Goal: Task Accomplishment & Management: Use online tool/utility

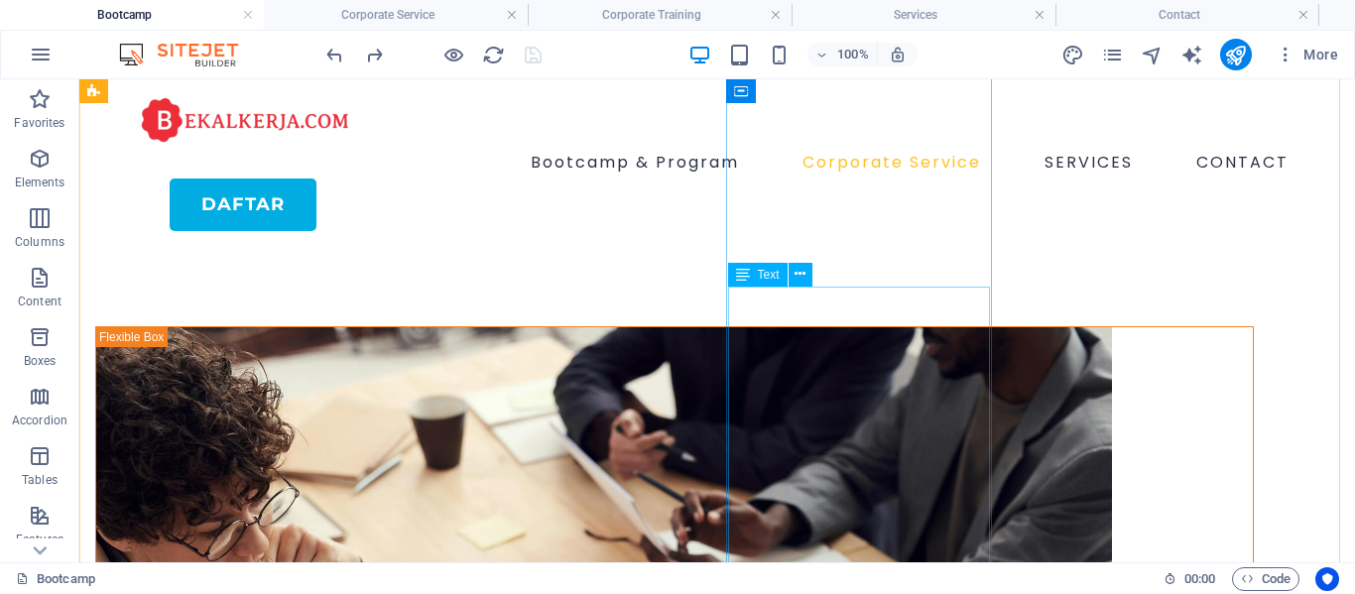
drag, startPoint x: 285, startPoint y: 355, endPoint x: 382, endPoint y: 347, distance: 97.5
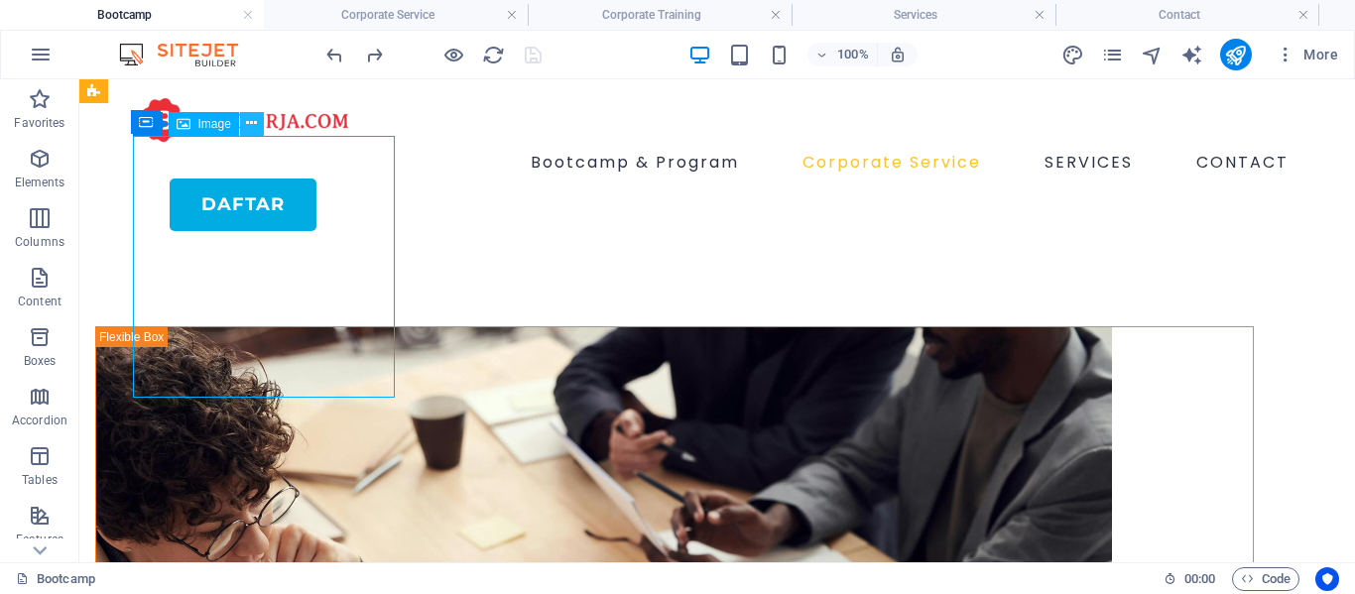
scroll to position [1389, 0]
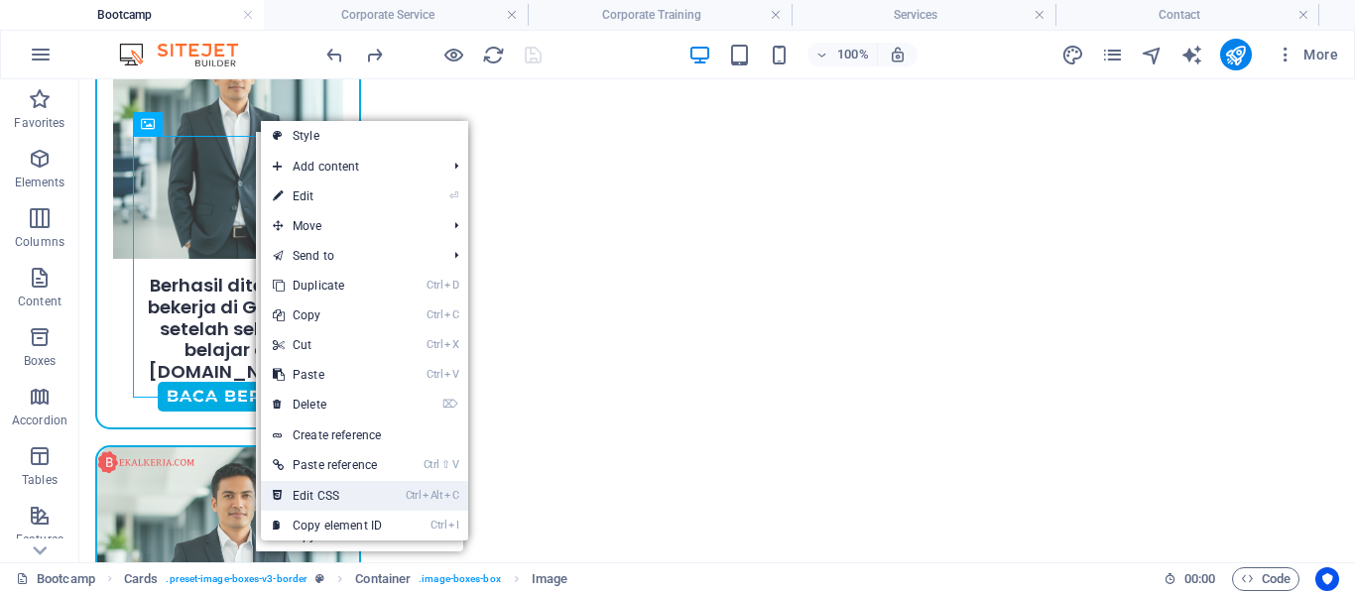
click at [337, 509] on link "Ctrl Alt C Edit CSS" at bounding box center [327, 496] width 133 height 30
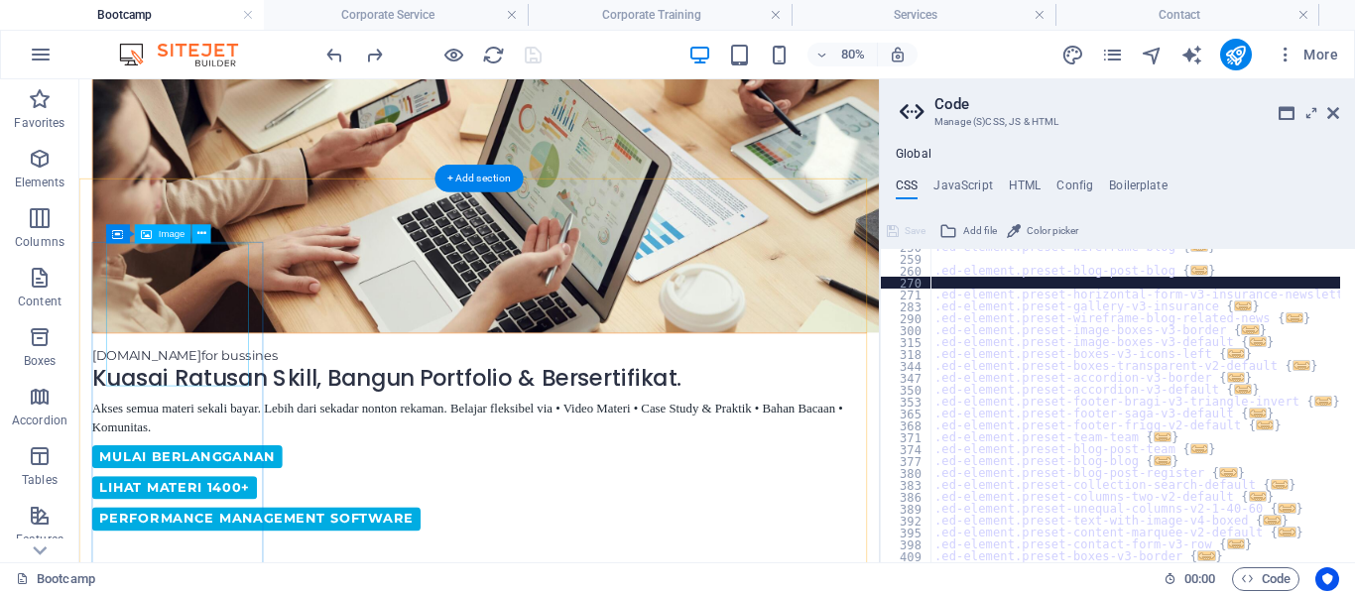
scroll to position [464, 0]
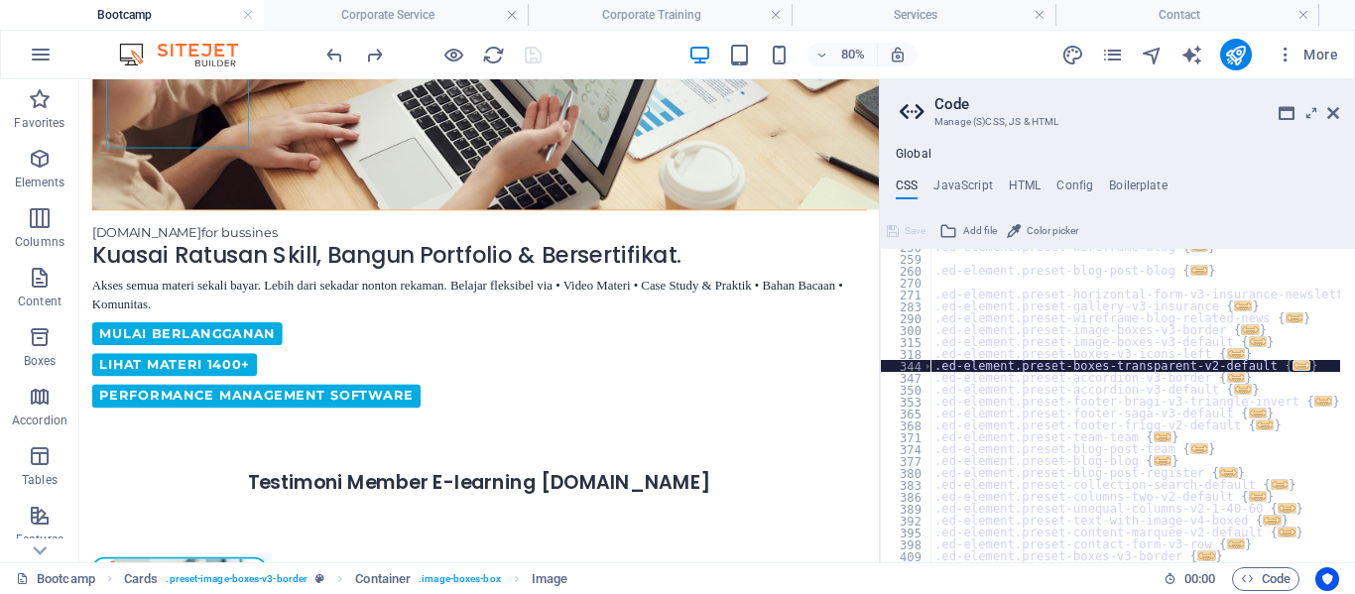
click at [1053, 369] on div ".ed-element.preset-wireframe-blog { ... } .ed-element.preset-blog-post-blog { .…" at bounding box center [1135, 409] width 410 height 337
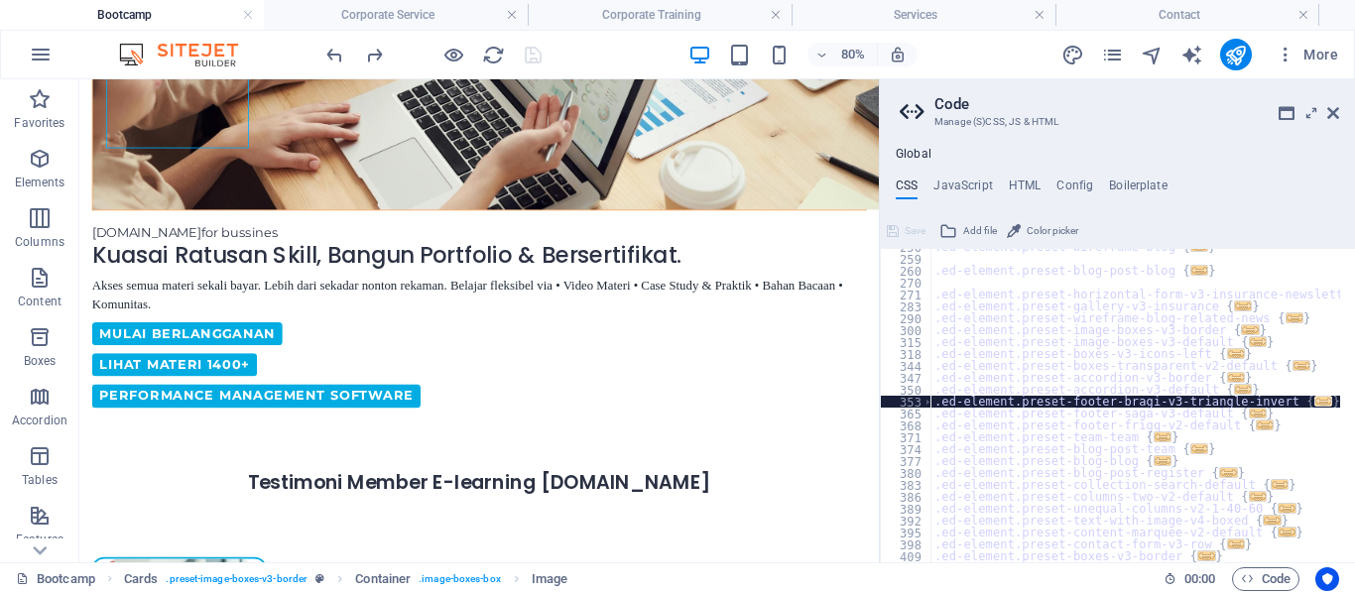
click at [1050, 409] on div ".ed-element.preset-wireframe-blog { ... } .ed-element.preset-blog-post-blog { .…" at bounding box center [1135, 409] width 410 height 337
type textarea "} .ed-element.preset-footer-saga-v3-default {"
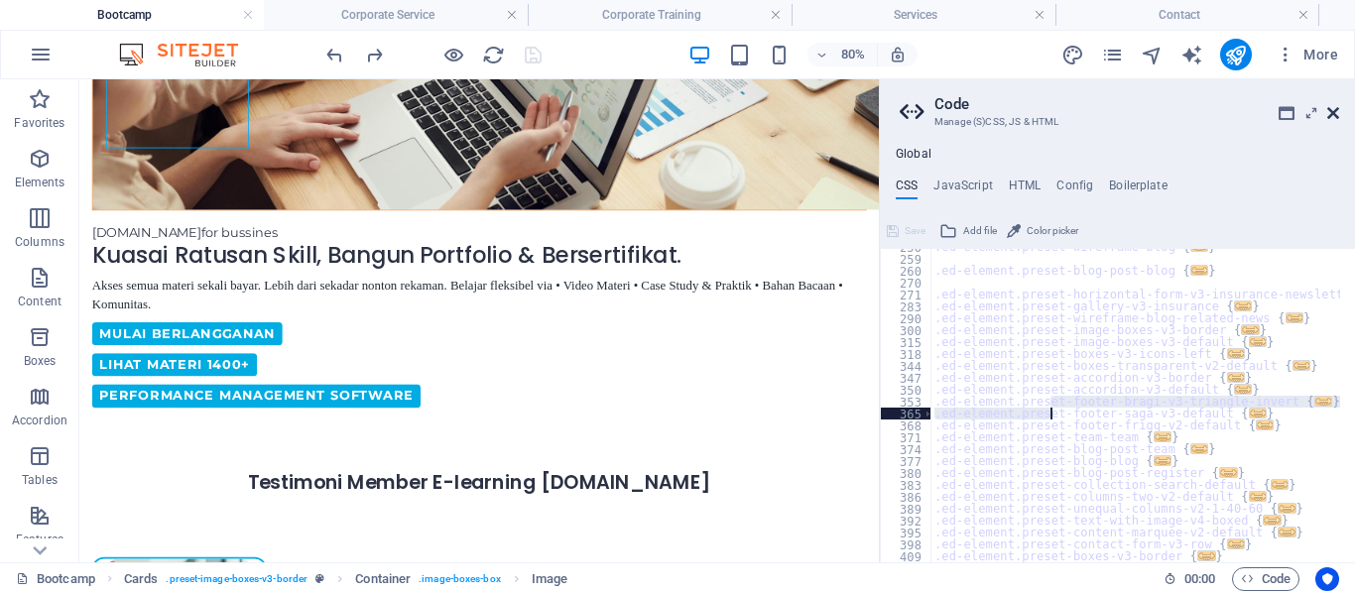
drag, startPoint x: 1333, startPoint y: 109, endPoint x: 556, endPoint y: 53, distance: 778.6
click at [1333, 109] on icon at bounding box center [1333, 113] width 12 height 16
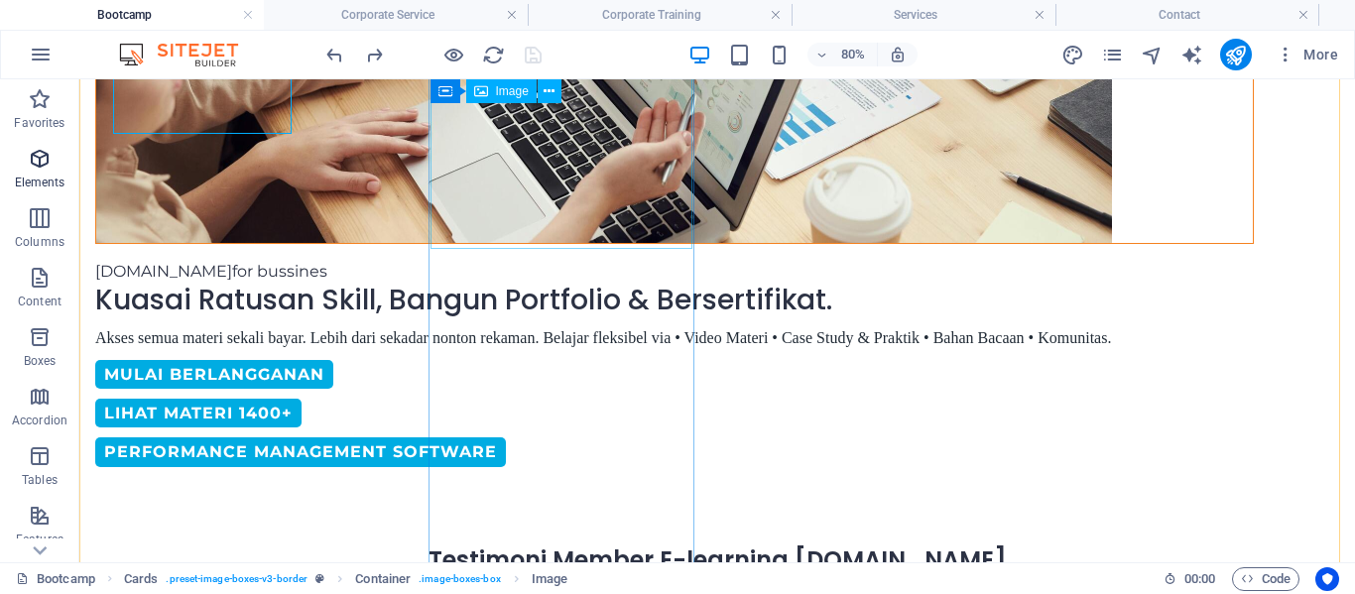
scroll to position [793, 0]
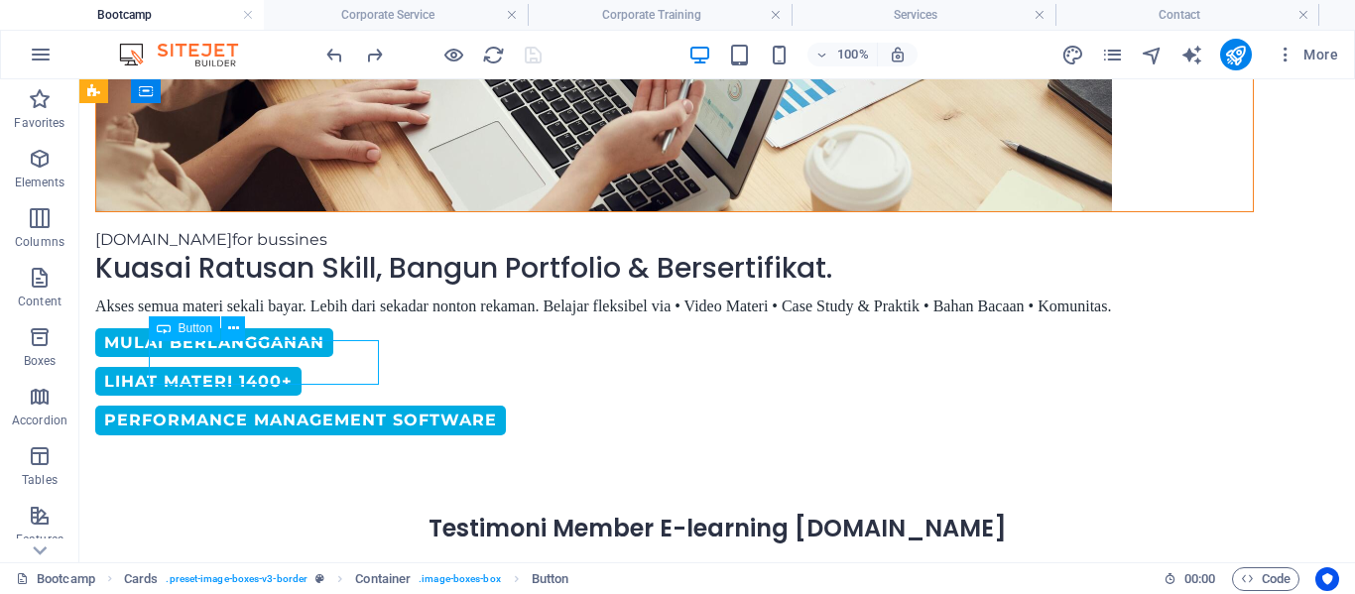
drag, startPoint x: 327, startPoint y: 358, endPoint x: 327, endPoint y: 386, distance: 27.8
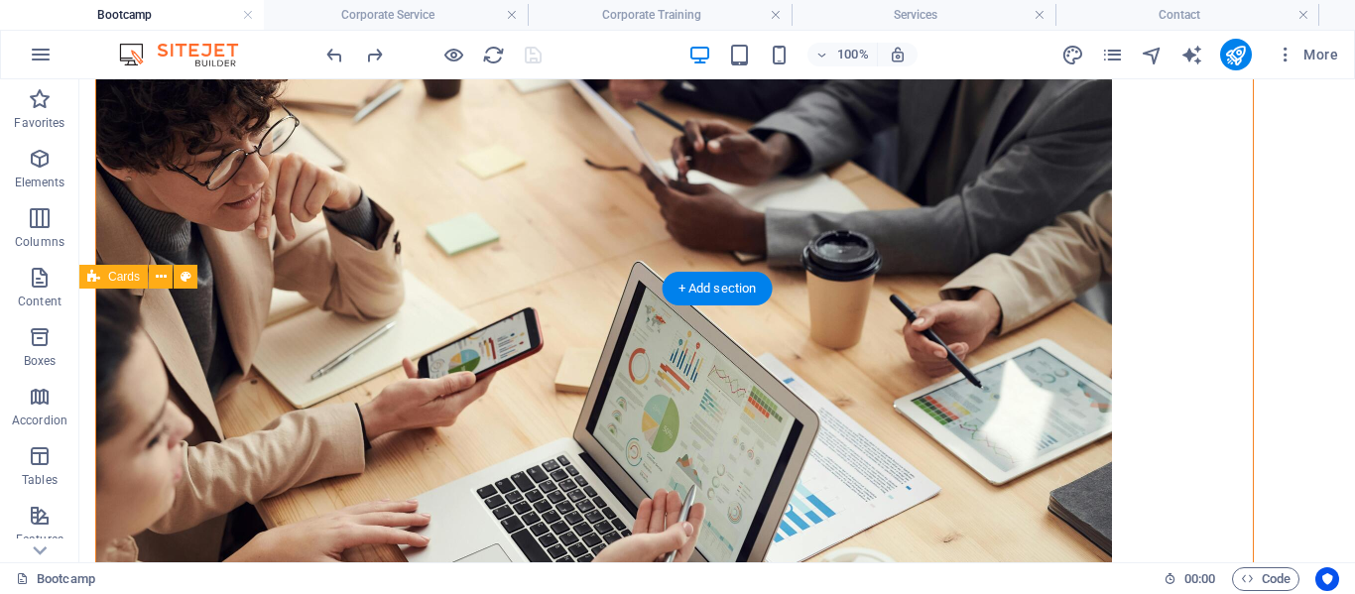
scroll to position [835, 0]
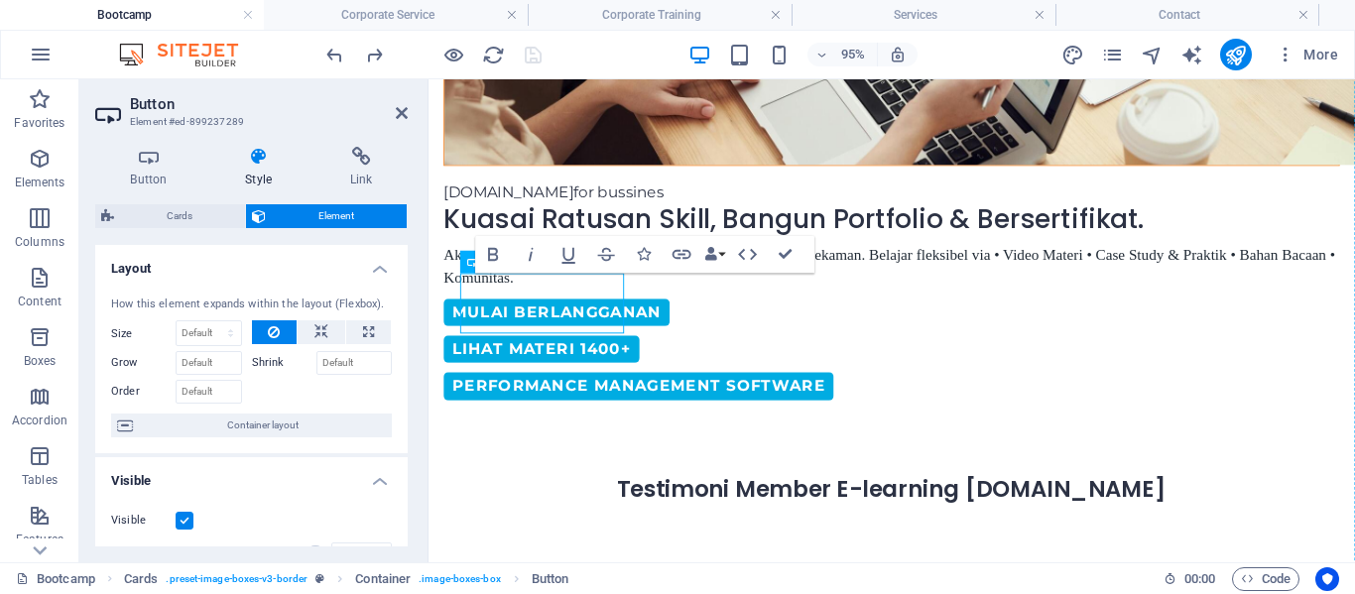
drag, startPoint x: 628, startPoint y: 332, endPoint x: 623, endPoint y: 381, distance: 48.9
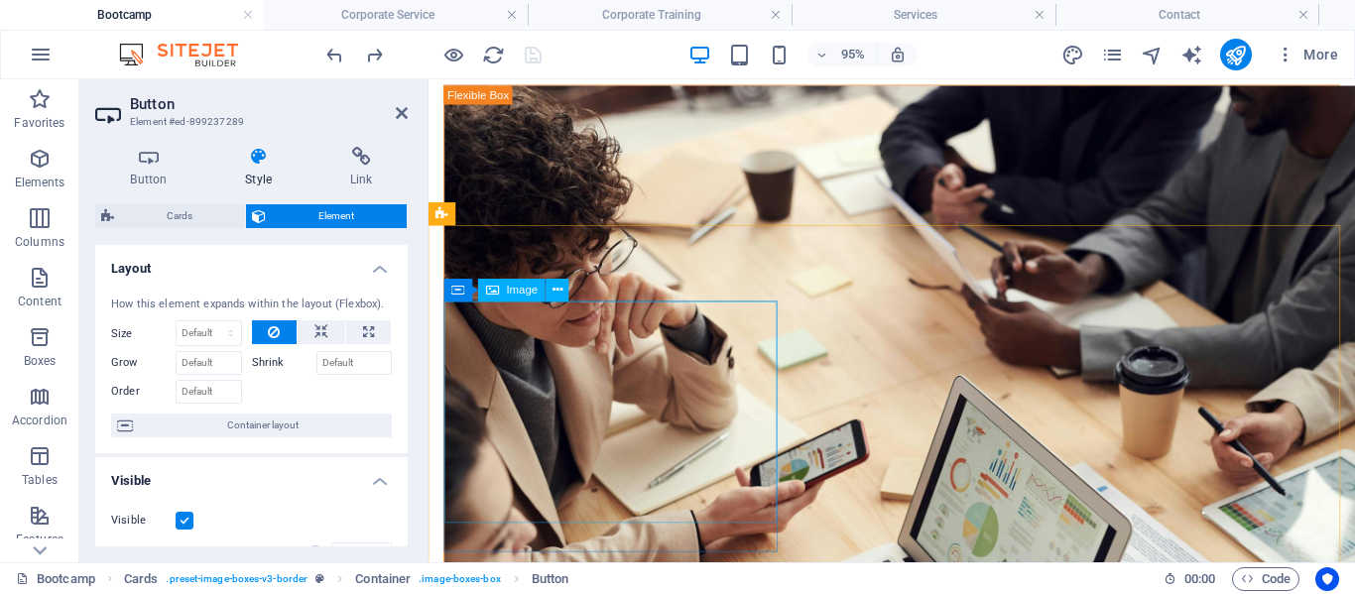
scroll to position [0, 0]
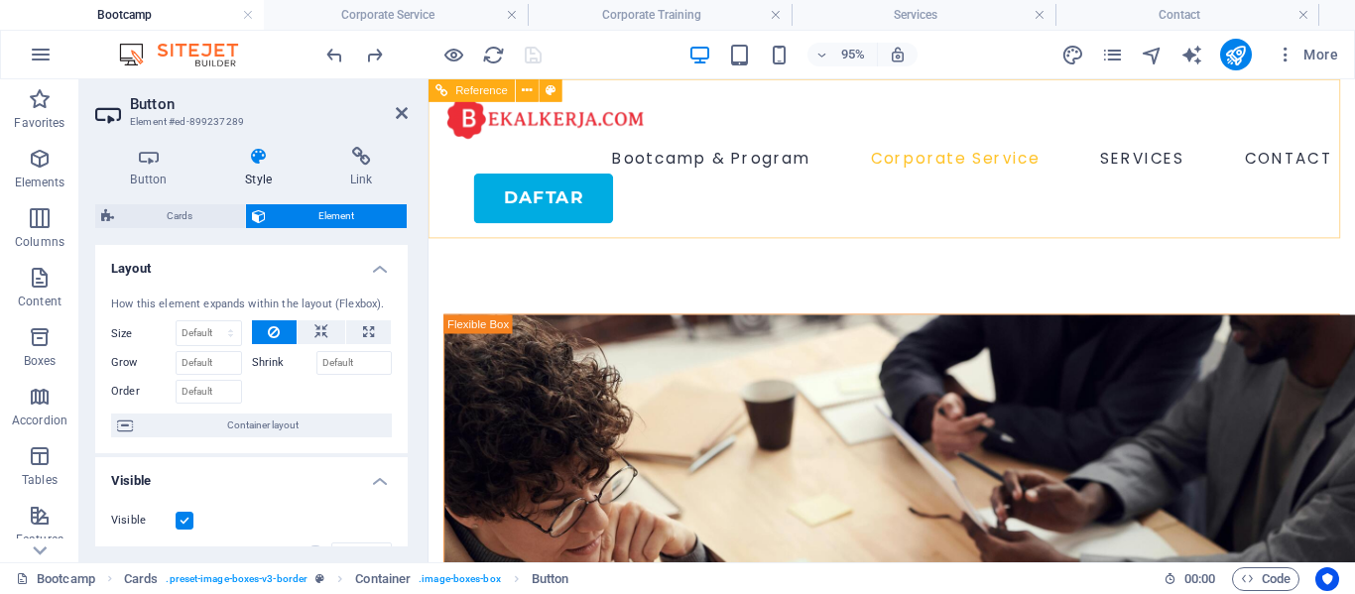
click at [1187, 160] on nav "Bootcamp & Program Corporate Service SERVICES CONTACT" at bounding box center [915, 163] width 943 height 32
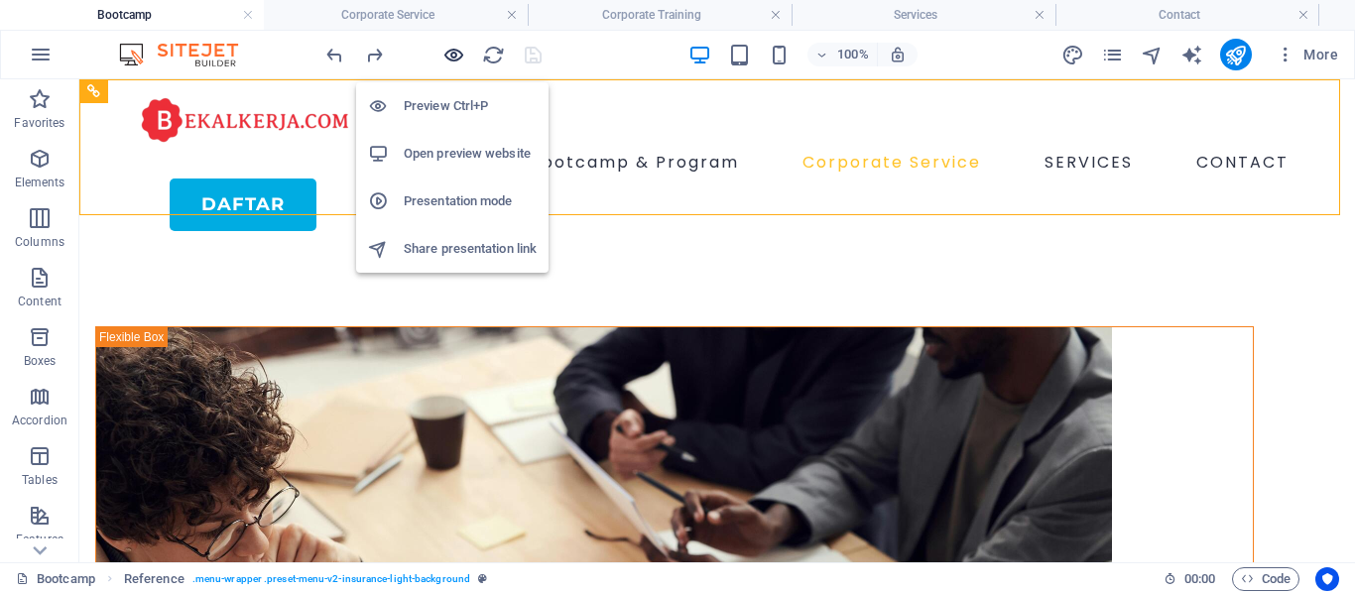
drag, startPoint x: 460, startPoint y: 49, endPoint x: 808, endPoint y: 128, distance: 357.1
click at [460, 49] on icon "button" at bounding box center [453, 55] width 23 height 23
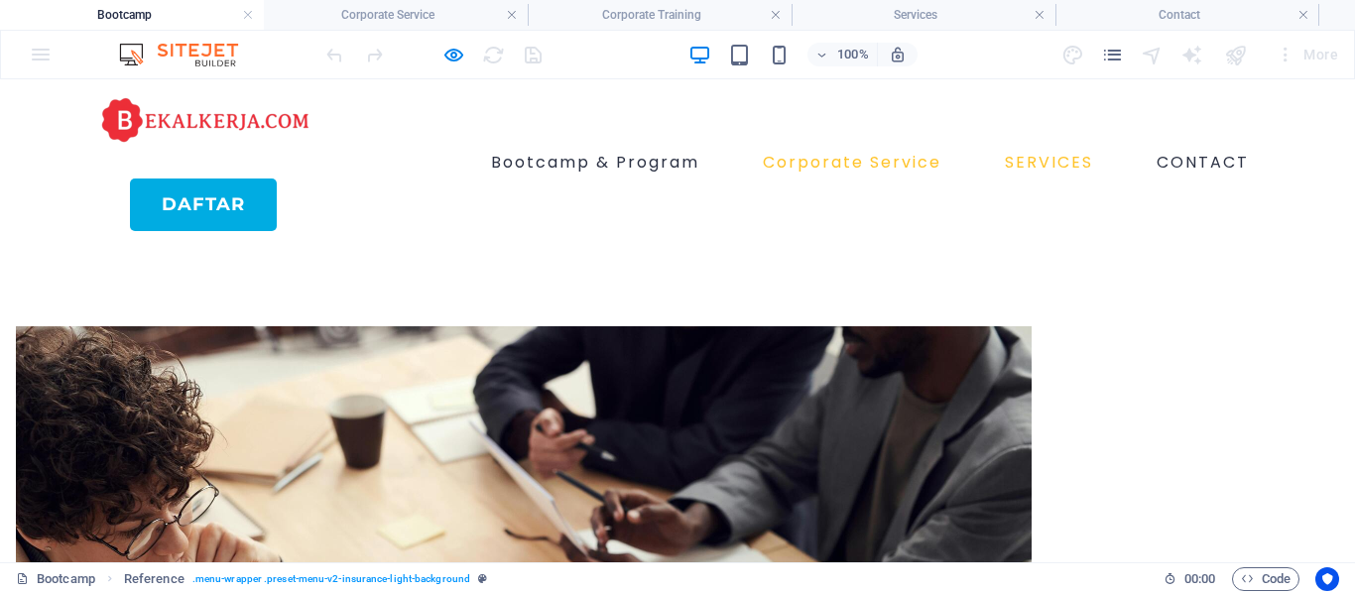
click at [1016, 147] on link "SERVICES" at bounding box center [1049, 163] width 104 height 32
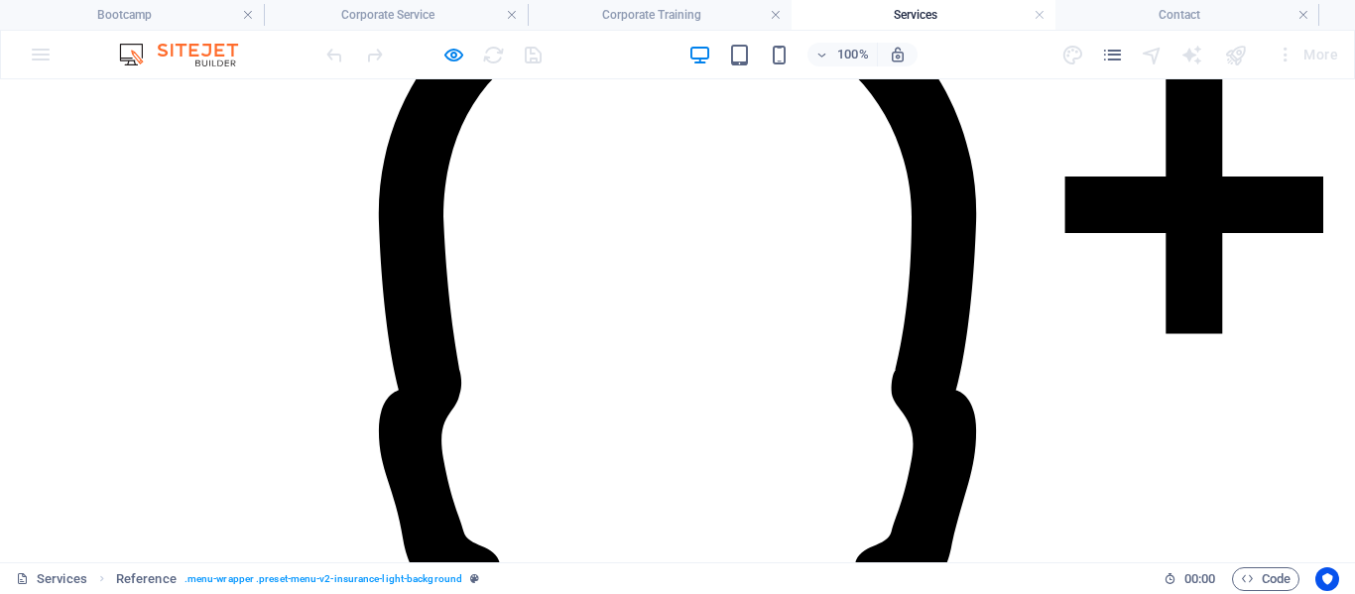
scroll to position [680, 0]
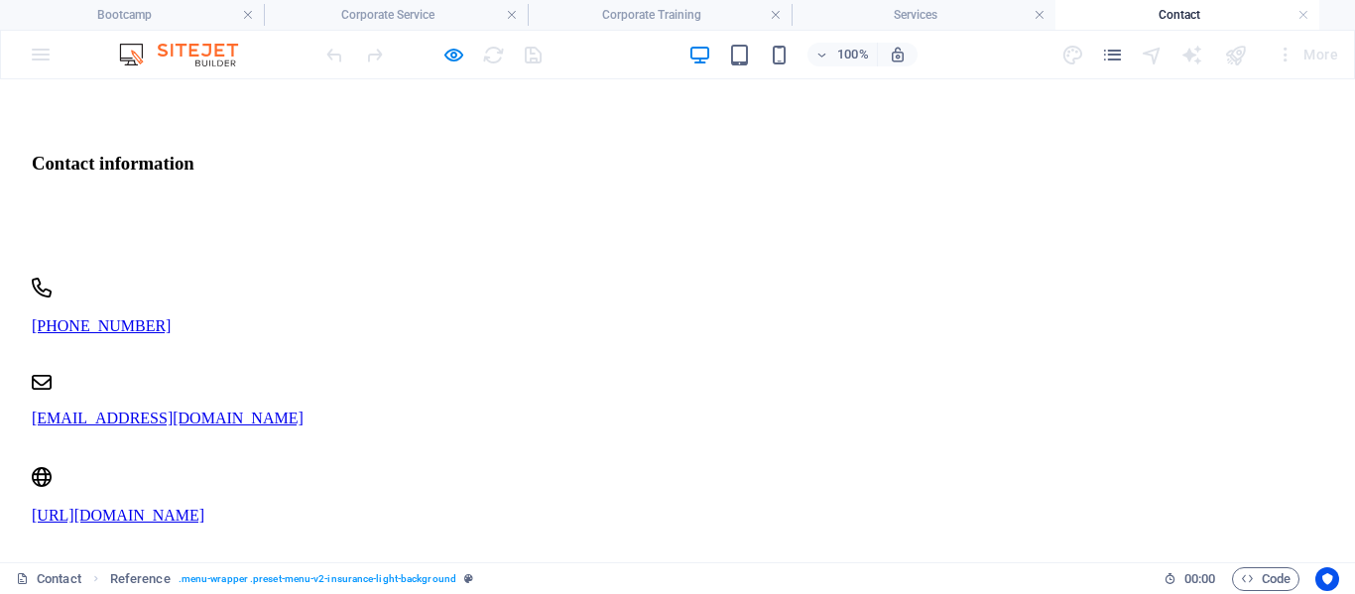
scroll to position [606, 0]
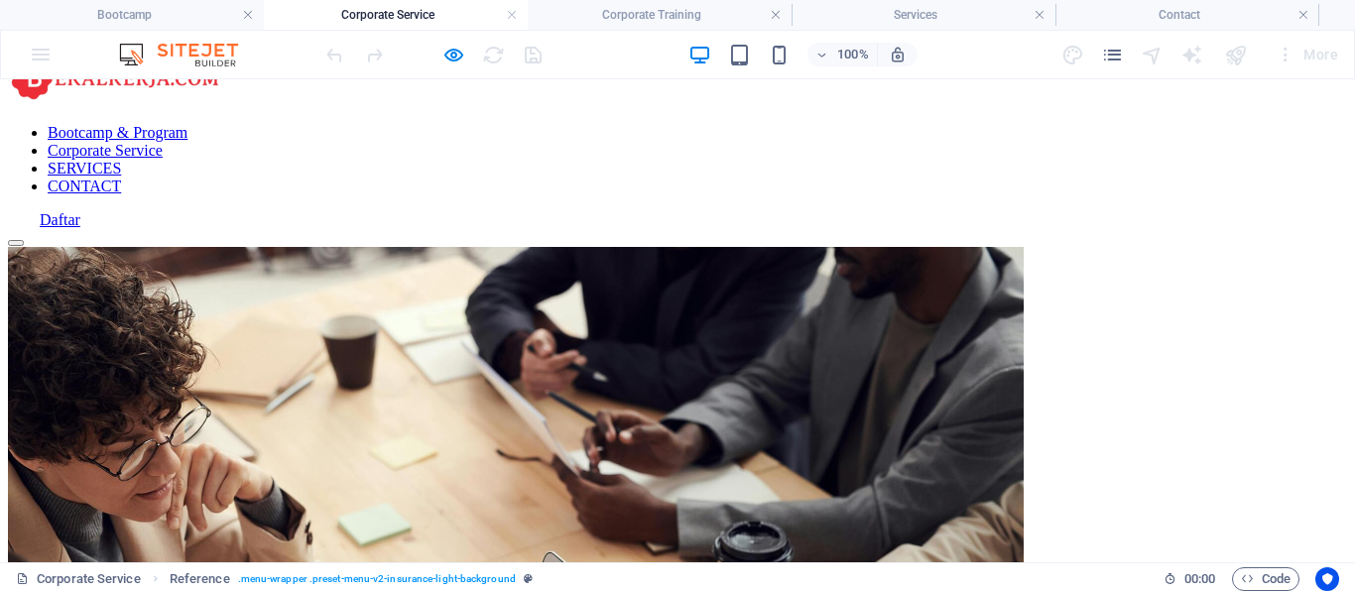
scroll to position [0, 0]
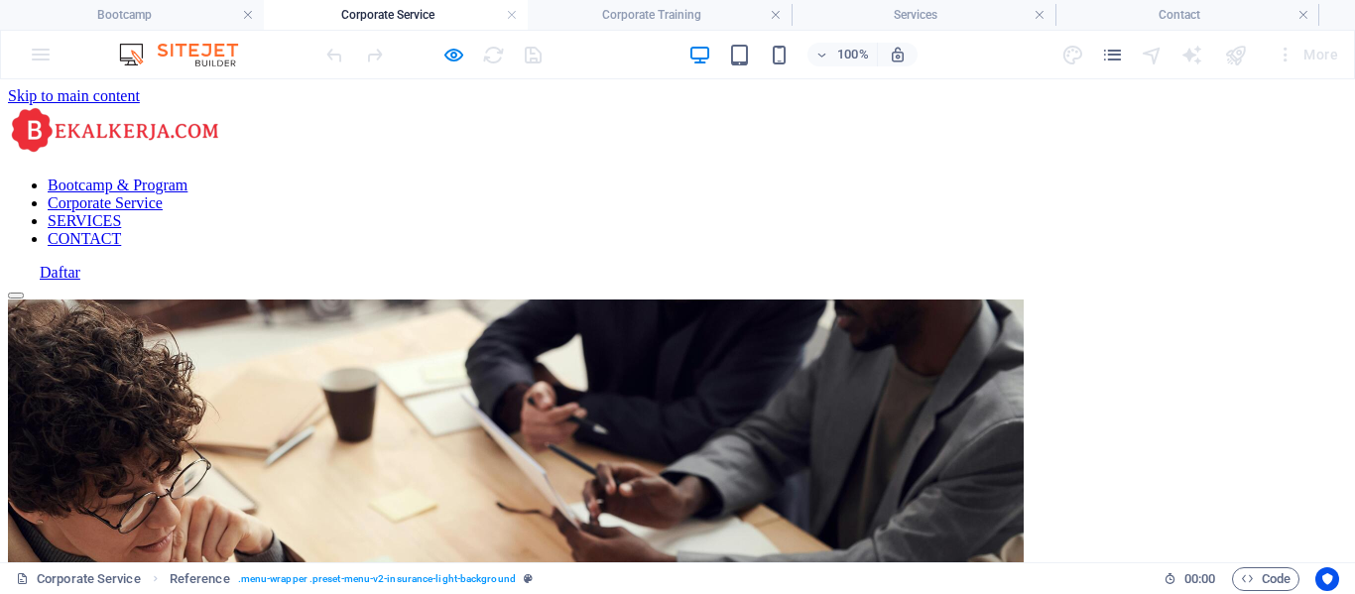
click at [187, 177] on link "Bootcamp & Program" at bounding box center [118, 185] width 140 height 17
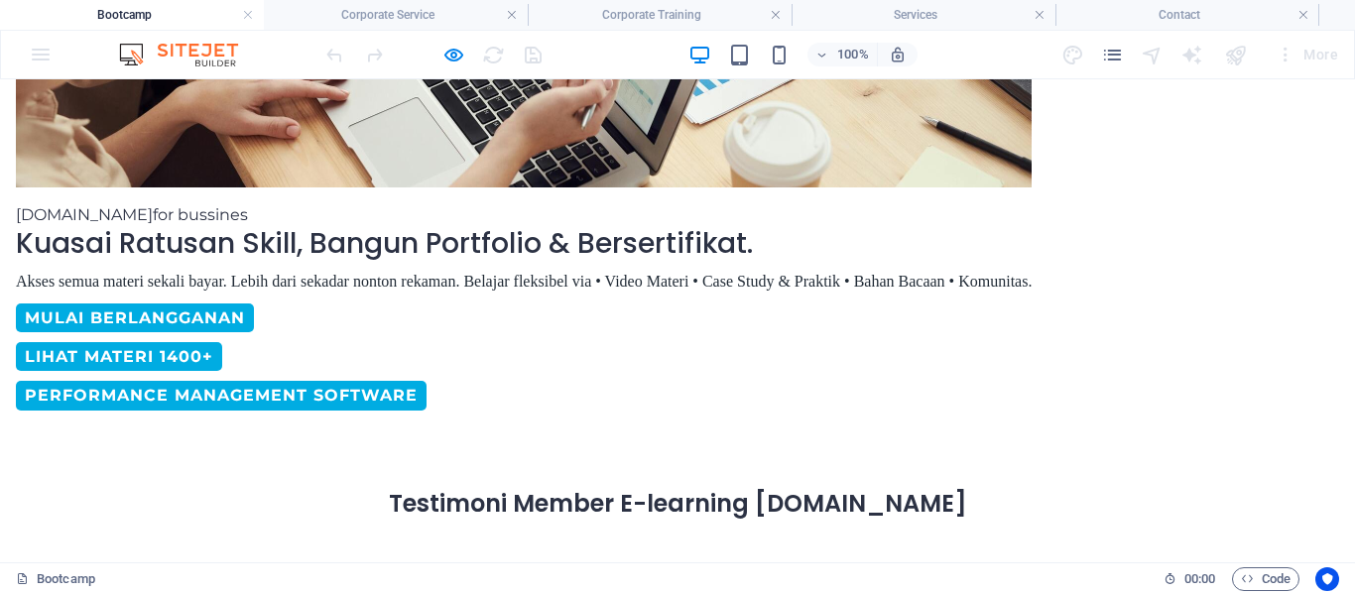
scroll to position [806, 0]
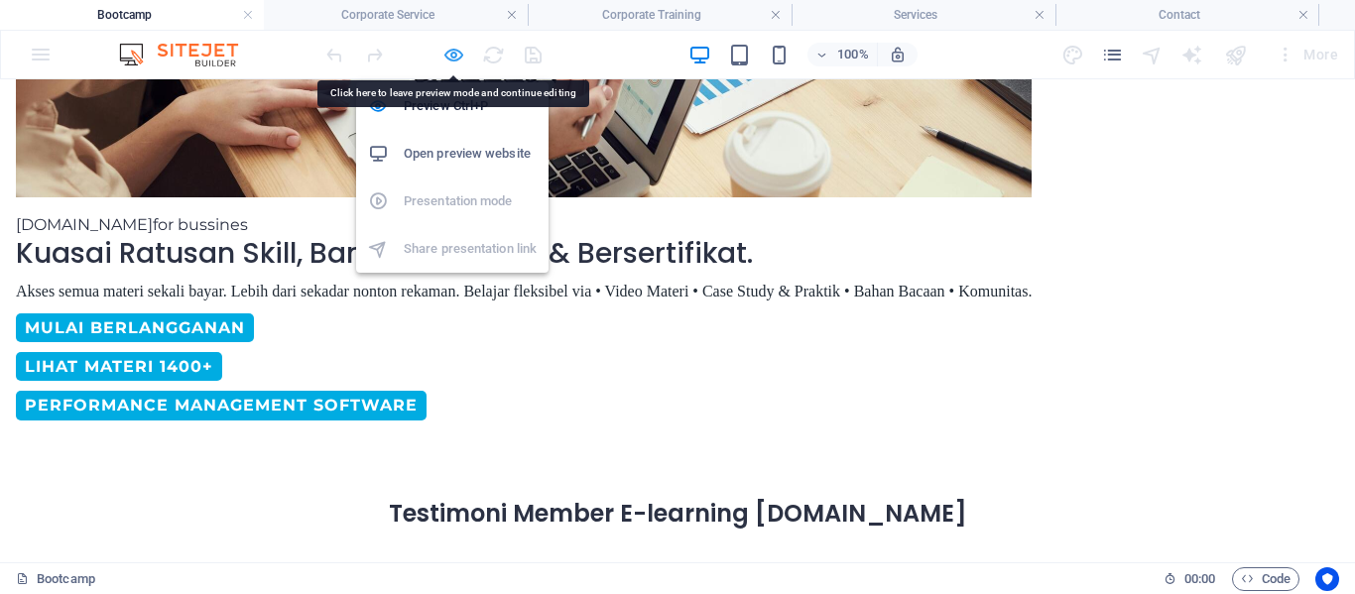
click at [463, 58] on icon "button" at bounding box center [453, 55] width 23 height 23
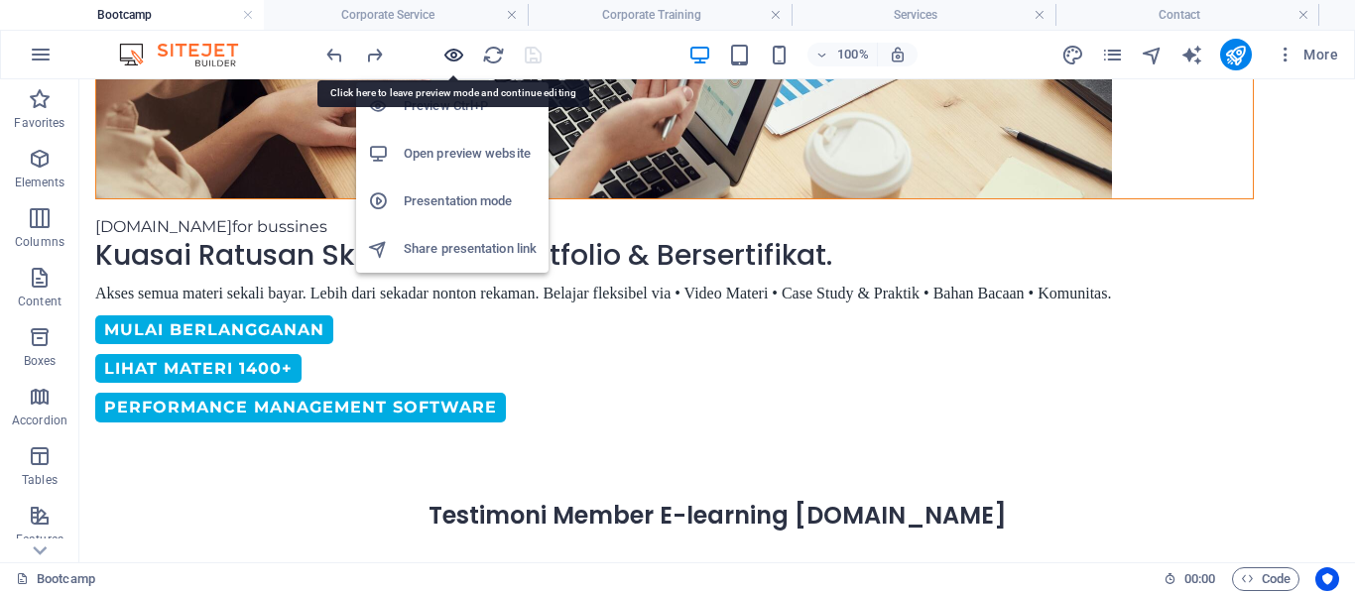
scroll to position [807, 0]
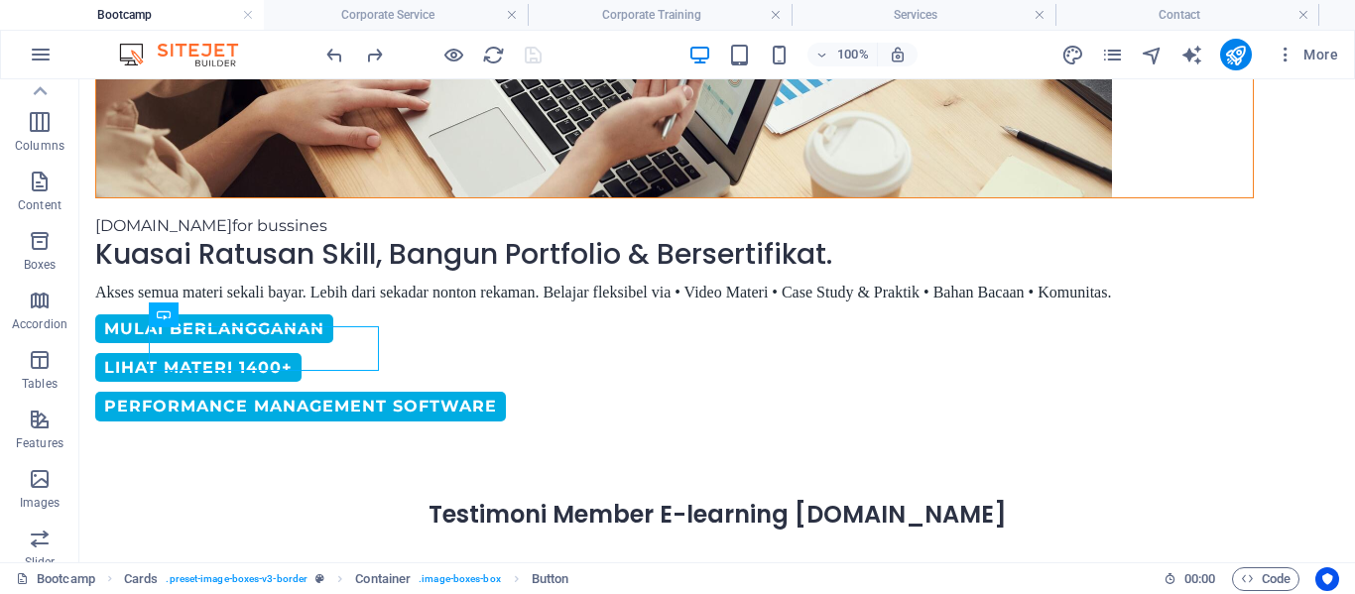
scroll to position [0, 0]
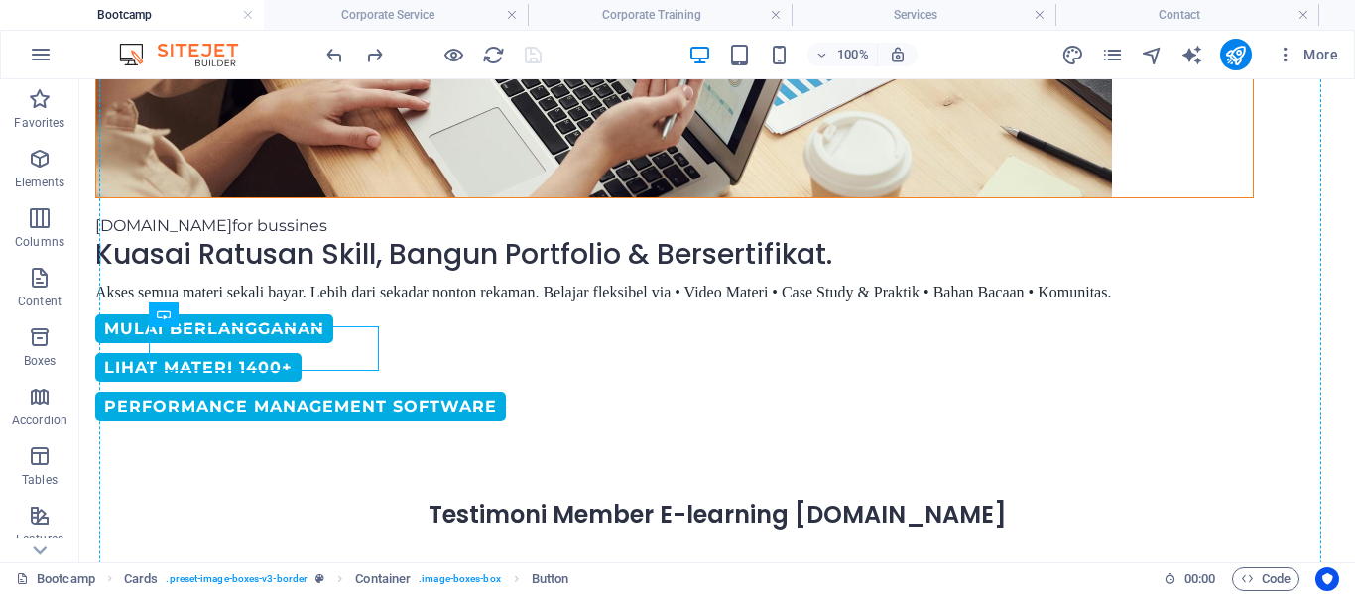
drag, startPoint x: 243, startPoint y: 339, endPoint x: 249, endPoint y: 428, distance: 89.5
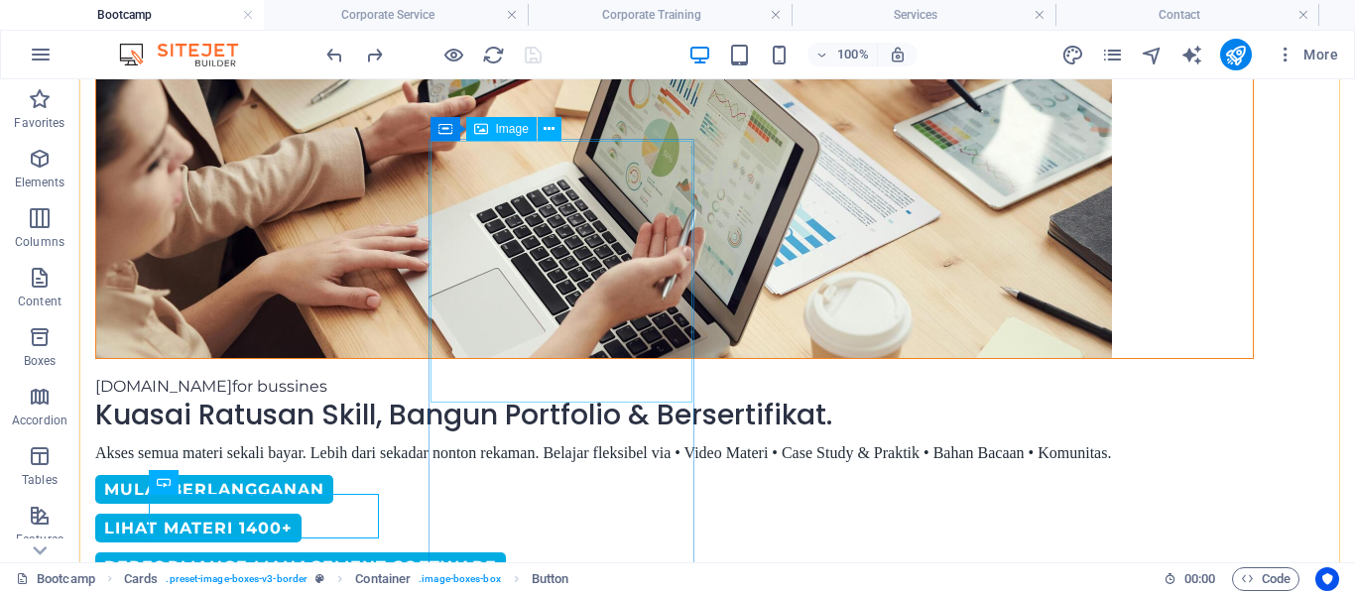
scroll to position [657, 0]
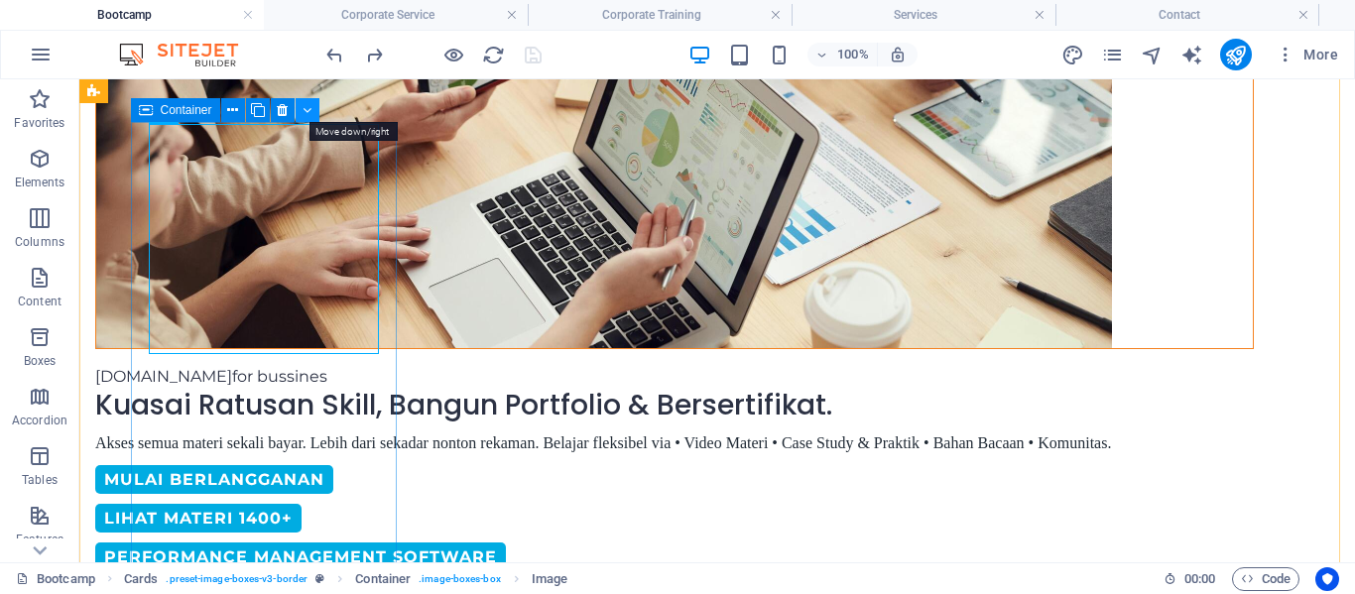
click at [0, 0] on button at bounding box center [0, 0] width 0 height 0
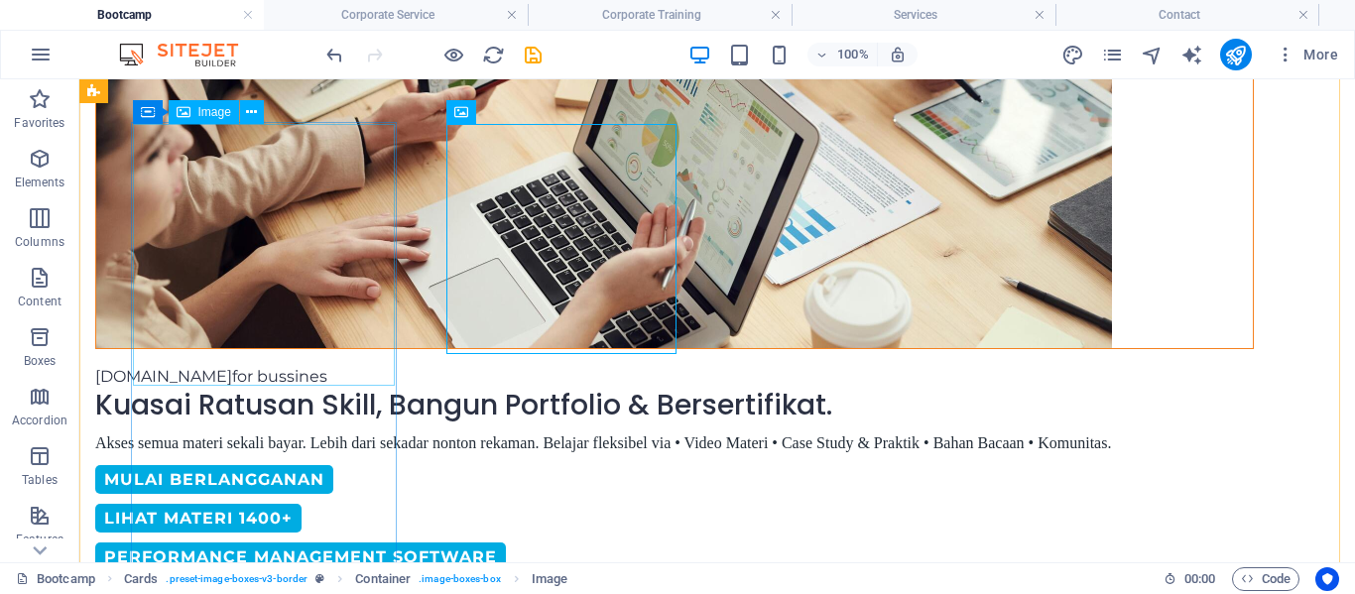
click at [390, 365] on div "H2 Banner Container 2 columns 2 columns Container Image Container Banner Menu B…" at bounding box center [716, 320] width 1275 height 483
select select "%"
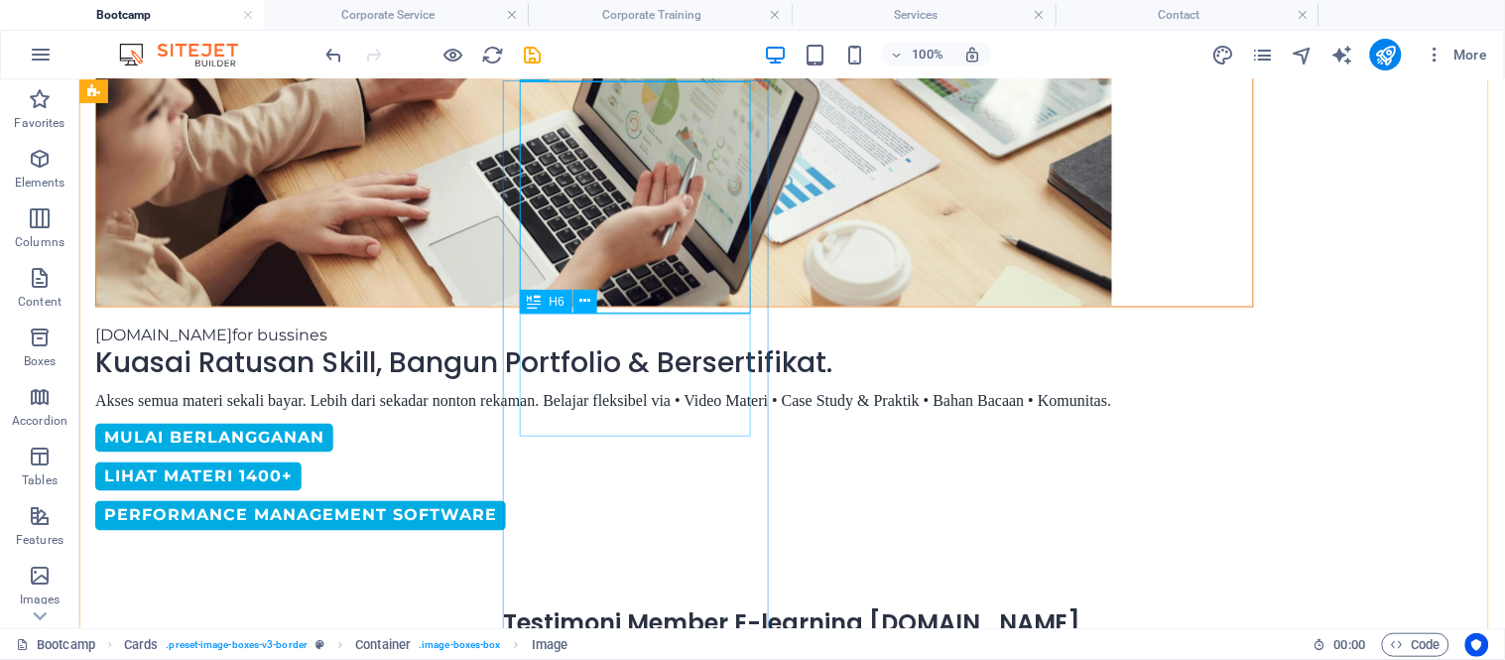
scroll to position [955, 0]
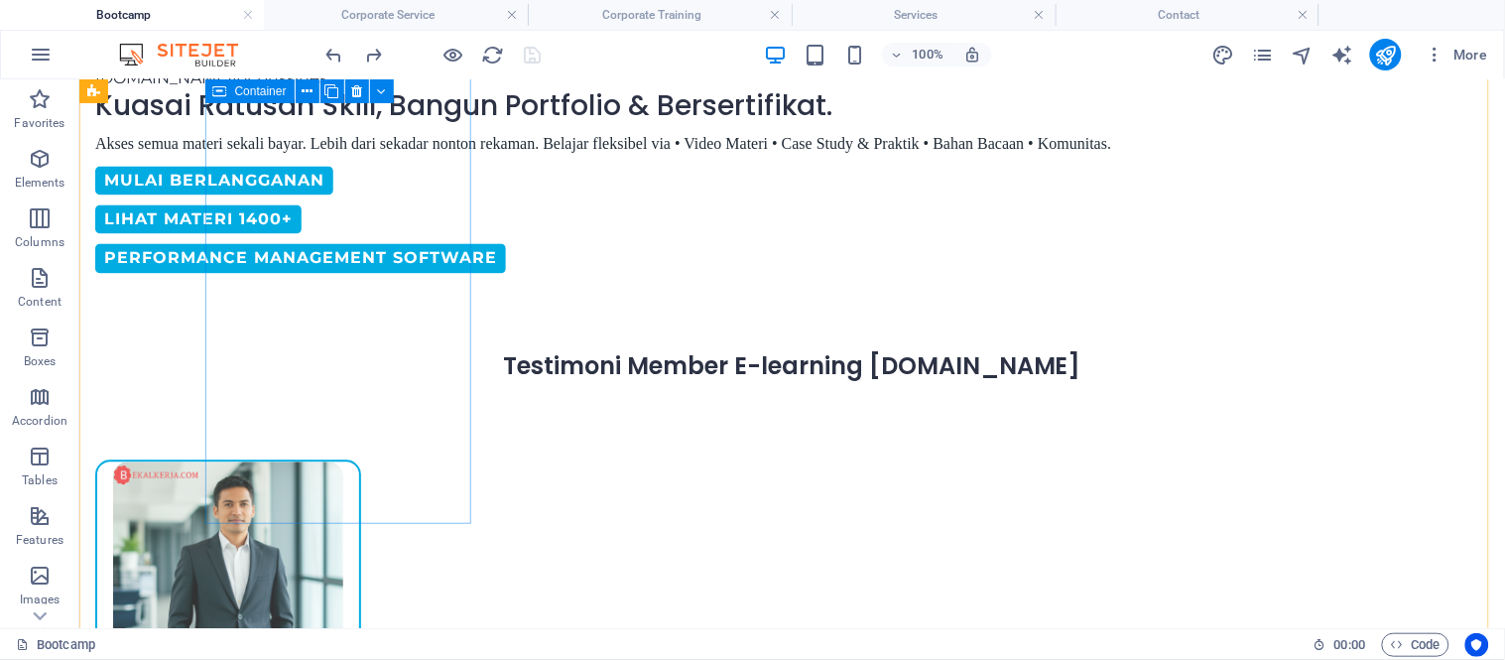
click at [360, 507] on div "[PERSON_NAME] diterima bekerja di Google setelah selesai belajar di [DOMAIN_NAM…" at bounding box center [227, 660] width 266 height 402
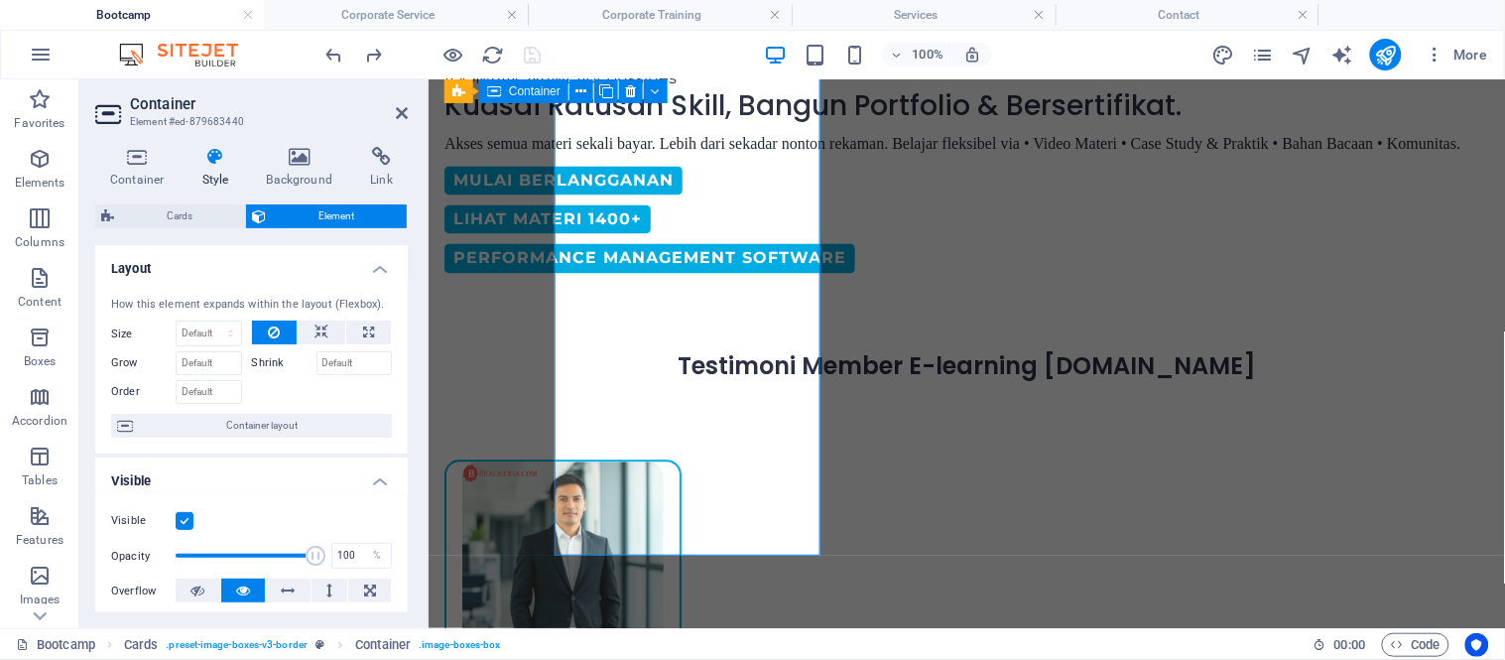
click at [467, 507] on div "[PERSON_NAME] diterima bekerja di Google setelah selesai belajar di [DOMAIN_NAM…" at bounding box center [561, 645] width 237 height 373
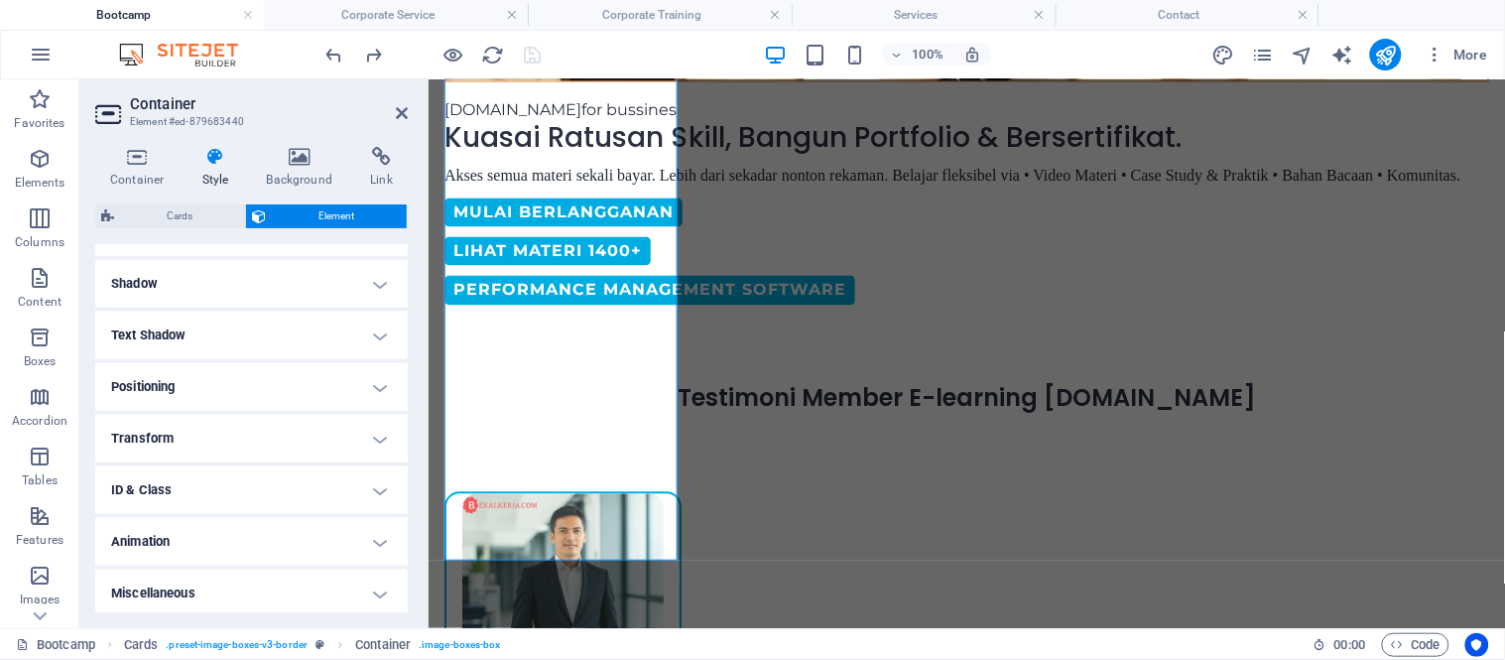
scroll to position [470, 0]
click at [223, 520] on h4 "Animation" at bounding box center [251, 538] width 312 height 48
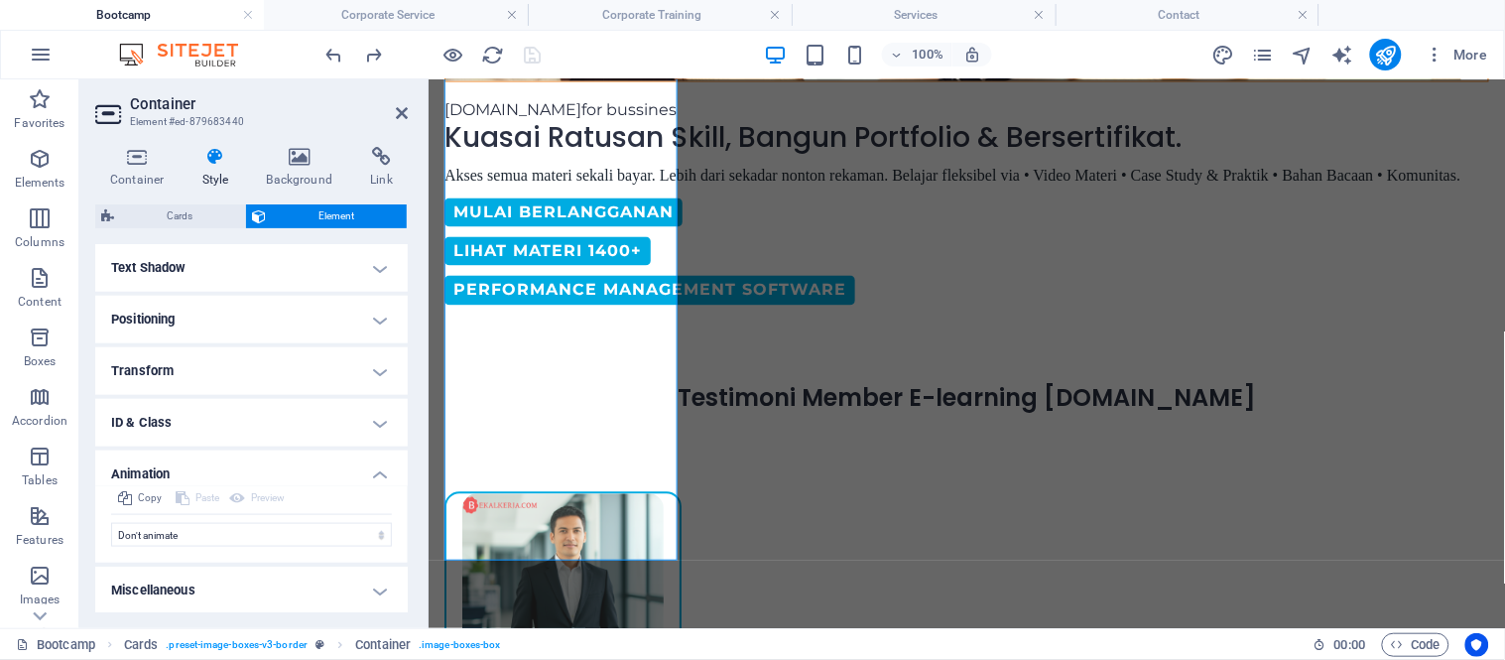
click at [245, 415] on h4 "ID & Class" at bounding box center [251, 423] width 312 height 48
click at [230, 343] on ul "Layout How this element expands within the layout (Flexbox). Size Default auto …" at bounding box center [251, 308] width 312 height 1194
click at [225, 359] on h4 "Transform" at bounding box center [251, 371] width 312 height 48
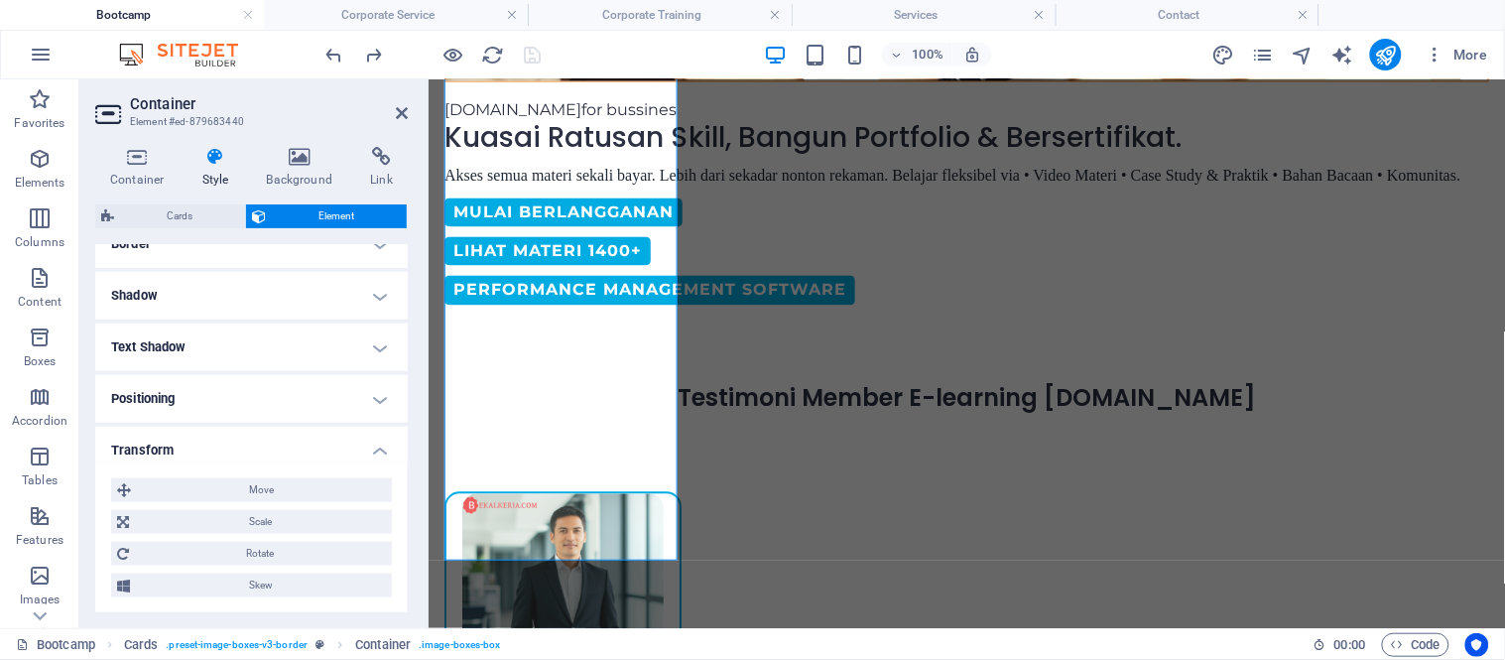
scroll to position [453, 0]
click at [220, 405] on h4 "Positioning" at bounding box center [251, 400] width 312 height 48
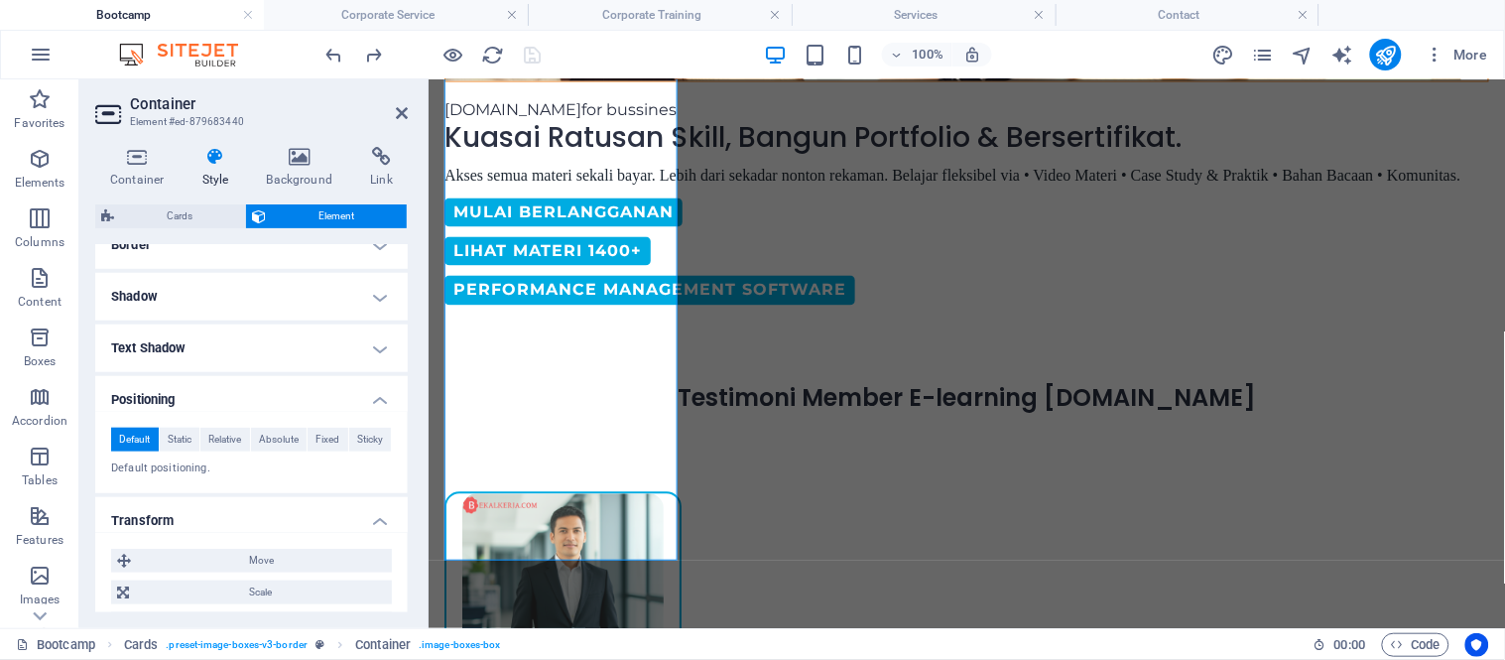
click at [220, 350] on h4 "Text Shadow" at bounding box center [251, 348] width 312 height 48
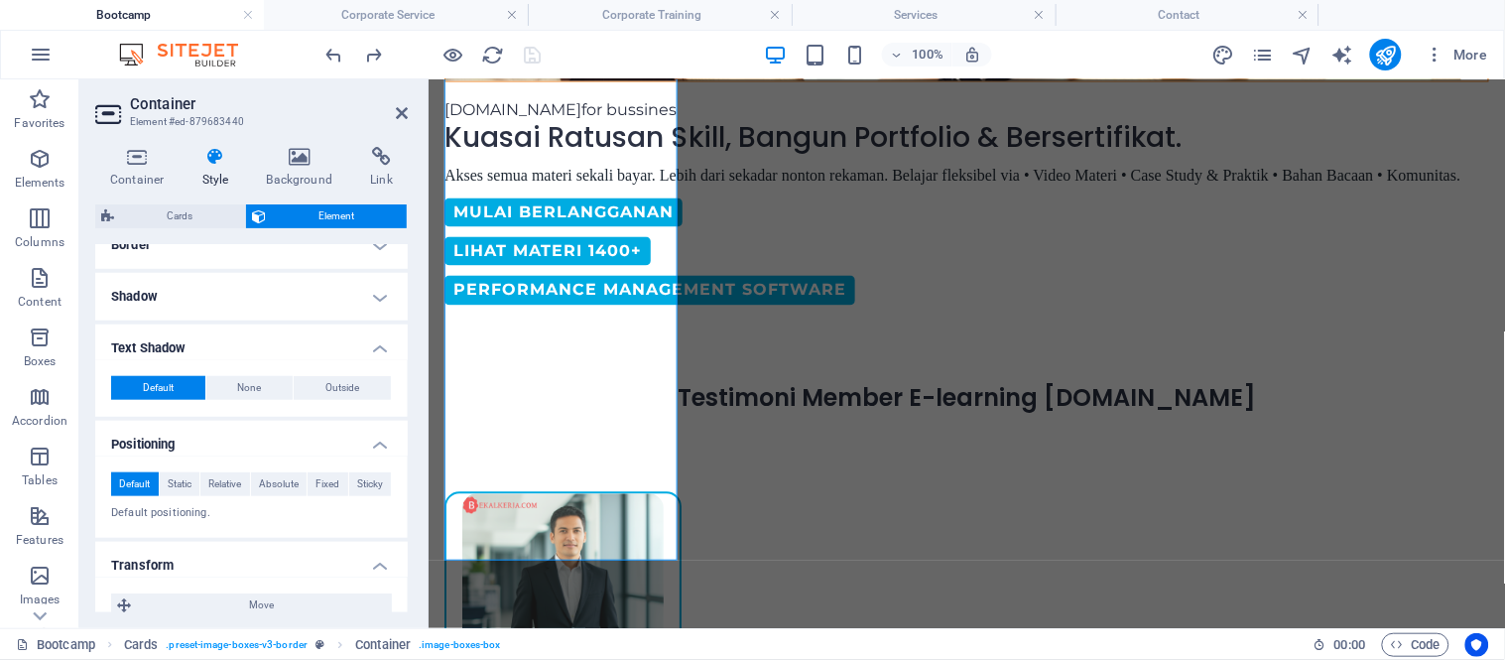
click at [218, 309] on h4 "Shadow" at bounding box center [251, 297] width 312 height 48
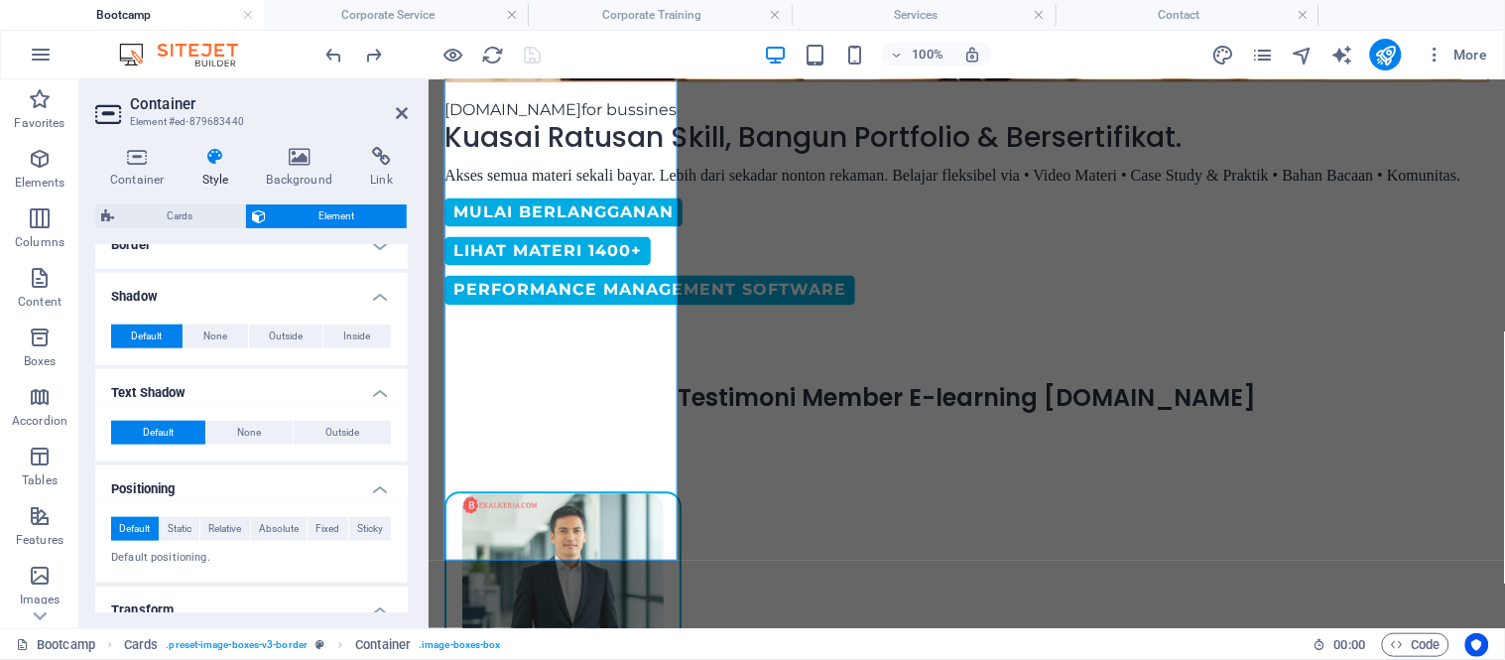
click at [214, 270] on ul "Layout How this element expands within the layout (Flexbox). Size Default auto …" at bounding box center [251, 537] width 312 height 1491
click at [213, 262] on h4 "Border" at bounding box center [251, 245] width 312 height 48
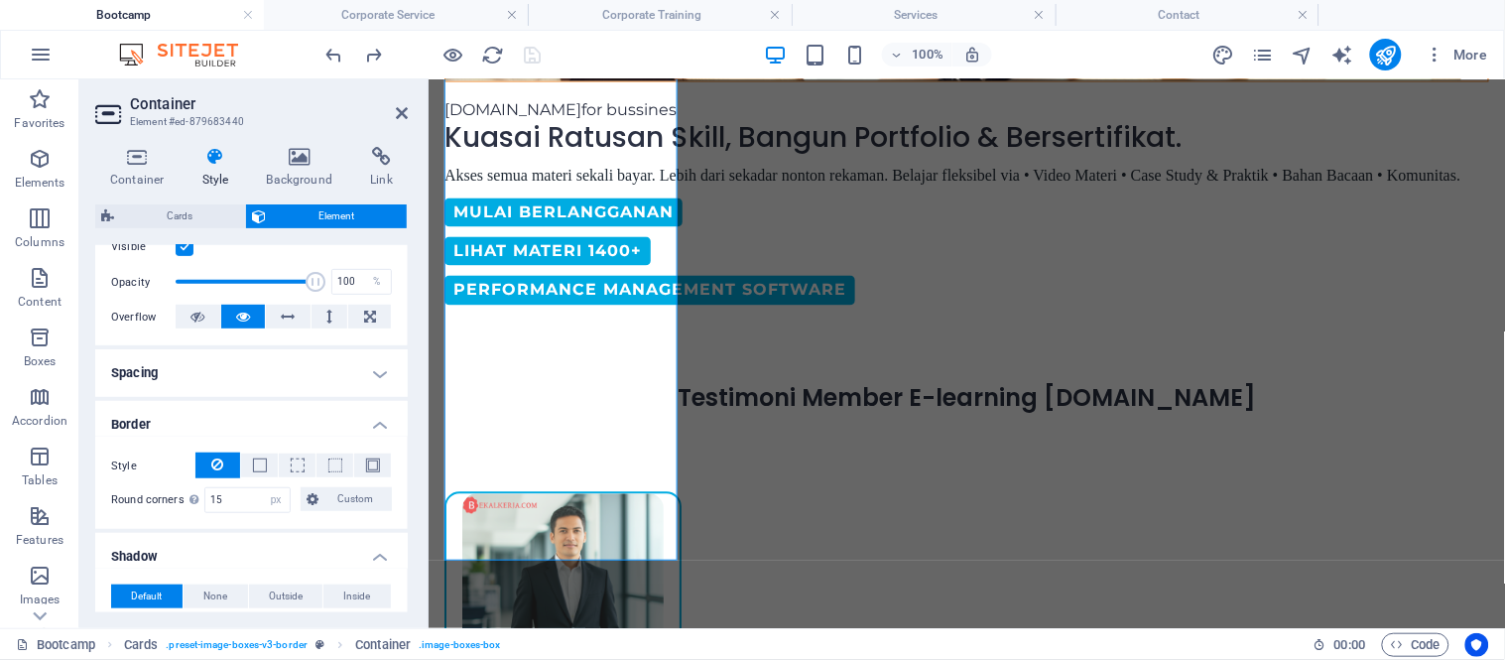
scroll to position [273, 0]
click at [210, 378] on h4 "Spacing" at bounding box center [251, 374] width 312 height 48
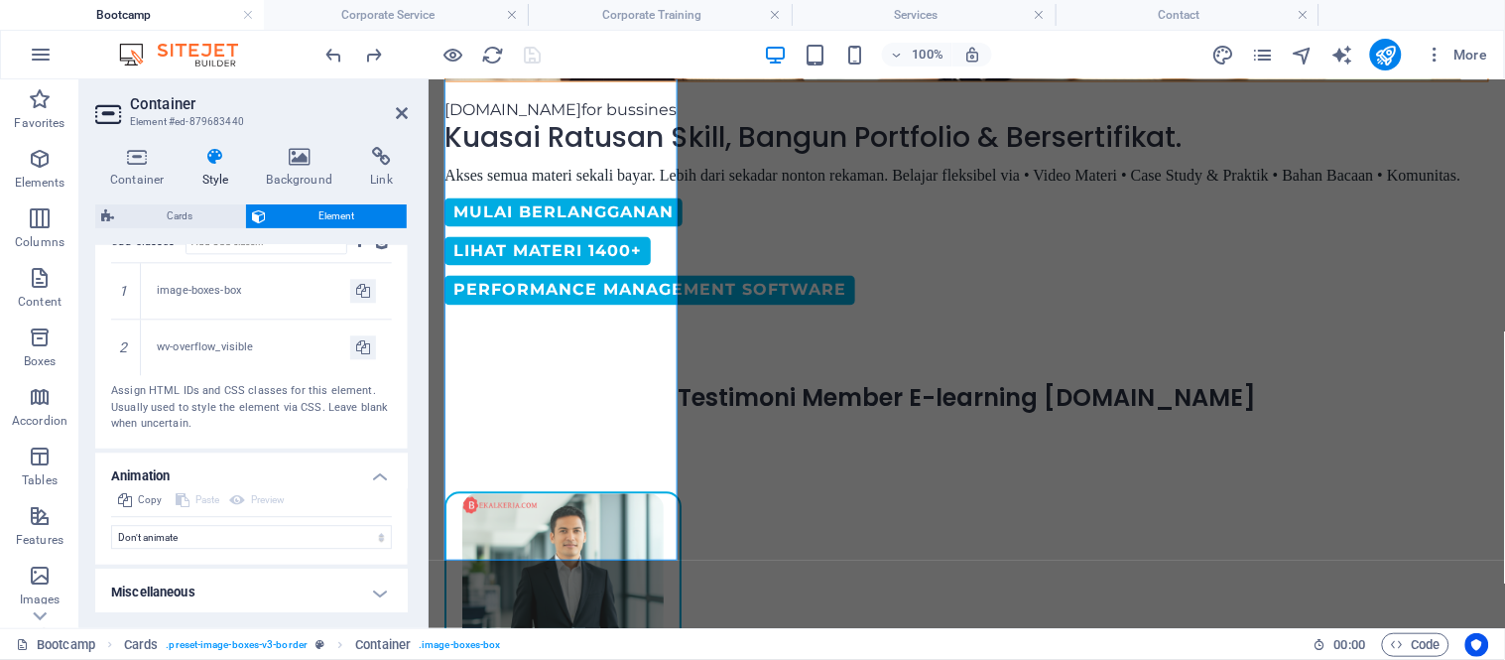
scroll to position [1280, 0]
click at [221, 593] on h4 "Miscellaneous" at bounding box center [251, 591] width 312 height 48
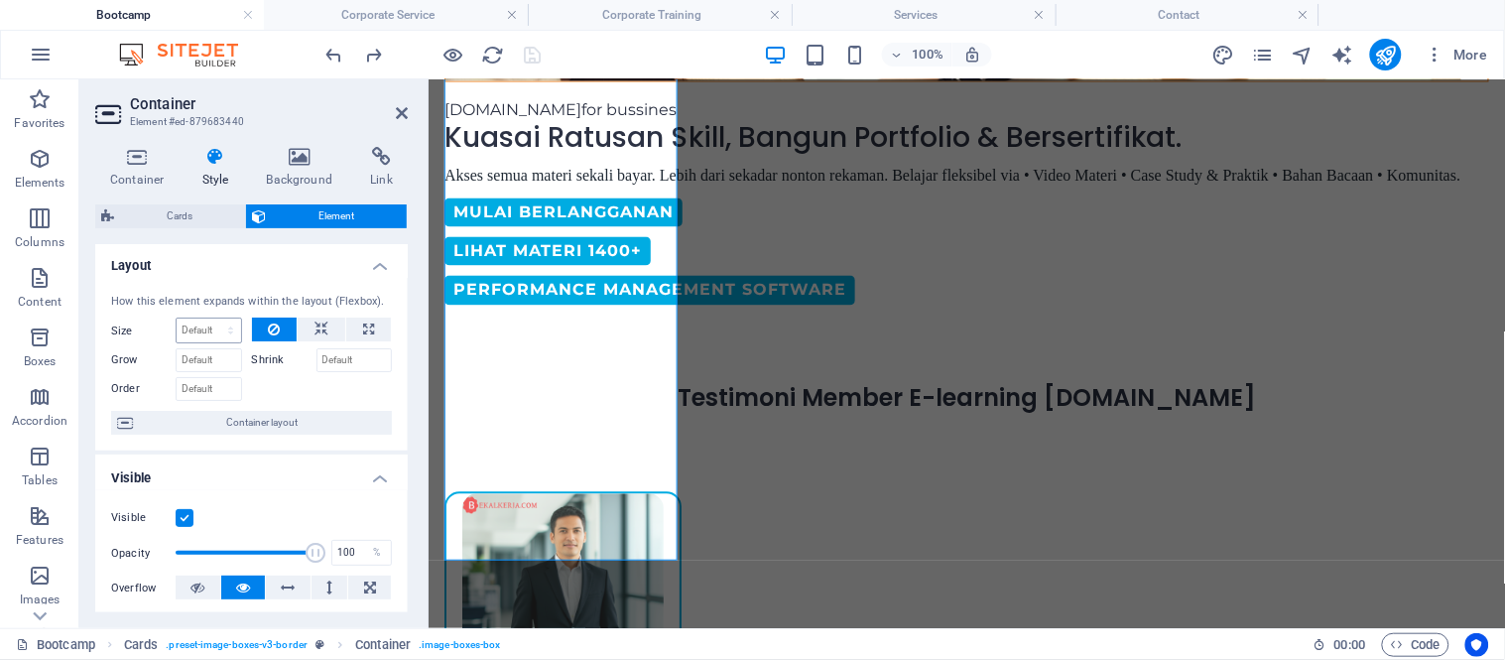
scroll to position [0, 0]
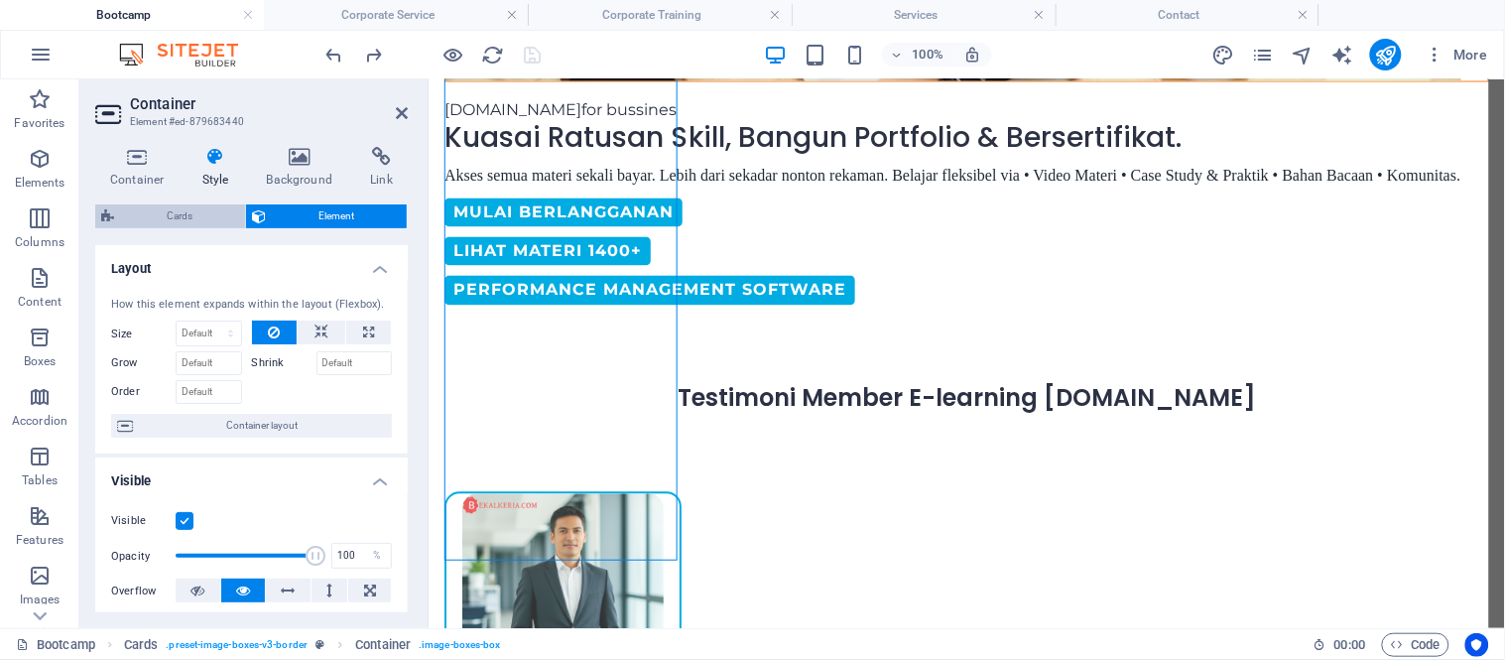
click at [181, 205] on span "Cards" at bounding box center [179, 216] width 119 height 24
select select "rem"
select select "preset-image-boxes-v3-border"
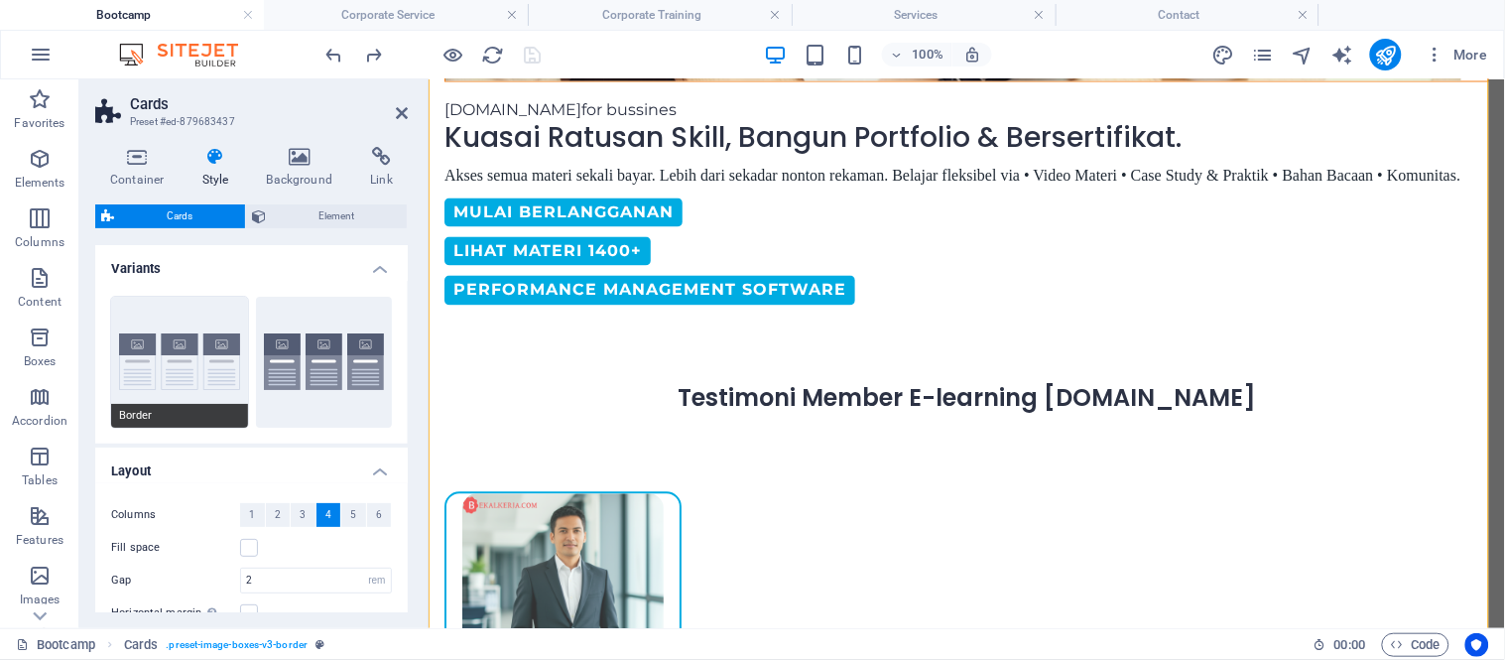
scroll to position [162, 0]
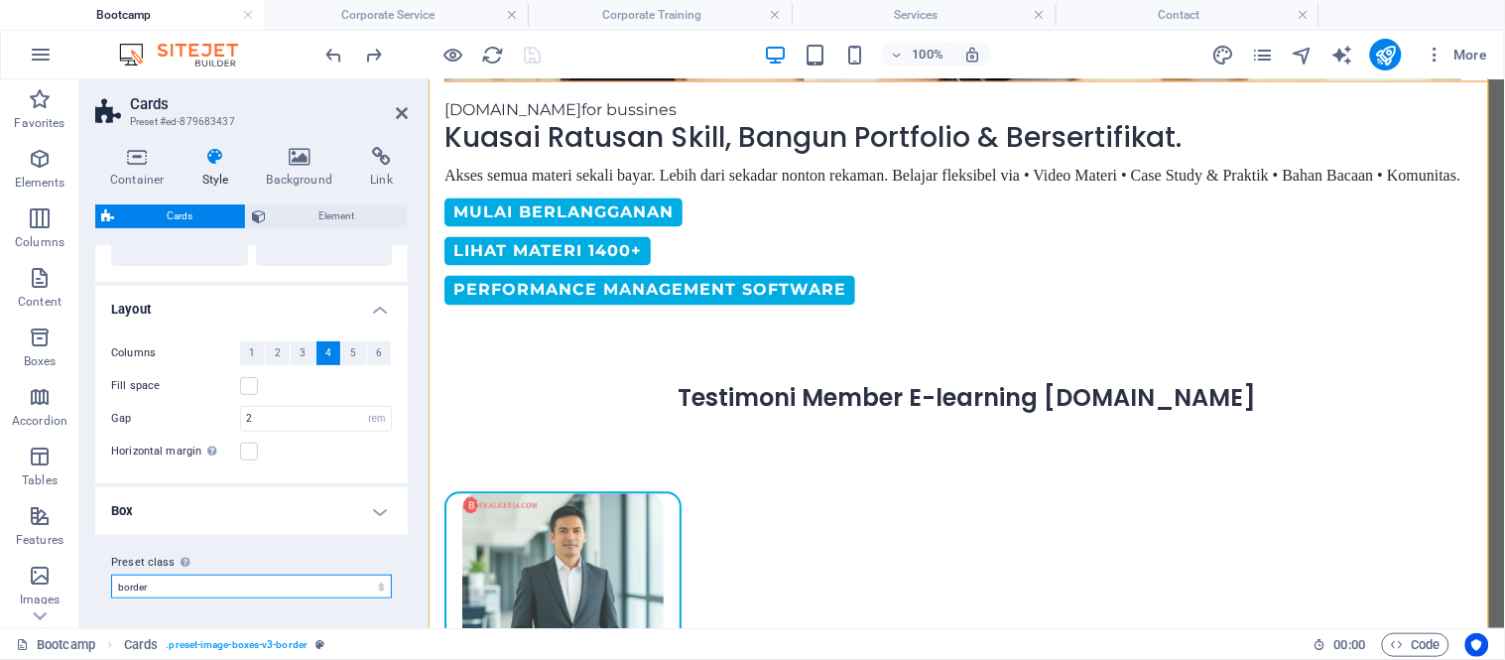
click at [219, 593] on select "insurance border default Add preset class" at bounding box center [251, 586] width 281 height 24
click at [358, 206] on span "Element" at bounding box center [336, 216] width 129 height 24
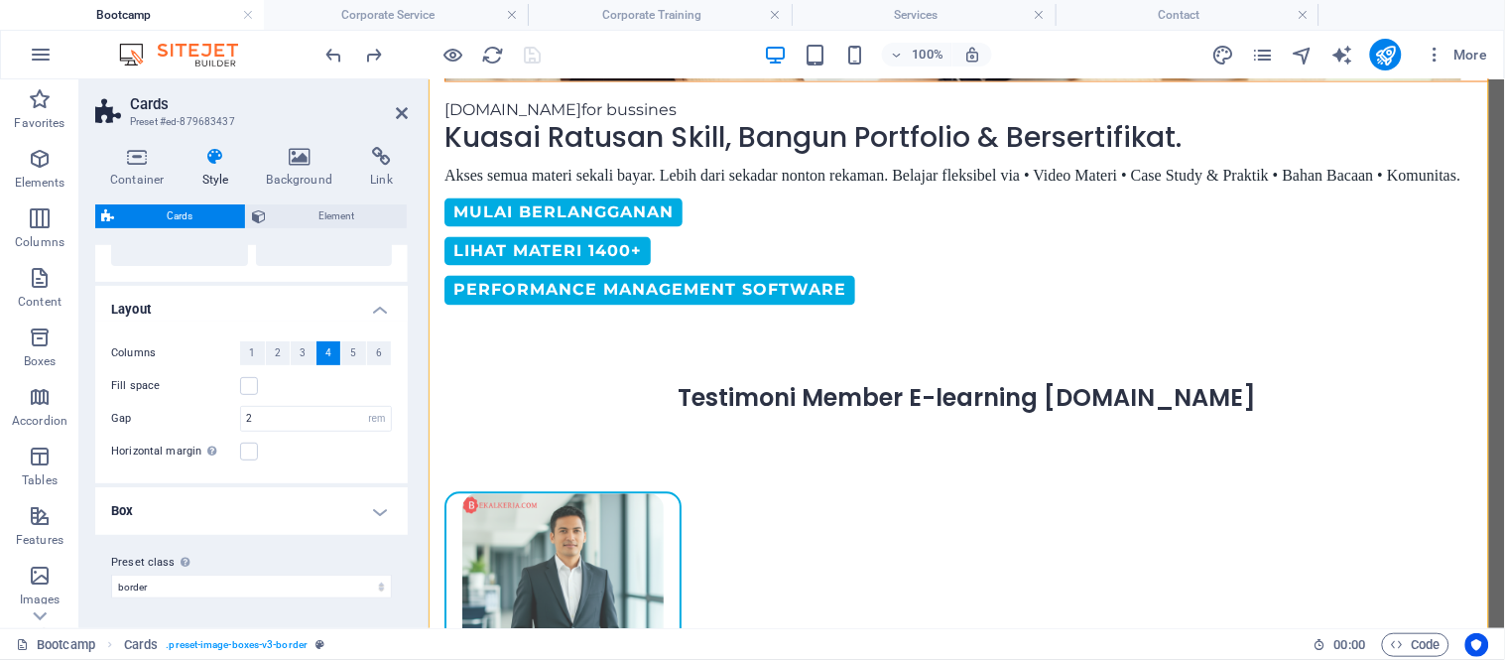
select select "px"
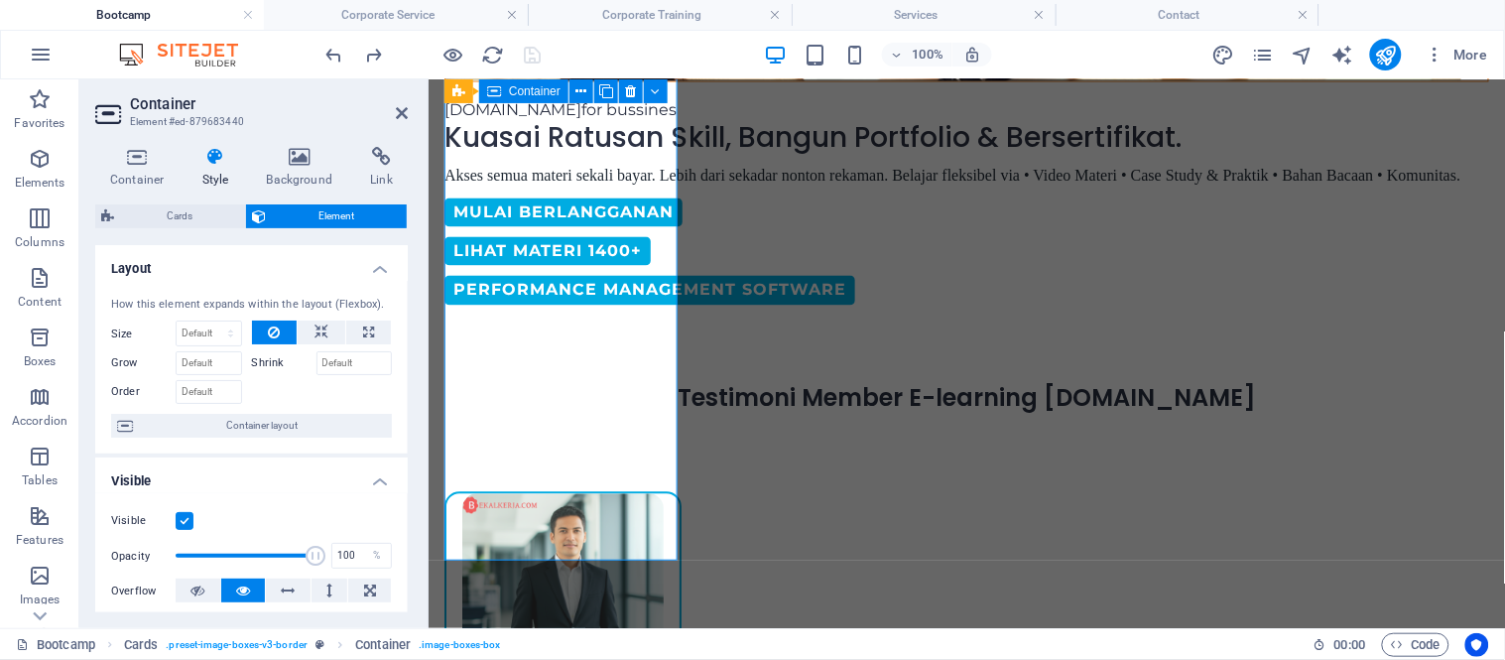
click at [288, 339] on button at bounding box center [275, 332] width 46 height 24
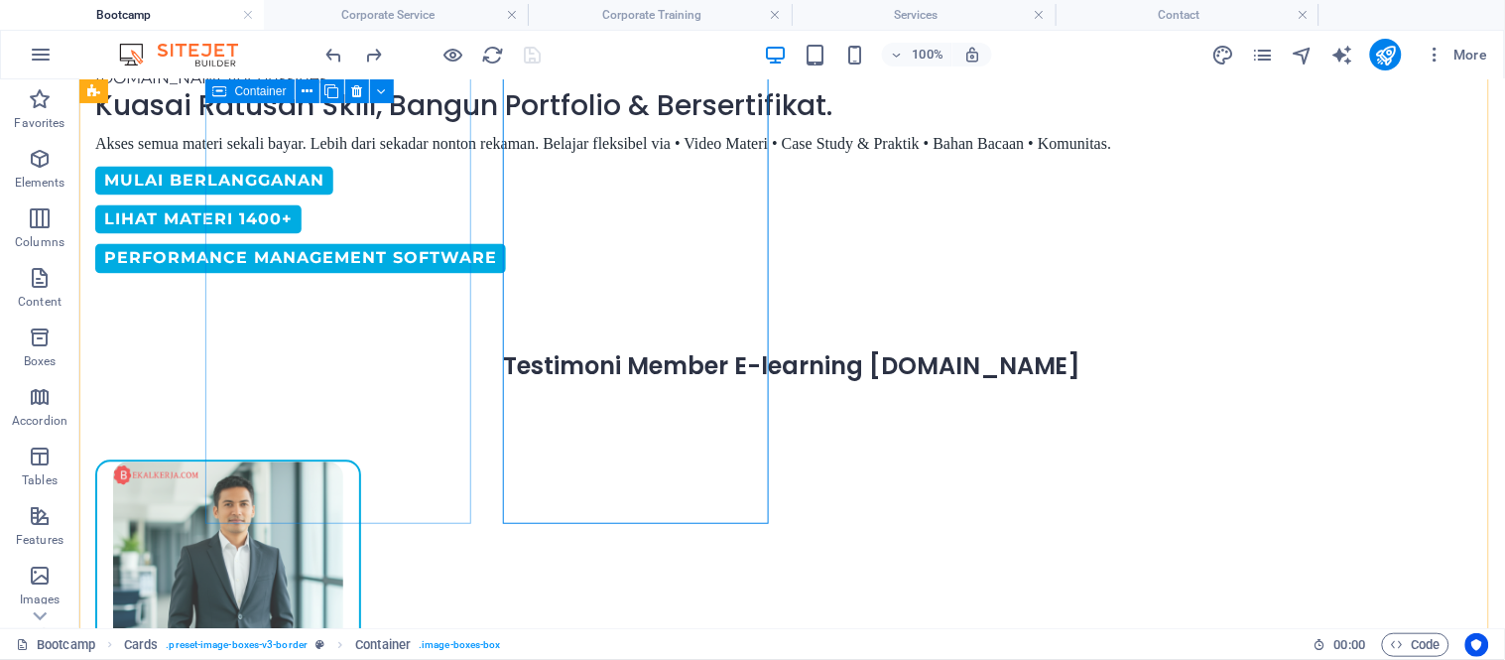
click at [360, 459] on div "[PERSON_NAME] diterima bekerja di Google setelah selesai belajar di [DOMAIN_NAM…" at bounding box center [227, 660] width 266 height 402
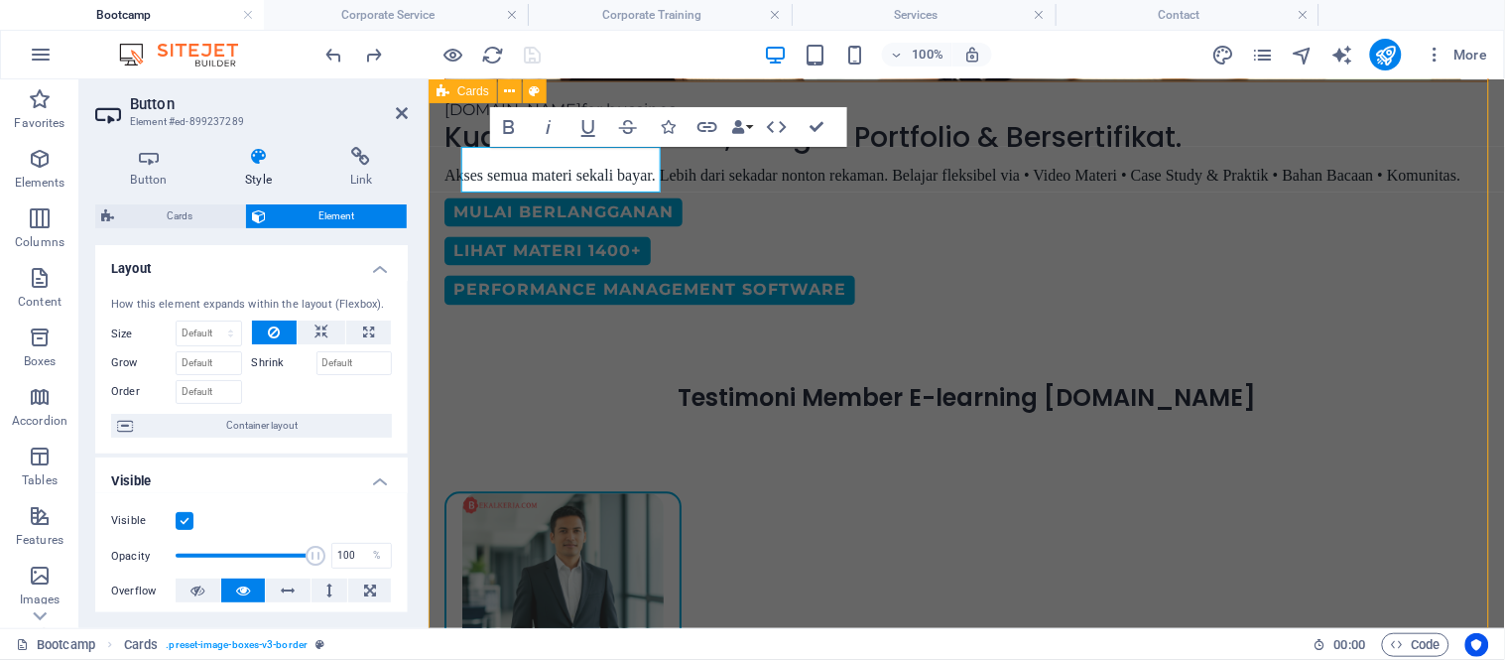
scroll to position [987, 0]
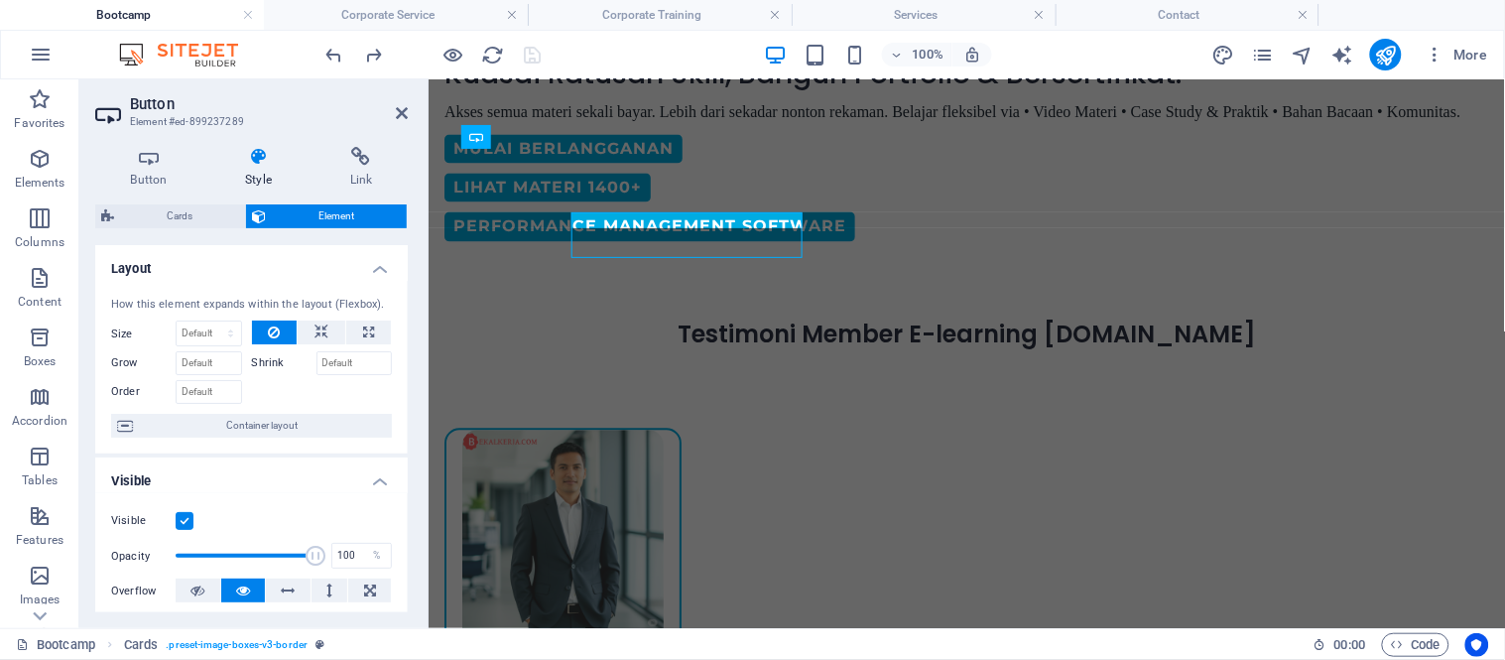
scroll to position [922, 0]
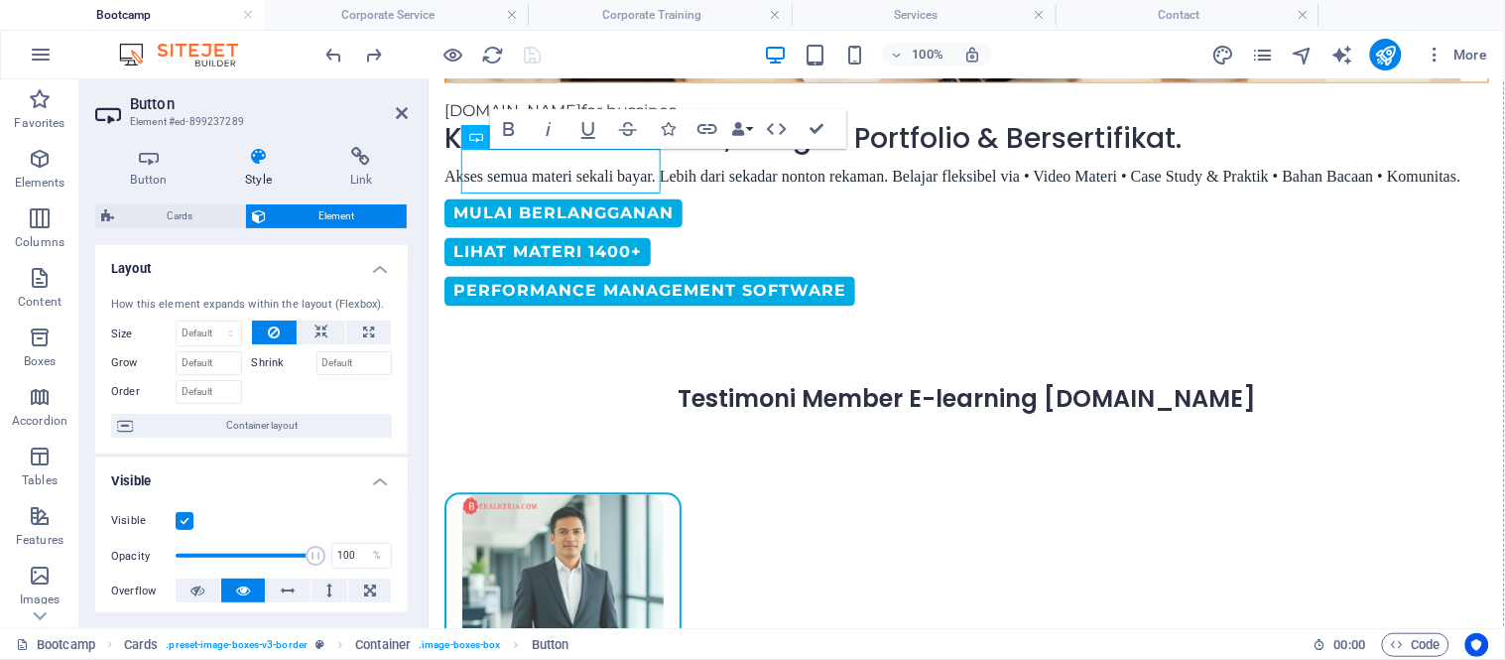
drag, startPoint x: 650, startPoint y: 182, endPoint x: 577, endPoint y: 269, distance: 112.6
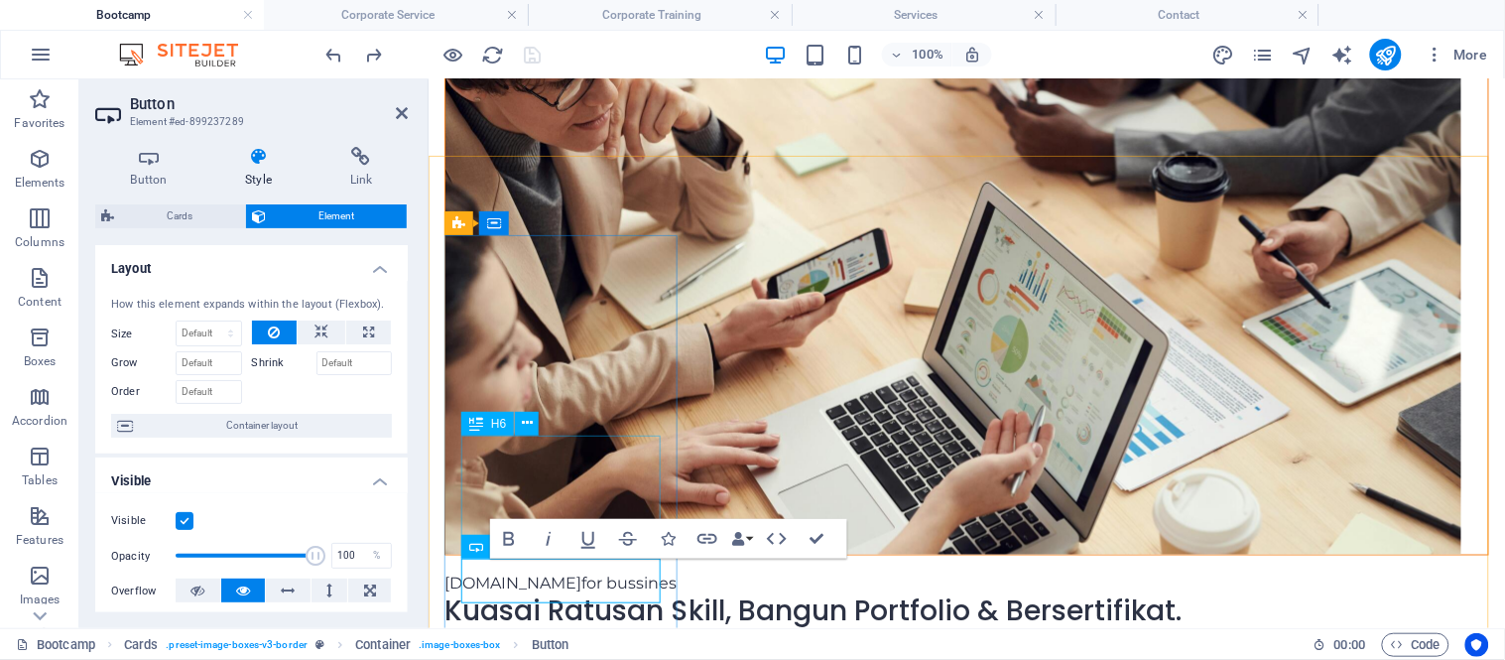
scroll to position [0, 0]
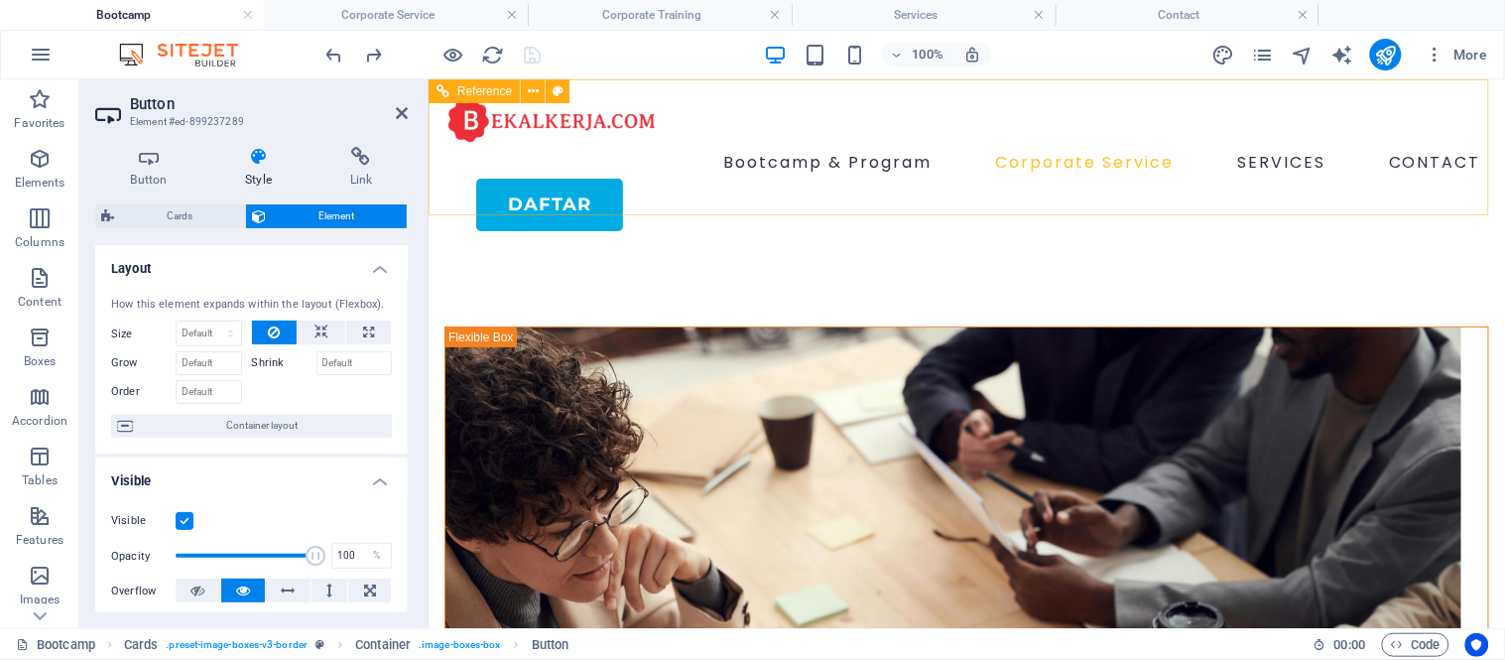
click at [571, 178] on div "Daftar" at bounding box center [981, 204] width 1013 height 53
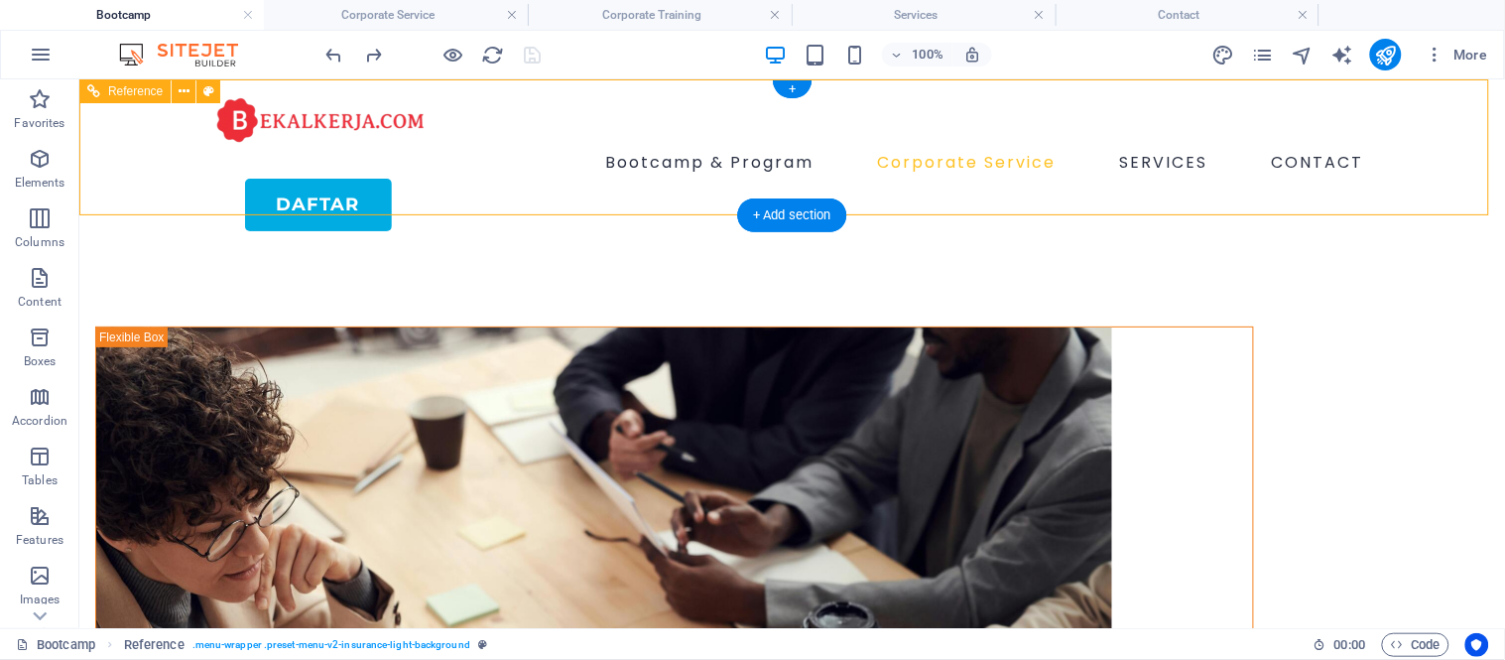
click at [571, 174] on div "Bootcamp & Program Corporate Service SERVICES CONTACT Daftar" at bounding box center [790, 162] width 1425 height 168
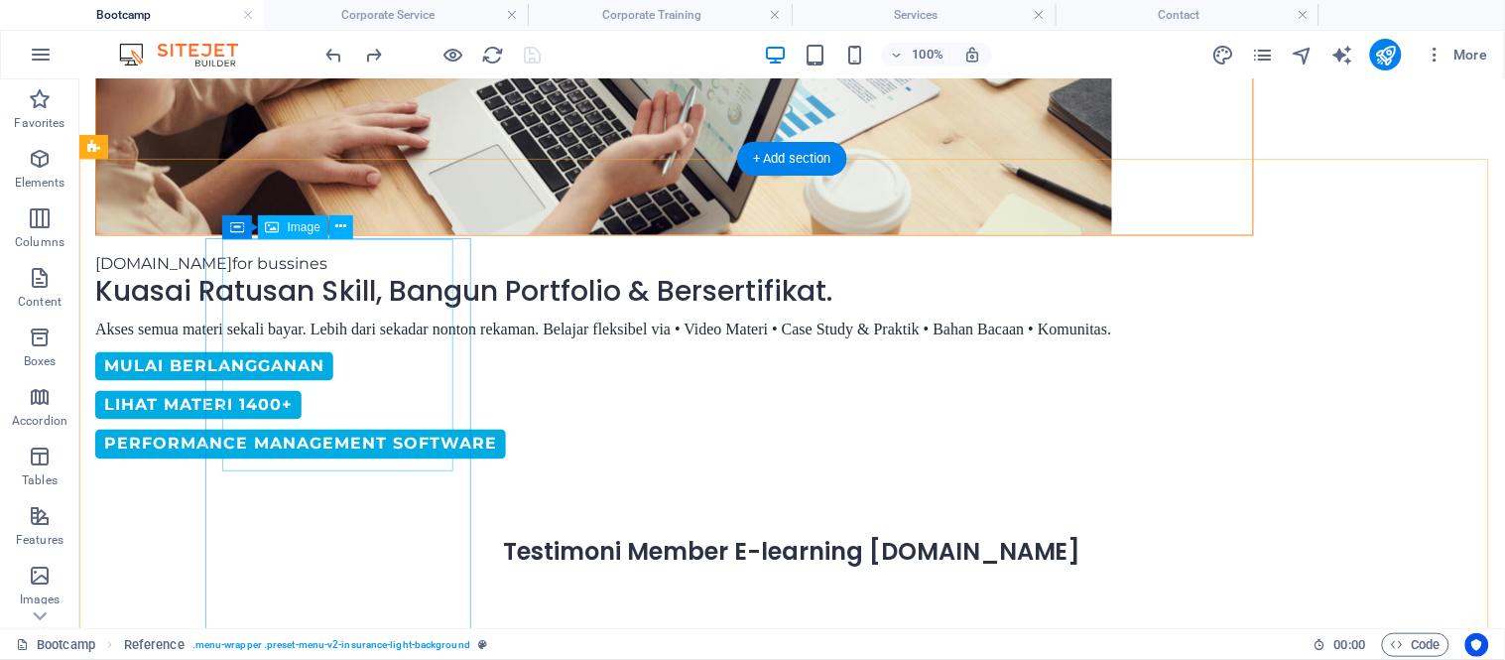
scroll to position [829, 0]
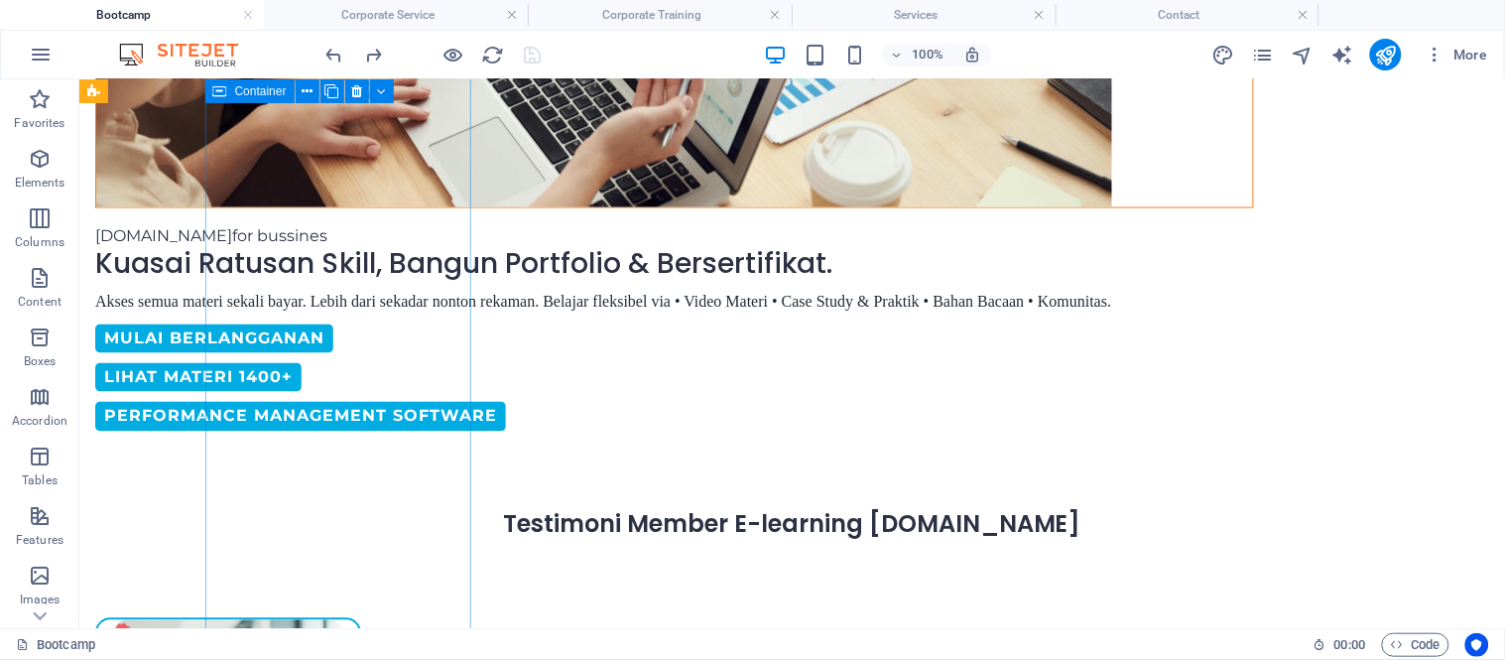
select select "px"
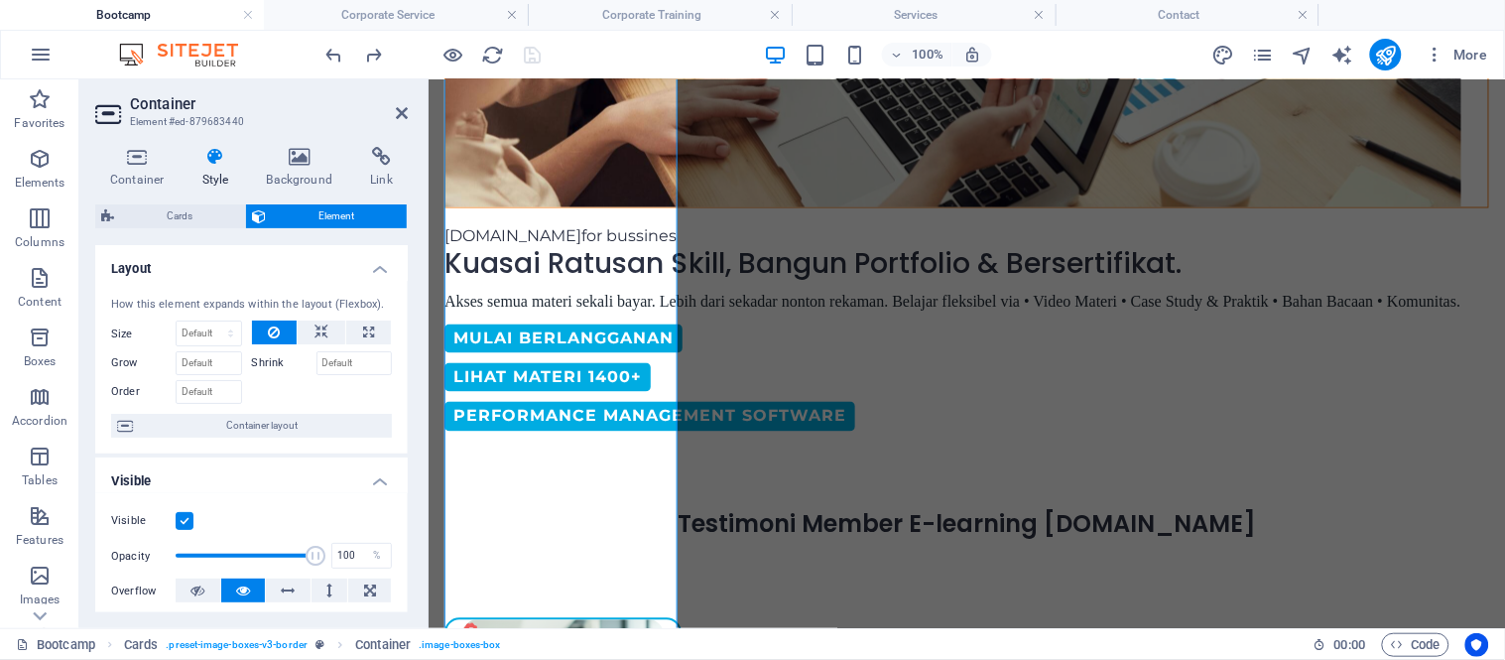
click at [368, 360] on input "Shrink" at bounding box center [354, 363] width 76 height 24
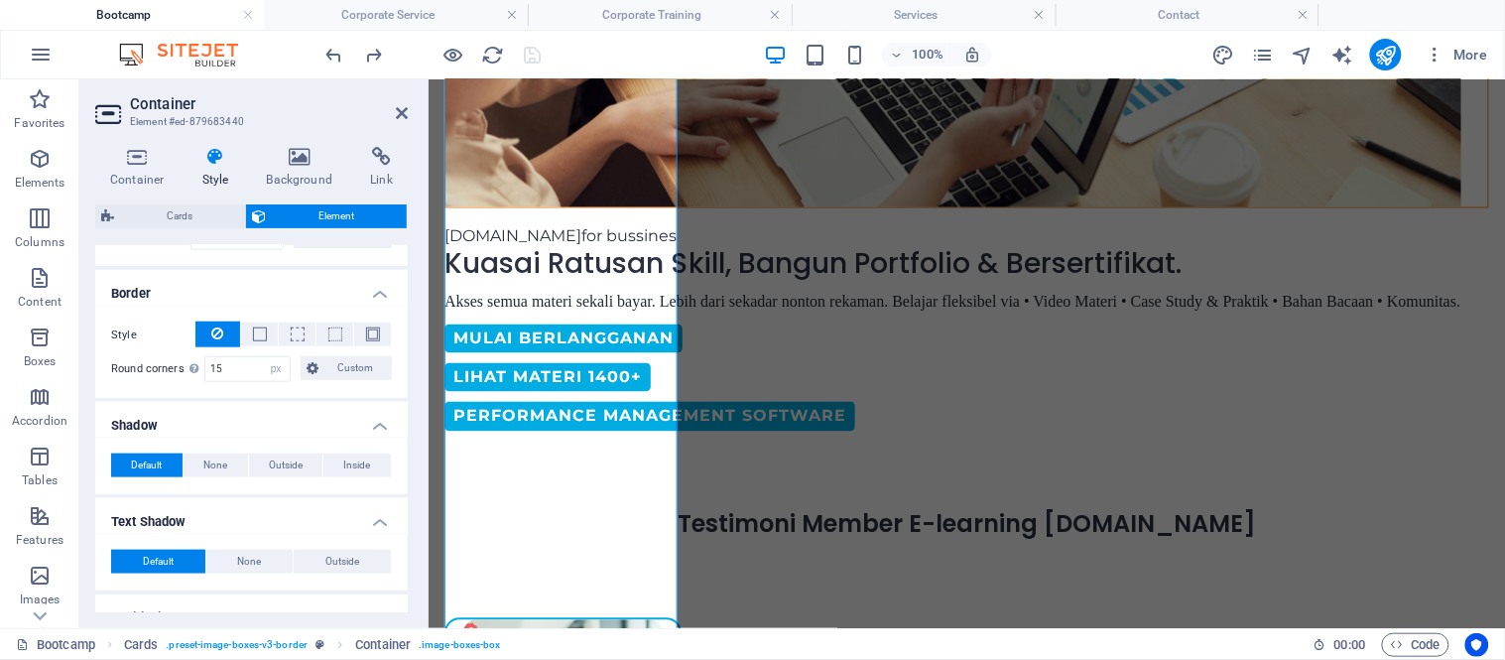
scroll to position [477, 0]
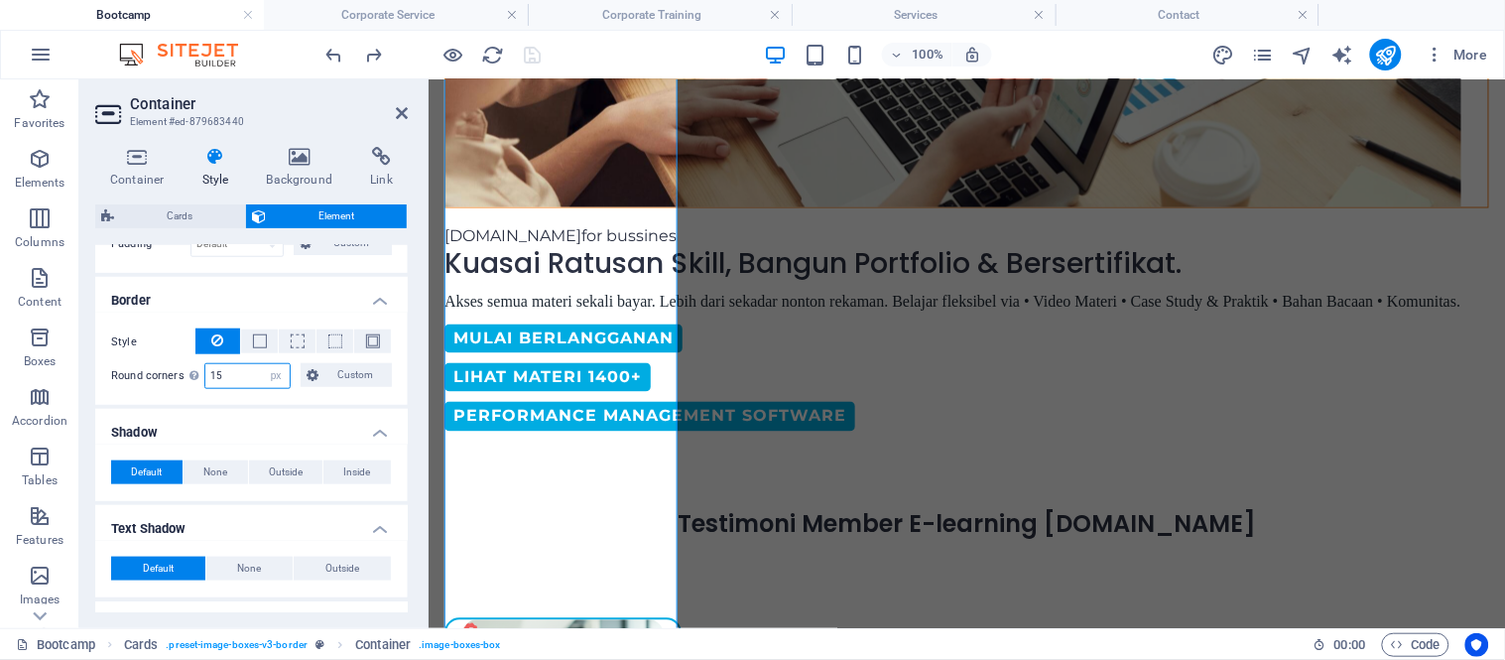
click at [230, 378] on input "15" at bounding box center [247, 376] width 84 height 24
type input "1"
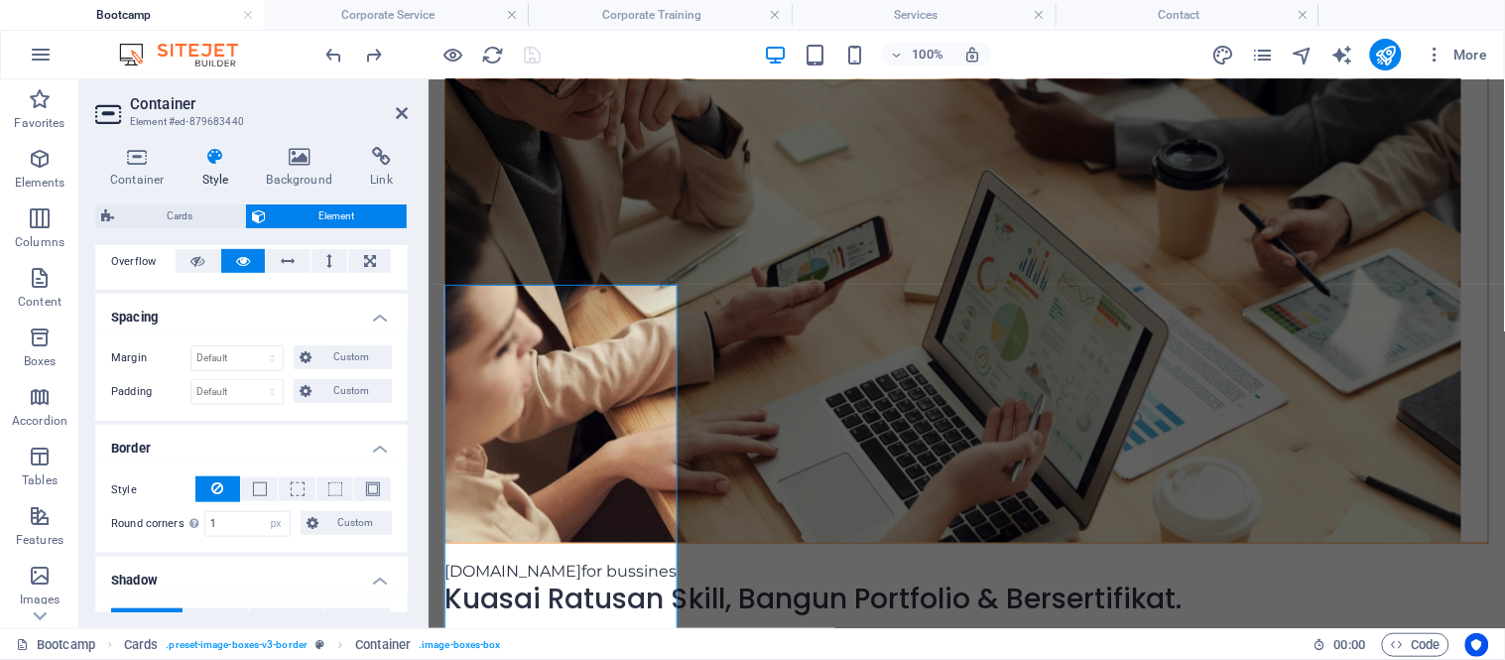
scroll to position [315, 0]
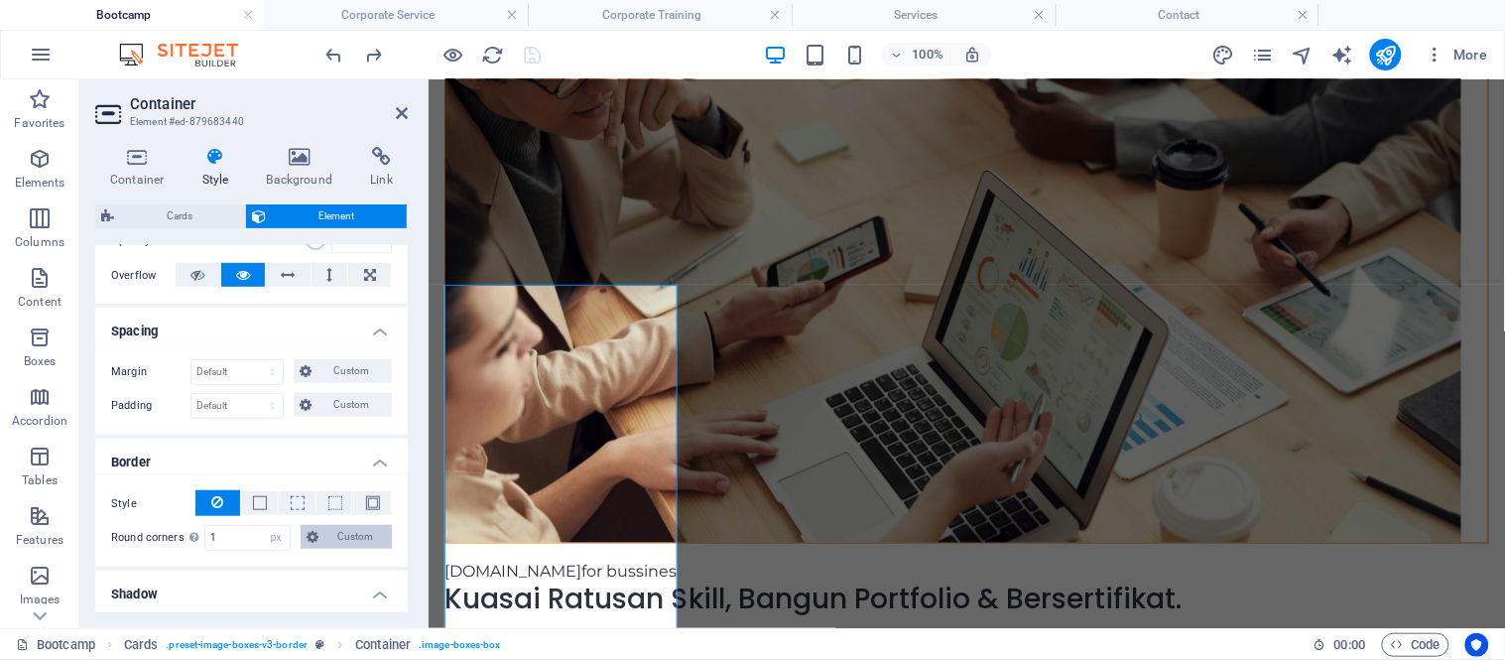
click at [360, 532] on span "Custom" at bounding box center [354, 537] width 61 height 24
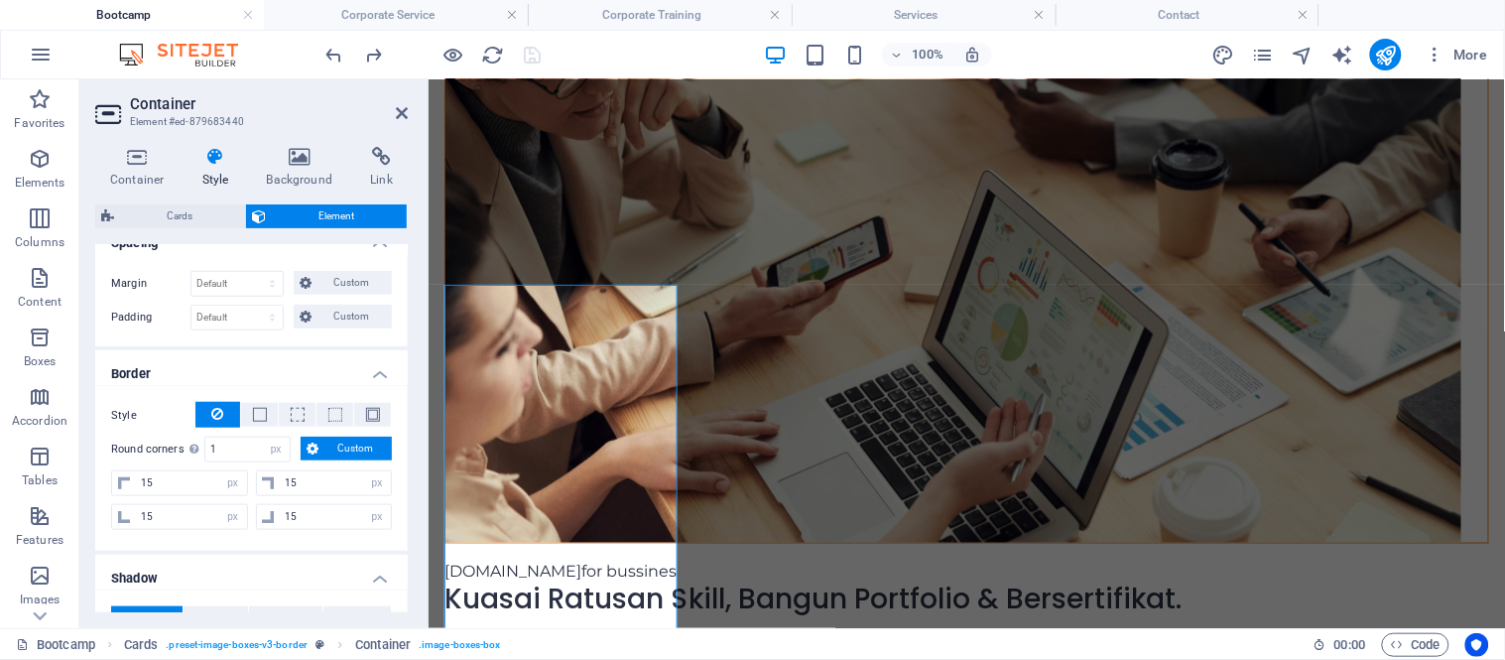
scroll to position [415, 0]
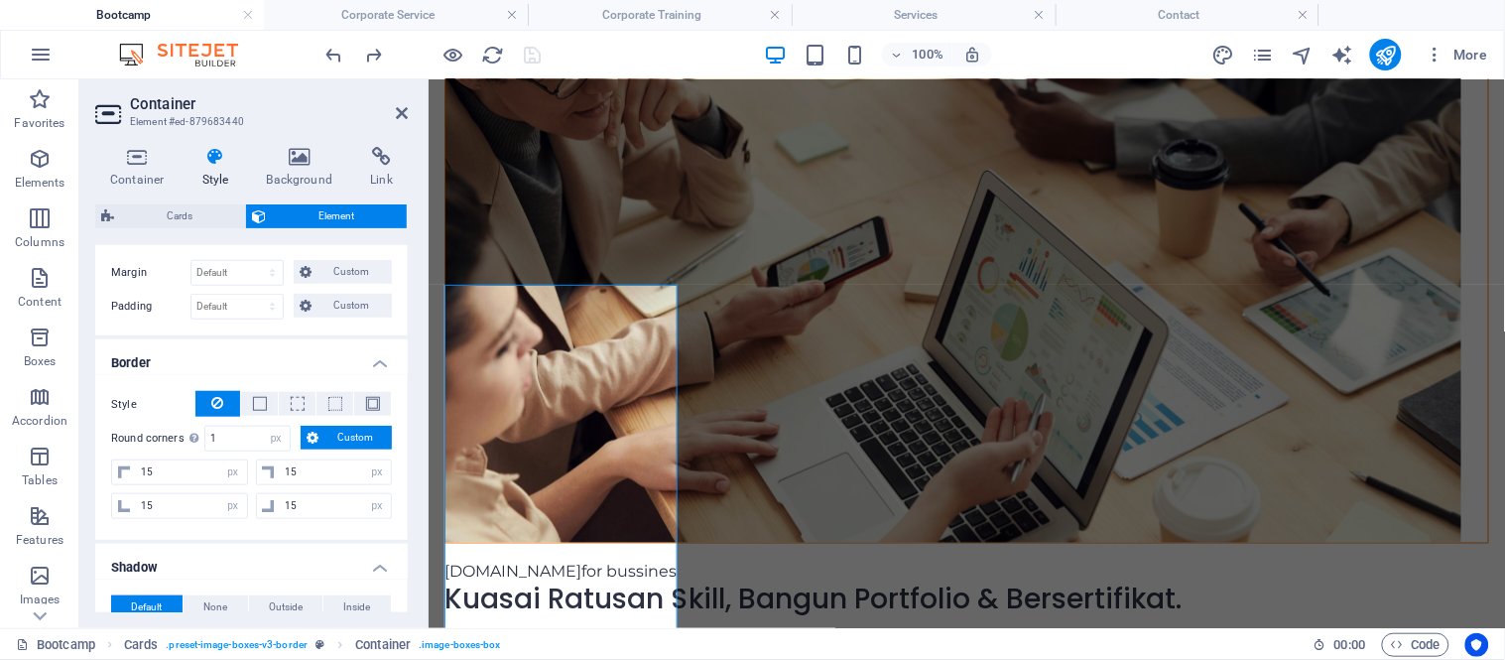
click at [375, 361] on h4 "Border" at bounding box center [251, 357] width 312 height 36
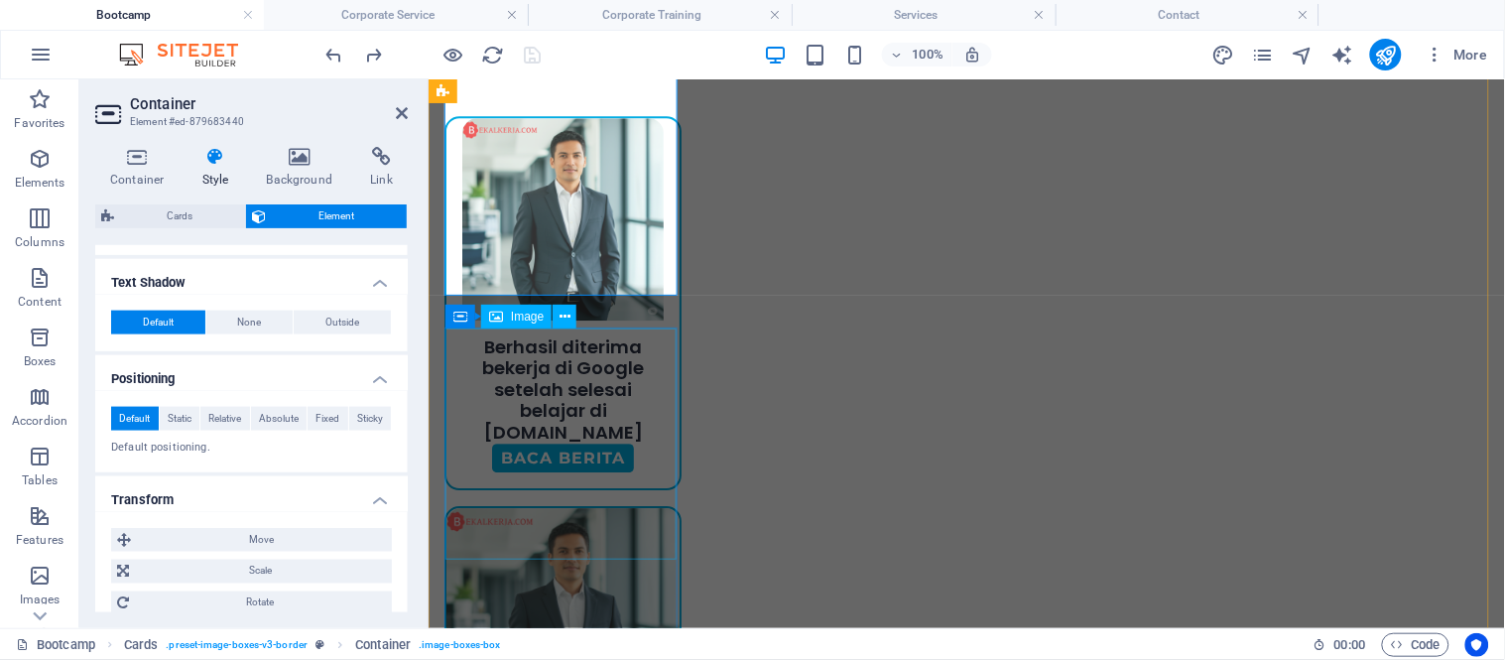
scroll to position [1322, 0]
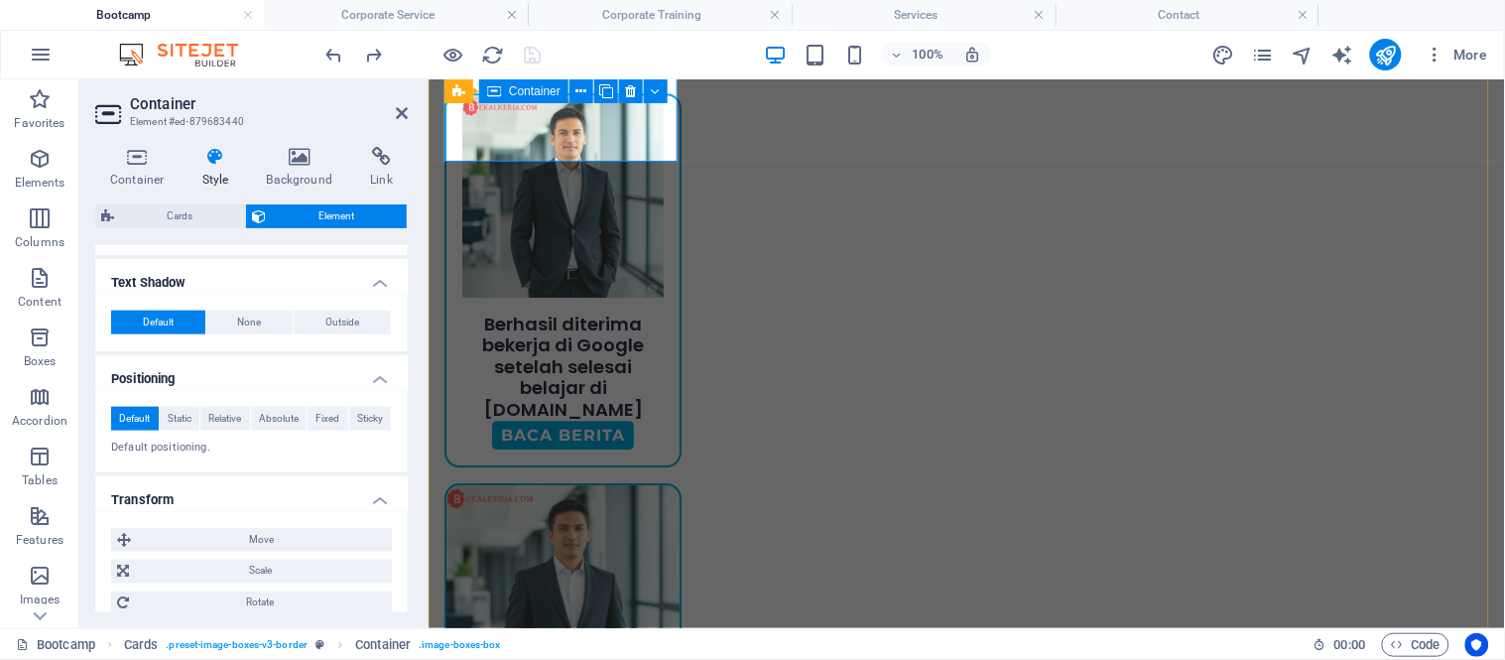
click at [665, 158] on div "[PERSON_NAME] diterima bekerja di Google setelah selesai belajar di [DOMAIN_NAM…" at bounding box center [561, 278] width 237 height 373
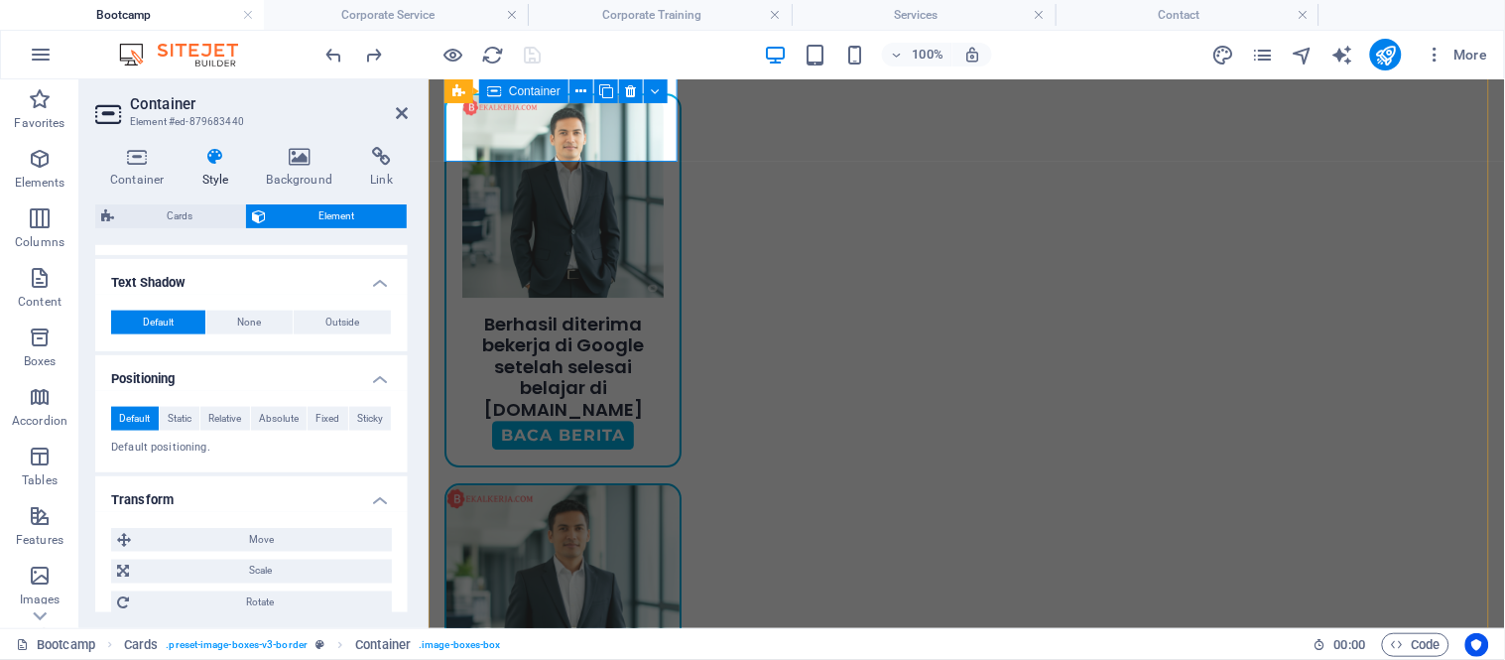
click at [665, 158] on div "[PERSON_NAME] diterima bekerja di Google setelah selesai belajar di [DOMAIN_NAM…" at bounding box center [561, 278] width 237 height 373
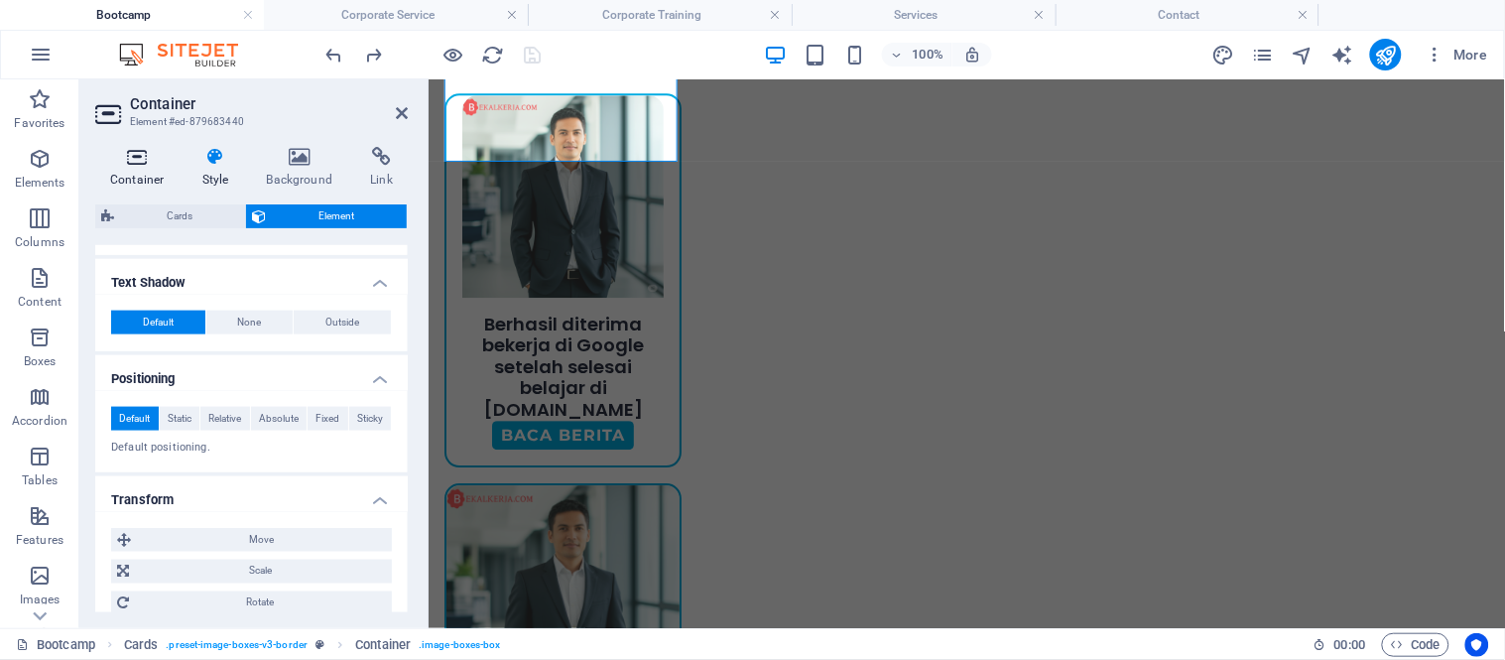
click at [132, 161] on icon at bounding box center [137, 157] width 84 height 20
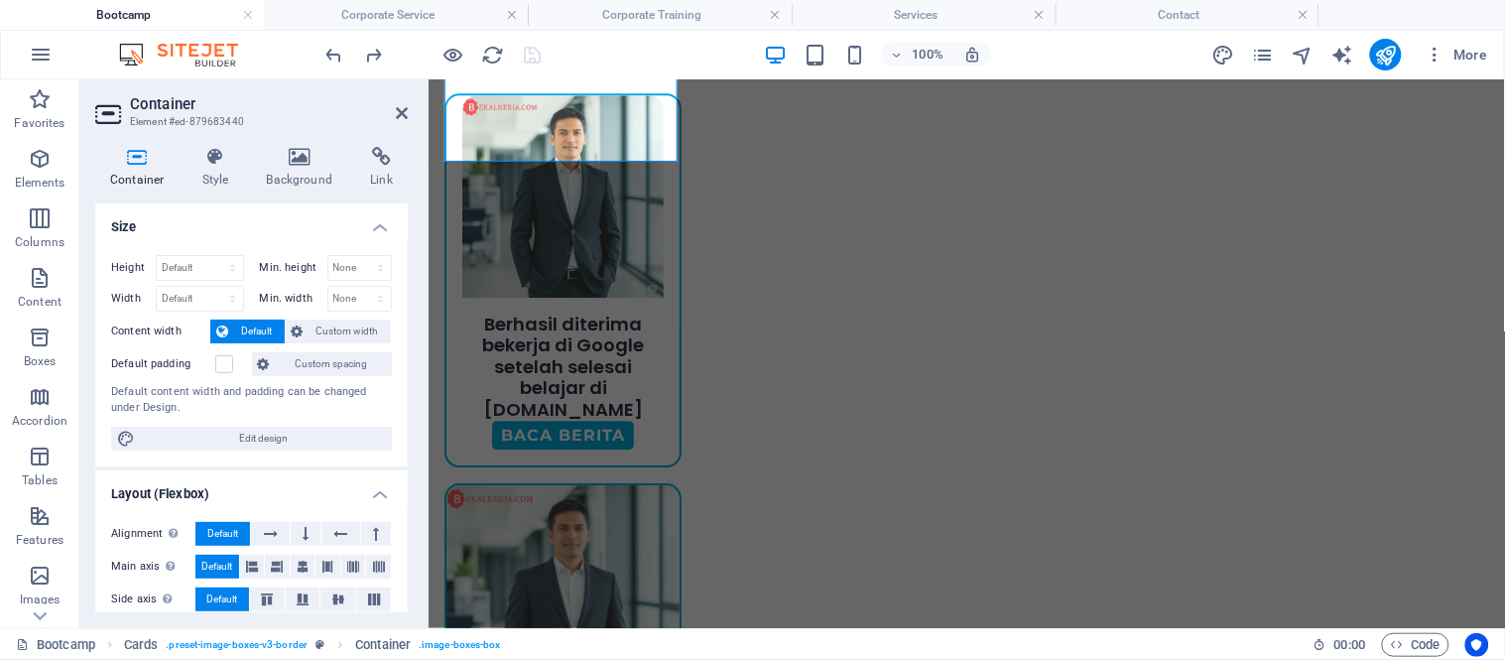
scroll to position [0, 0]
click at [195, 261] on select "Default px rem % vh vw" at bounding box center [200, 269] width 86 height 24
select select "px"
click at [212, 257] on select "Default px rem % vh vw" at bounding box center [200, 269] width 86 height 24
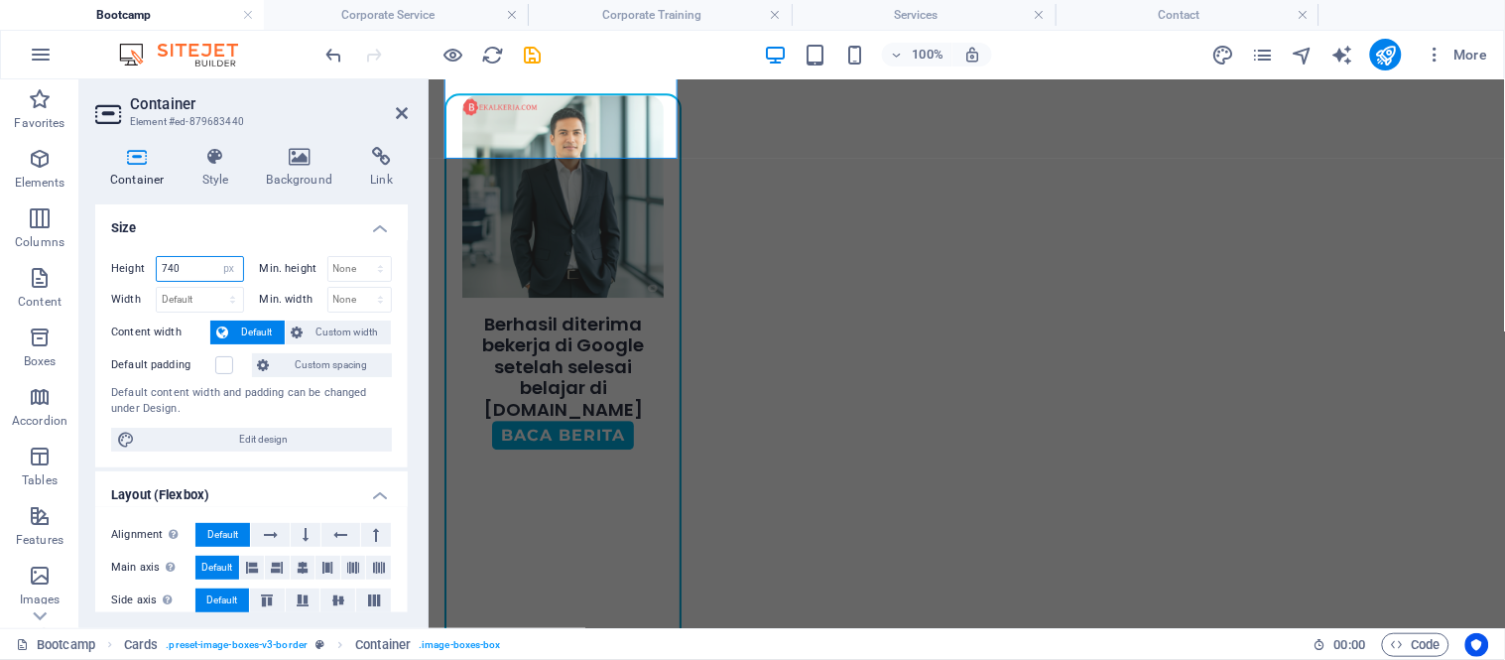
type input "740"
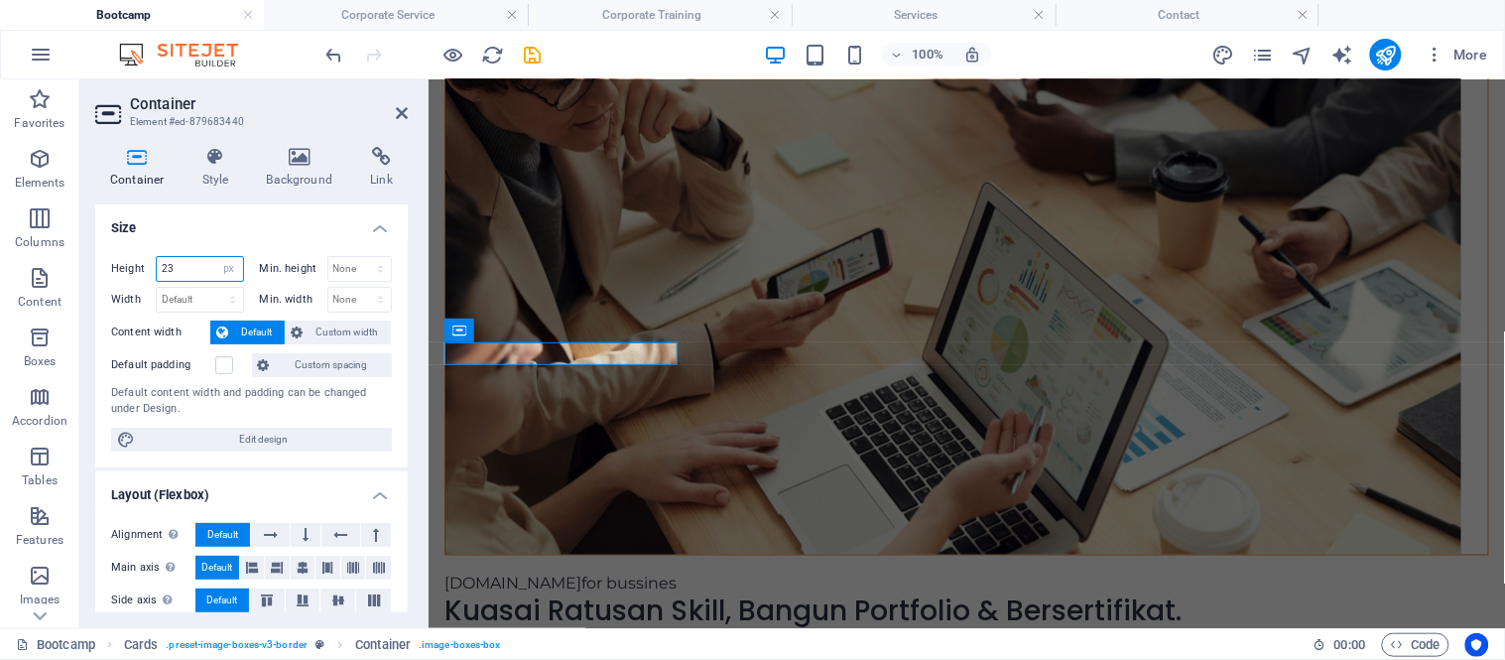
scroll to position [405, 0]
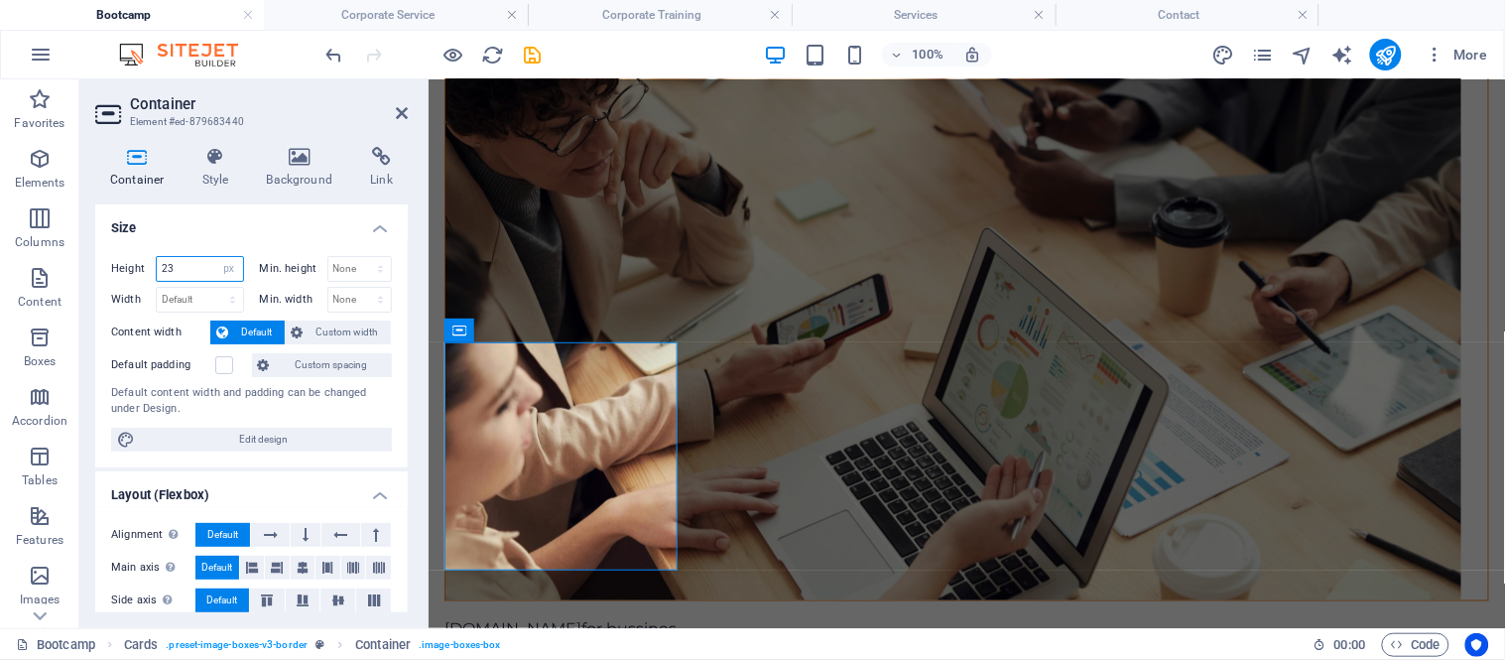
type input "2"
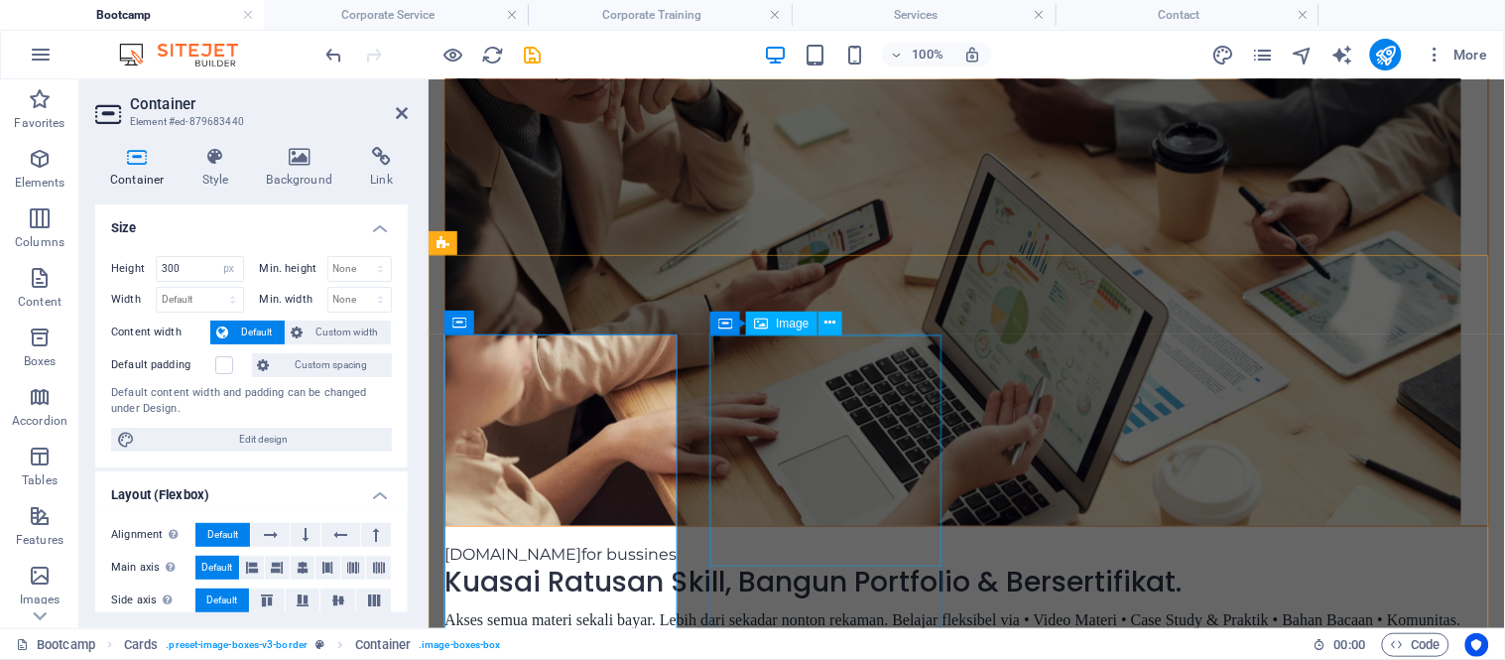
scroll to position [592, 0]
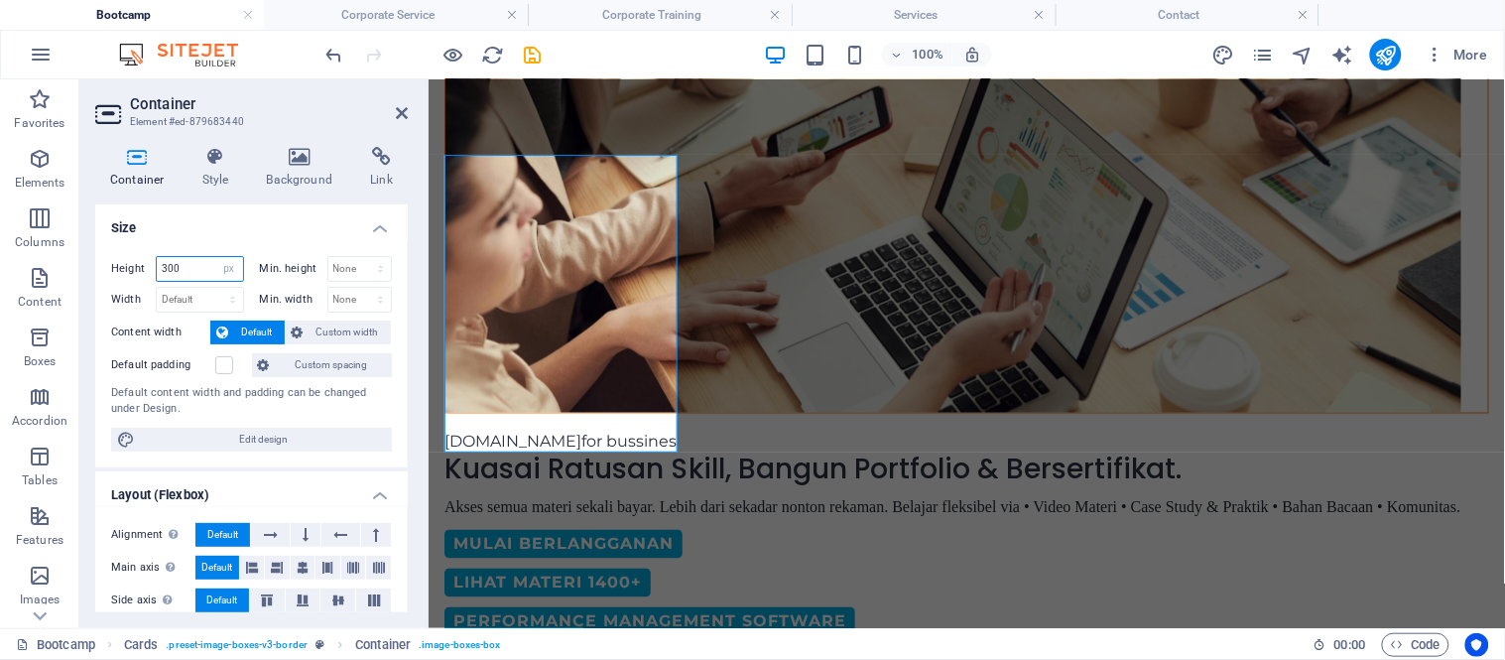
click at [172, 264] on input "300" at bounding box center [200, 269] width 86 height 24
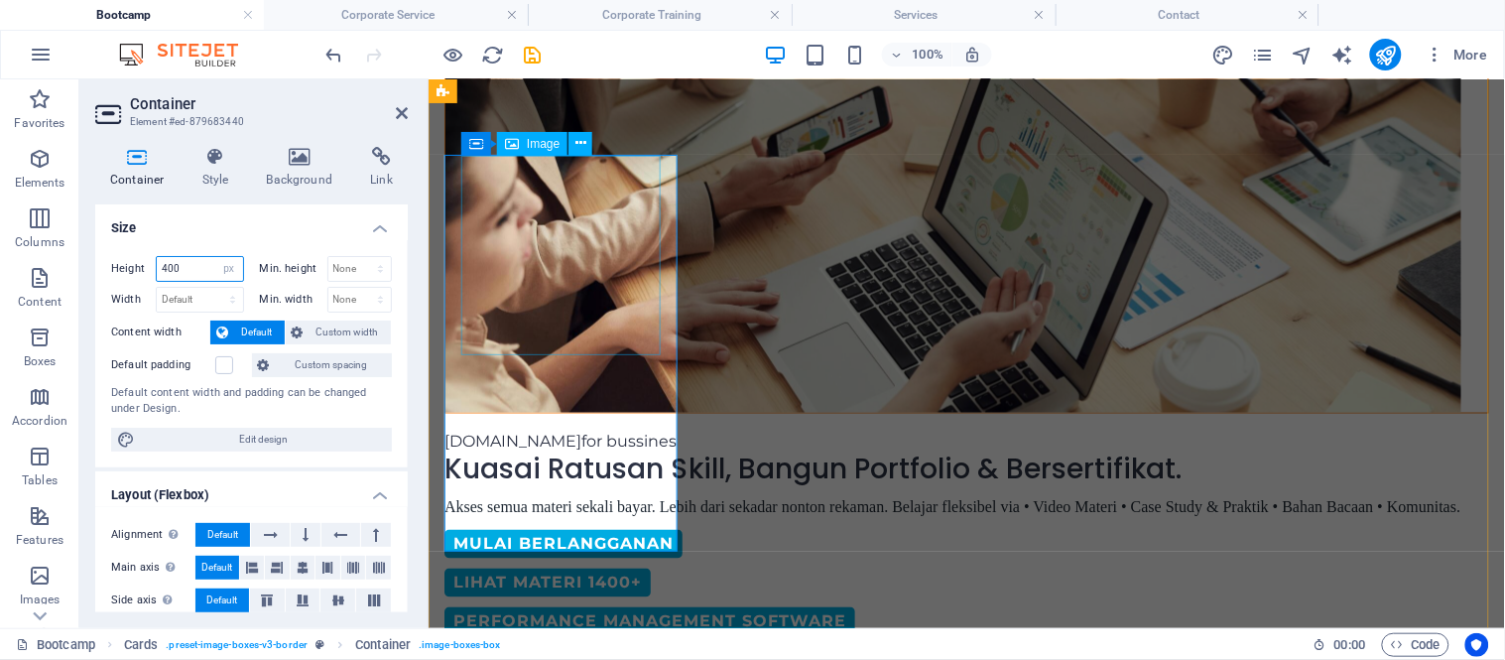
type input "400"
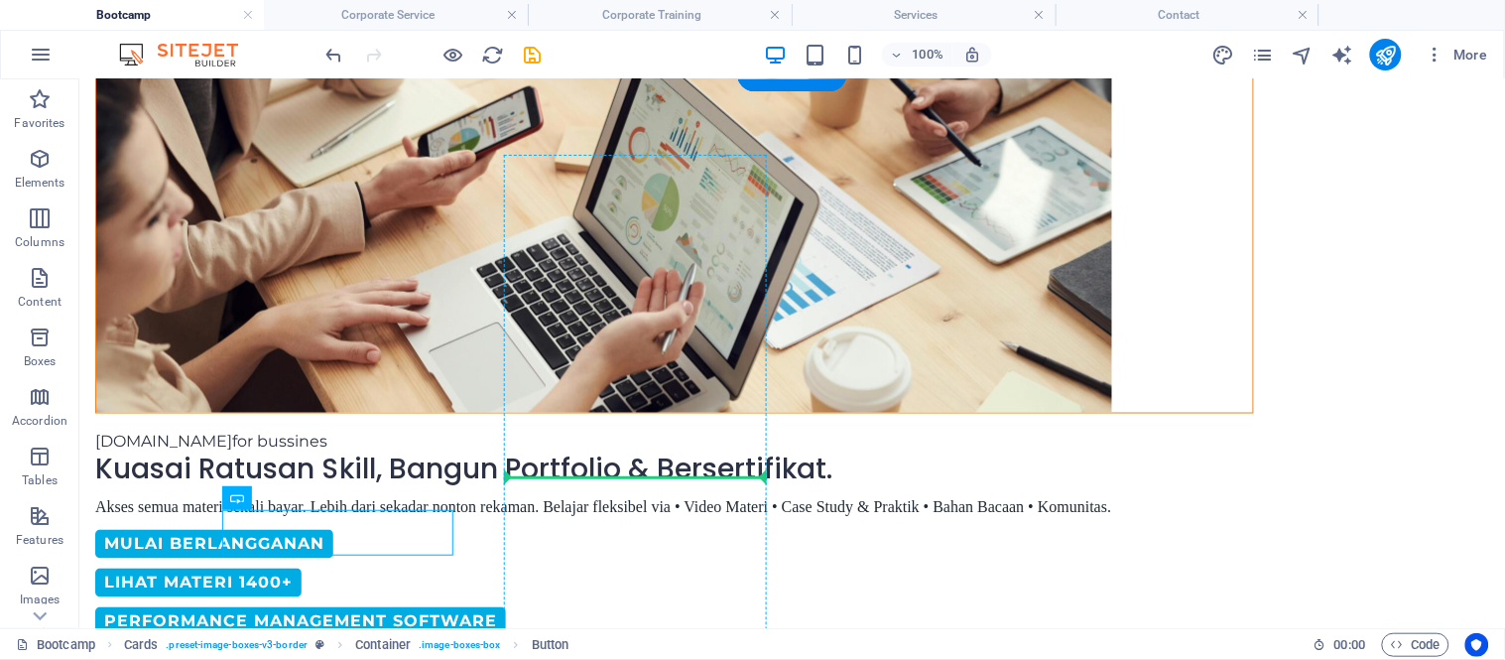
scroll to position [625, 0]
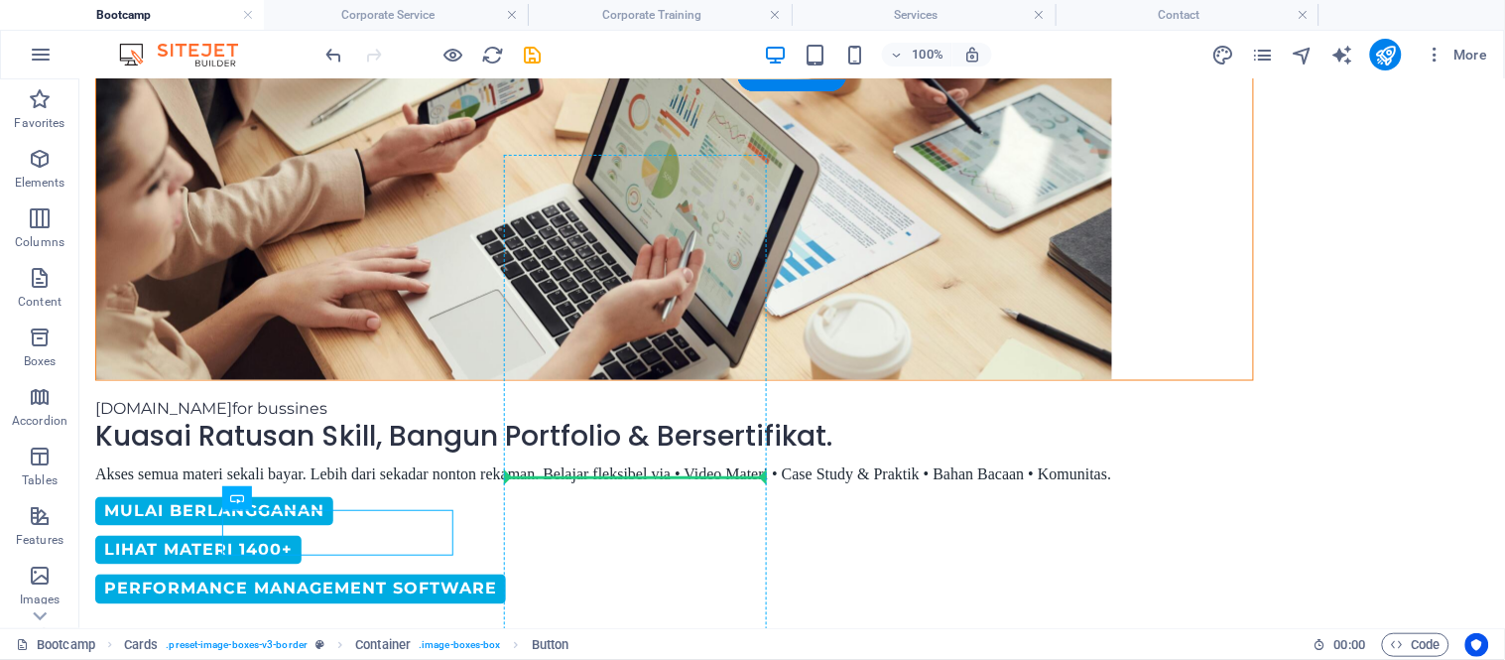
drag, startPoint x: 256, startPoint y: 503, endPoint x: 609, endPoint y: 539, distance: 354.9
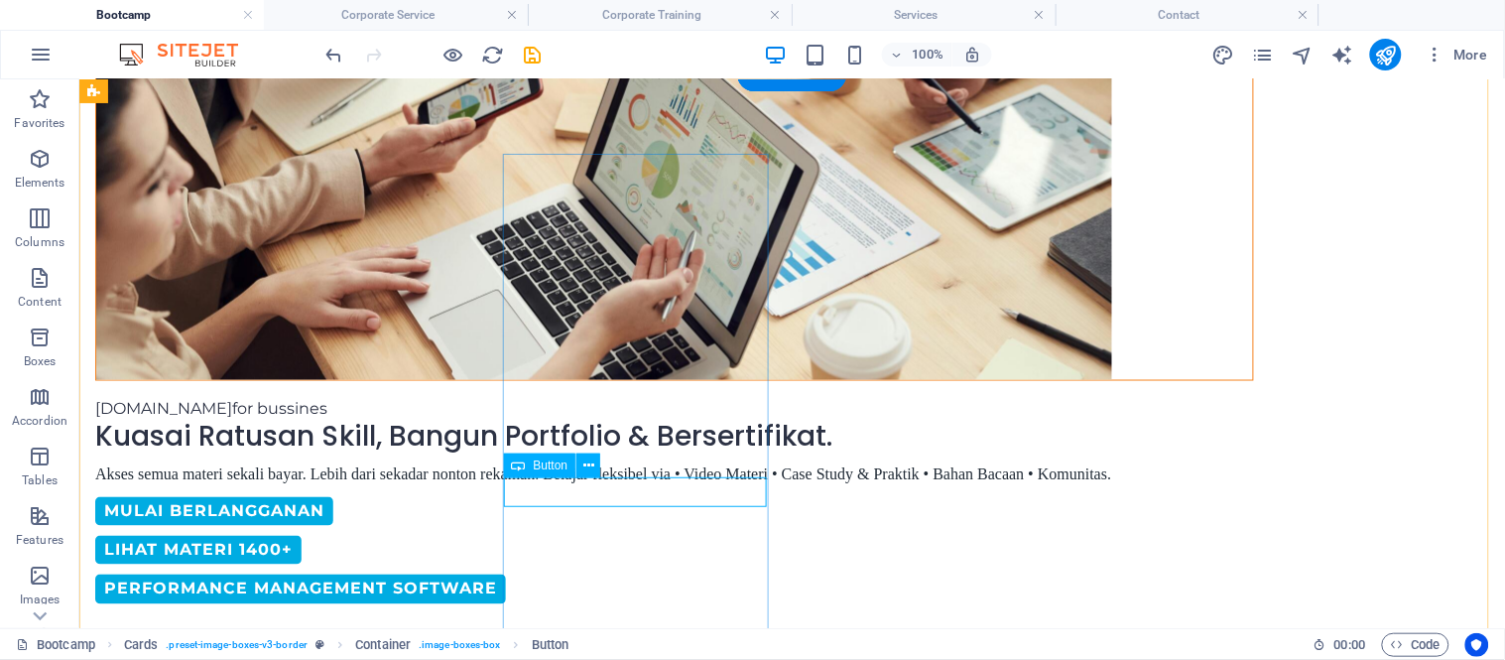
drag, startPoint x: 609, startPoint y: 496, endPoint x: 380, endPoint y: 537, distance: 232.7
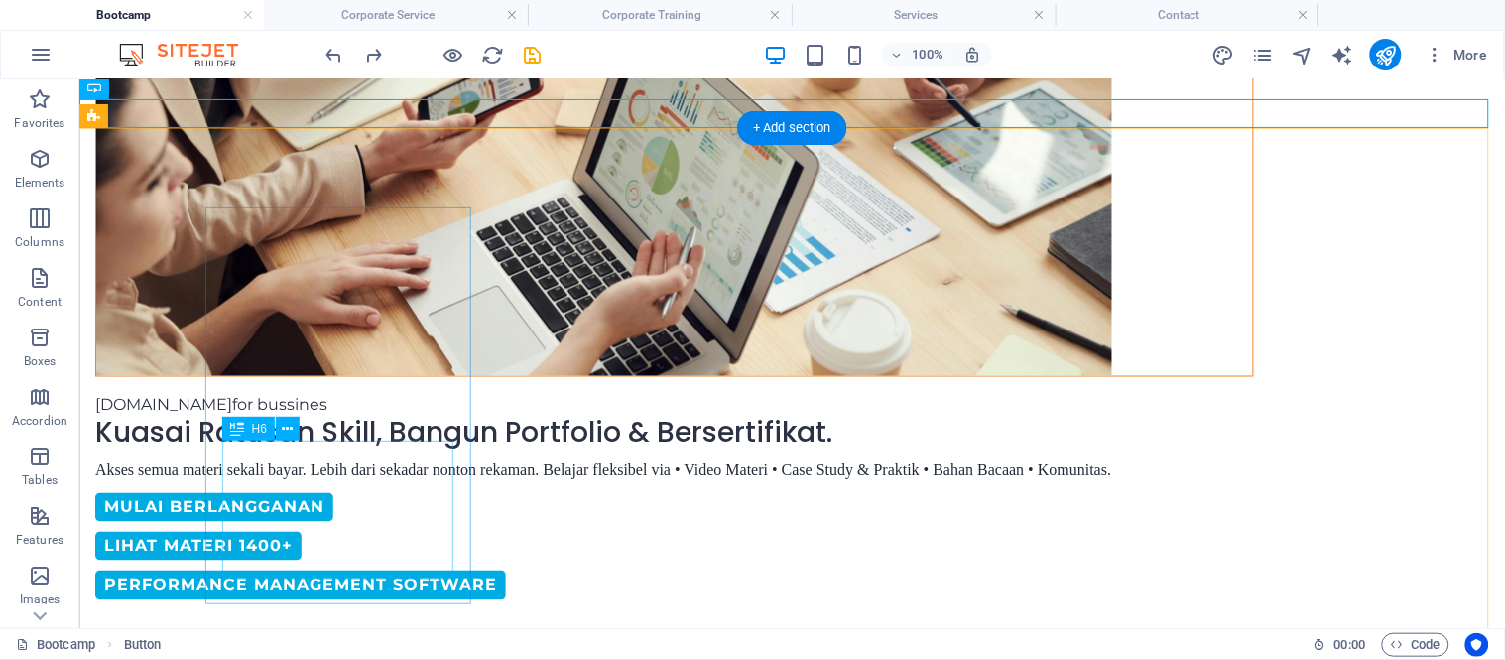
scroll to position [600, 0]
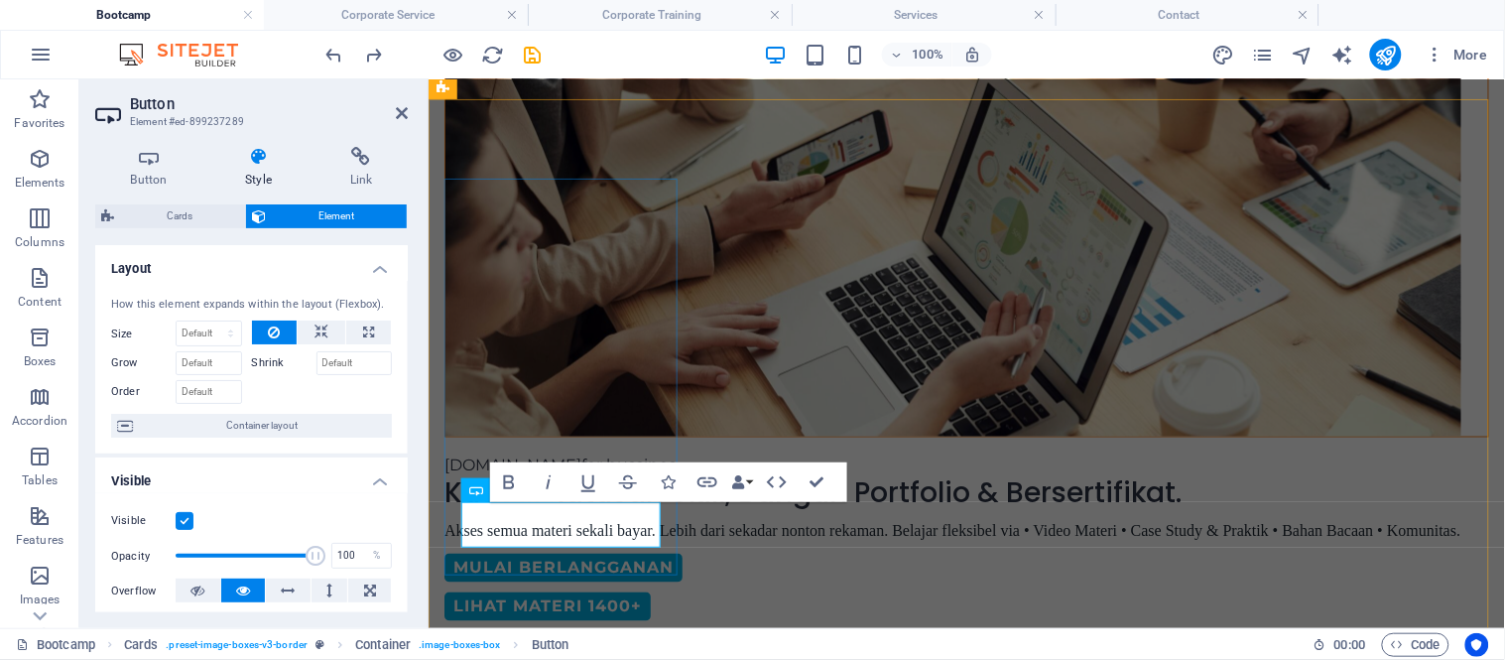
click at [135, 179] on h4 "Button" at bounding box center [152, 168] width 115 height 42
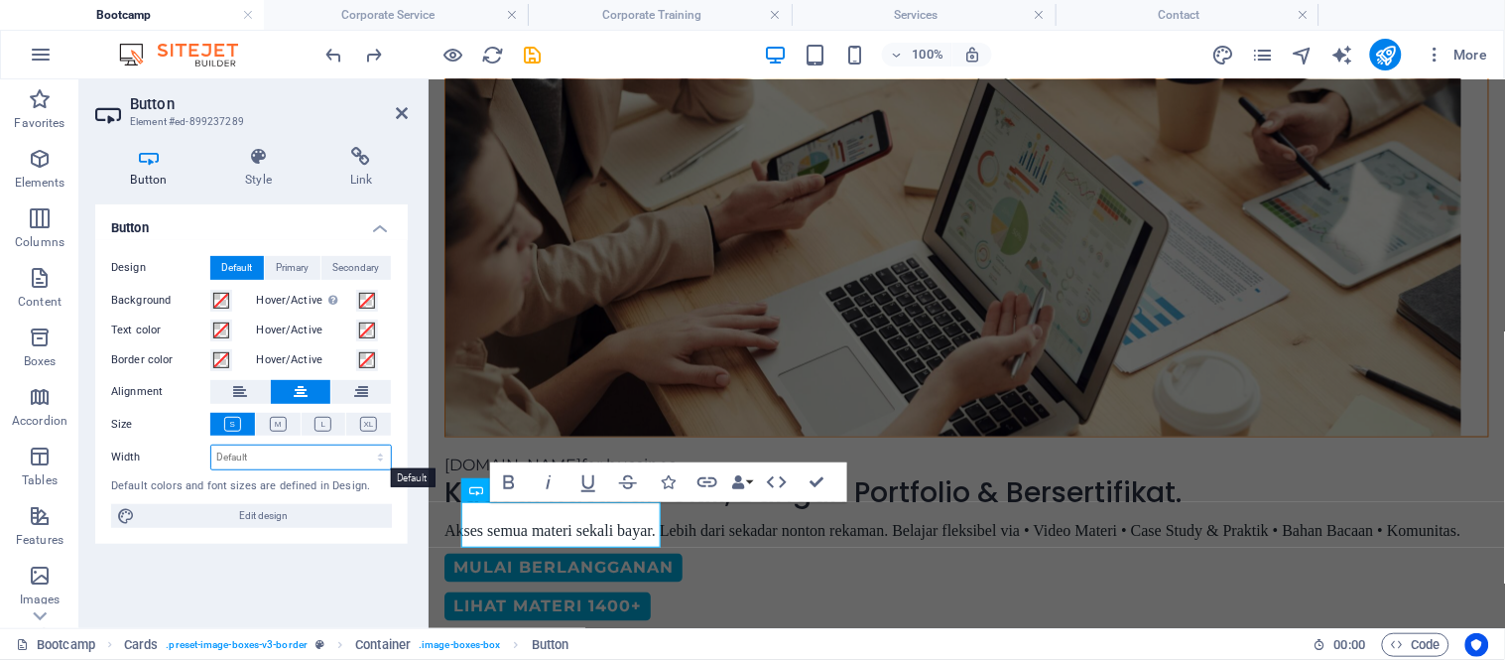
click at [339, 451] on select "Default px rem % em vh vw" at bounding box center [301, 457] width 180 height 24
select select "px"
click at [362, 445] on select "Default px rem % em vh vw" at bounding box center [301, 457] width 180 height 24
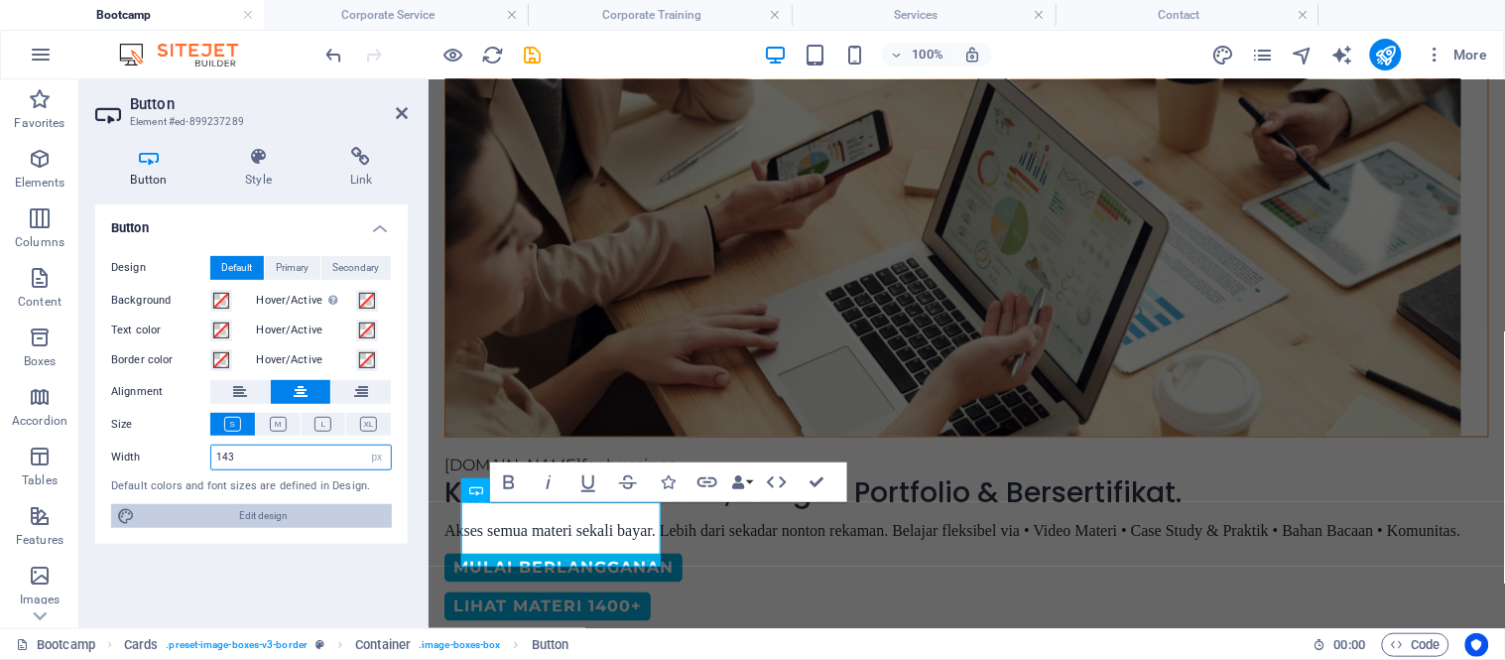
type input "143"
type input "150"
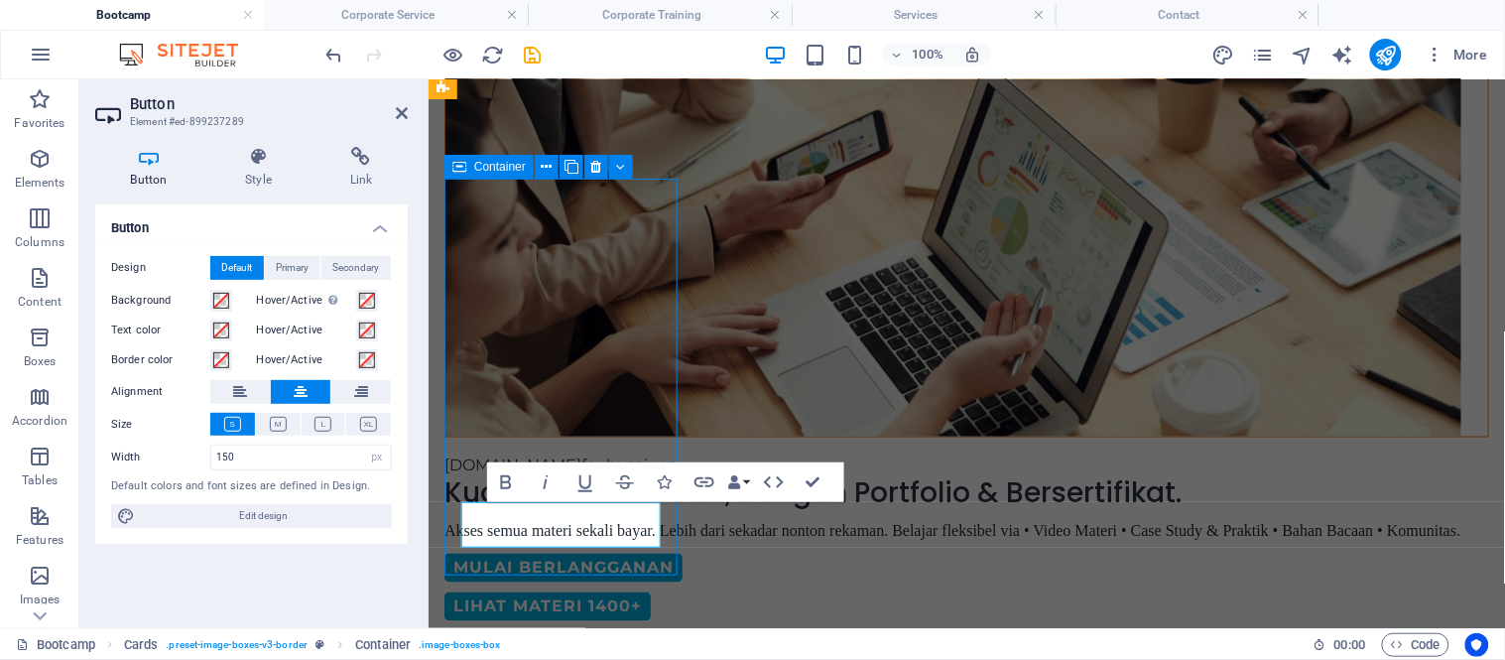
scroll to position [600, 0]
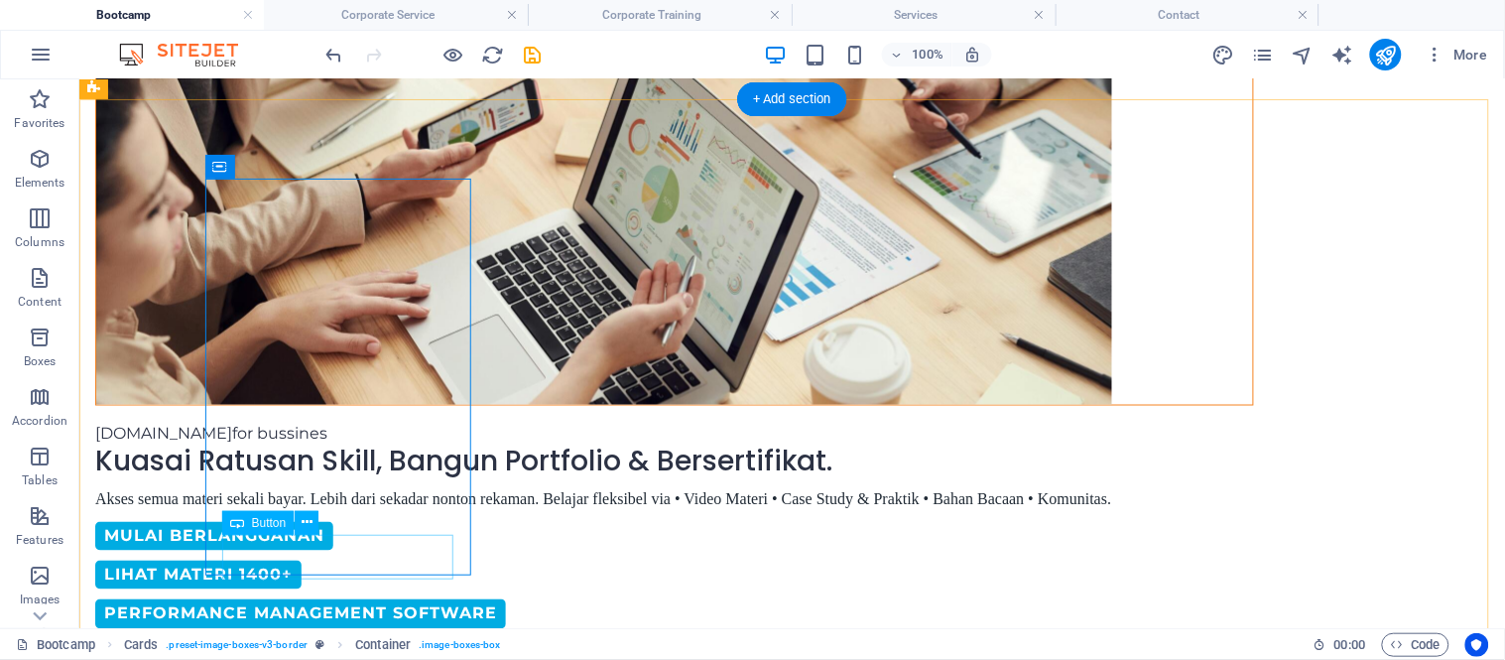
click at [304, 518] on icon at bounding box center [307, 522] width 11 height 21
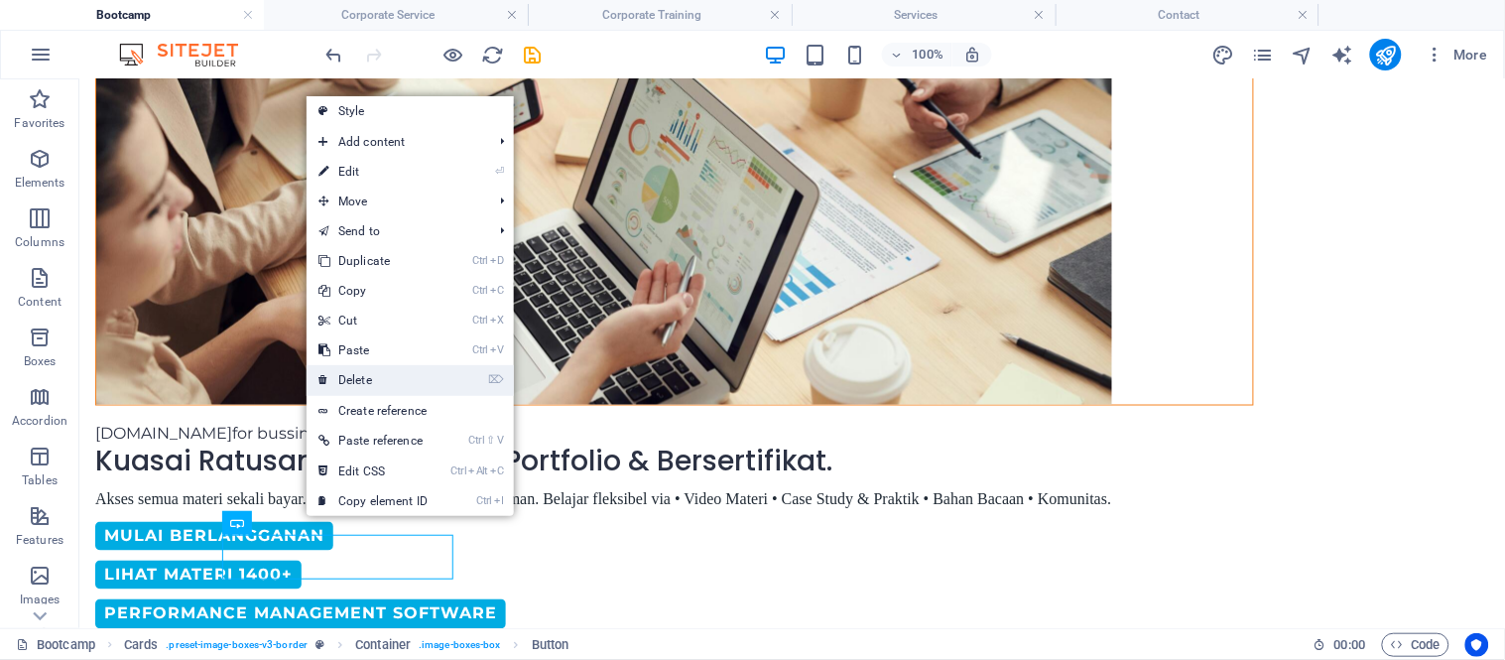
click at [367, 371] on link "⌦ Delete" at bounding box center [372, 380] width 133 height 30
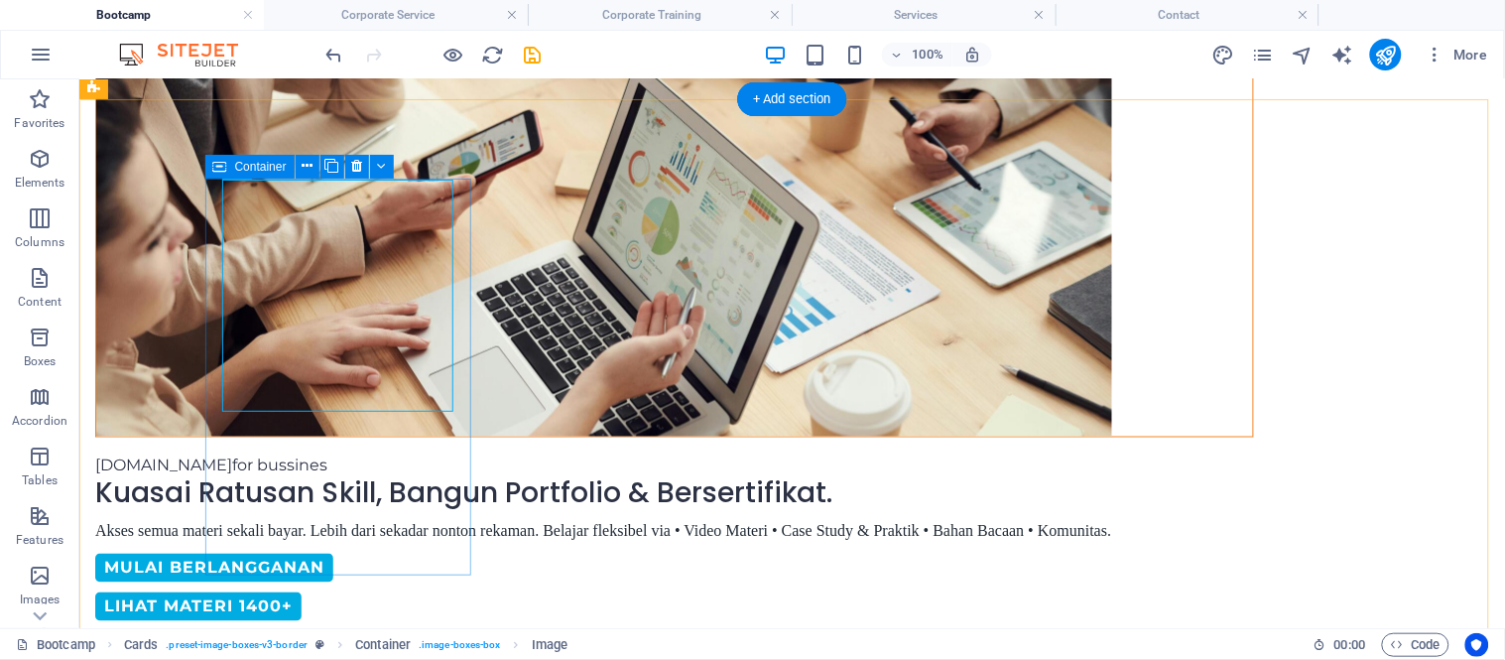
select select "px"
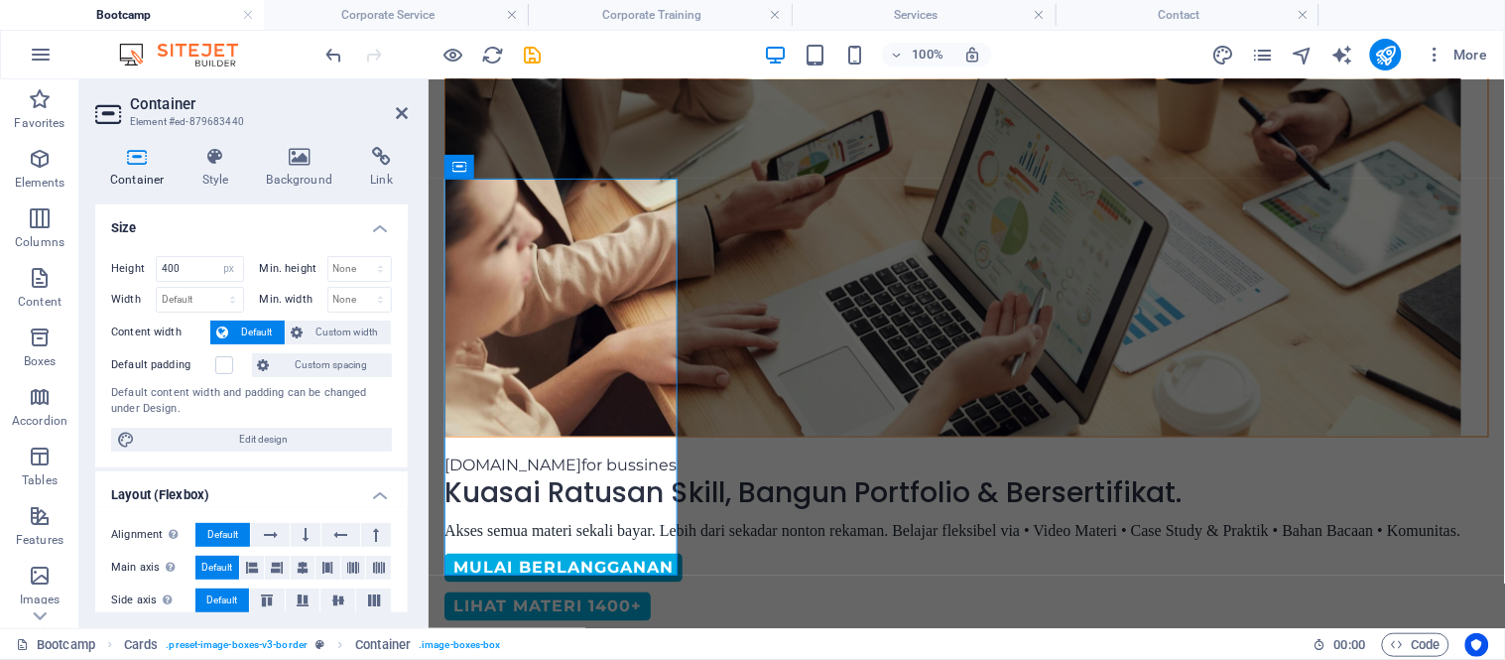
click at [213, 463] on div "Height 400 Default px rem % vh vw Min. height None px rem % vh vw Width Default…" at bounding box center [251, 353] width 312 height 227
click at [167, 268] on input "400" at bounding box center [200, 269] width 86 height 24
type input "410"
click at [402, 112] on icon at bounding box center [402, 113] width 12 height 16
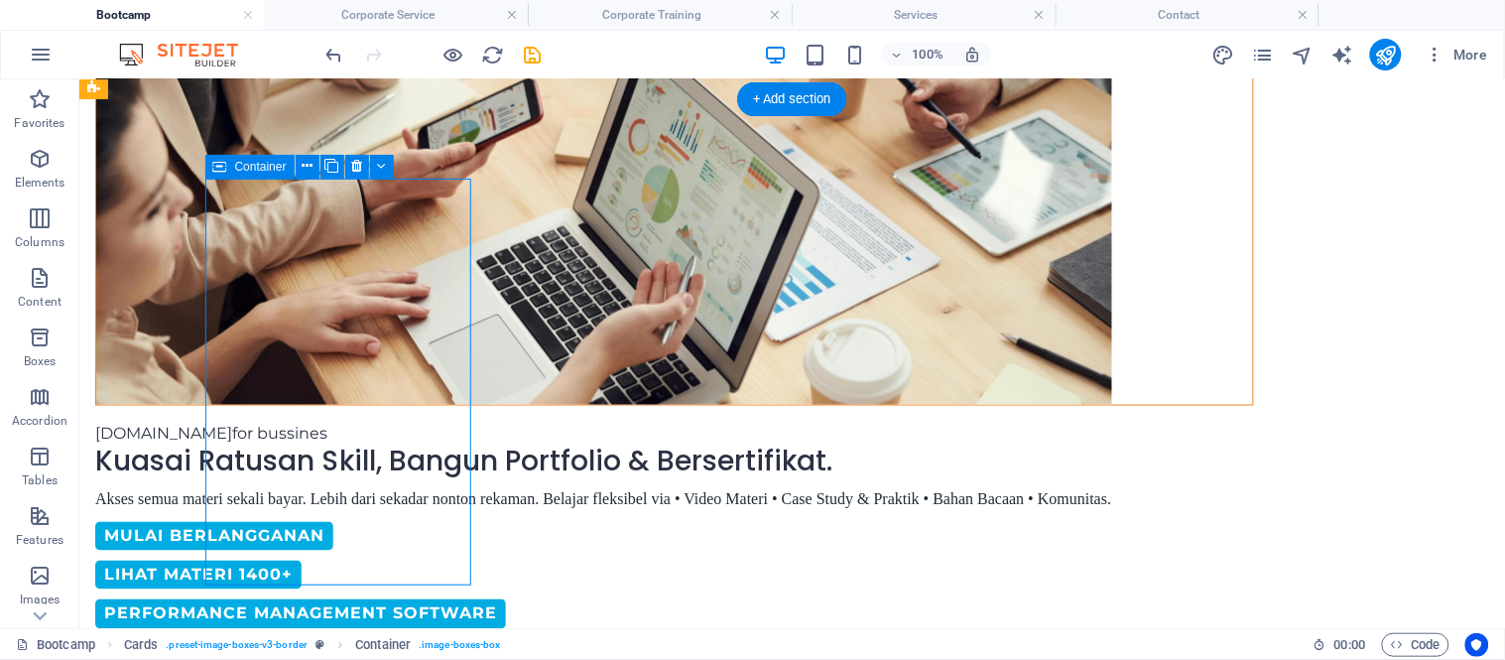
select select "px"
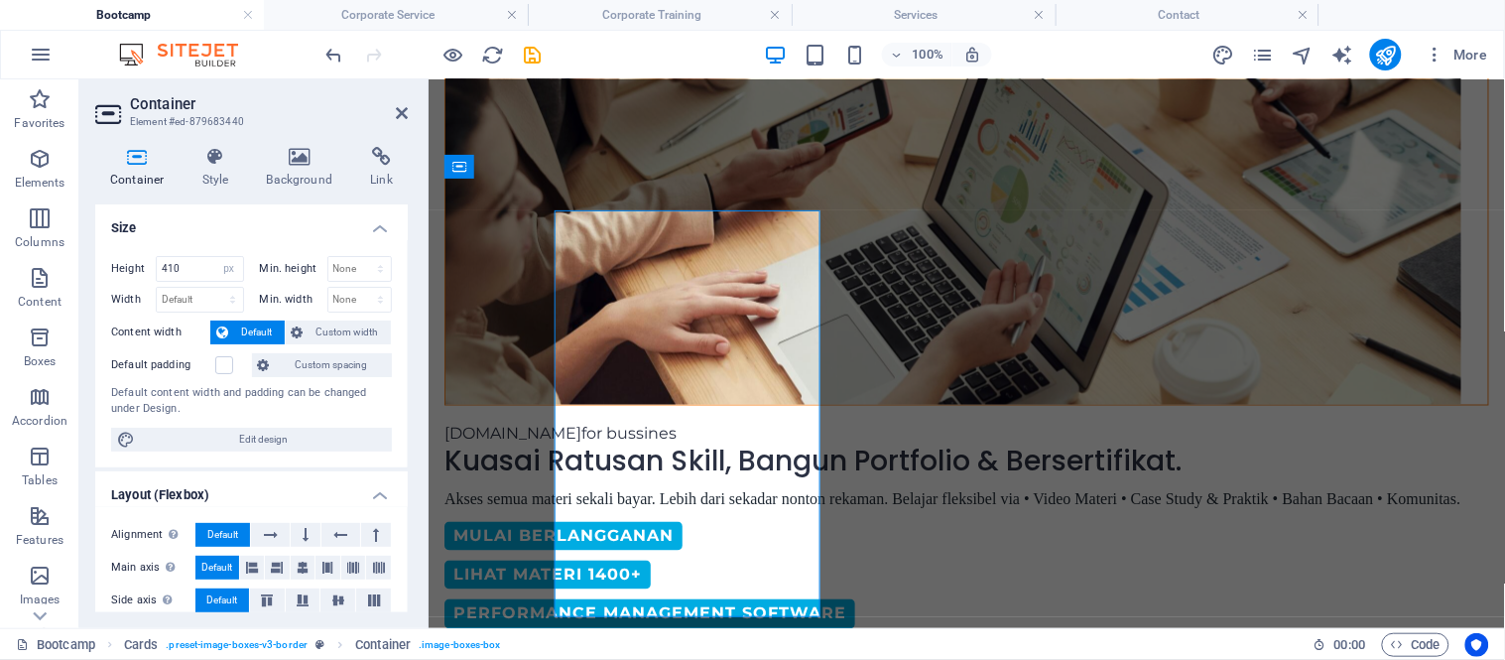
scroll to position [568, 0]
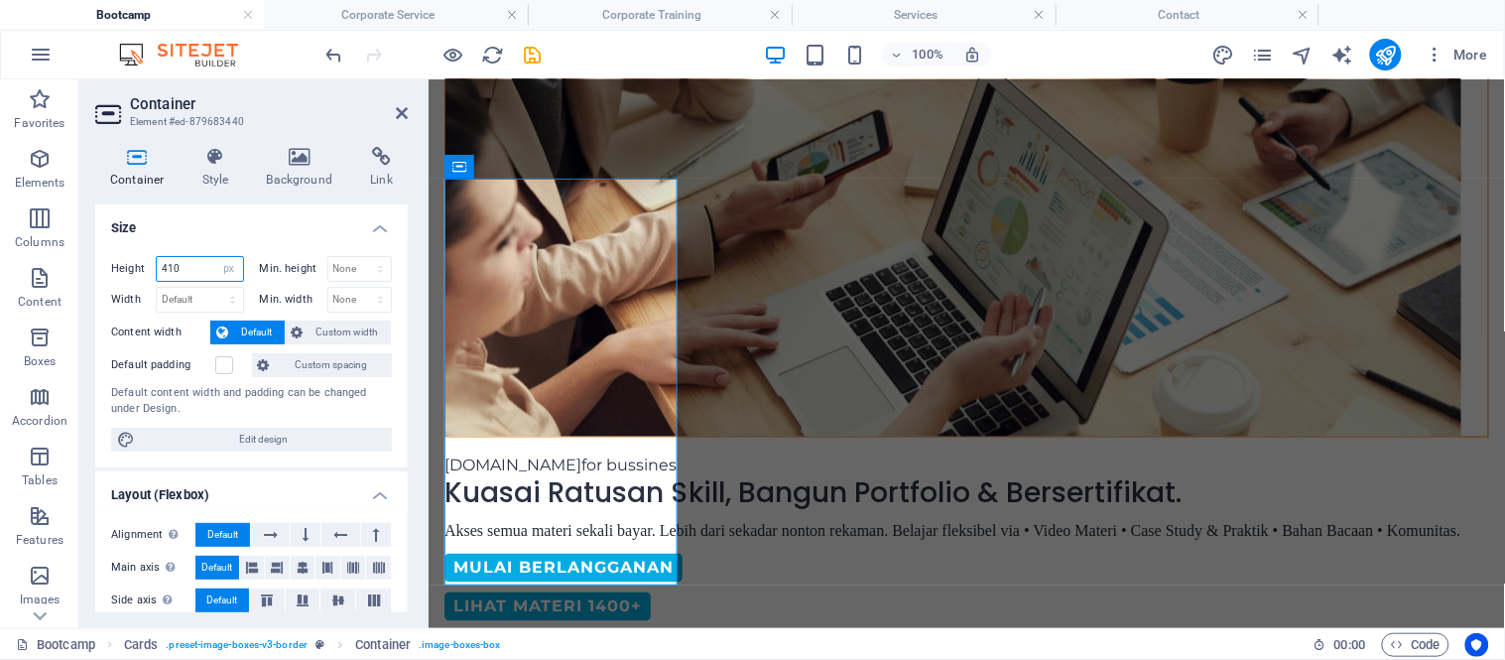
click at [176, 272] on input "410" at bounding box center [200, 269] width 86 height 24
type input "430"
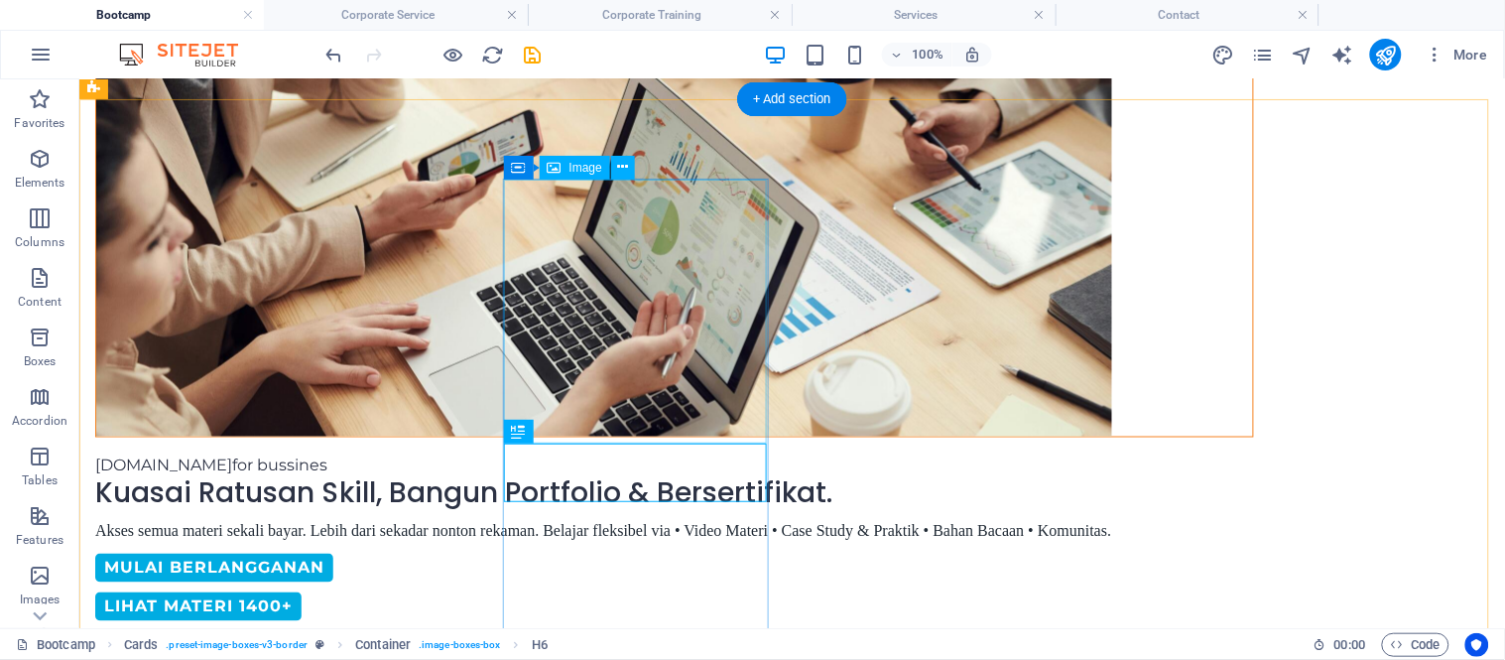
scroll to position [600, 0]
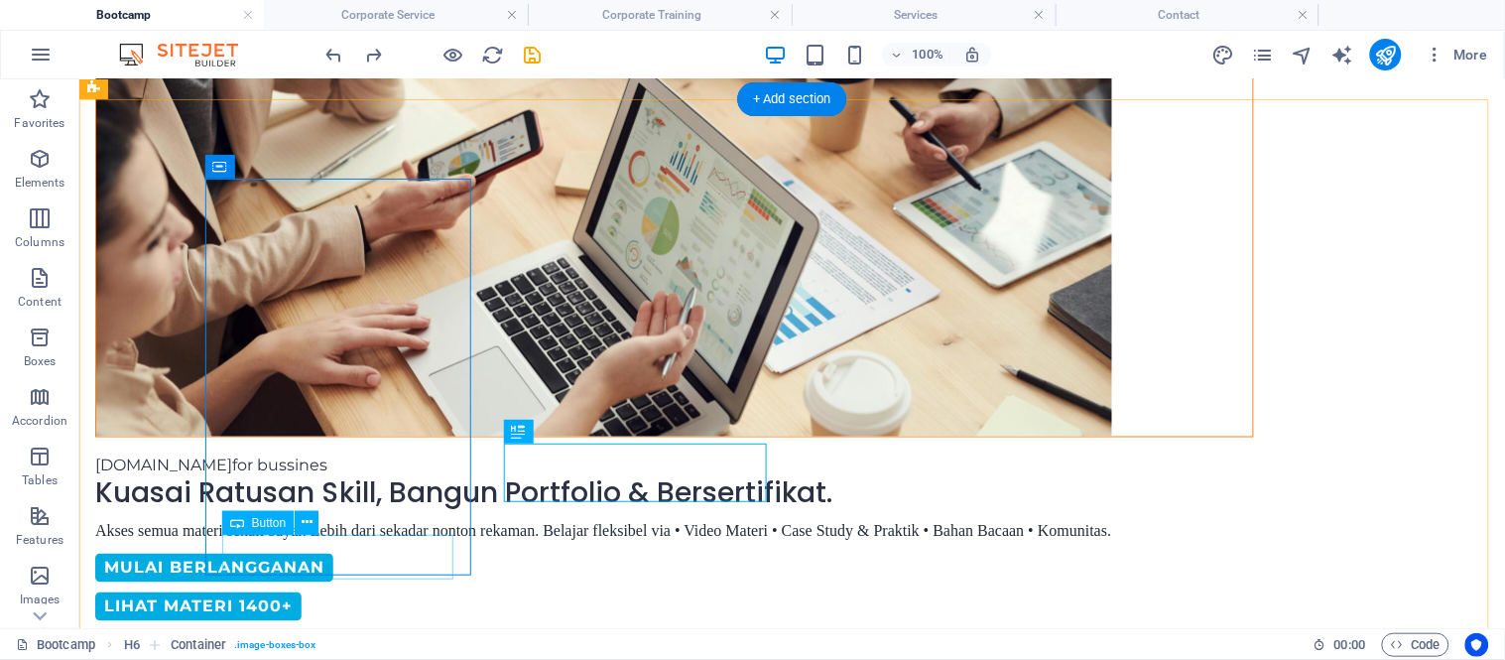
select select "px"
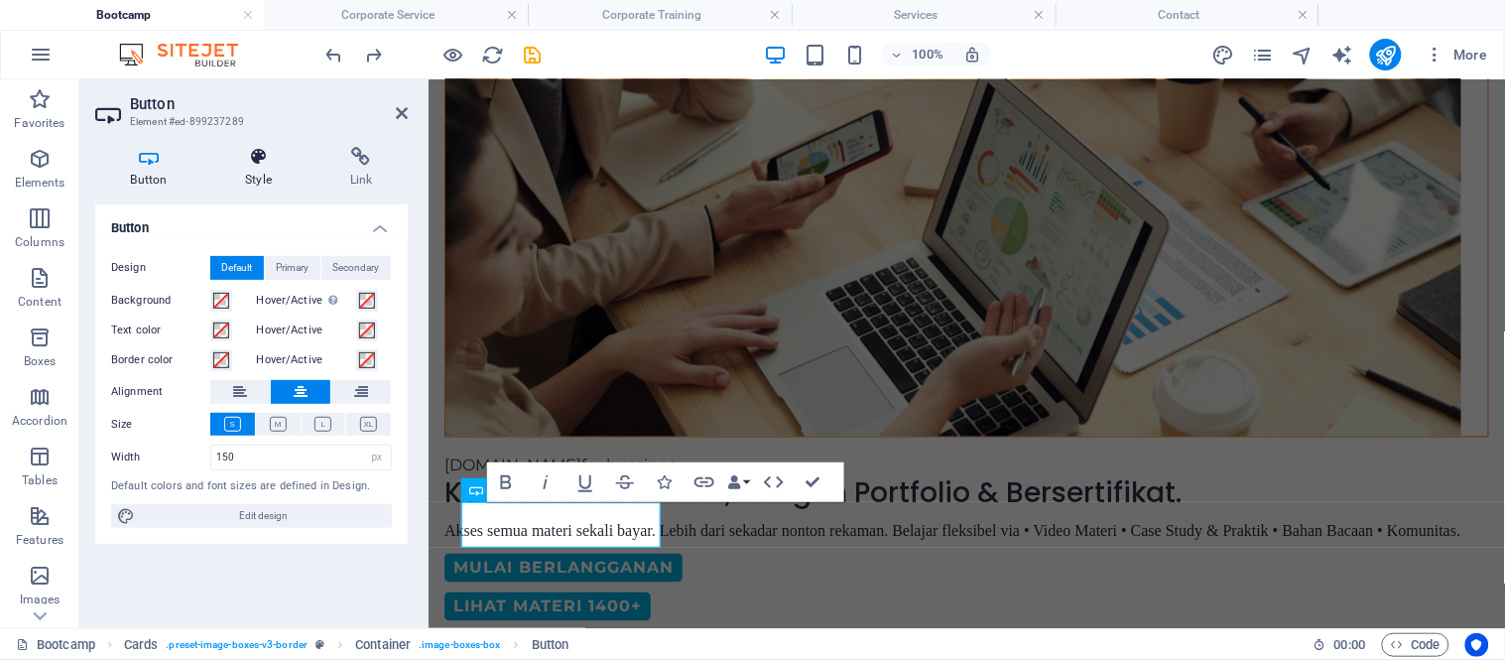
click at [241, 171] on h4 "Style" at bounding box center [262, 168] width 105 height 42
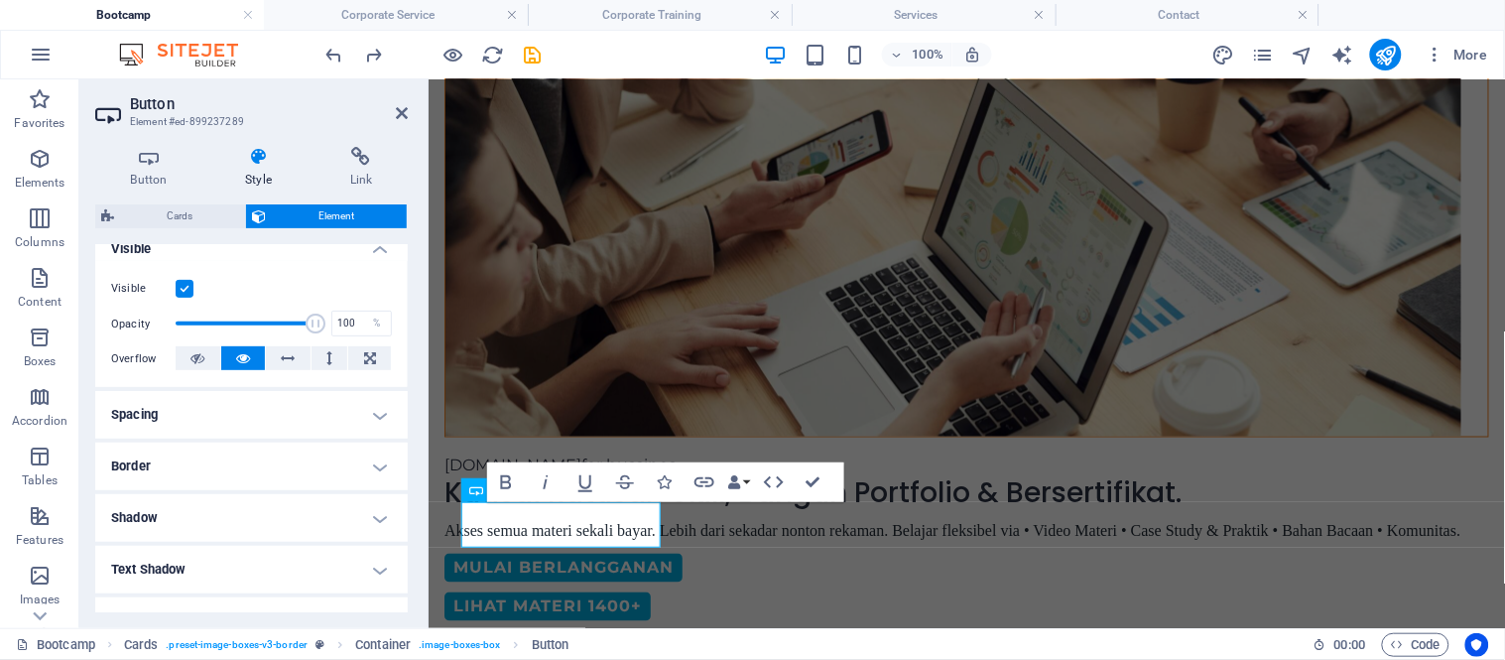
scroll to position [234, 0]
click at [201, 424] on h4 "Spacing" at bounding box center [251, 413] width 312 height 48
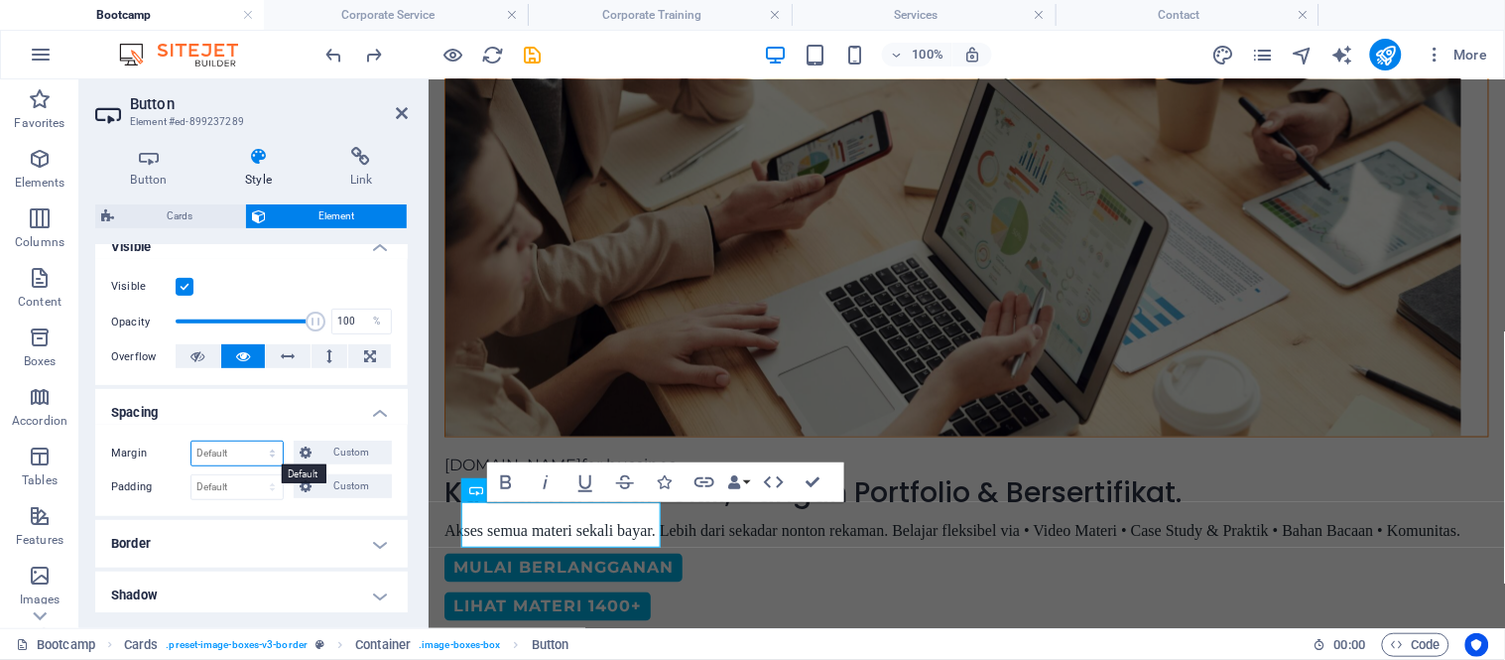
click at [221, 454] on select "Default auto px % rem vw vh Custom" at bounding box center [236, 453] width 91 height 24
select select "px"
click at [253, 441] on select "Default auto px % rem vw vh Custom" at bounding box center [236, 453] width 91 height 24
type input "12"
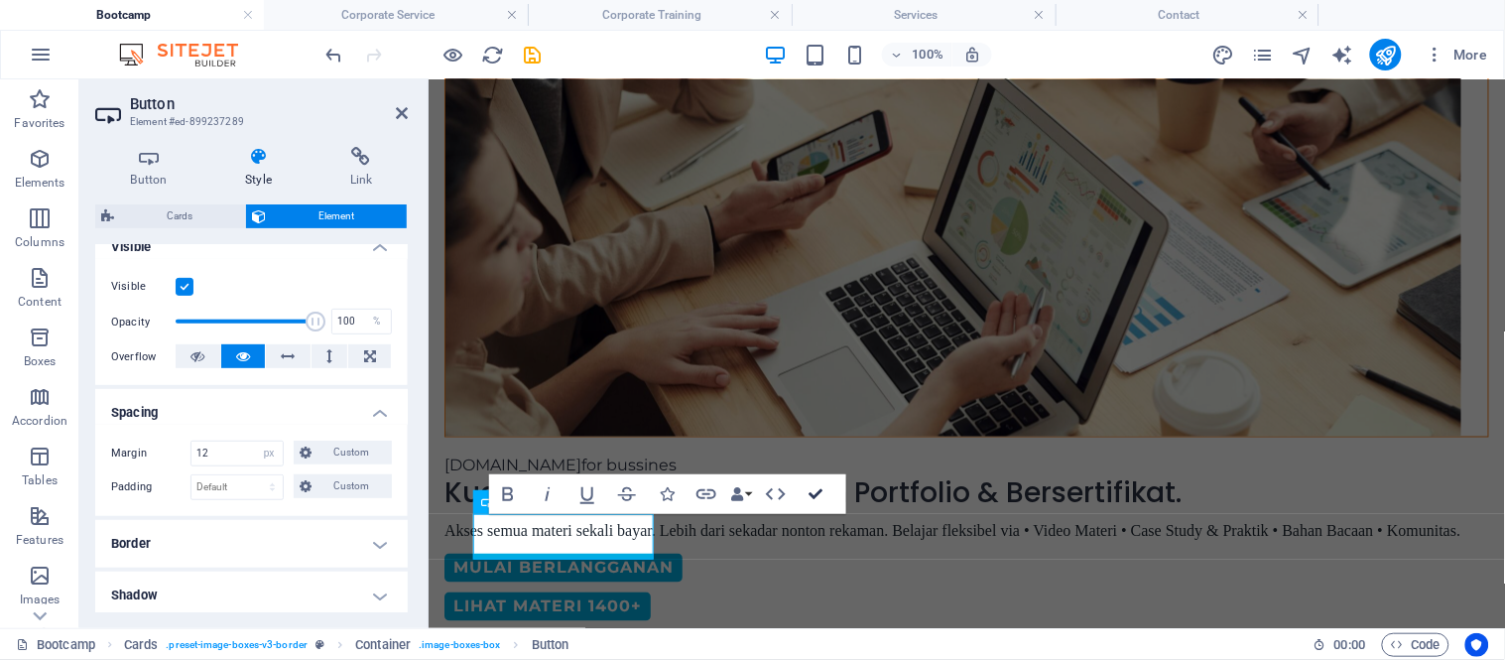
scroll to position [600, 0]
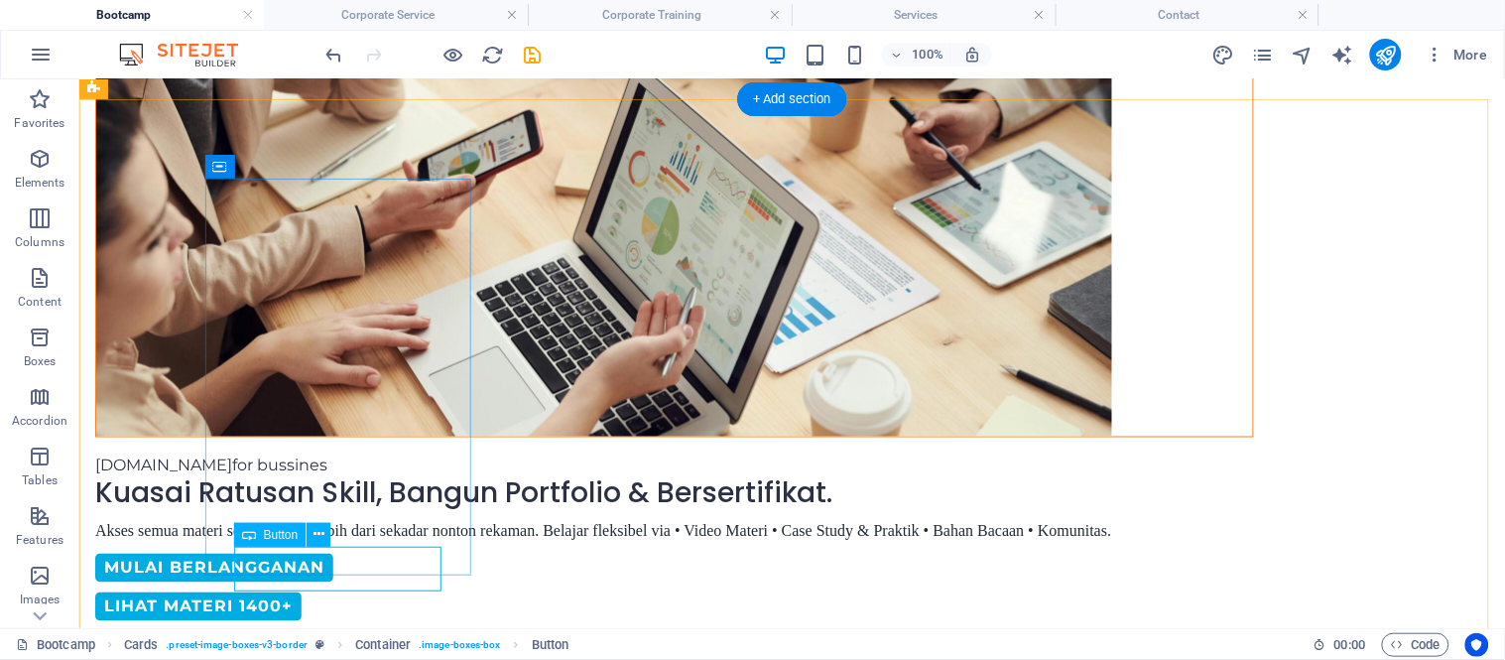
select select "px"
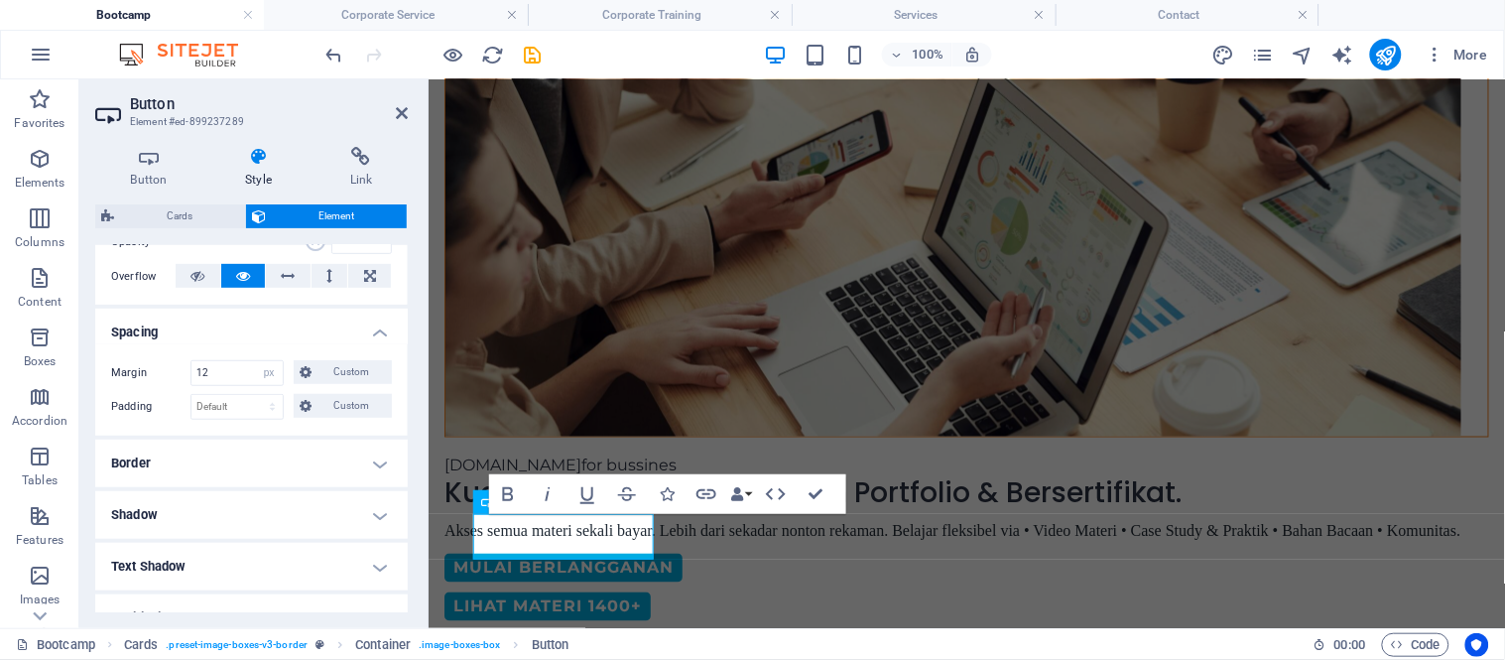
scroll to position [344, 0]
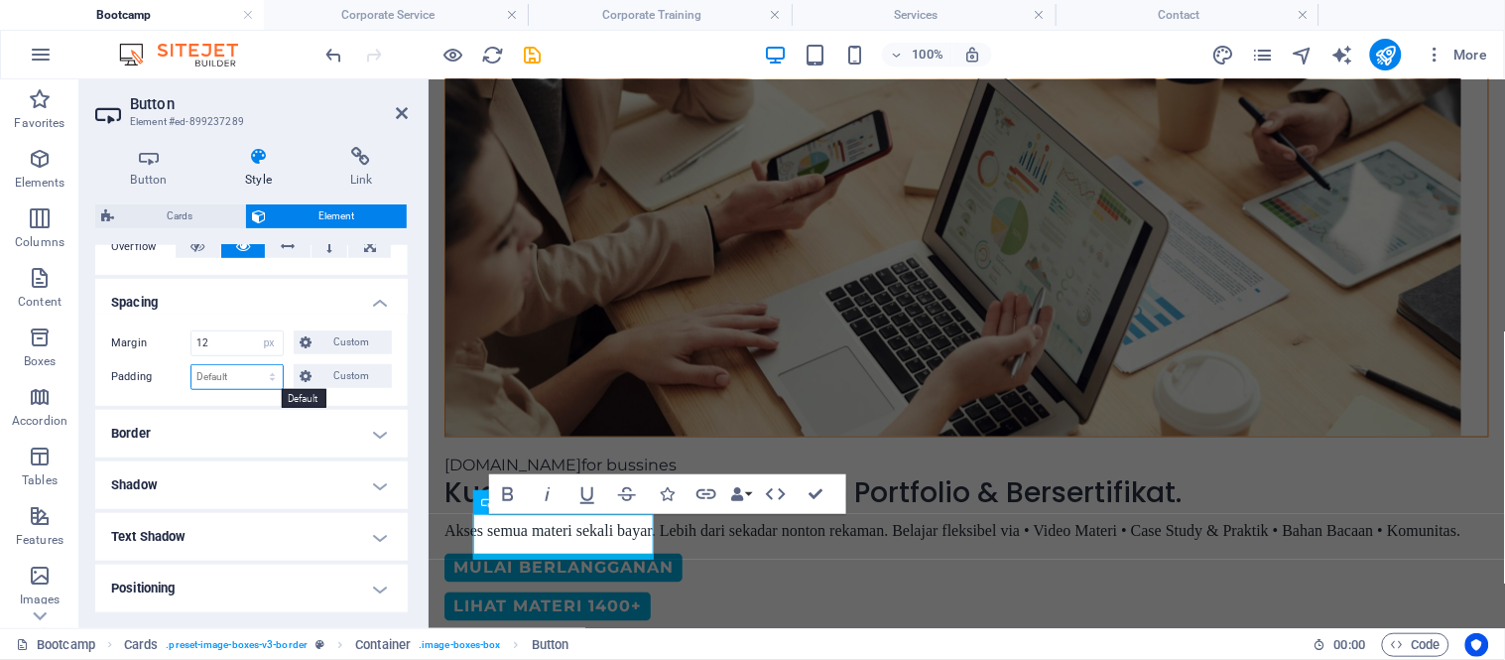
click at [203, 365] on select "Default px rem % vh vw Custom" at bounding box center [236, 377] width 91 height 24
select select "px"
click at [253, 365] on select "Default px rem % vh vw Custom" at bounding box center [236, 377] width 91 height 24
type input "1"
type input "0"
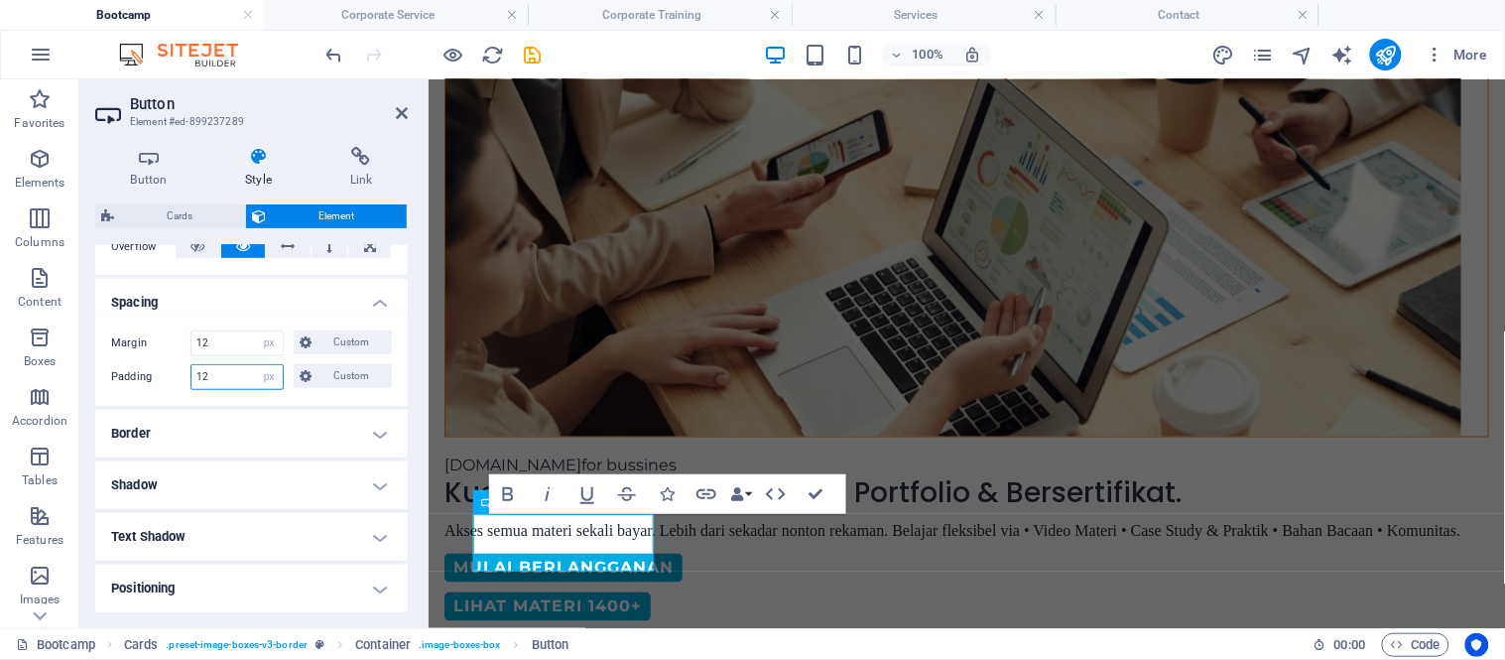
type input "1"
type input "0"
type input "1"
type input "12"
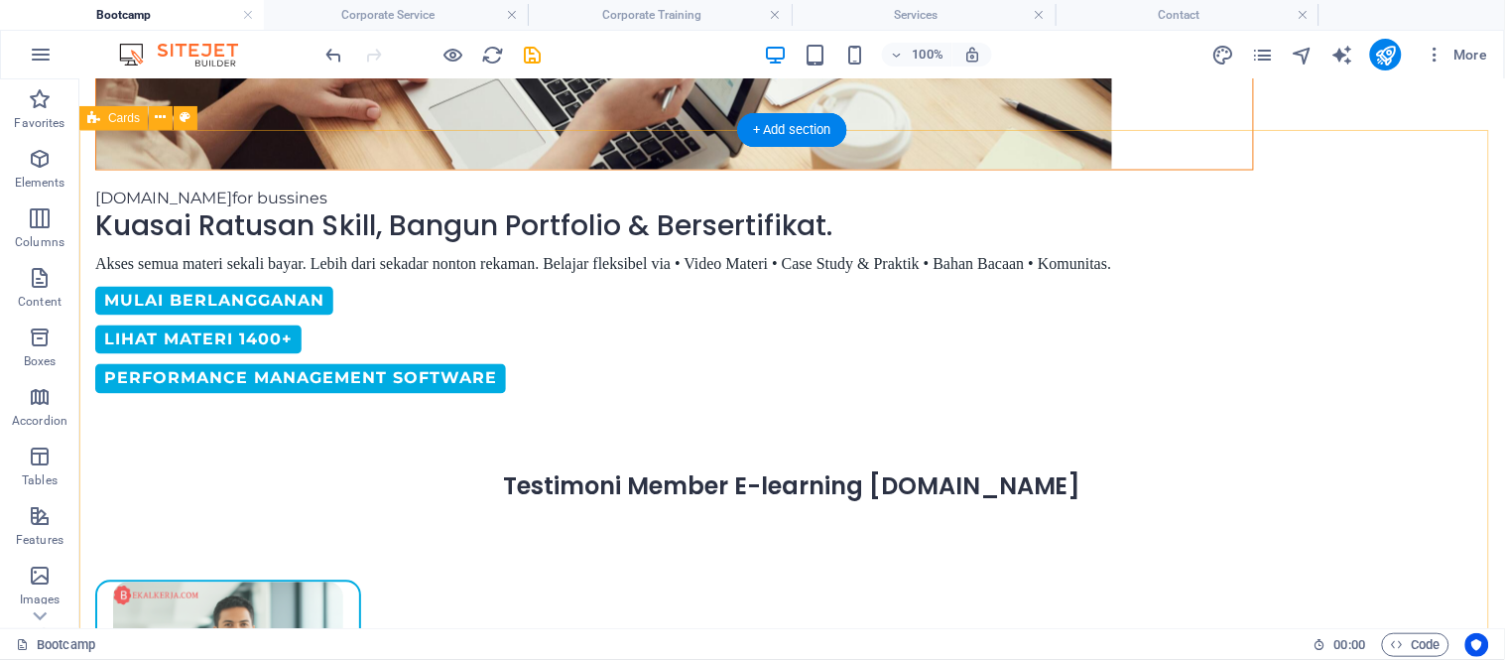
scroll to position [915, 0]
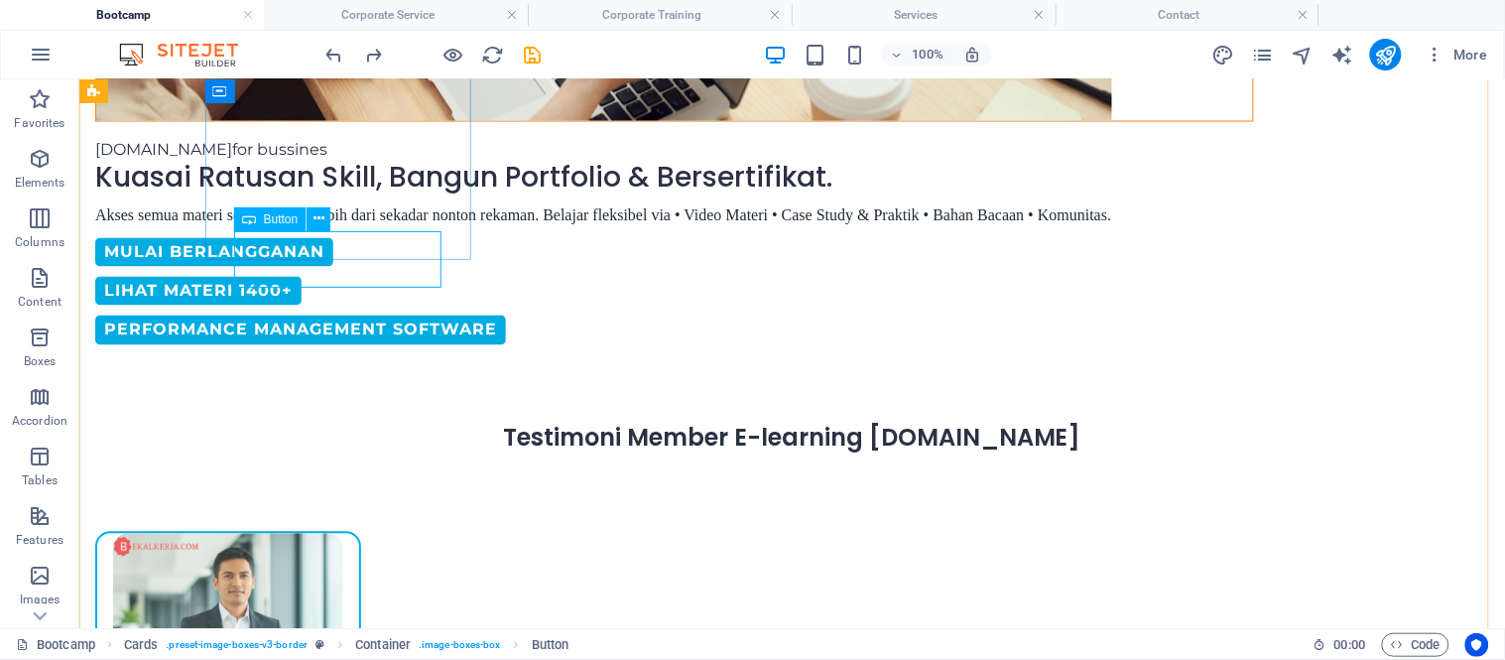
select select "px"
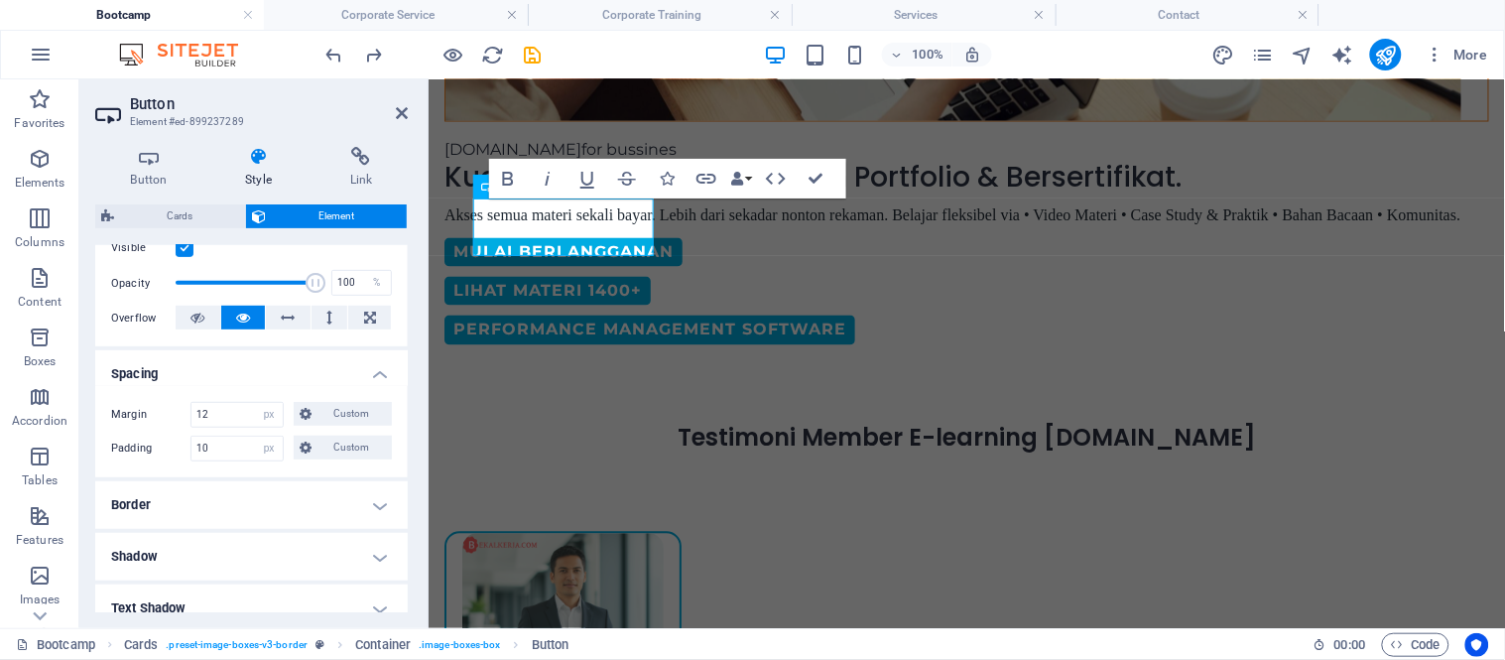
scroll to position [268, 0]
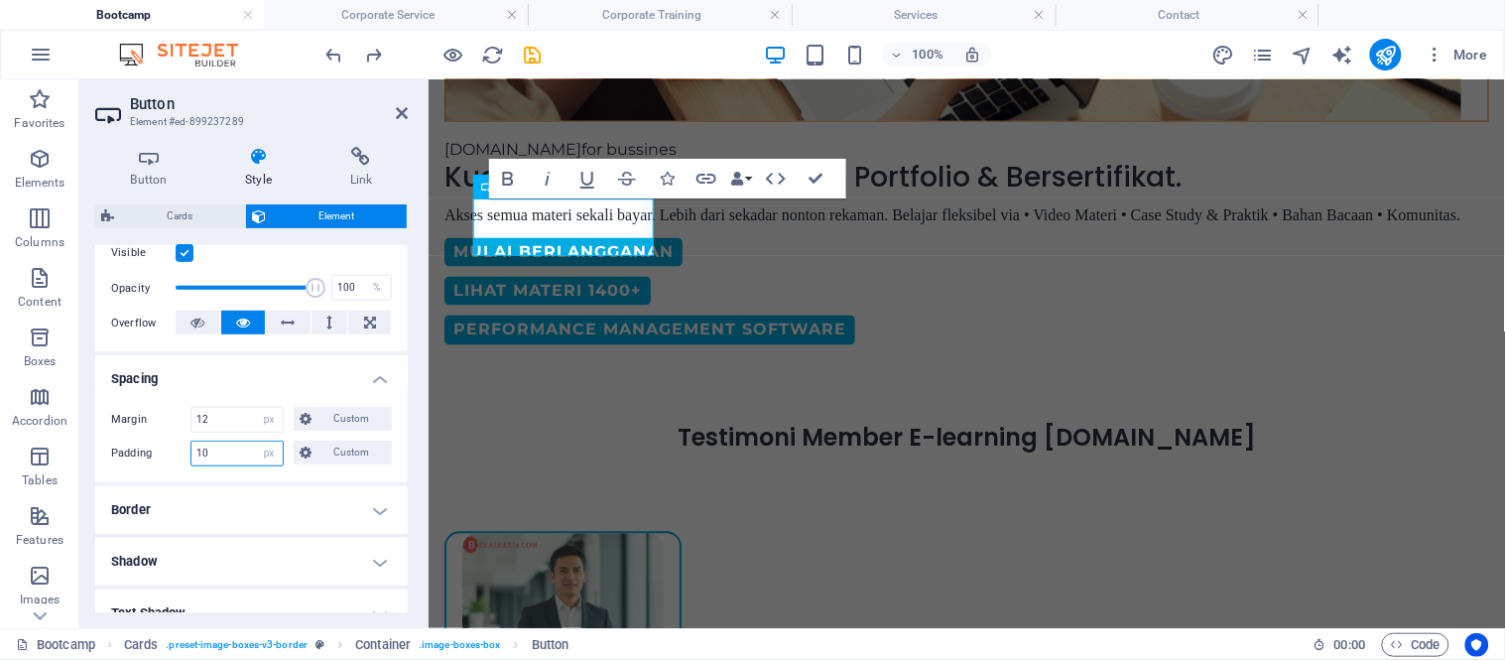
click at [222, 453] on input "10" at bounding box center [236, 453] width 91 height 24
type input "1"
type input "0"
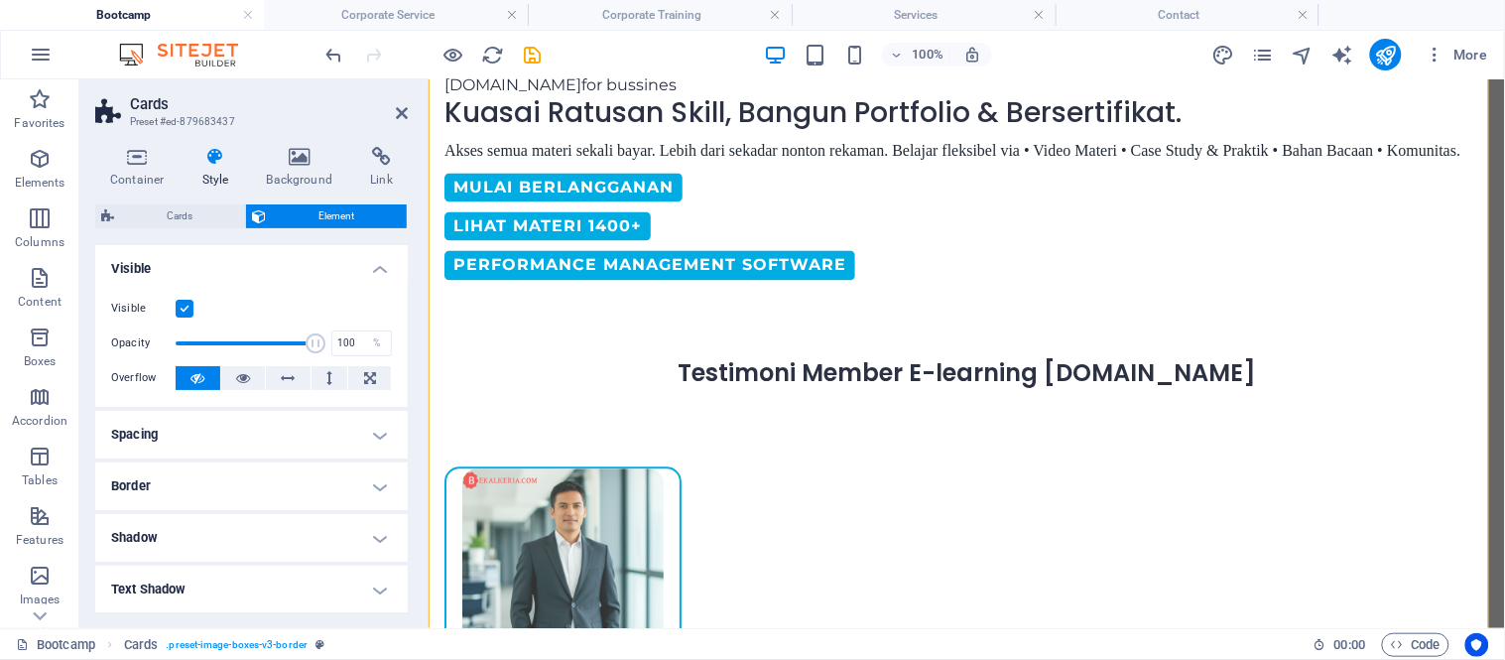
scroll to position [884, 0]
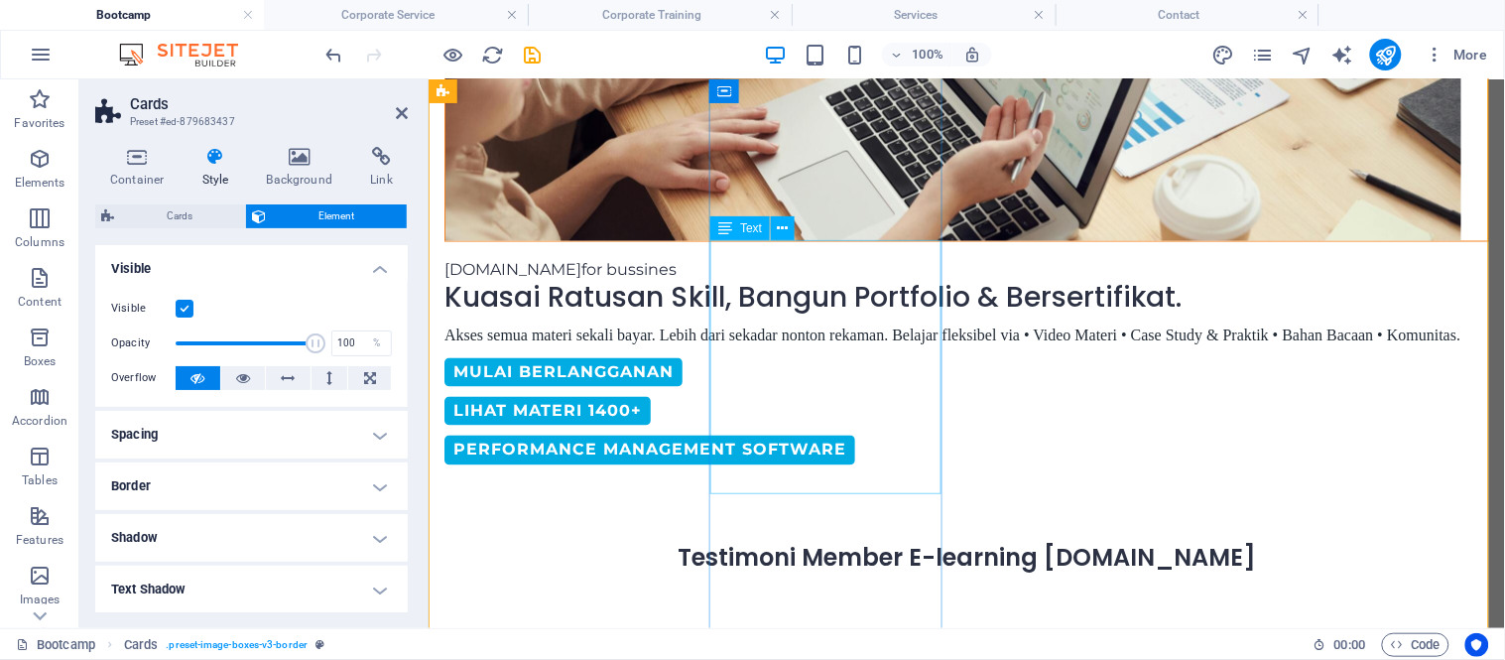
scroll to position [740, 0]
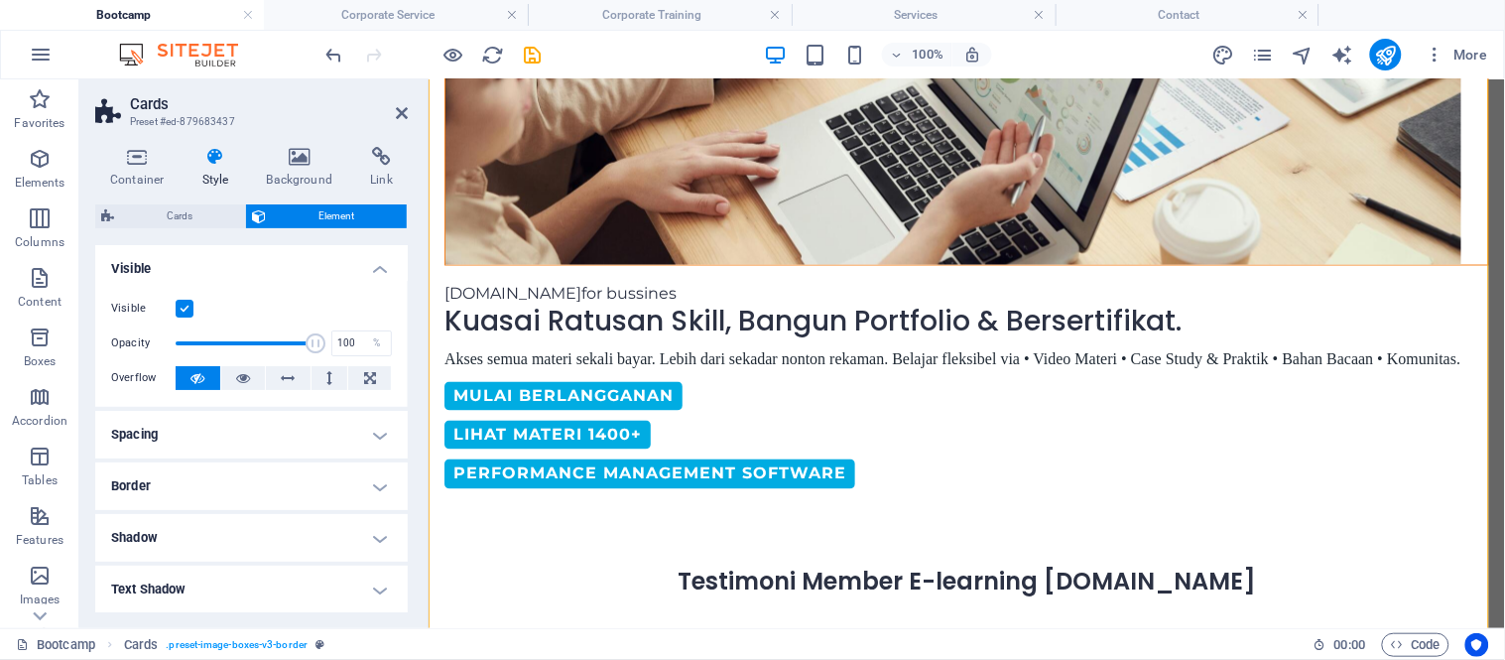
click at [408, 114] on aside "Cards Preset #ed-879683437 Container Style Background Link Size Height Default …" at bounding box center [253, 353] width 349 height 548
select select "px"
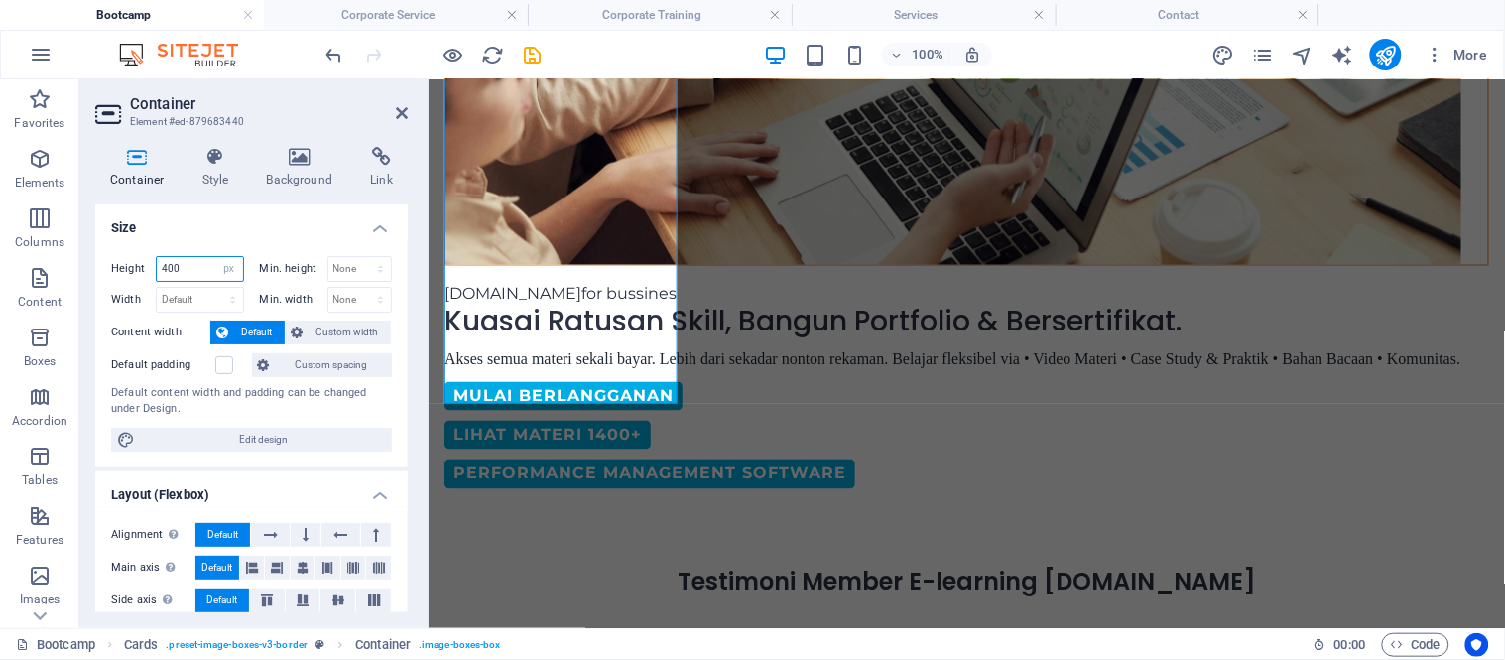
click at [167, 271] on input "400" at bounding box center [200, 269] width 86 height 24
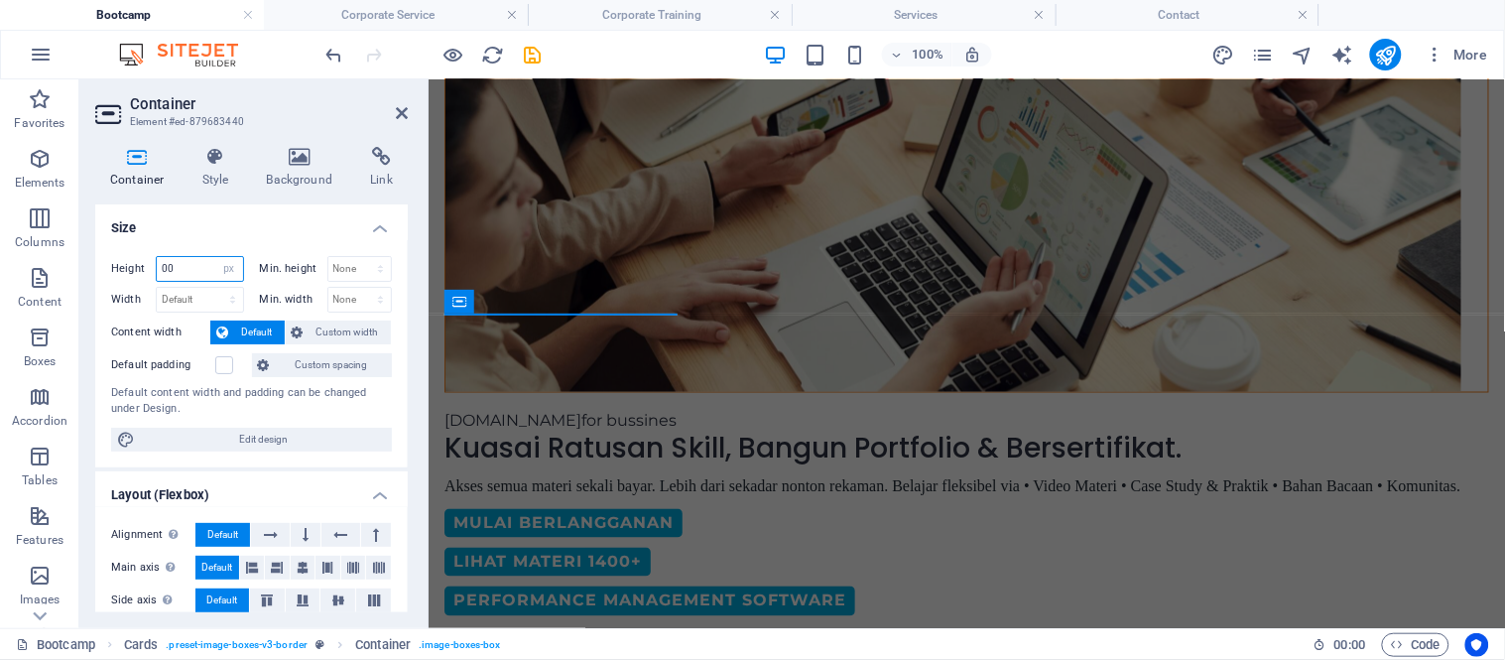
scroll to position [394, 0]
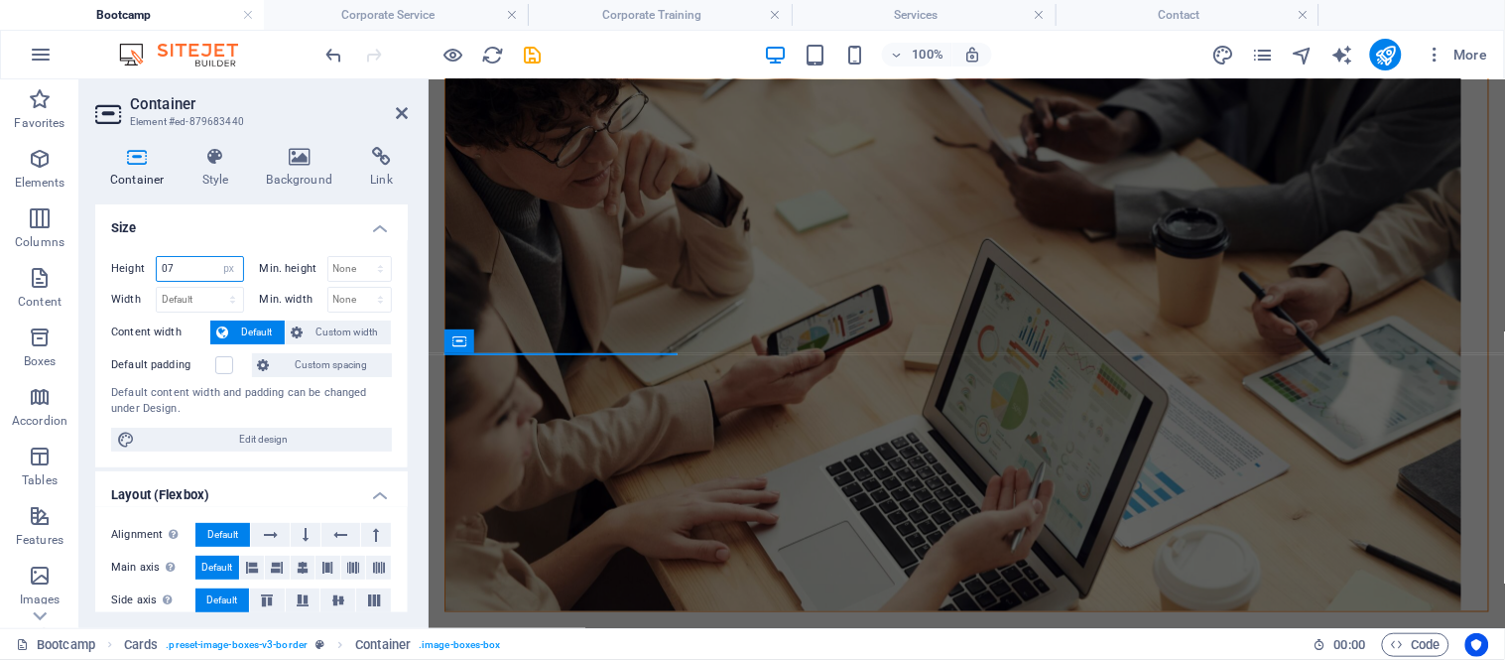
type input "7"
type input "2"
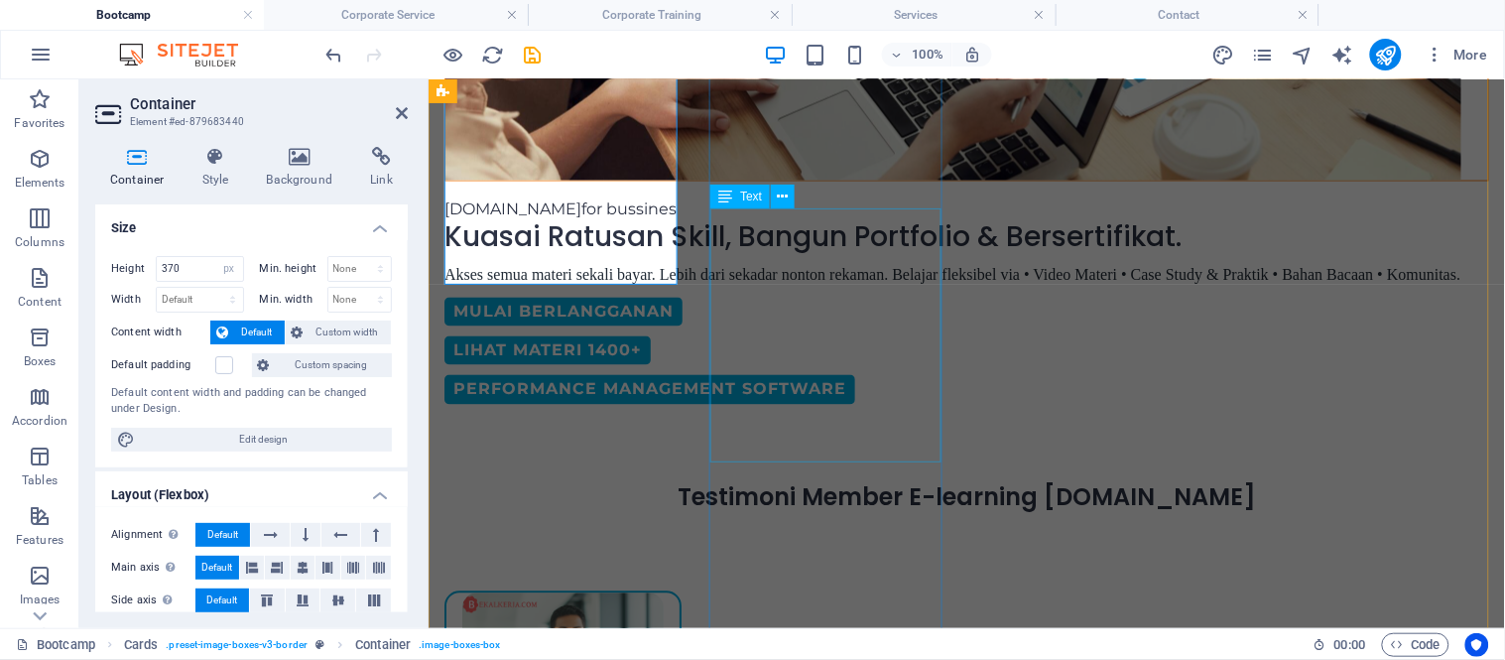
scroll to position [817, 0]
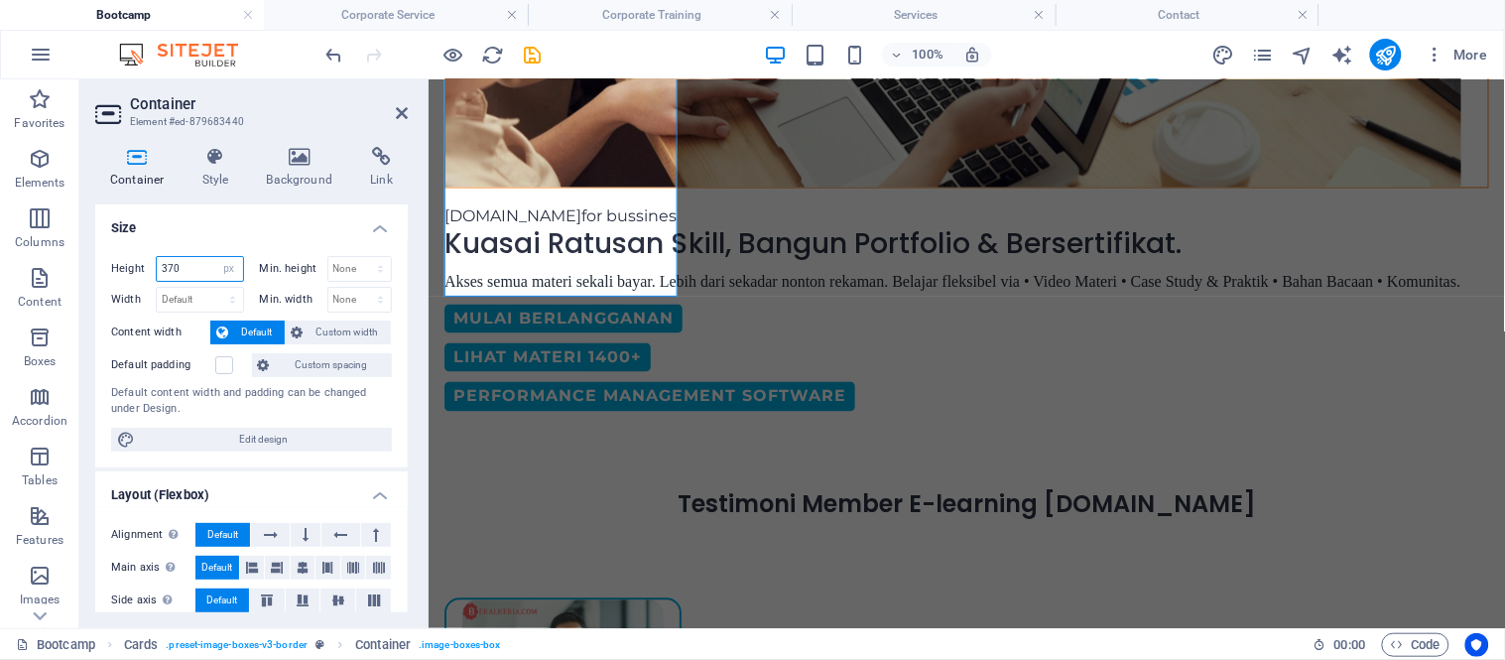
click at [172, 268] on input "370" at bounding box center [200, 269] width 86 height 24
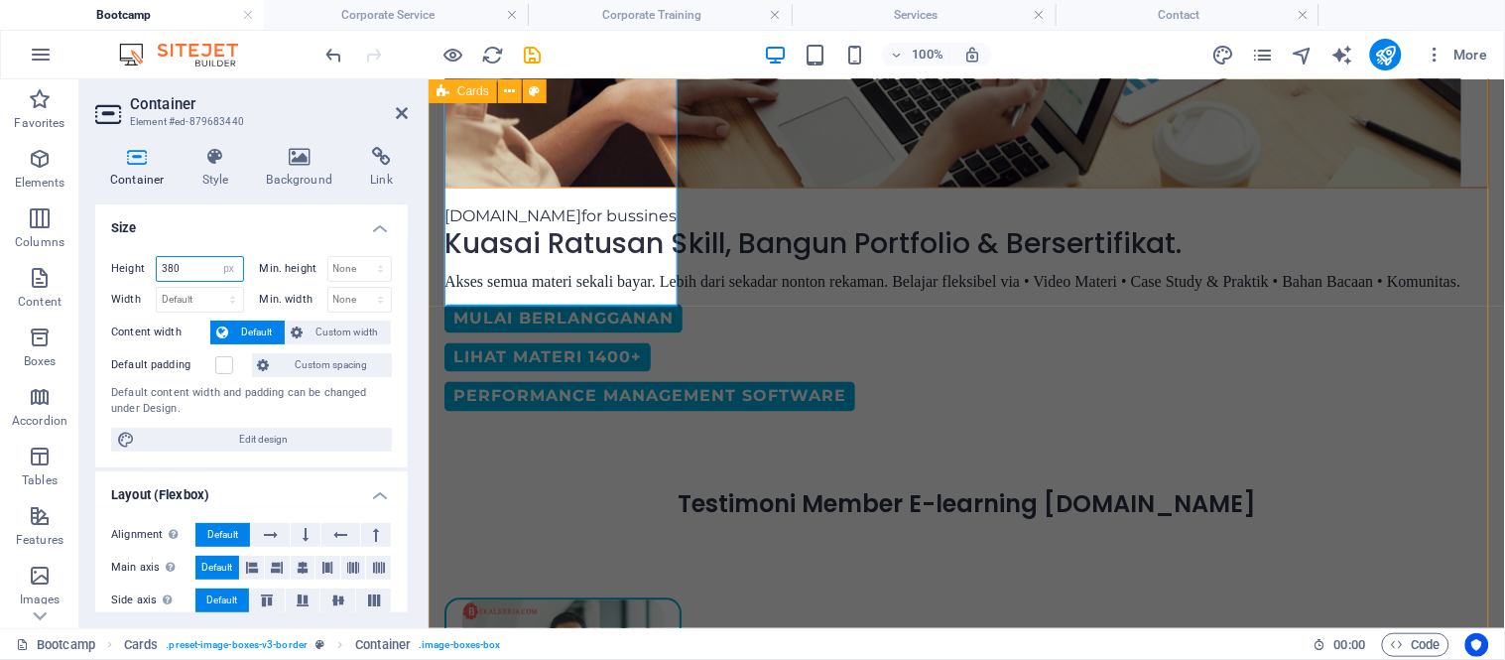
type input "380"
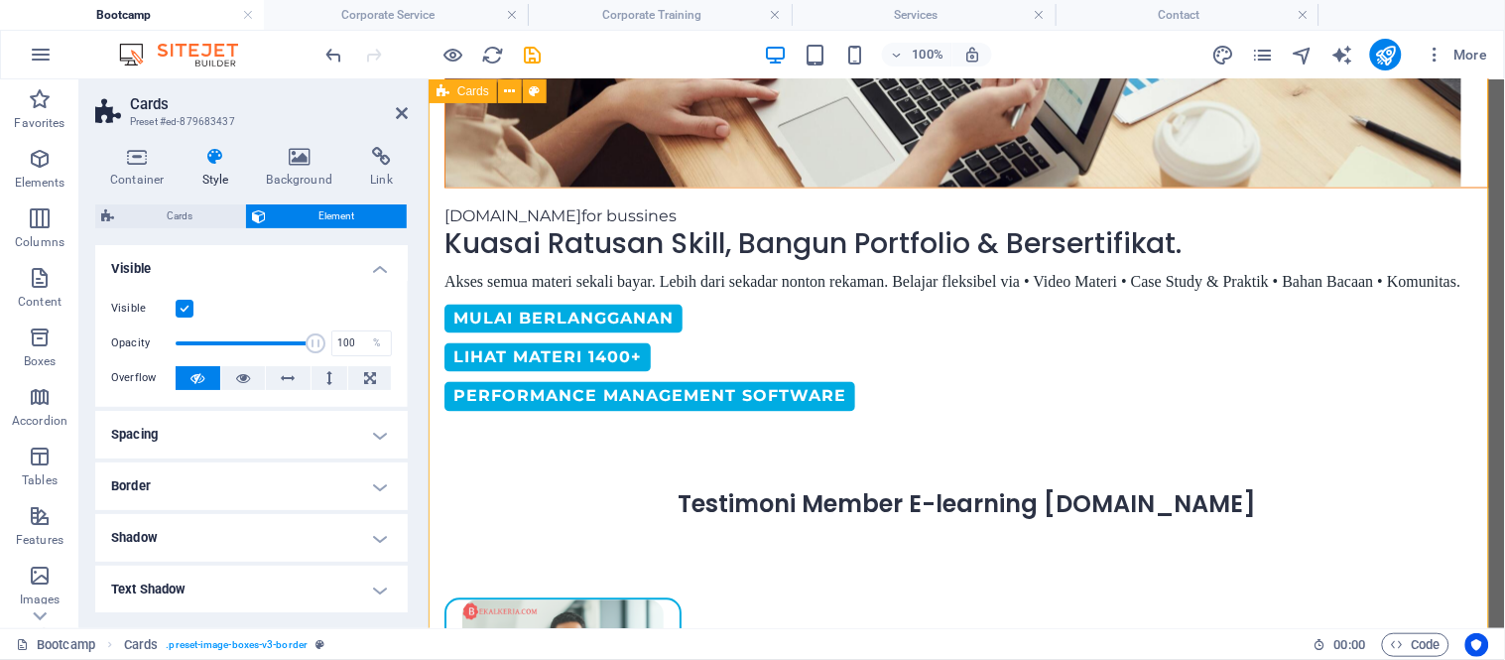
click at [408, 117] on aside "Cards Preset #ed-879683437 Container Style Background Link Size Height Default …" at bounding box center [253, 353] width 349 height 548
click at [402, 113] on icon at bounding box center [402, 113] width 12 height 16
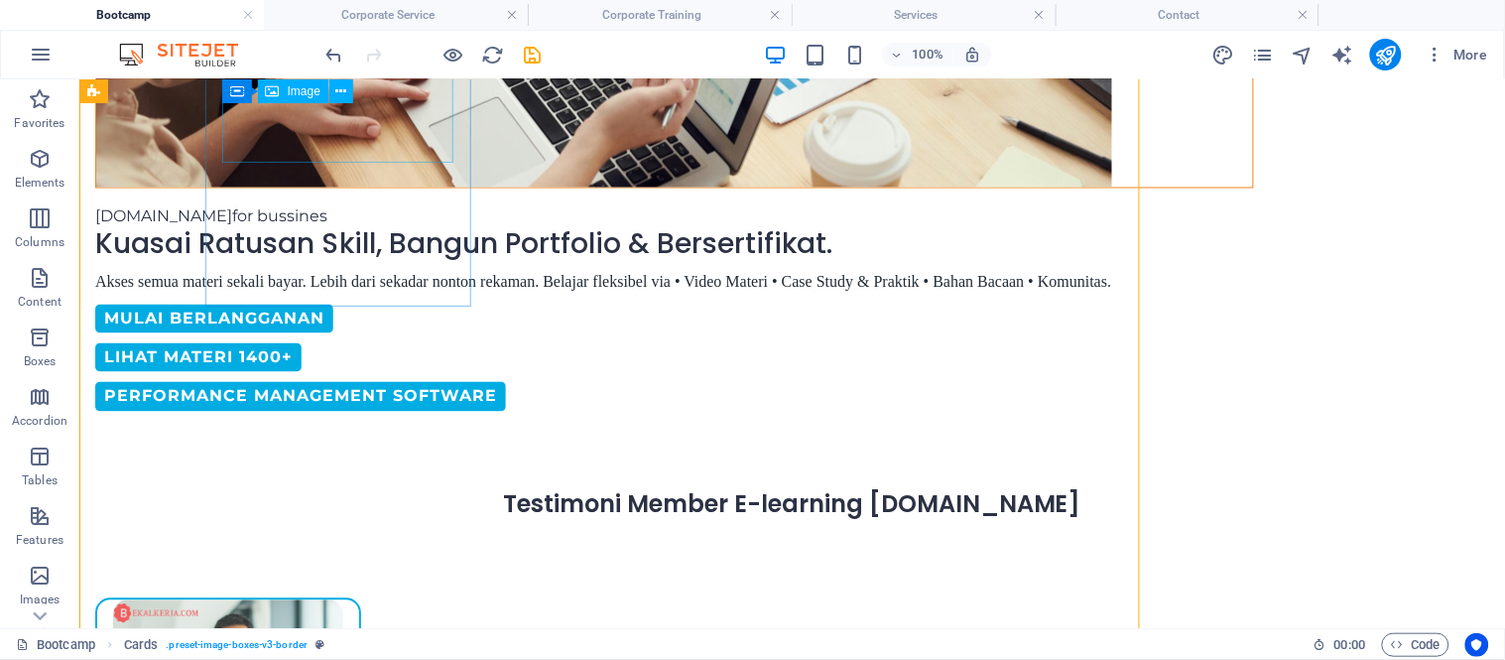
scroll to position [849, 0]
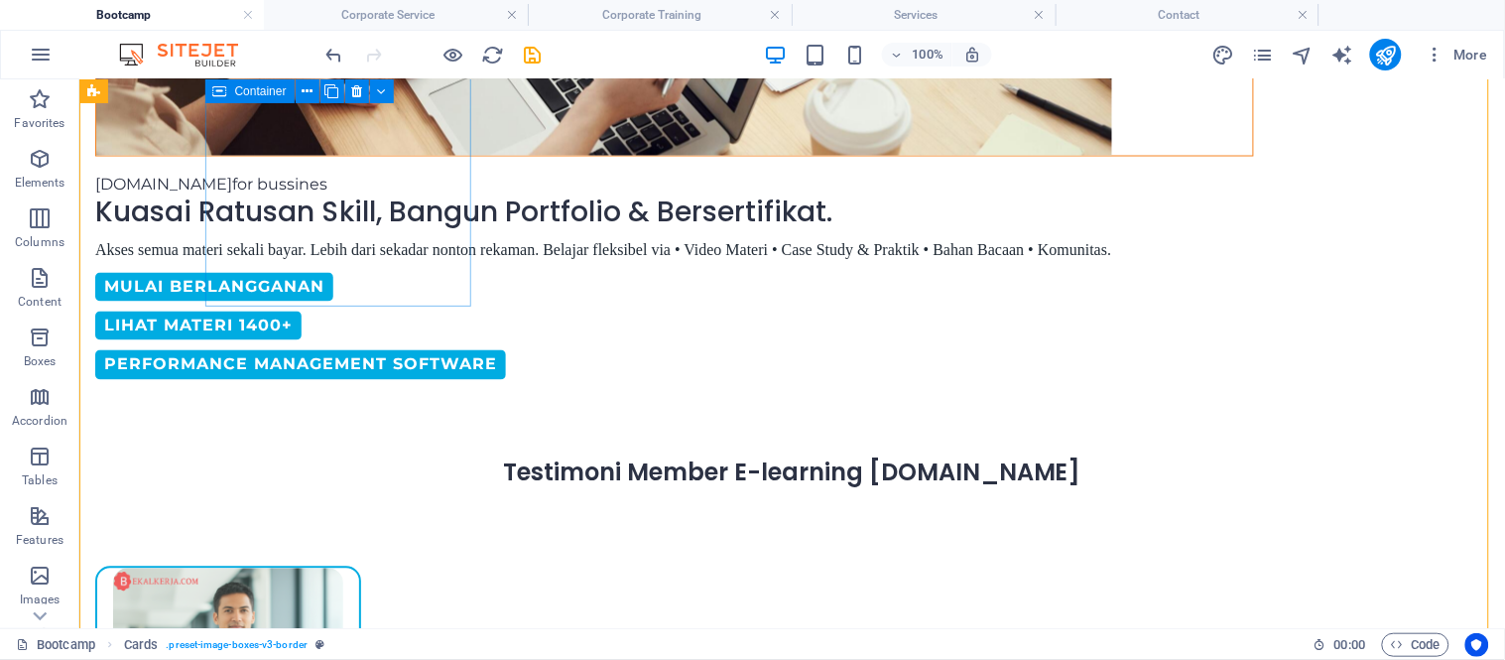
select select "px"
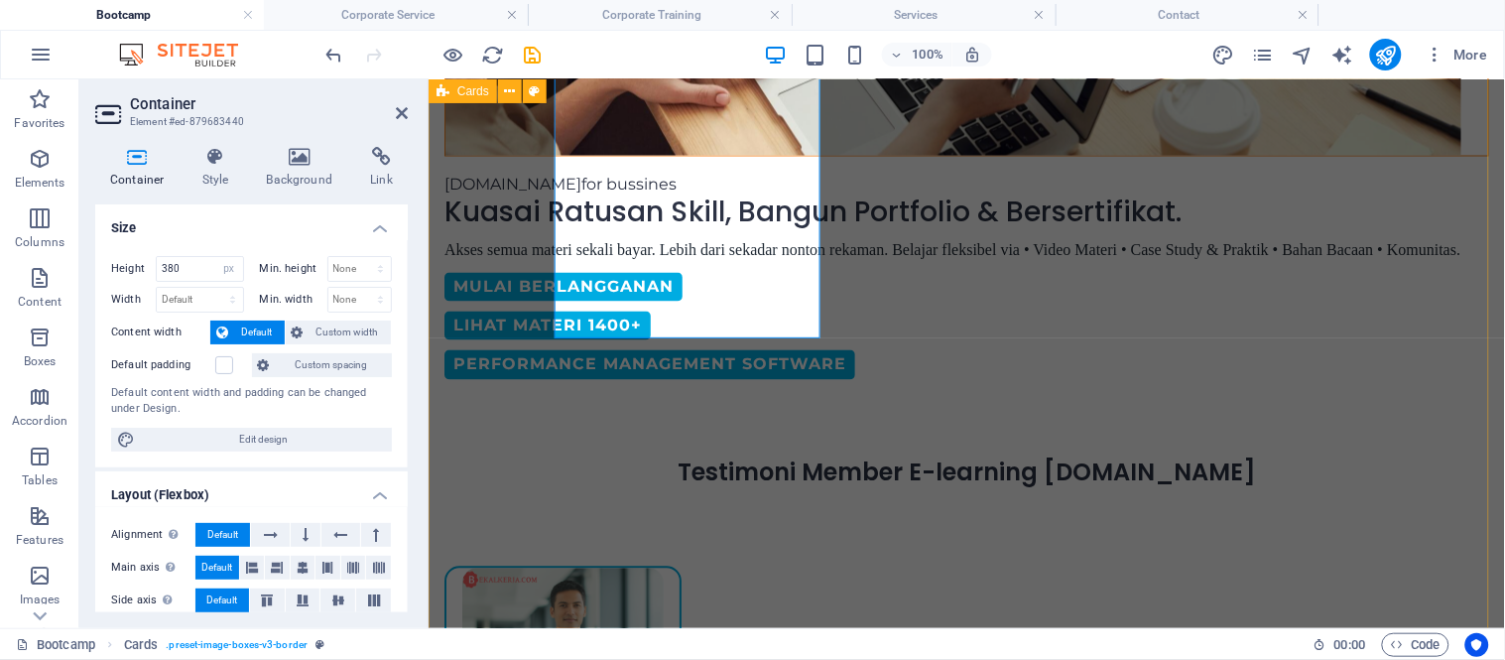
scroll to position [817, 0]
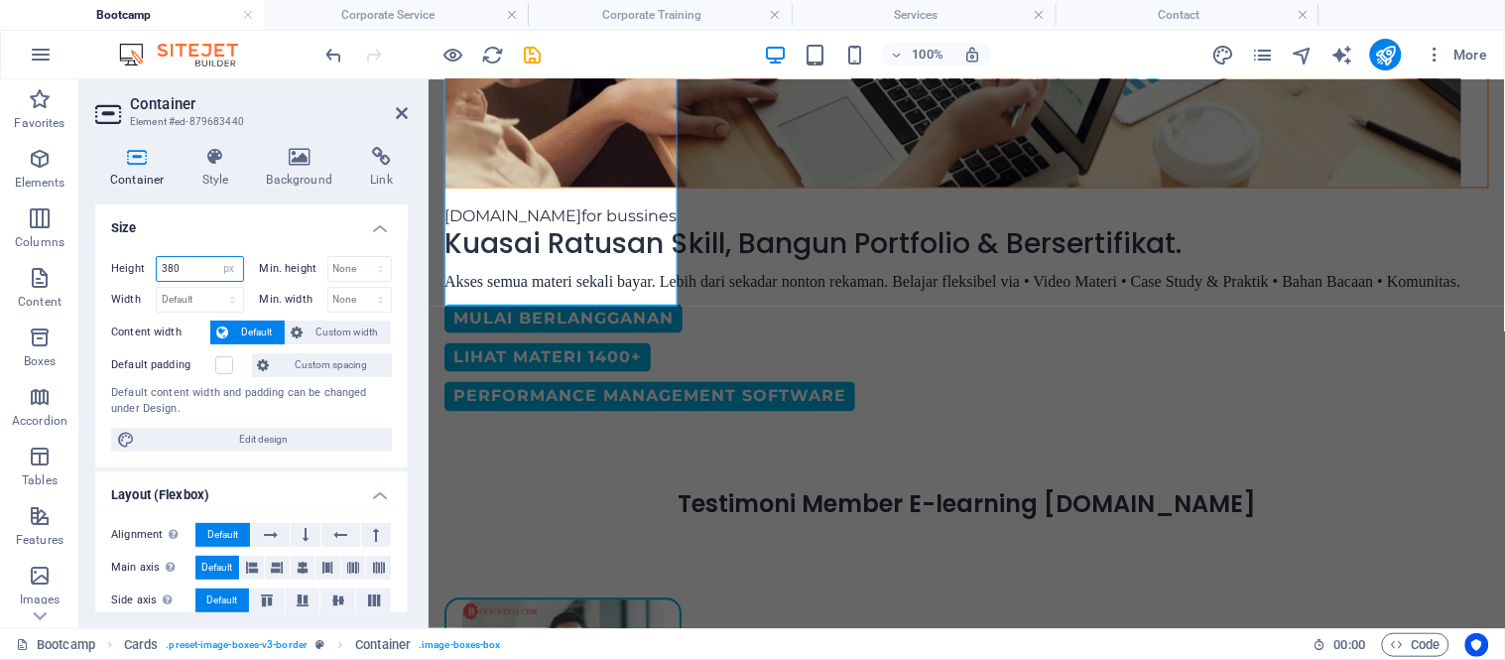
click at [173, 271] on input "380" at bounding box center [200, 269] width 86 height 24
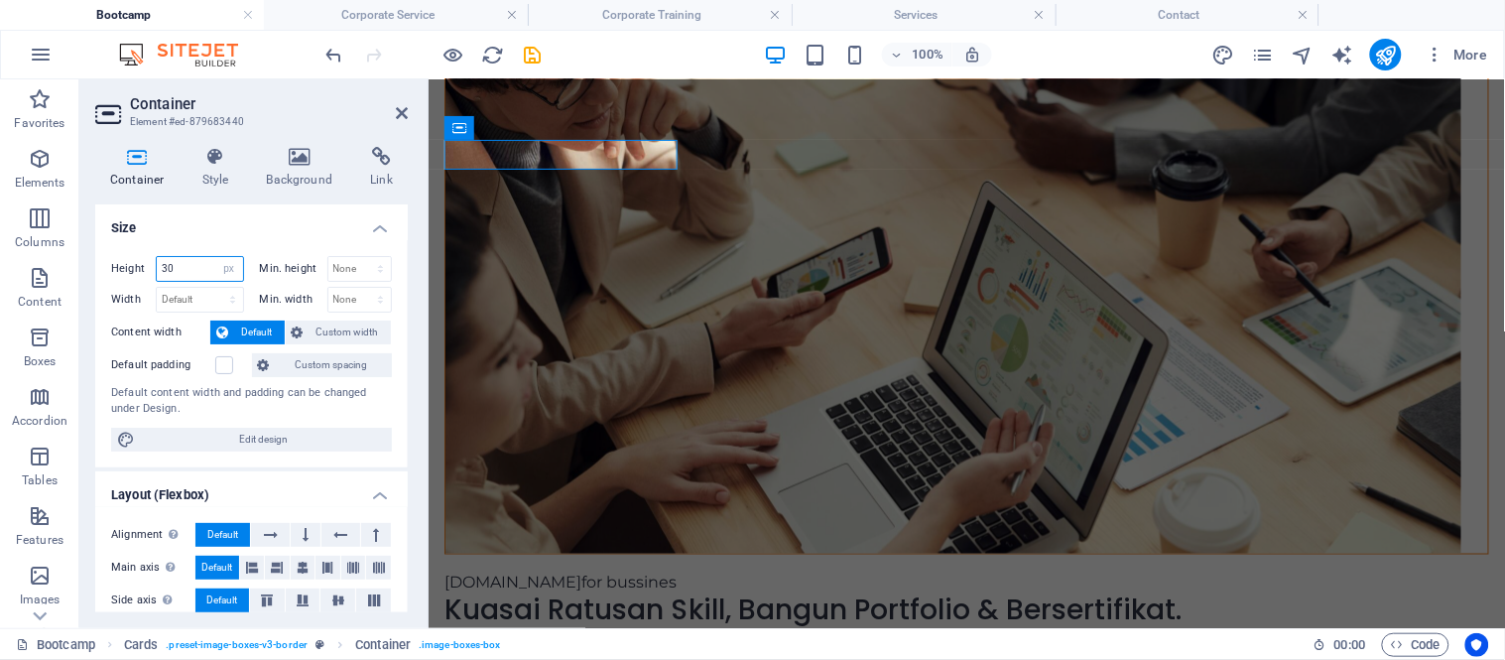
scroll to position [409, 0]
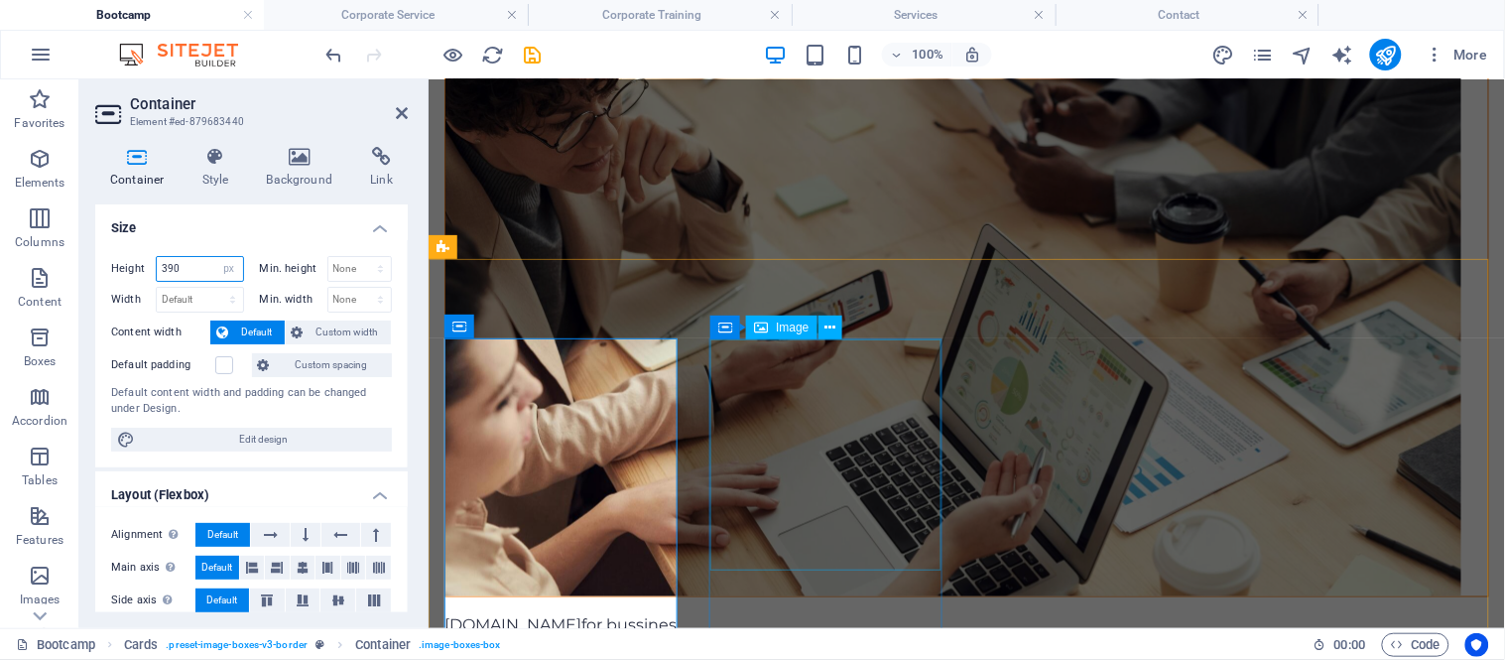
type input "390"
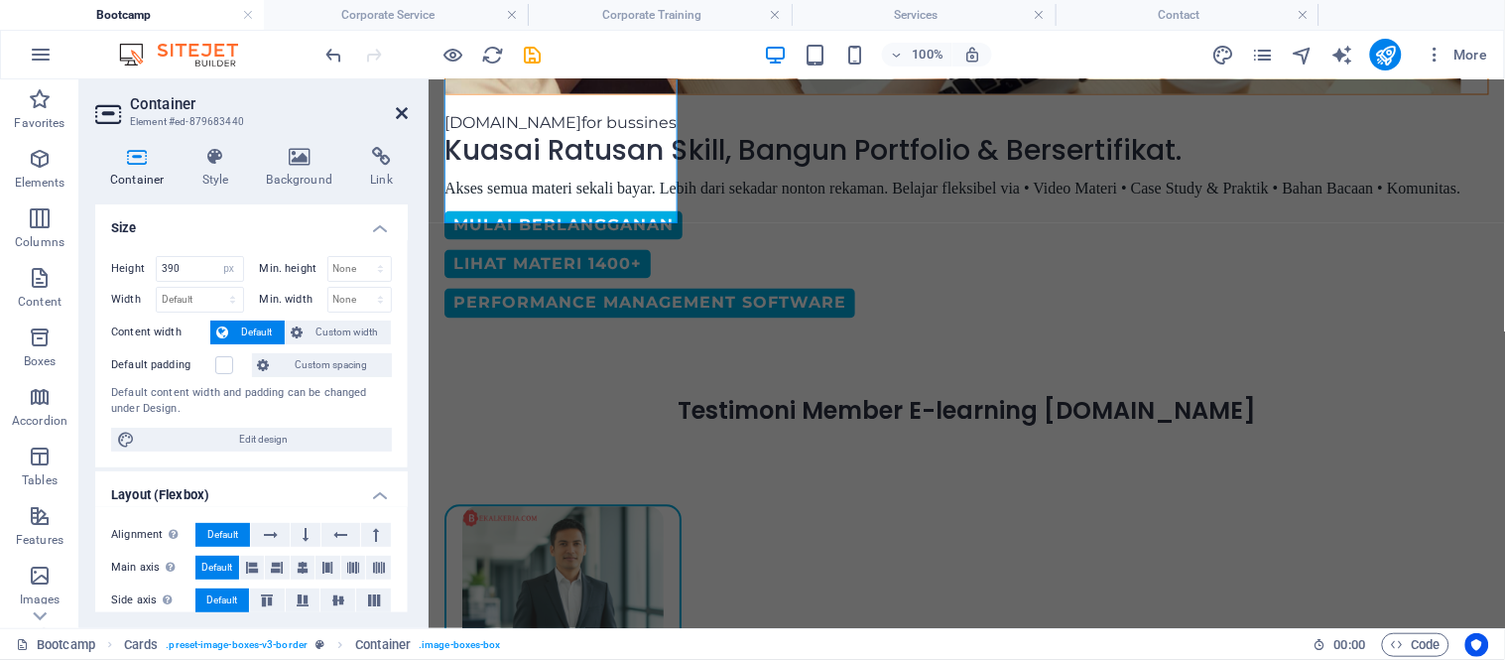
click at [396, 115] on icon at bounding box center [402, 113] width 12 height 16
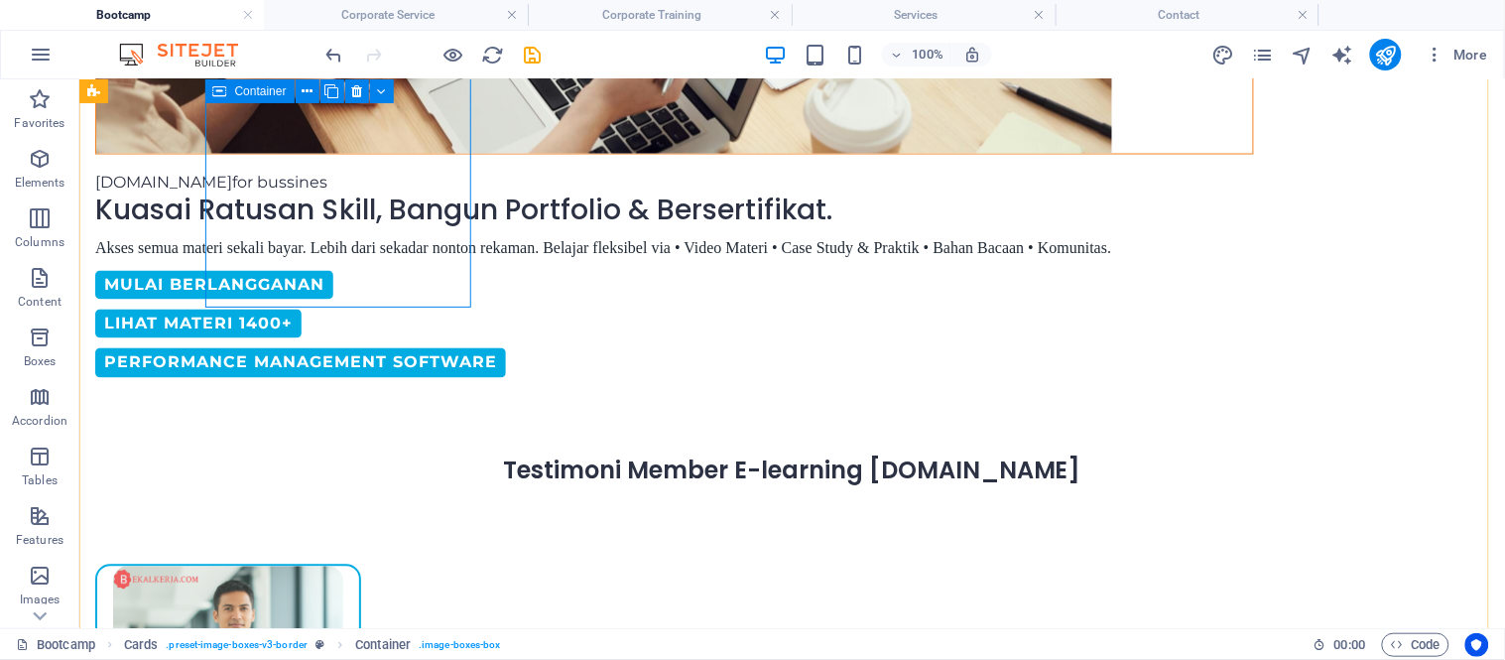
scroll to position [848, 0]
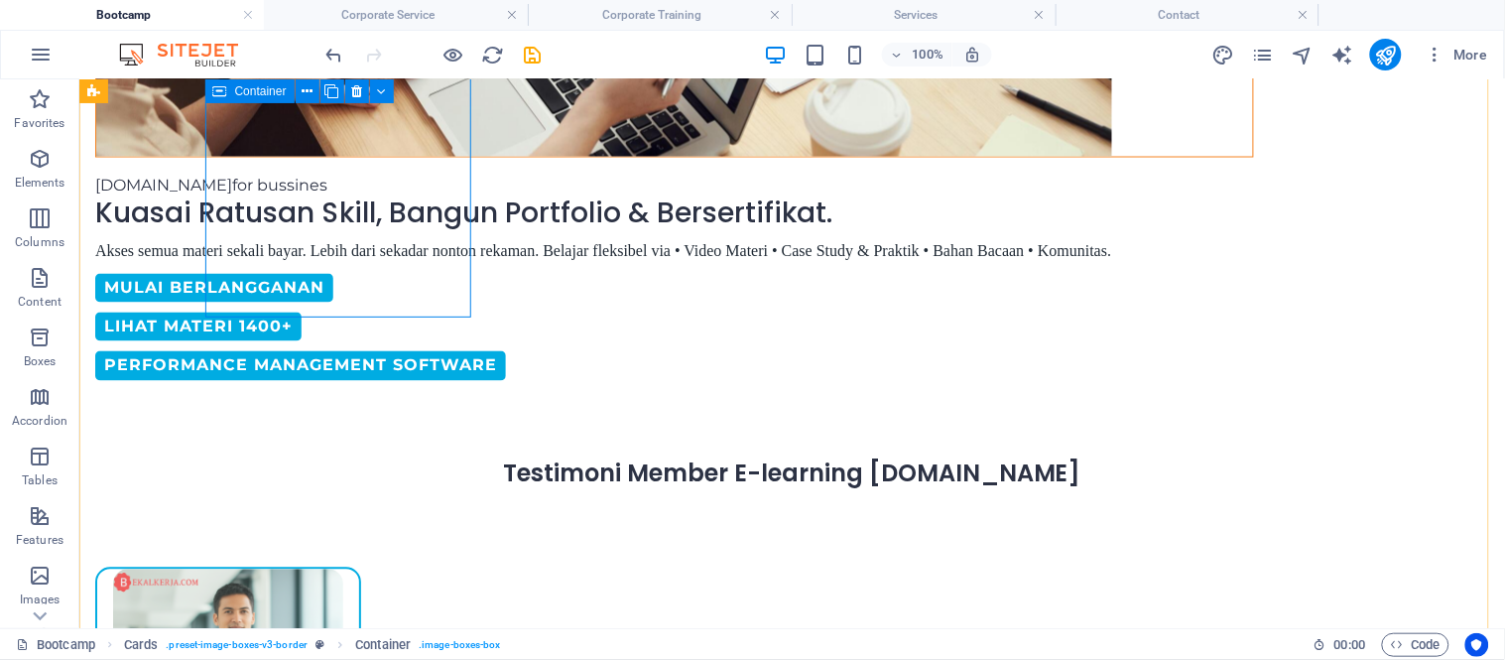
select select "px"
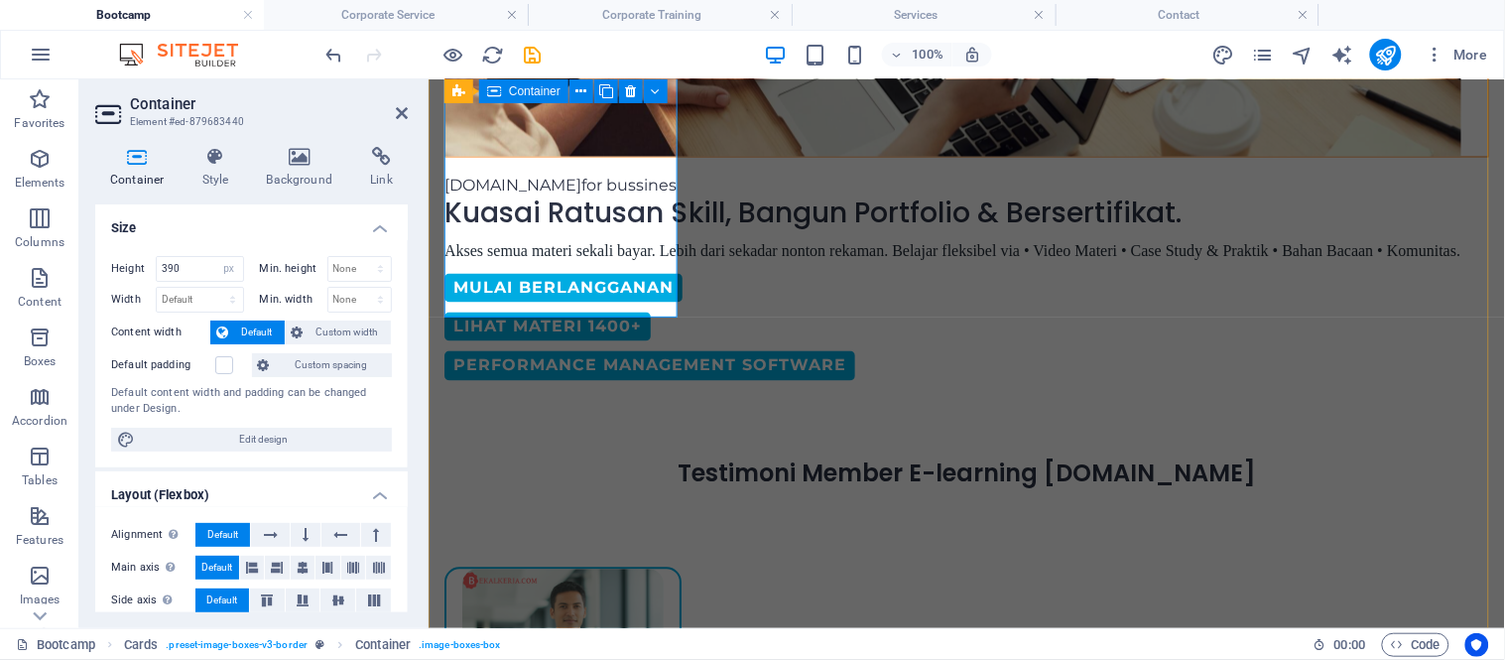
scroll to position [816, 0]
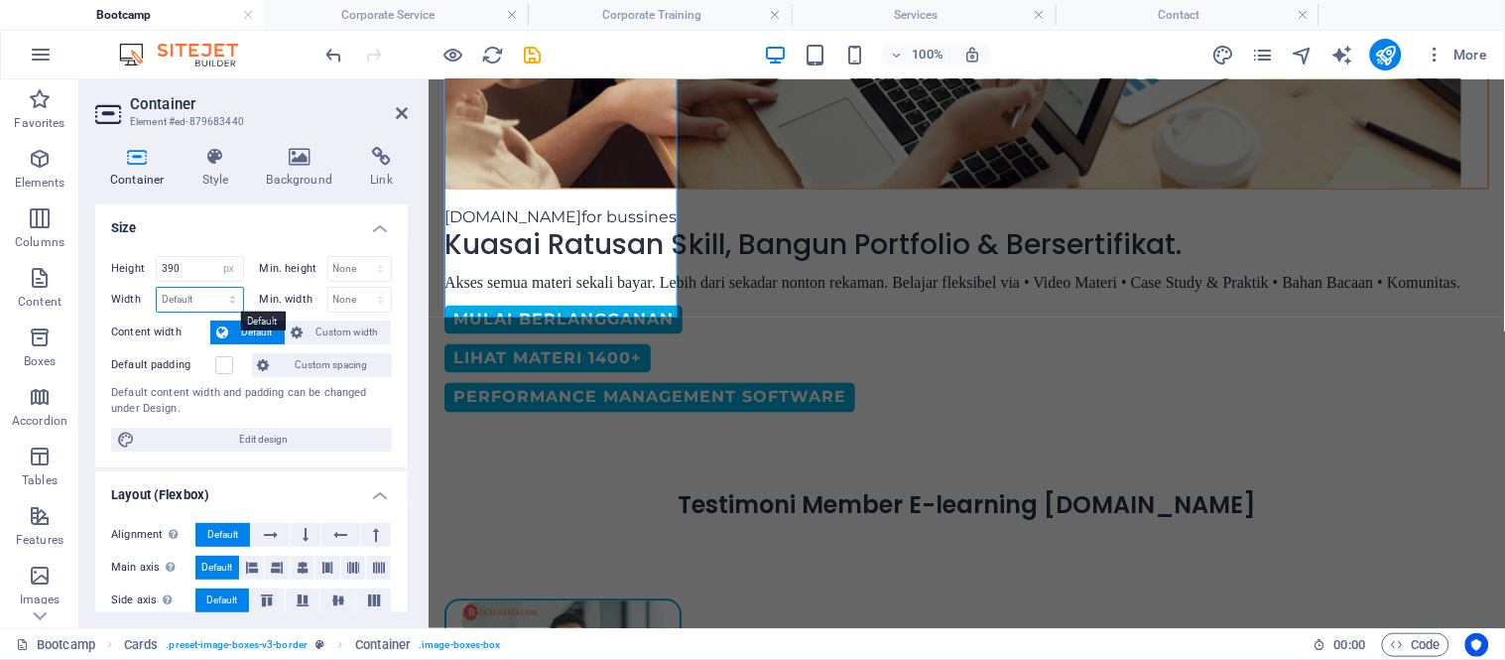
click at [199, 309] on select "Default px rem % em vh vw" at bounding box center [200, 300] width 86 height 24
click at [171, 271] on input "390" at bounding box center [200, 269] width 86 height 24
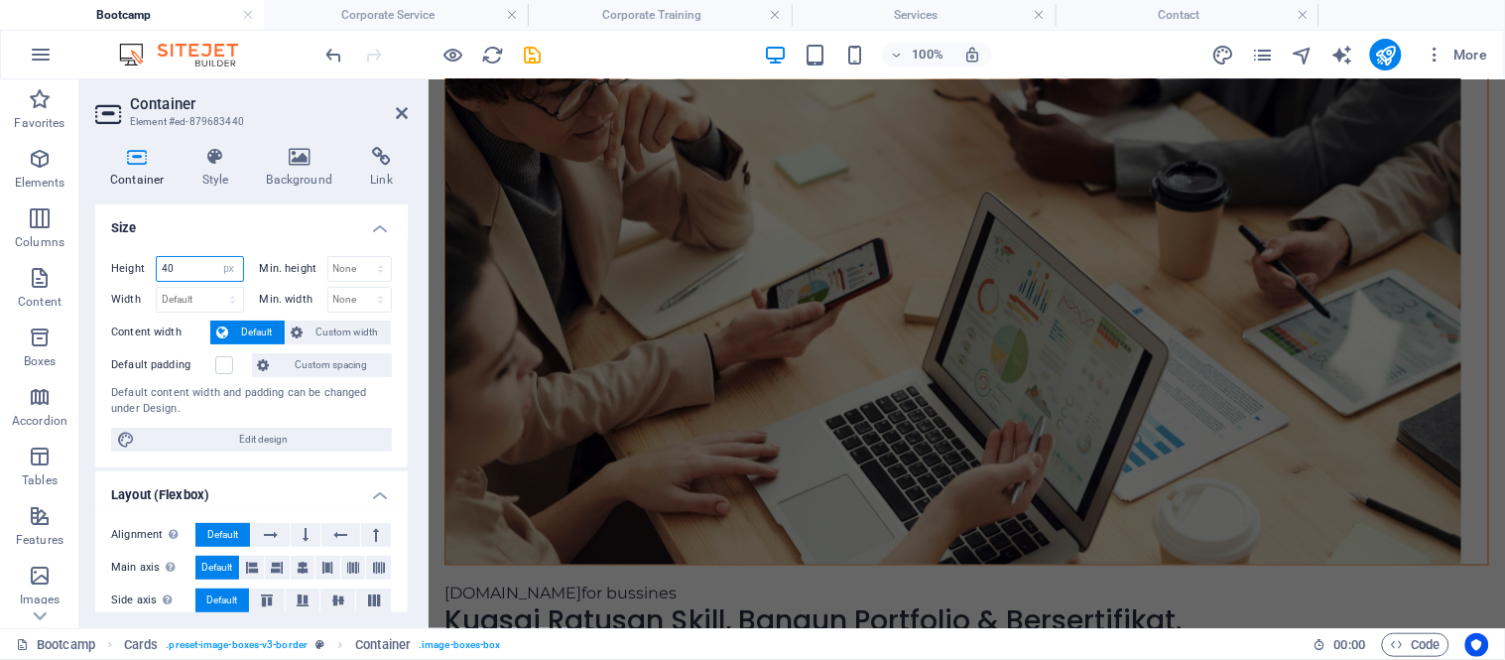
scroll to position [394, 0]
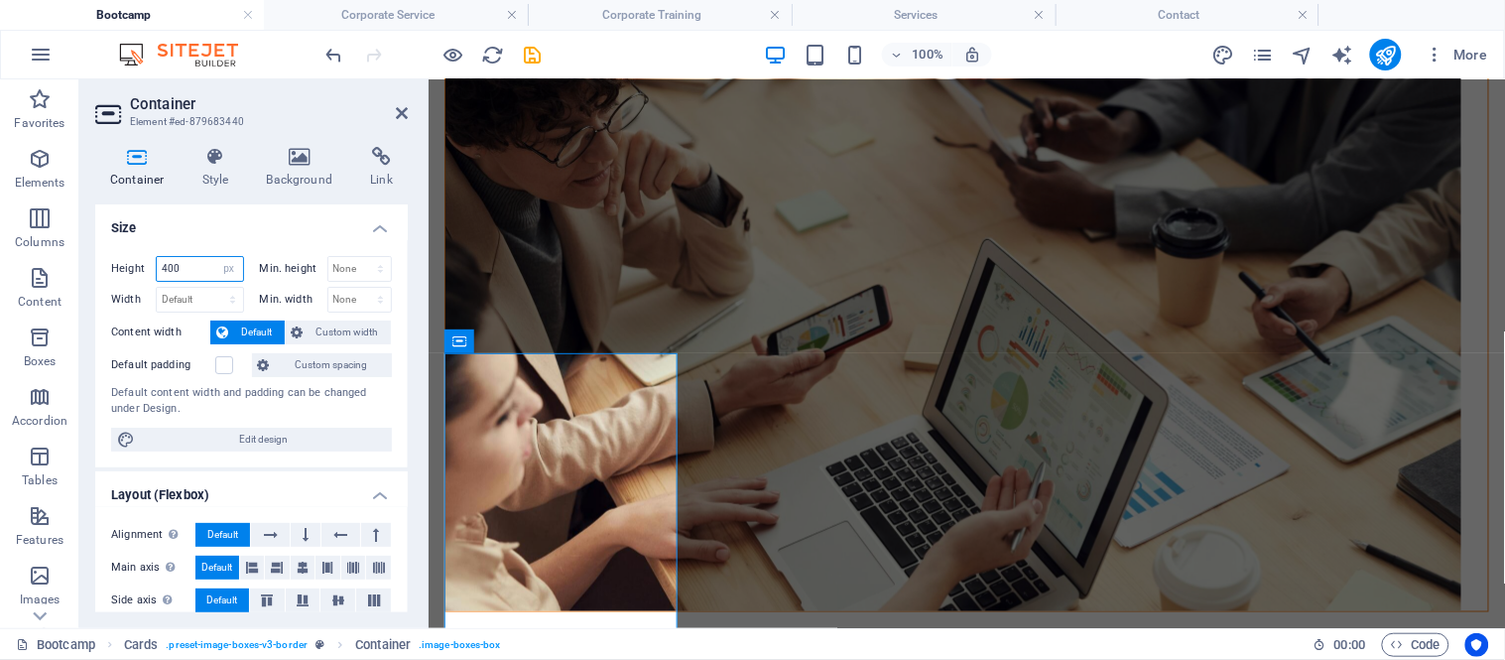
click at [423, 232] on div at bounding box center [425, 353] width 4 height 548
type input "400"
drag, startPoint x: 402, startPoint y: 112, endPoint x: 387, endPoint y: 34, distance: 79.8
click at [402, 112] on icon at bounding box center [402, 113] width 12 height 16
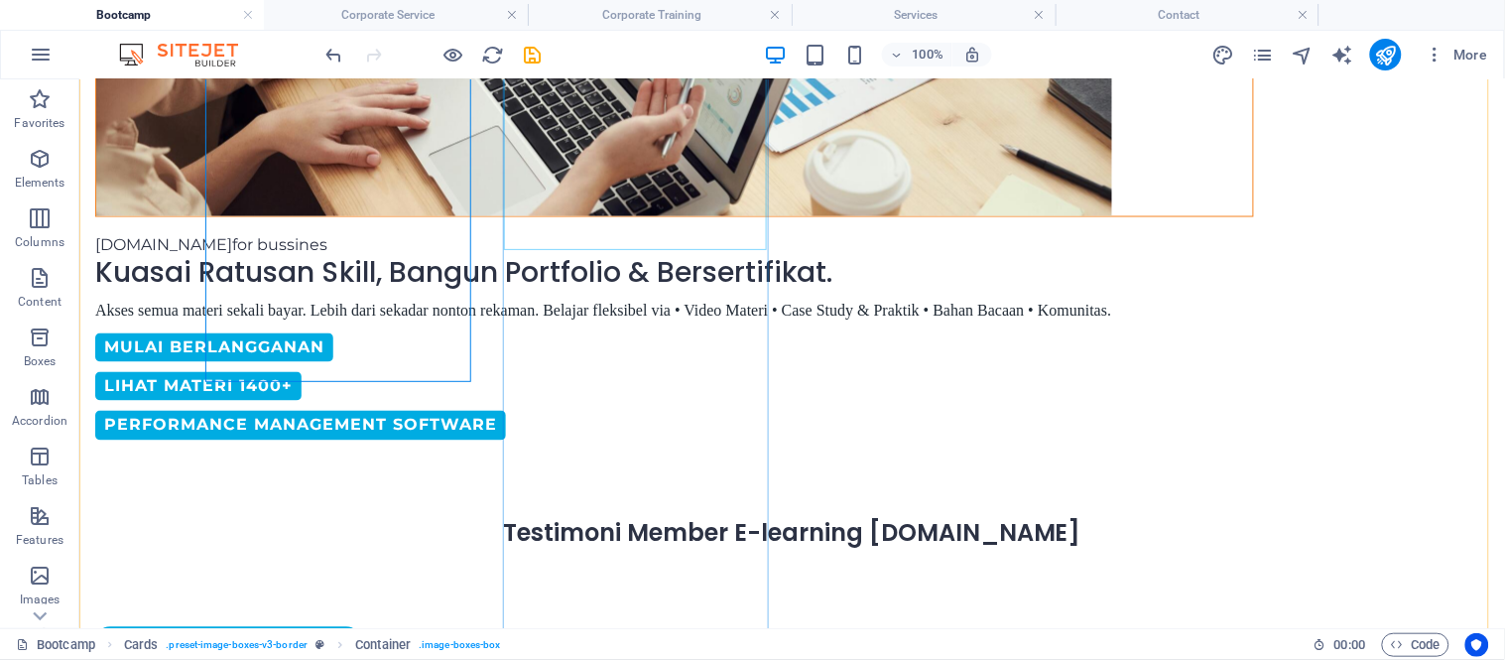
scroll to position [794, 0]
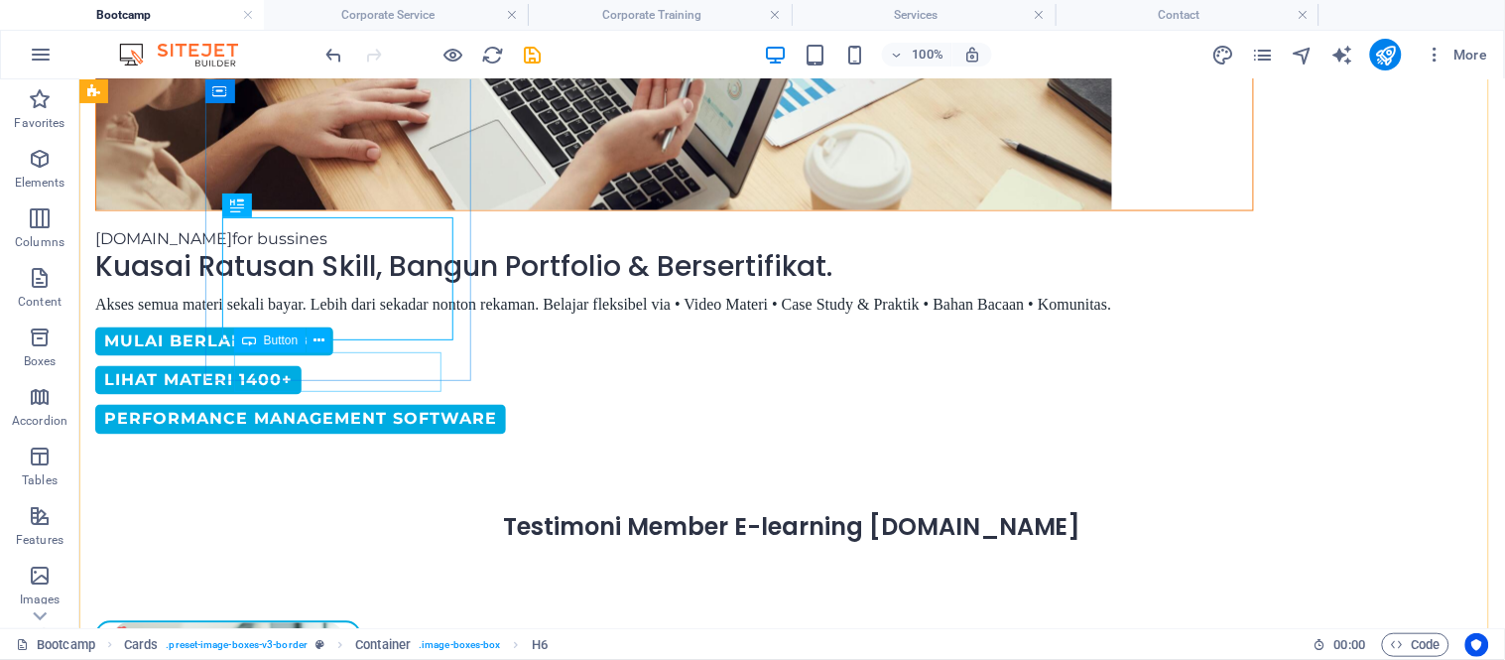
scroll to position [762, 0]
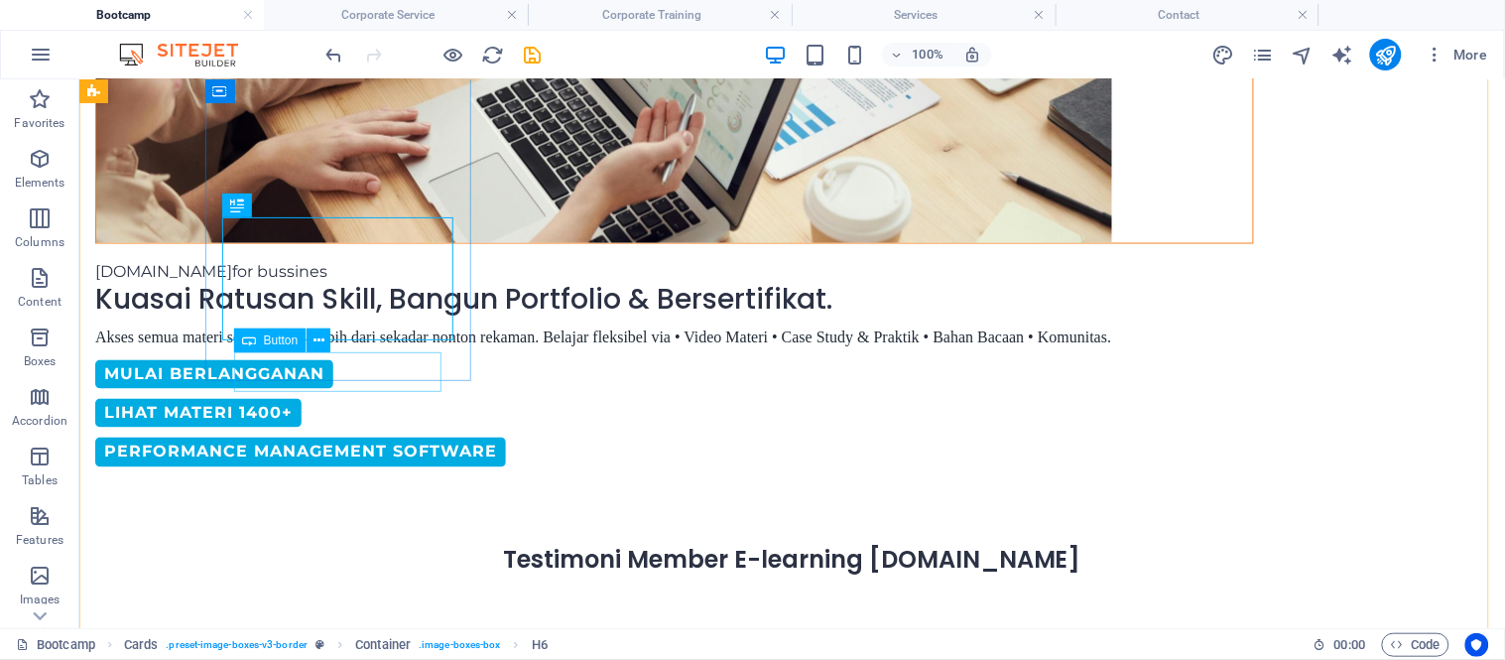
select select "px"
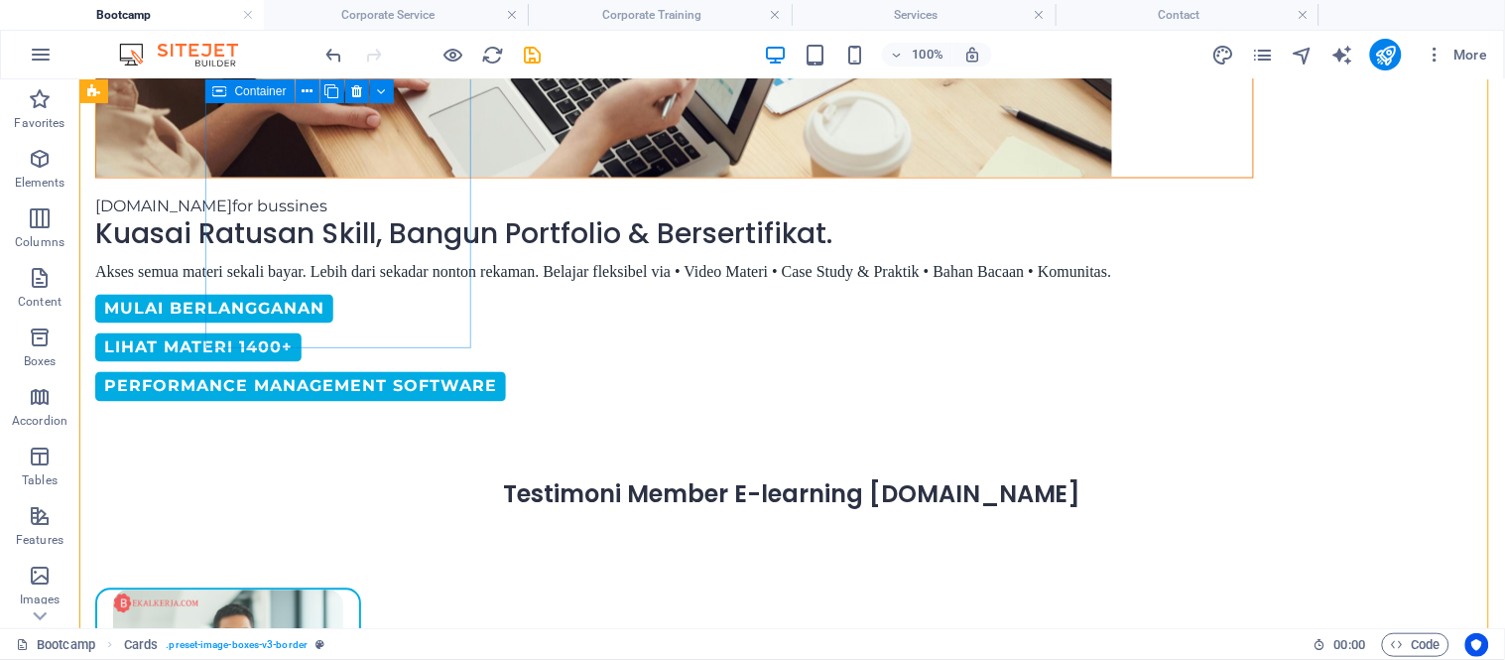
select select "px"
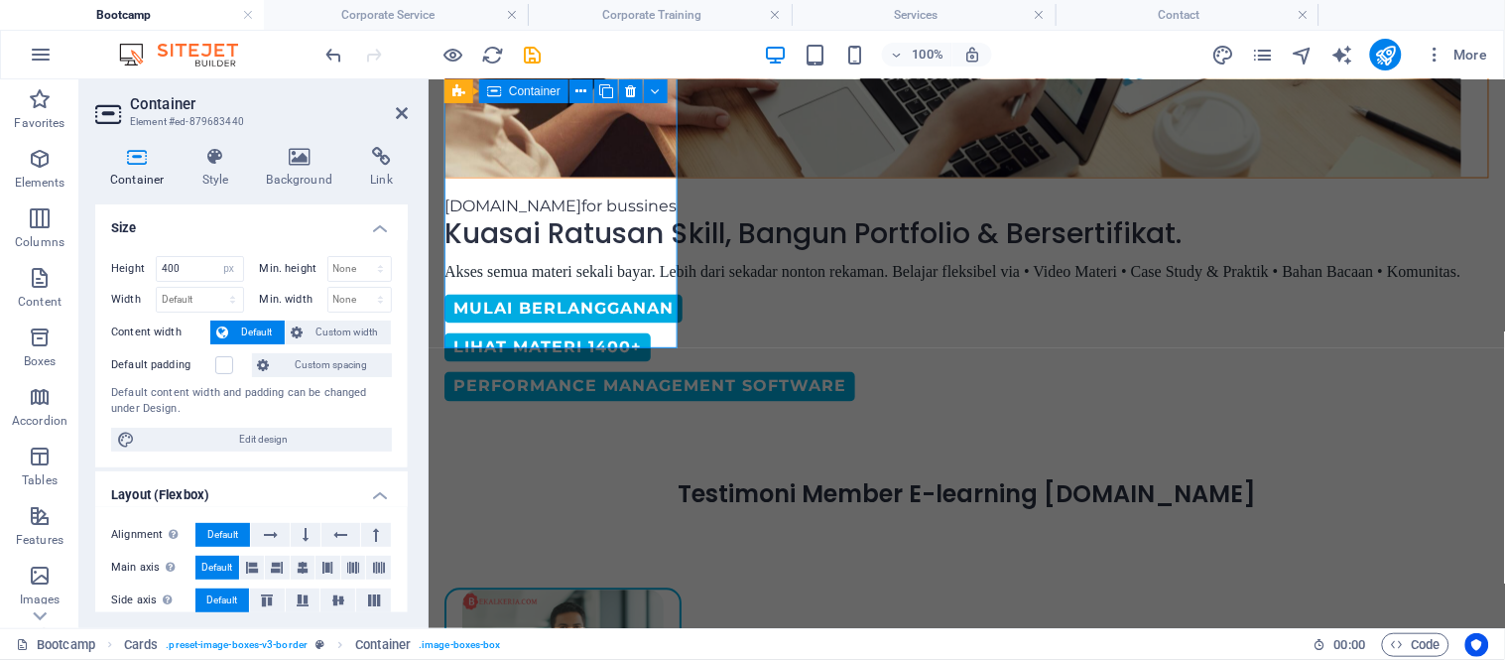
scroll to position [795, 0]
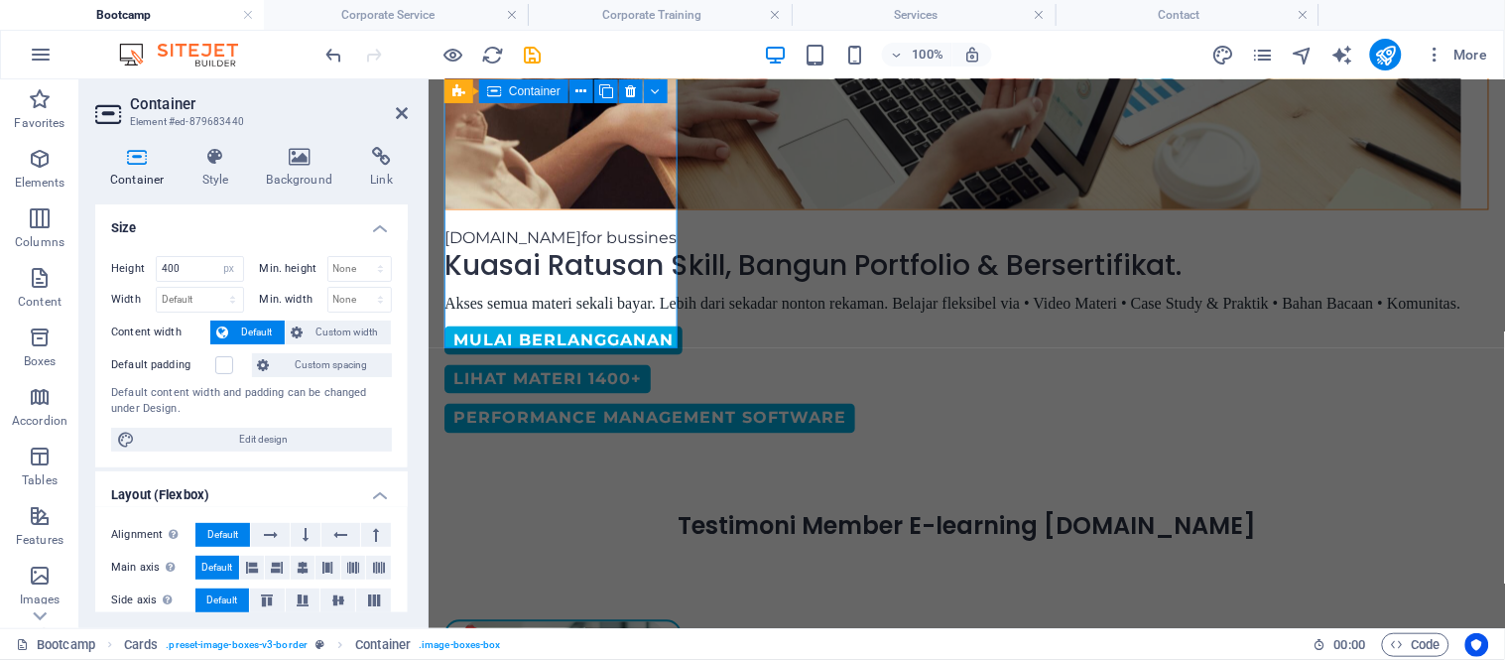
click at [179, 273] on input "400" at bounding box center [200, 269] width 86 height 24
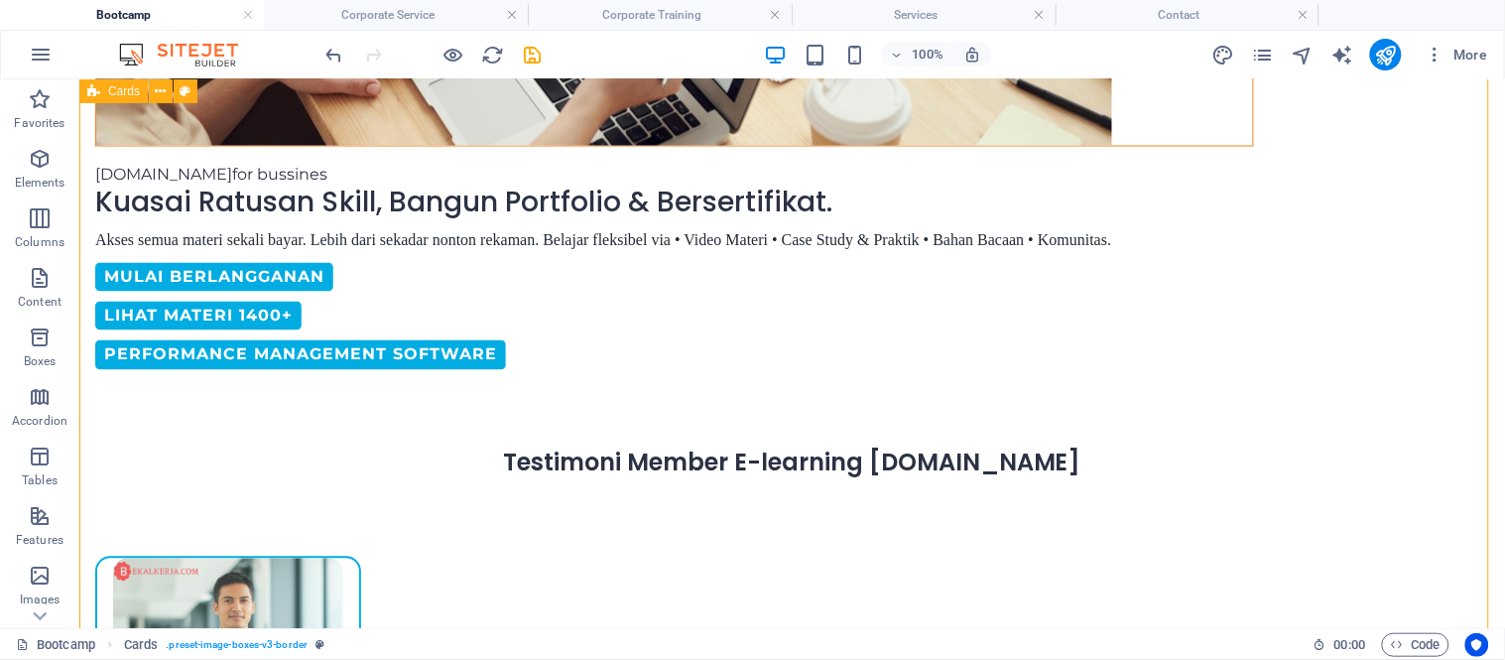
drag, startPoint x: 418, startPoint y: 440, endPoint x: 400, endPoint y: 327, distance: 114.5
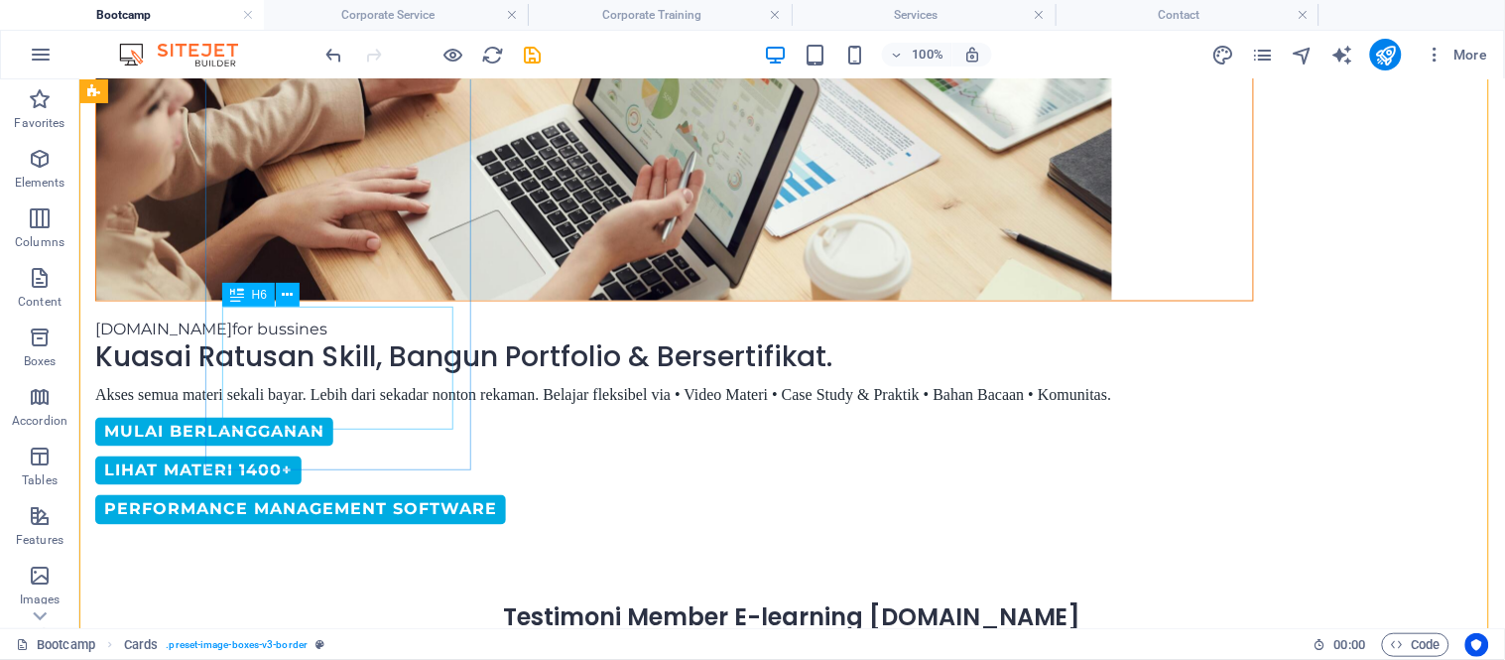
scroll to position [705, 0]
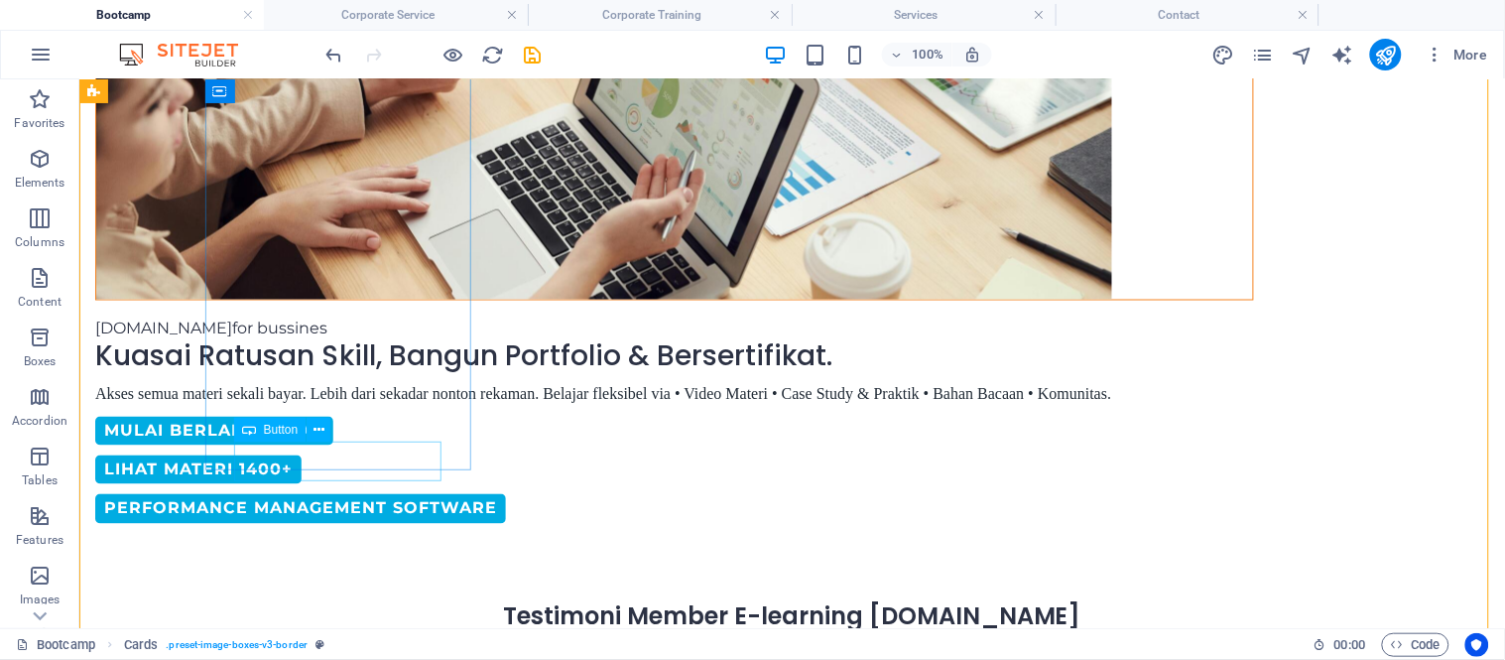
click at [282, 430] on span "Button" at bounding box center [281, 429] width 35 height 12
select select "px"
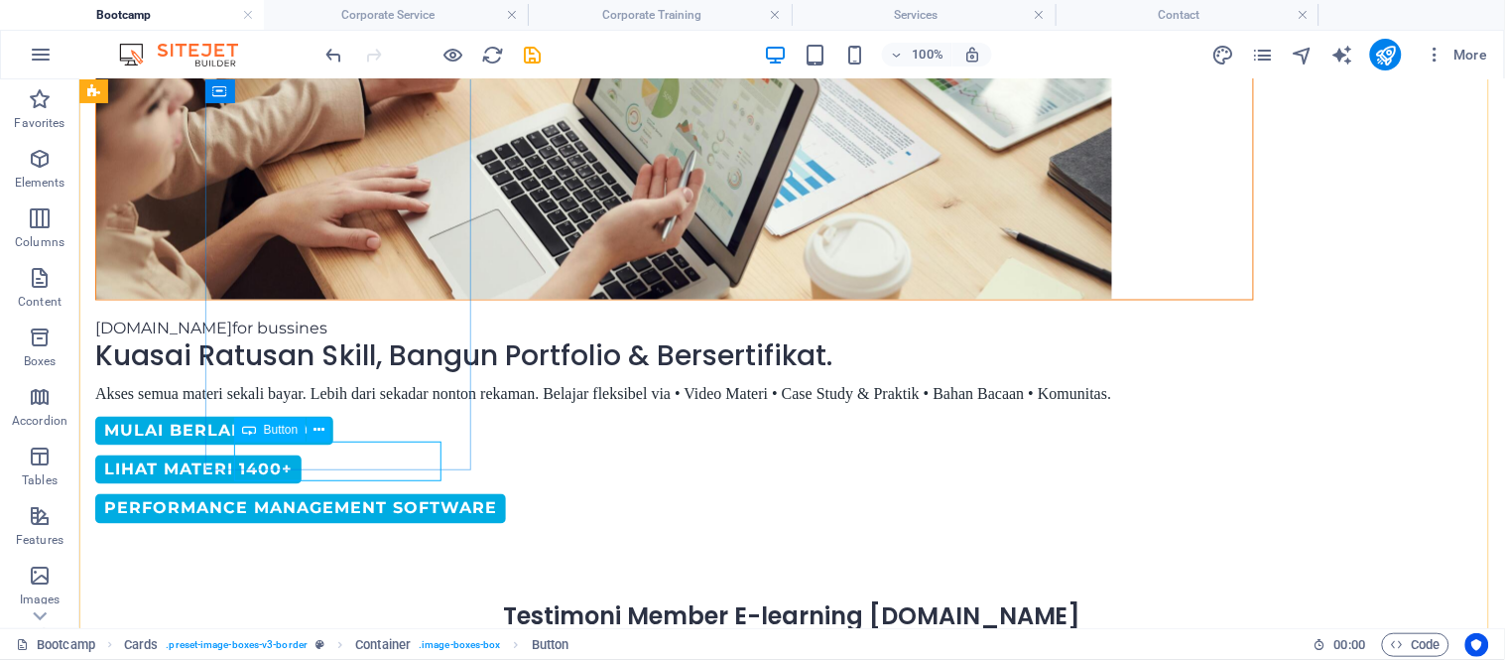
select select "px"
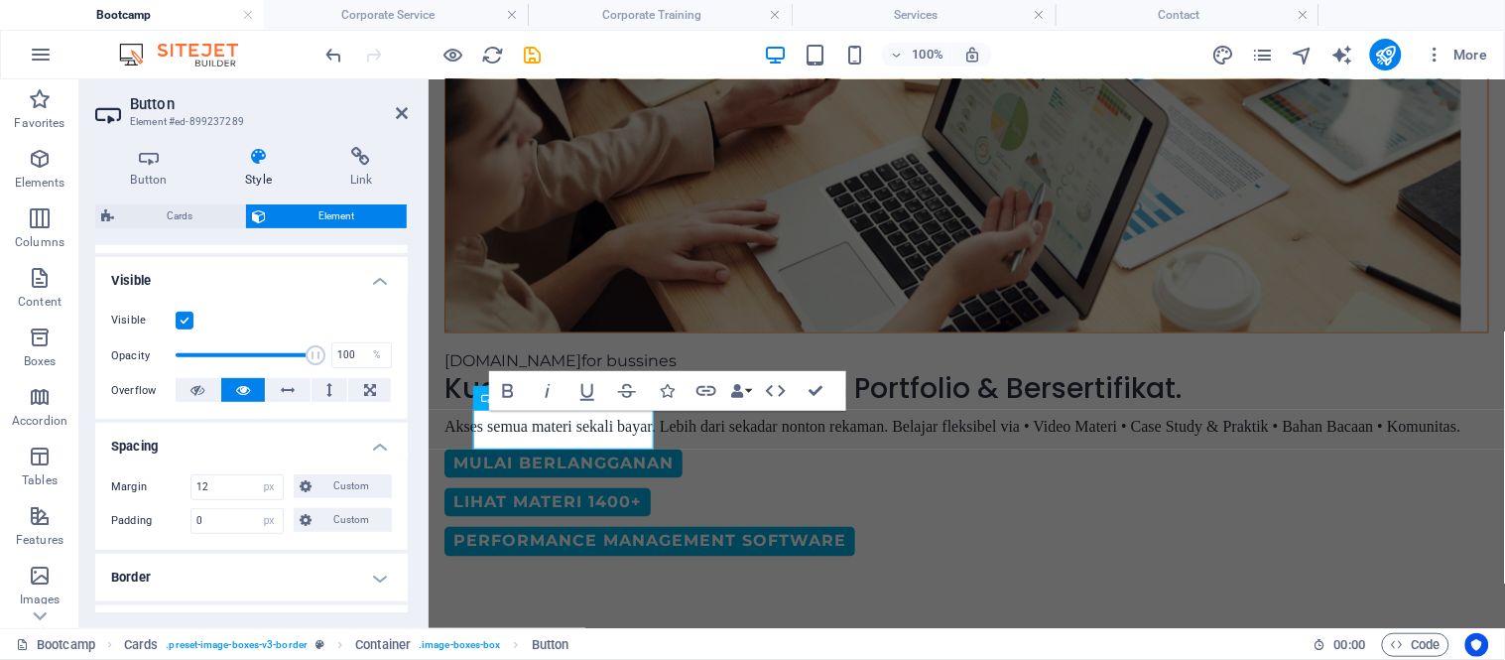
scroll to position [223, 0]
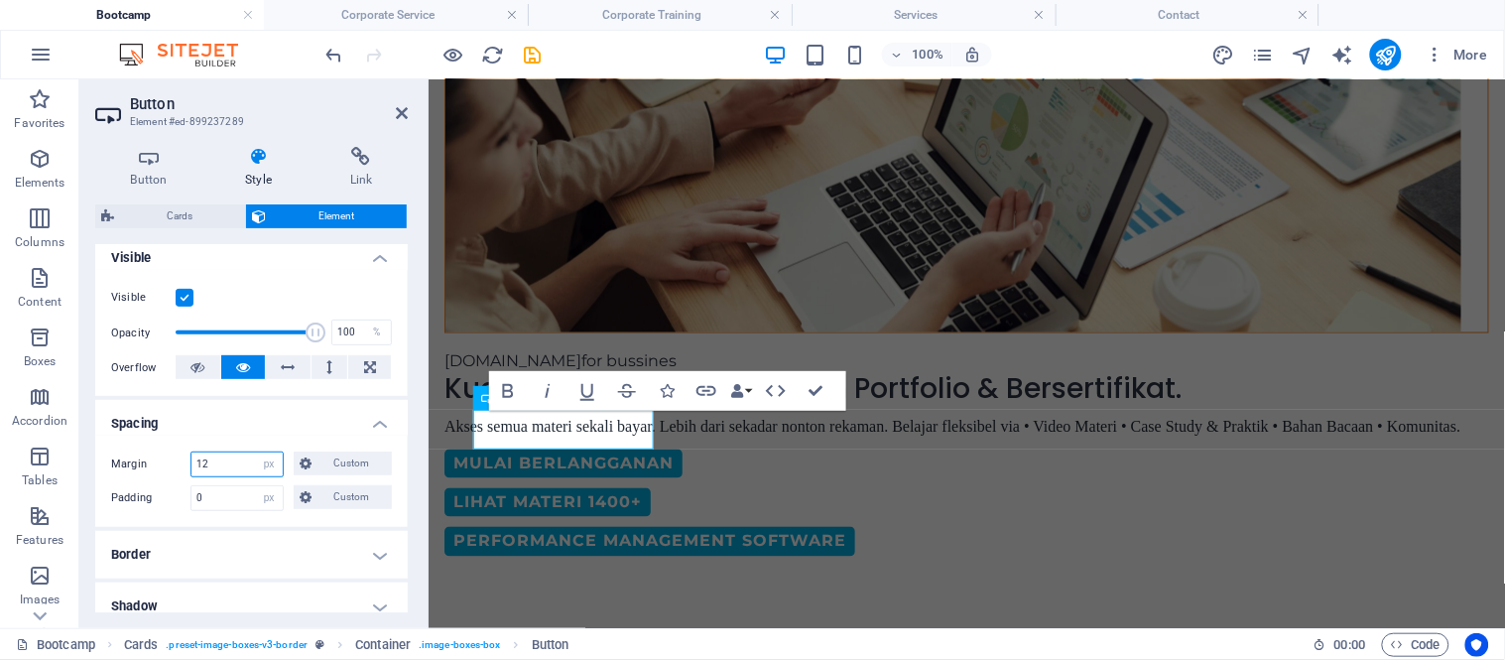
click at [209, 468] on input "12" at bounding box center [236, 464] width 91 height 24
type input "1"
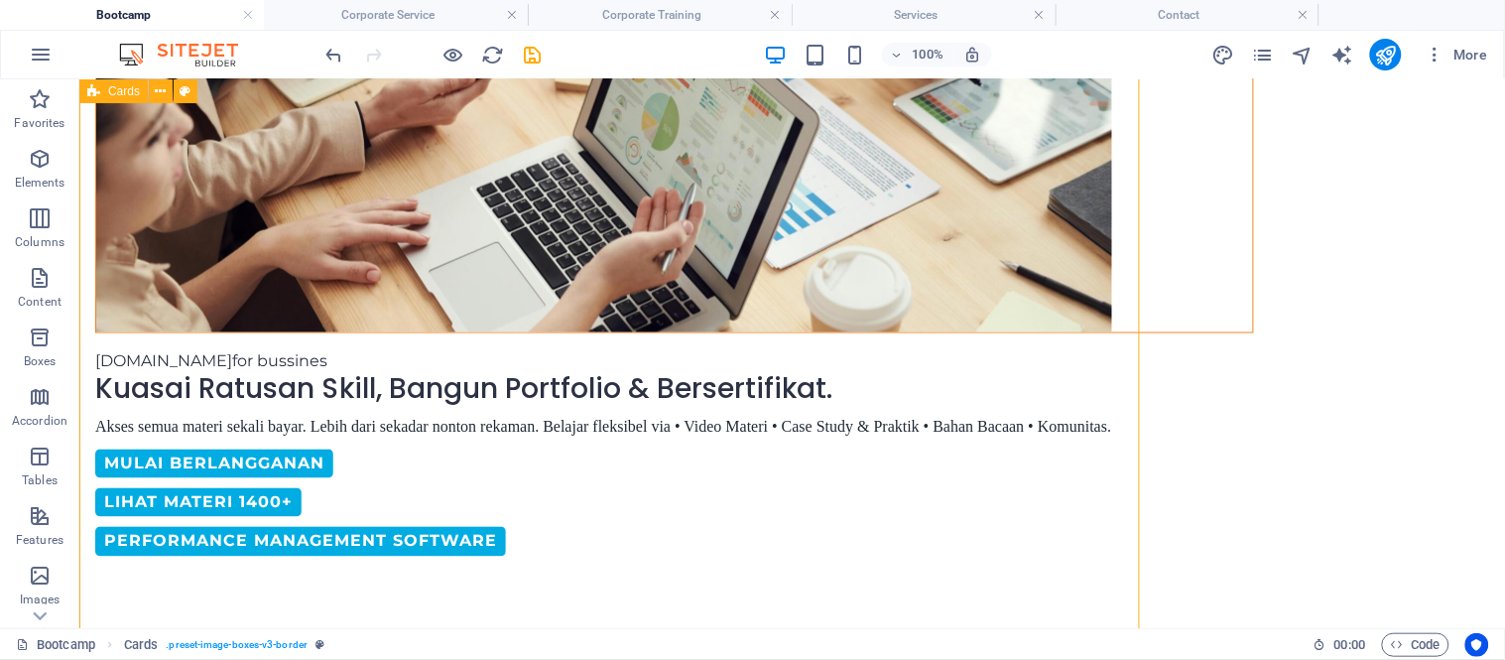
scroll to position [705, 0]
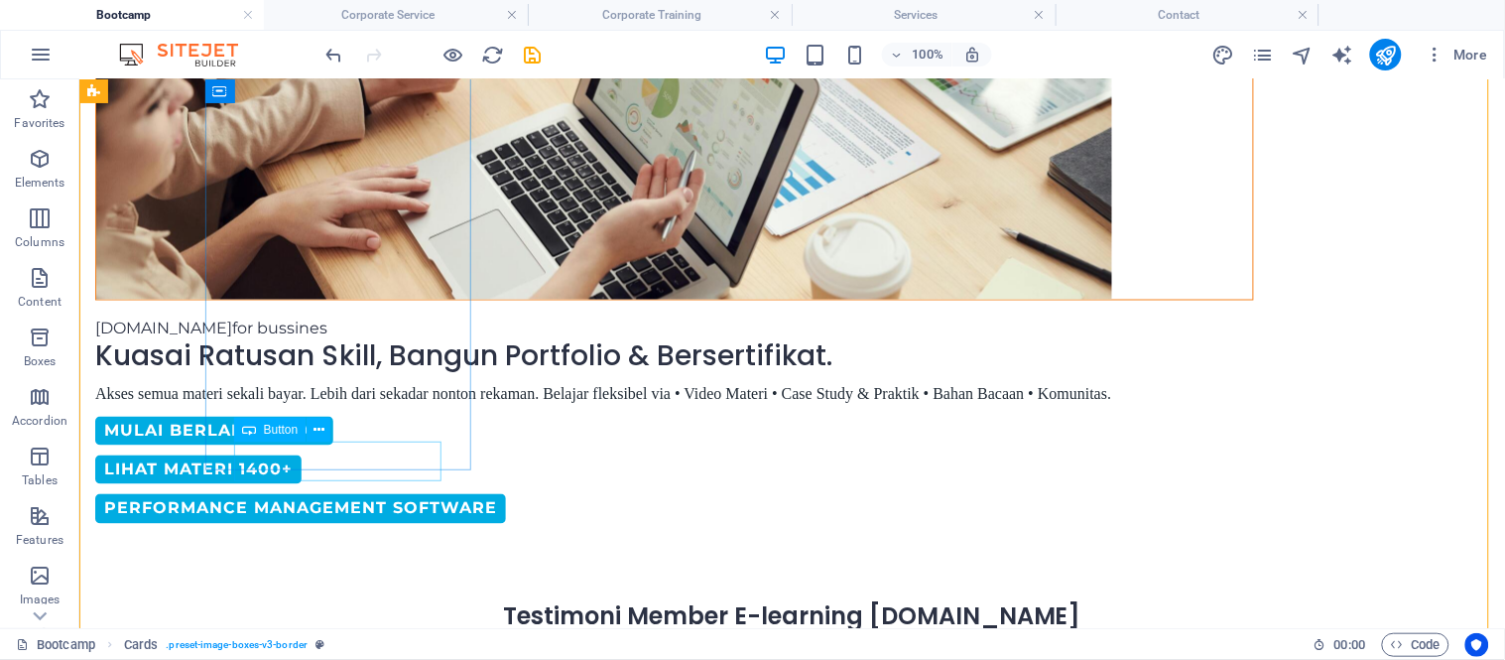
select select "px"
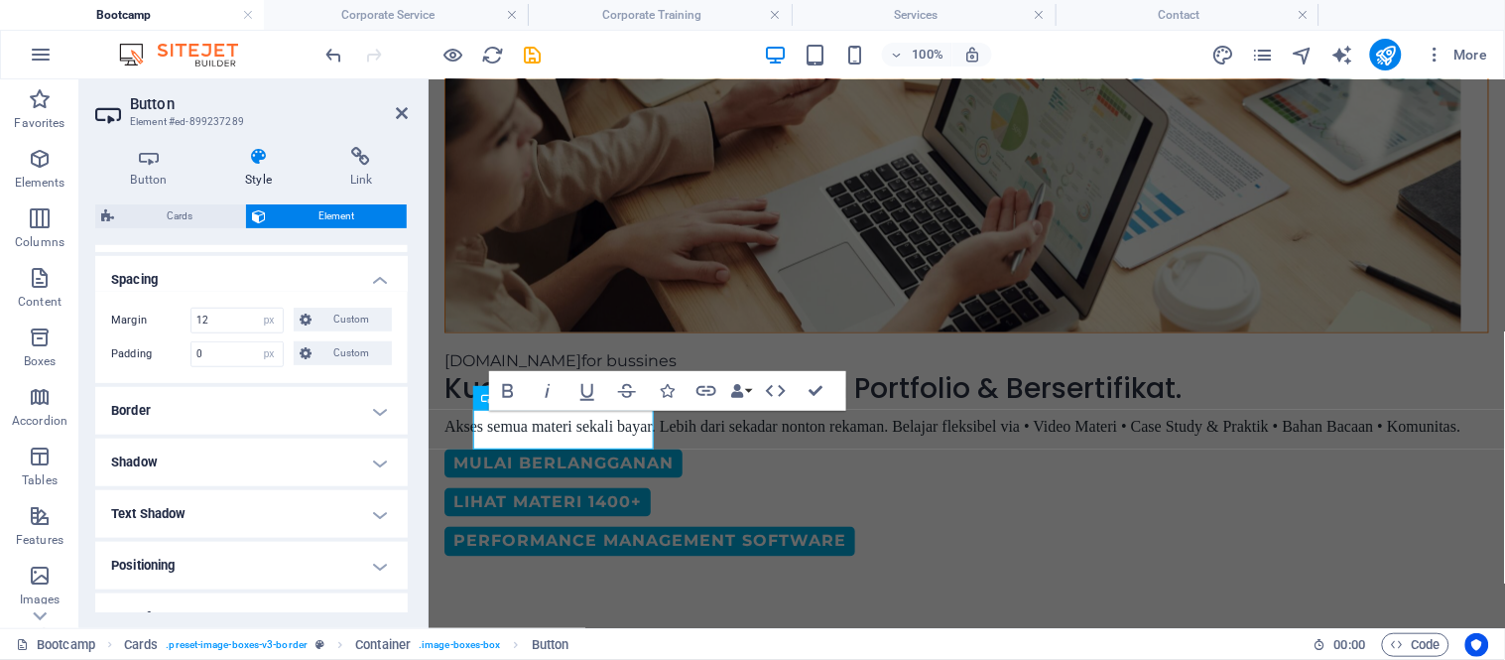
scroll to position [389, 0]
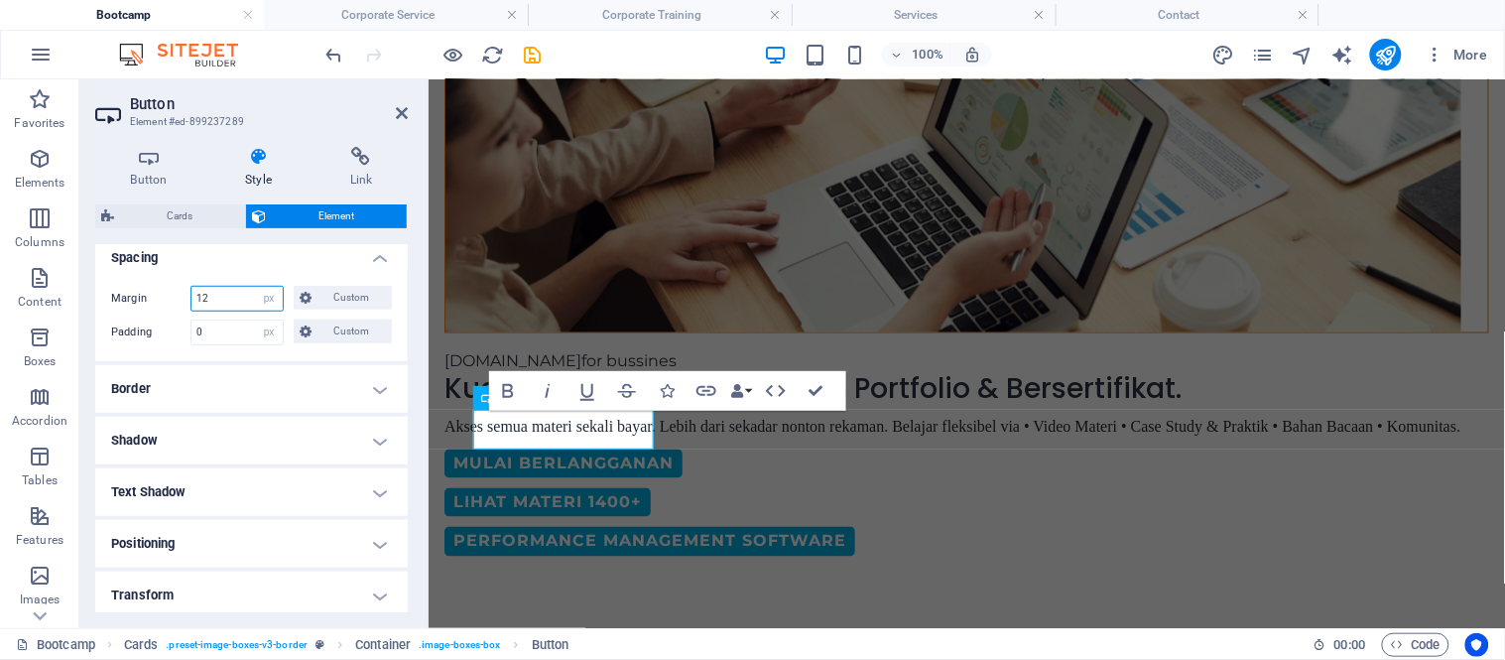
click at [218, 290] on input "number" at bounding box center [236, 299] width 91 height 24
type input "12"
click at [401, 123] on header "Button Element #ed-899237289" at bounding box center [251, 105] width 312 height 52
click at [401, 121] on header "Button Element #ed-899237289" at bounding box center [251, 105] width 312 height 52
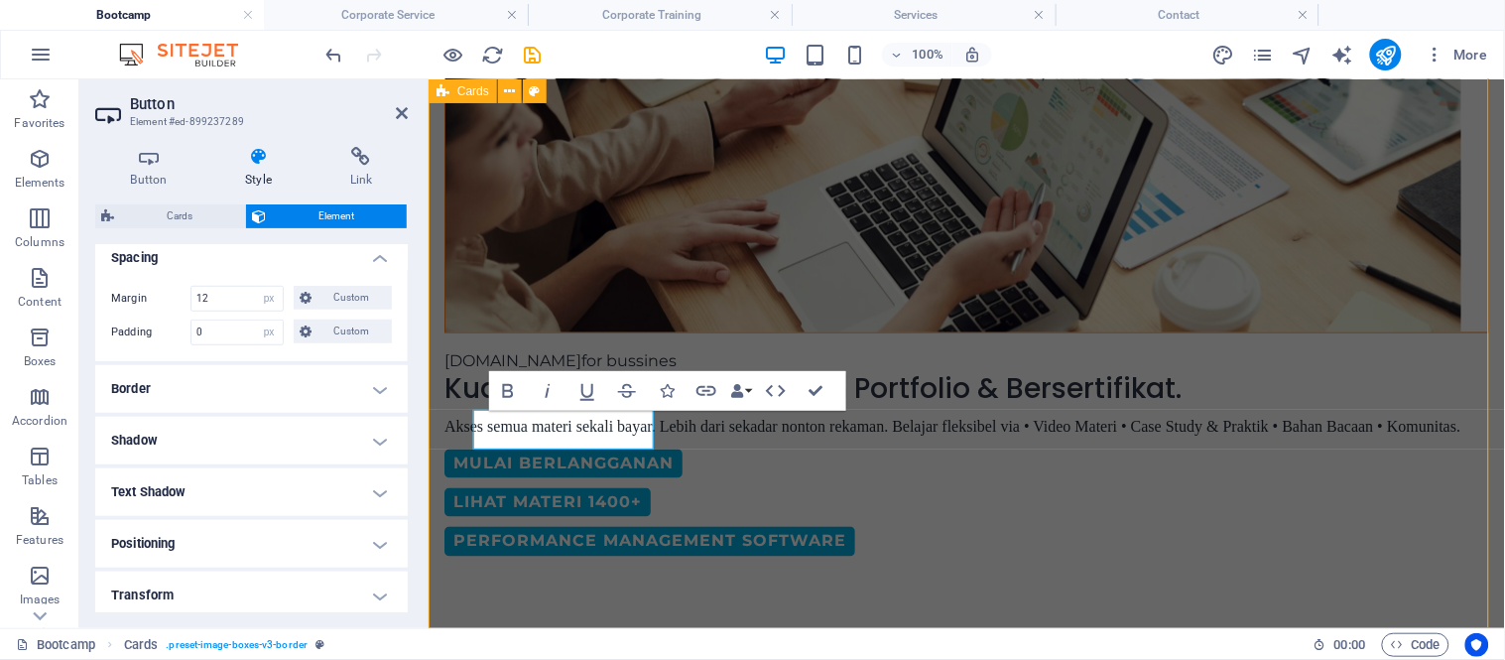
scroll to position [705, 0]
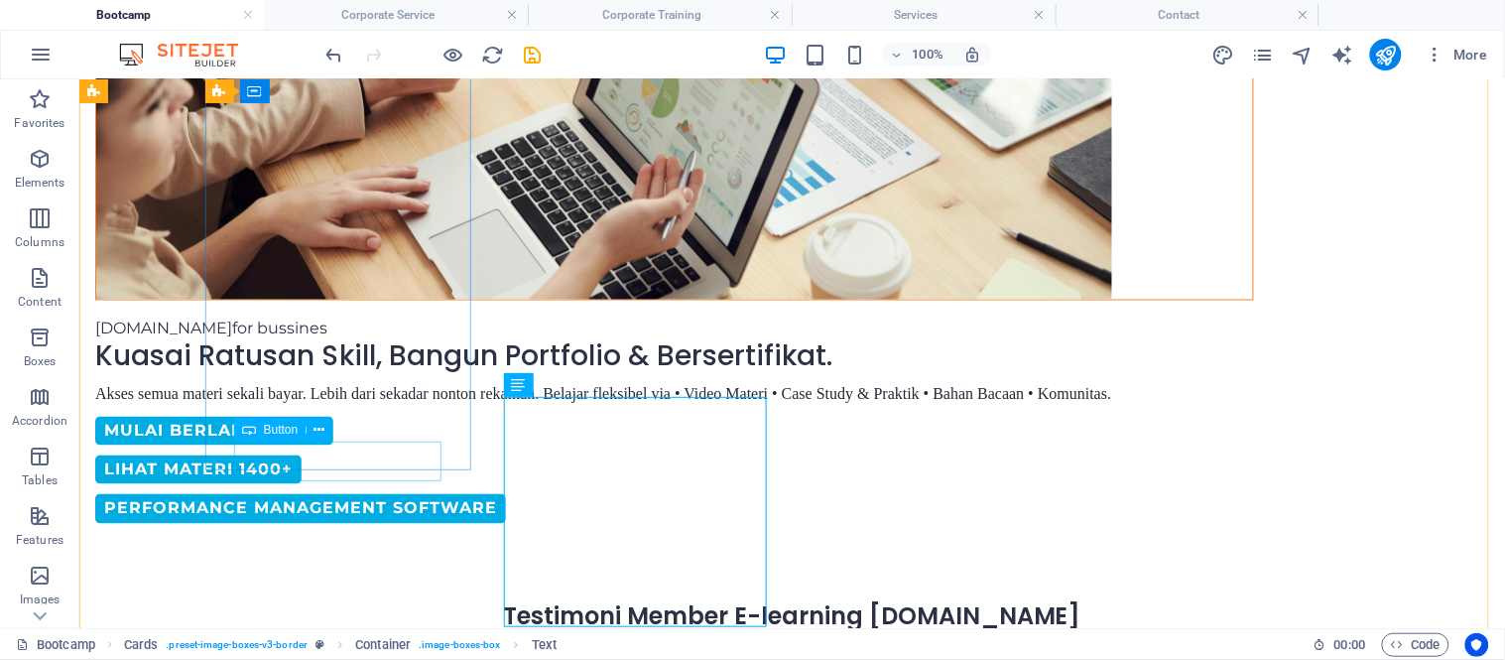
select select "px"
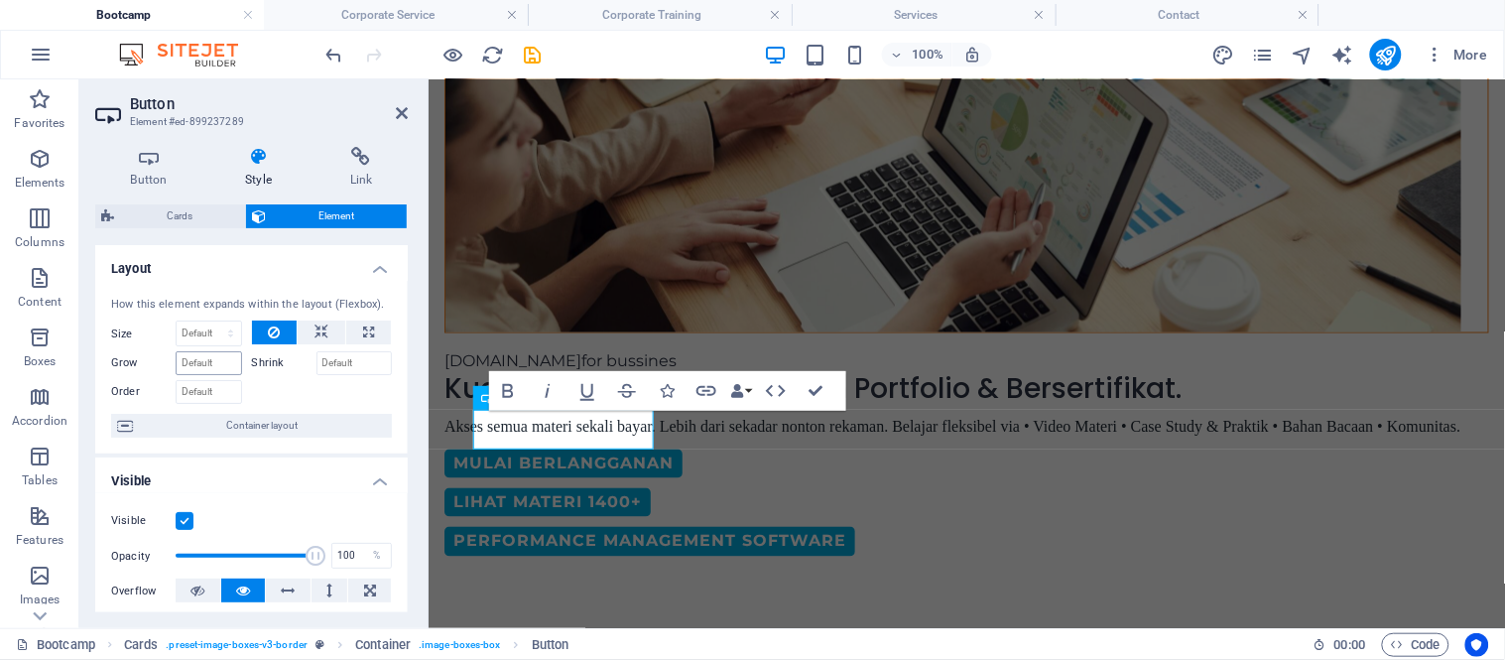
scroll to position [322, 0]
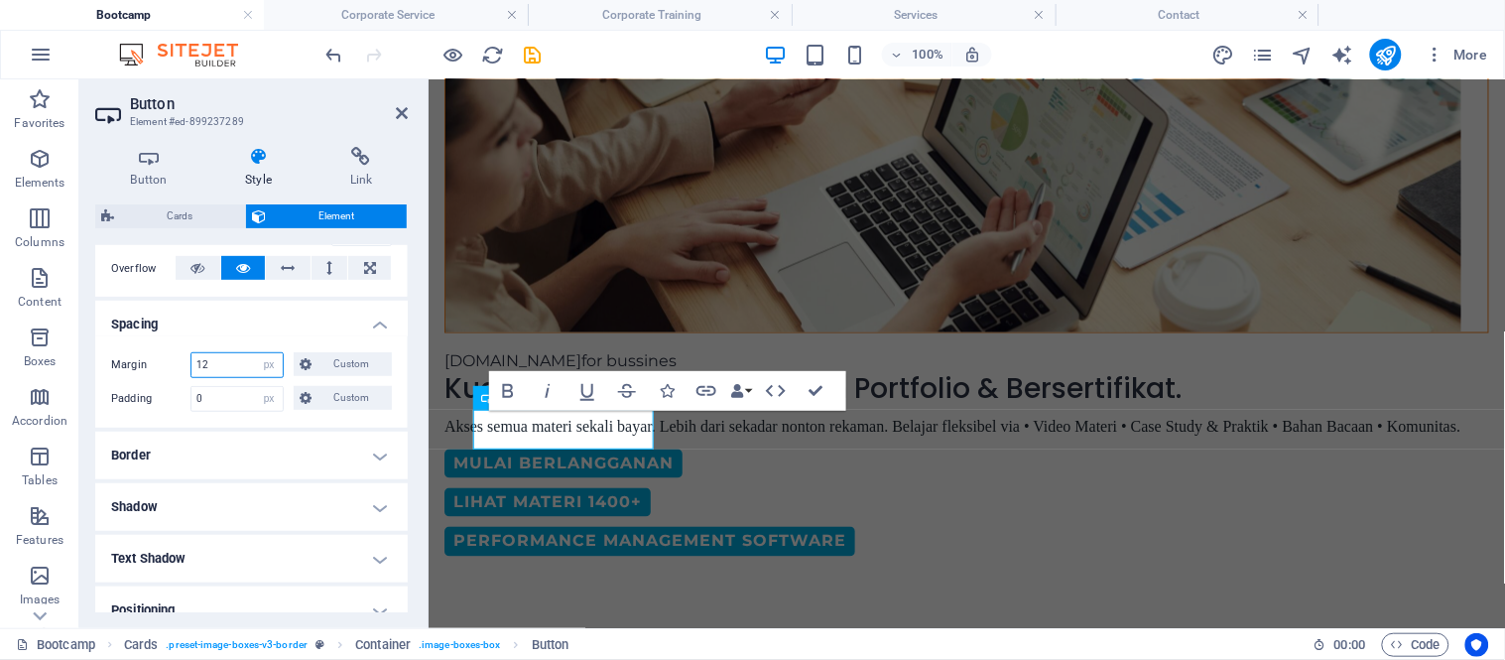
click at [208, 357] on input "12" at bounding box center [236, 365] width 91 height 24
type input "1"
type input "30"
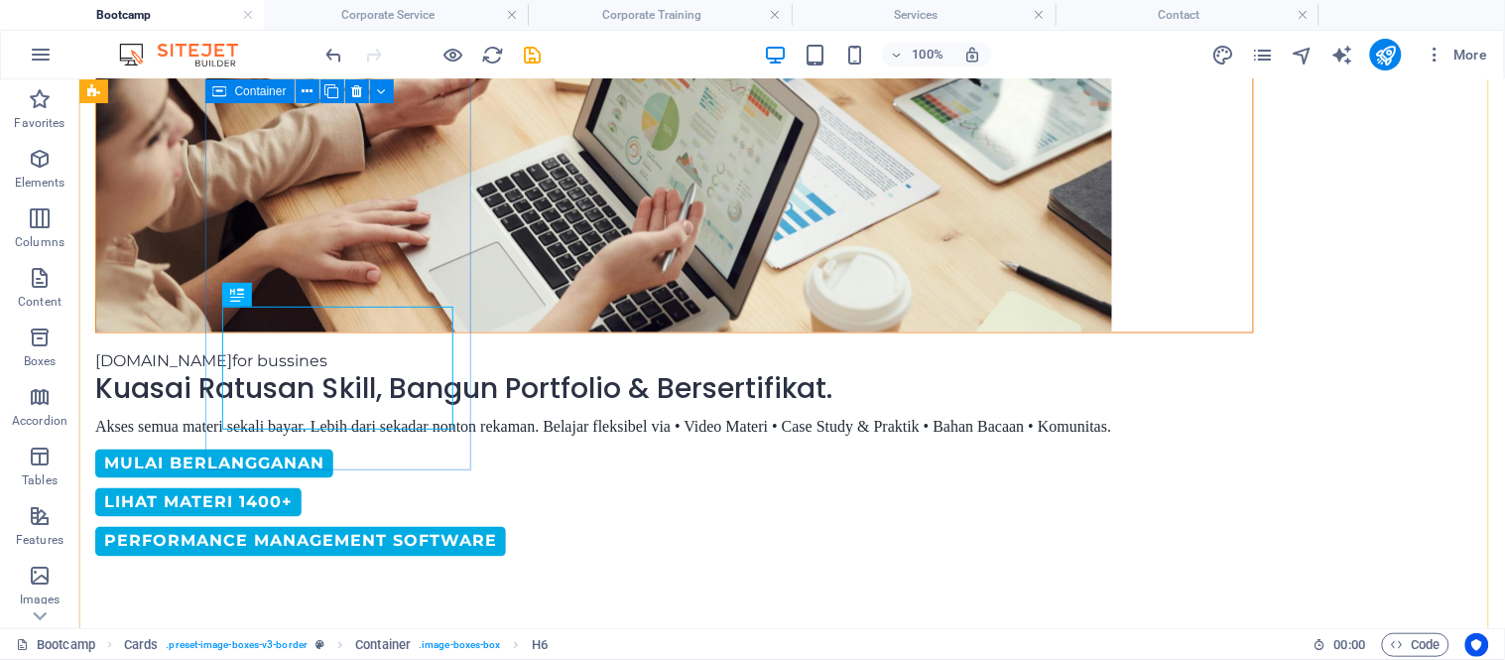
select select "px"
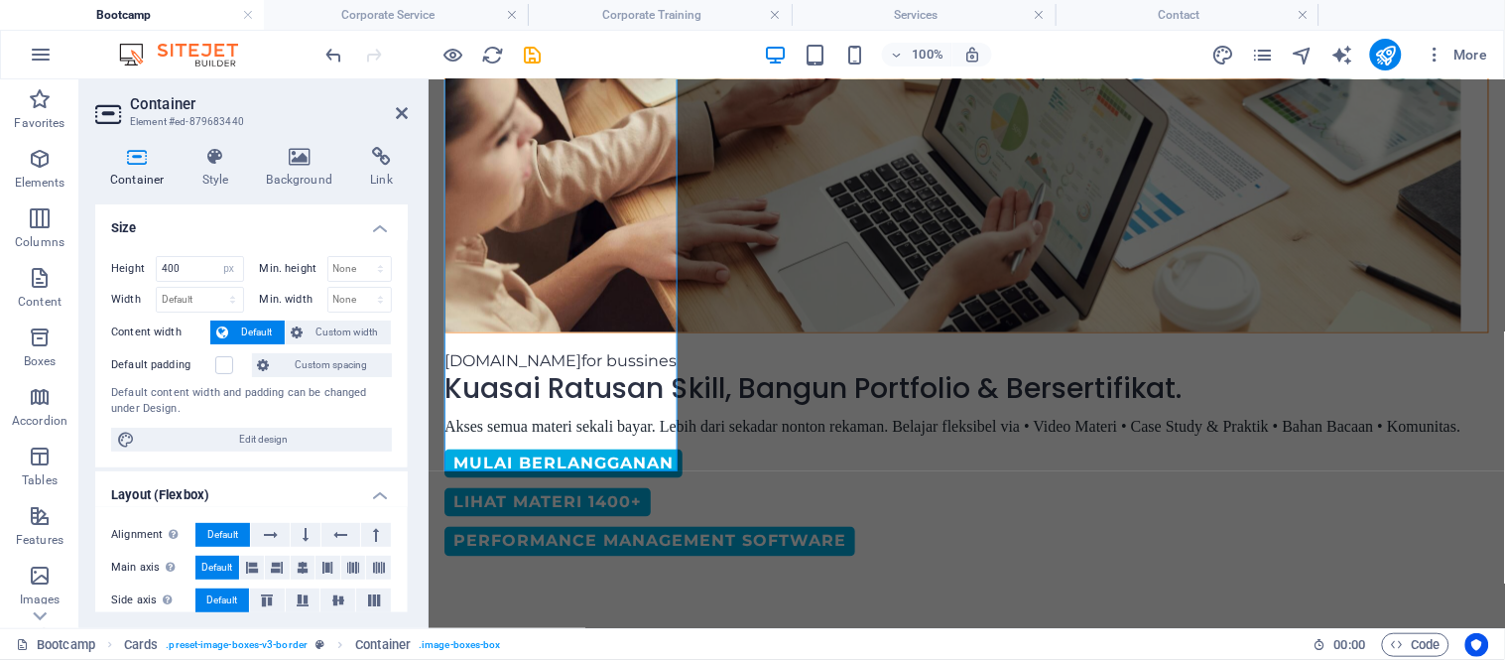
scroll to position [360, 0]
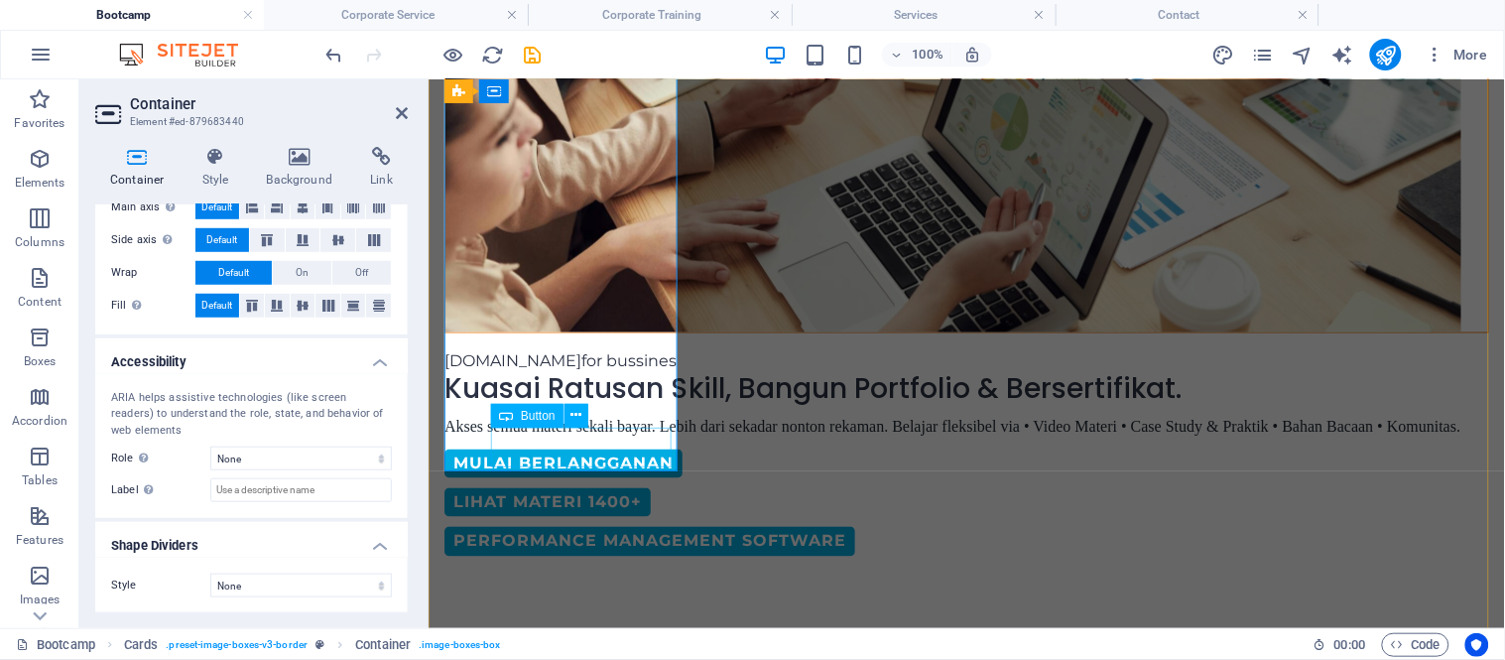
select select "px"
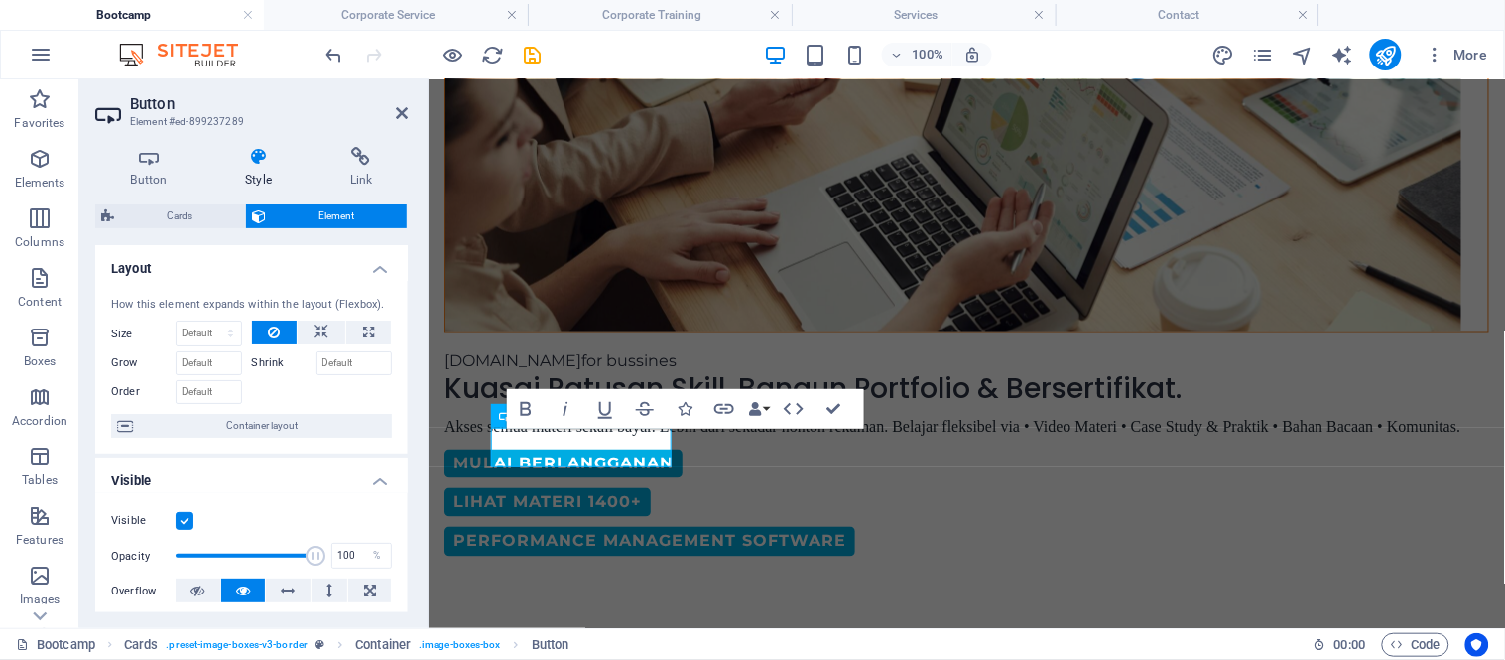
scroll to position [223, 0]
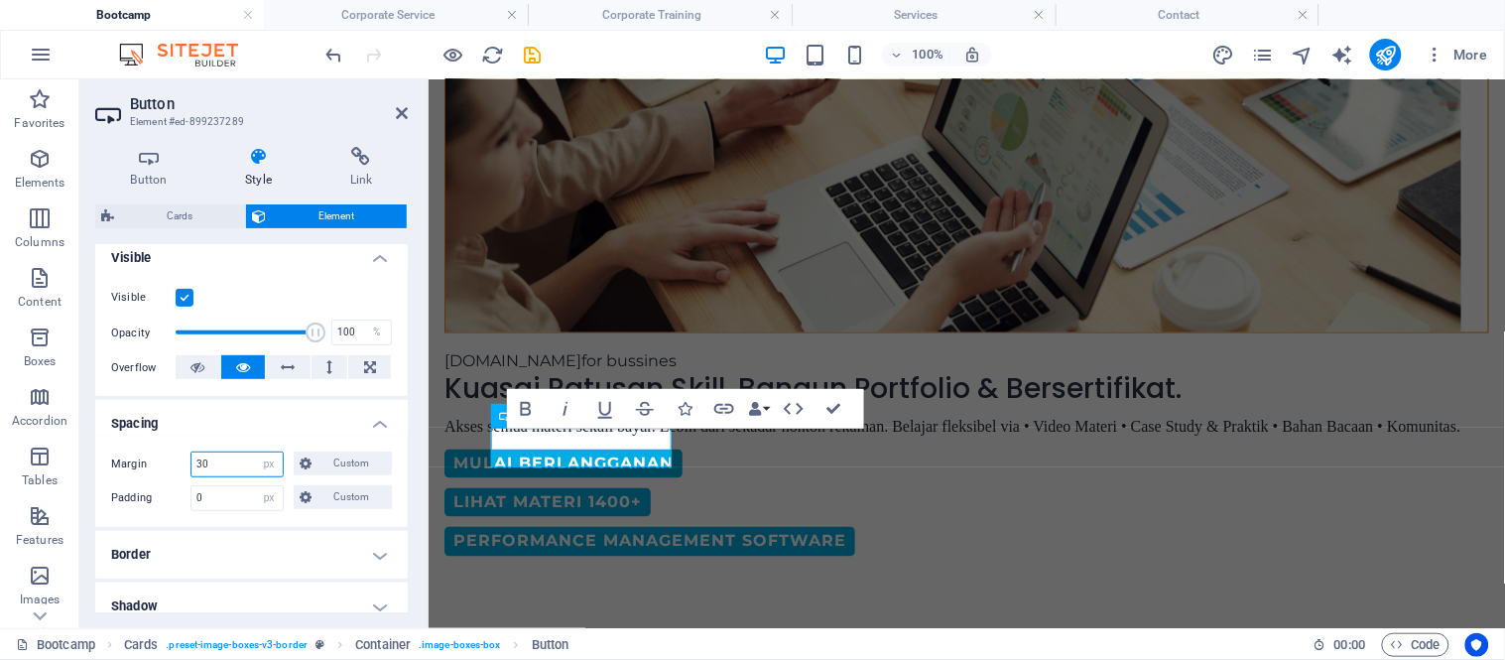
click at [216, 462] on input "30" at bounding box center [236, 464] width 91 height 24
type input "3"
type input "12"
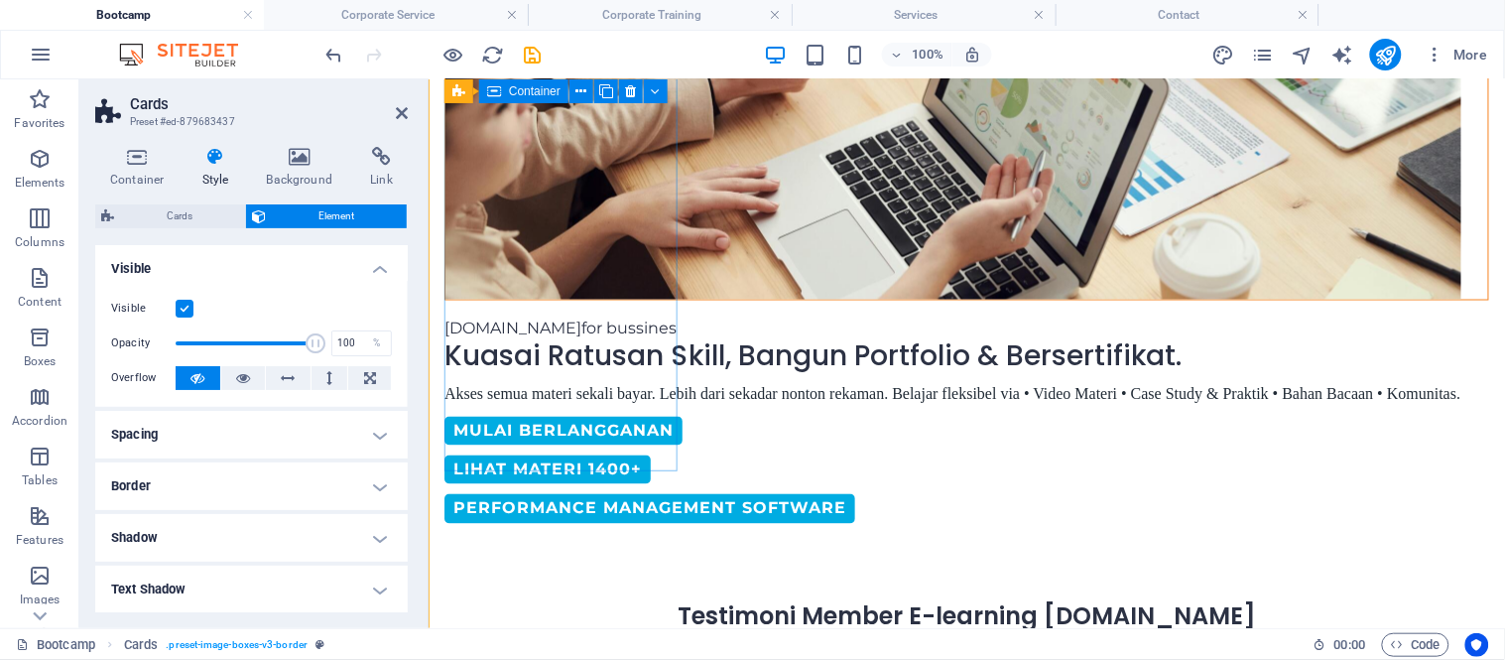
scroll to position [672, 0]
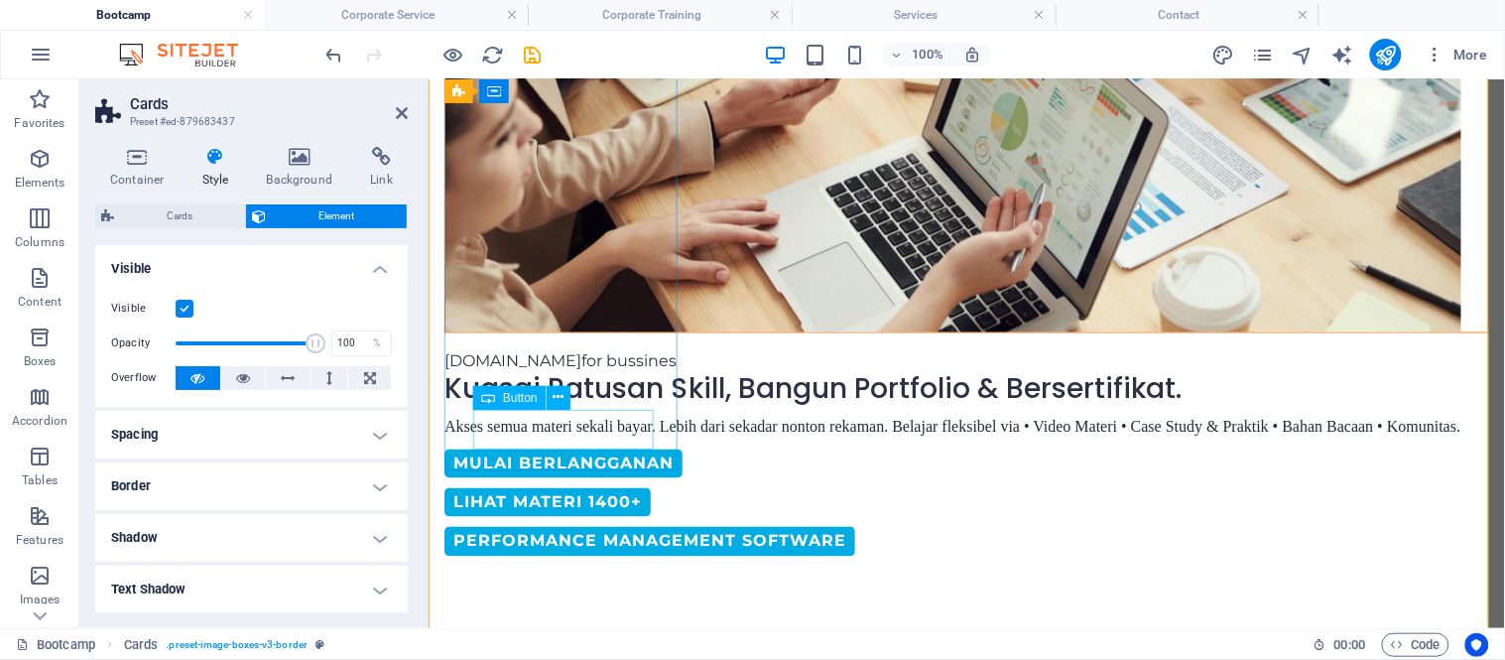
click at [405, 105] on icon at bounding box center [402, 113] width 12 height 16
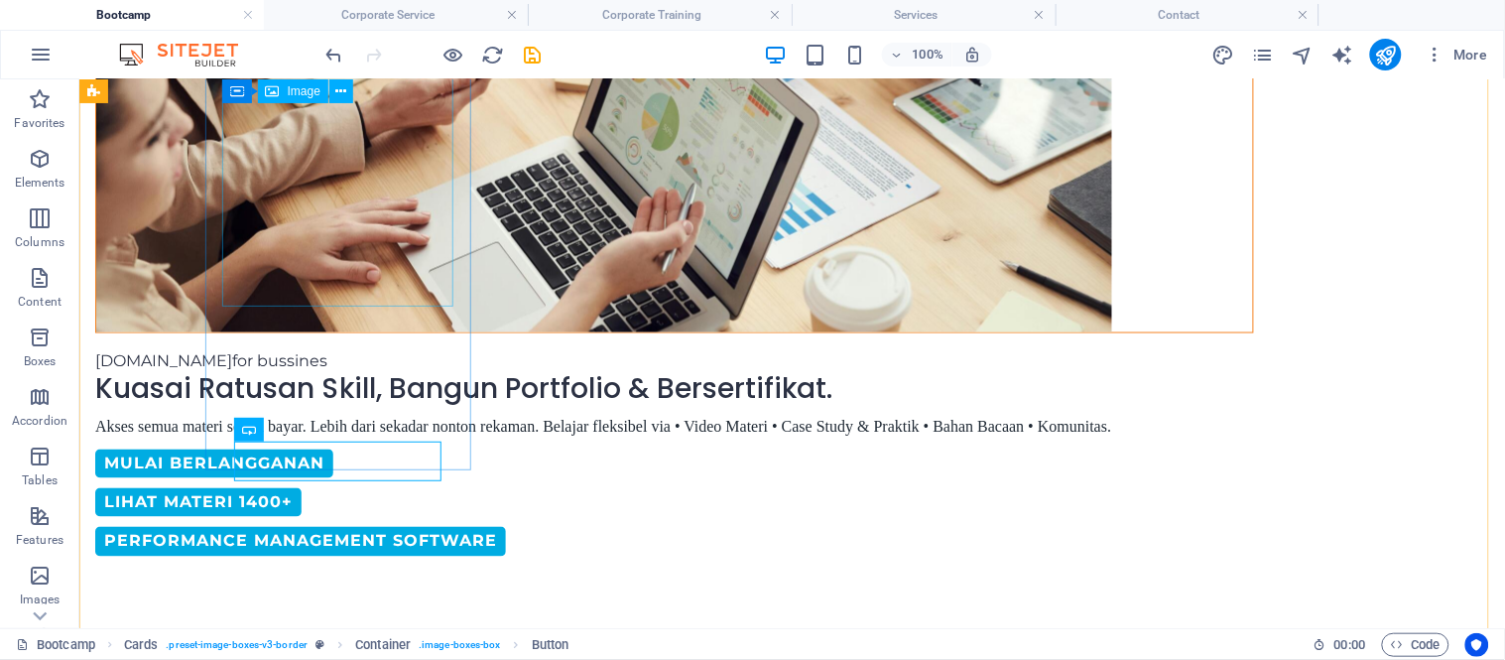
scroll to position [705, 0]
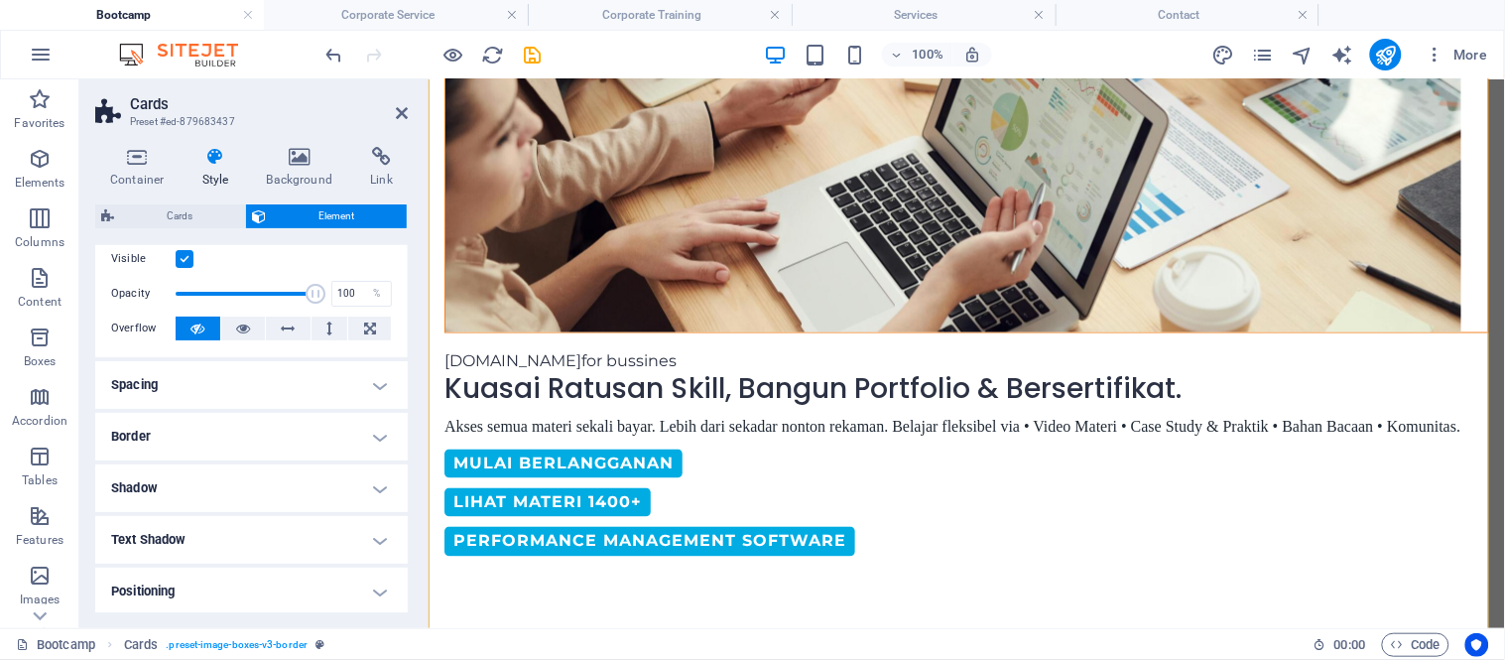
scroll to position [0, 0]
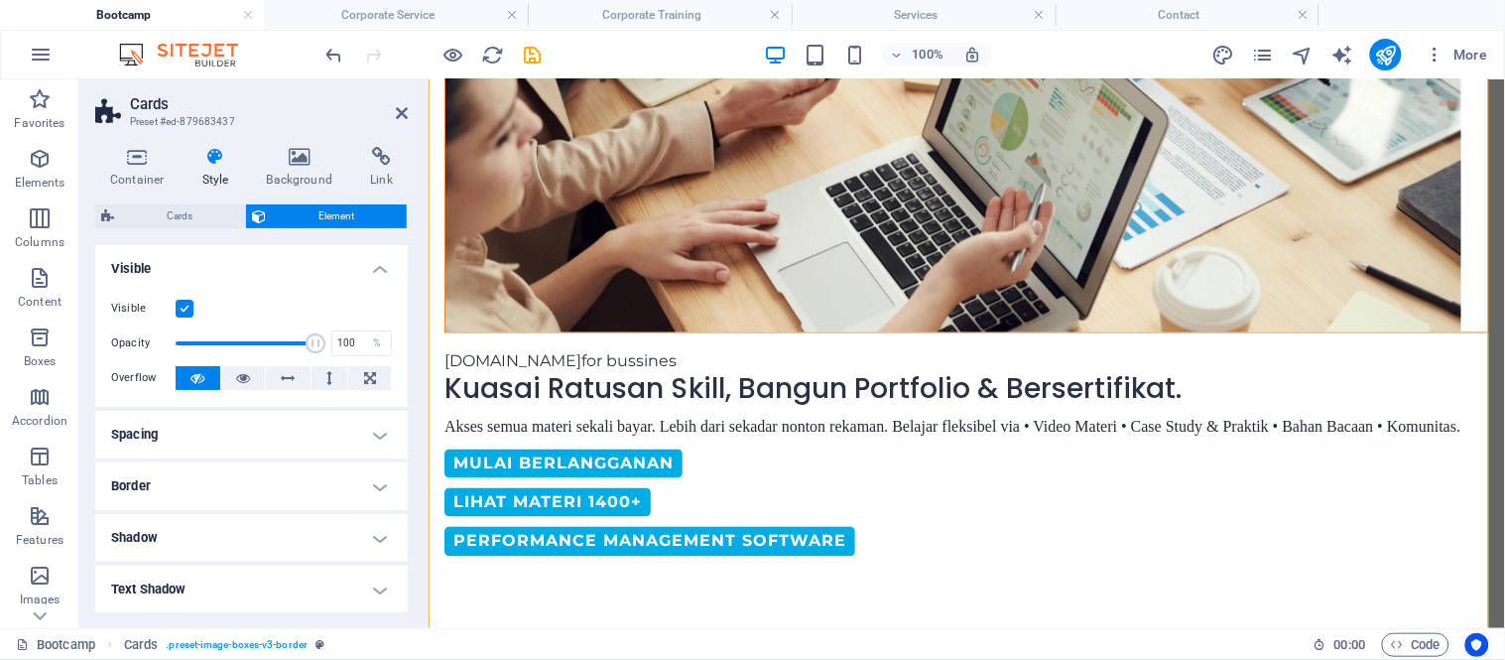
click at [164, 426] on h4 "Spacing" at bounding box center [251, 435] width 312 height 48
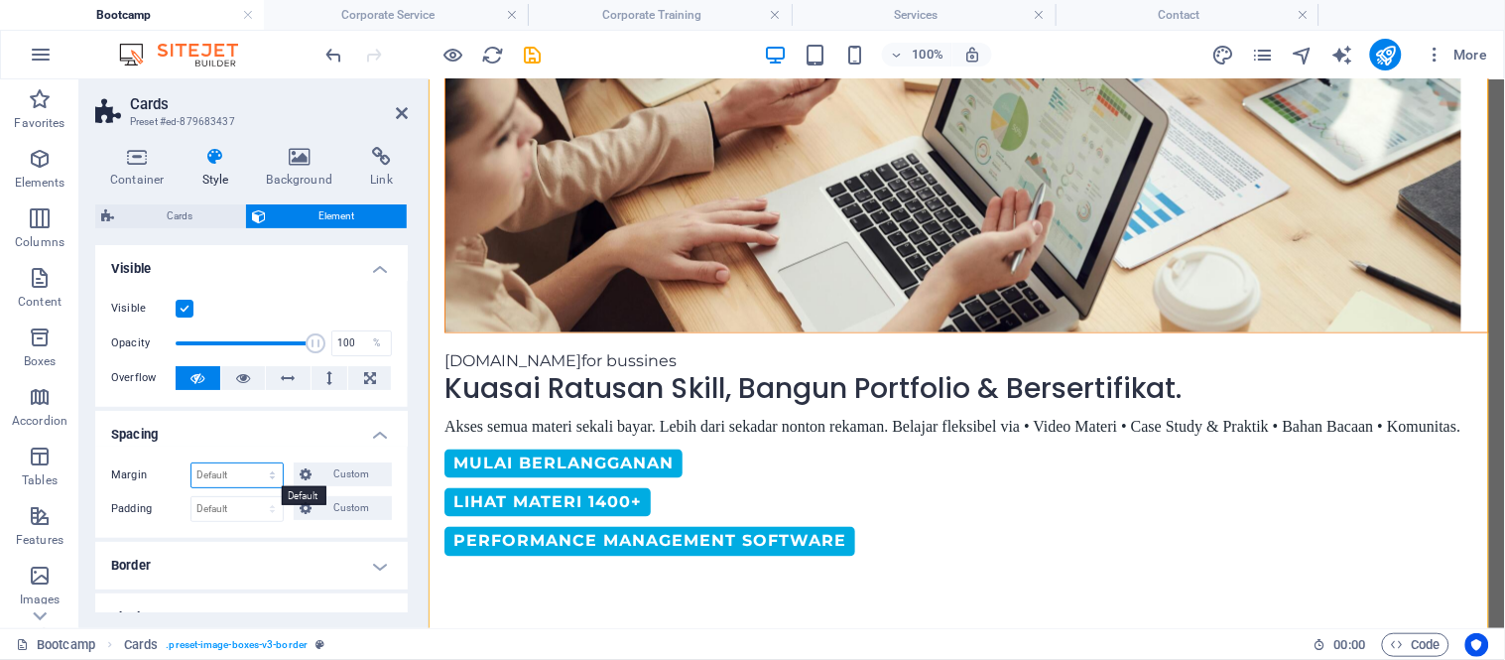
click at [196, 477] on select "Default auto px % rem vw vh Custom" at bounding box center [236, 475] width 91 height 24
select select "px"
click at [253, 463] on select "Default auto px % rem vw vh Custom" at bounding box center [236, 475] width 91 height 24
click at [401, 111] on icon at bounding box center [402, 113] width 12 height 16
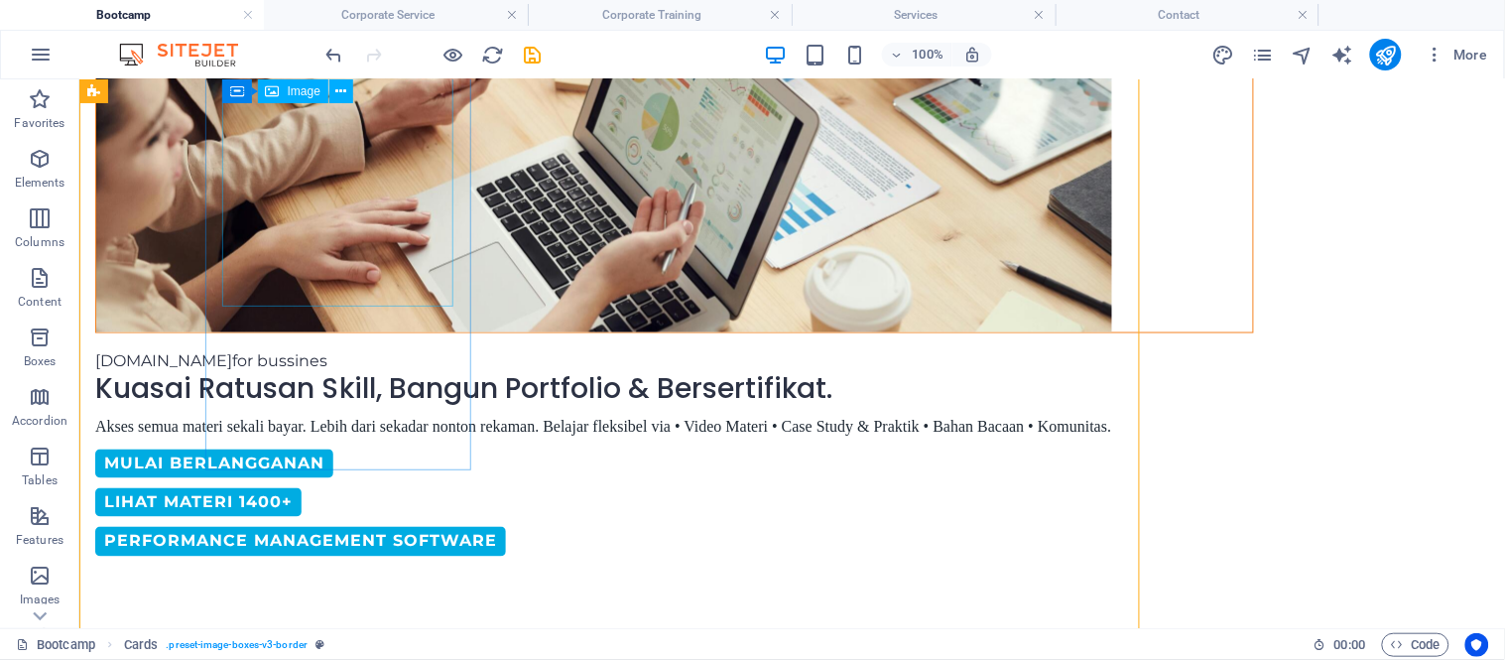
scroll to position [705, 0]
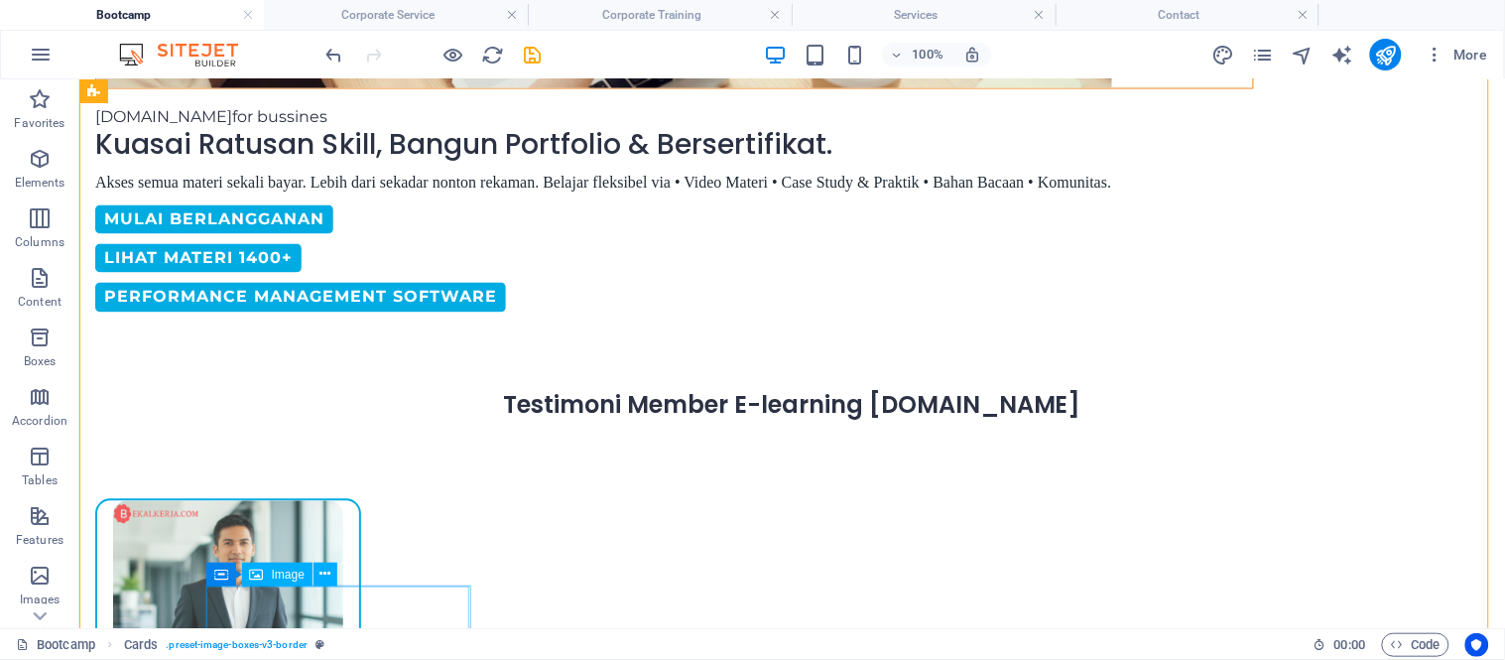
scroll to position [904, 0]
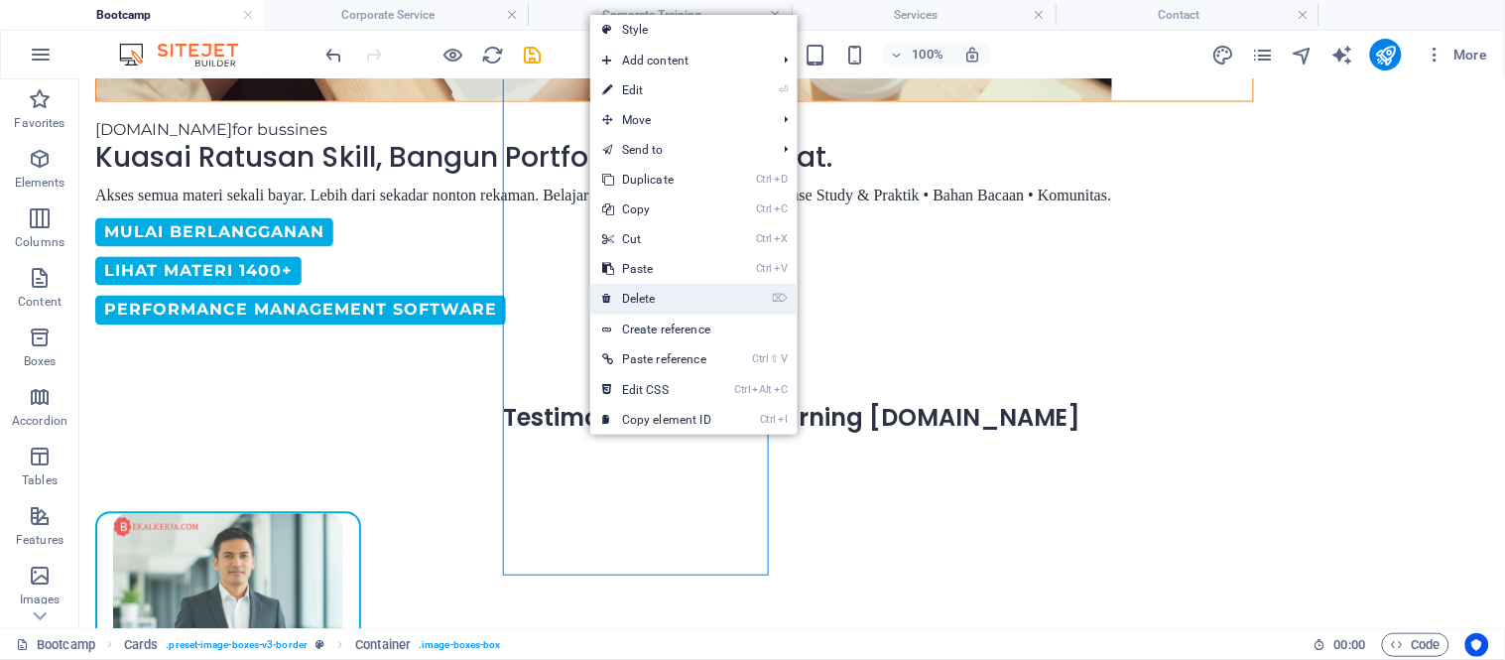
click at [653, 291] on link "⌦ Delete" at bounding box center [656, 299] width 133 height 30
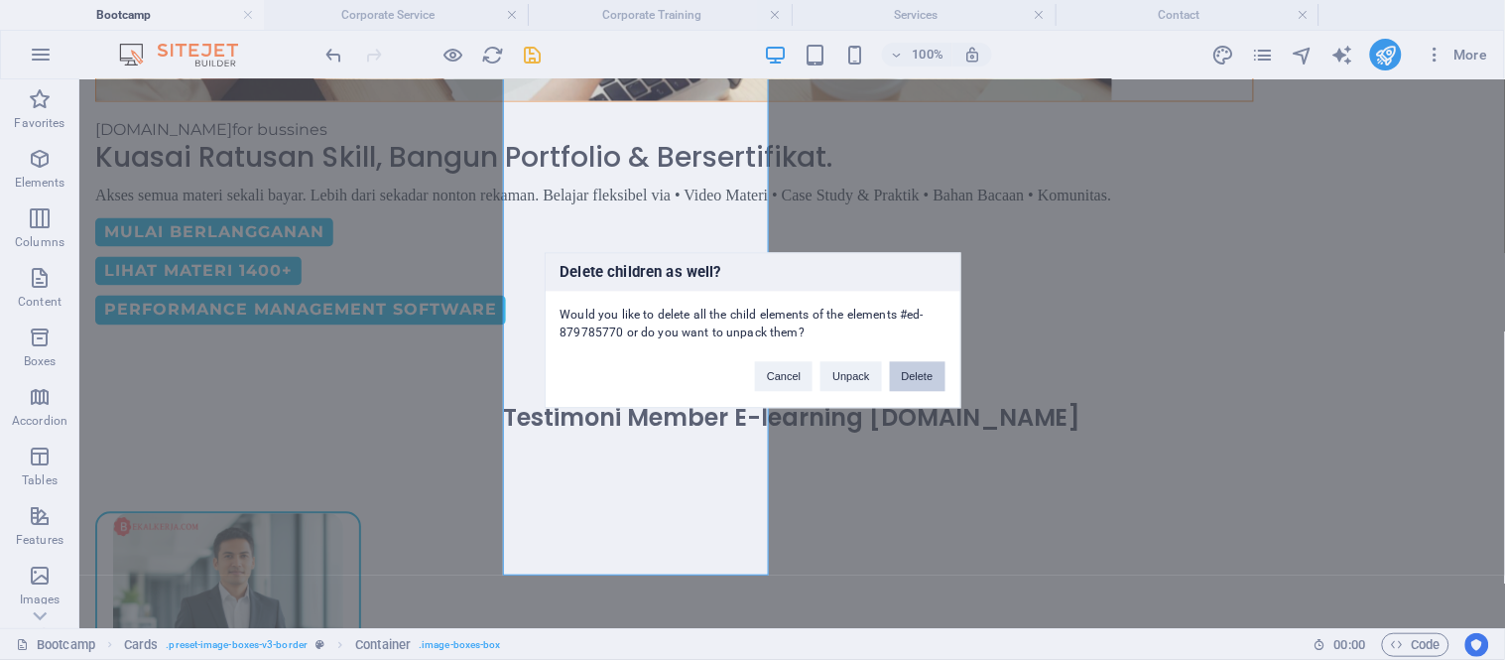
click at [899, 365] on button "Delete" at bounding box center [918, 376] width 56 height 30
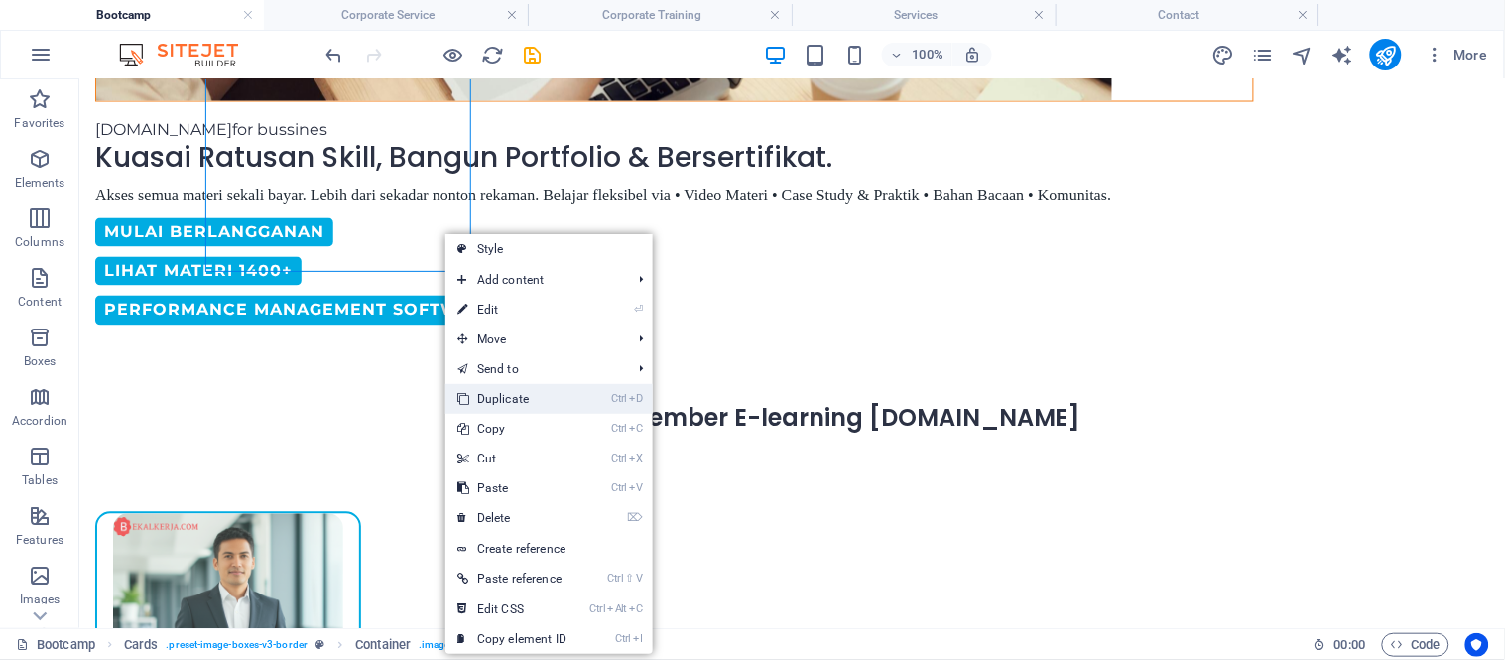
click at [527, 395] on link "Ctrl D Duplicate" at bounding box center [511, 399] width 133 height 30
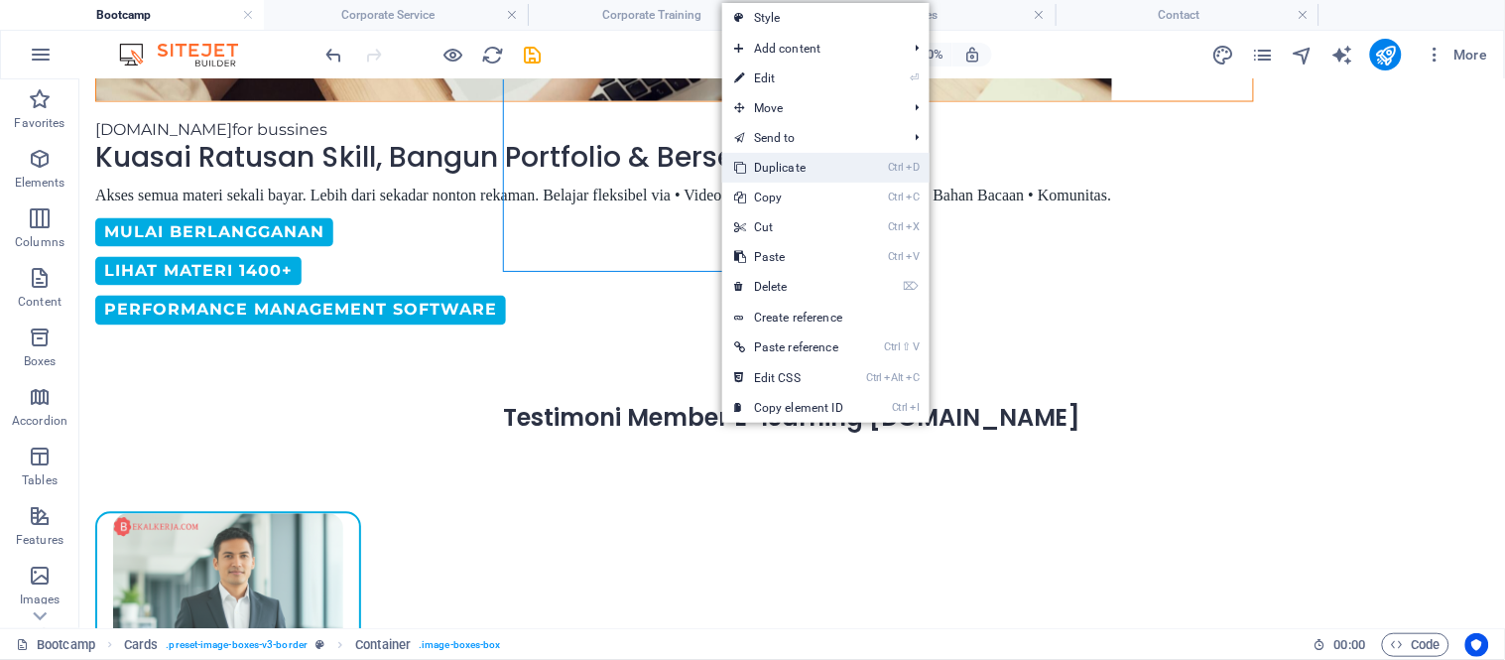
click at [782, 164] on link "Ctrl D Duplicate" at bounding box center [788, 168] width 133 height 30
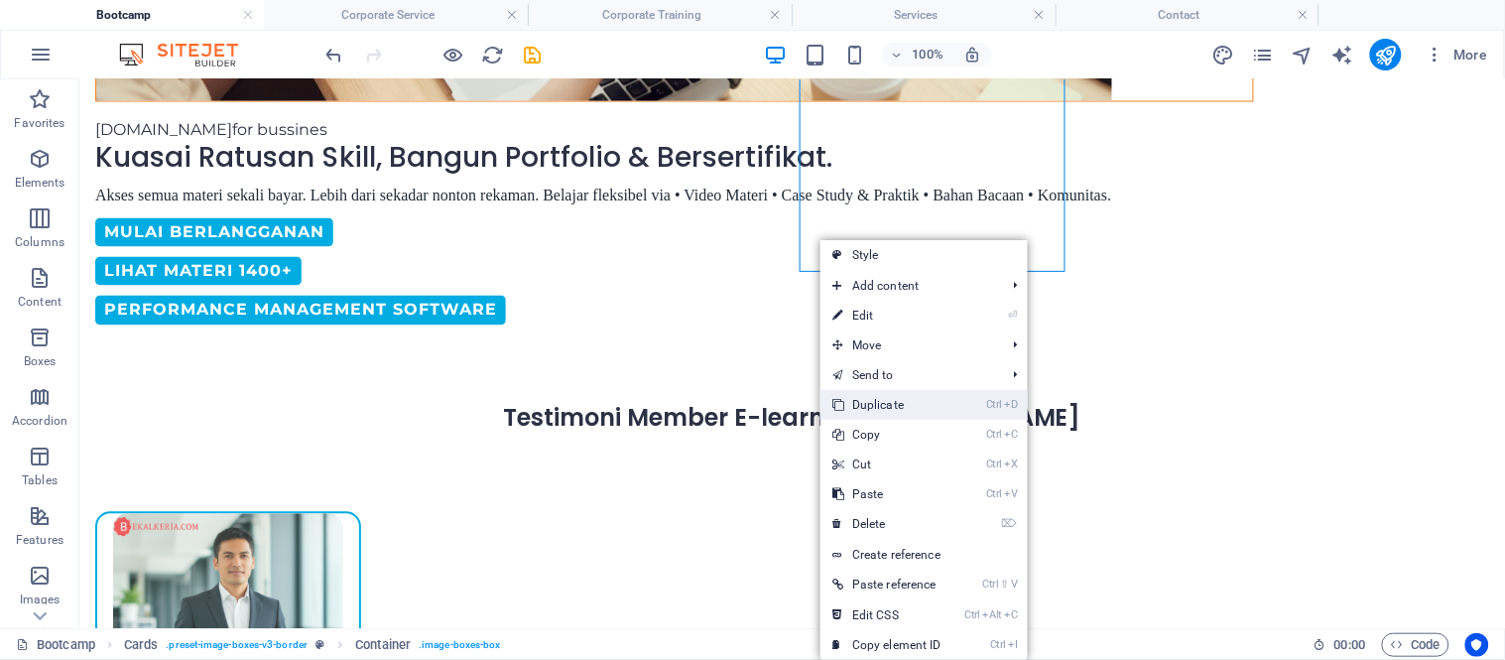
click at [881, 395] on link "Ctrl D Duplicate" at bounding box center [886, 405] width 133 height 30
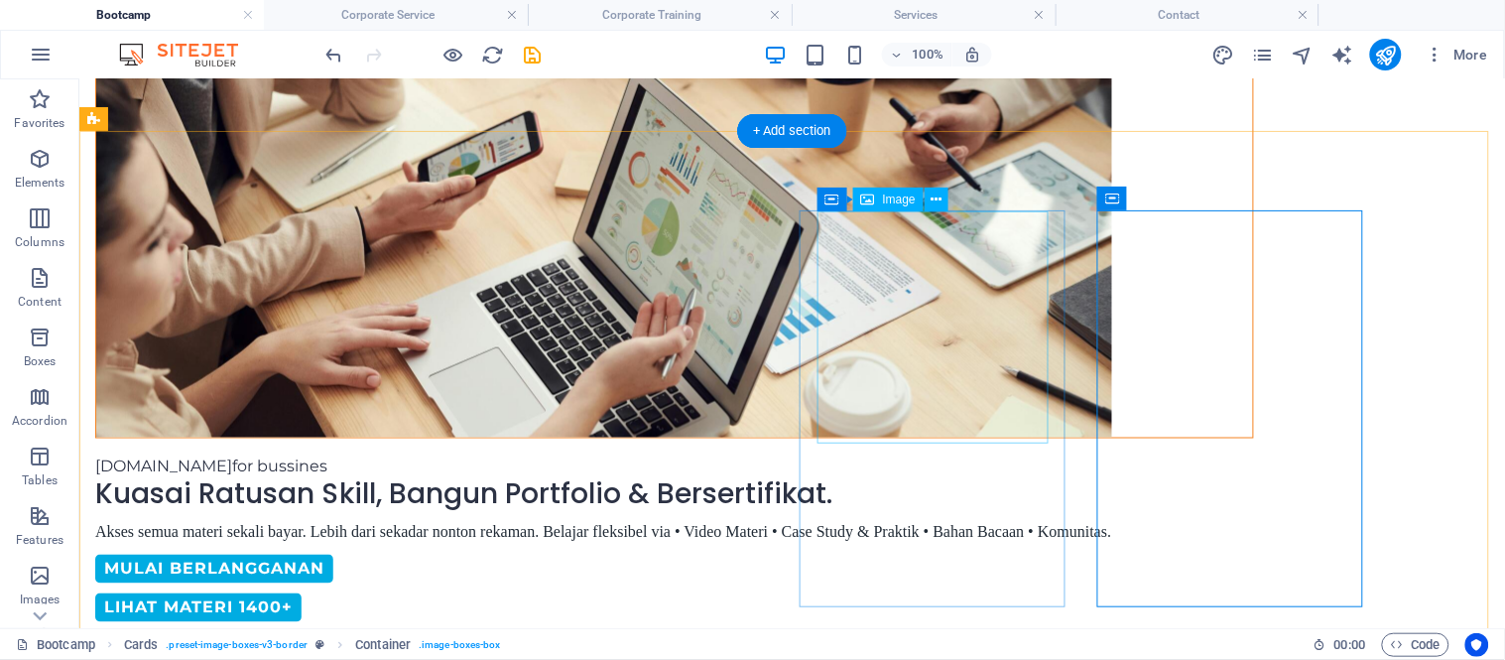
scroll to position [569, 0]
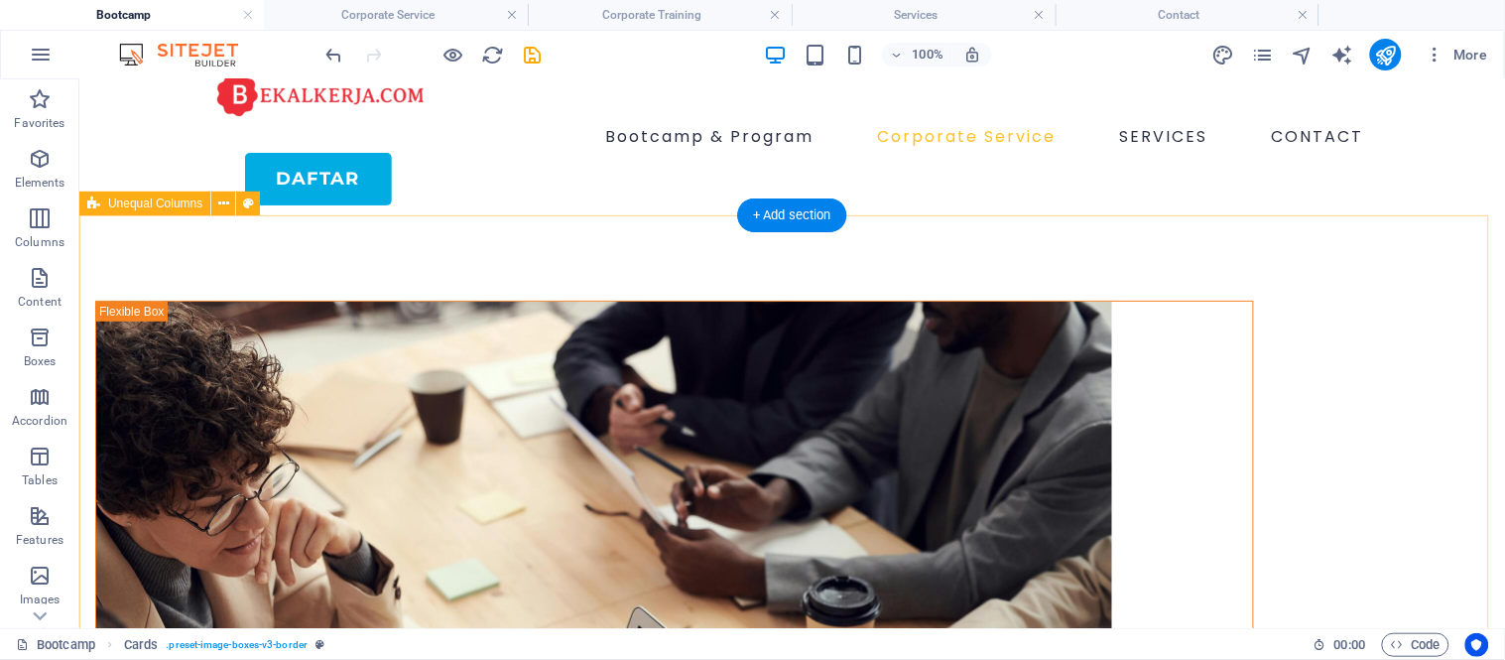
scroll to position [0, 0]
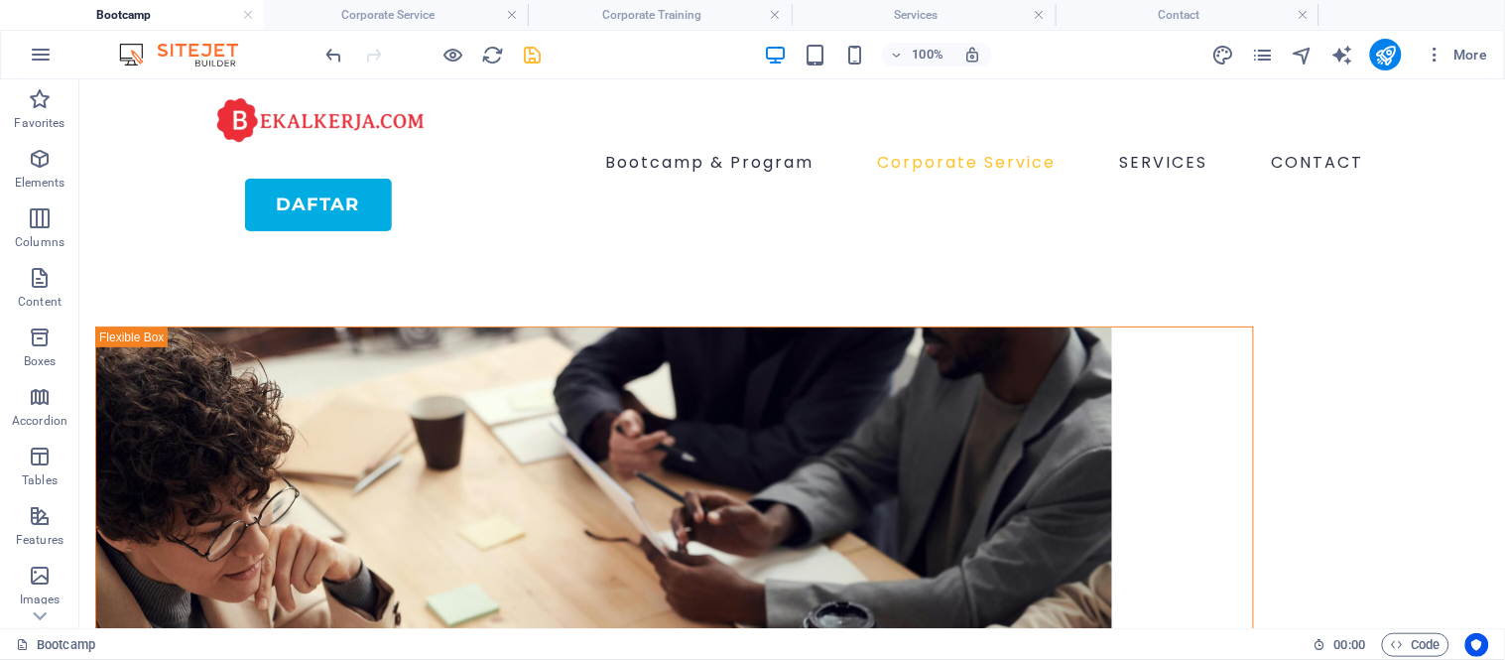
click at [531, 55] on icon "save" at bounding box center [533, 55] width 23 height 23
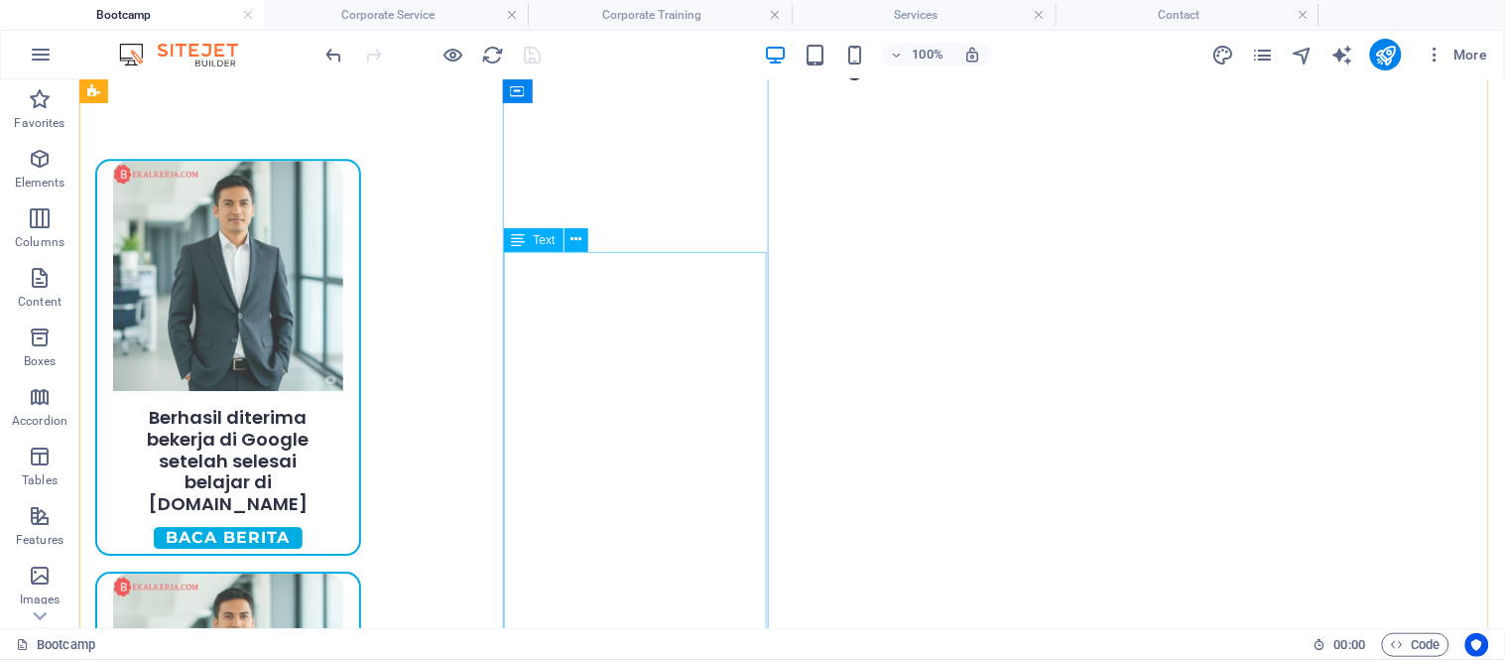
scroll to position [1324, 0]
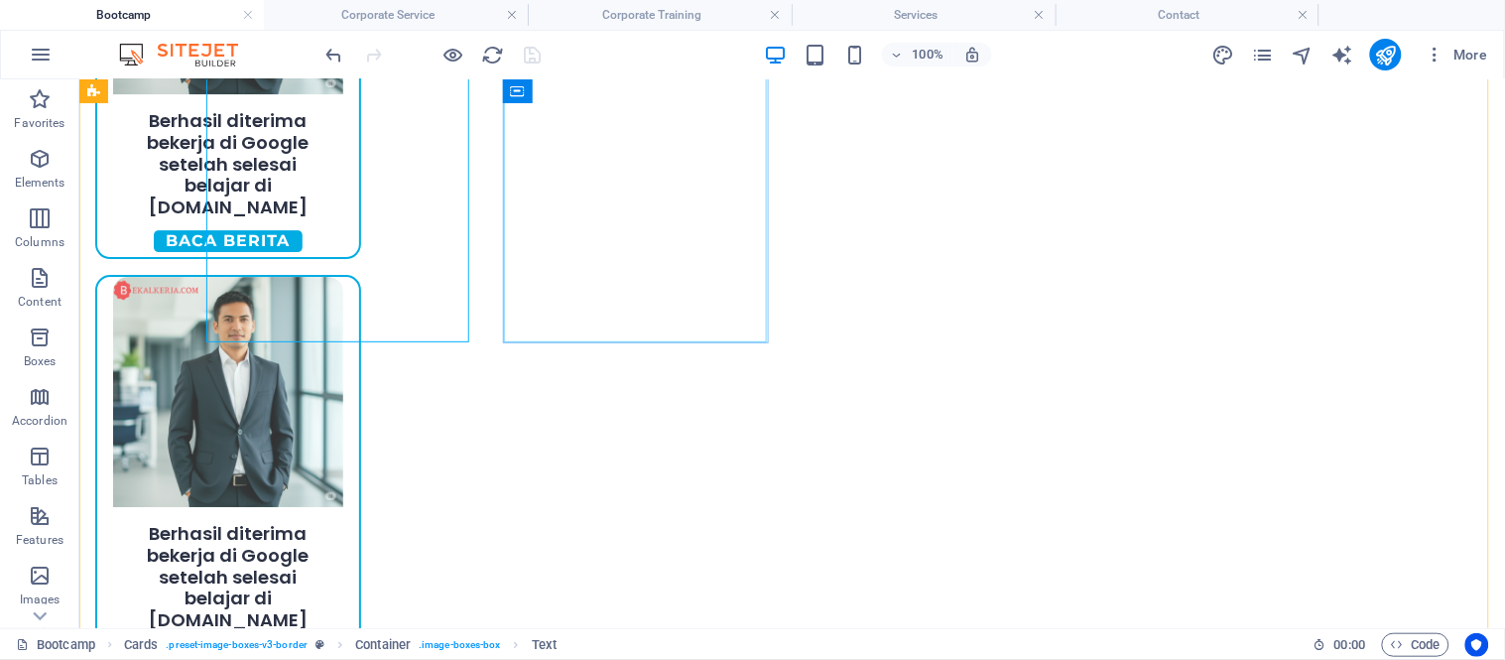
scroll to position [1563, 0]
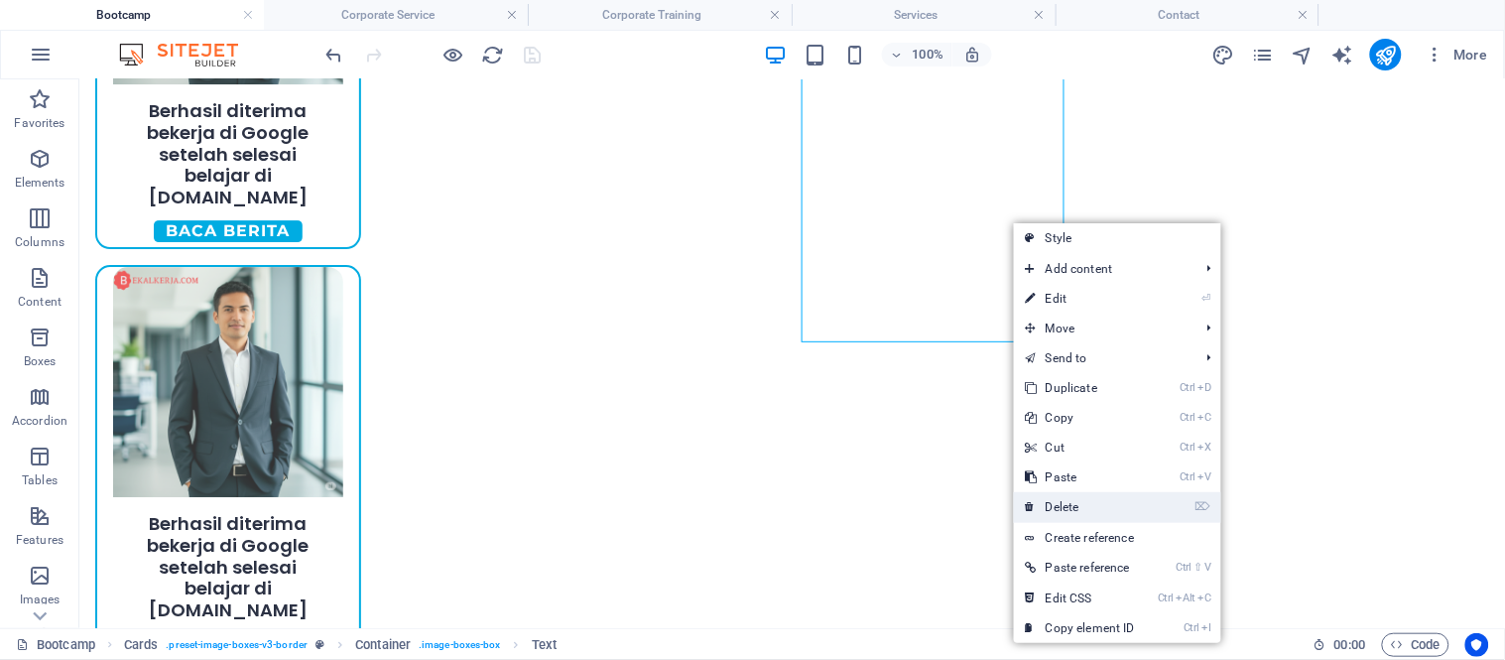
click at [1102, 520] on link "⌦ Delete" at bounding box center [1080, 507] width 133 height 30
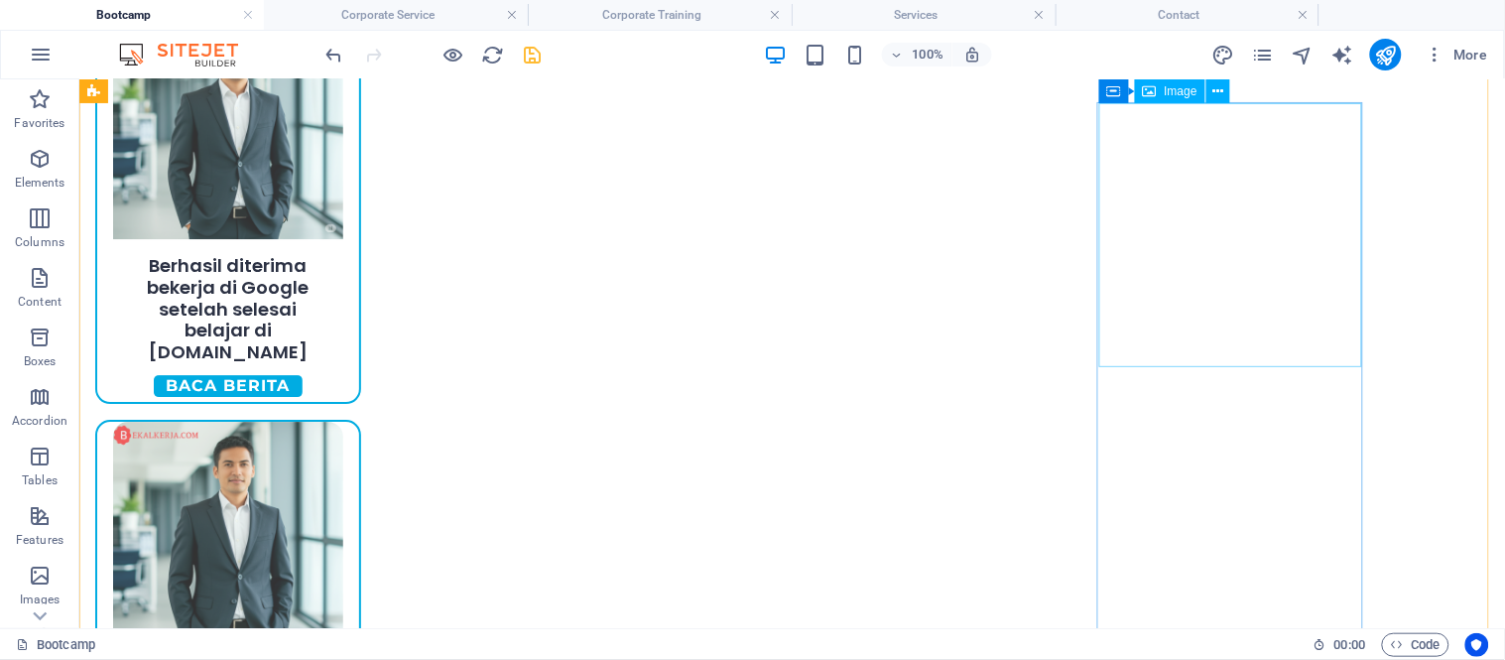
scroll to position [1104, 0]
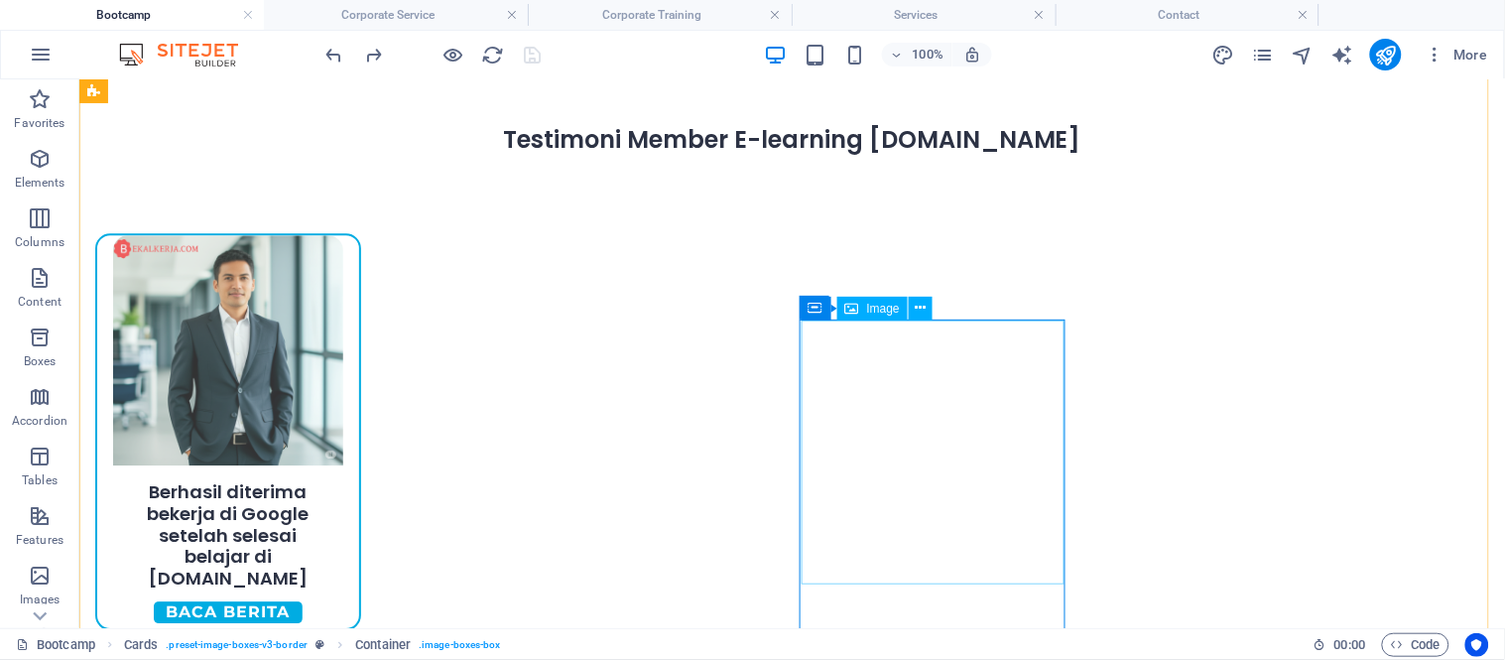
scroll to position [877, 0]
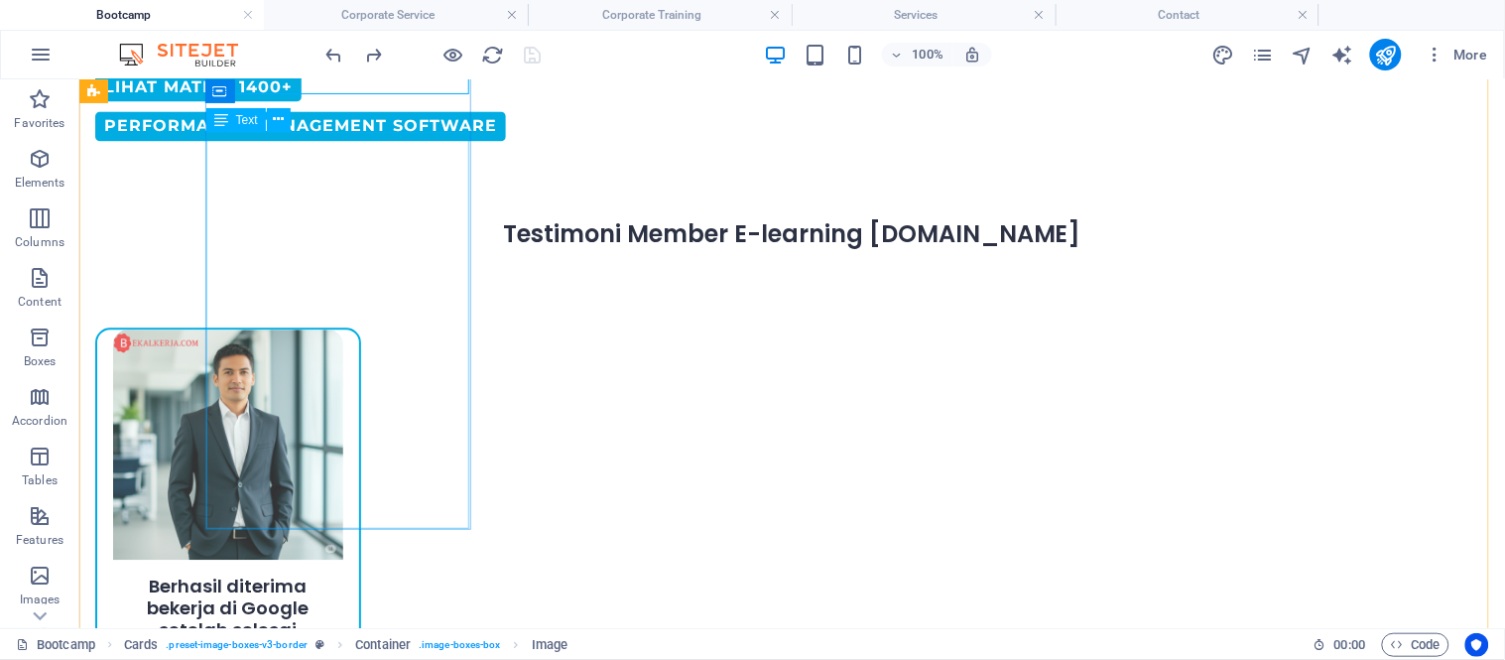
scroll to position [1420, 0]
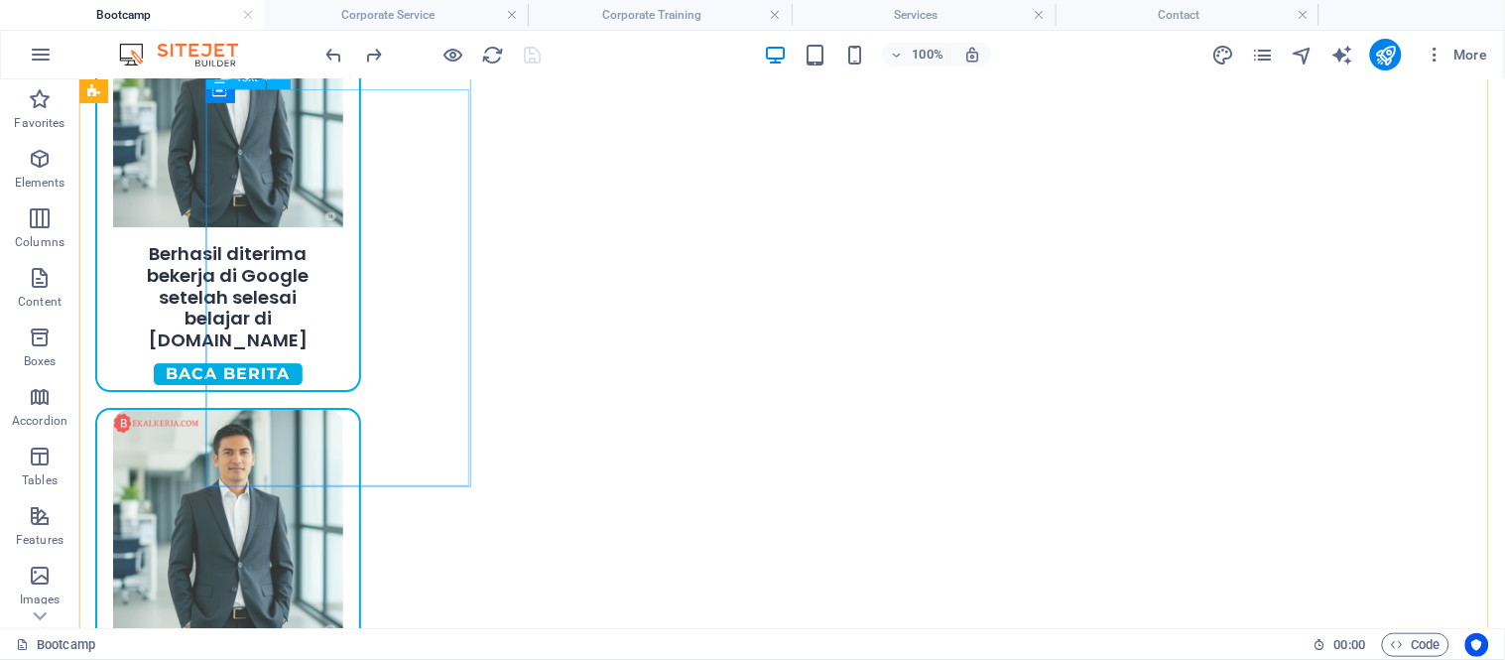
click at [414, 349] on div "H2 Banner Container 2 columns 2 columns Container Image Container Banner Menu B…" at bounding box center [791, 353] width 1425 height 548
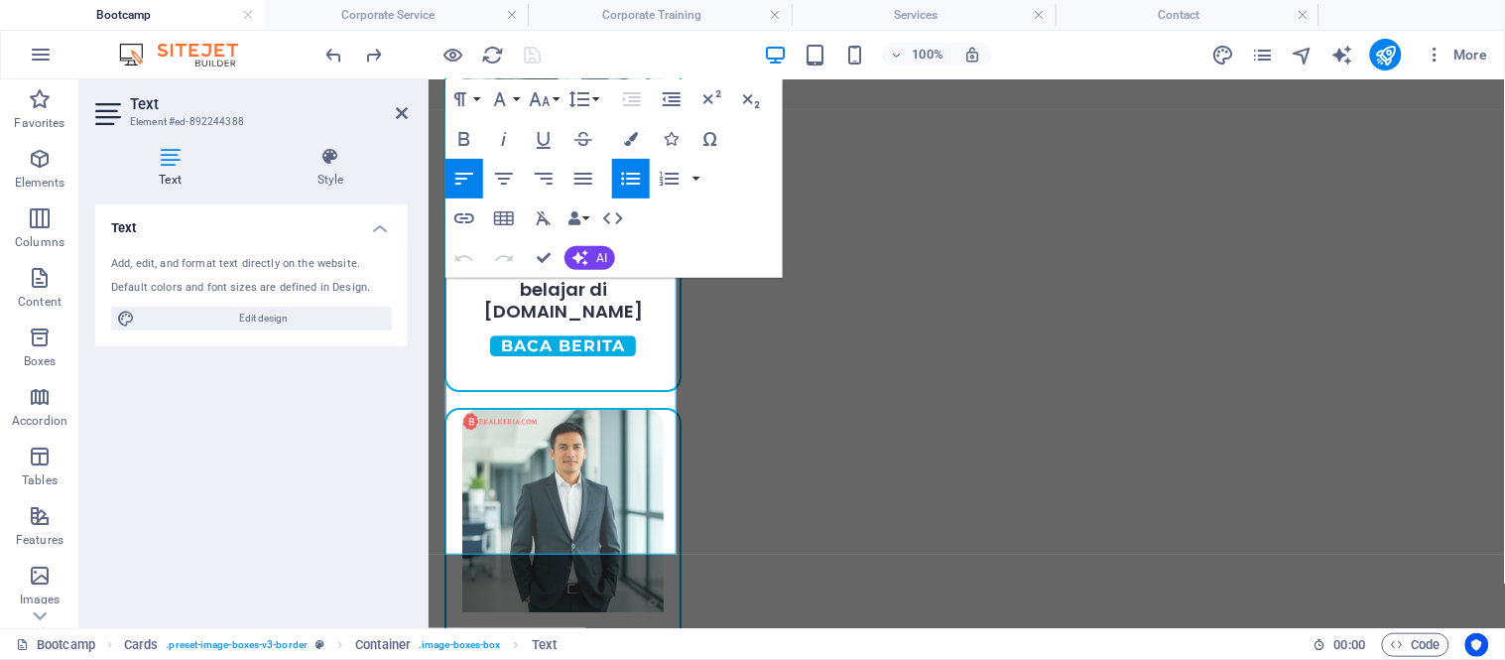
scroll to position [1356, 0]
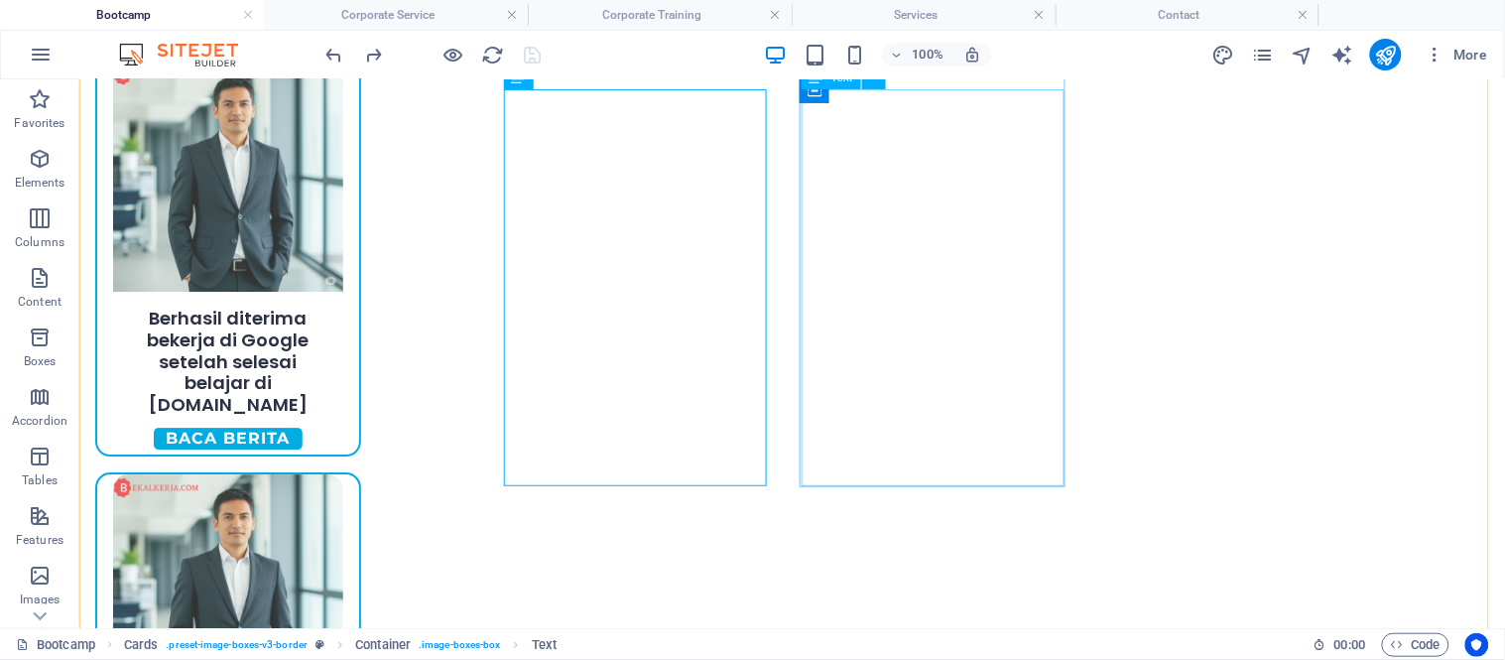
scroll to position [1420, 0]
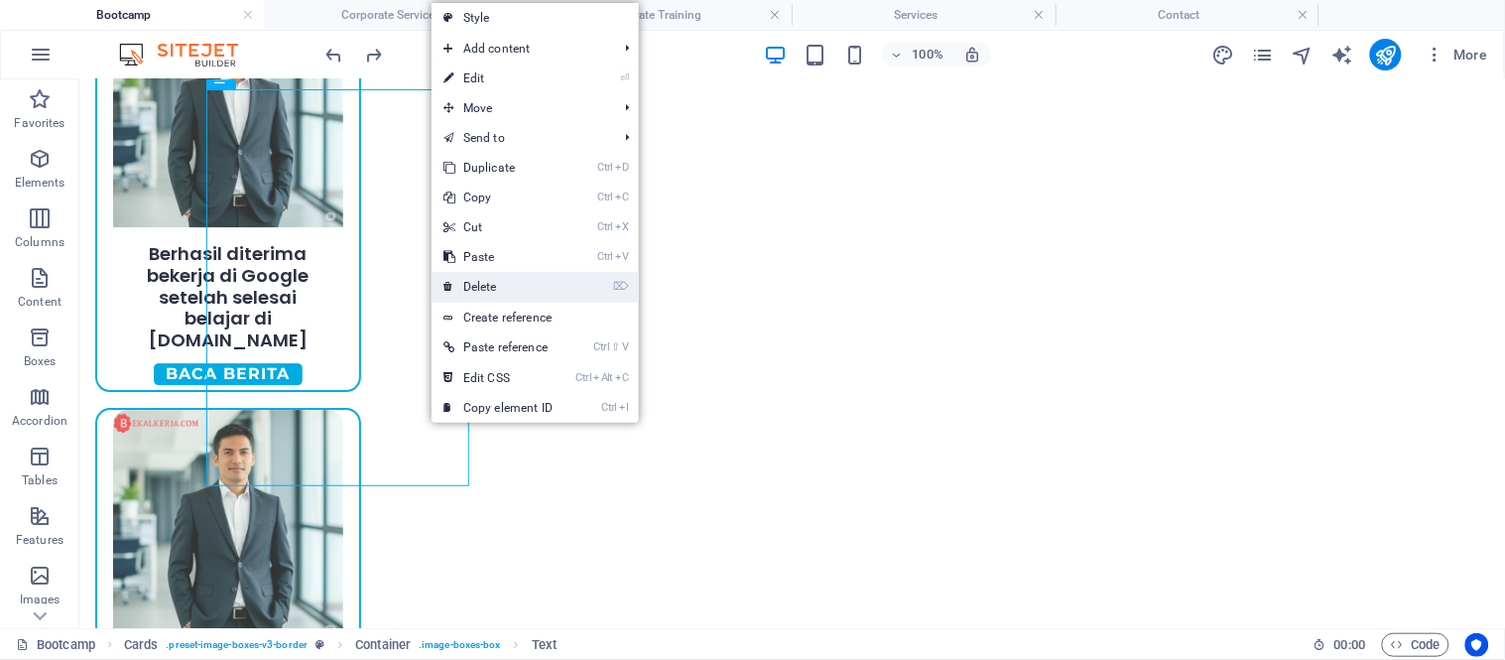
click at [506, 272] on link "⌦ Delete" at bounding box center [497, 287] width 133 height 30
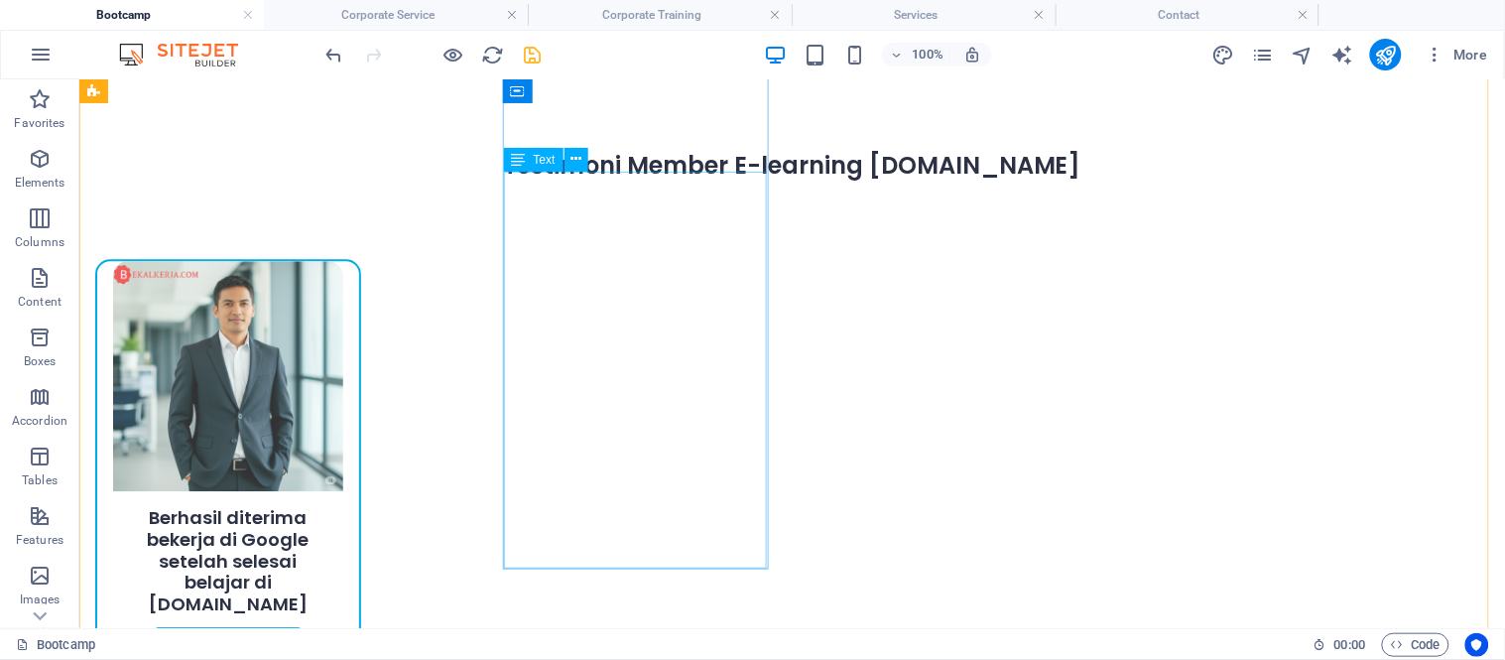
scroll to position [1089, 0]
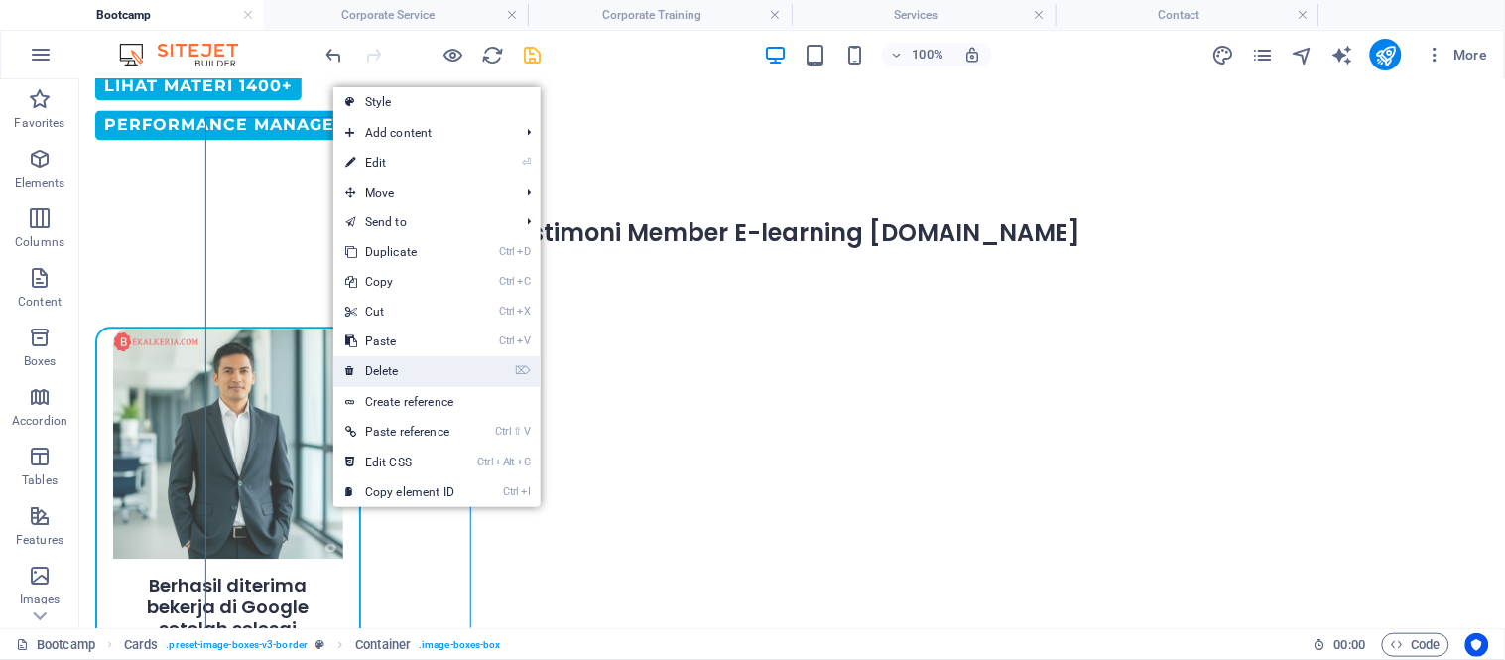
click at [373, 358] on link "⌦ Delete" at bounding box center [399, 371] width 133 height 30
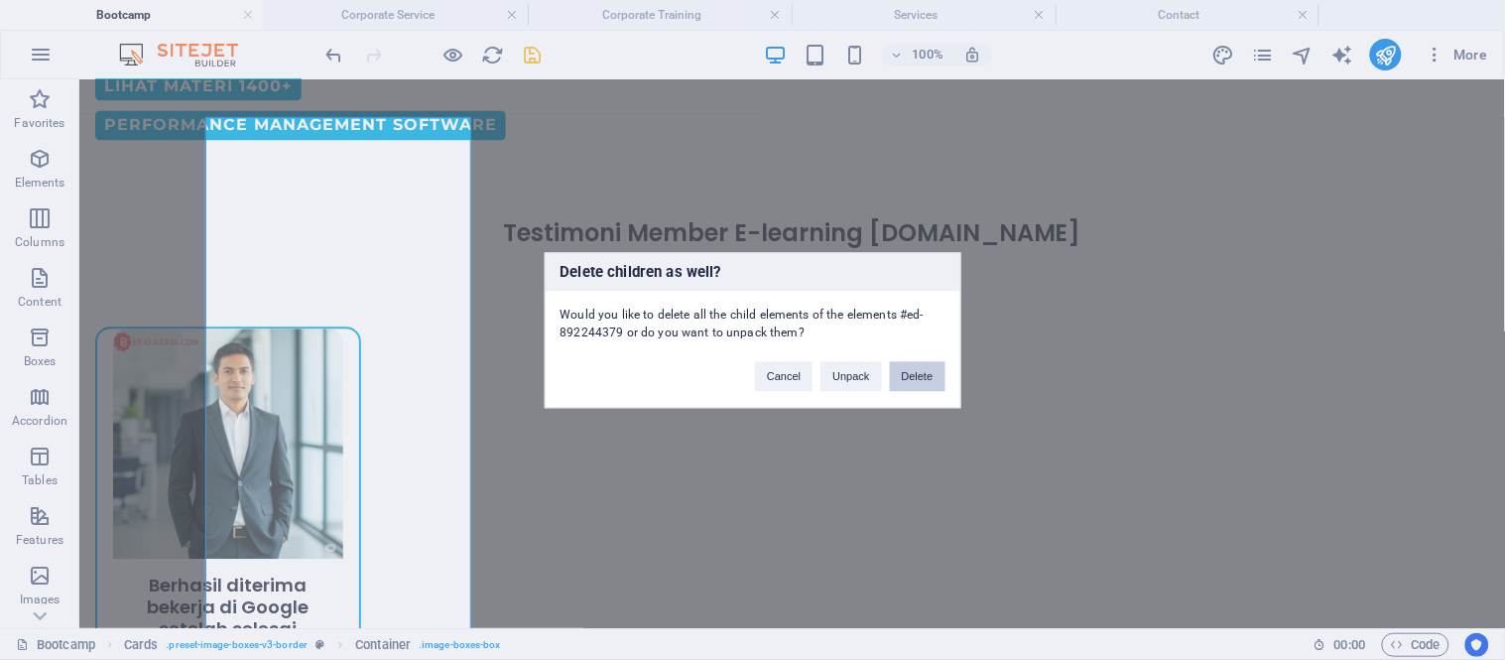
click at [933, 368] on button "Delete" at bounding box center [918, 376] width 56 height 30
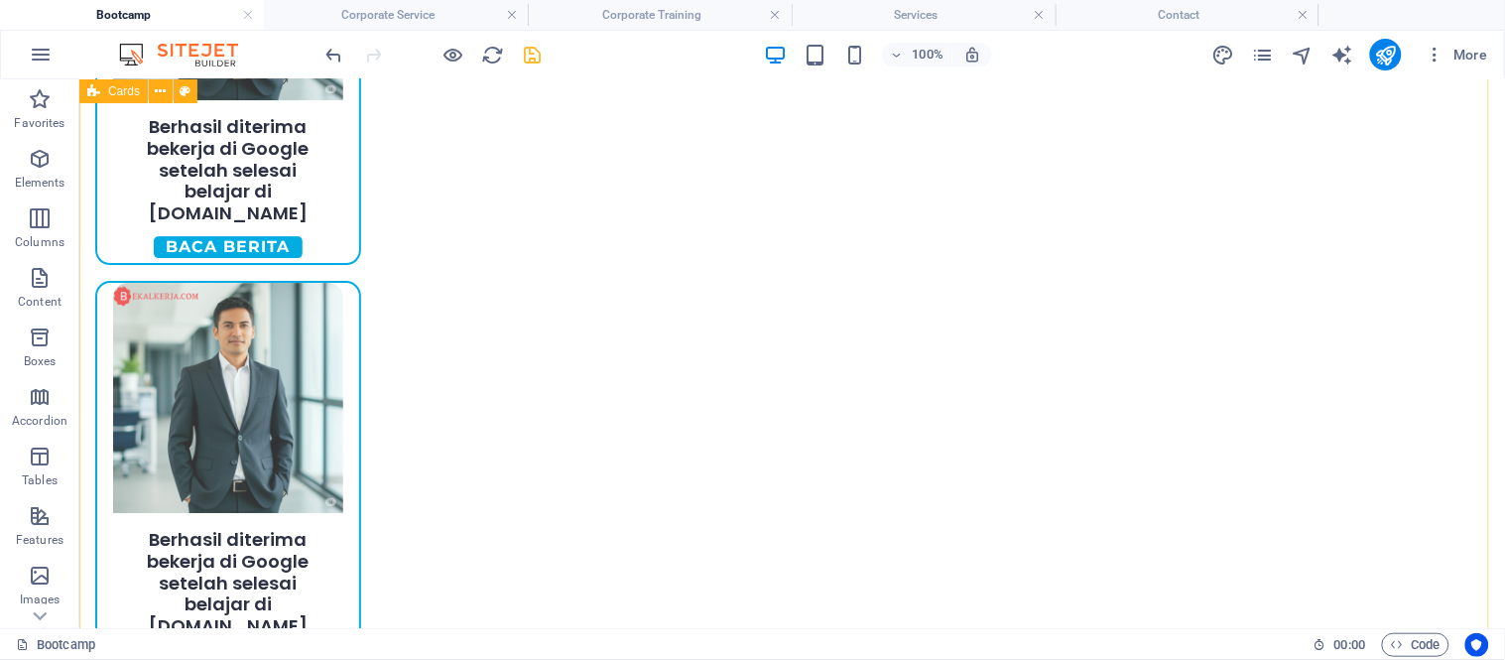
scroll to position [1527, 0]
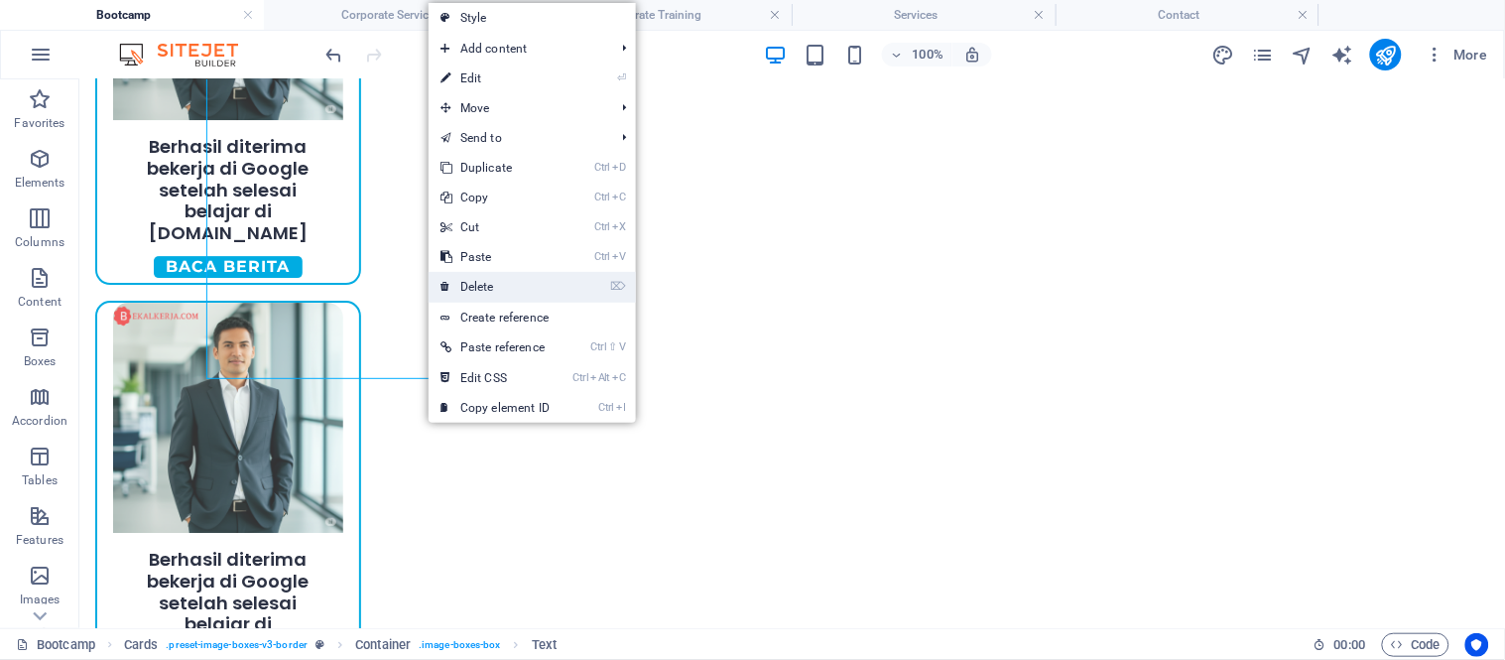
click at [497, 276] on link "⌦ Delete" at bounding box center [494, 287] width 133 height 30
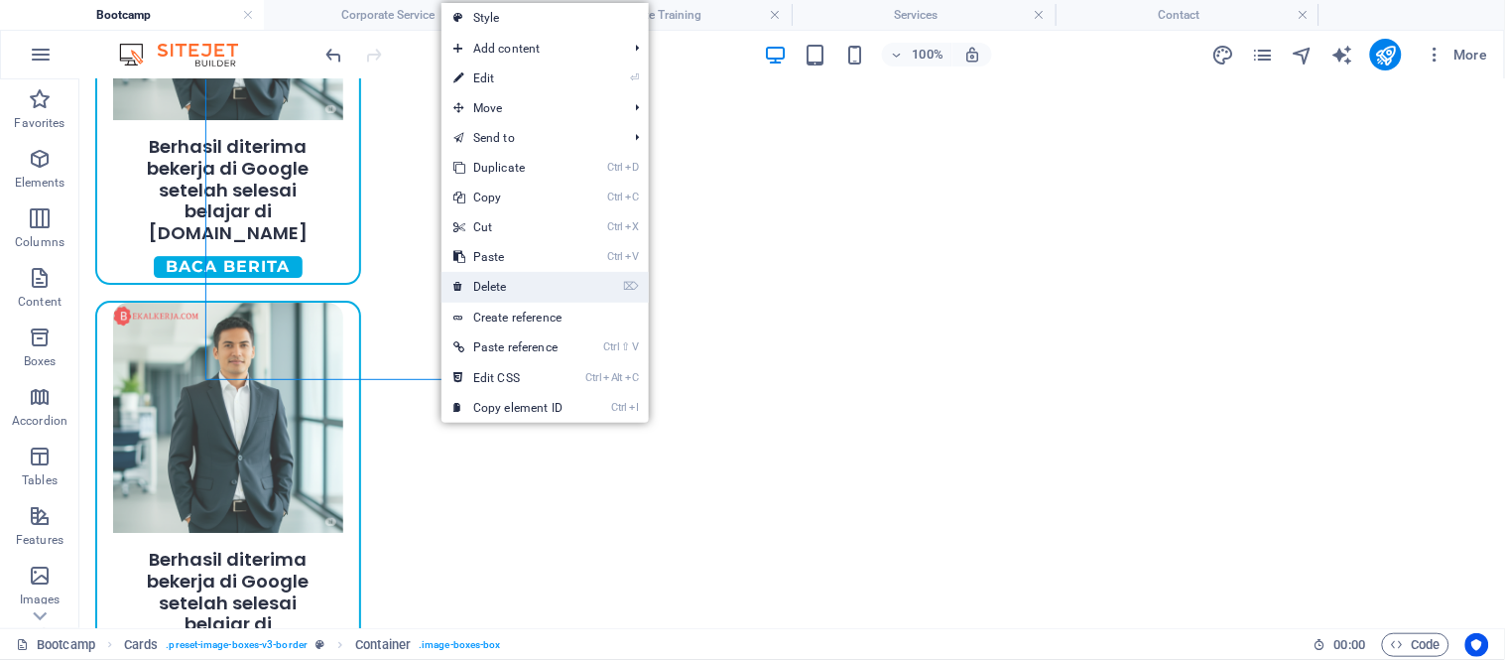
click at [458, 284] on icon at bounding box center [458, 287] width 10 height 30
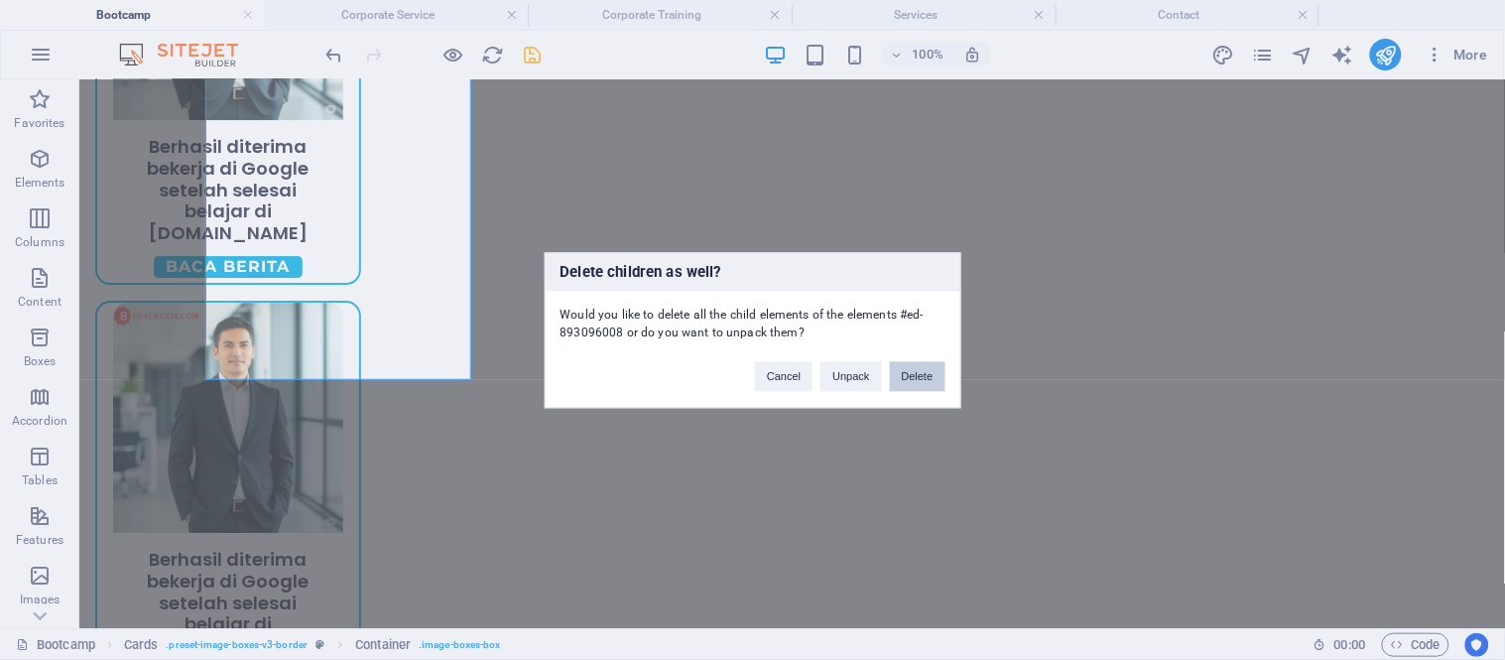
click at [927, 373] on button "Delete" at bounding box center [918, 376] width 56 height 30
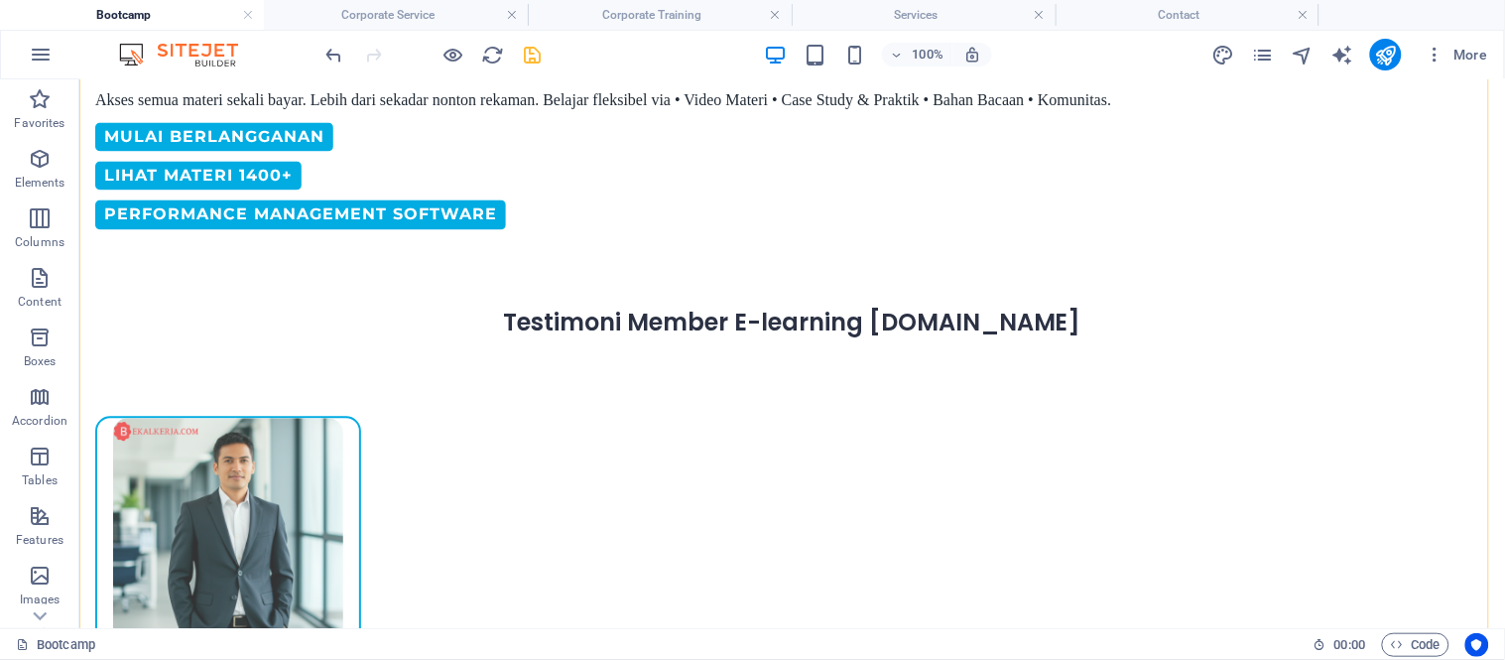
scroll to position [1031, 0]
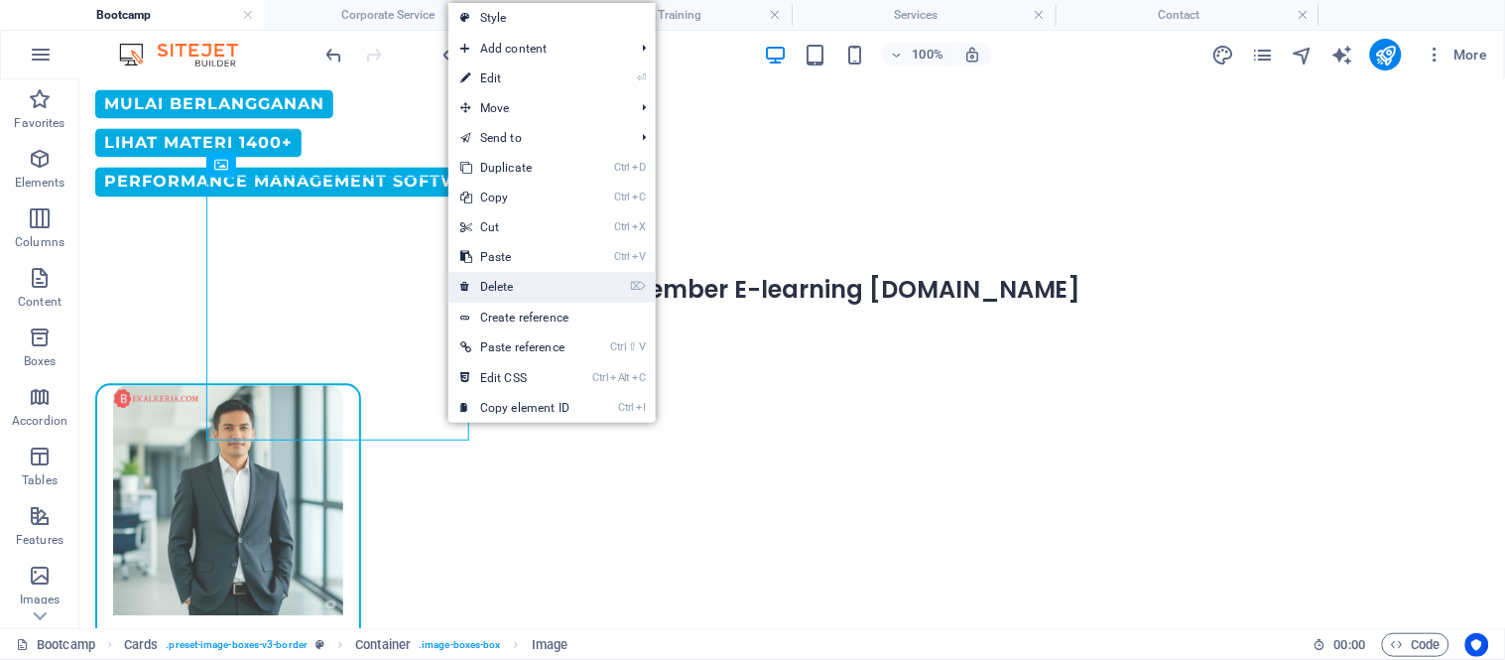
click at [504, 282] on link "⌦ Delete" at bounding box center [514, 287] width 133 height 30
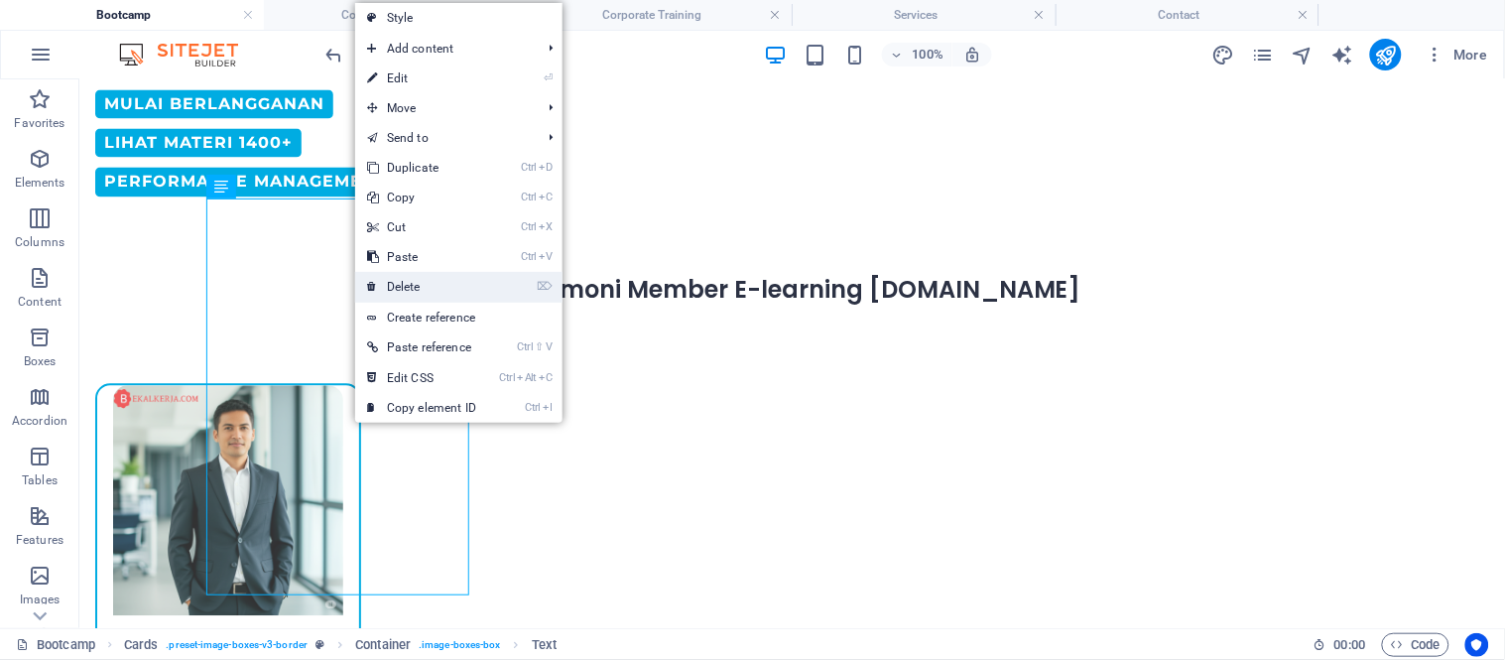
click at [398, 290] on link "⌦ Delete" at bounding box center [421, 287] width 133 height 30
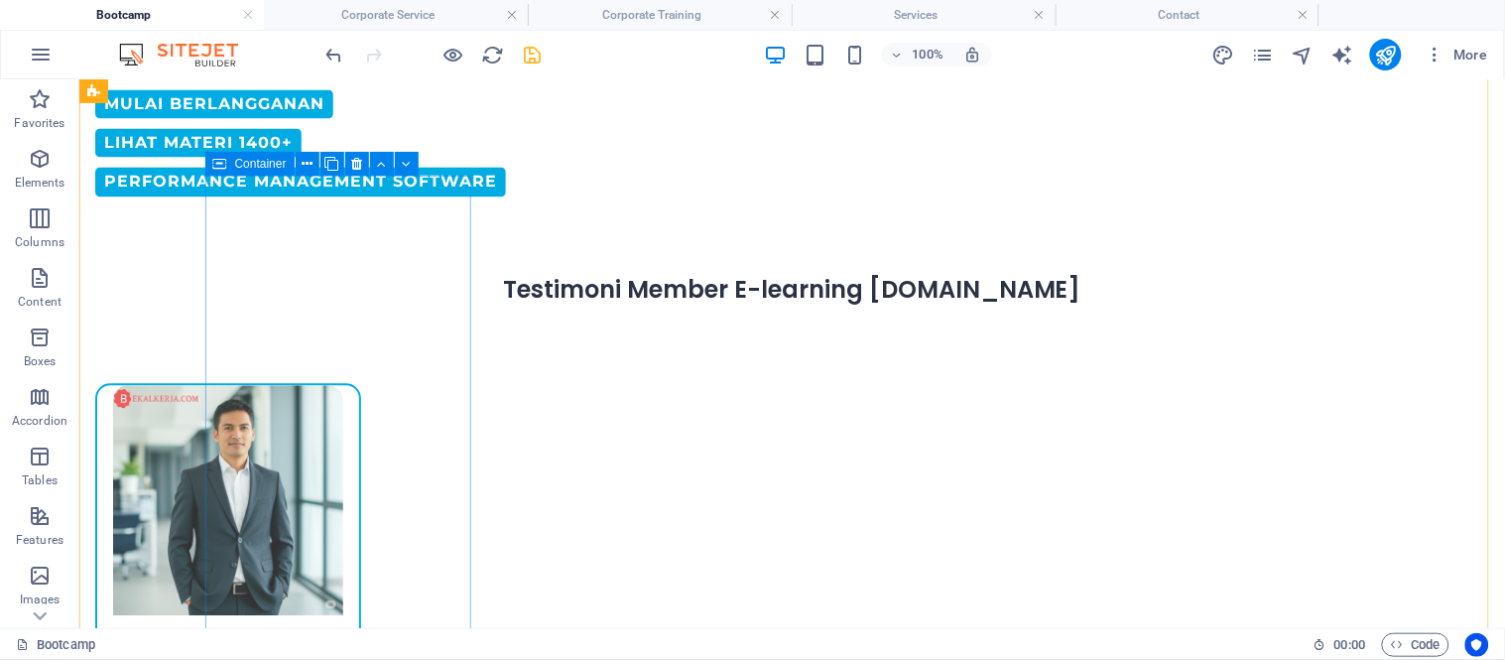
drag, startPoint x: 476, startPoint y: 368, endPoint x: 397, endPoint y: 289, distance: 112.2
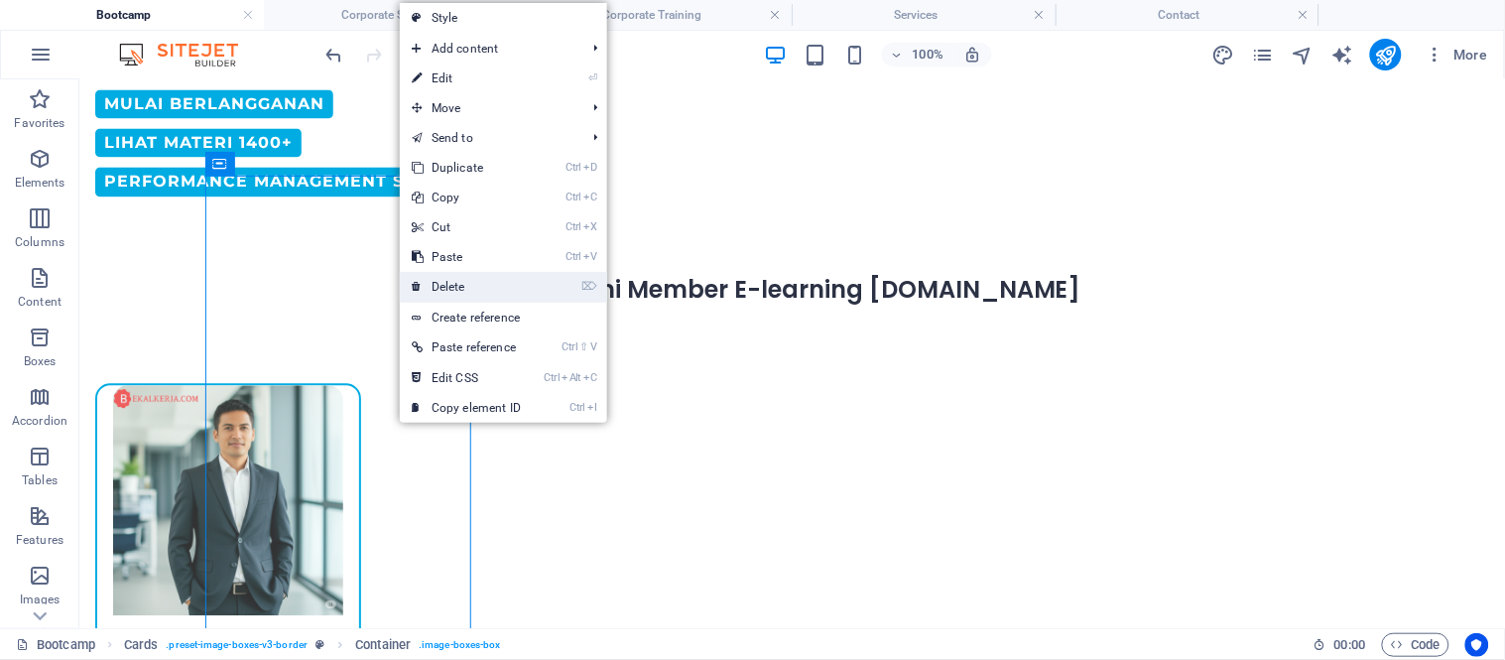
click at [426, 289] on link "⌦ Delete" at bounding box center [466, 287] width 133 height 30
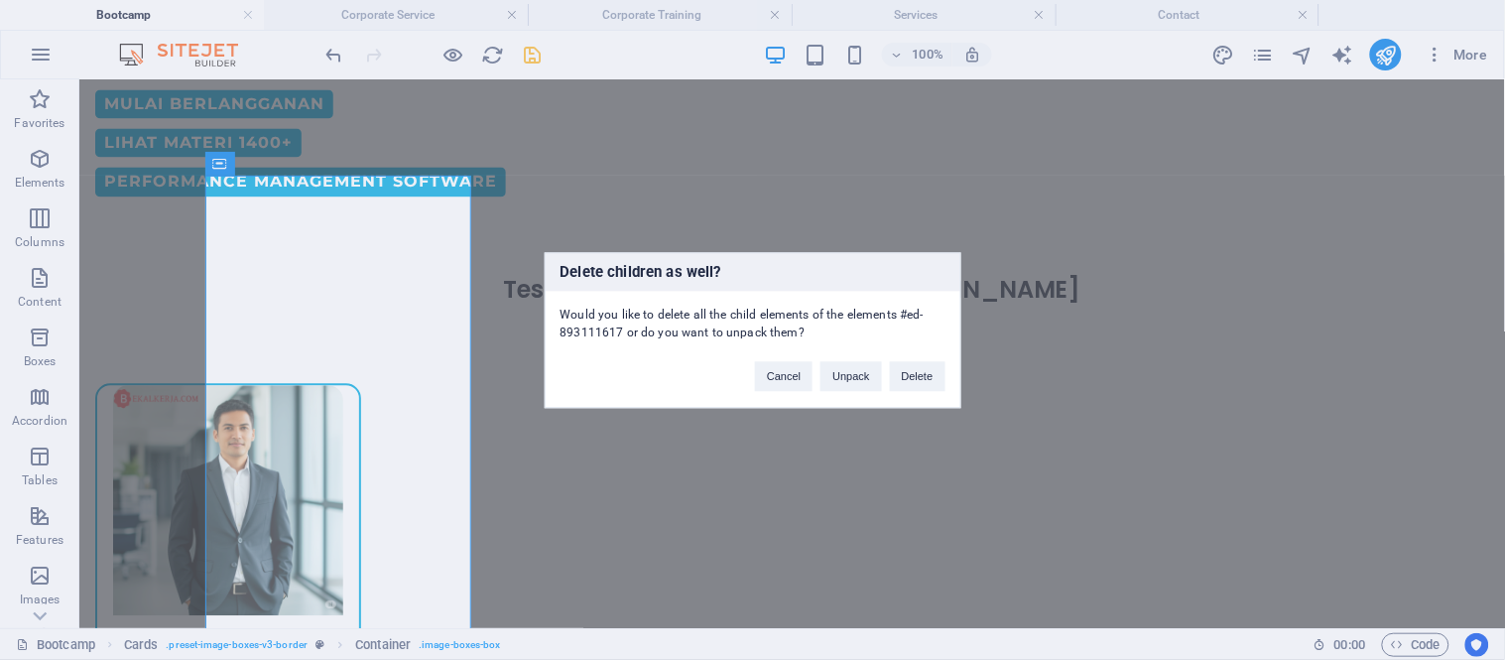
click at [426, 290] on div "Delete children as well? Would you like to delete all the child elements of the…" at bounding box center [752, 330] width 1505 height 660
click at [913, 387] on button "Delete" at bounding box center [918, 376] width 56 height 30
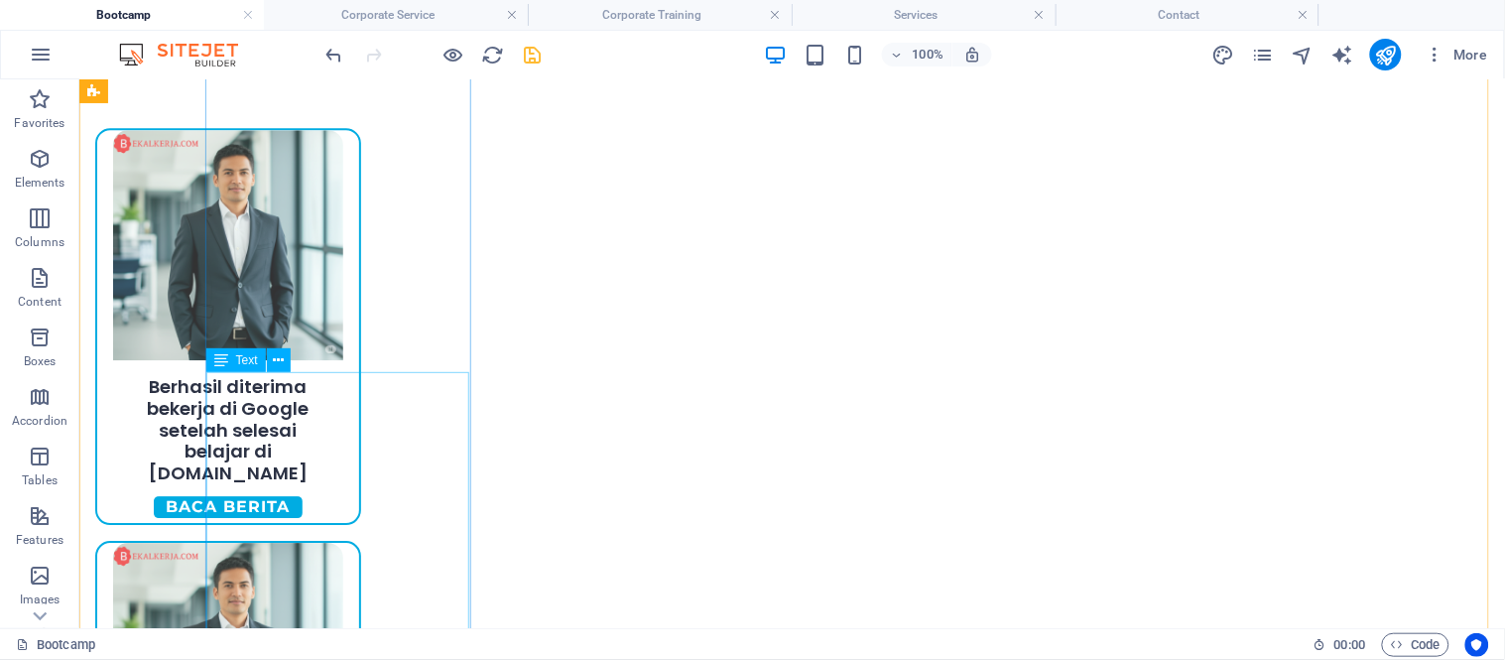
scroll to position [1464, 0]
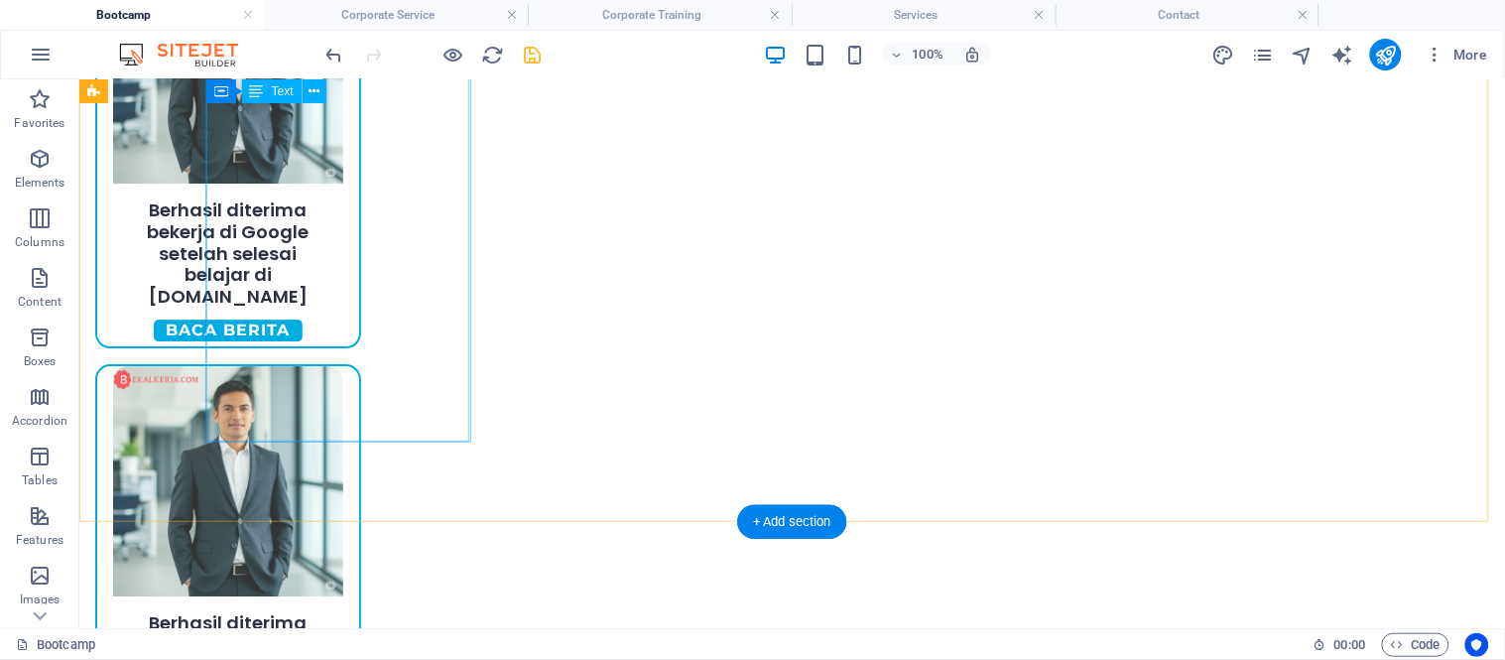
click at [397, 424] on div "H2 Banner Container 2 columns 2 columns Container Image Container Banner Menu B…" at bounding box center [791, 353] width 1425 height 548
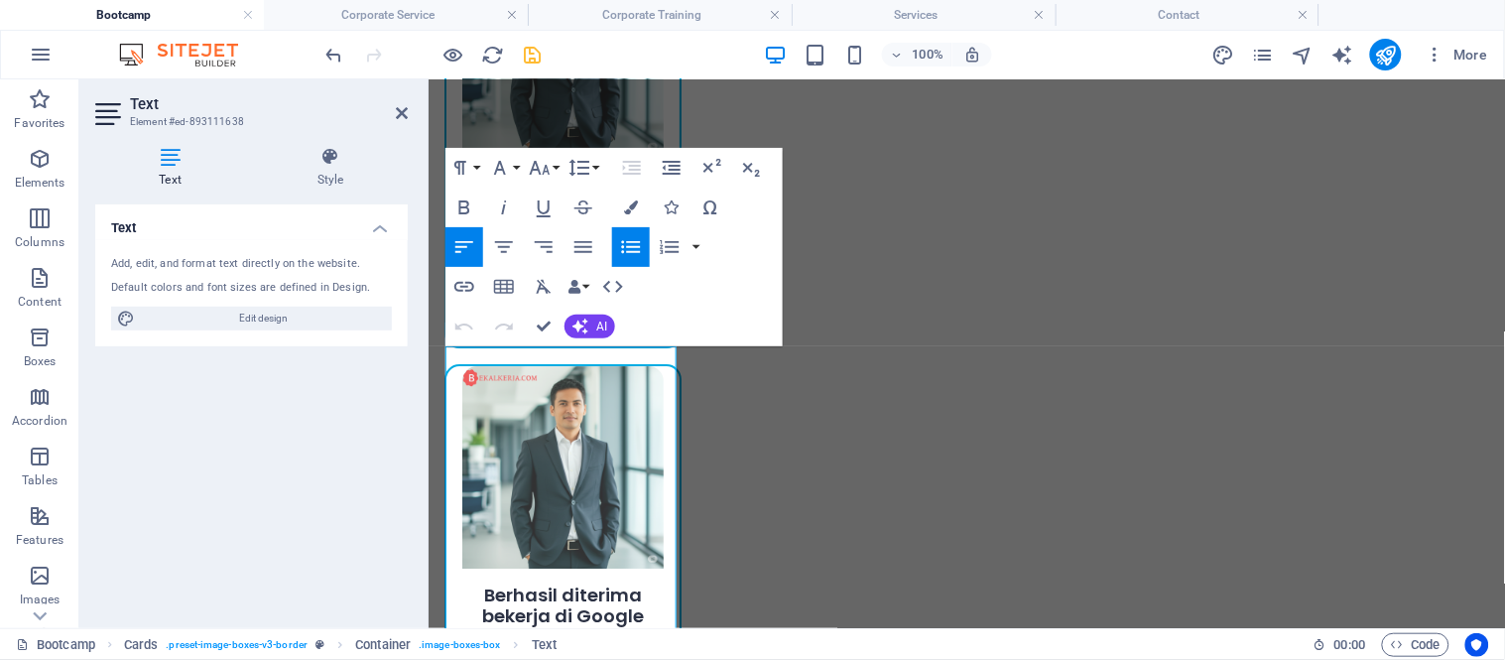
scroll to position [1121, 0]
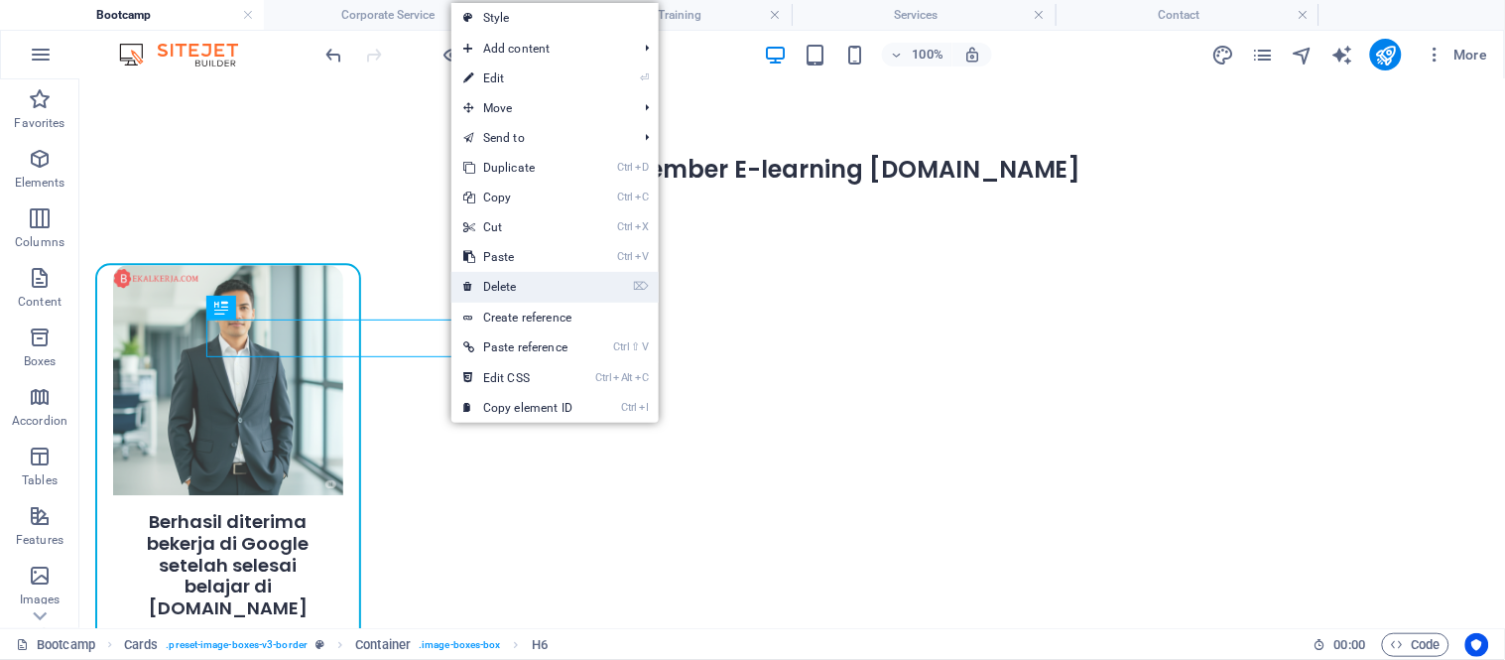
click at [506, 278] on link "⌦ Delete" at bounding box center [517, 287] width 133 height 30
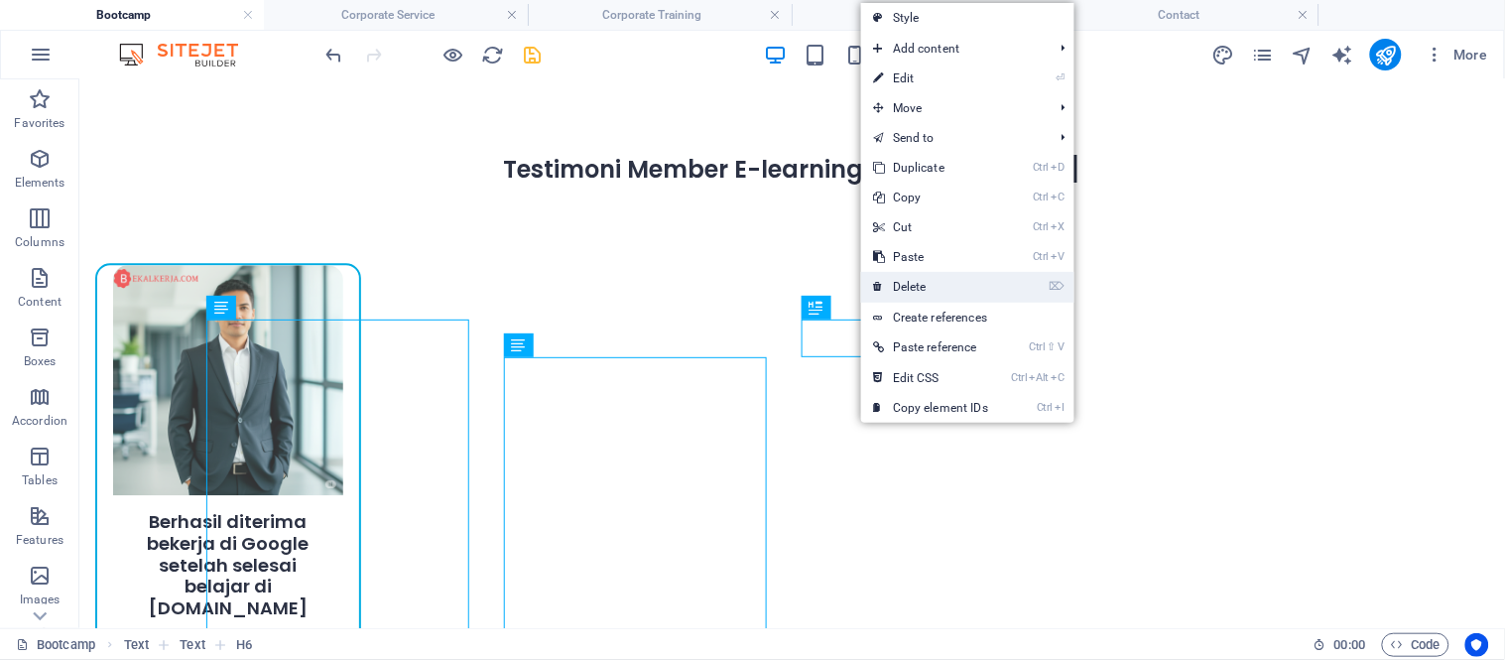
click at [909, 288] on link "⌦ Delete" at bounding box center [930, 287] width 139 height 30
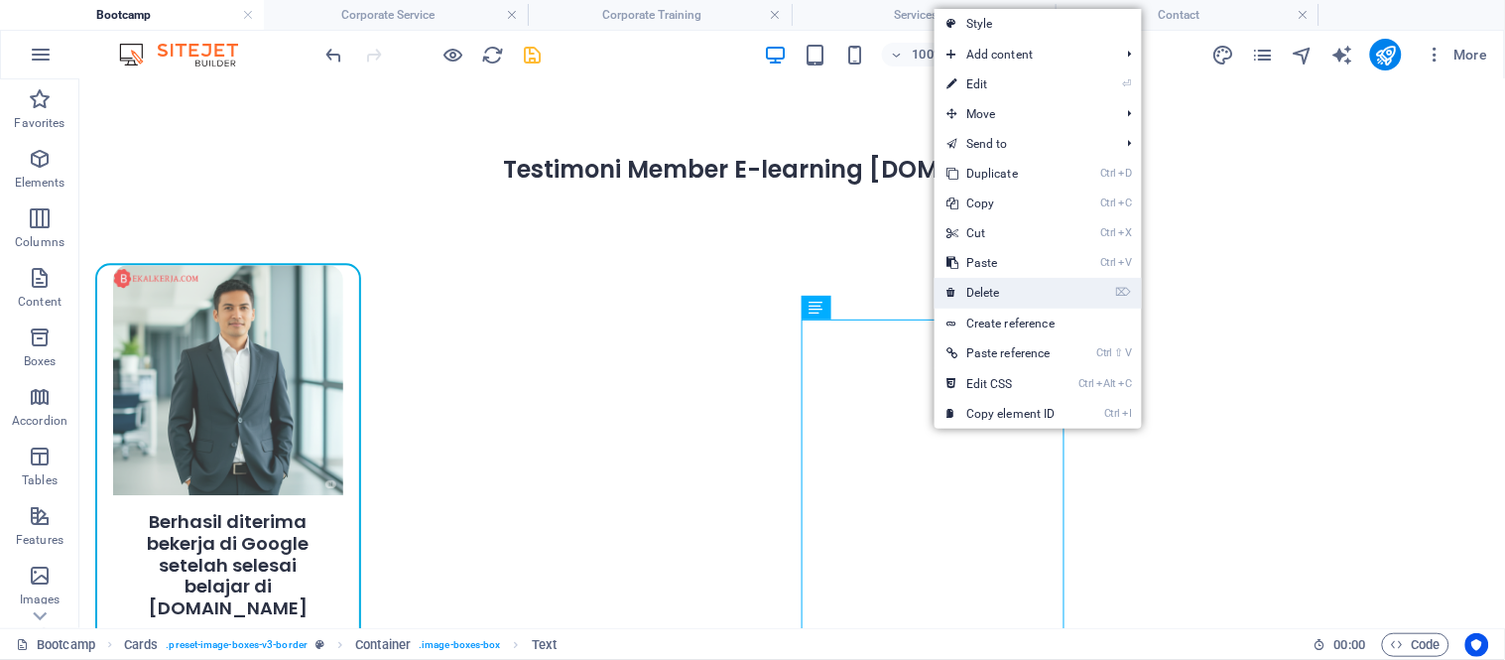
click at [985, 296] on link "⌦ Delete" at bounding box center [1000, 293] width 133 height 30
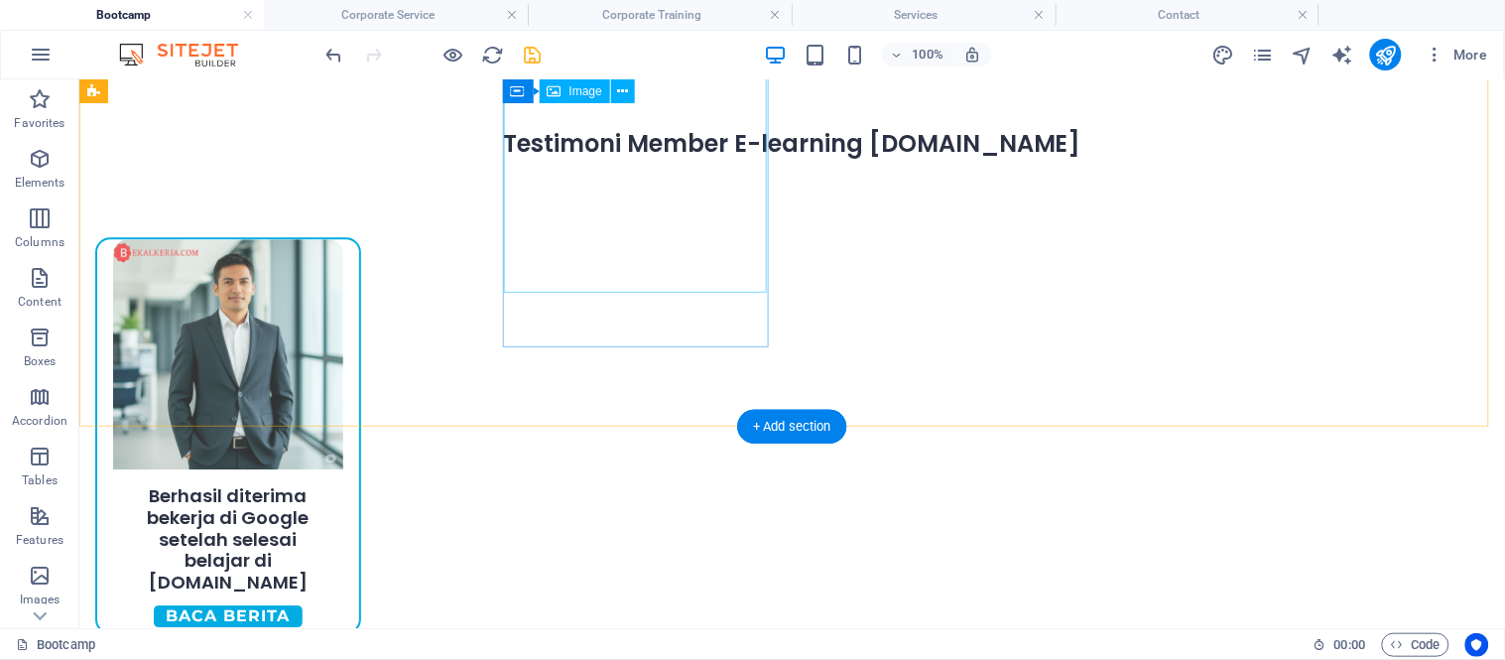
scroll to position [1163, 0]
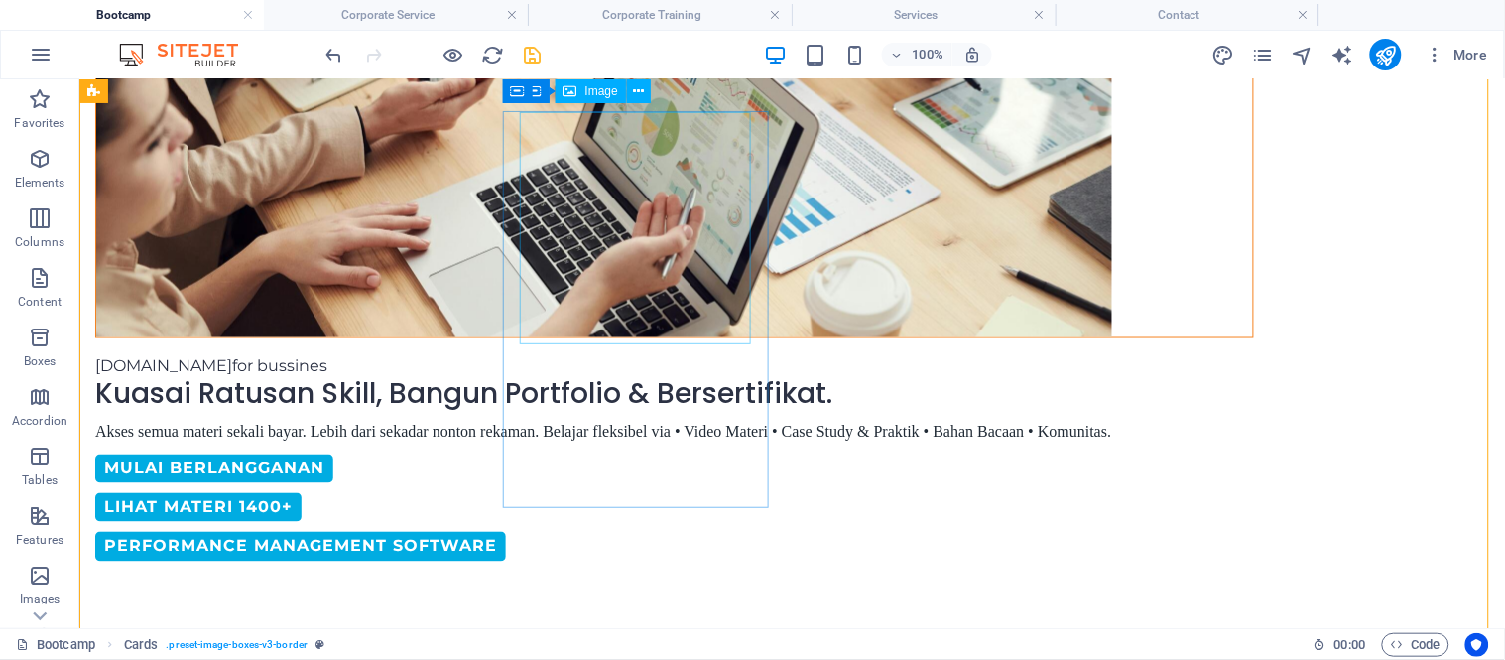
scroll to position [443, 0]
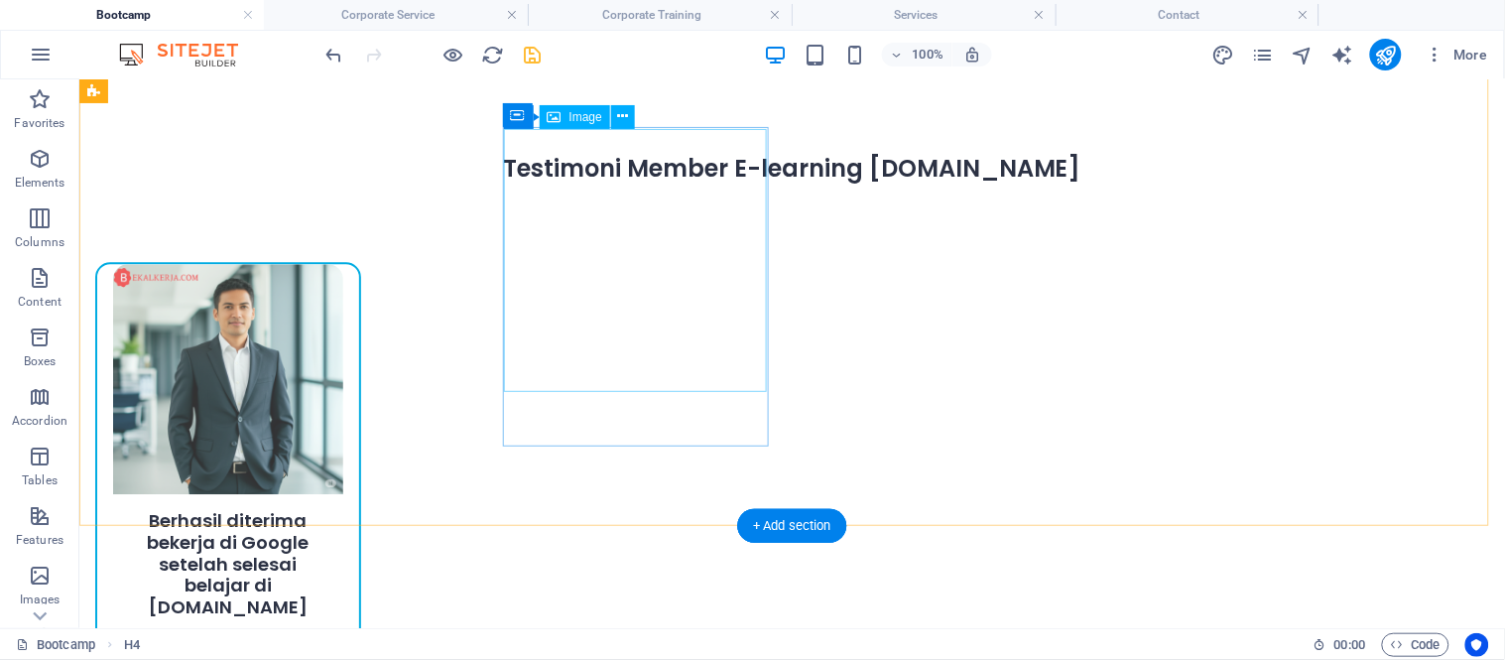
scroll to position [1303, 0]
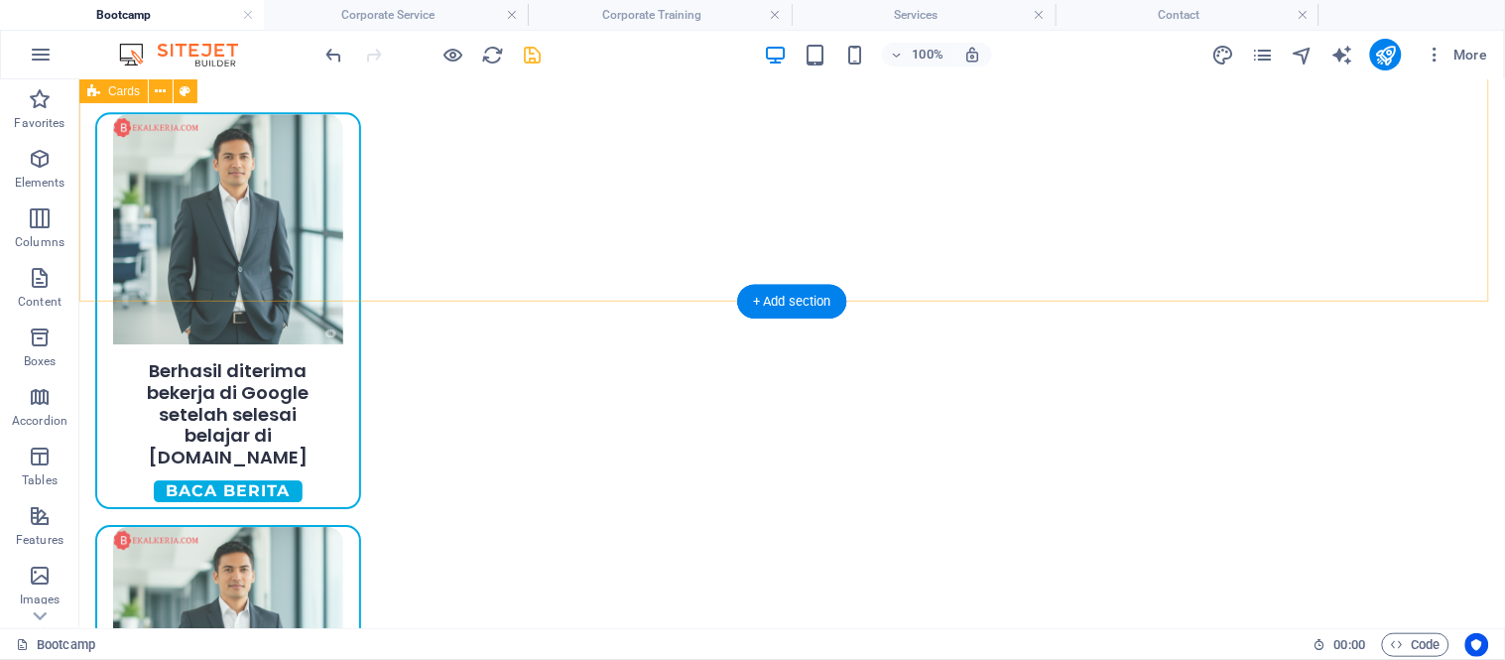
select select "px"
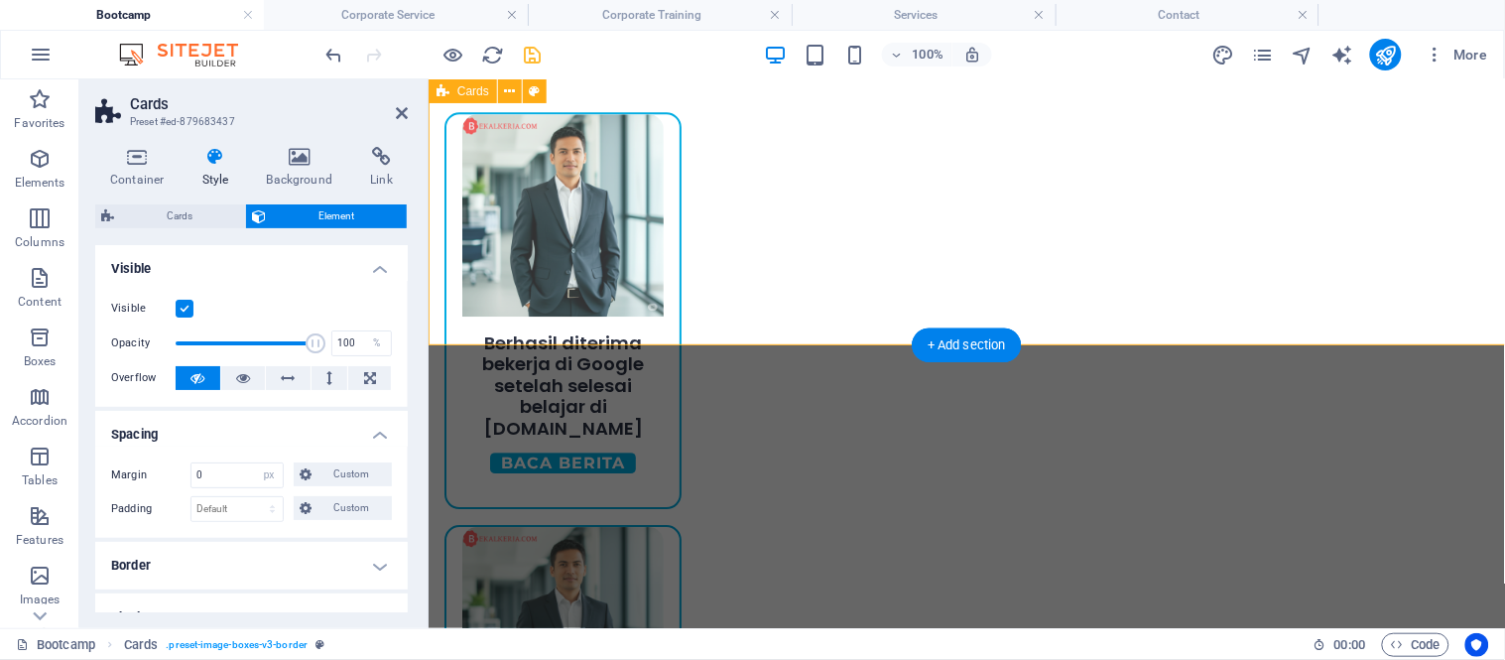
scroll to position [1261, 0]
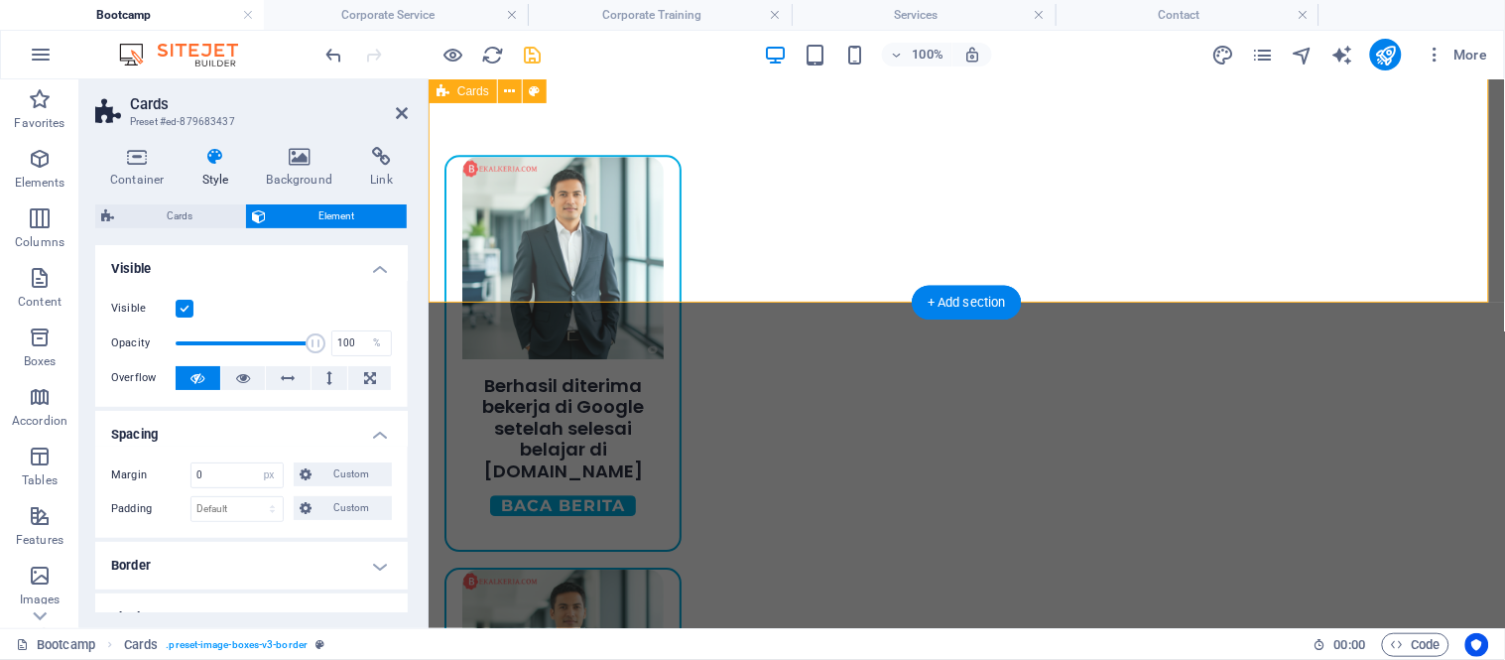
click at [916, 296] on div "+ Add section" at bounding box center [966, 303] width 110 height 34
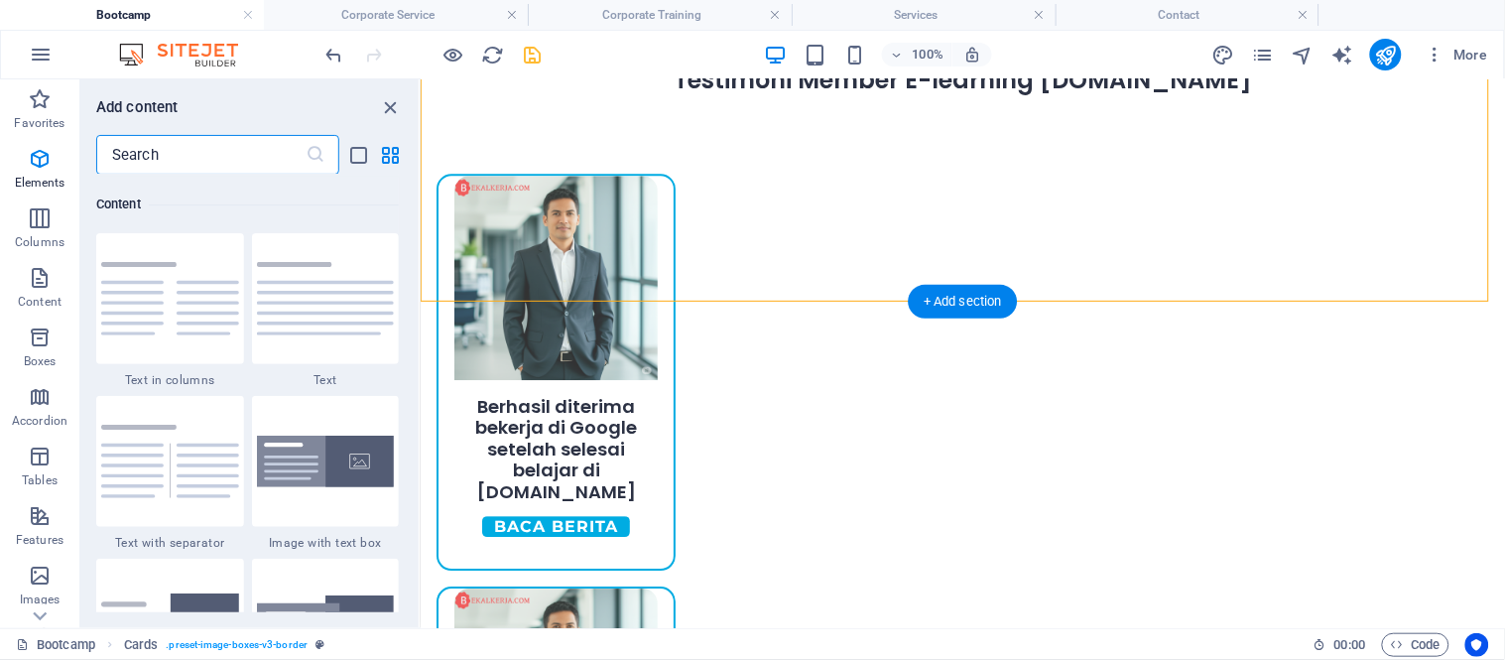
scroll to position [3468, 0]
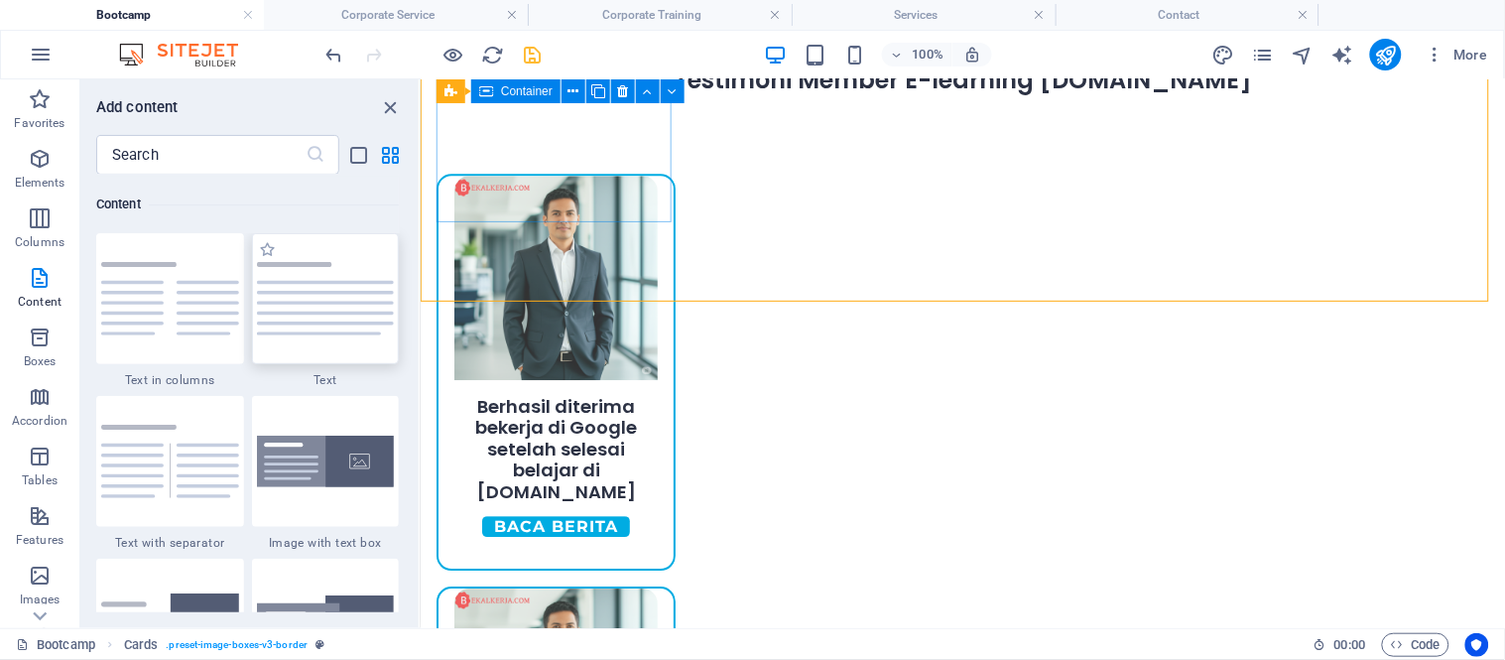
click at [303, 311] on img at bounding box center [326, 298] width 138 height 73
click at [421, 311] on div "Drag here to replace the existing content. Press “Ctrl” if you want to create a…" at bounding box center [963, 353] width 1084 height 548
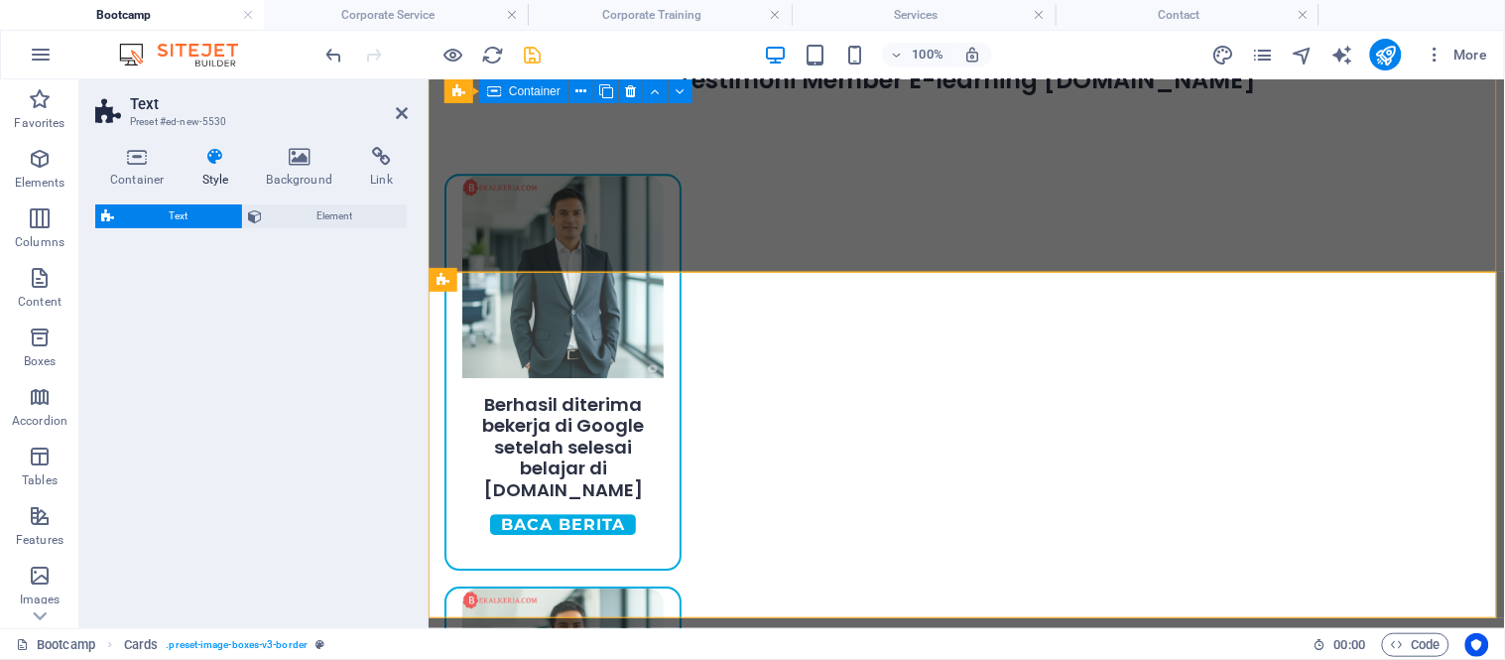
scroll to position [1271, 0]
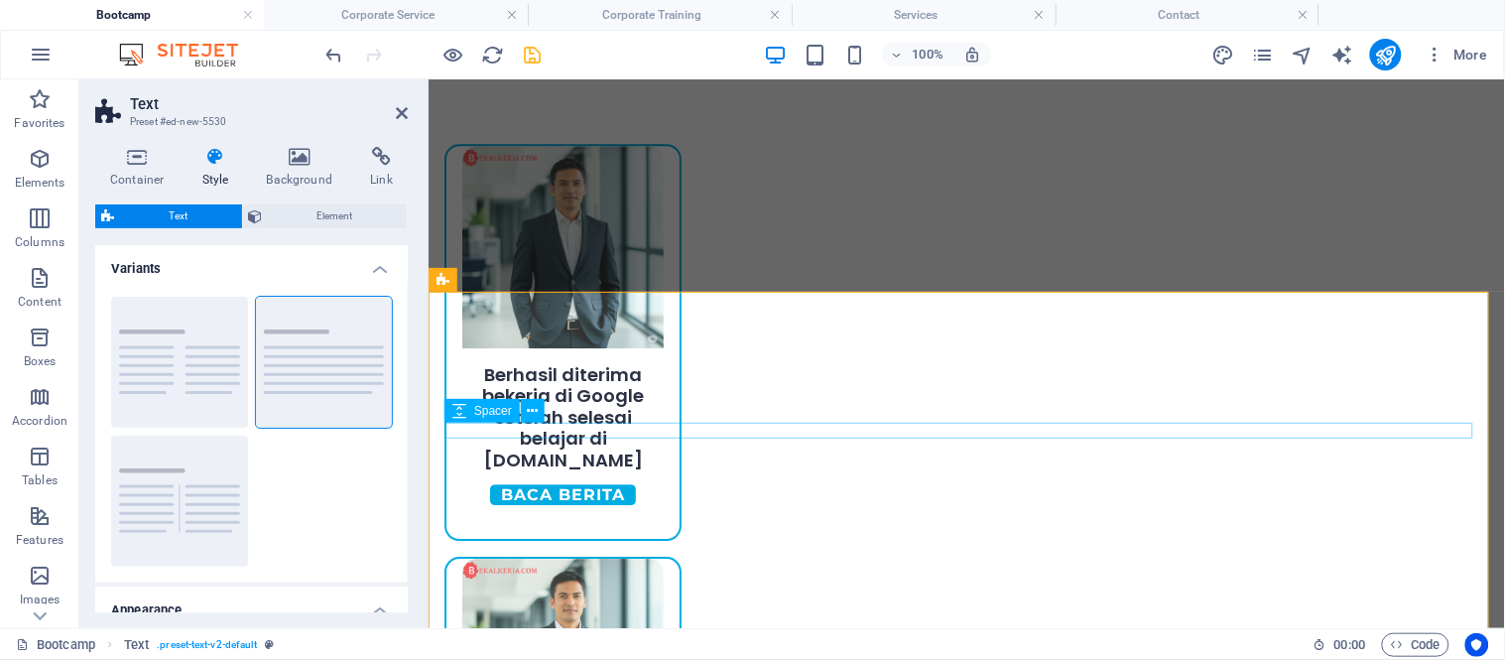
select select "rem"
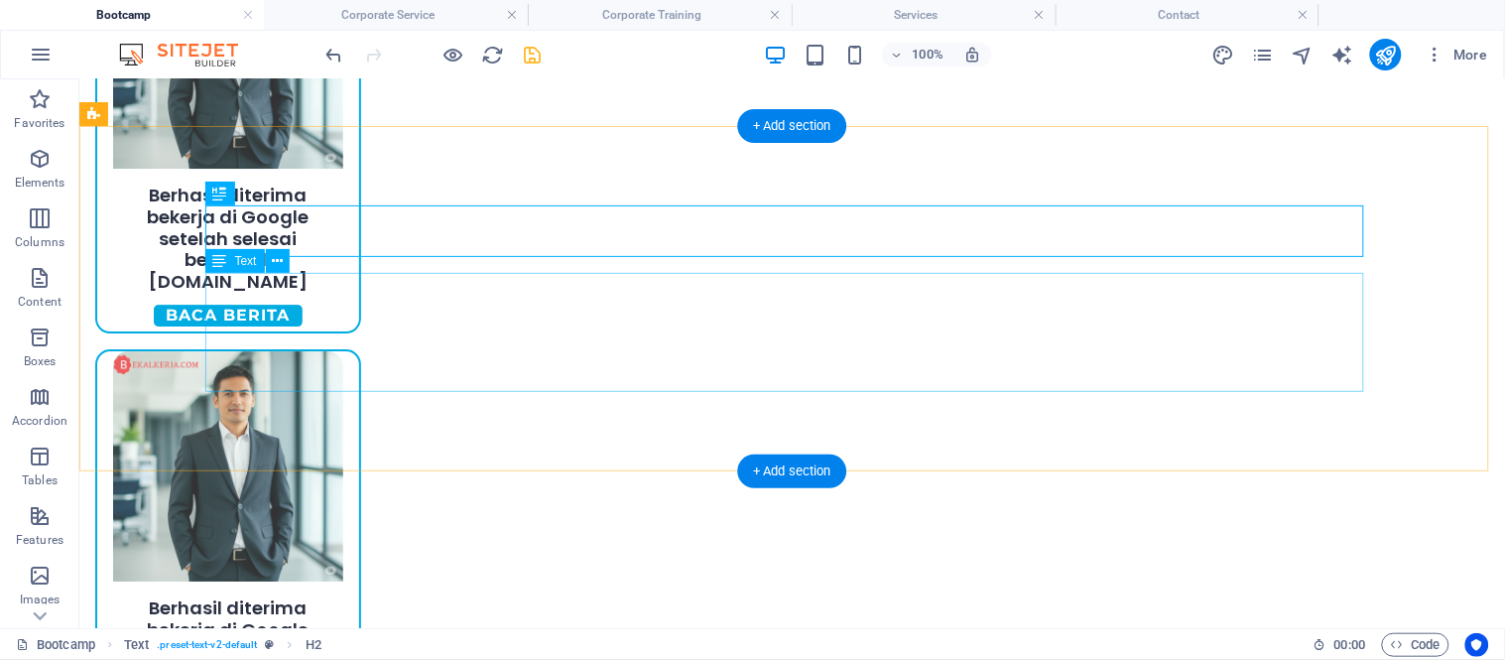
scroll to position [1480, 0]
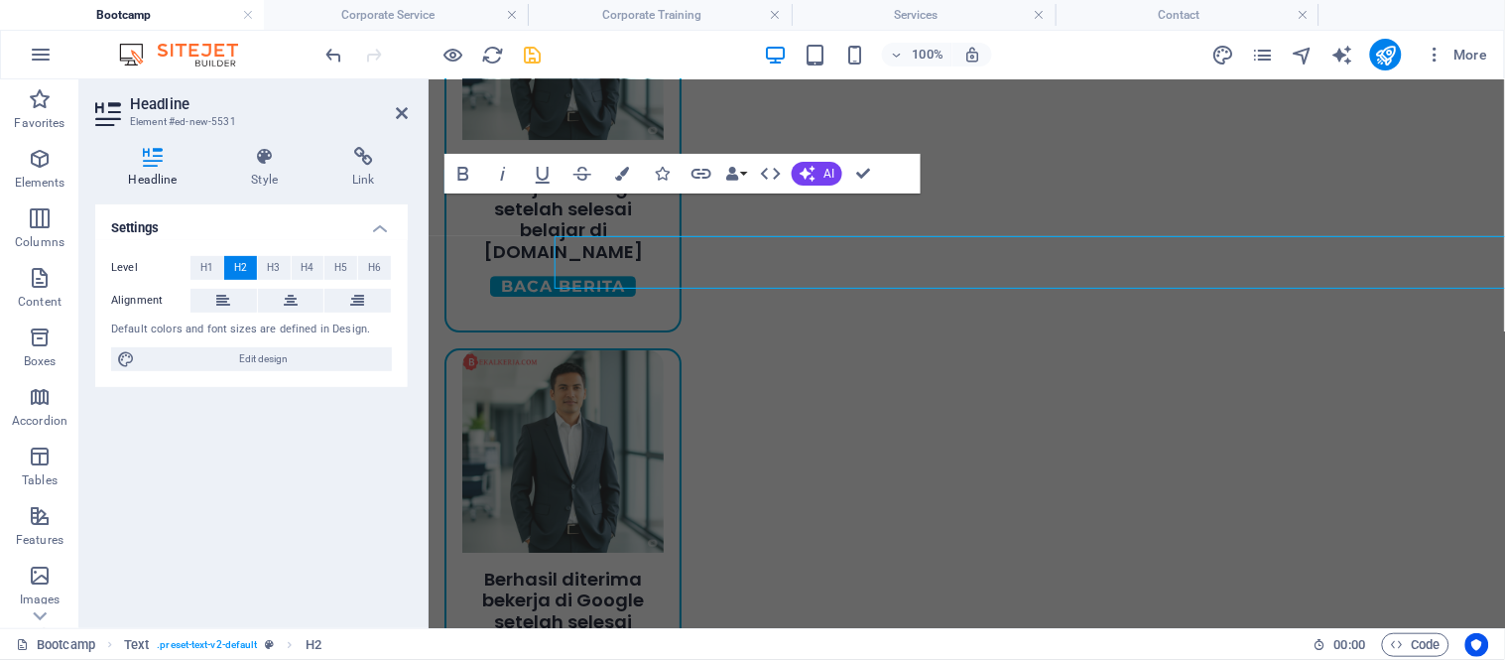
click at [365, 229] on div "Headline Element #ed-new-5531 Headline Style Link Settings Level H1 H2 H3 H4 H5…" at bounding box center [791, 353] width 1425 height 548
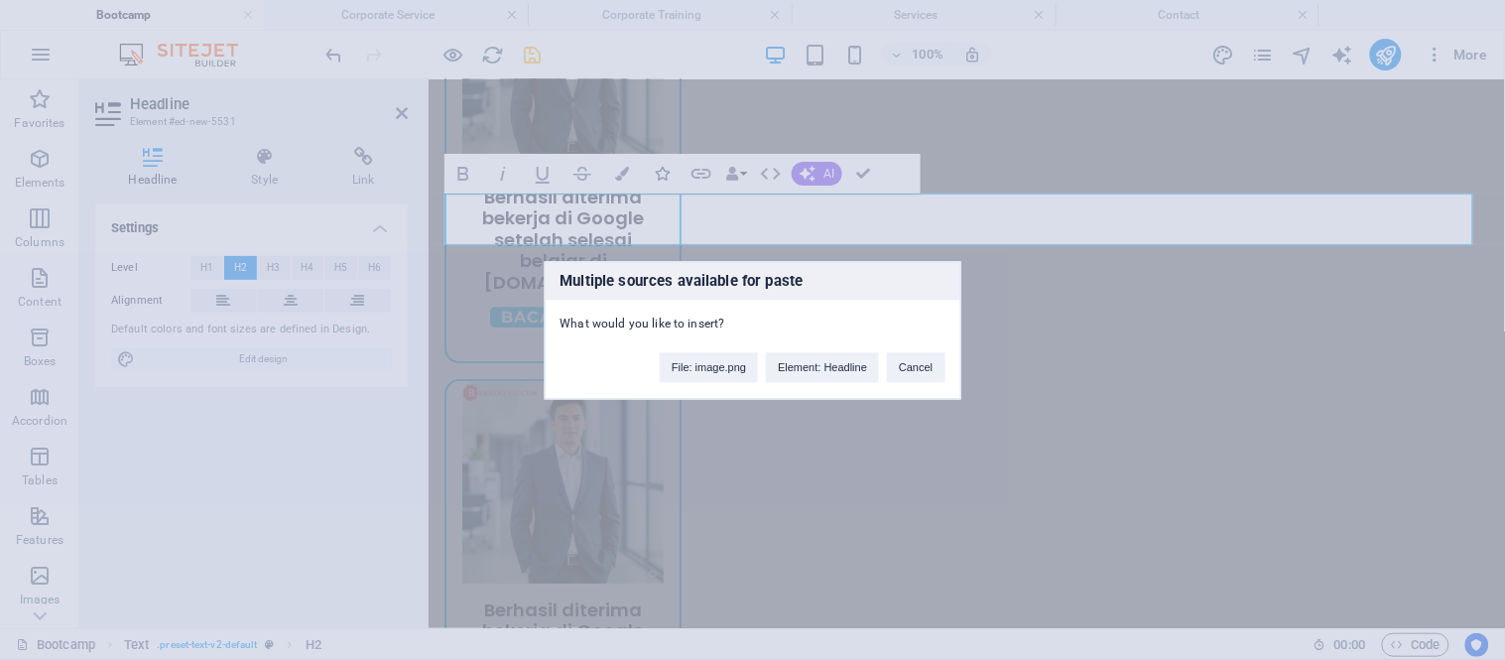
scroll to position [0, 1340]
click at [965, 419] on div "Multiple sources available for paste What would you like to insert? File: image…" at bounding box center [752, 330] width 1505 height 660
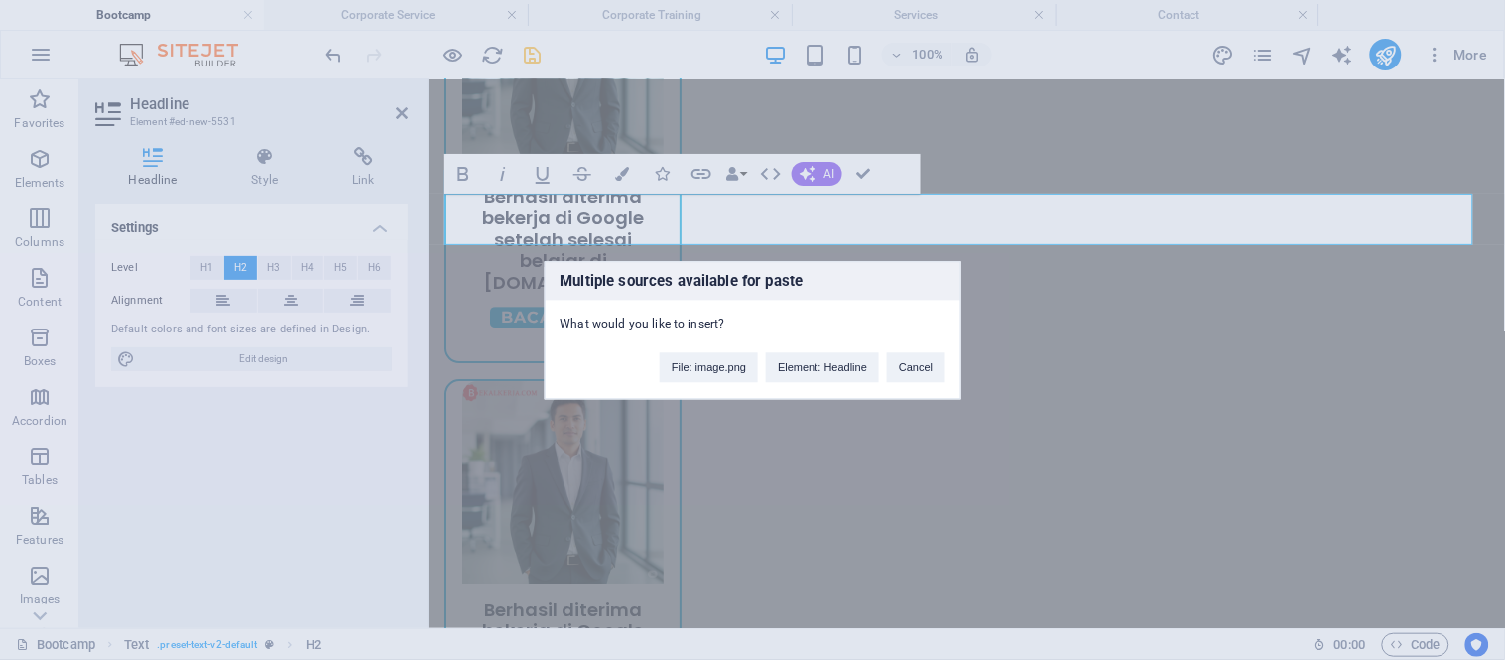
click at [960, 383] on div "Multiple sources available for paste What would you like to insert? File: image…" at bounding box center [752, 330] width 1505 height 660
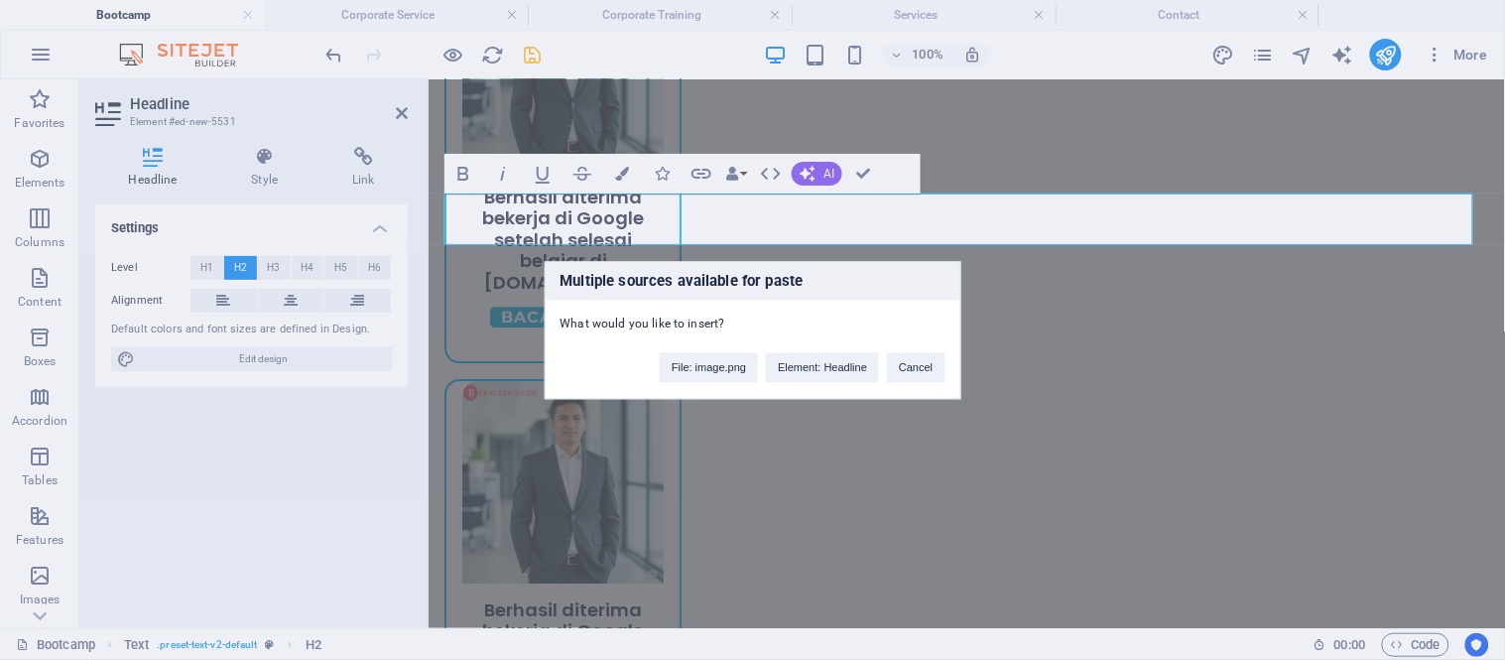
click at [1144, 273] on div "Multiple sources available for paste What would you like to insert? File: image…" at bounding box center [752, 330] width 1505 height 660
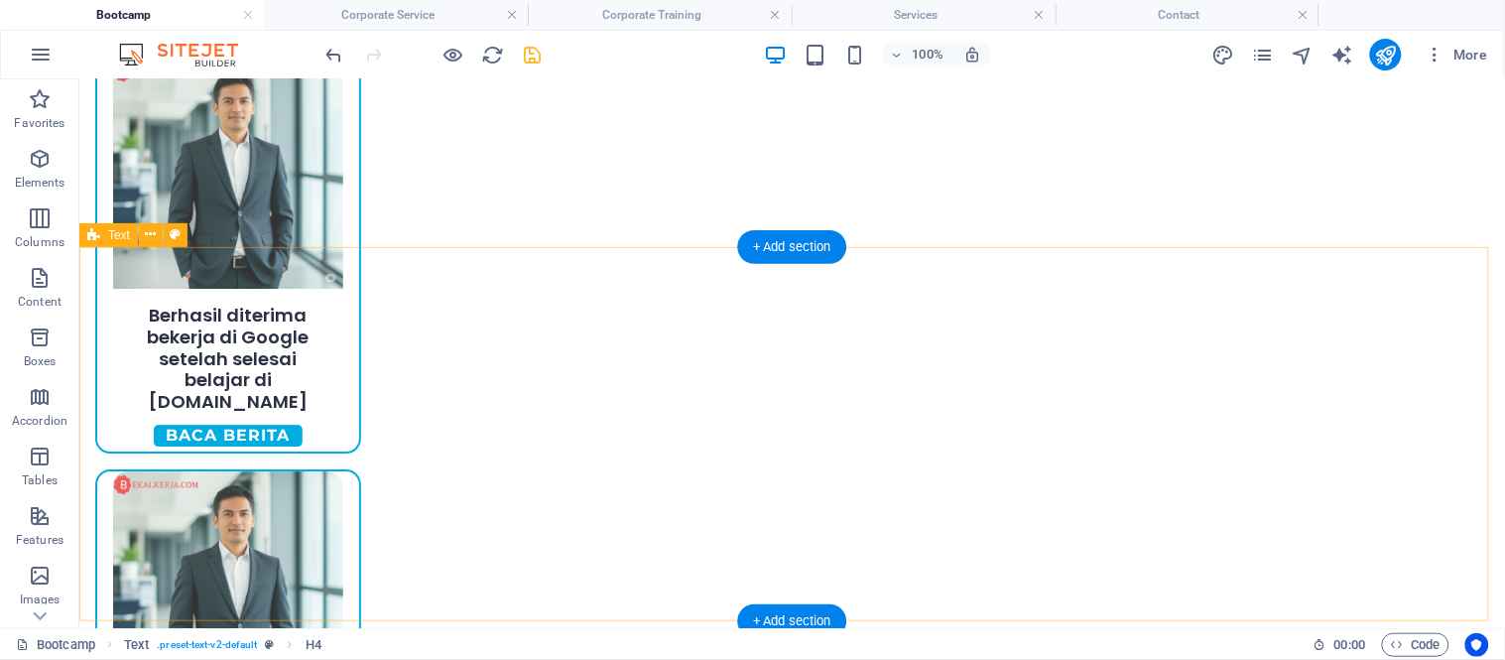
scroll to position [1442, 0]
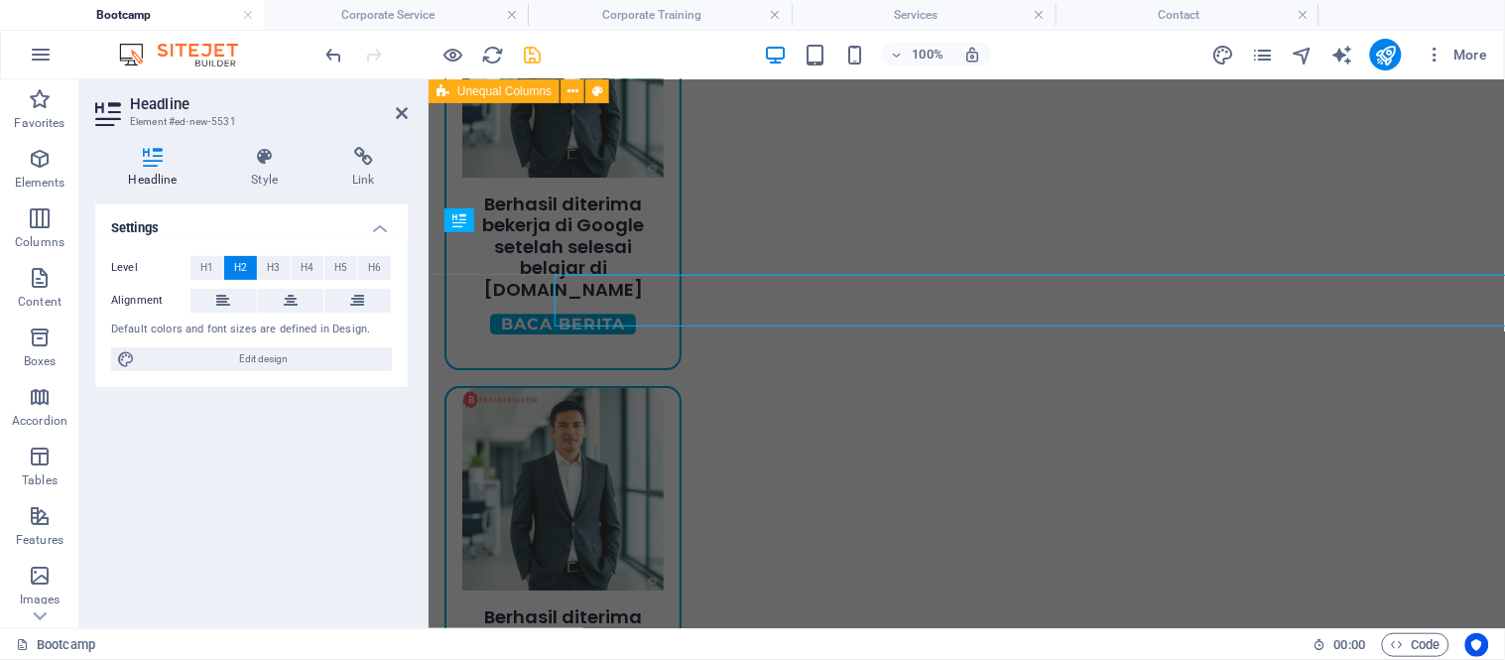
click at [314, 265] on button "H4" at bounding box center [308, 268] width 33 height 24
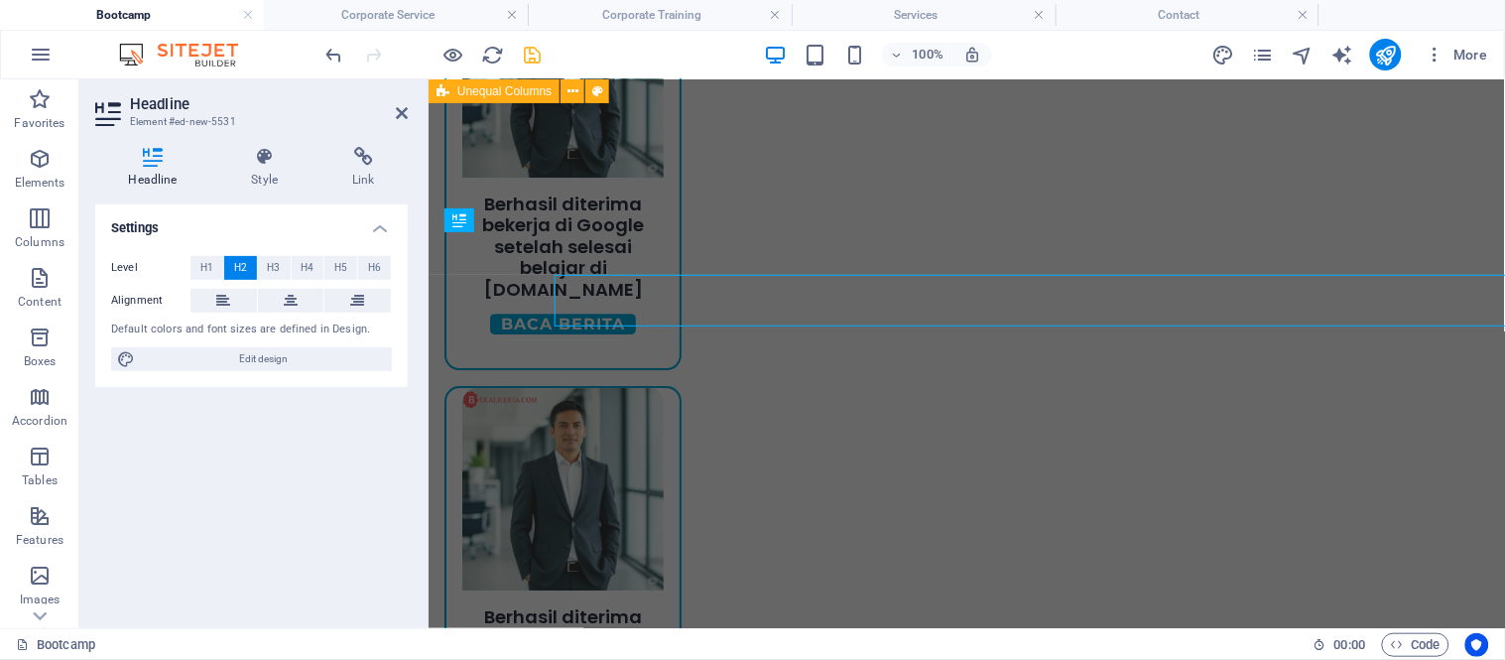
click at [314, 265] on button "H4" at bounding box center [308, 268] width 33 height 24
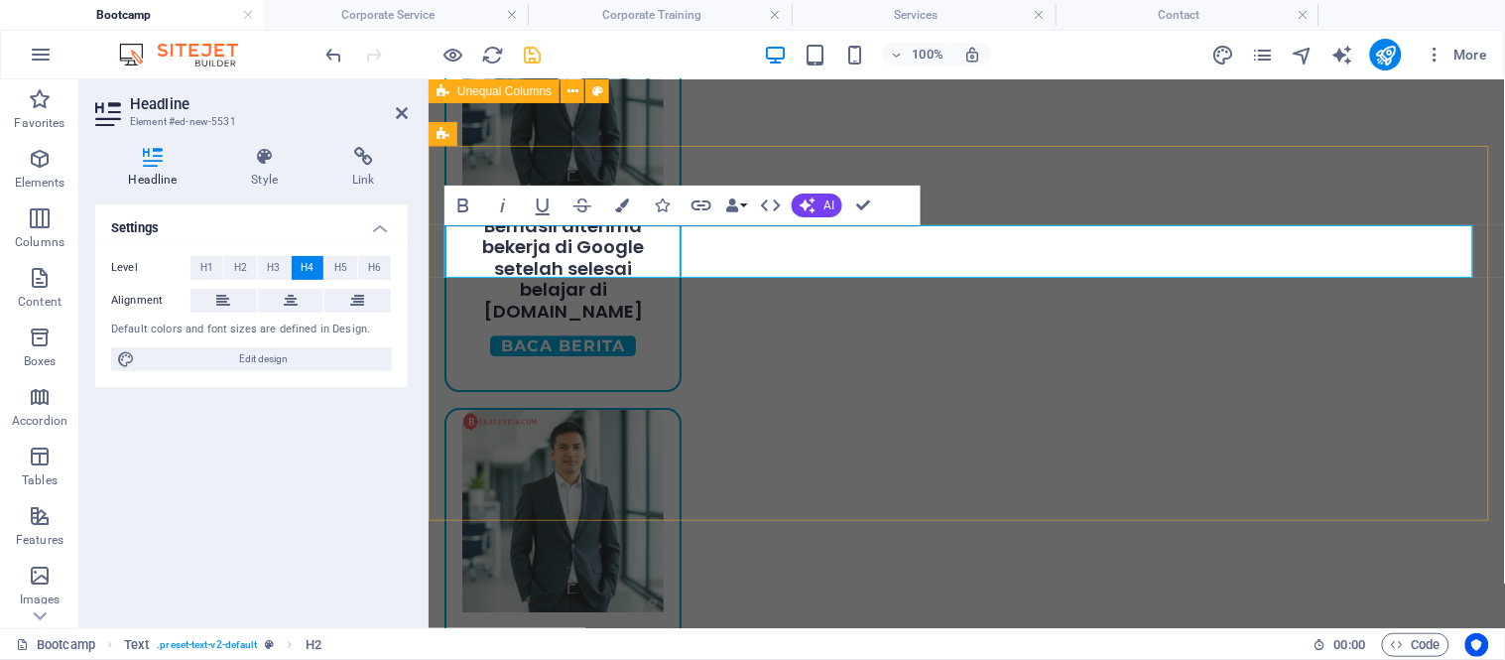
scroll to position [1416, 0]
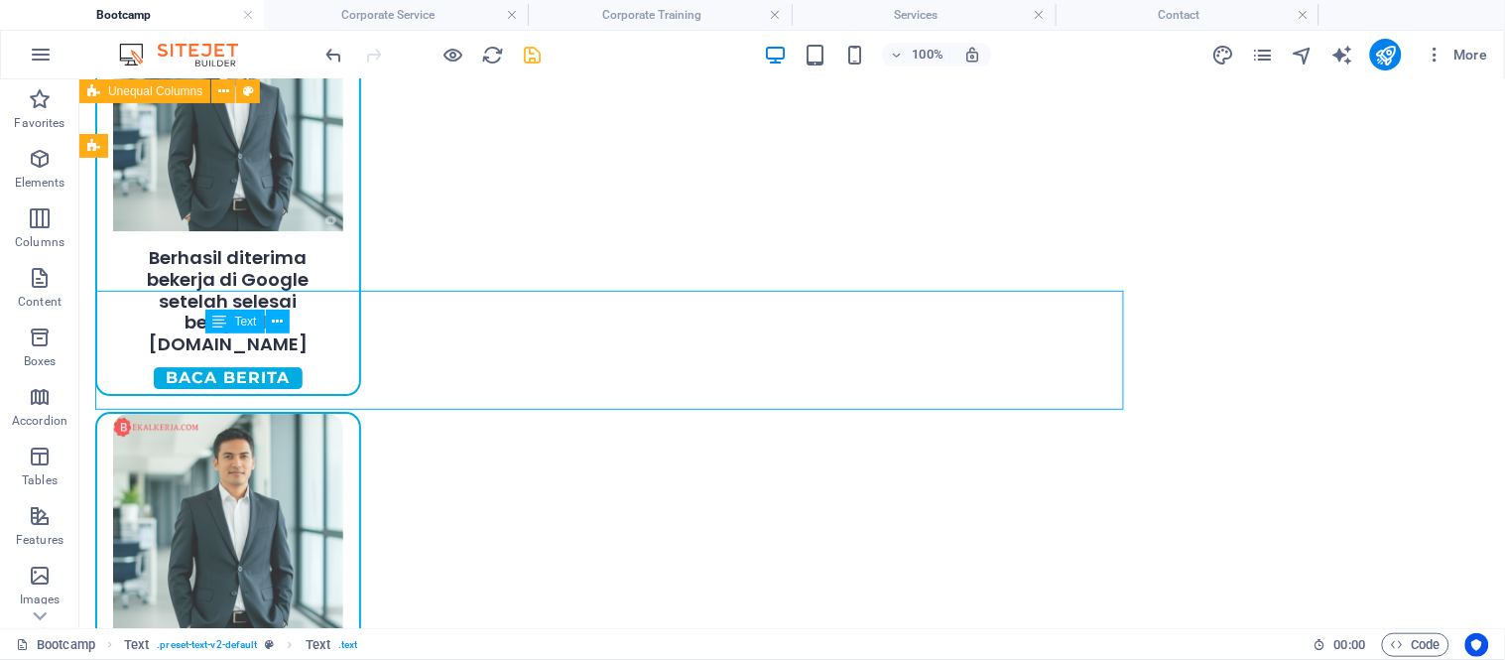
scroll to position [1448, 0]
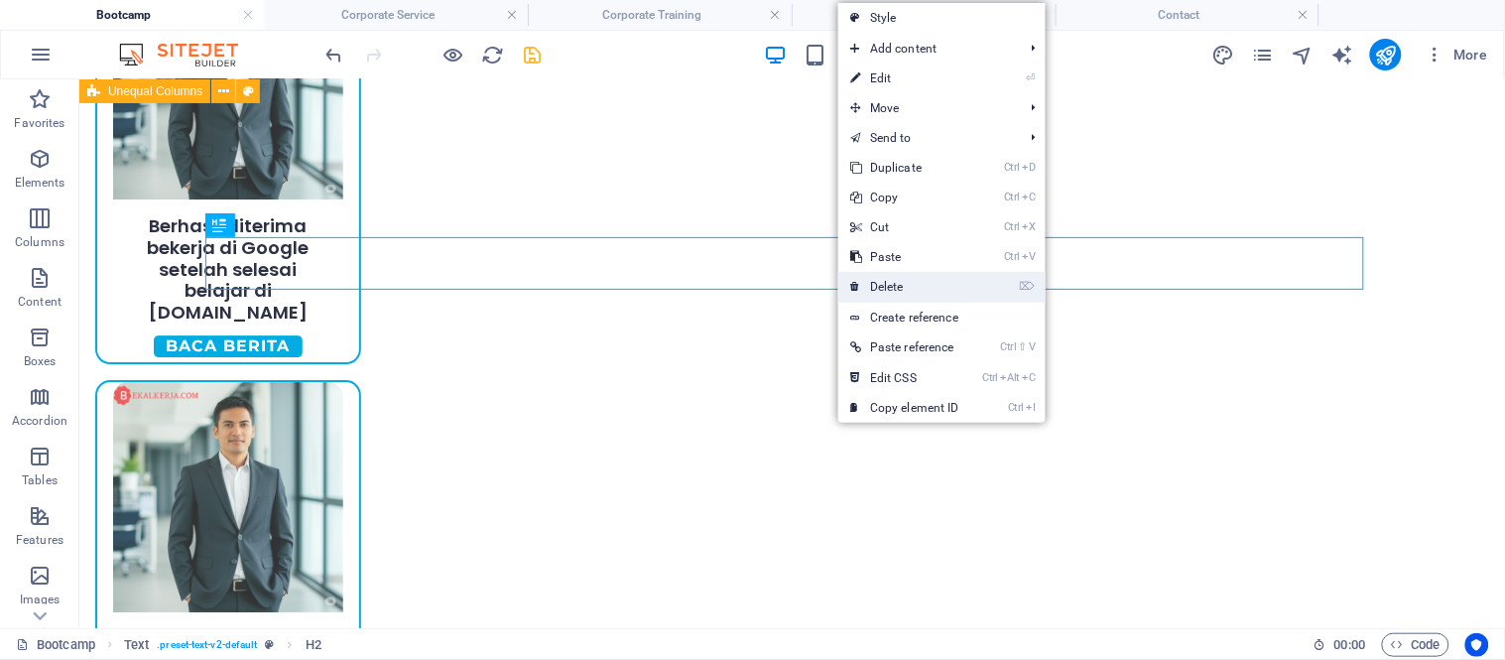
click at [868, 275] on link "⌦ Delete" at bounding box center [904, 287] width 133 height 30
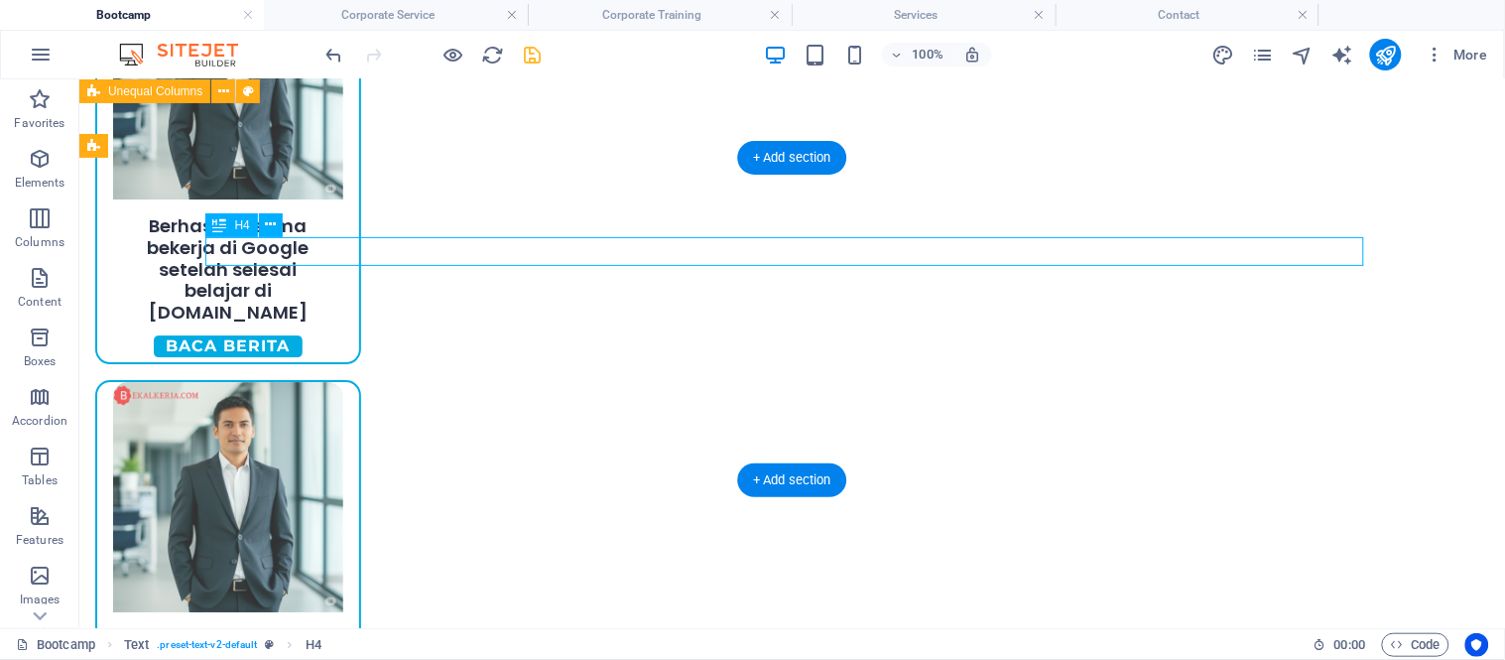
scroll to position [1416, 0]
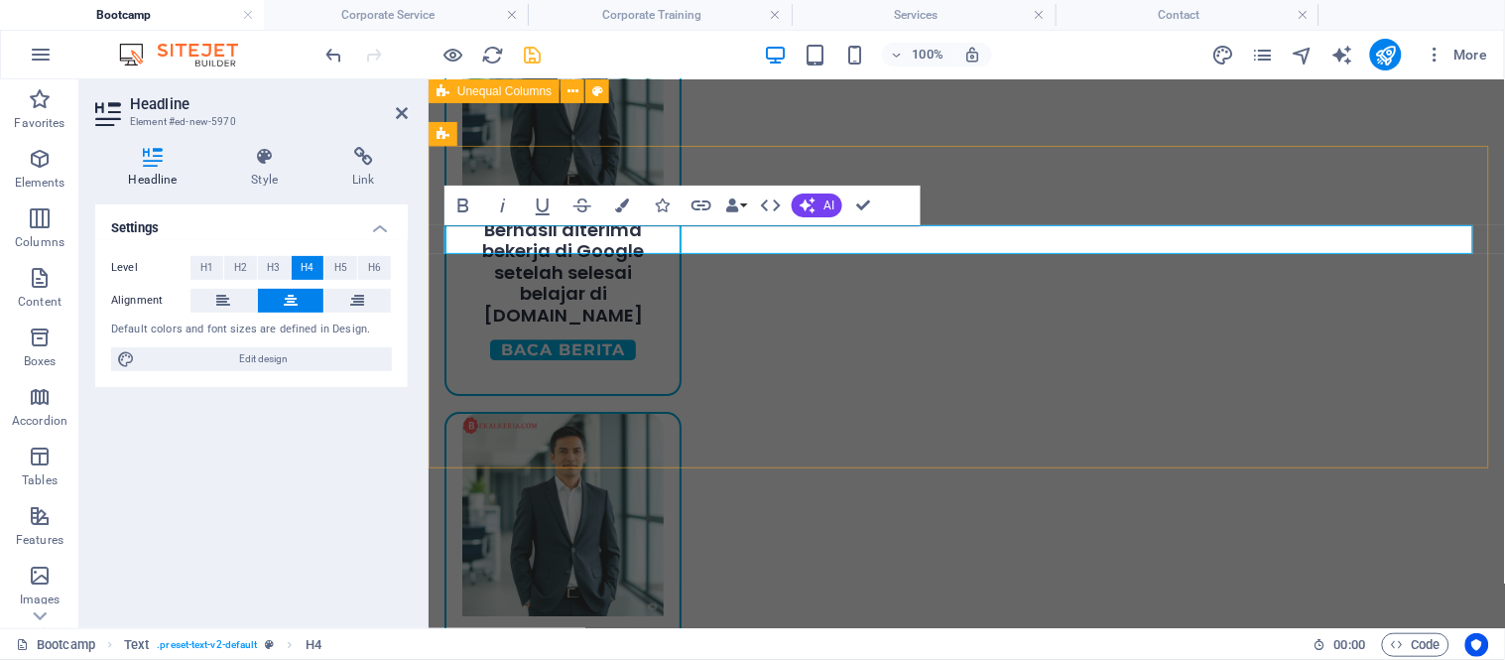
drag, startPoint x: 915, startPoint y: 237, endPoint x: 676, endPoint y: 223, distance: 239.4
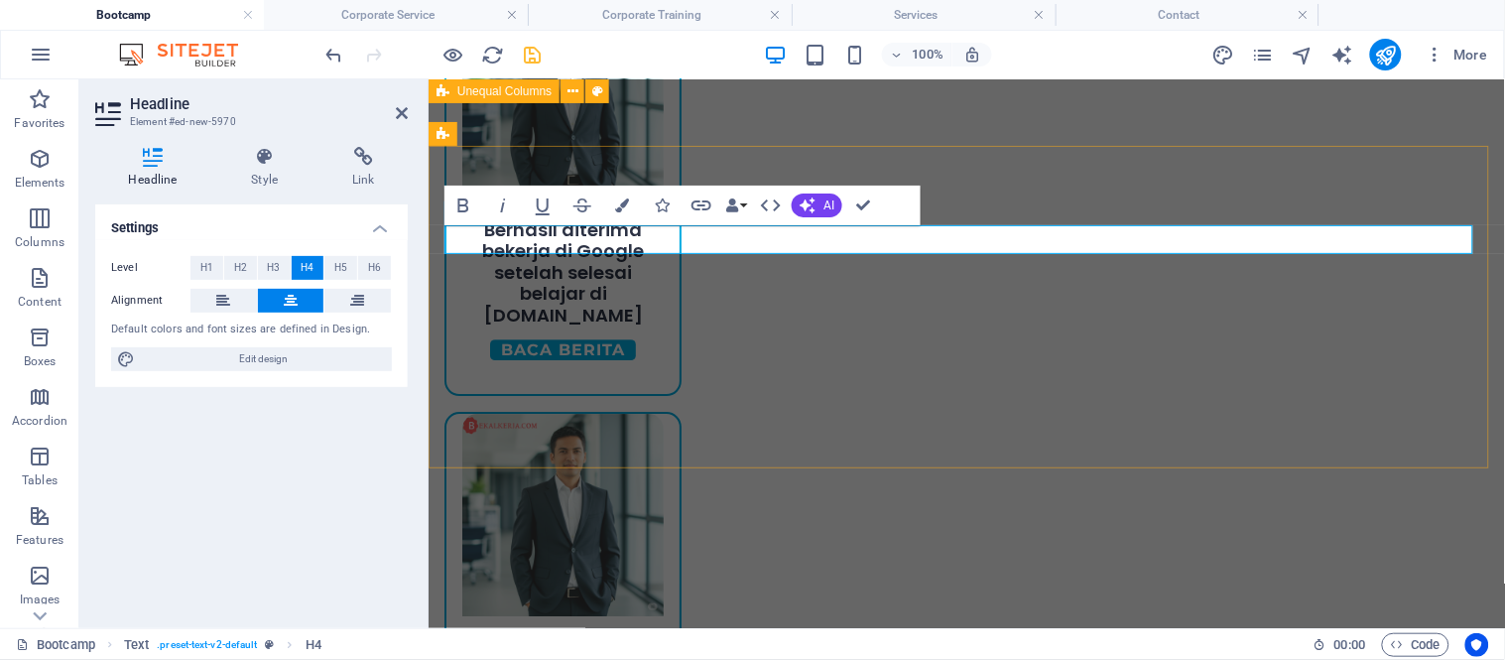
click at [214, 270] on button "H1" at bounding box center [206, 268] width 33 height 24
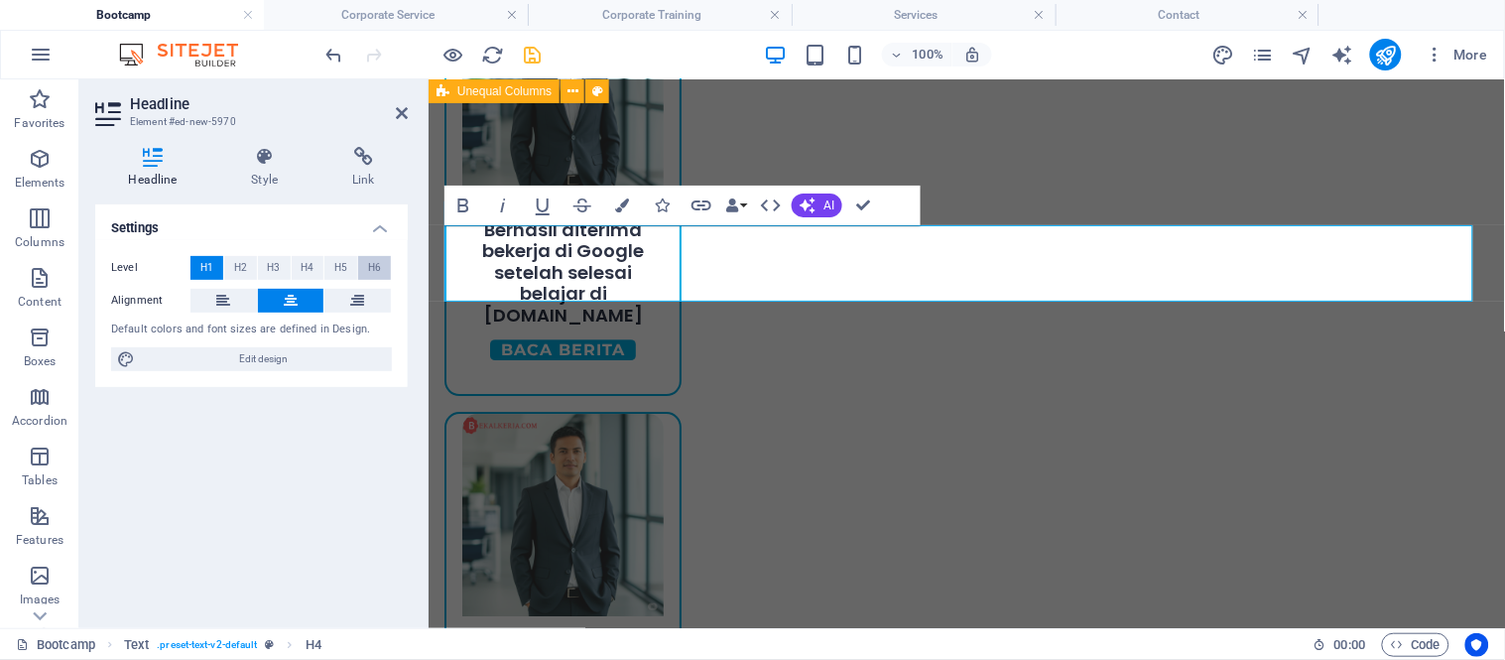
click at [374, 265] on span "H6" at bounding box center [374, 268] width 13 height 24
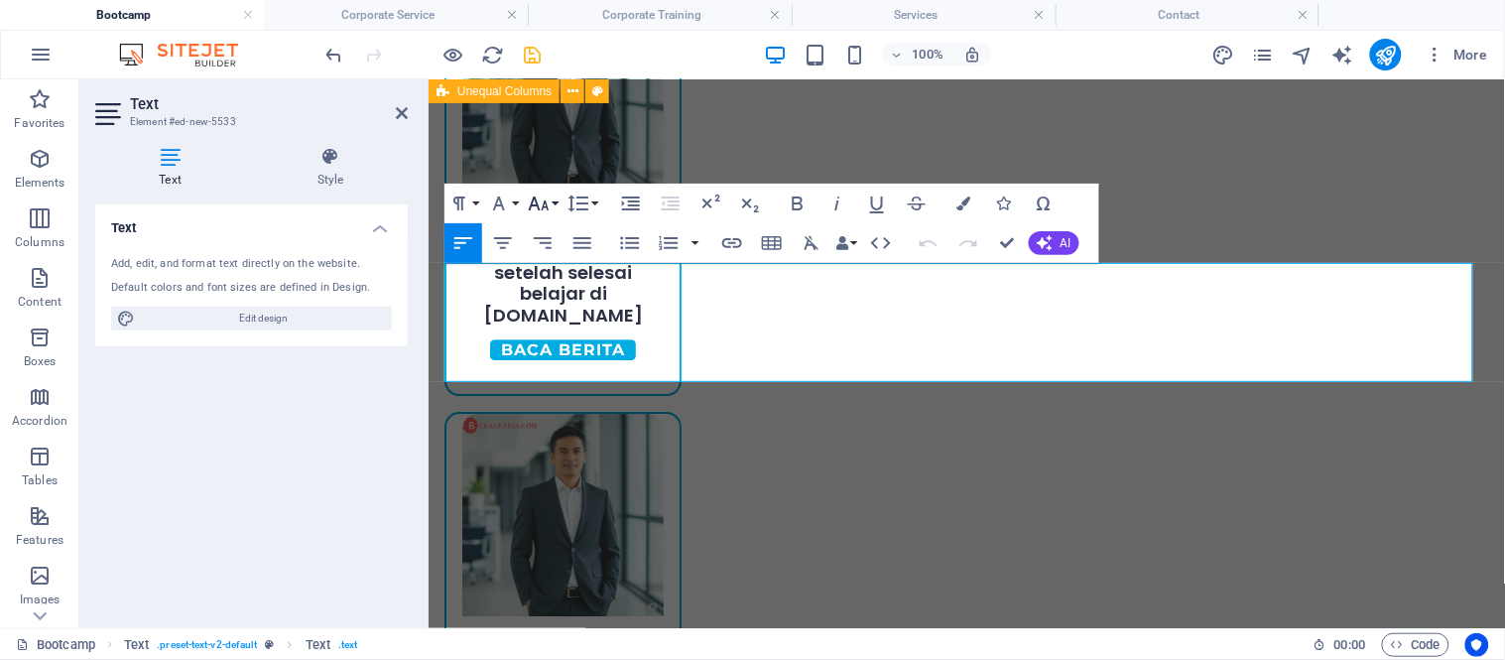
click at [548, 204] on icon "button" at bounding box center [539, 203] width 24 height 24
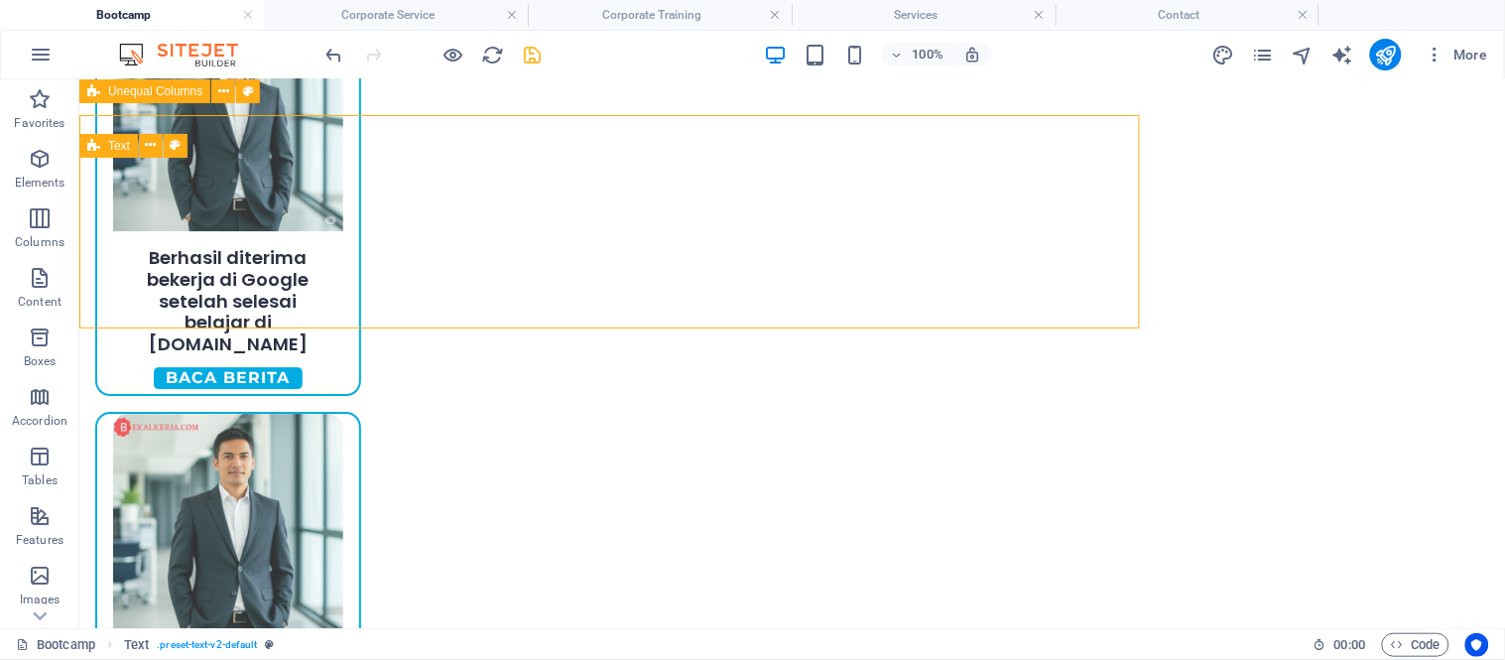
scroll to position [1448, 0]
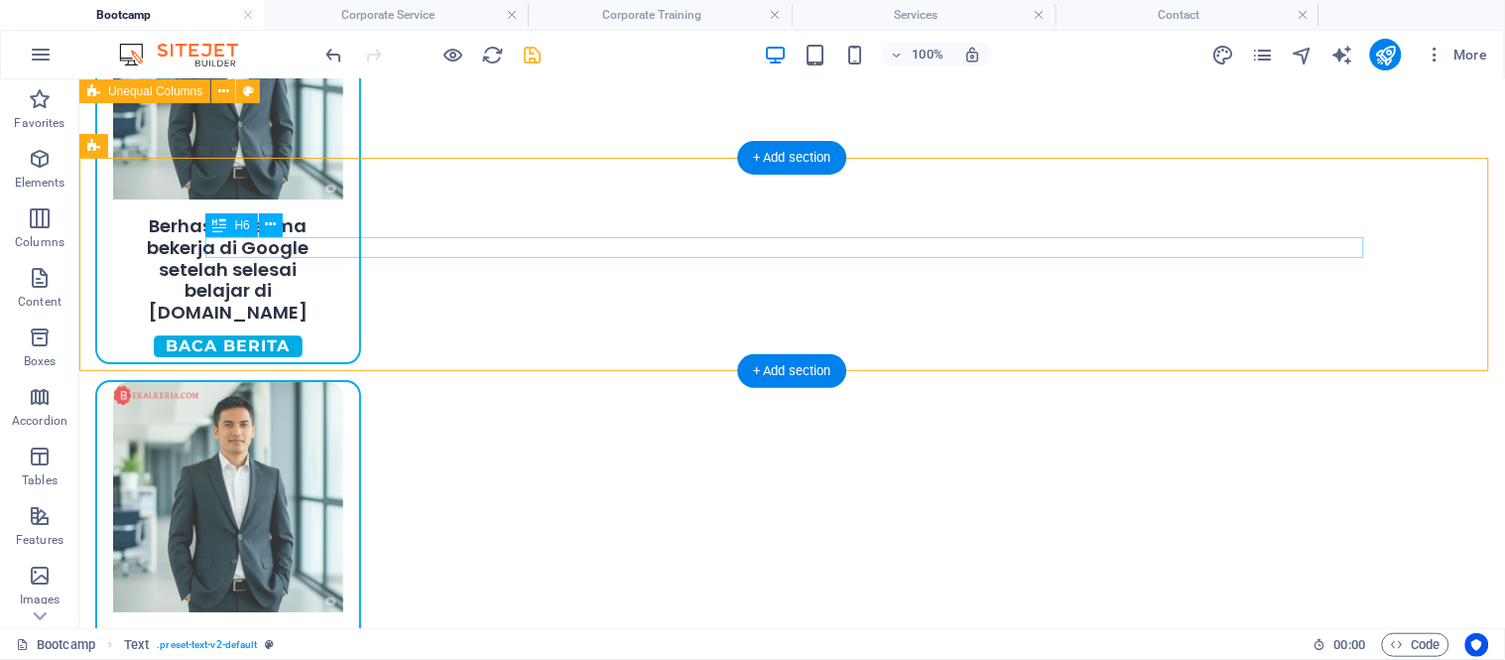
drag, startPoint x: 763, startPoint y: 252, endPoint x: 769, endPoint y: 319, distance: 67.7
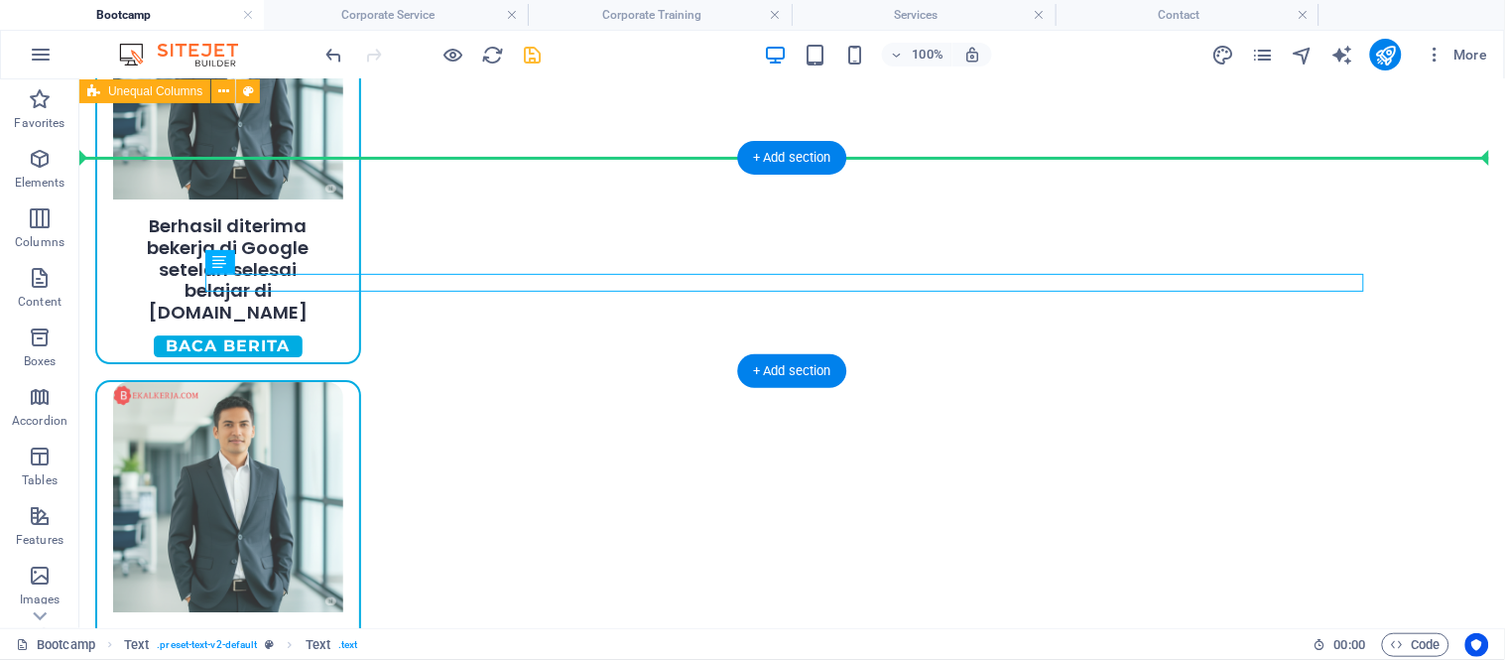
drag, startPoint x: 776, startPoint y: 281, endPoint x: 777, endPoint y: 219, distance: 61.5
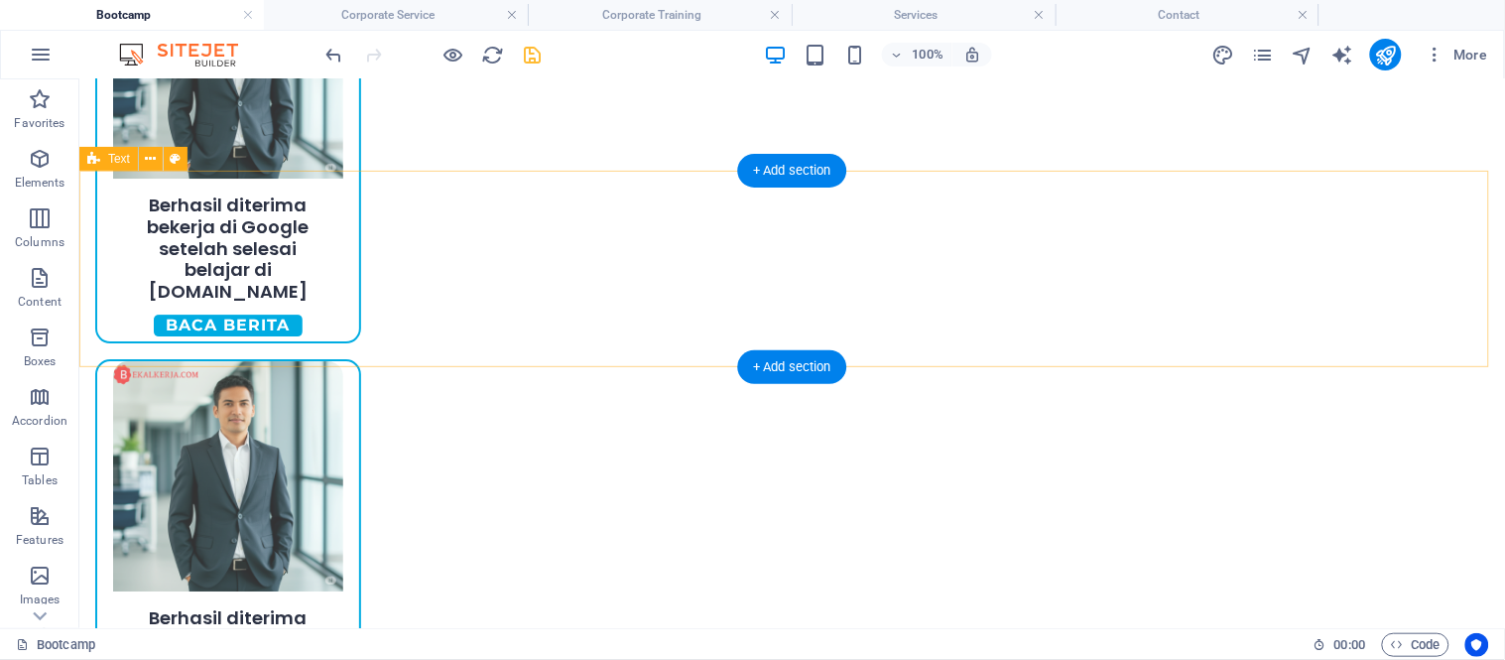
scroll to position [1502, 0]
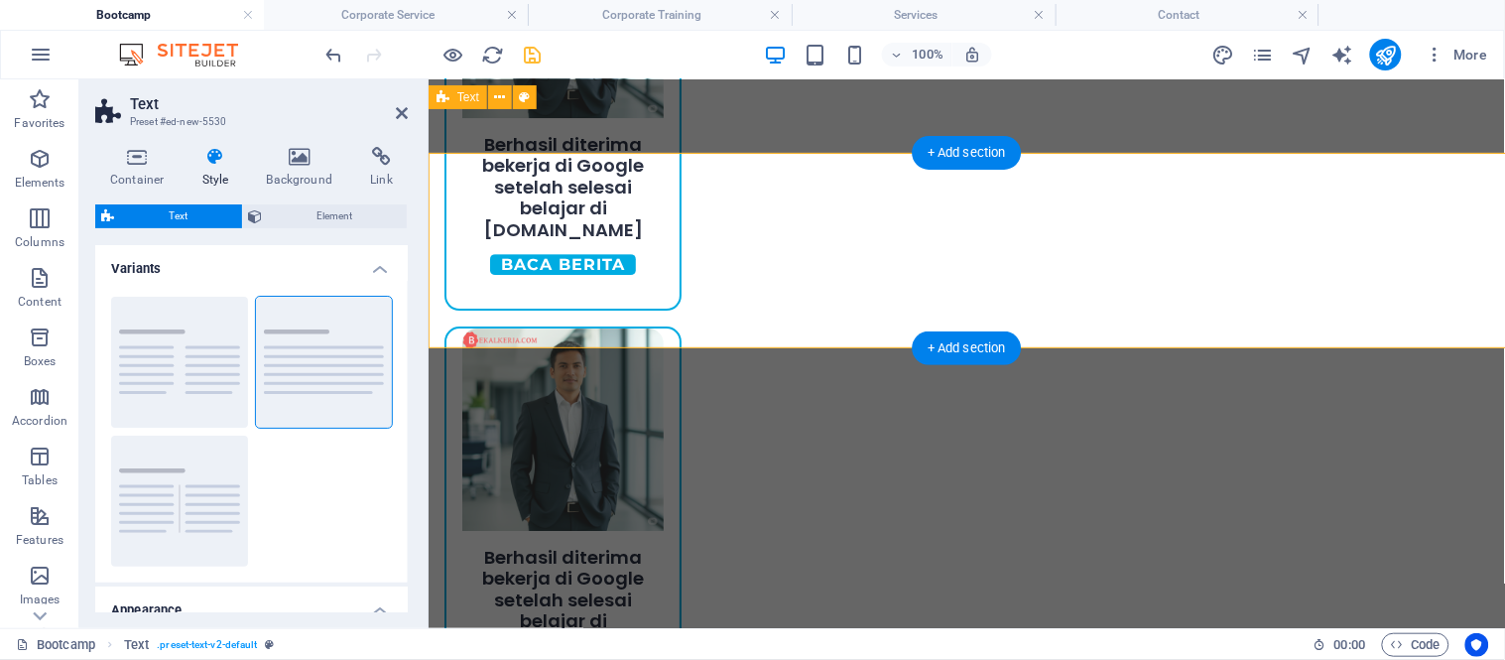
scroll to position [1471, 0]
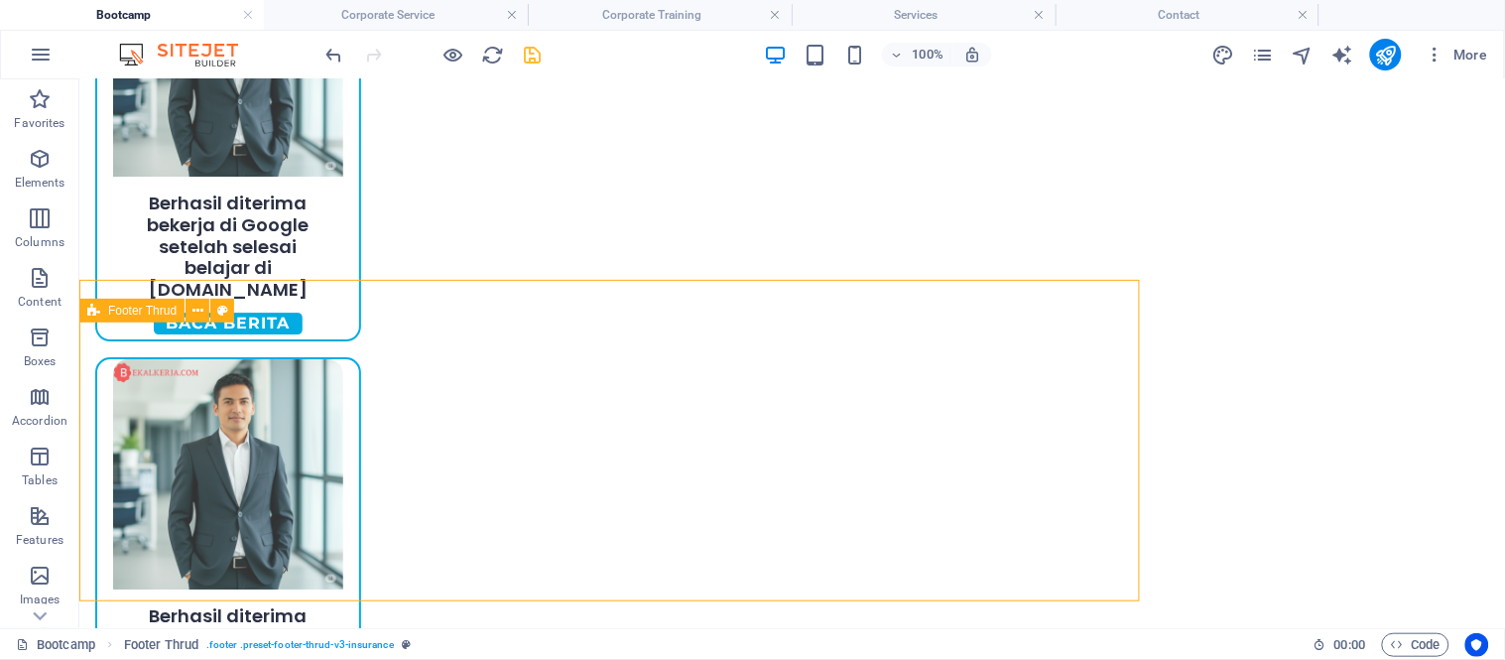
scroll to position [1502, 0]
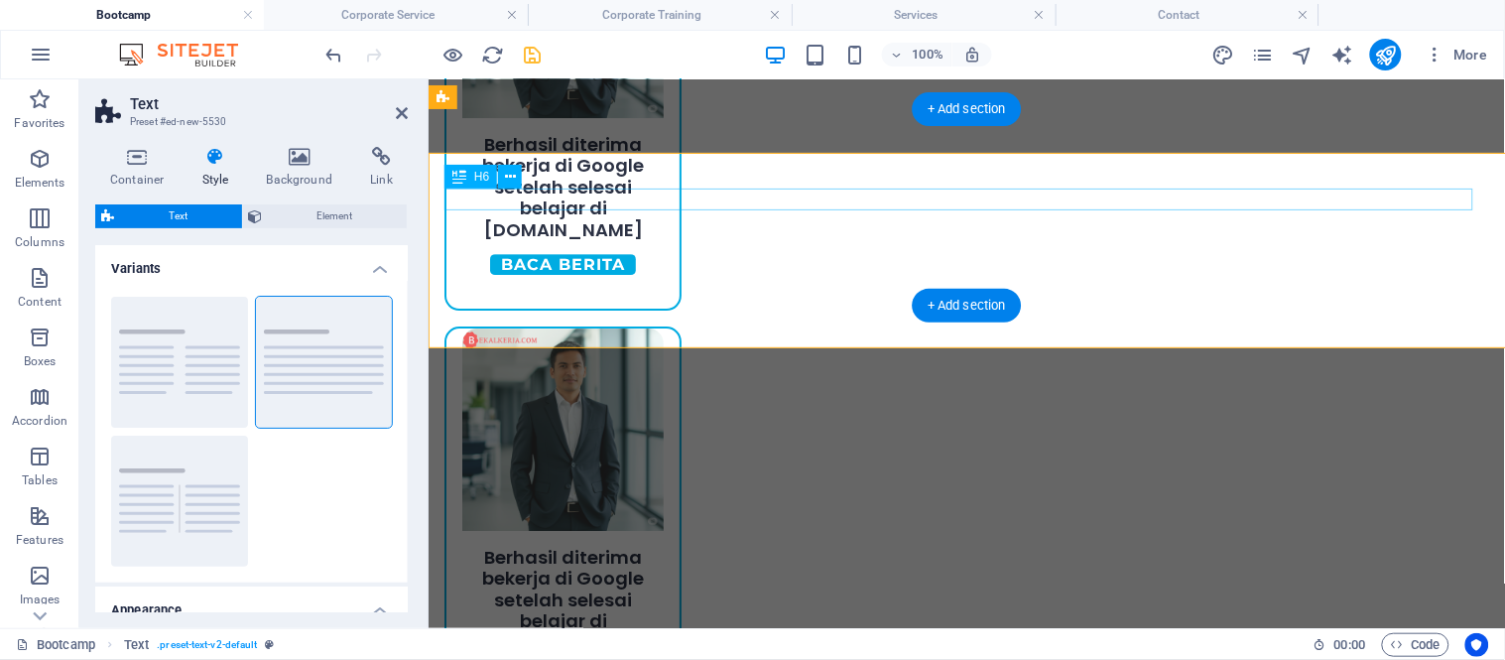
scroll to position [1471, 0]
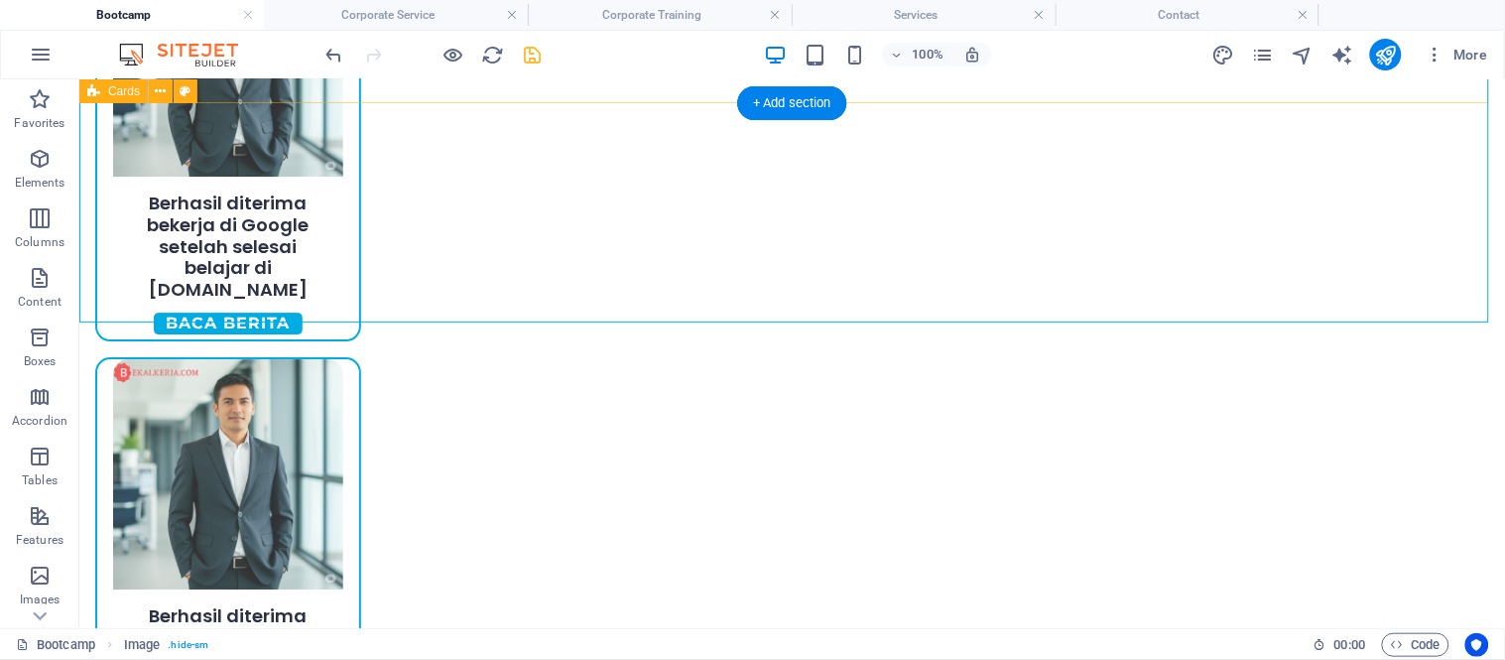
scroll to position [1502, 0]
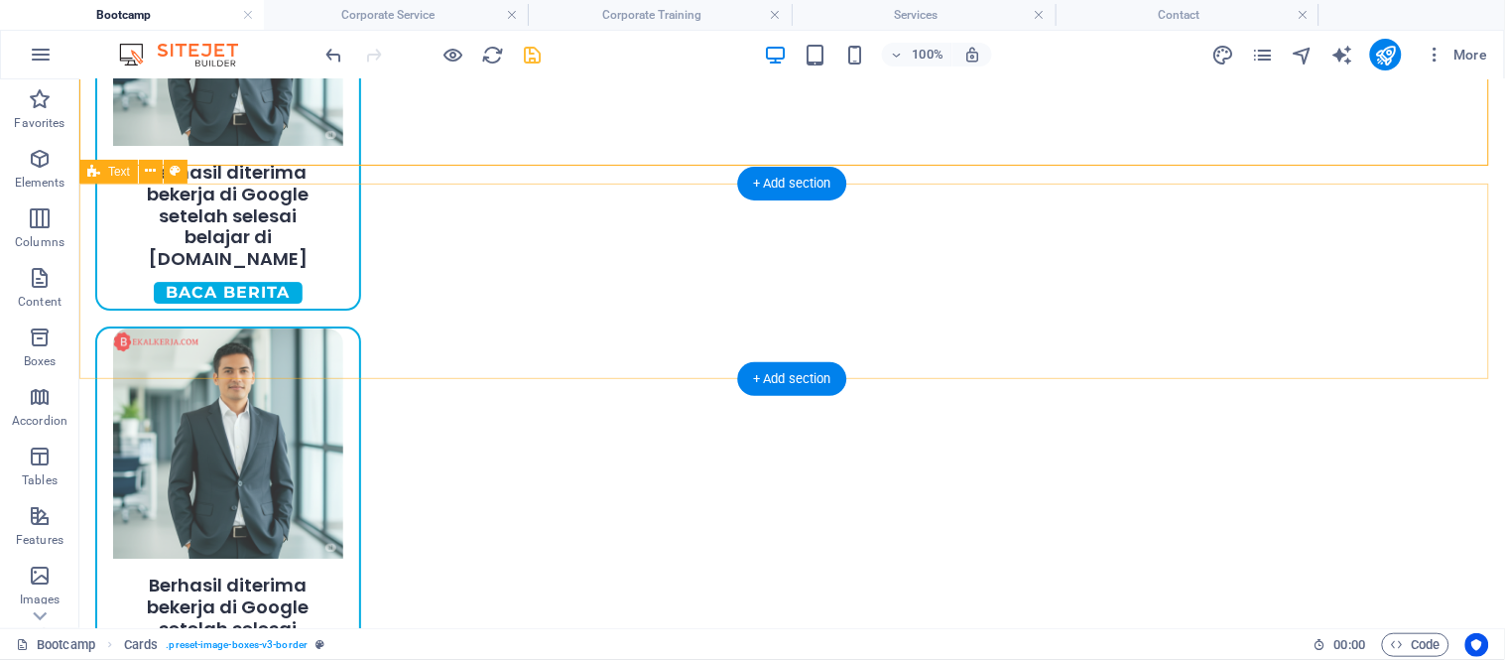
scroll to position [1399, 0]
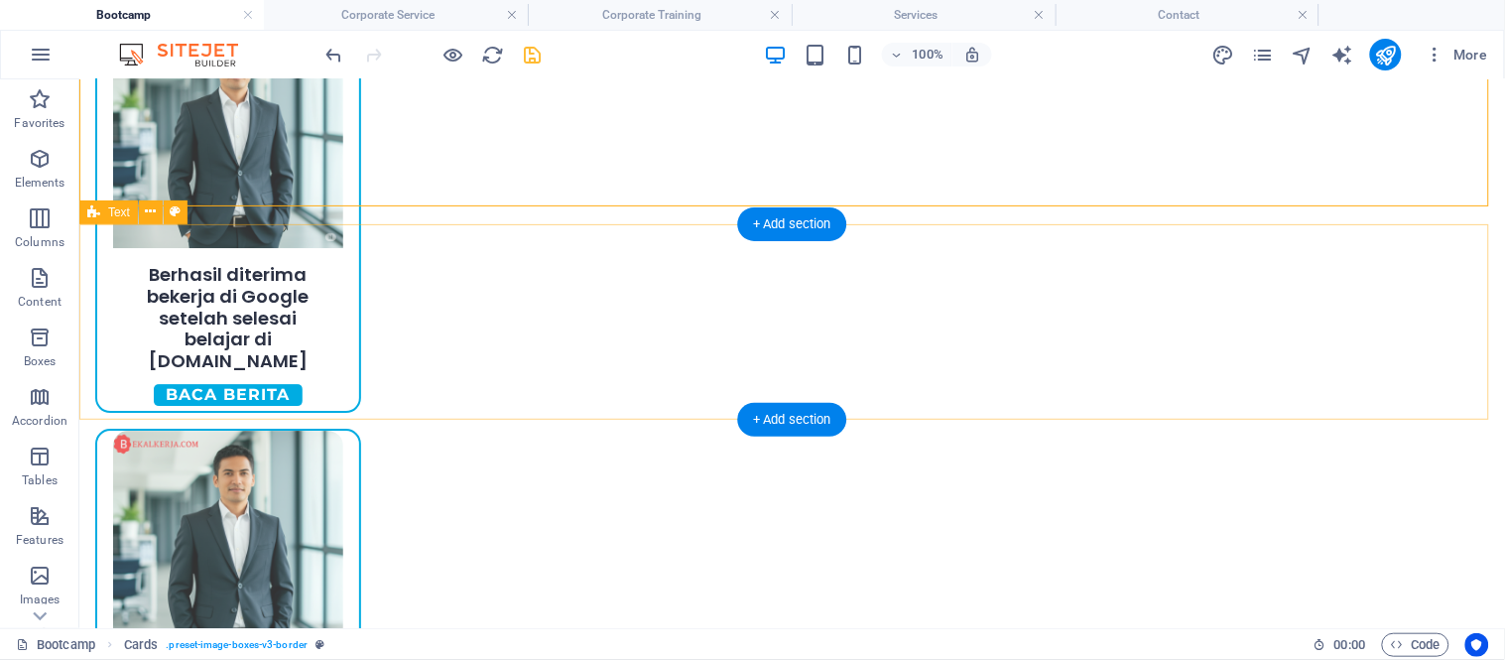
drag, startPoint x: 938, startPoint y: 250, endPoint x: 928, endPoint y: 205, distance: 45.7
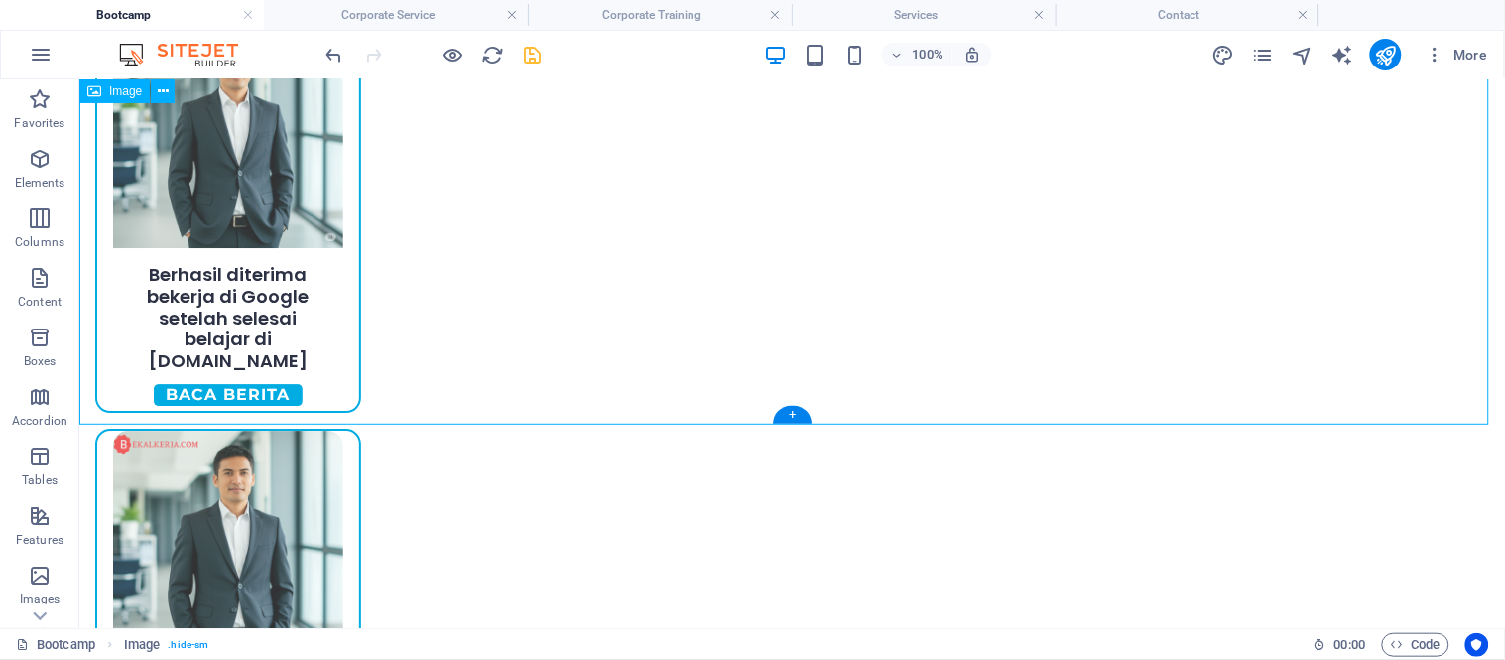
select select "px"
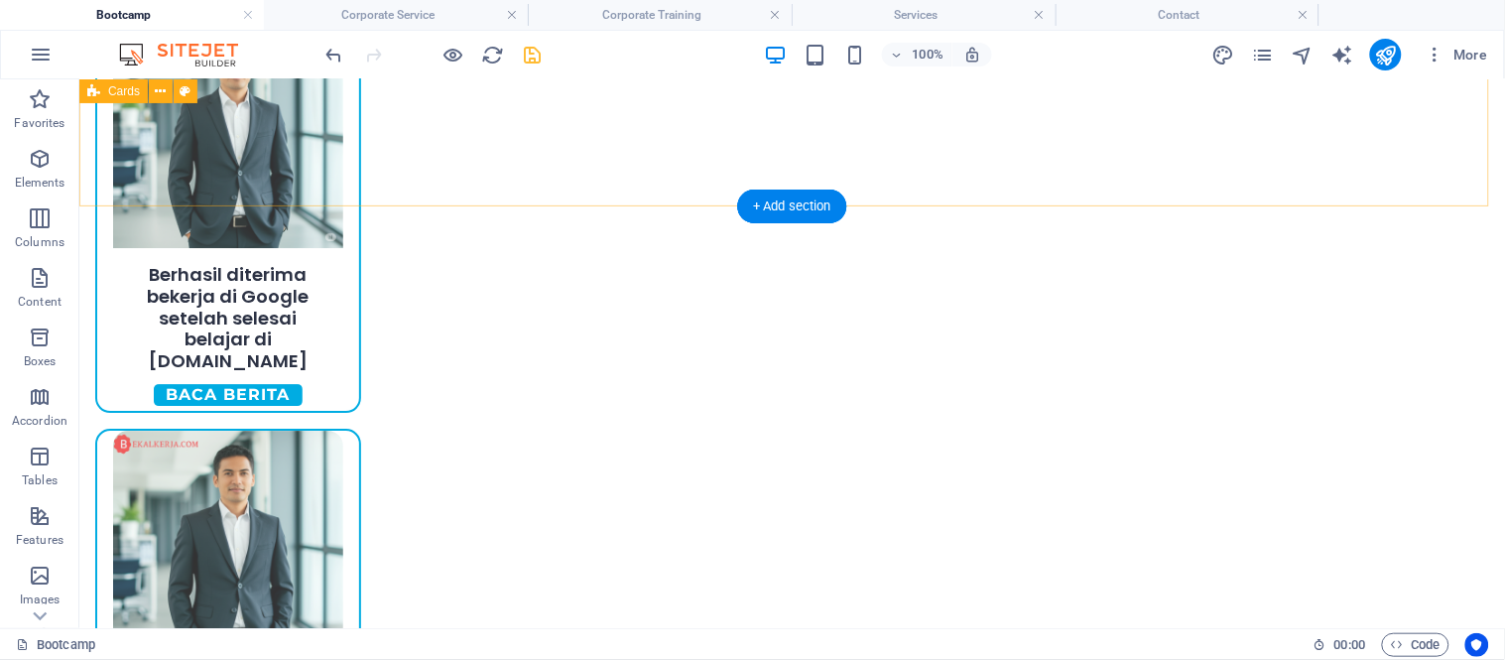
select select "px"
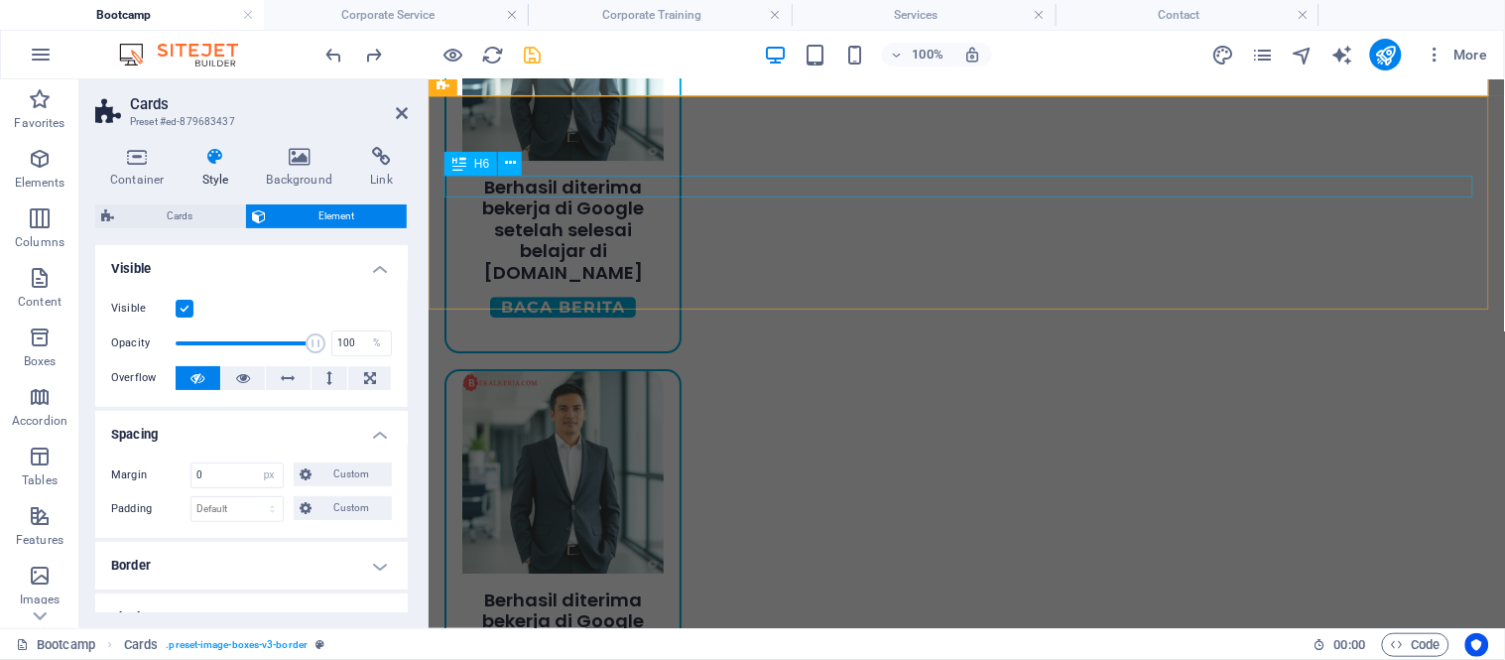
scroll to position [1452, 0]
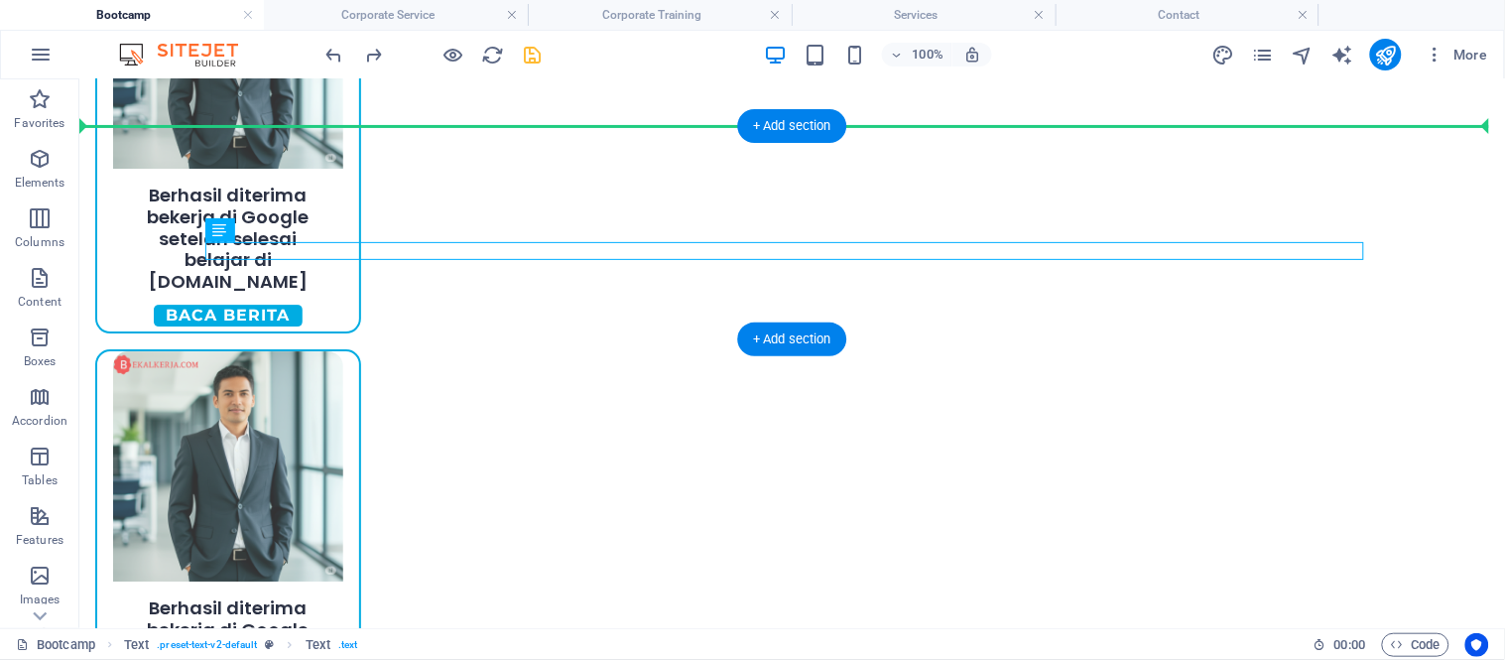
scroll to position [1465, 0]
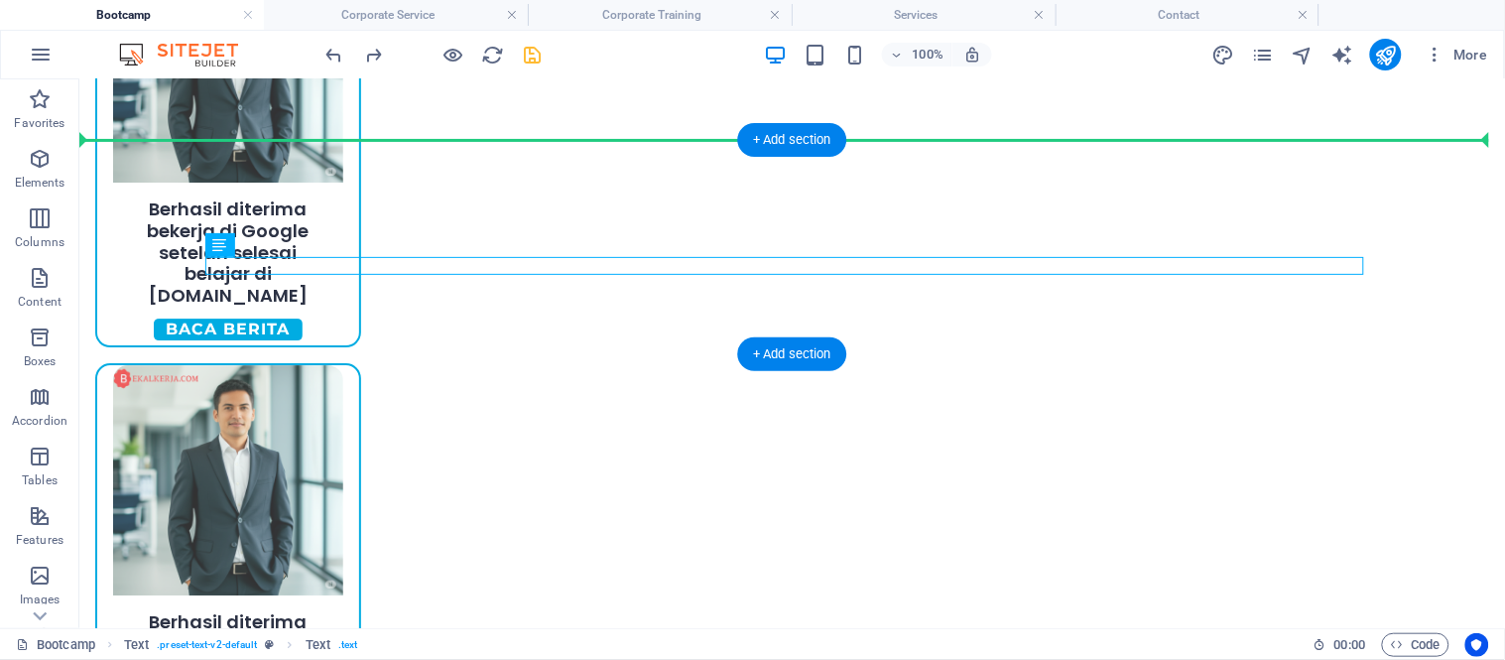
drag, startPoint x: 770, startPoint y: 249, endPoint x: 765, endPoint y: 200, distance: 48.9
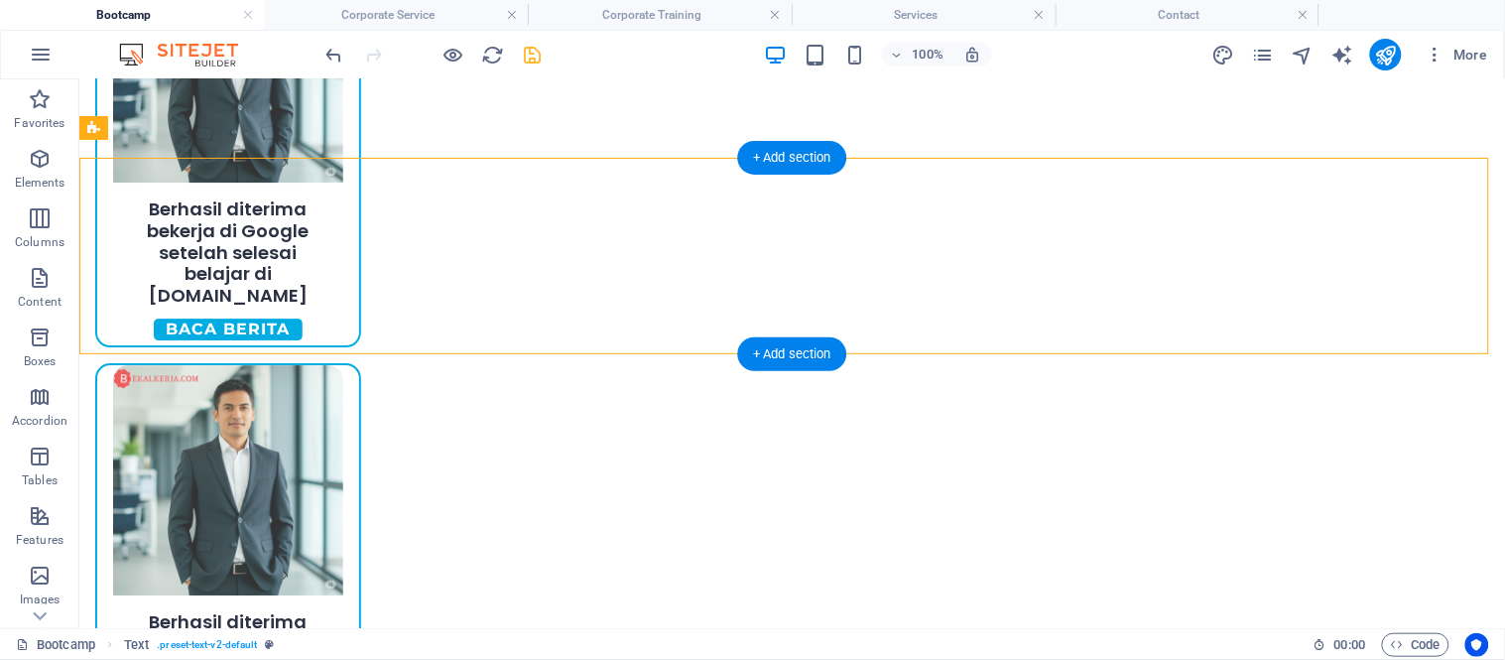
select select "rem"
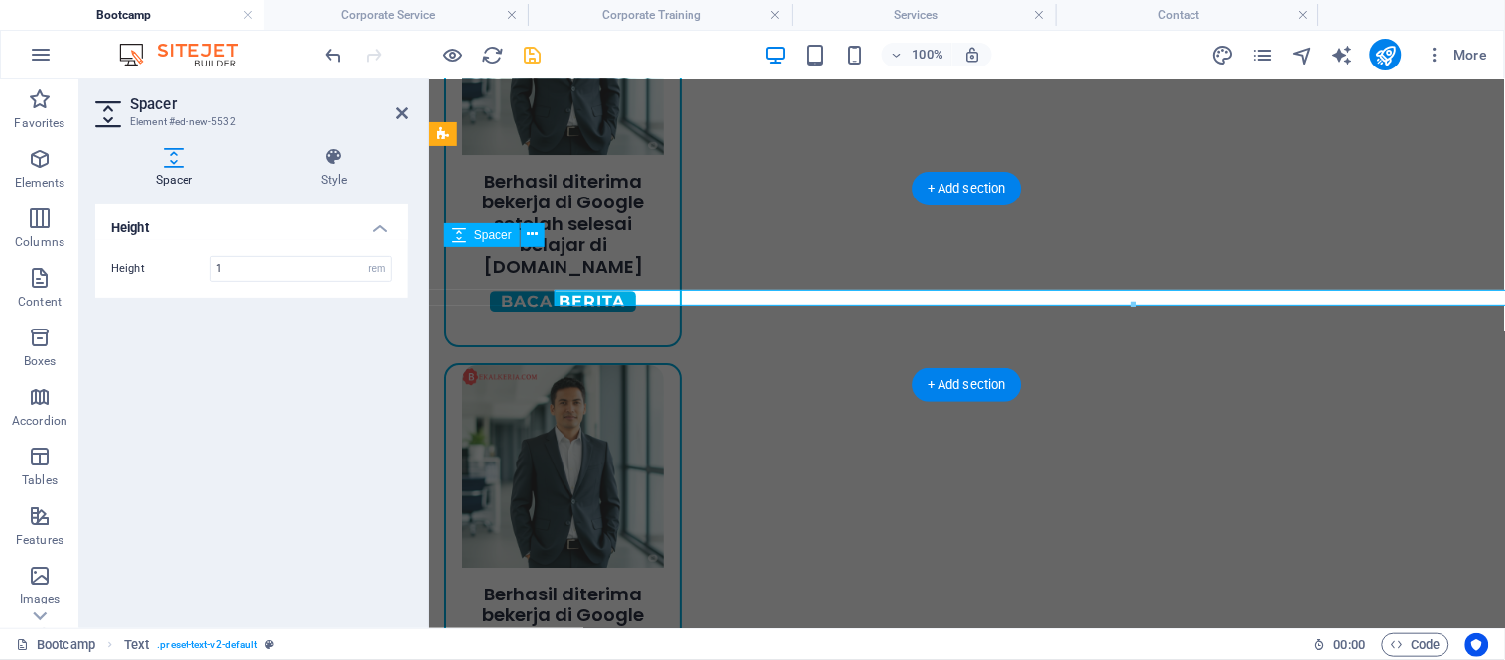
scroll to position [1434, 0]
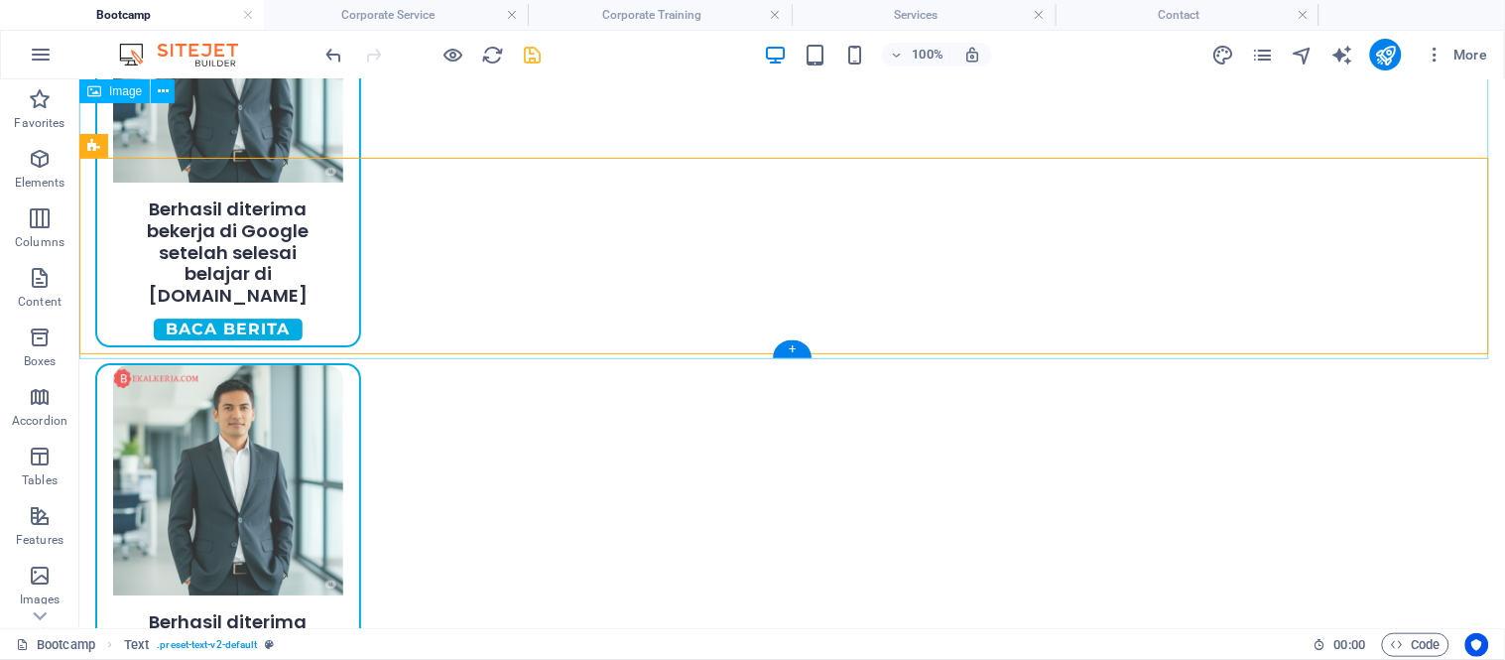
select select "px"
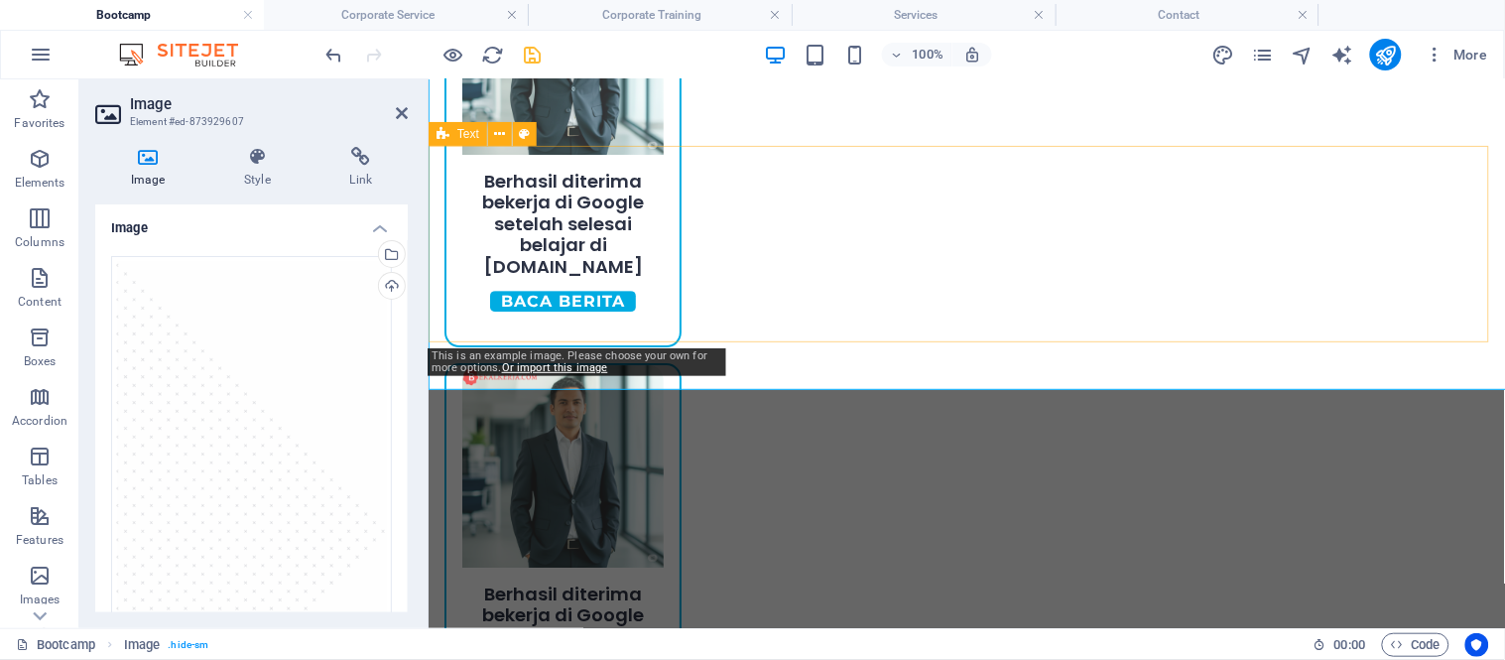
scroll to position [1434, 0]
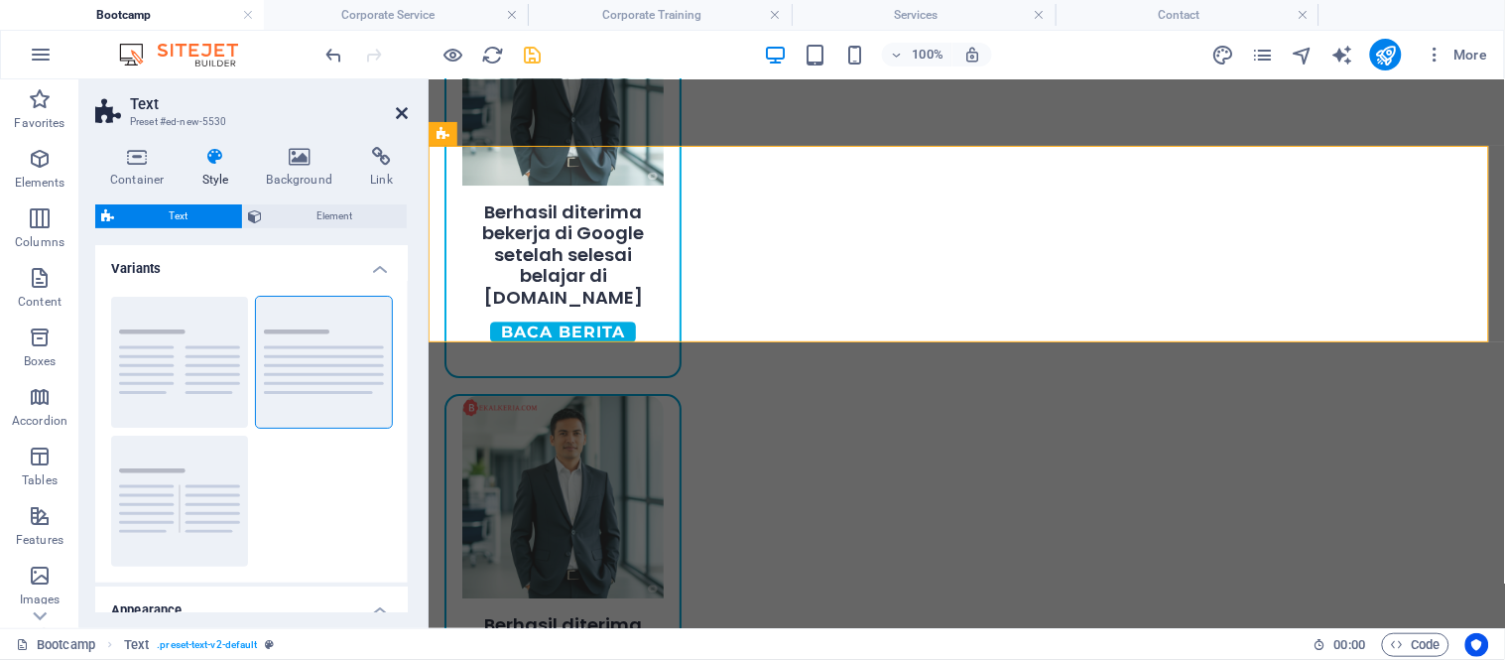
click at [404, 116] on icon at bounding box center [402, 113] width 12 height 16
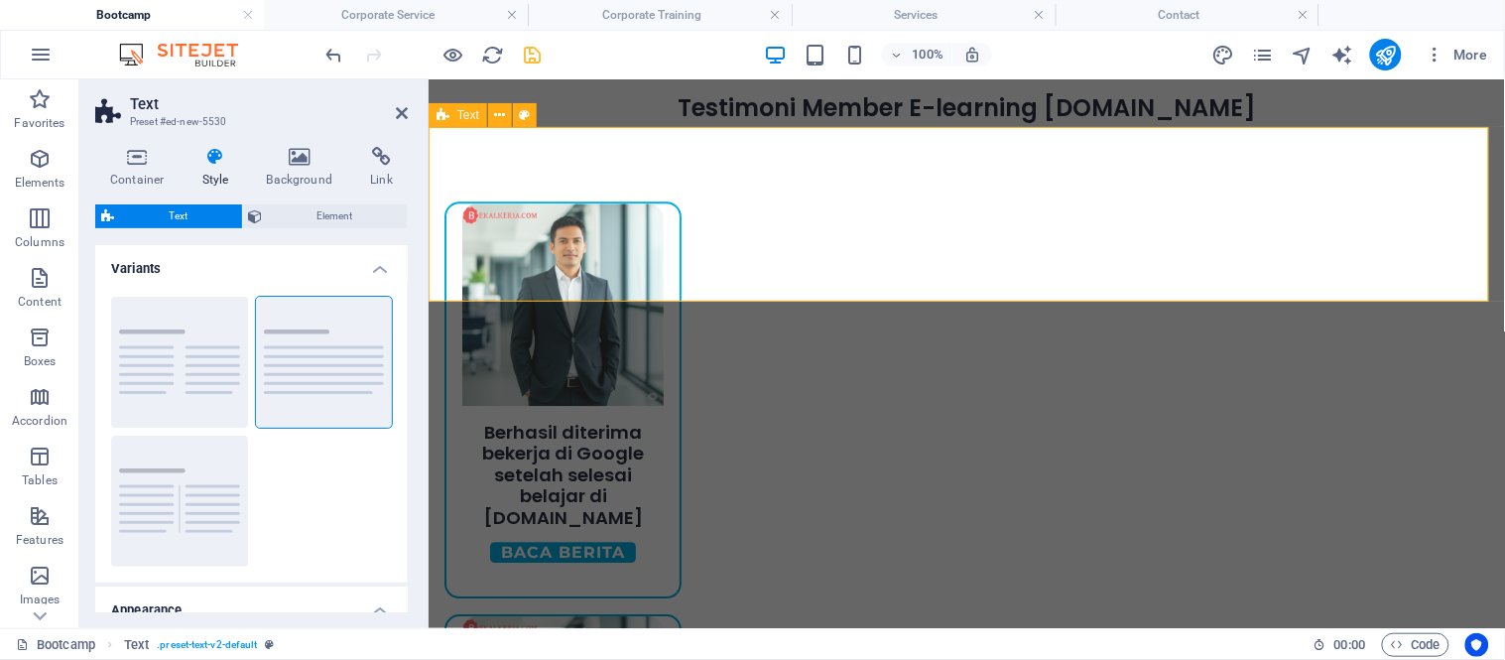
scroll to position [1453, 0]
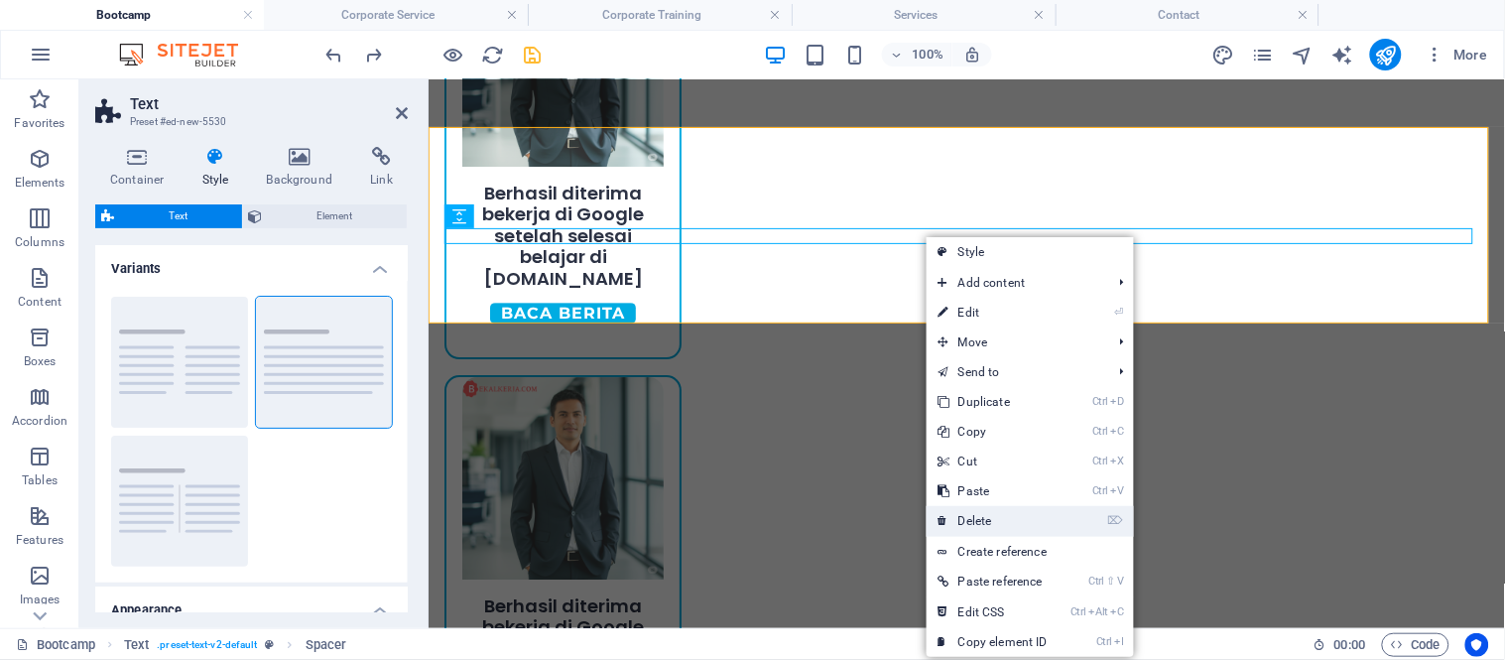
click at [1002, 533] on link "⌦ Delete" at bounding box center [992, 521] width 133 height 30
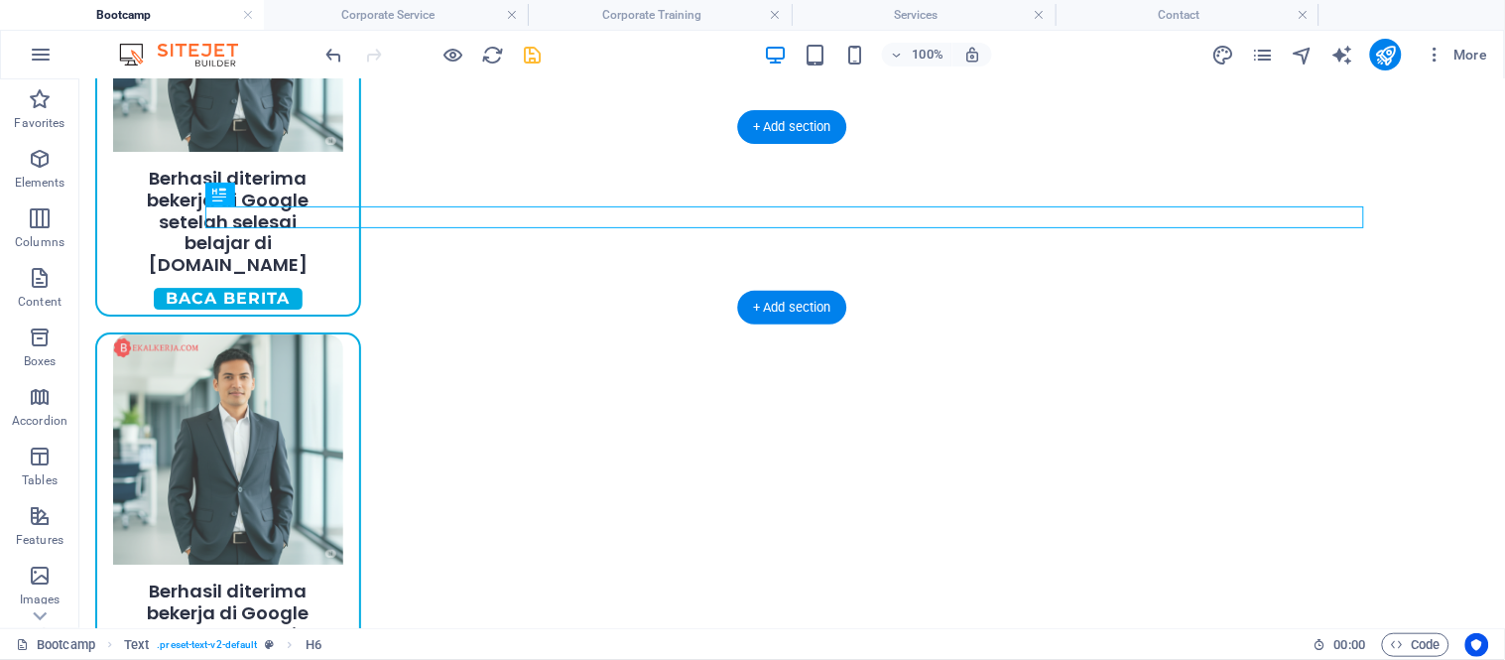
drag, startPoint x: 919, startPoint y: 215, endPoint x: 909, endPoint y: 159, distance: 57.4
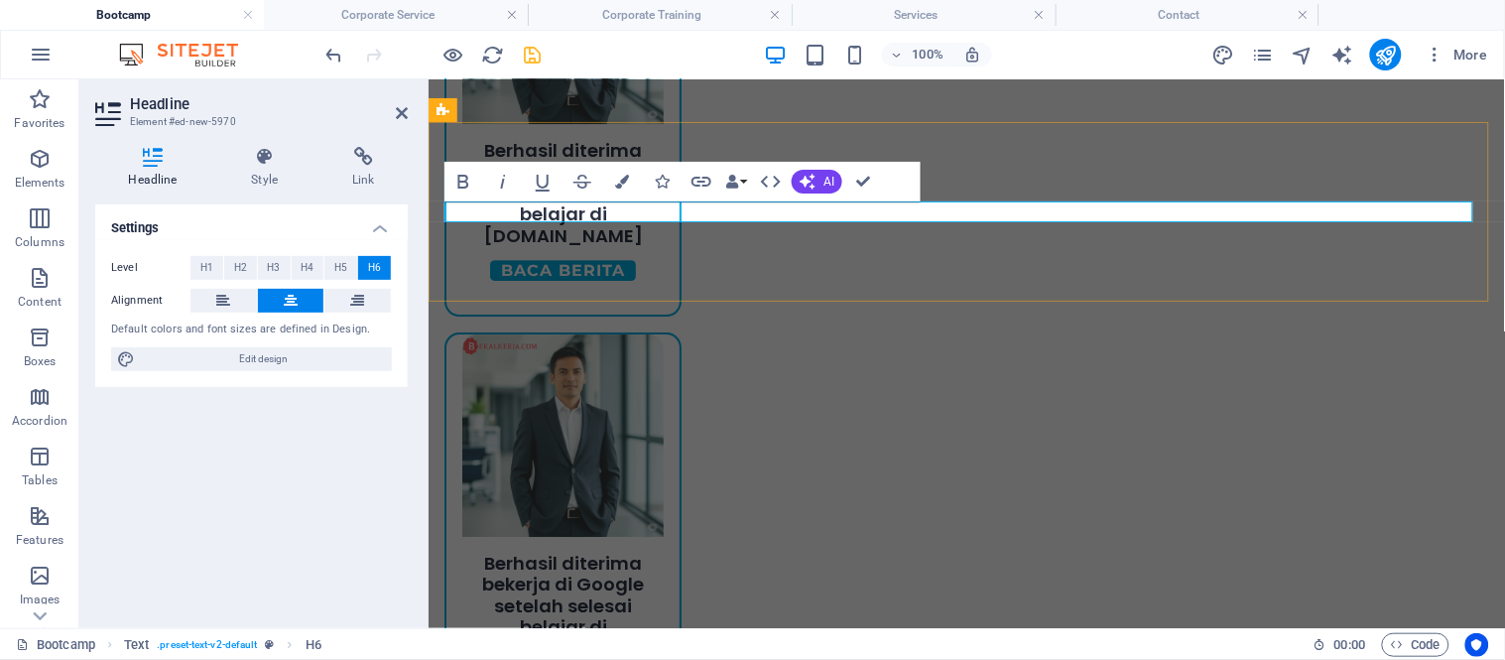
scroll to position [1459, 0]
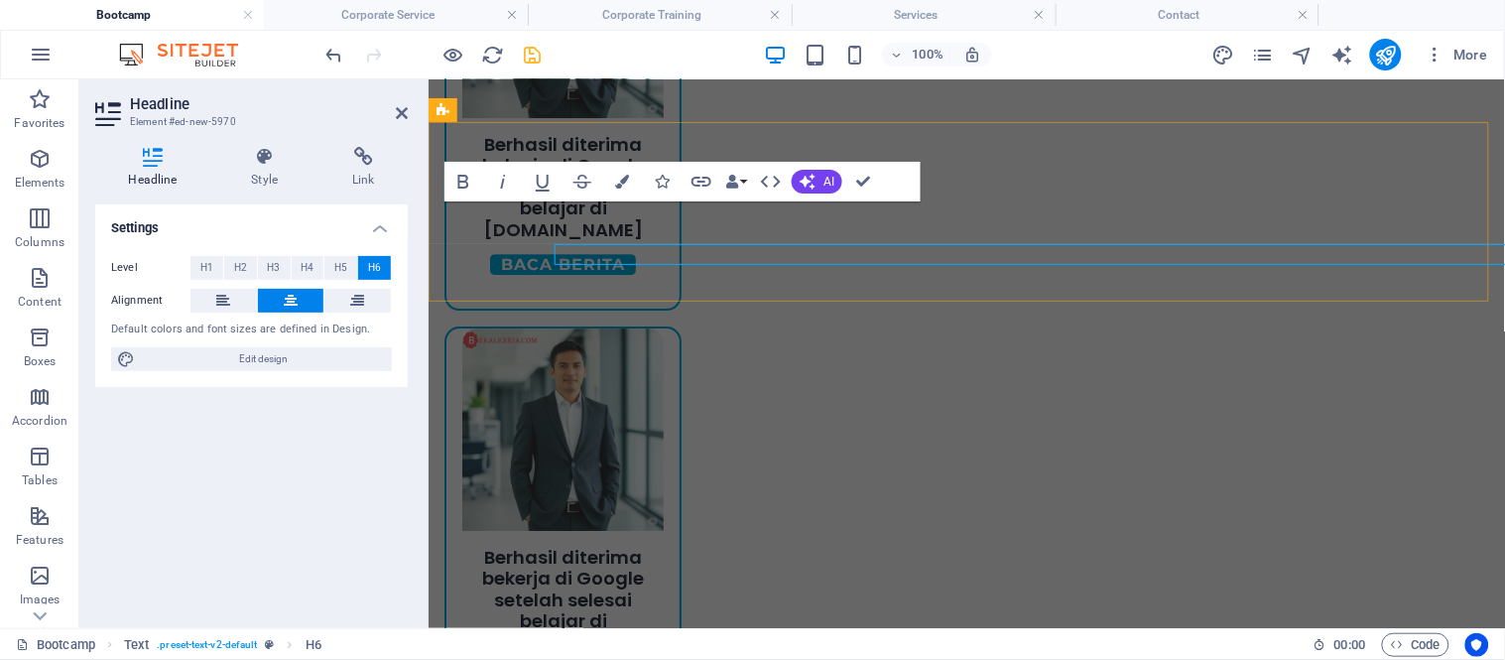
scroll to position [1459, 0]
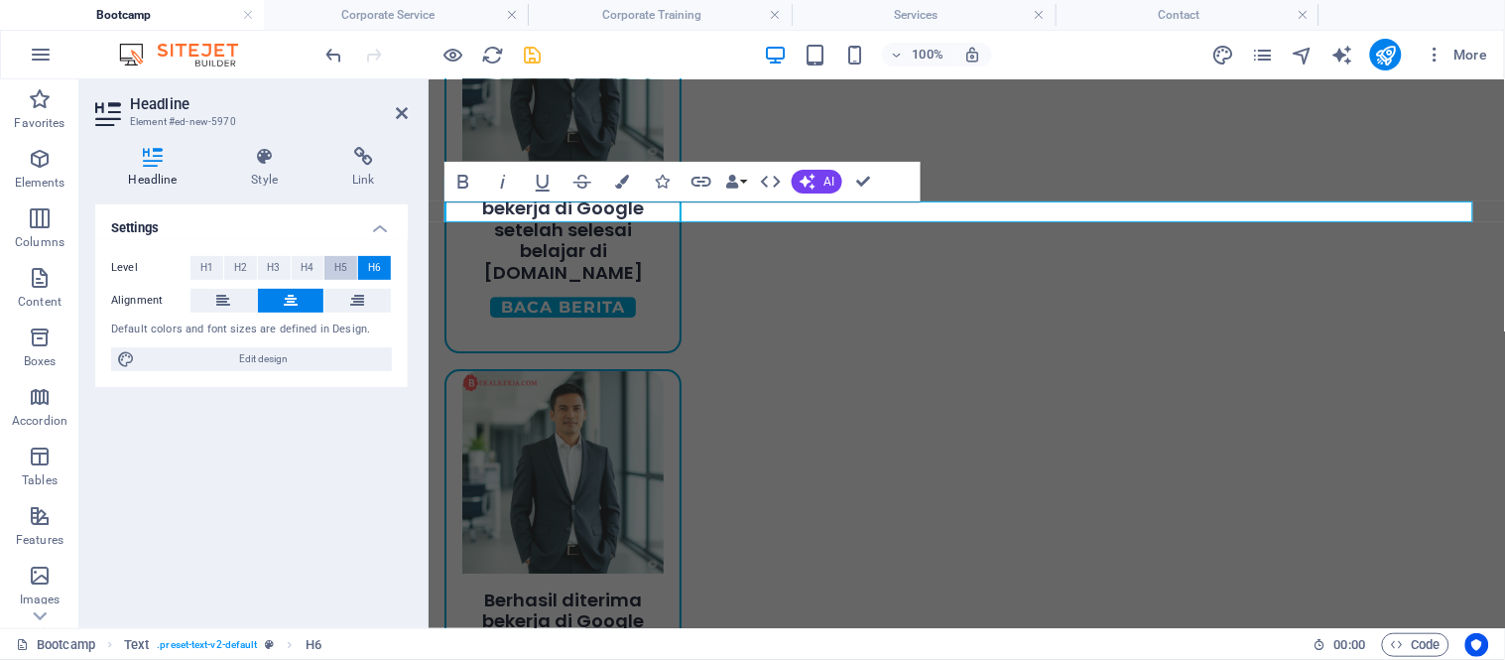
click at [343, 266] on span "H5" at bounding box center [340, 268] width 13 height 24
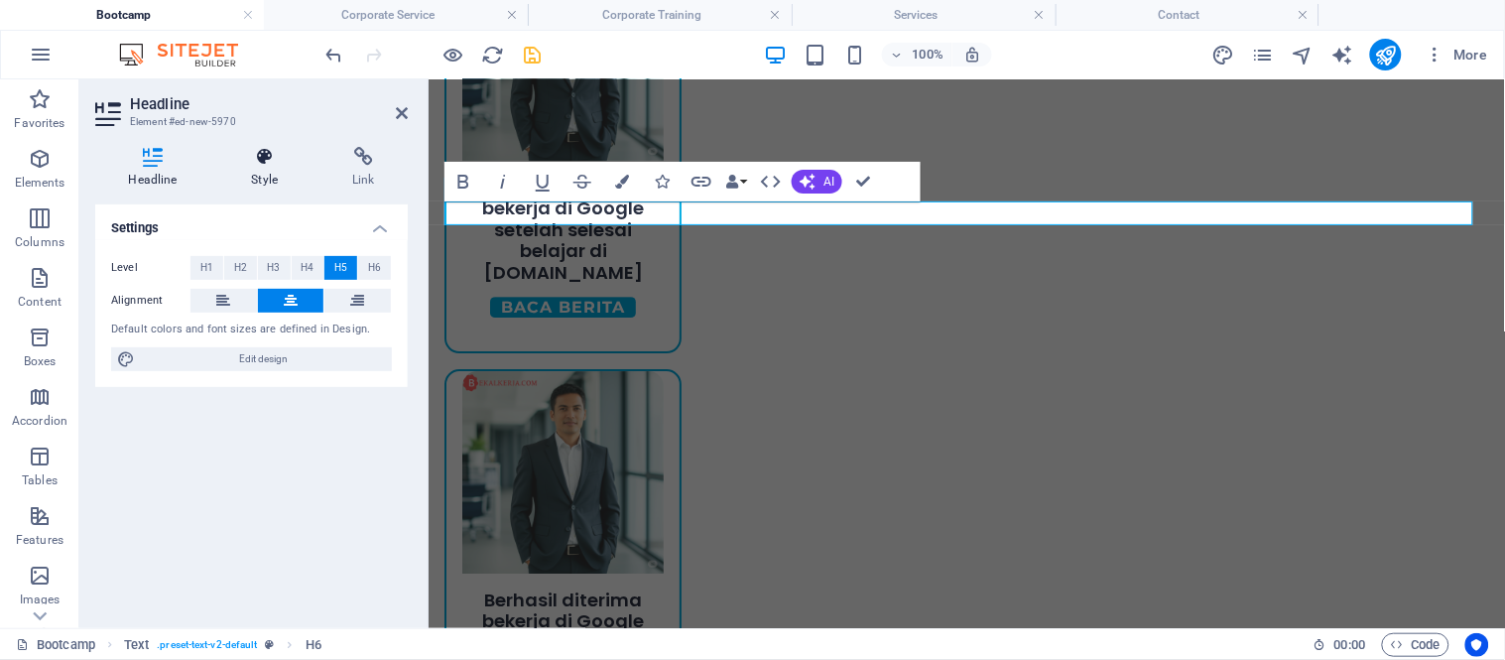
click at [281, 183] on h4 "Style" at bounding box center [268, 168] width 101 height 42
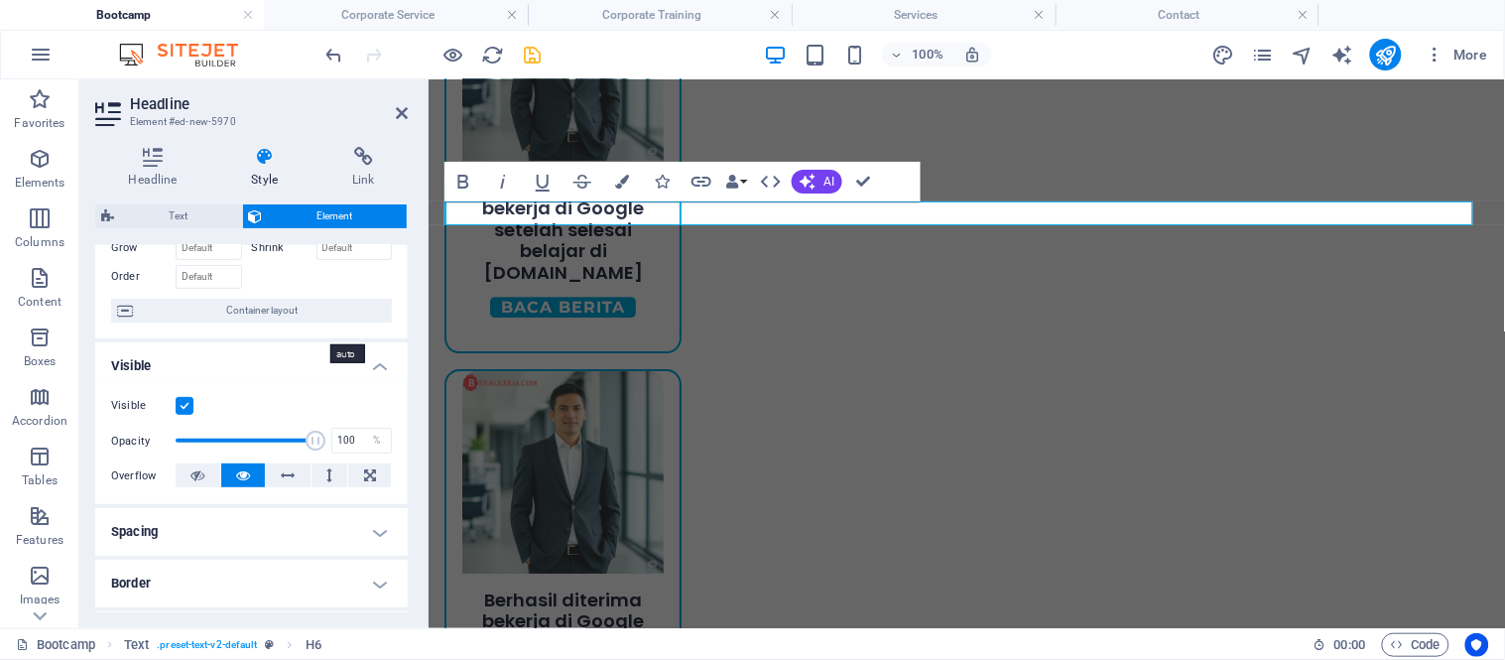
scroll to position [322, 0]
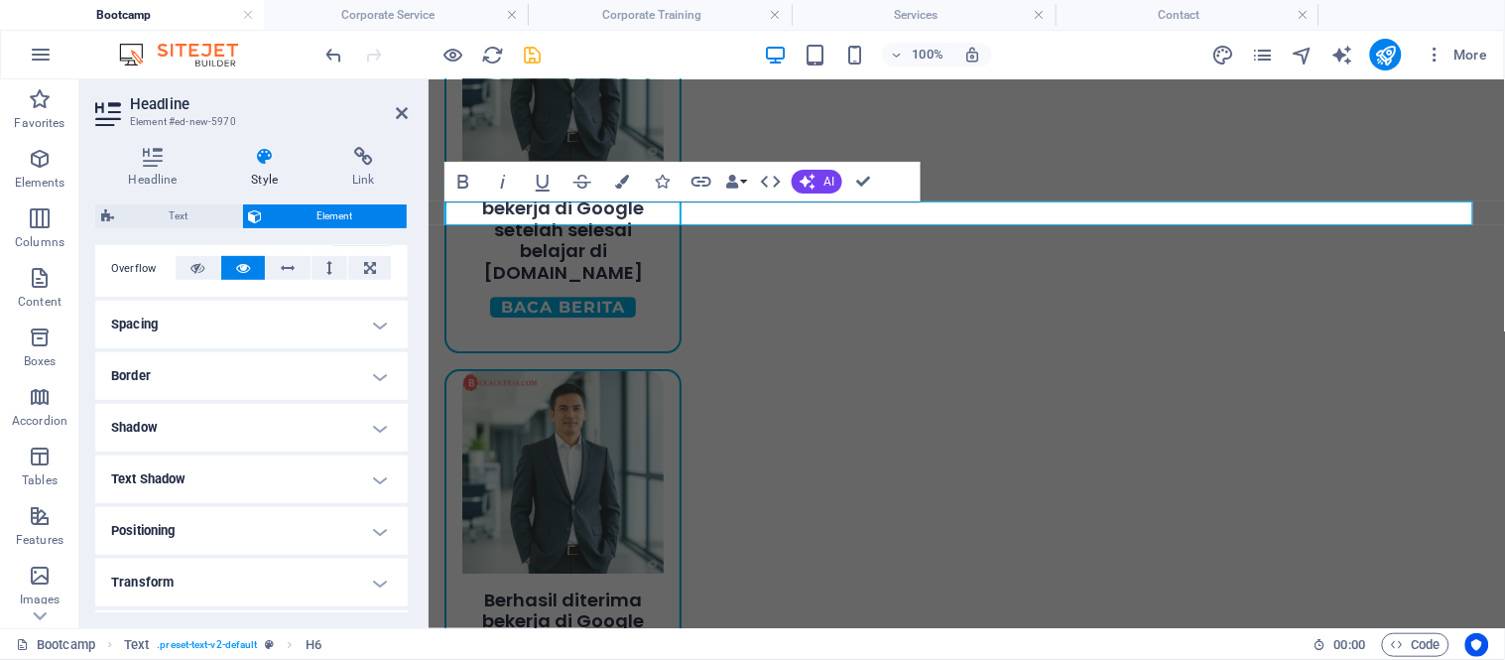
click at [211, 313] on h4 "Spacing" at bounding box center [251, 325] width 312 height 48
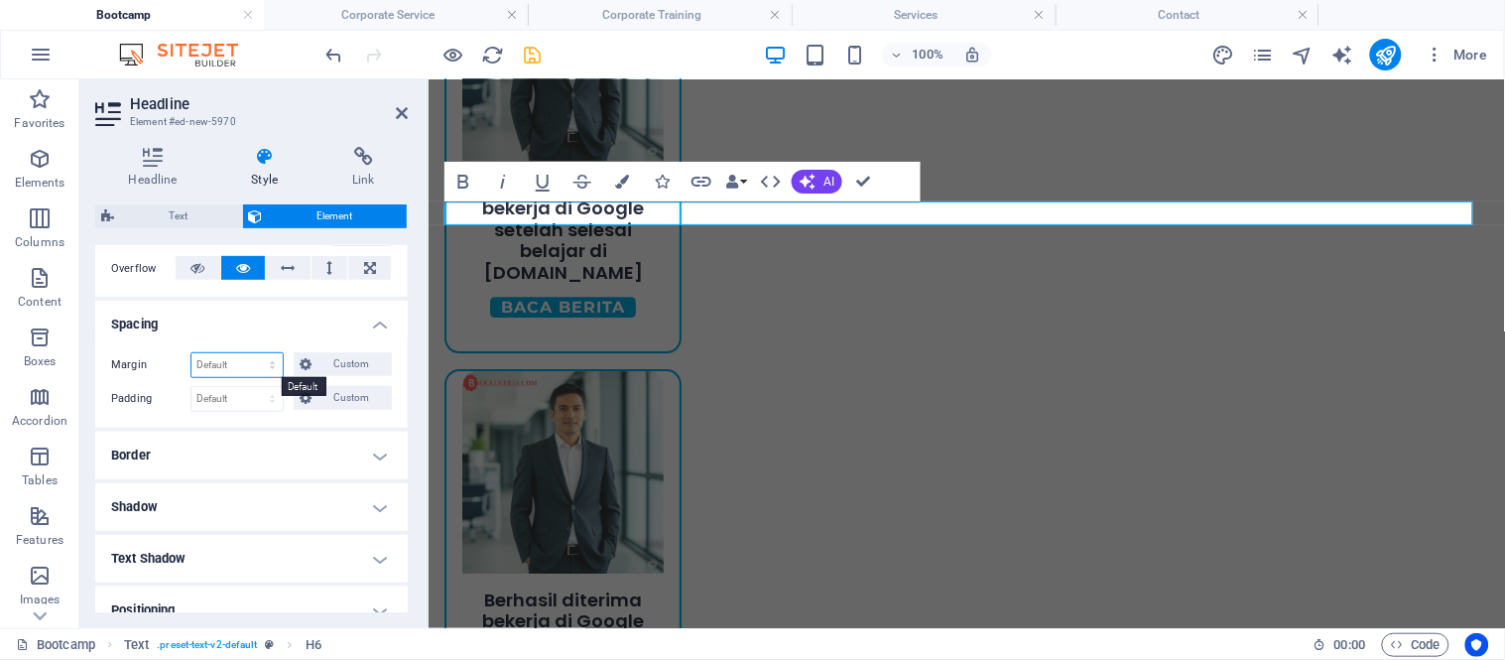
click at [221, 369] on select "Default auto px % rem vw vh Custom" at bounding box center [236, 365] width 91 height 24
select select "px"
click at [253, 353] on select "Default auto px % rem vw vh Custom" at bounding box center [236, 365] width 91 height 24
type input "12"
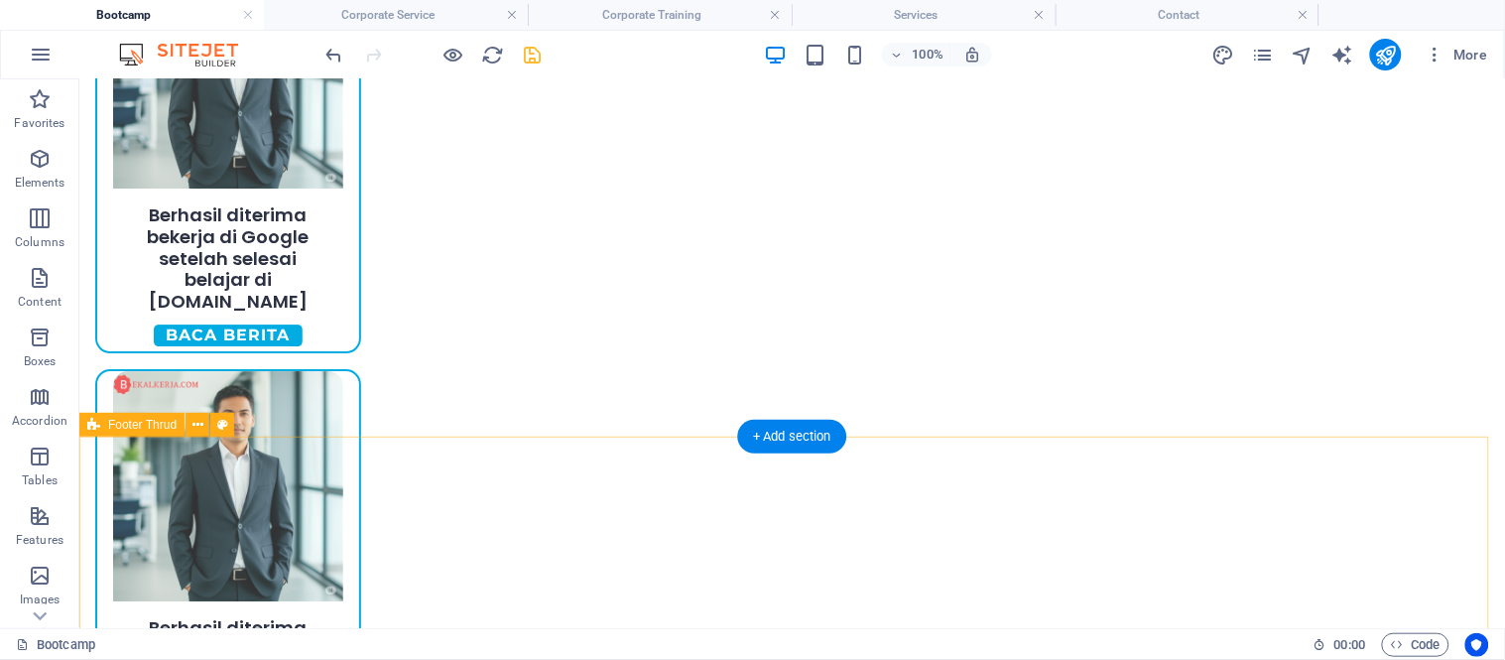
scroll to position [1490, 0]
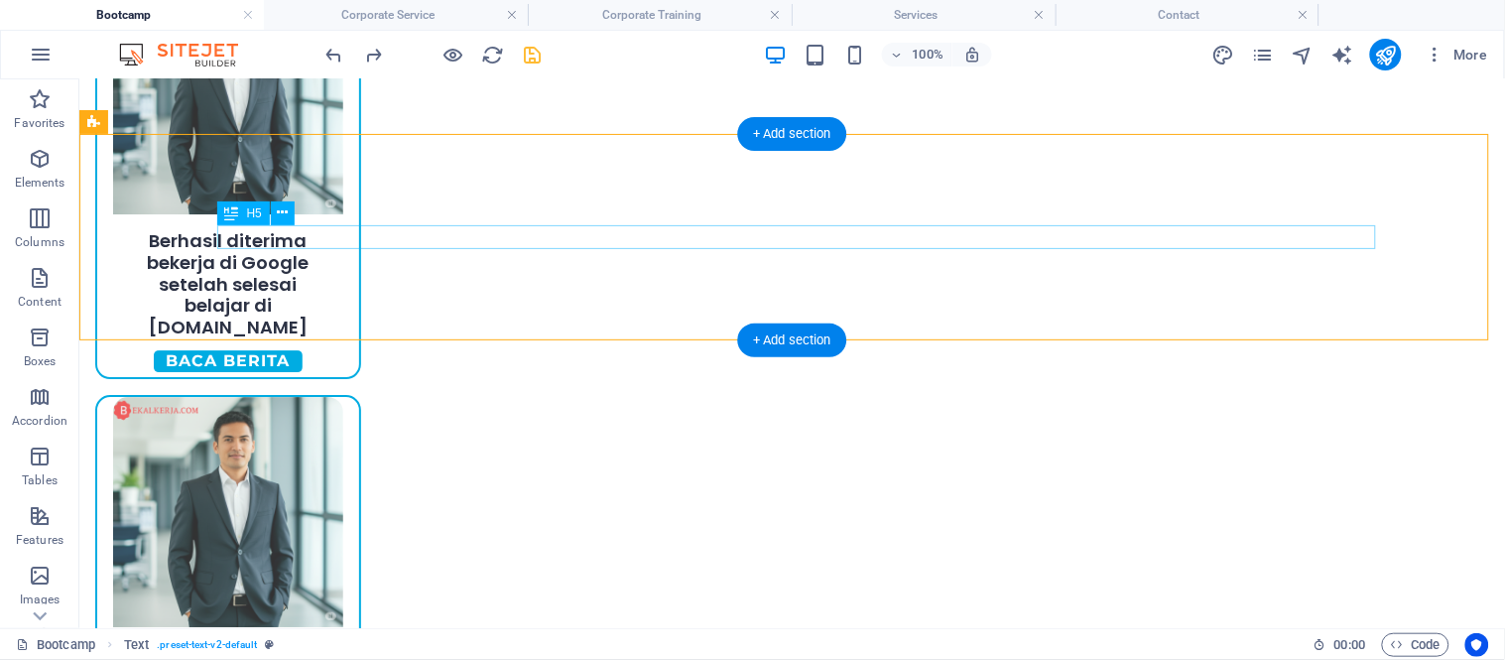
scroll to position [1380, 0]
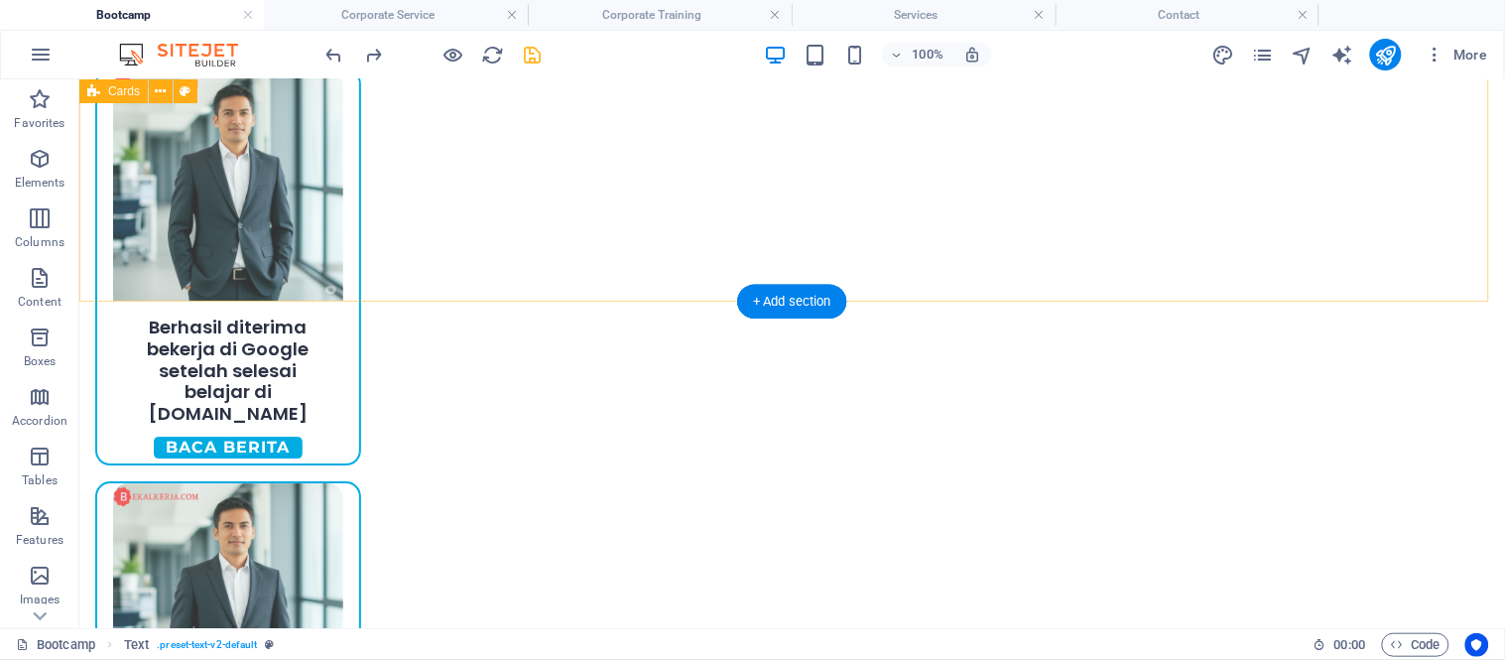
scroll to position [1303, 0]
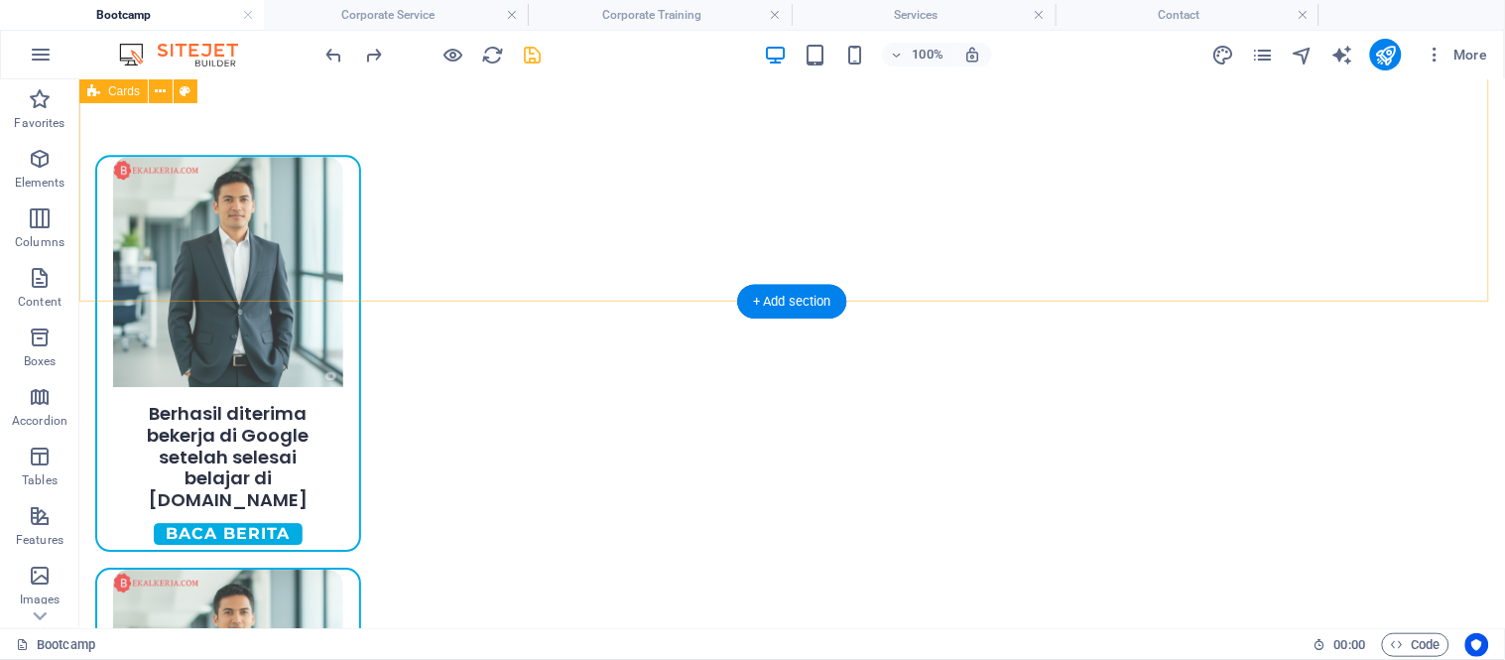
select select "px"
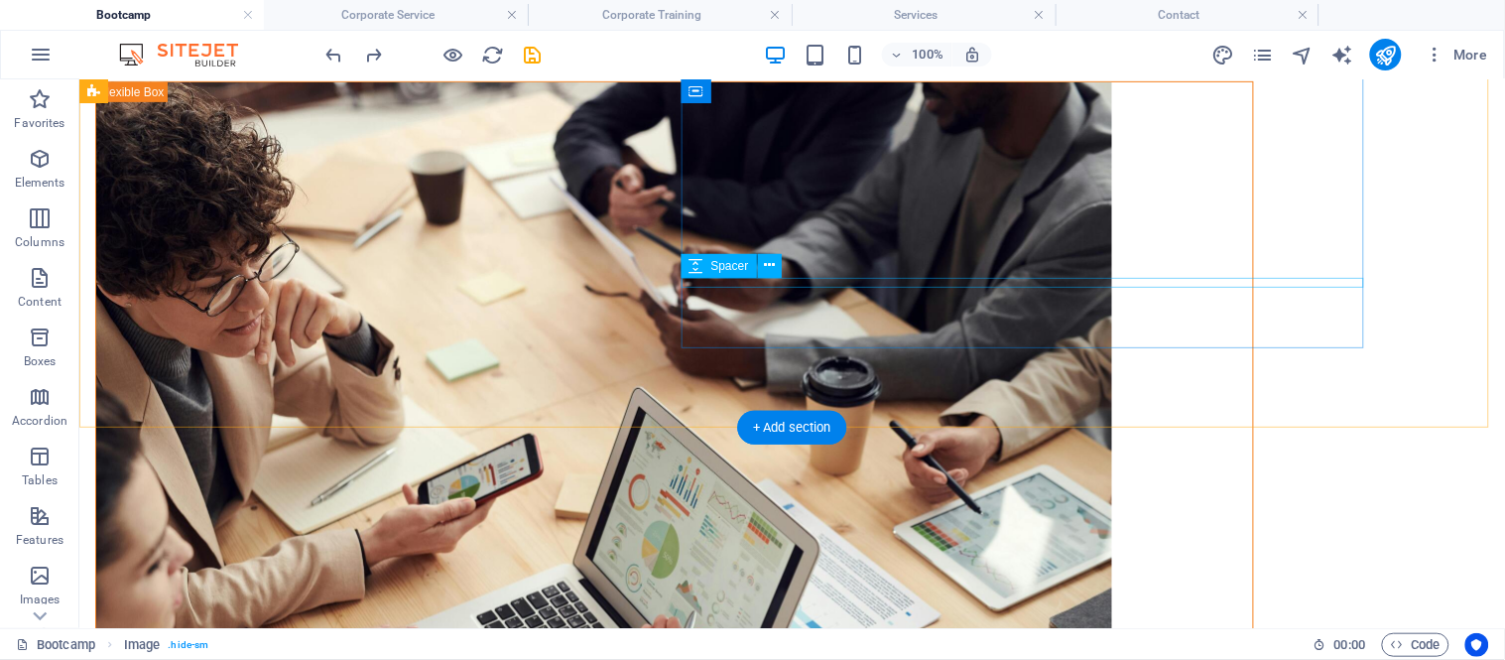
scroll to position [201, 0]
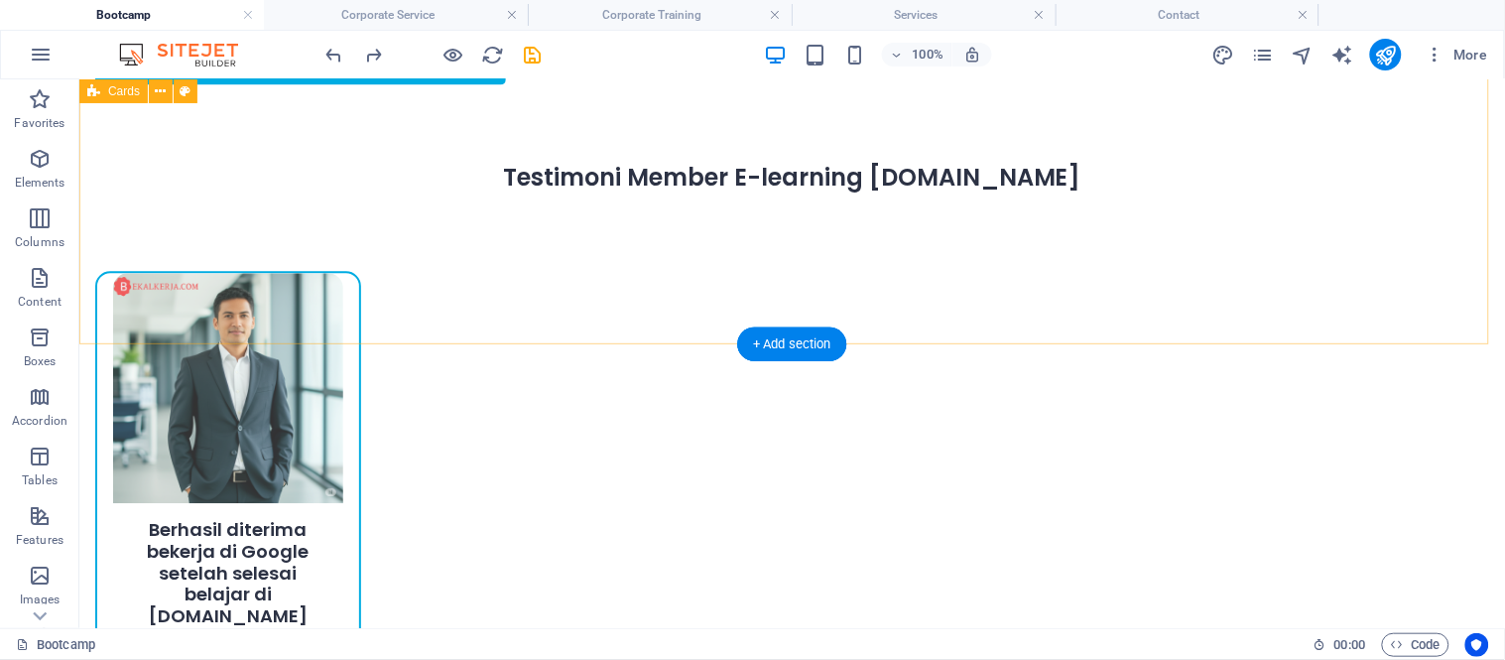
scroll to position [1303, 0]
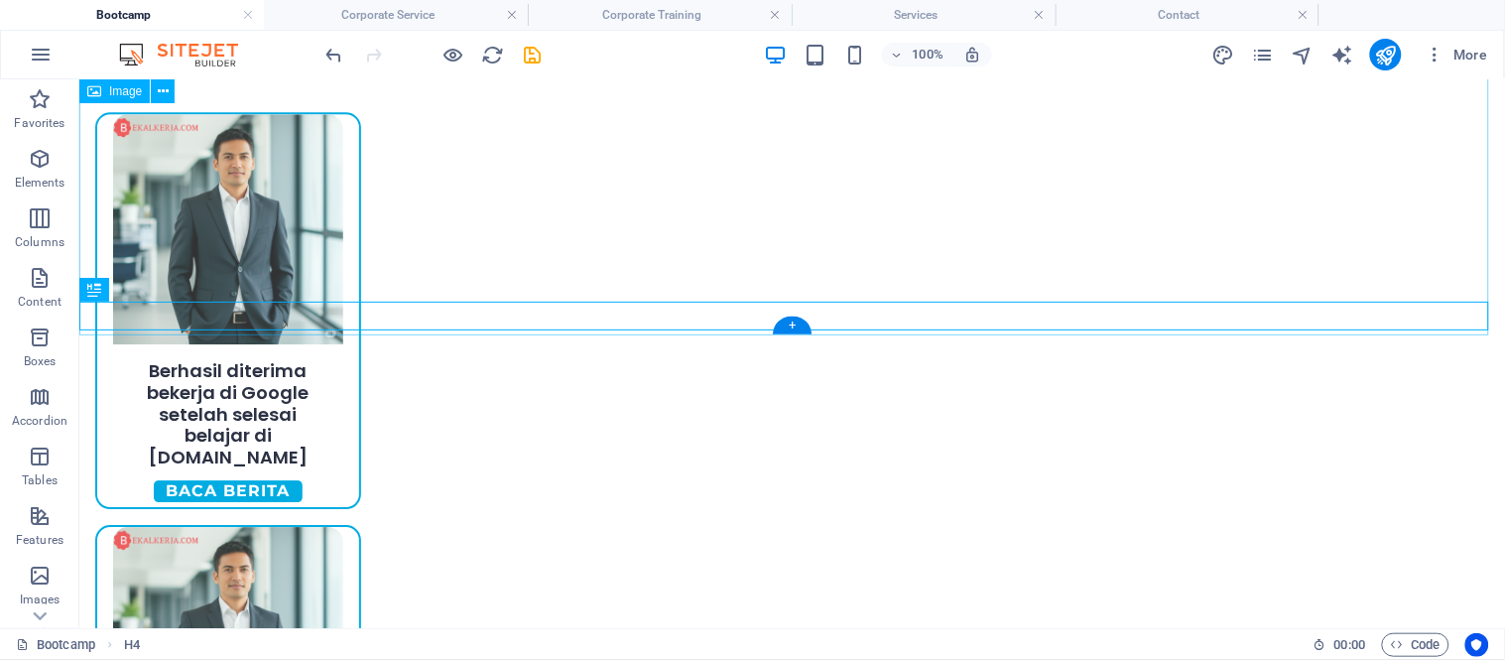
select select "px"
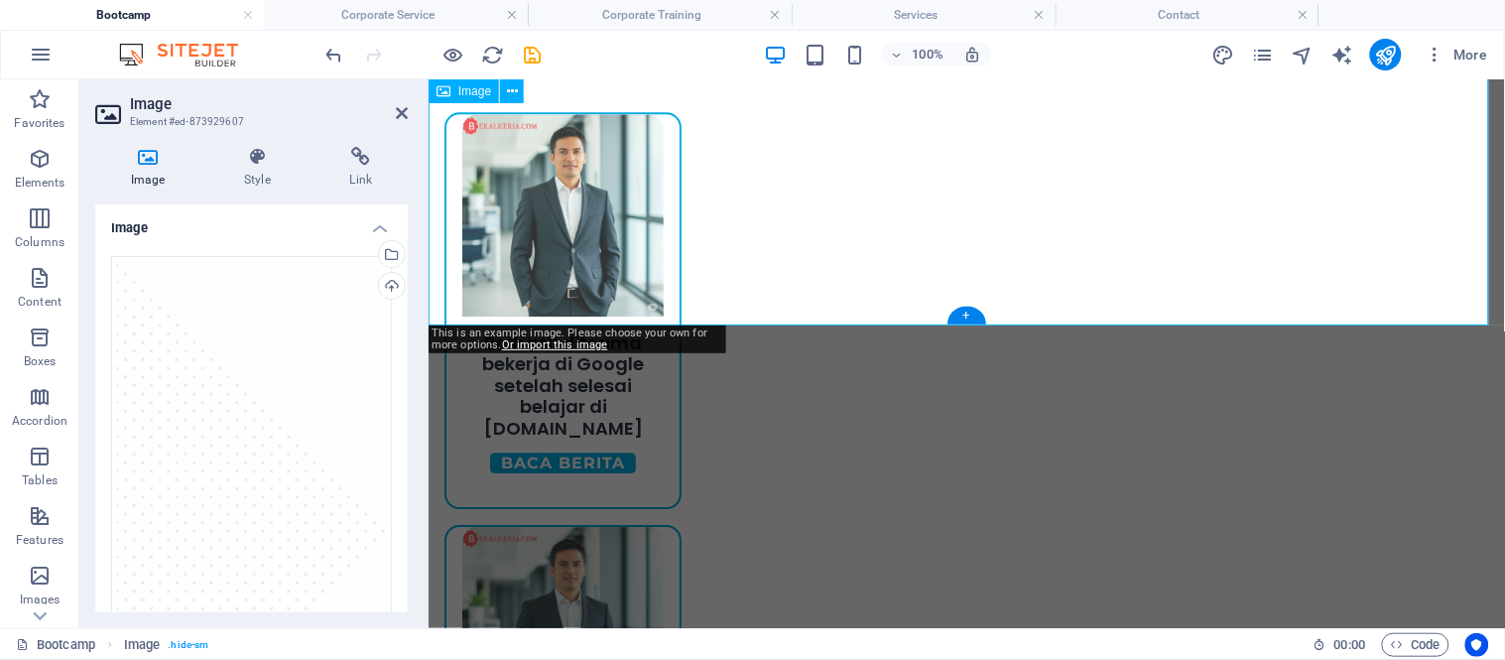
scroll to position [1271, 0]
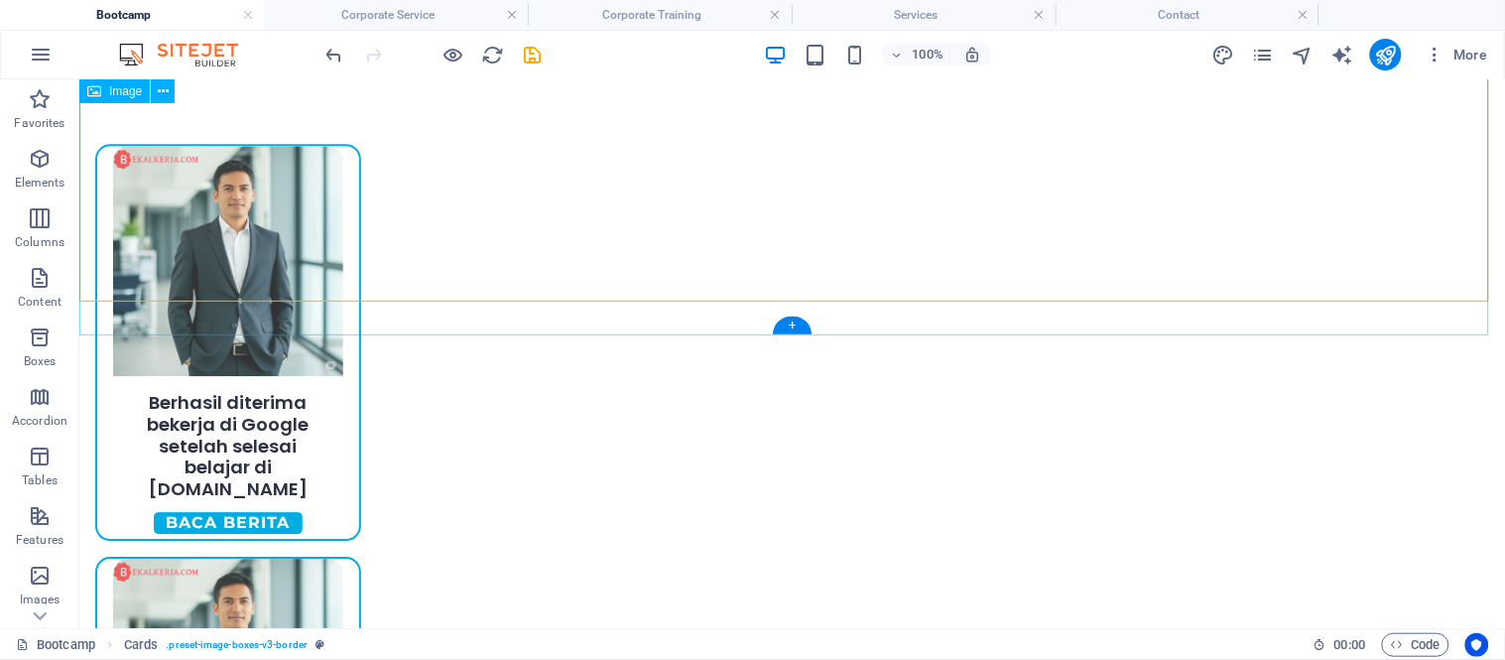
select select "px"
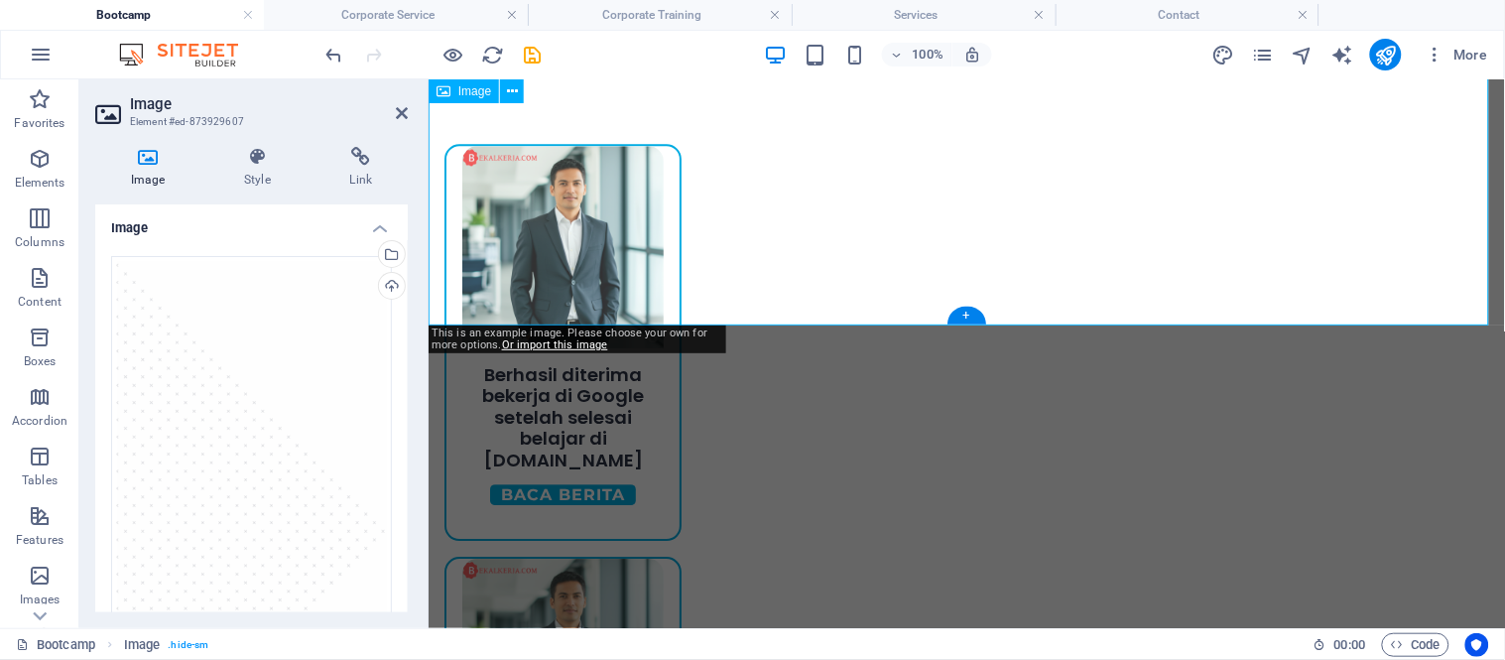
drag, startPoint x: 671, startPoint y: 302, endPoint x: 687, endPoint y: 300, distance: 16.1
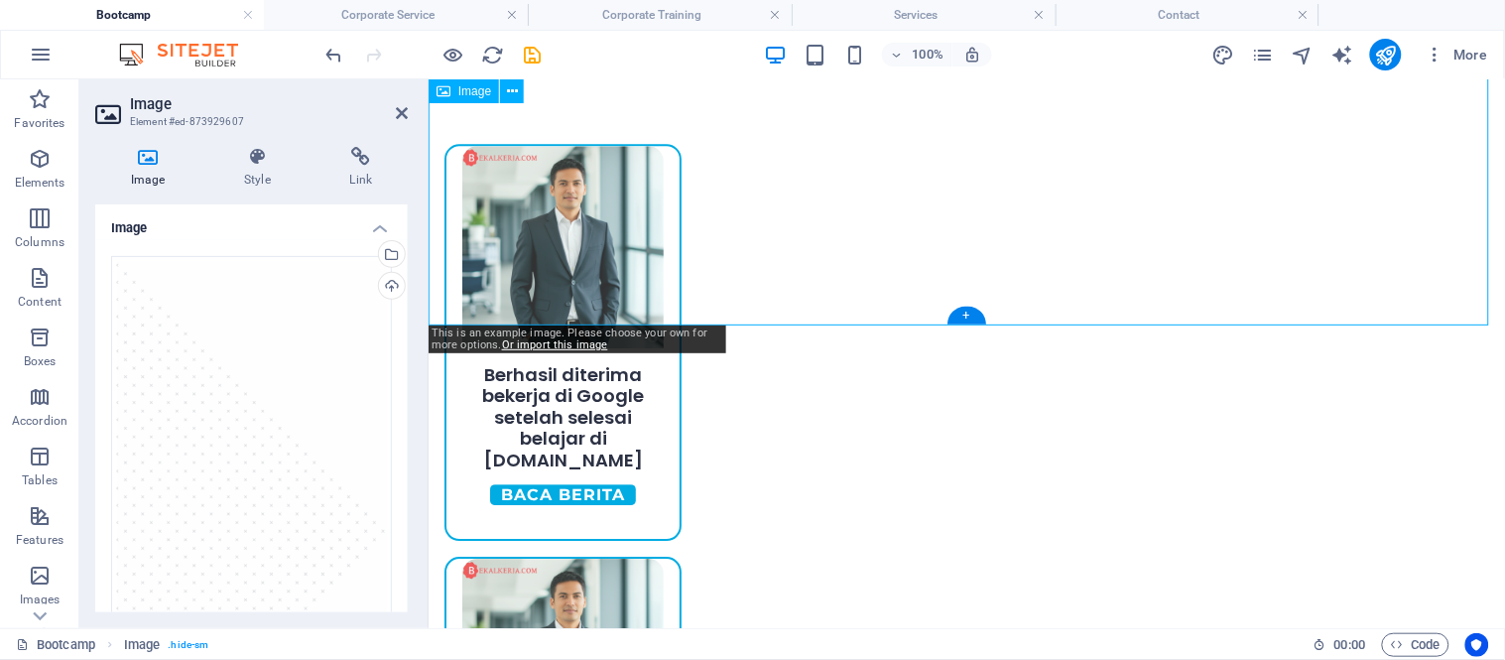
click at [407, 112] on icon at bounding box center [402, 113] width 12 height 16
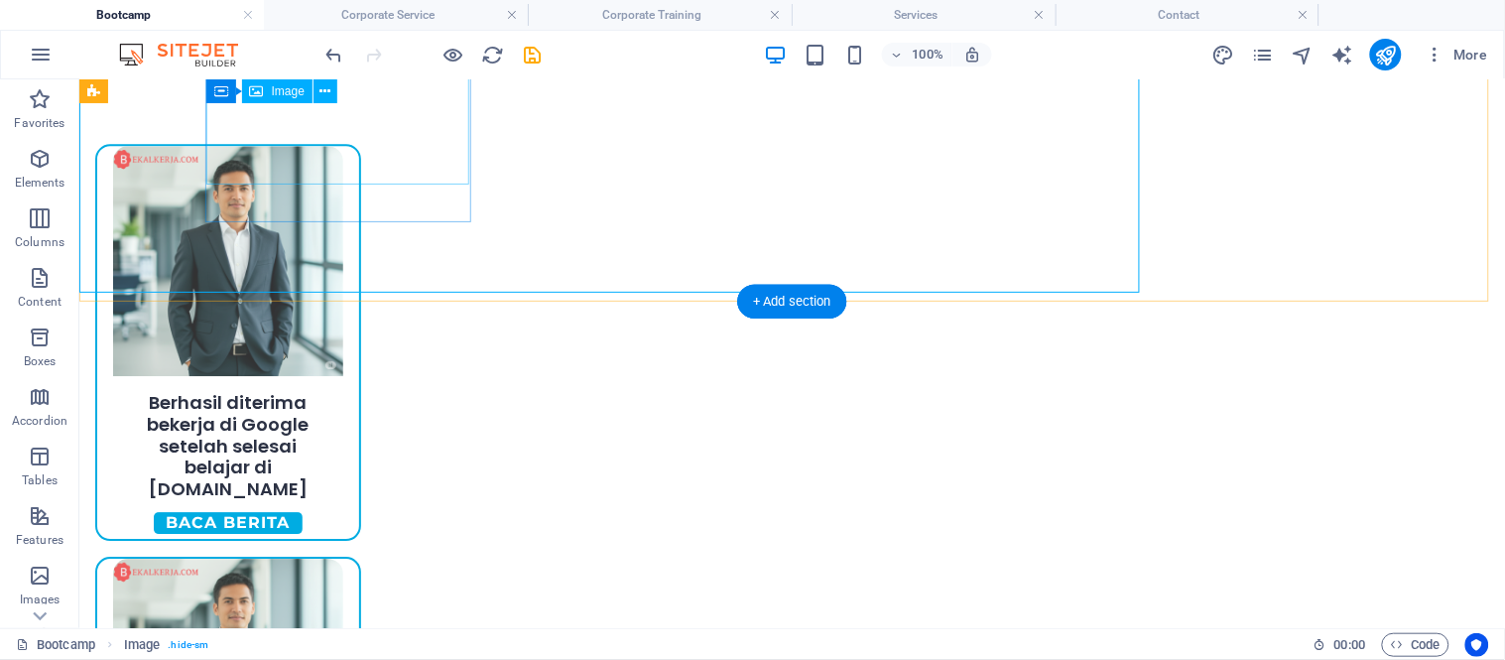
scroll to position [1303, 0]
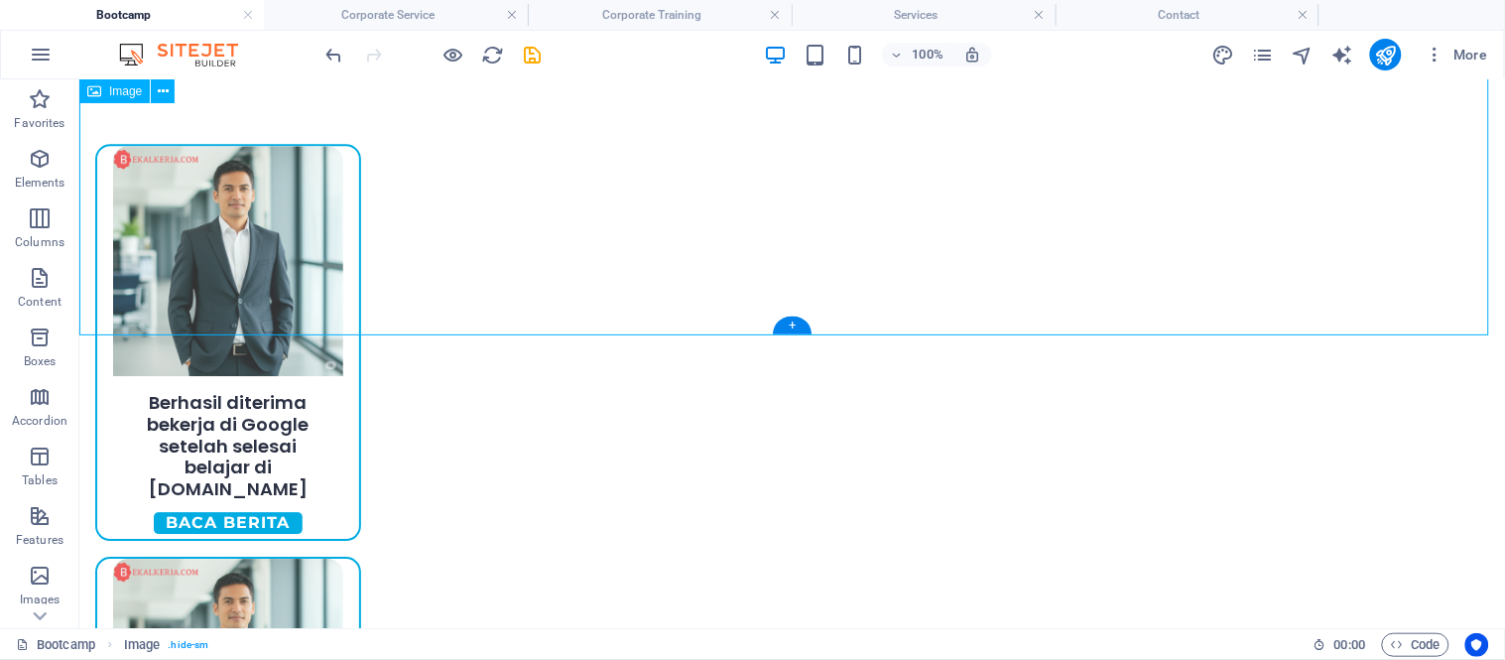
select select "px"
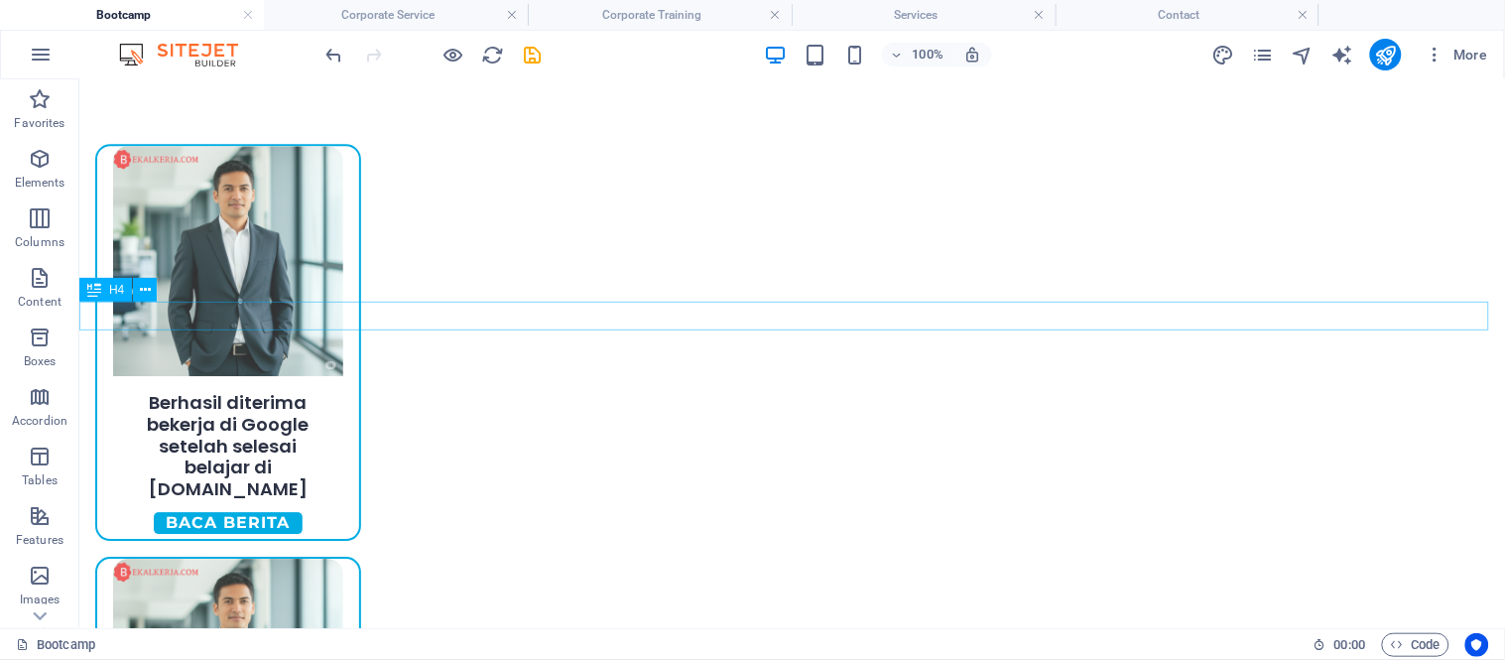
scroll to position [1303, 0]
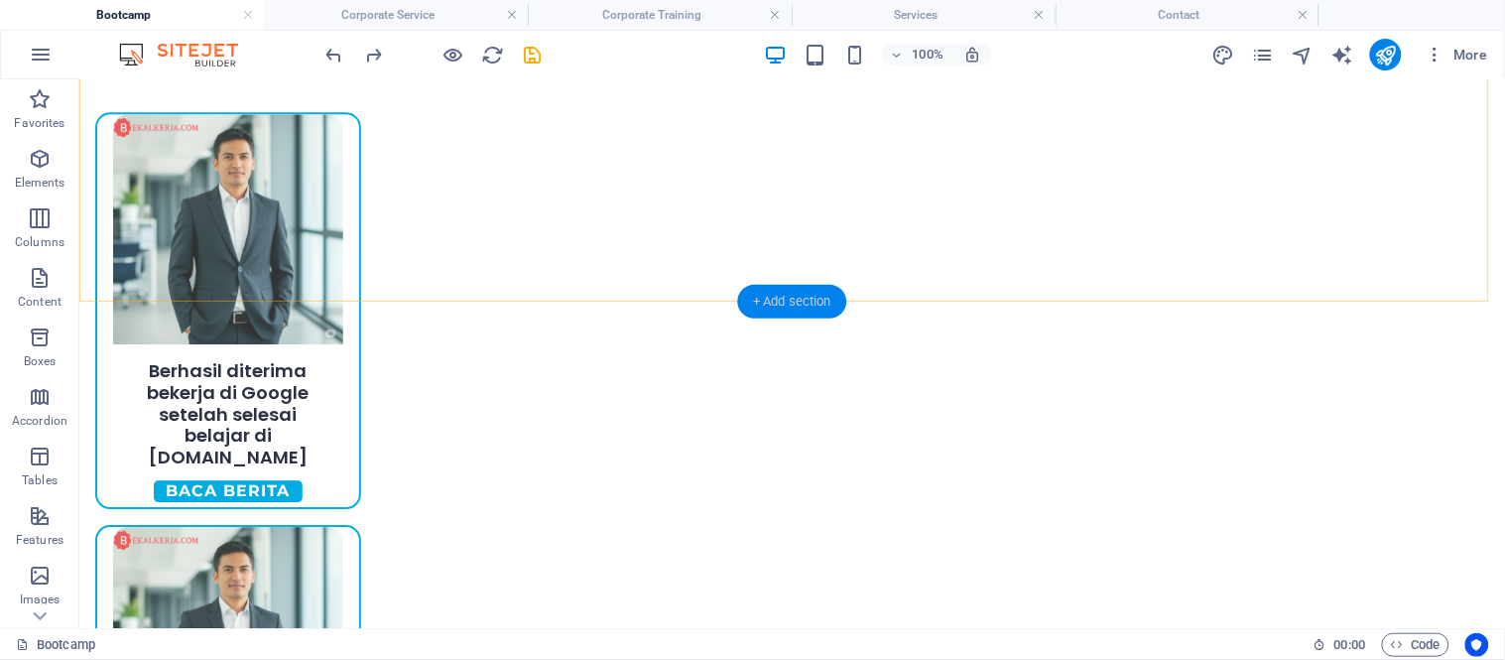
click at [796, 295] on div "+ Add section" at bounding box center [792, 302] width 110 height 34
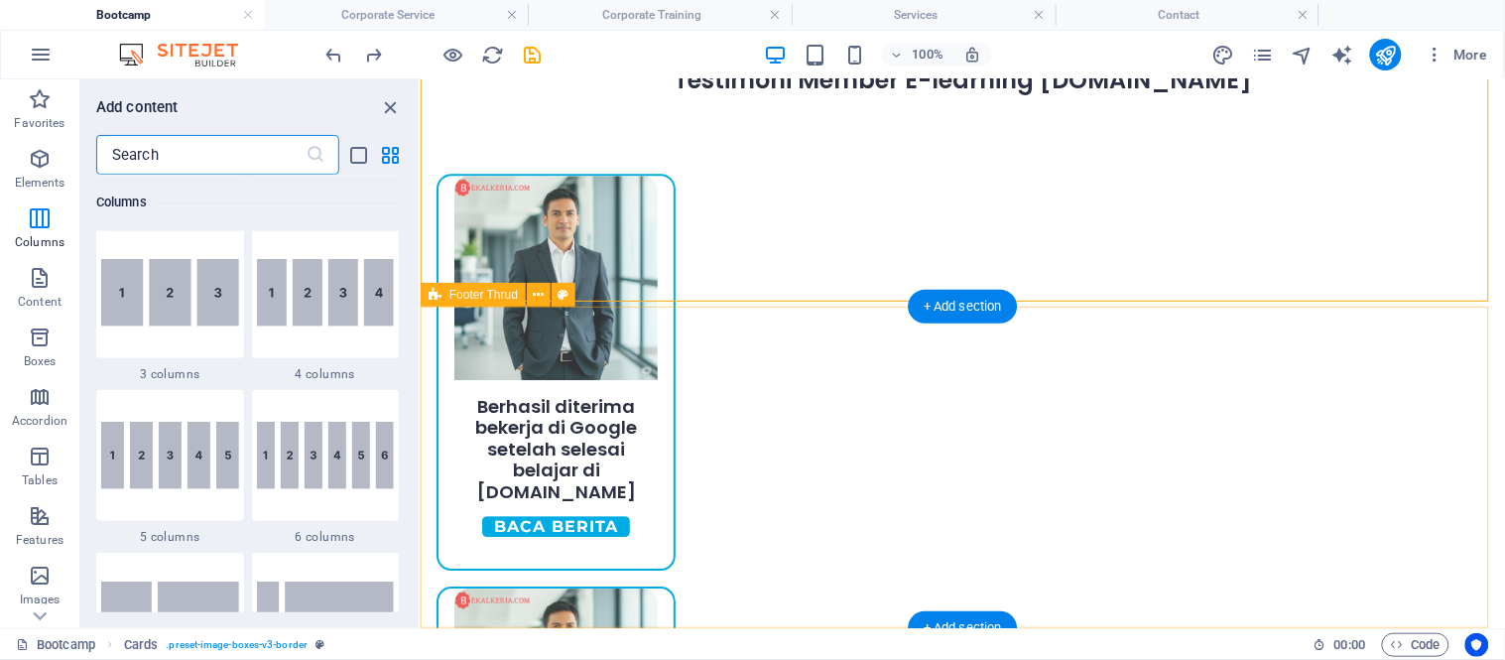
scroll to position [1148, 0]
click at [958, 310] on div "+ Add section" at bounding box center [962, 307] width 110 height 34
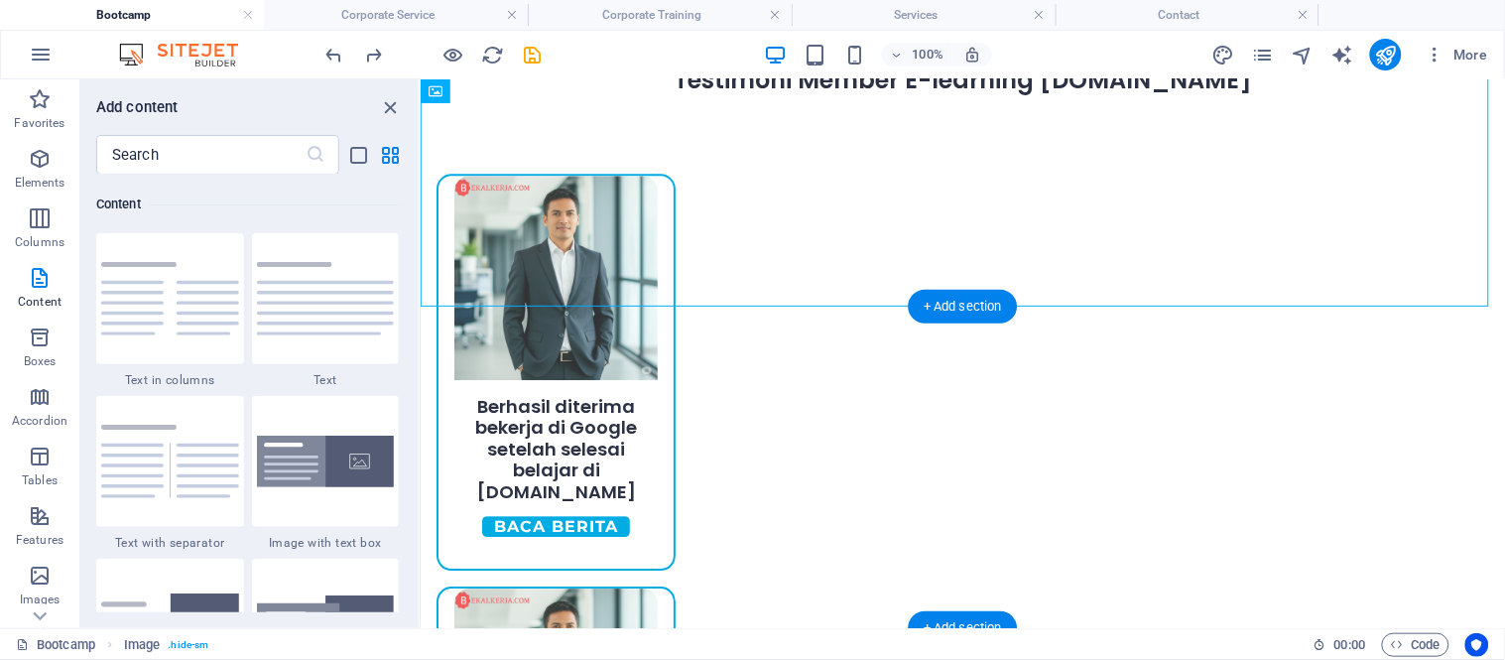
scroll to position [3468, 0]
drag, startPoint x: 378, startPoint y: 323, endPoint x: 446, endPoint y: 337, distance: 69.8
click at [378, 323] on img at bounding box center [326, 298] width 138 height 73
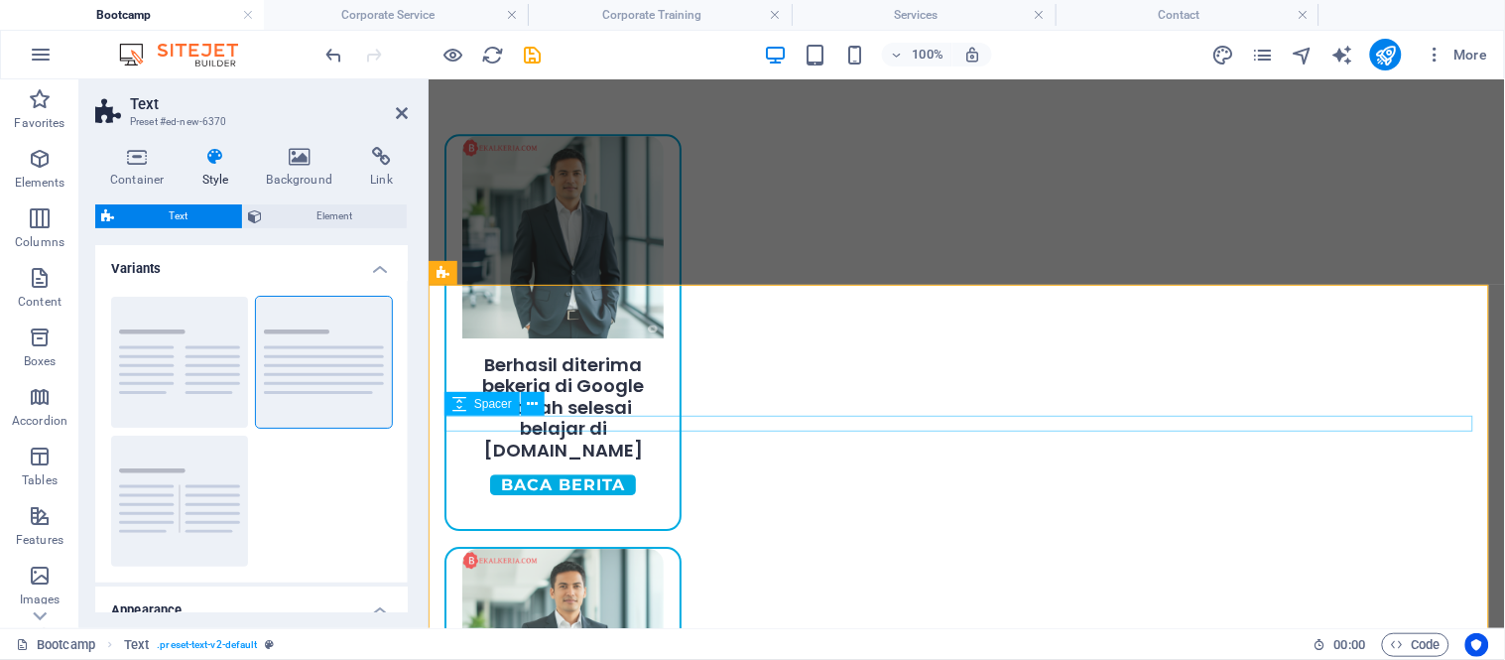
scroll to position [1290, 0]
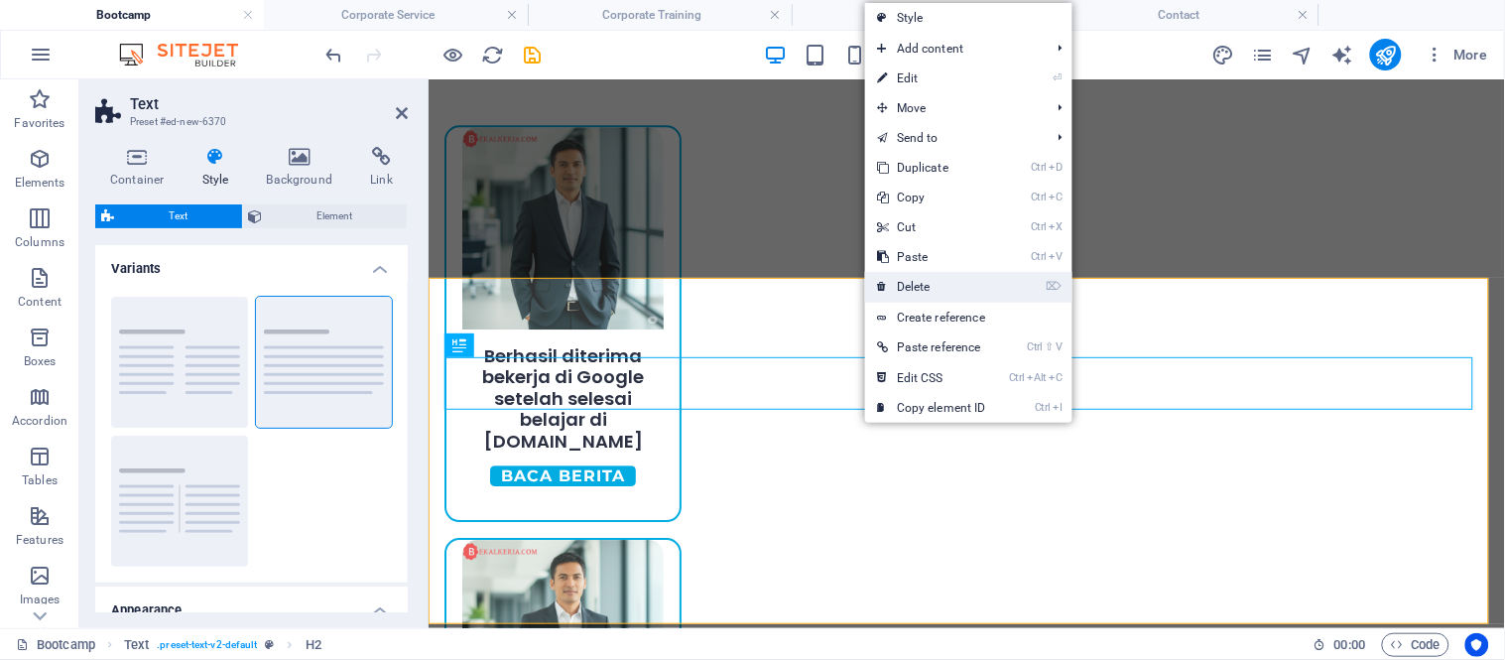
click at [913, 291] on link "⌦ Delete" at bounding box center [931, 287] width 133 height 30
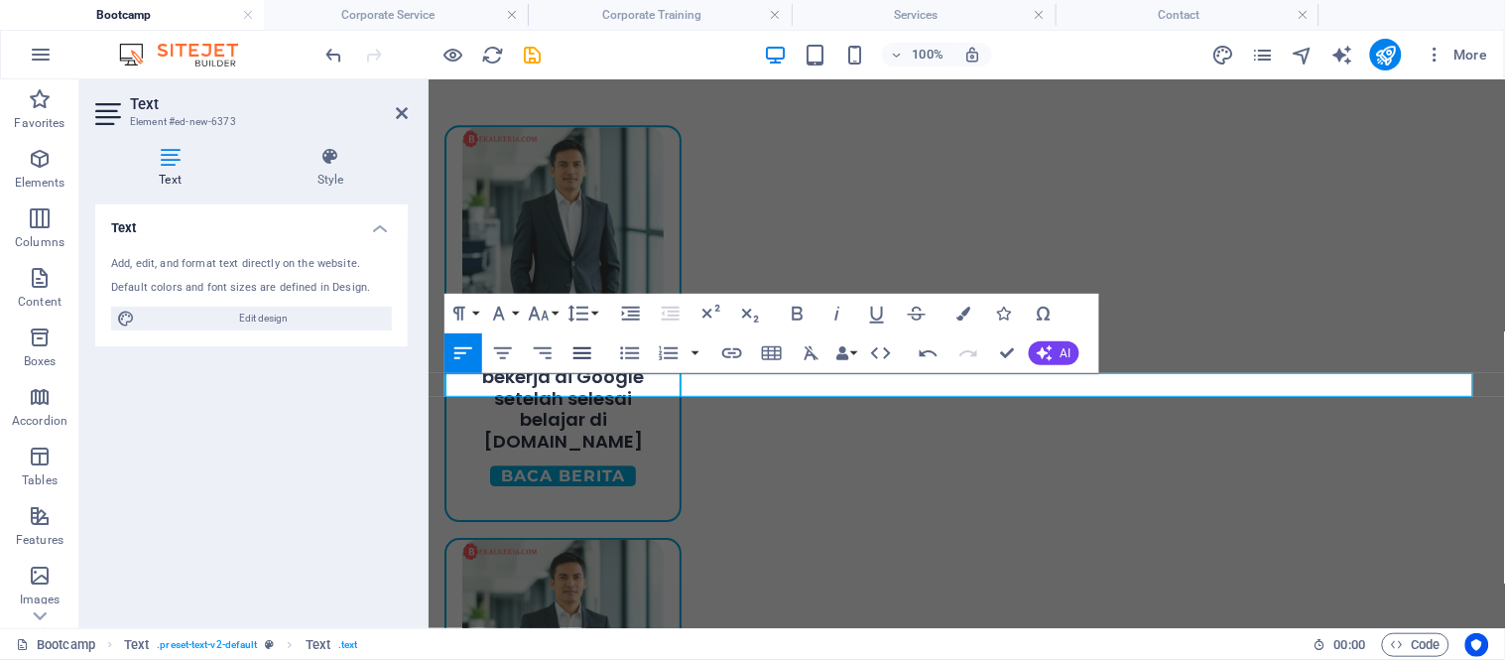
click at [588, 353] on icon "button" at bounding box center [582, 353] width 18 height 12
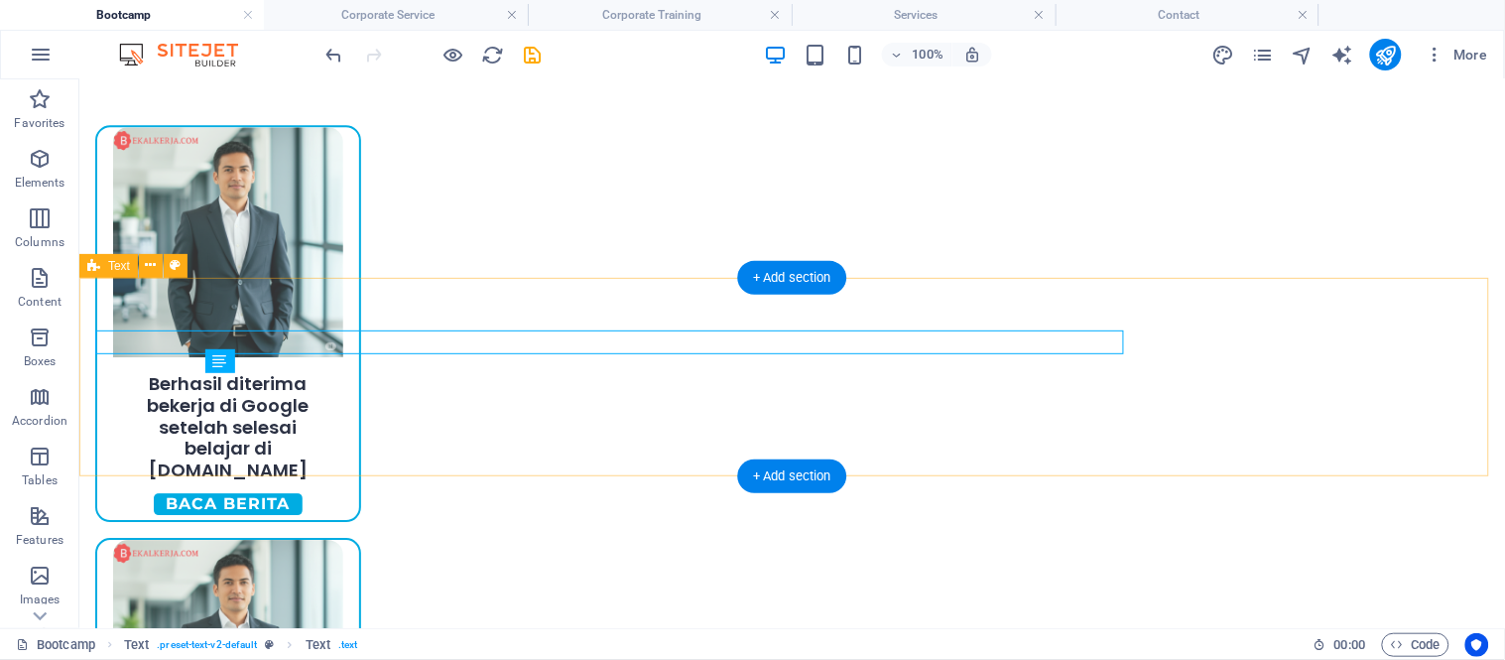
scroll to position [1333, 0]
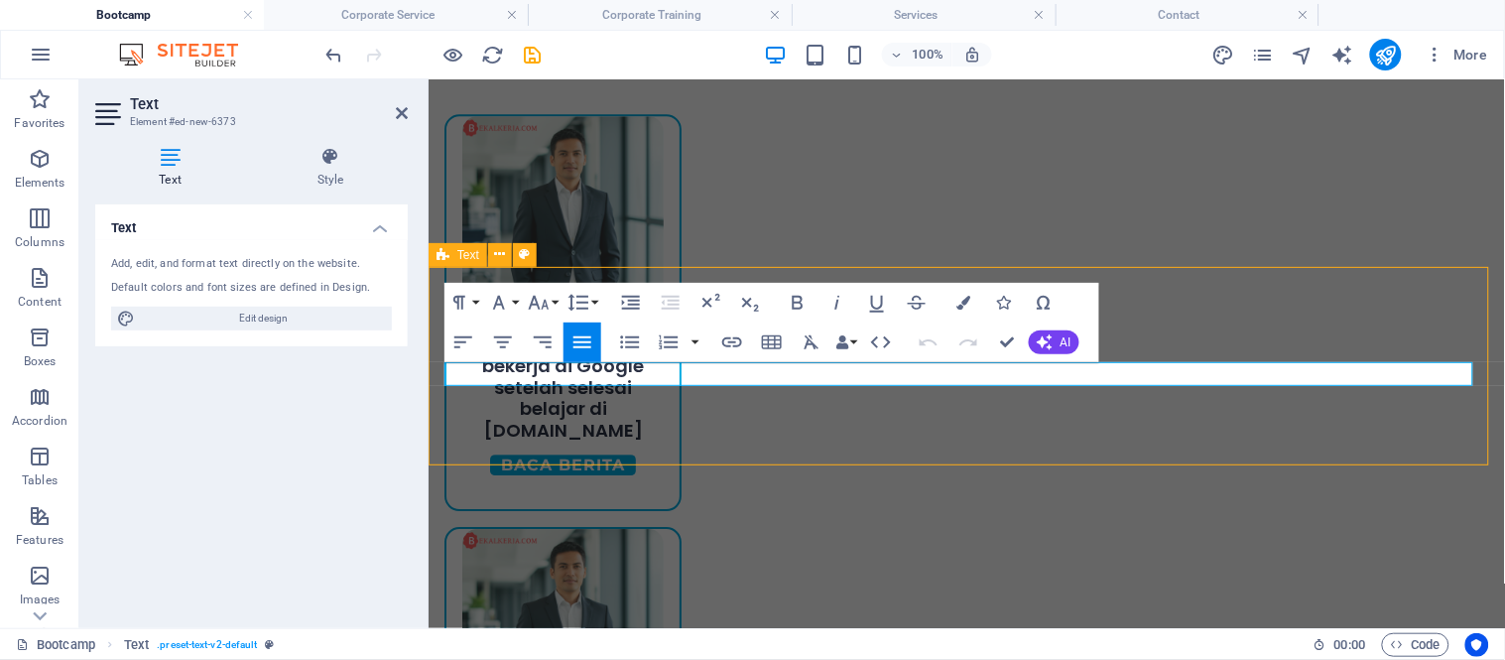
scroll to position [1344, 0]
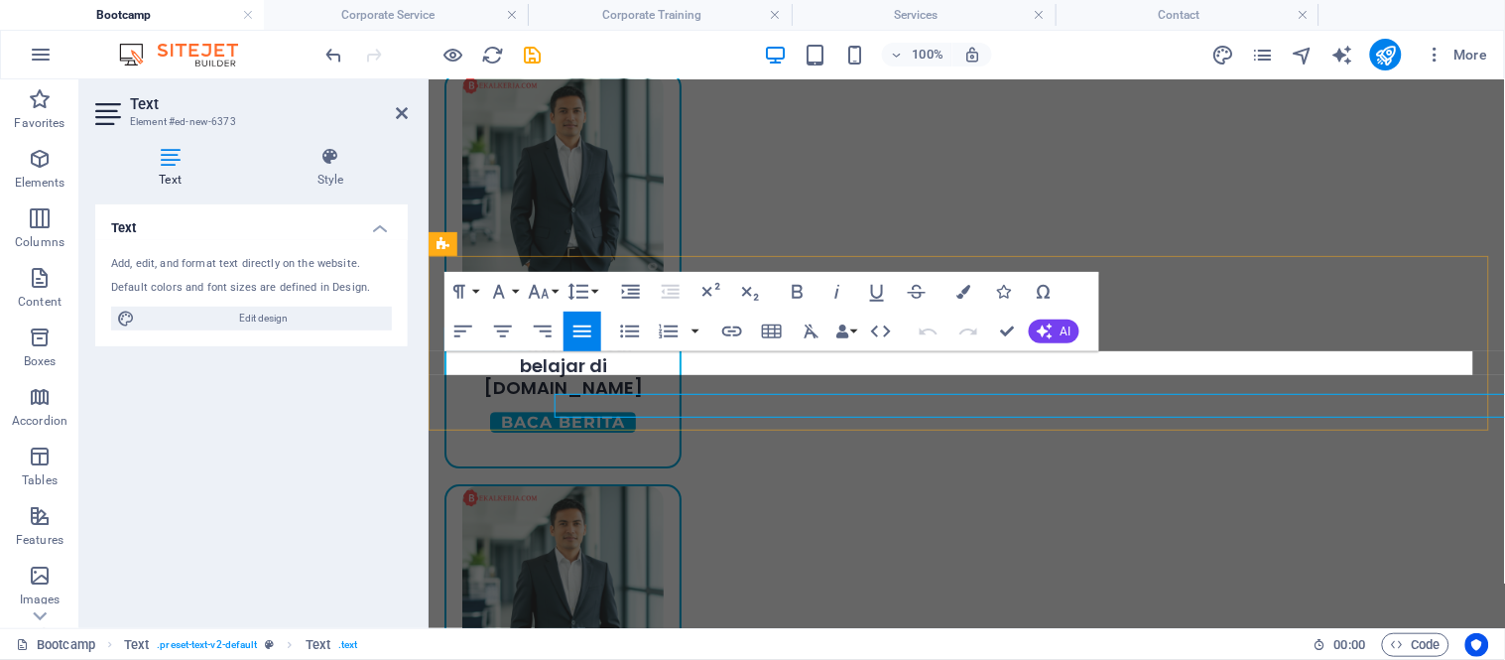
scroll to position [1312, 0]
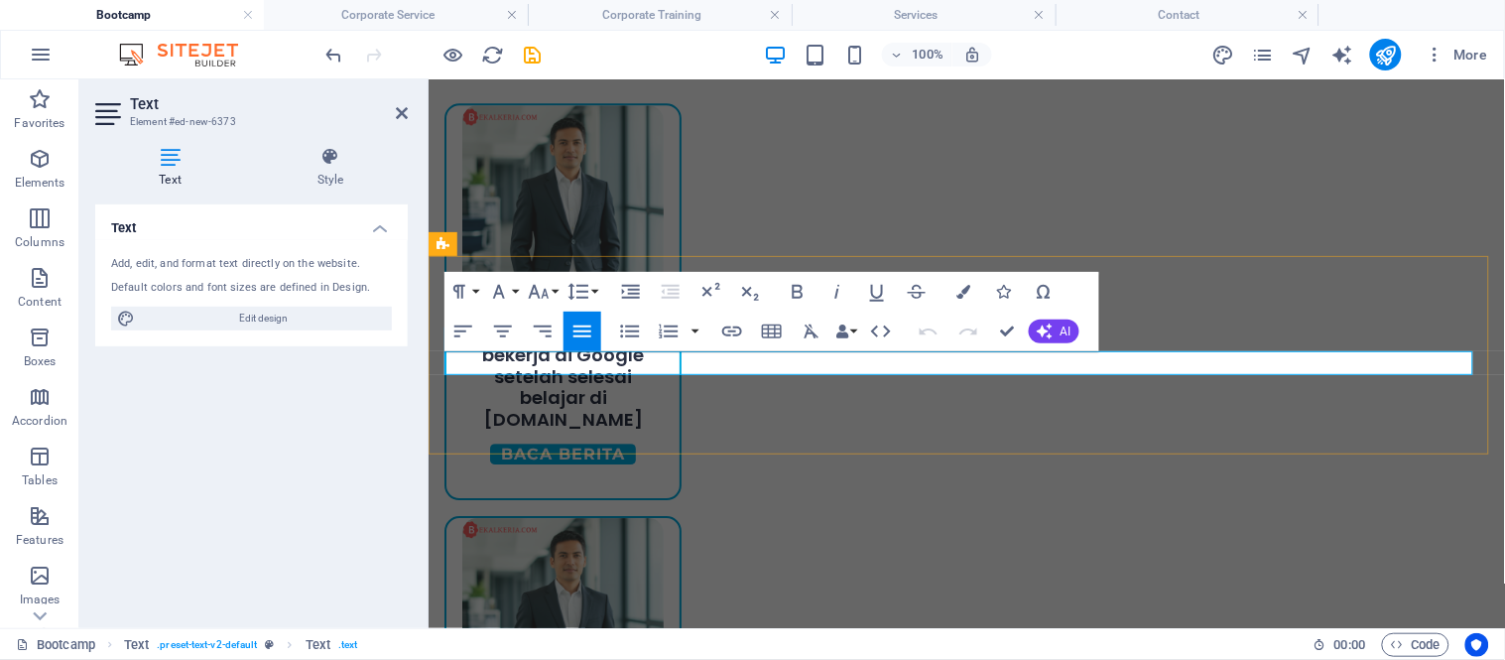
click at [501, 323] on icon "button" at bounding box center [503, 331] width 24 height 24
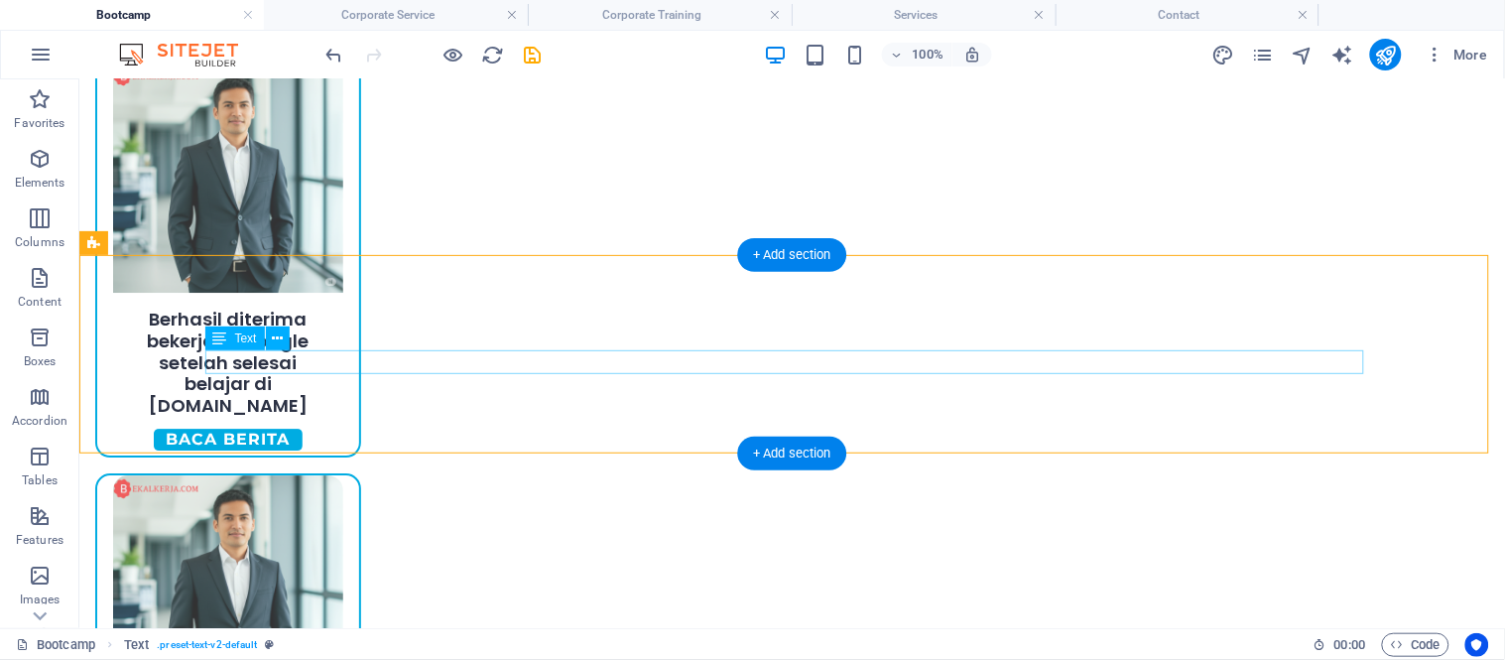
drag, startPoint x: 792, startPoint y: 361, endPoint x: 775, endPoint y: 280, distance: 83.3
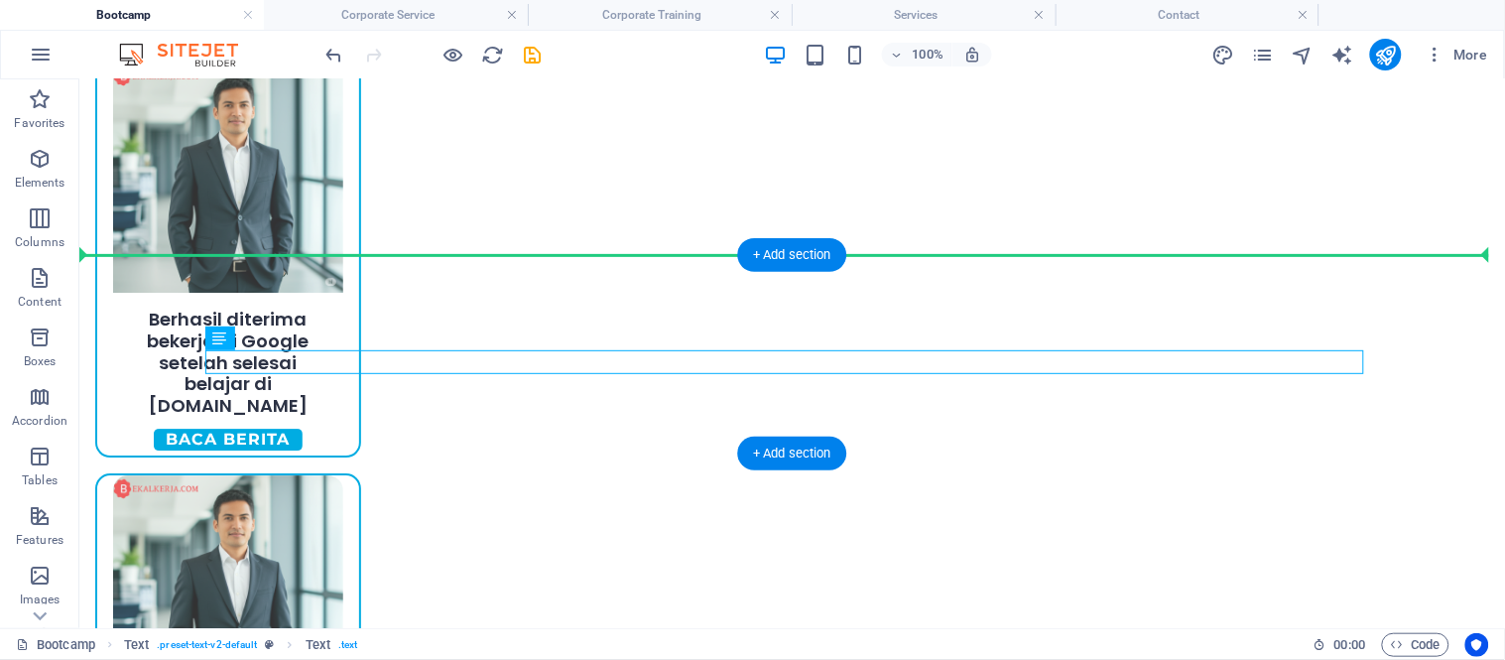
drag, startPoint x: 779, startPoint y: 360, endPoint x: 776, endPoint y: 295, distance: 65.5
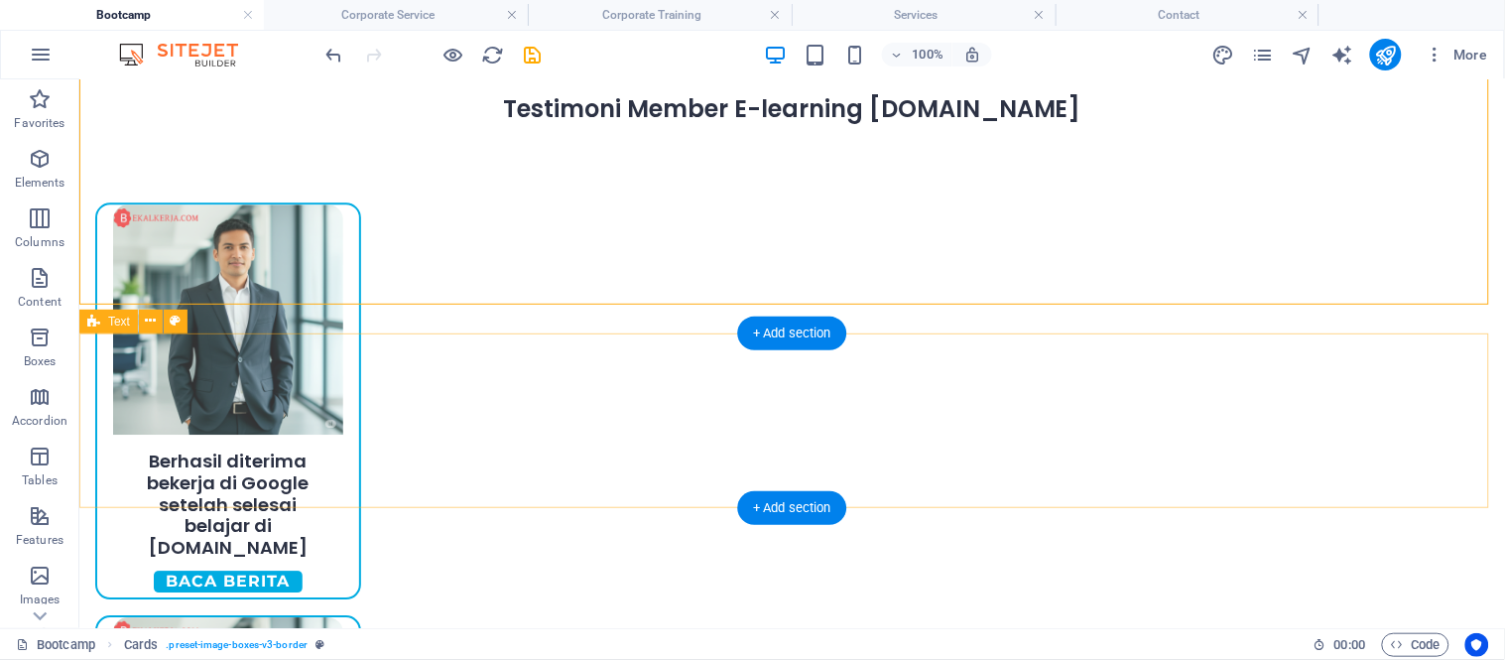
scroll to position [1301, 0]
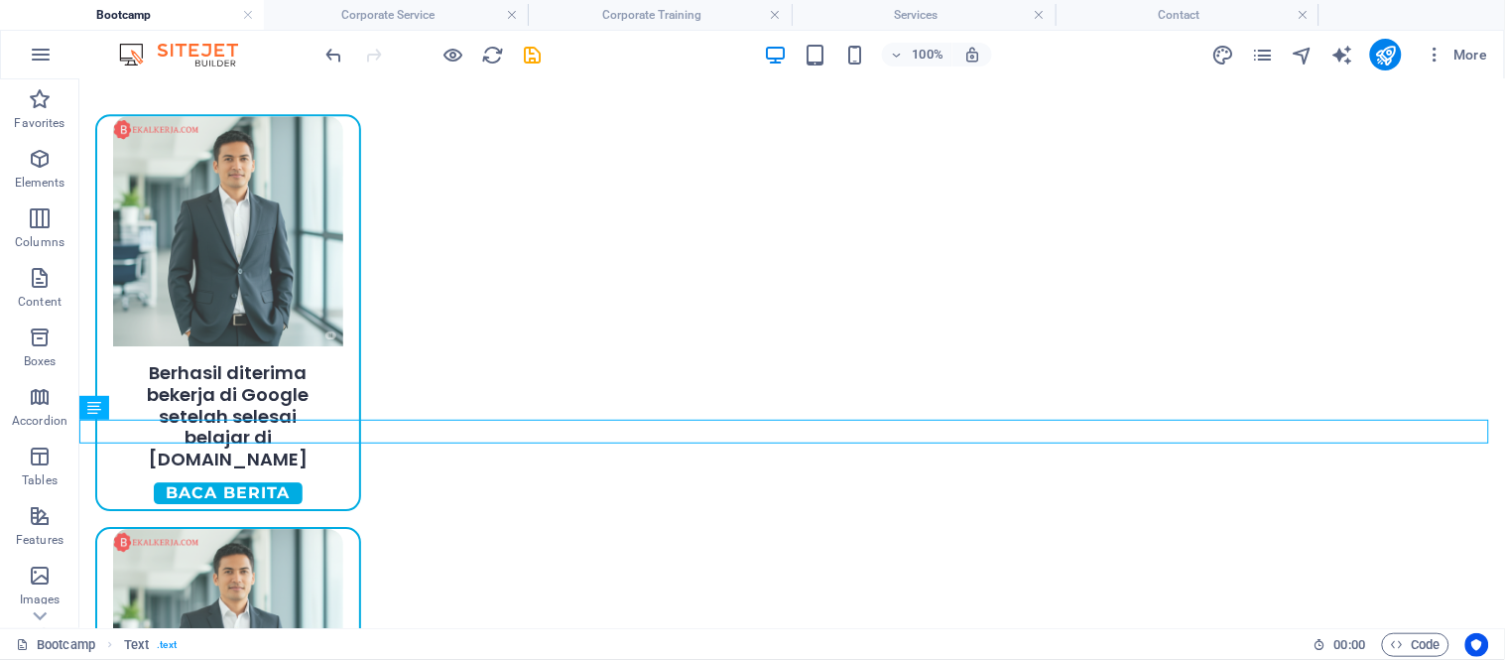
scroll to position [1191, 0]
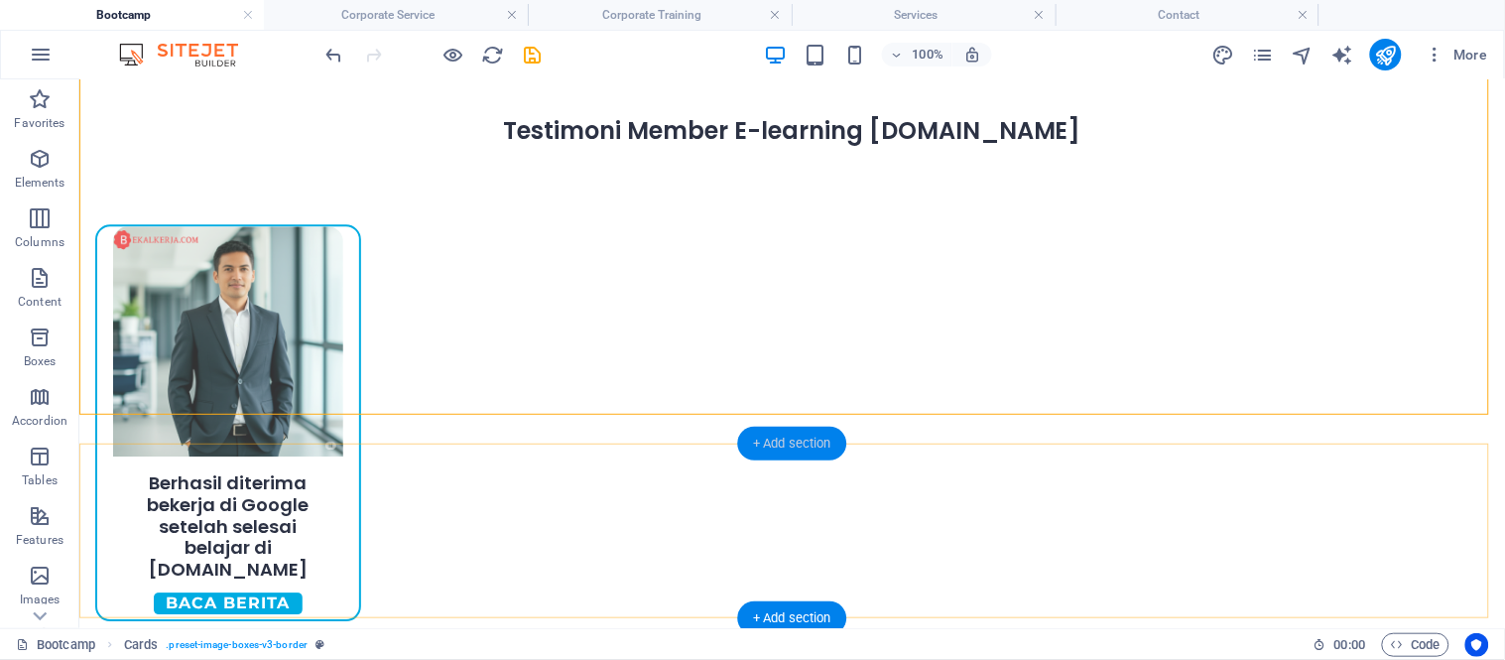
click at [752, 444] on div "+ Add section" at bounding box center [792, 443] width 110 height 34
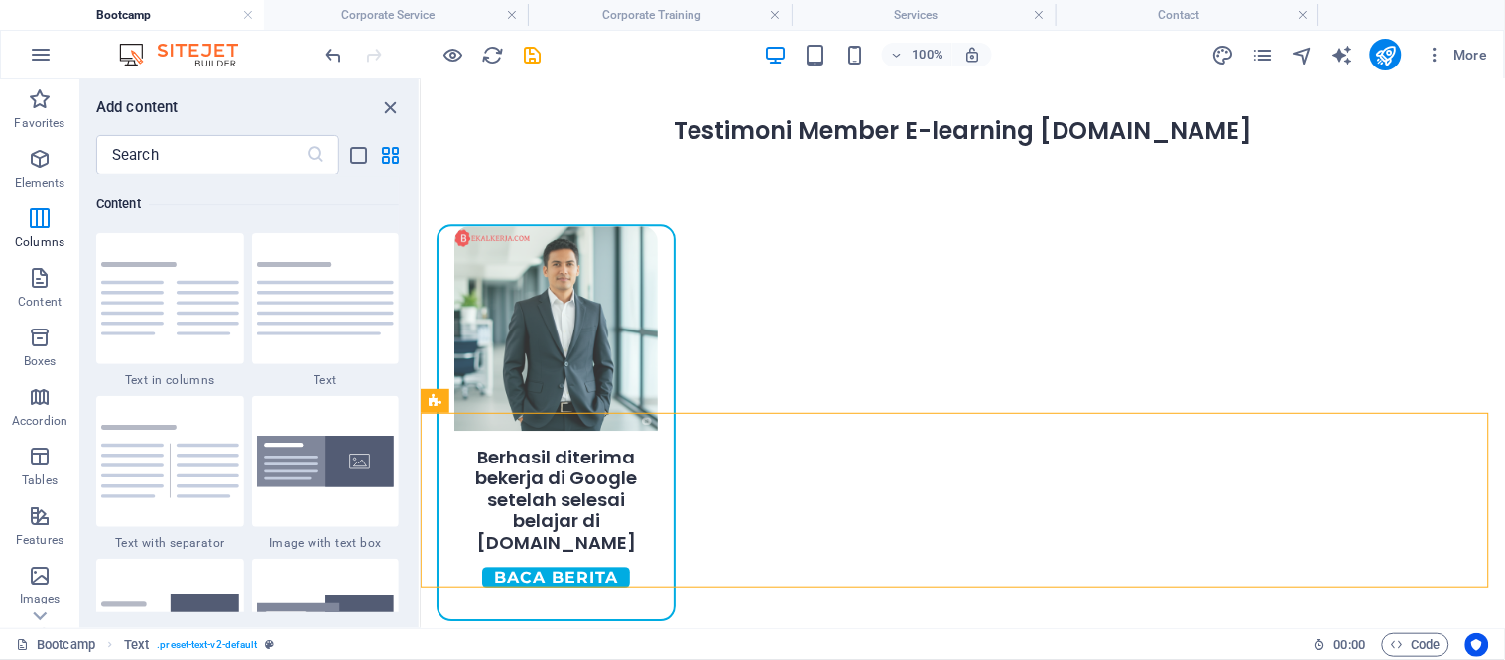
scroll to position [1158, 0]
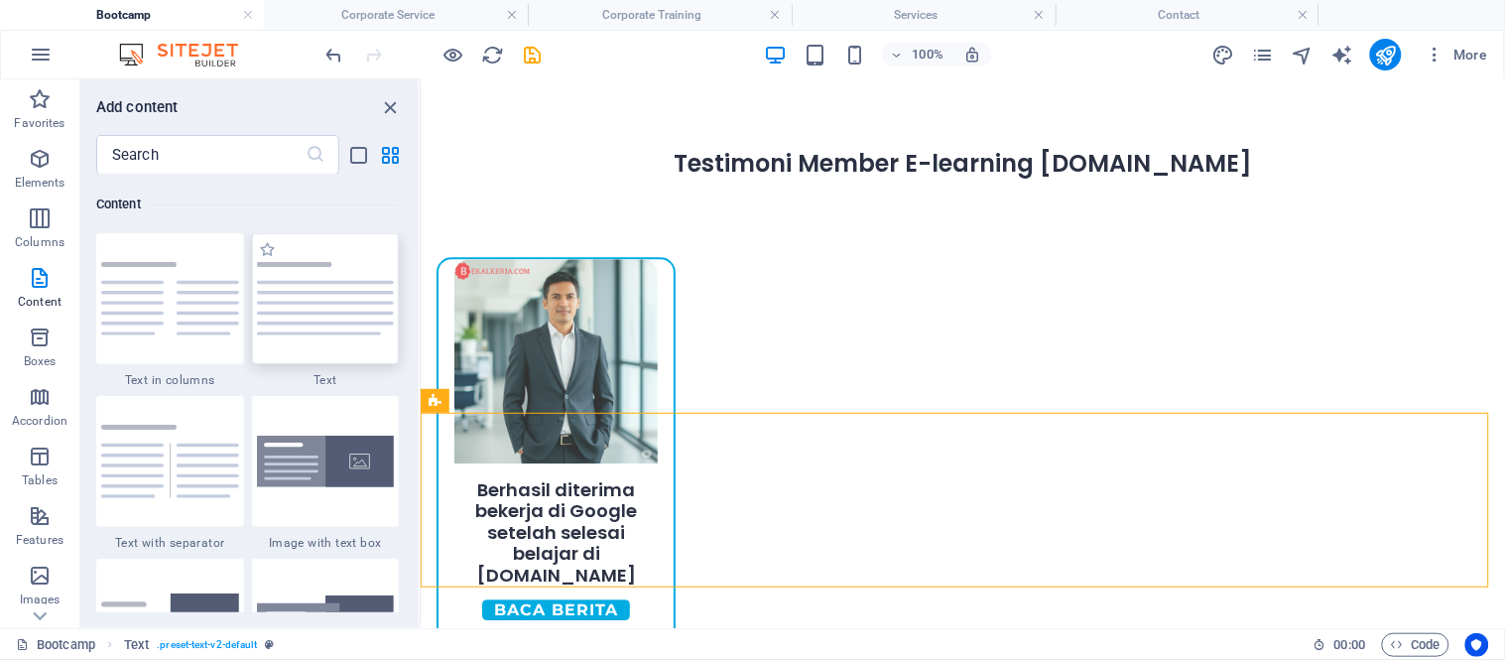
click at [282, 314] on img at bounding box center [326, 298] width 138 height 73
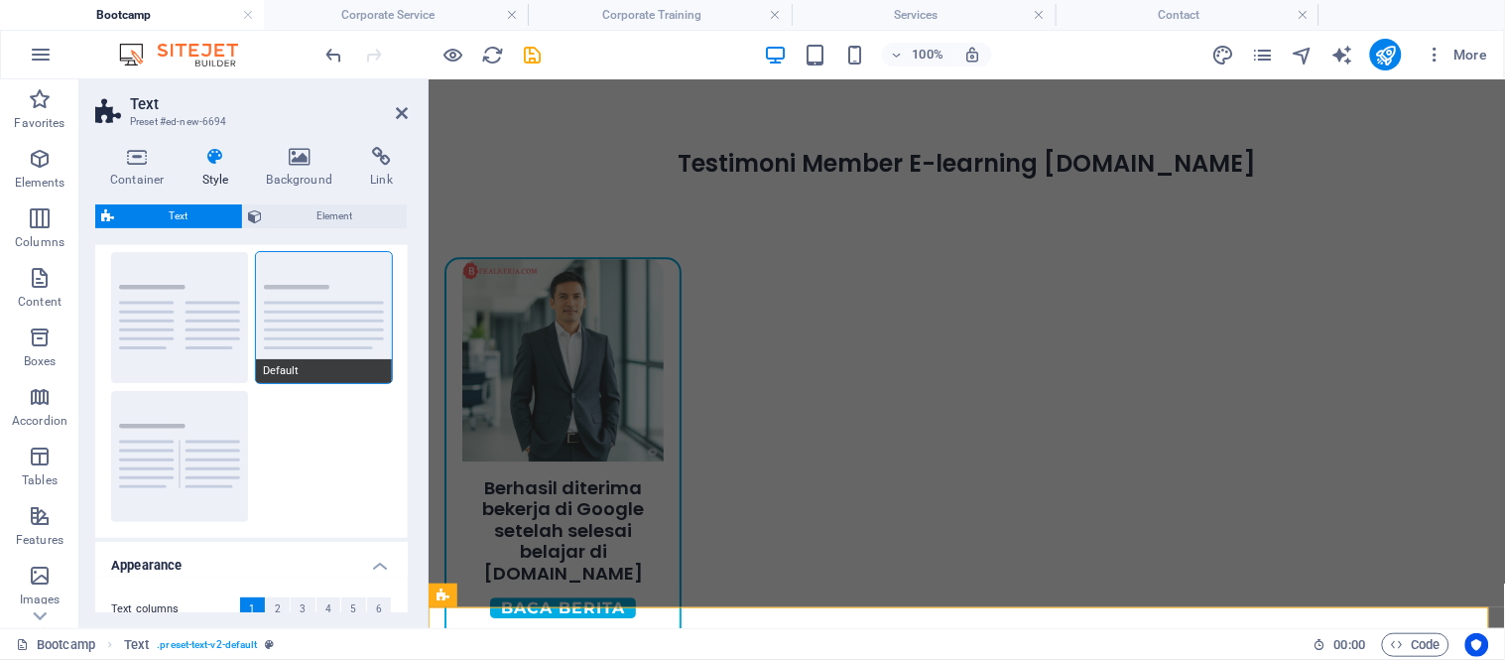
scroll to position [0, 0]
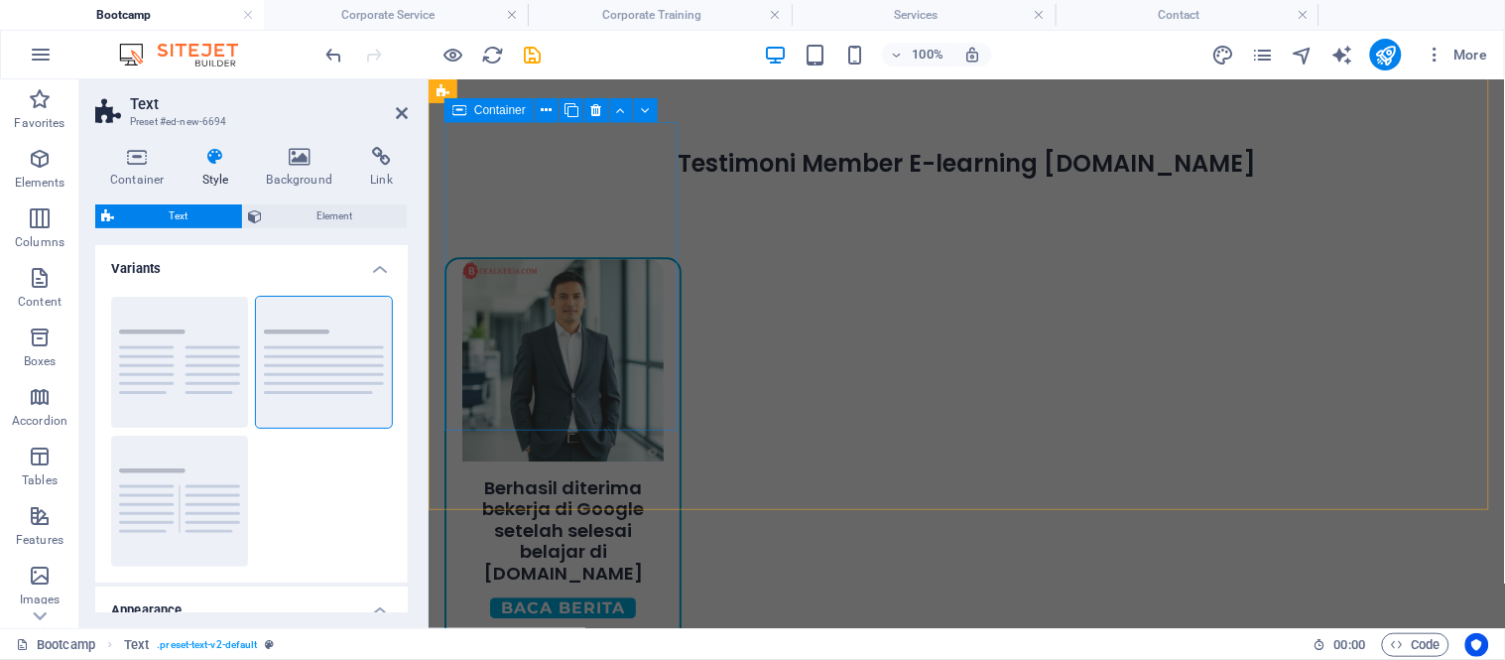
scroll to position [1048, 0]
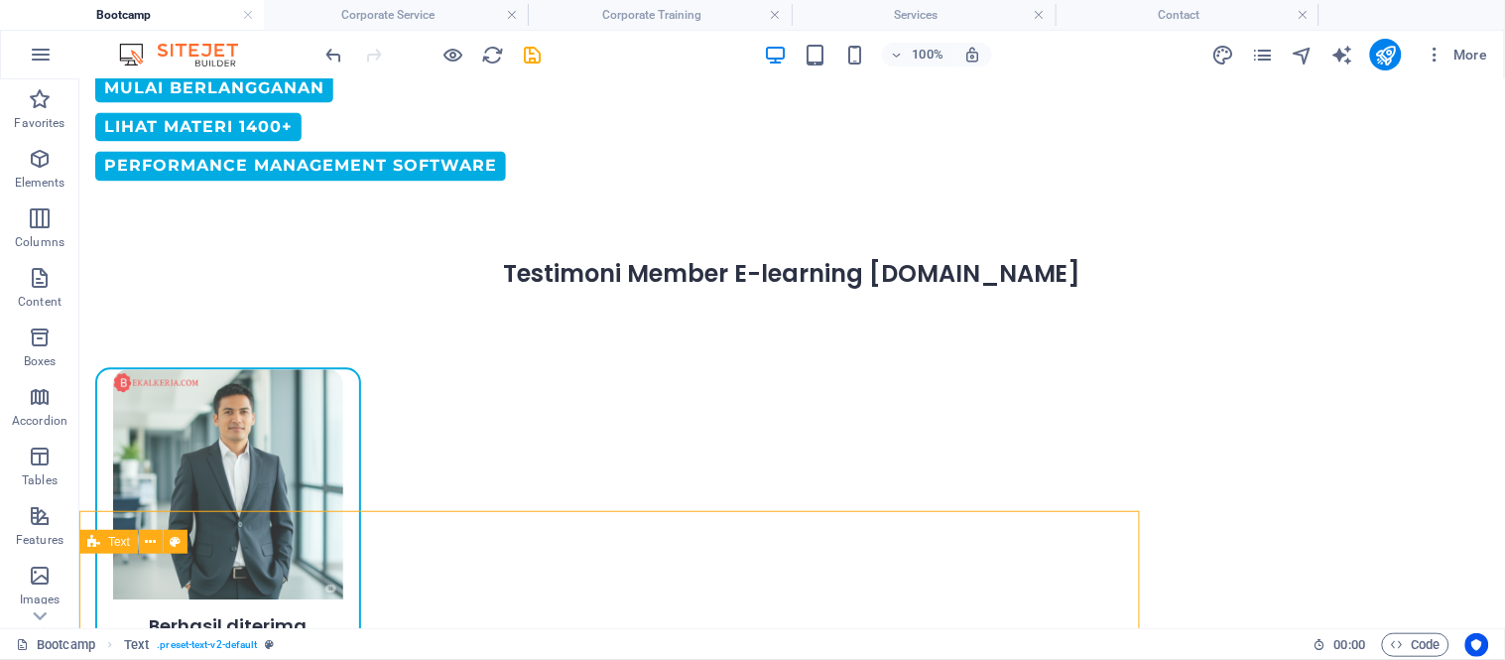
scroll to position [1081, 0]
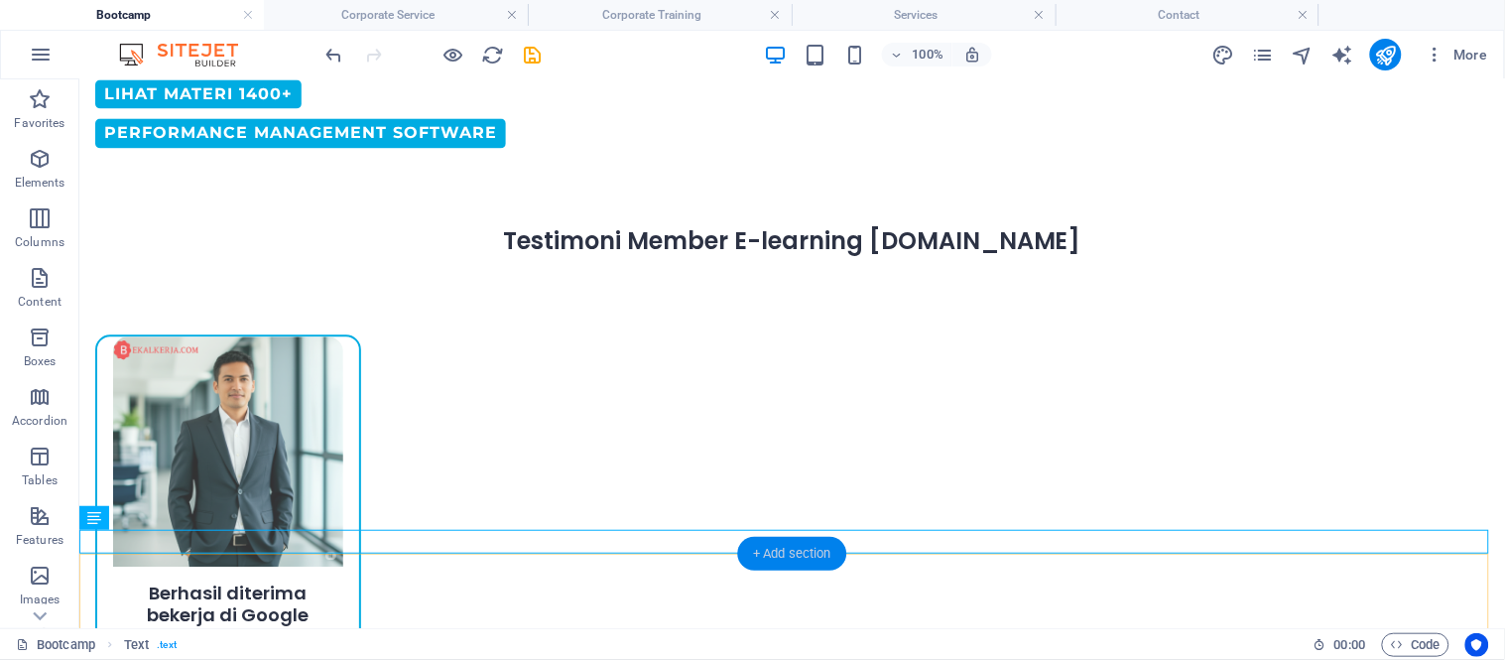
drag, startPoint x: 771, startPoint y: 560, endPoint x: 27, endPoint y: 338, distance: 776.3
click at [771, 560] on div "+ Add section" at bounding box center [792, 554] width 110 height 34
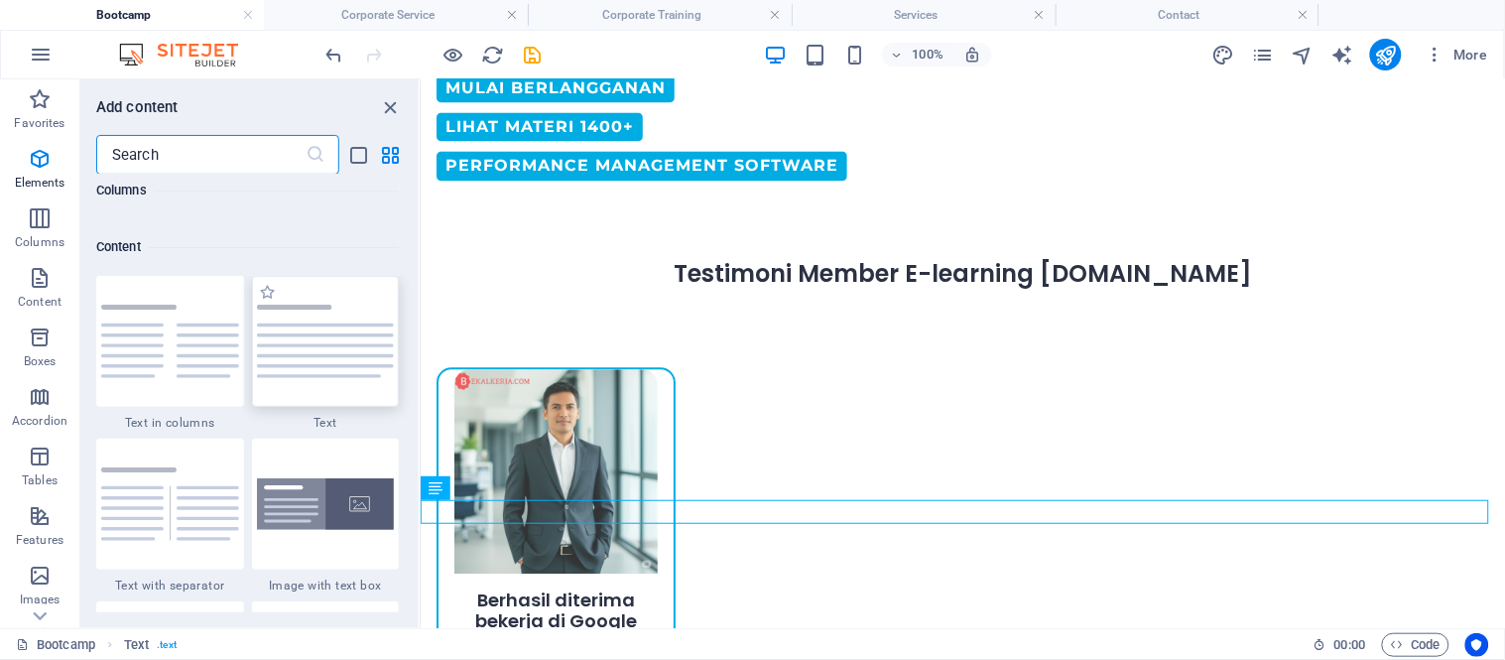
scroll to position [3468, 0]
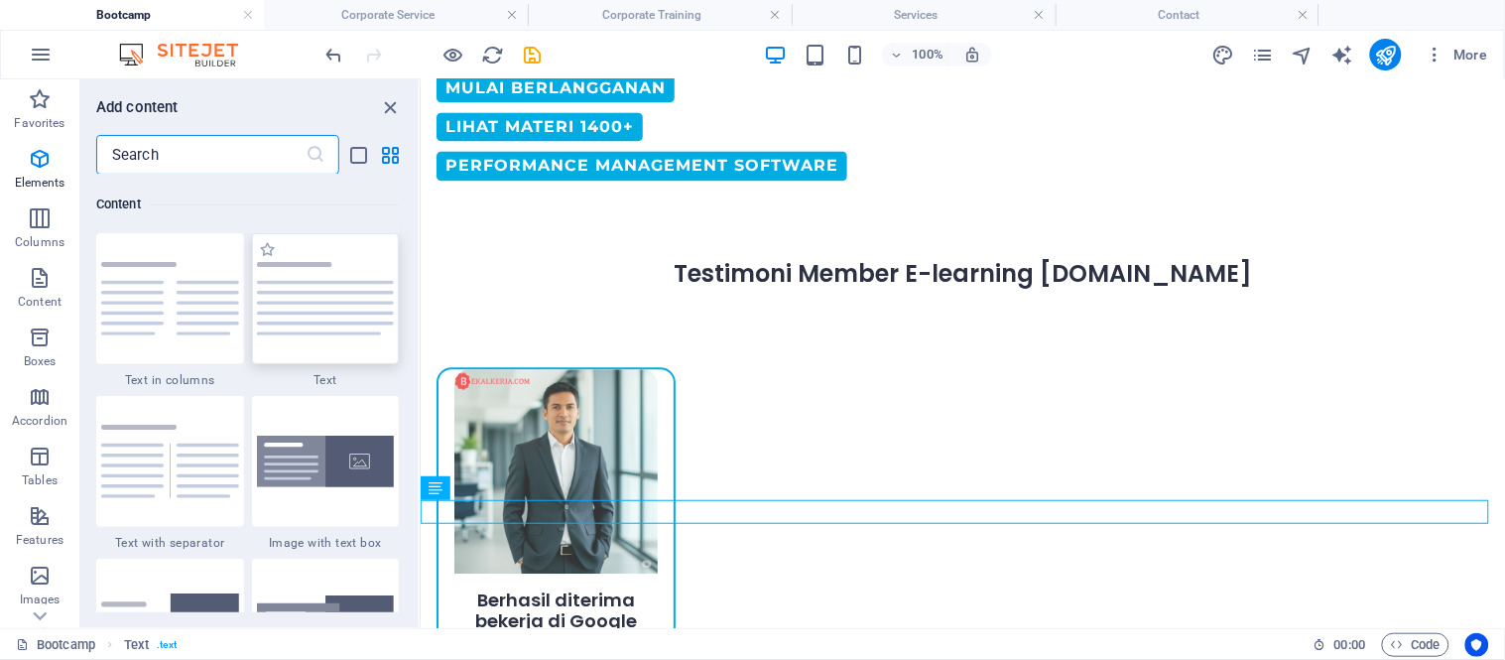
click at [368, 337] on div at bounding box center [326, 298] width 148 height 131
click at [421, 302] on div "Drag here to replace the existing content. Press “Ctrl” if you want to create a…" at bounding box center [963, 353] width 1084 height 548
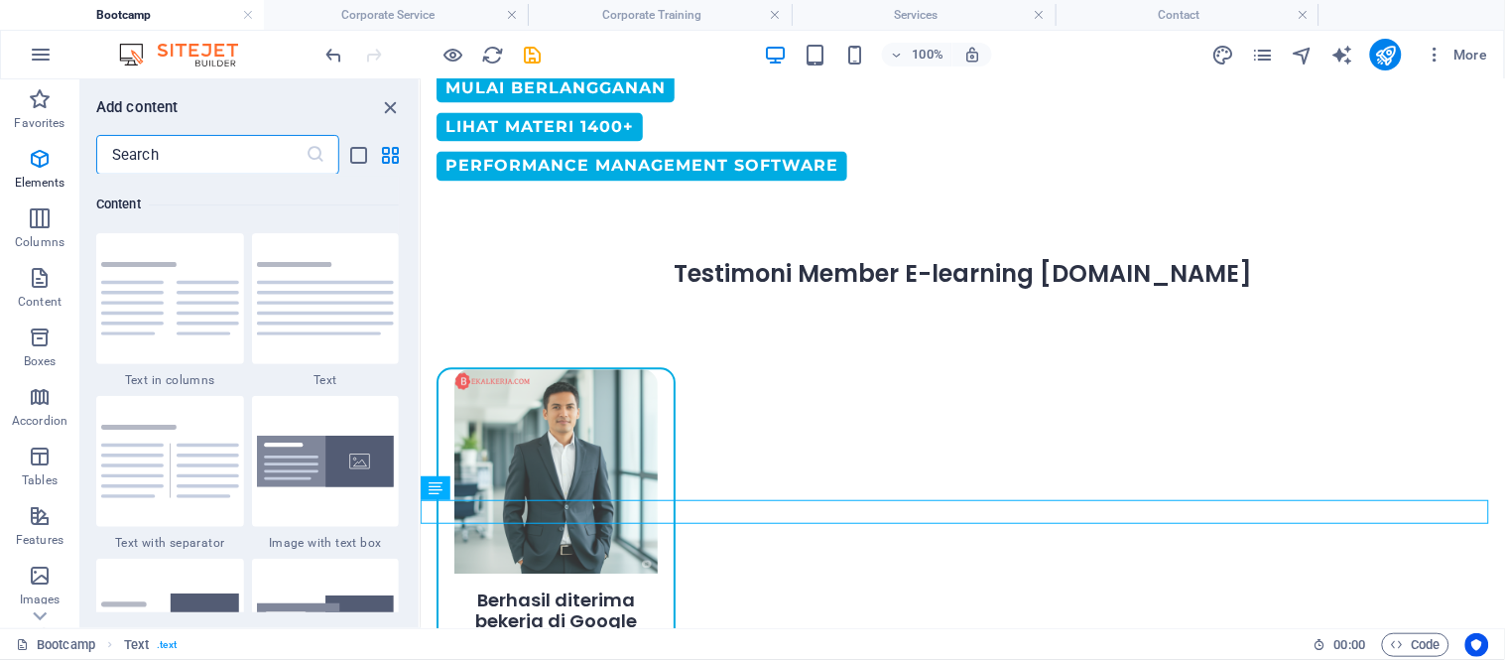
click at [421, 302] on div "Drag here to replace the existing content. Press “Ctrl” if you want to create a…" at bounding box center [963, 353] width 1084 height 548
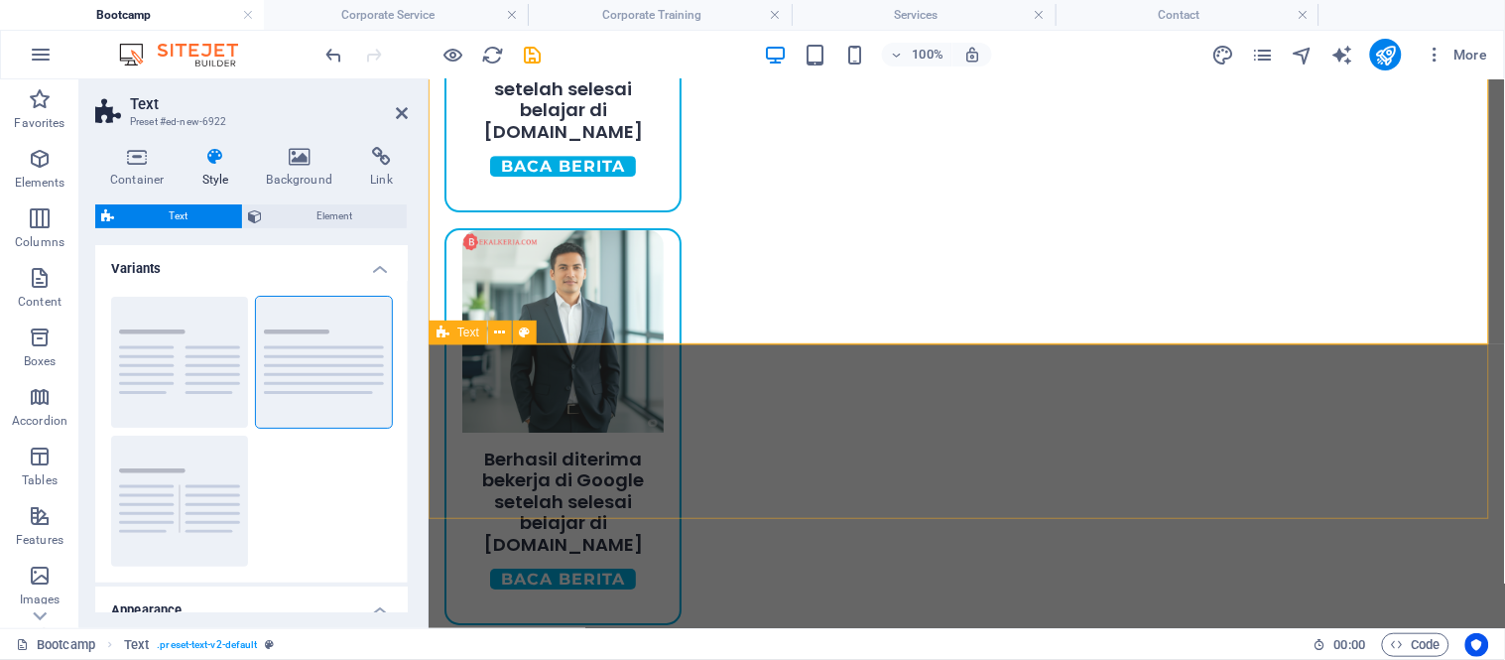
scroll to position [1270, 0]
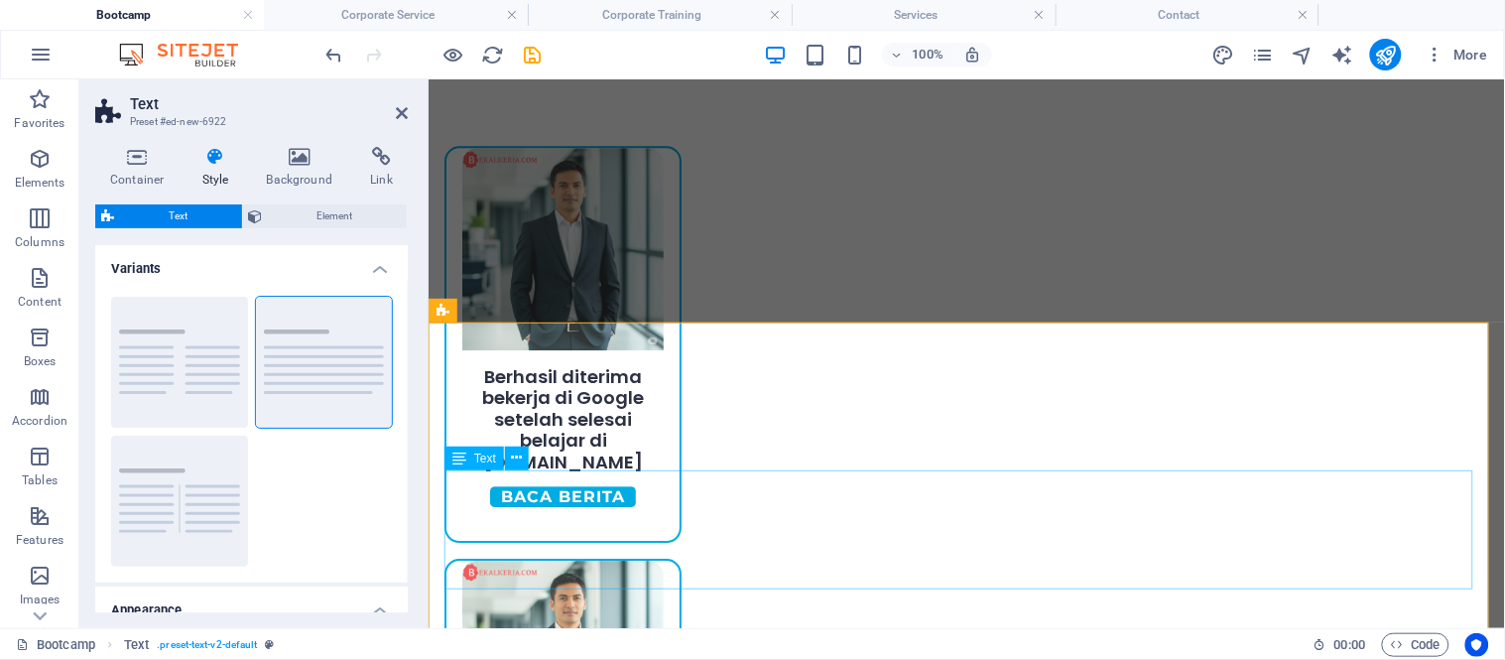
drag, startPoint x: 826, startPoint y: 532, endPoint x: 1175, endPoint y: 530, distance: 349.1
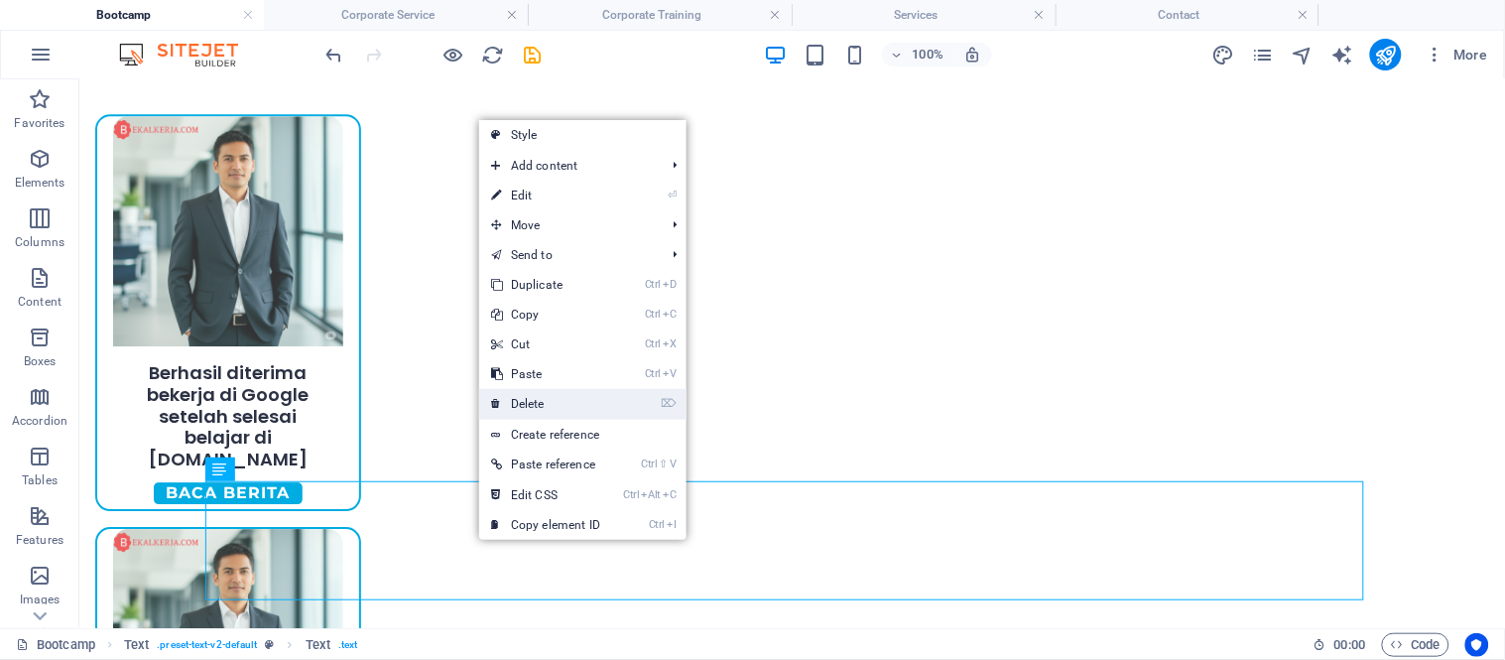
click at [541, 413] on link "⌦ Delete" at bounding box center [545, 404] width 133 height 30
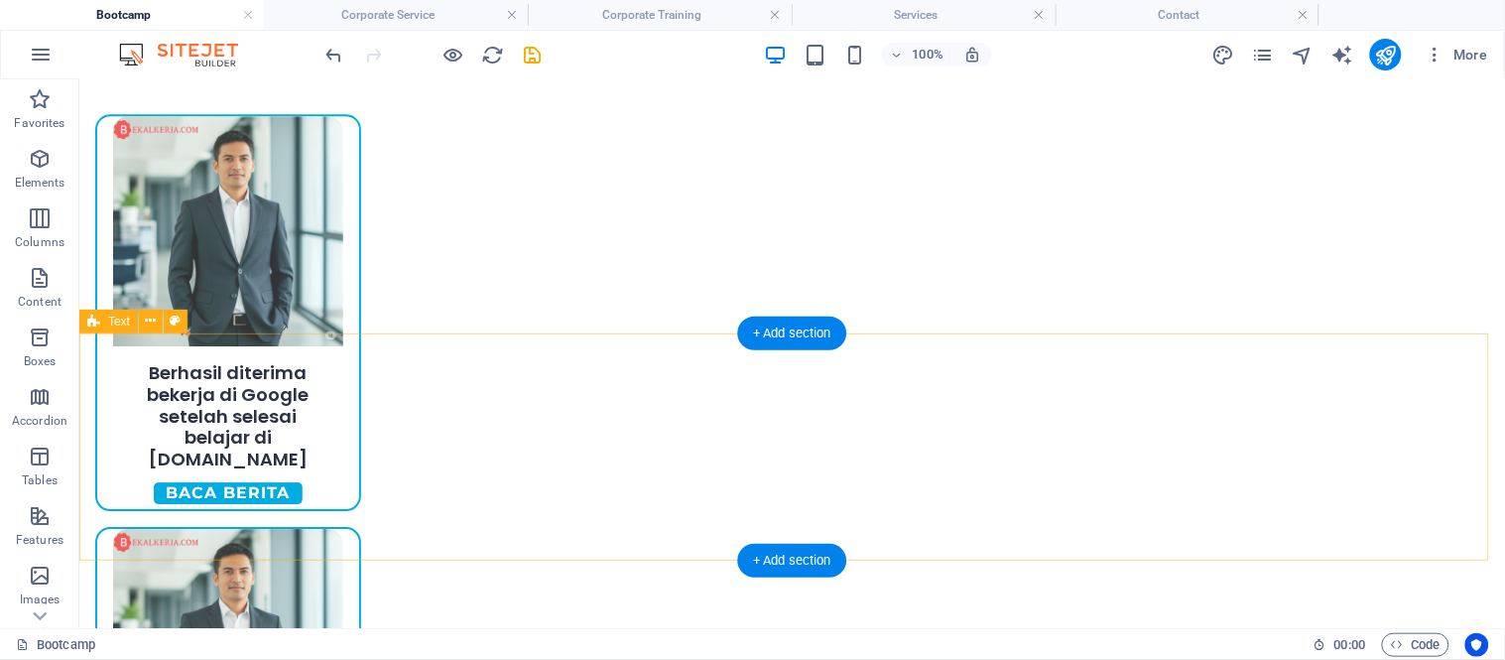
click at [424, 426] on div "Drag here to replace the existing content. Press “Ctrl” if you want to create a…" at bounding box center [791, 353] width 1425 height 548
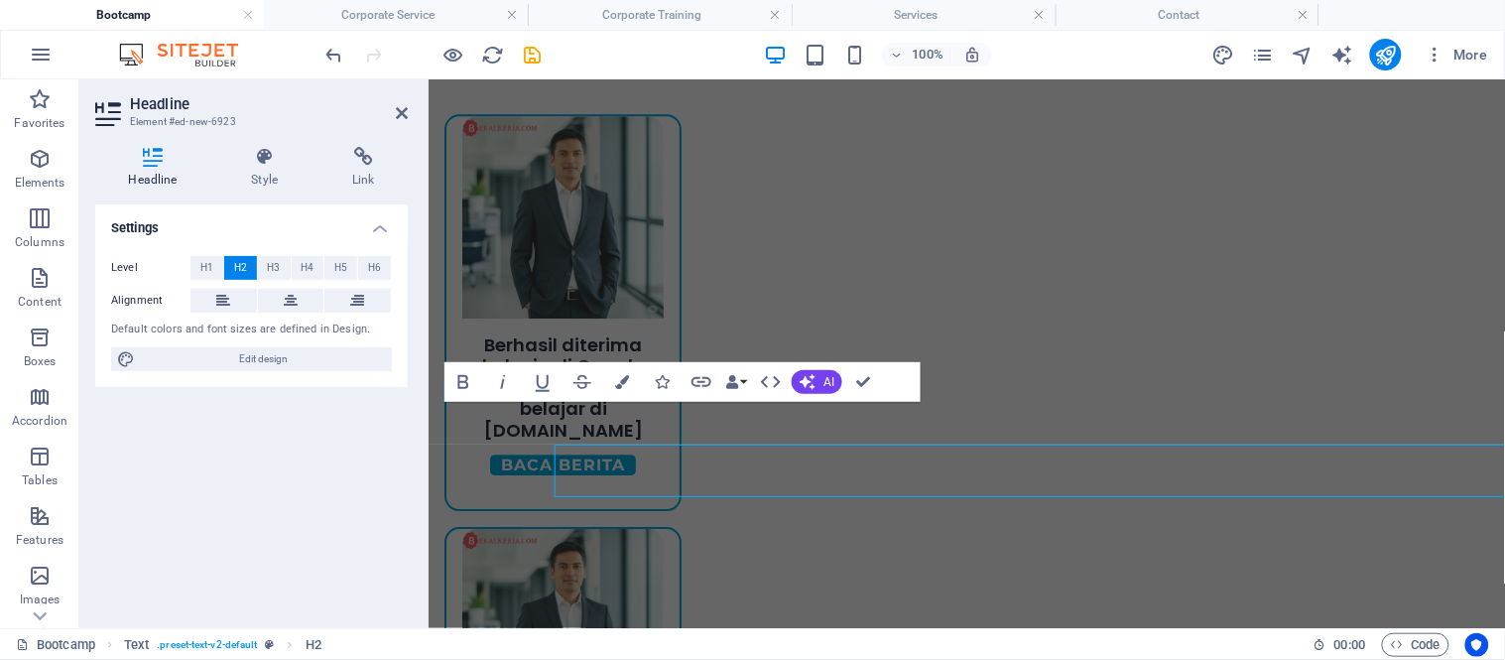
scroll to position [1270, 0]
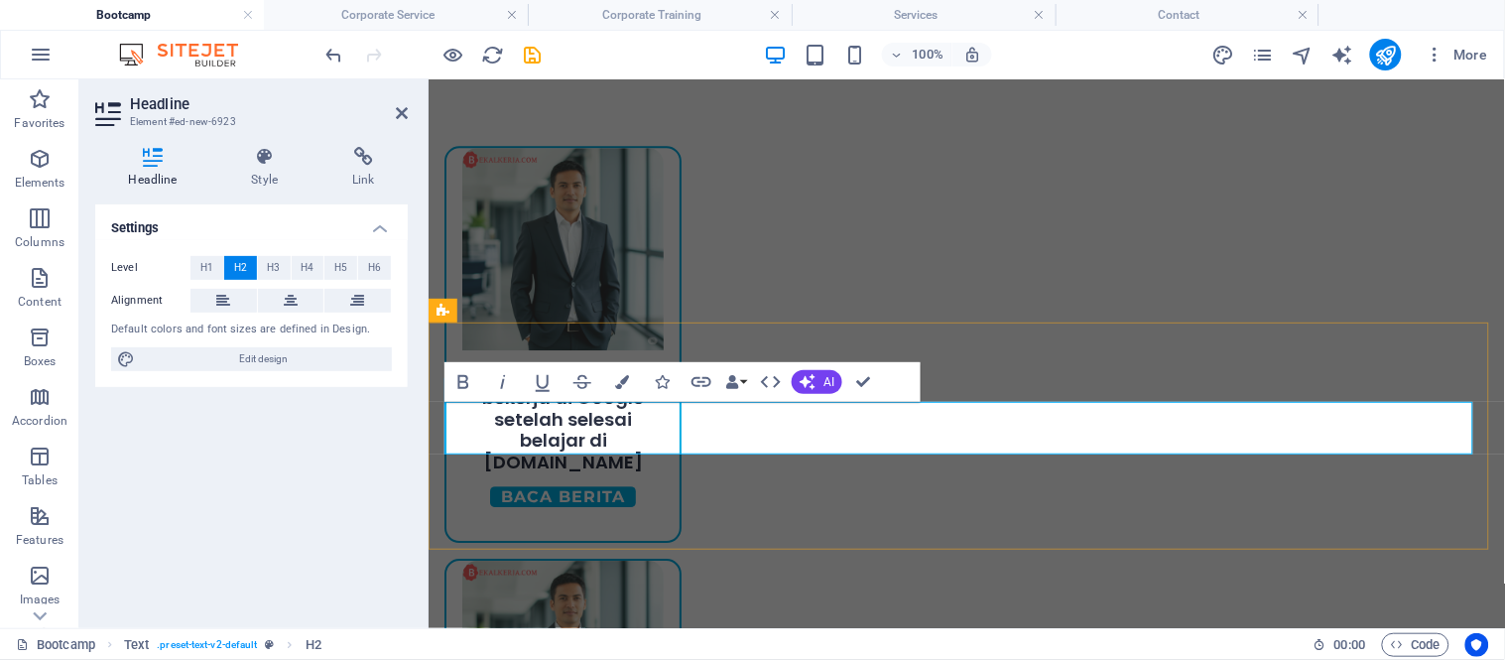
click at [300, 269] on button "H4" at bounding box center [308, 268] width 33 height 24
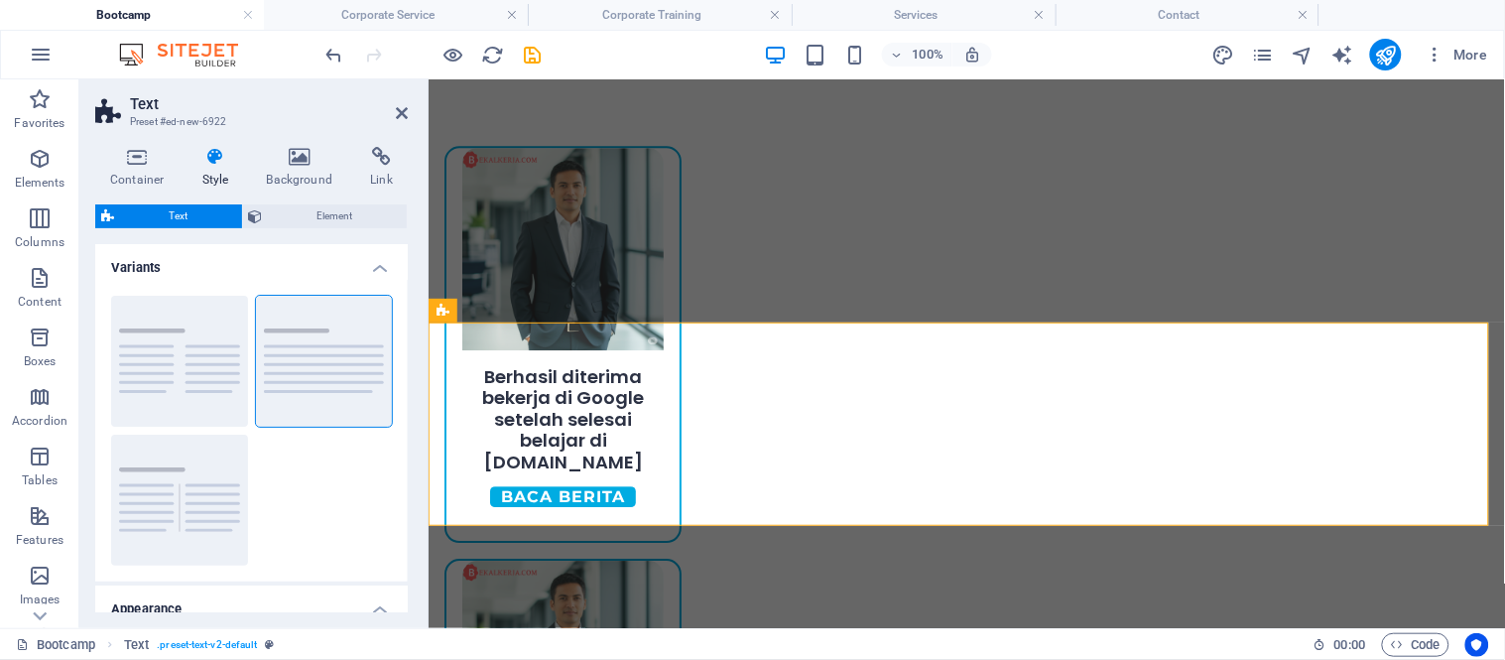
scroll to position [0, 0]
click at [343, 216] on span "Element" at bounding box center [335, 216] width 133 height 24
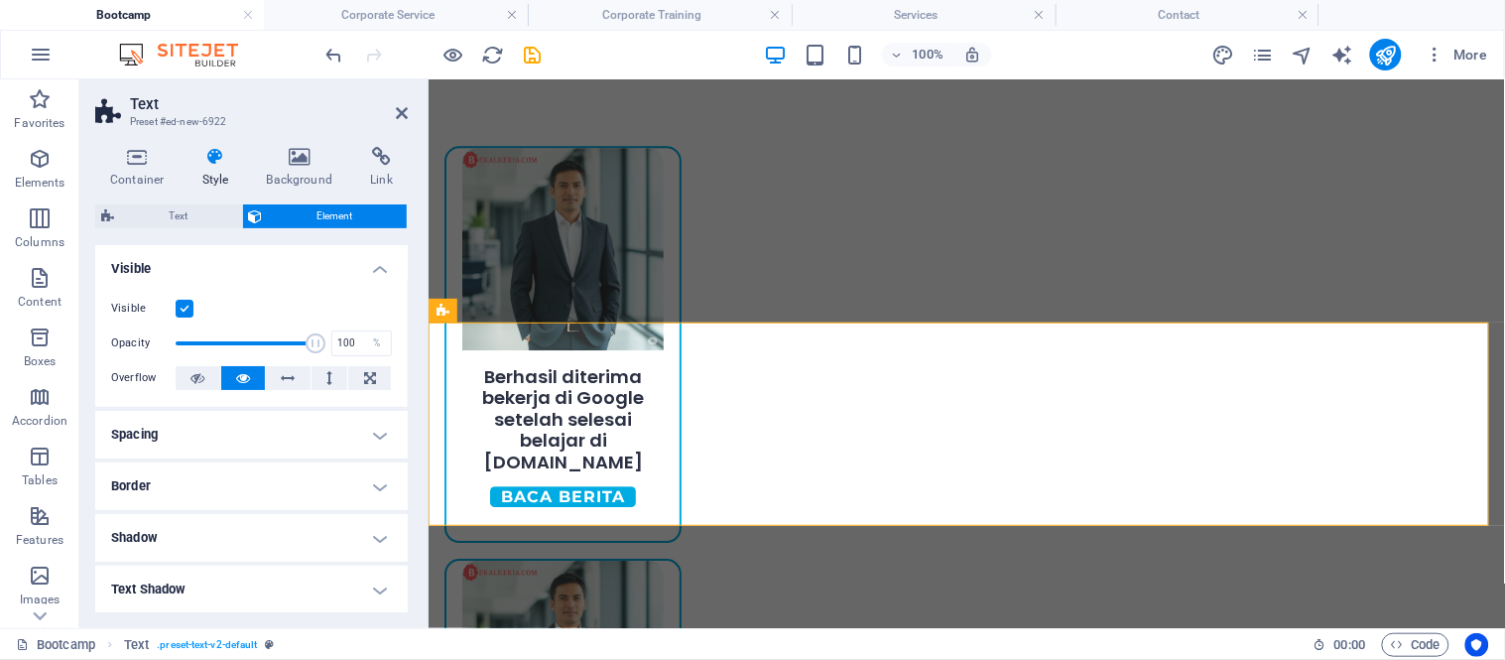
click at [260, 441] on h4 "Spacing" at bounding box center [251, 435] width 312 height 48
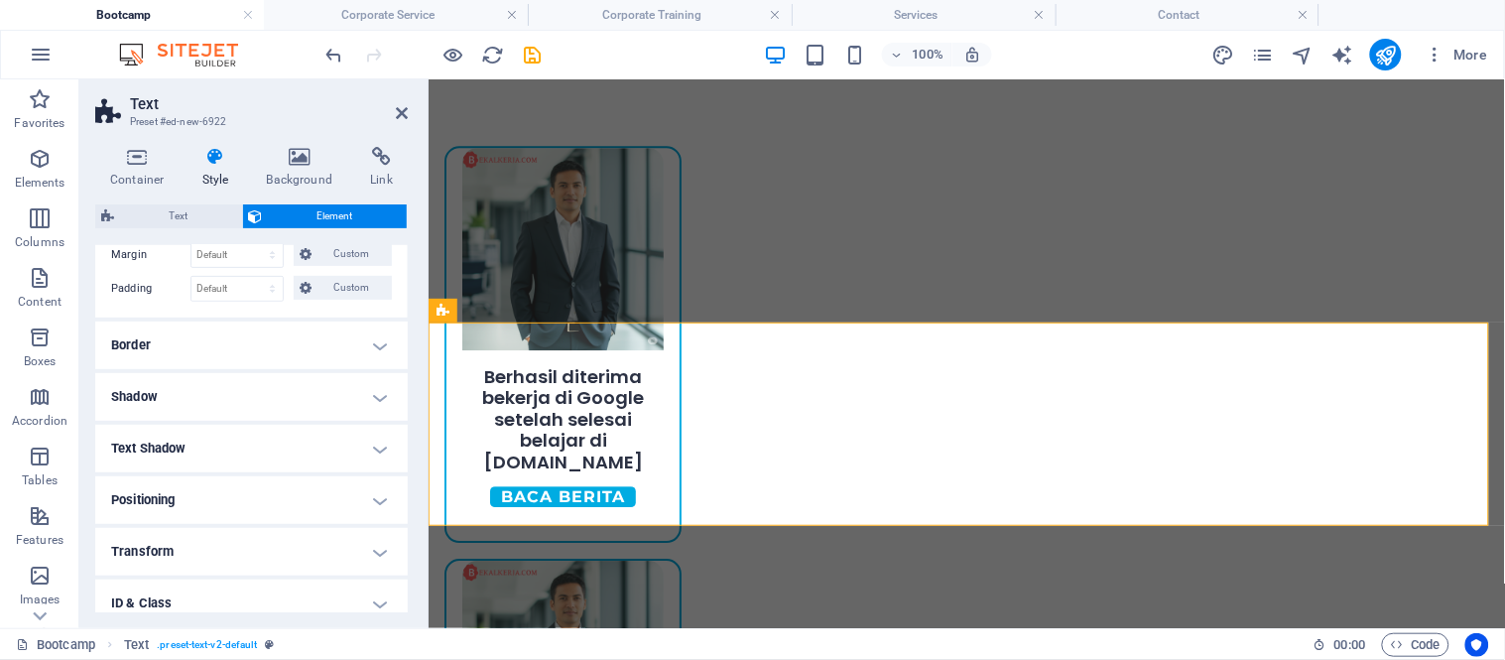
click at [241, 509] on h4 "Positioning" at bounding box center [251, 500] width 312 height 48
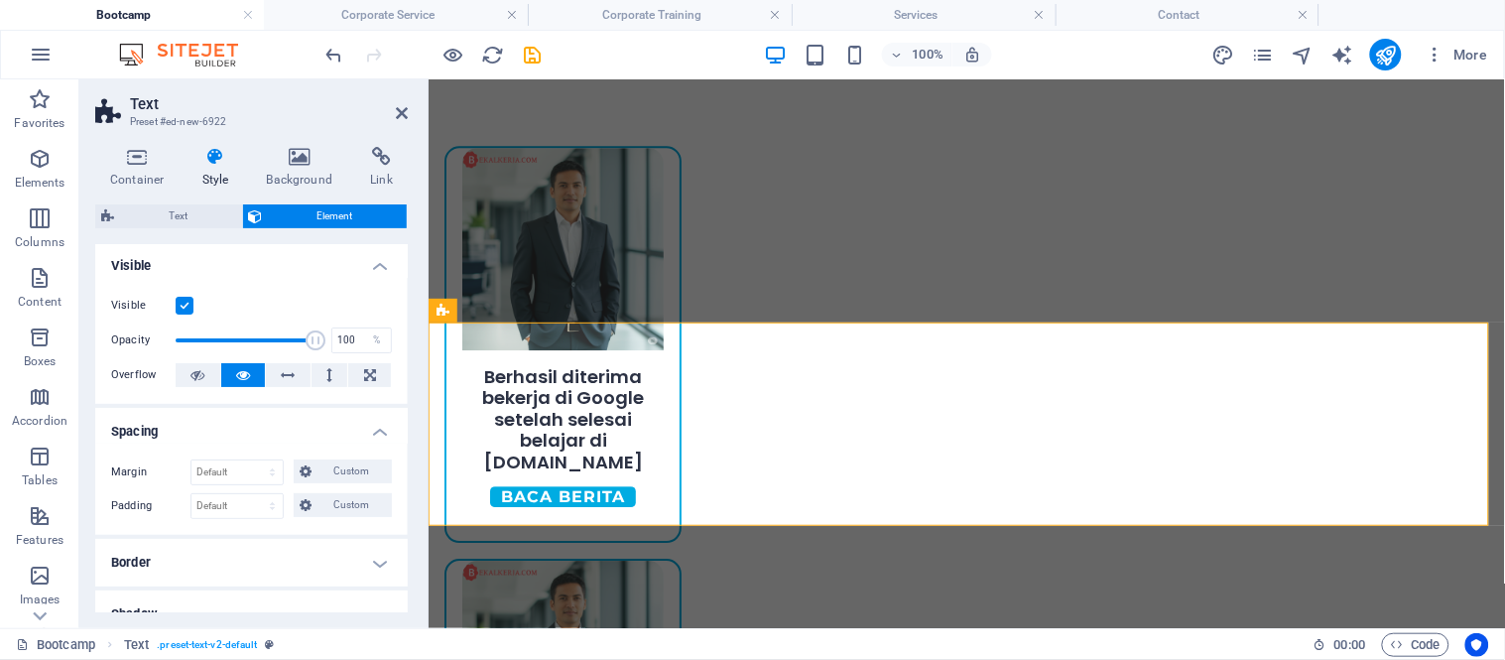
scroll to position [0, 0]
click at [259, 469] on select "Default auto px % rem vw vh Custom" at bounding box center [236, 475] width 91 height 24
click at [191, 463] on select "Default auto px % rem vw vh Custom" at bounding box center [236, 475] width 91 height 24
select select "DISABLED_OPTION_VALUE"
click at [245, 501] on select "Default px rem % vh vw Custom" at bounding box center [236, 509] width 91 height 24
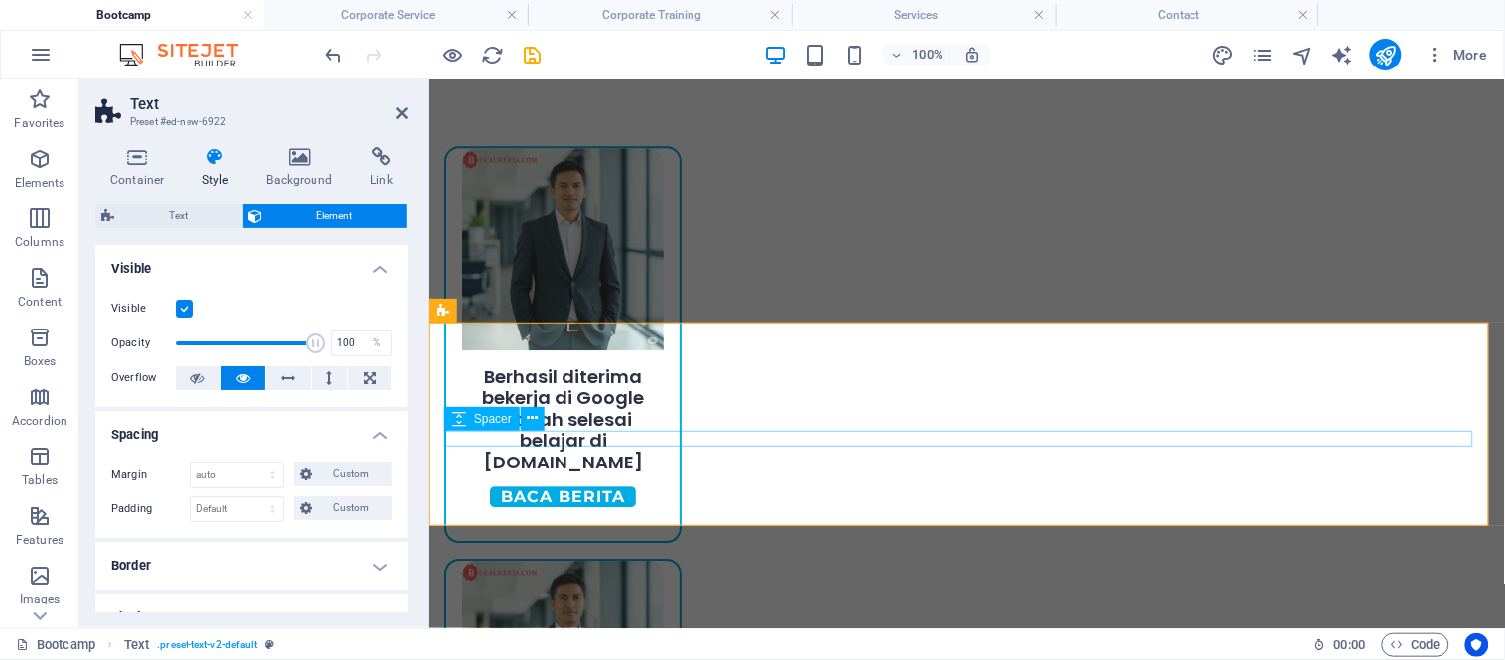
drag, startPoint x: 542, startPoint y: 437, endPoint x: 584, endPoint y: 471, distance: 54.4
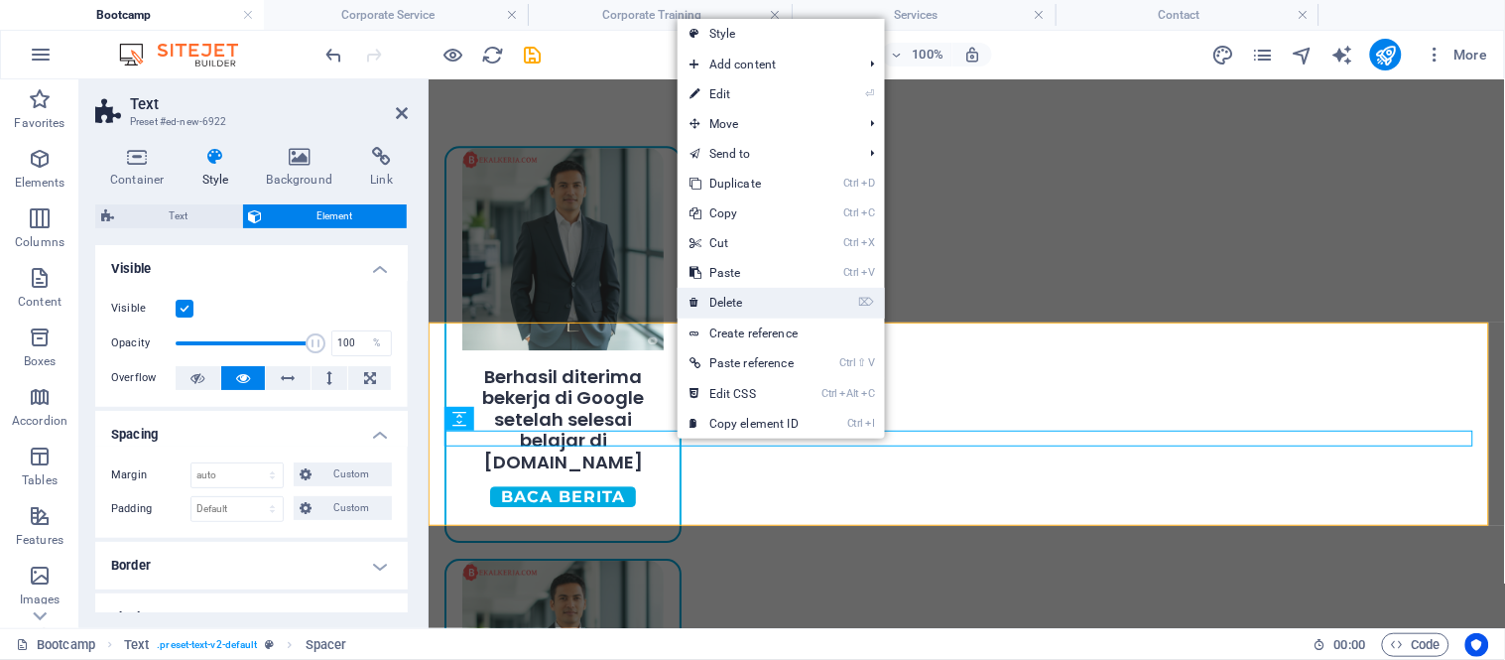
click at [702, 302] on link "⌦ Delete" at bounding box center [743, 303] width 133 height 30
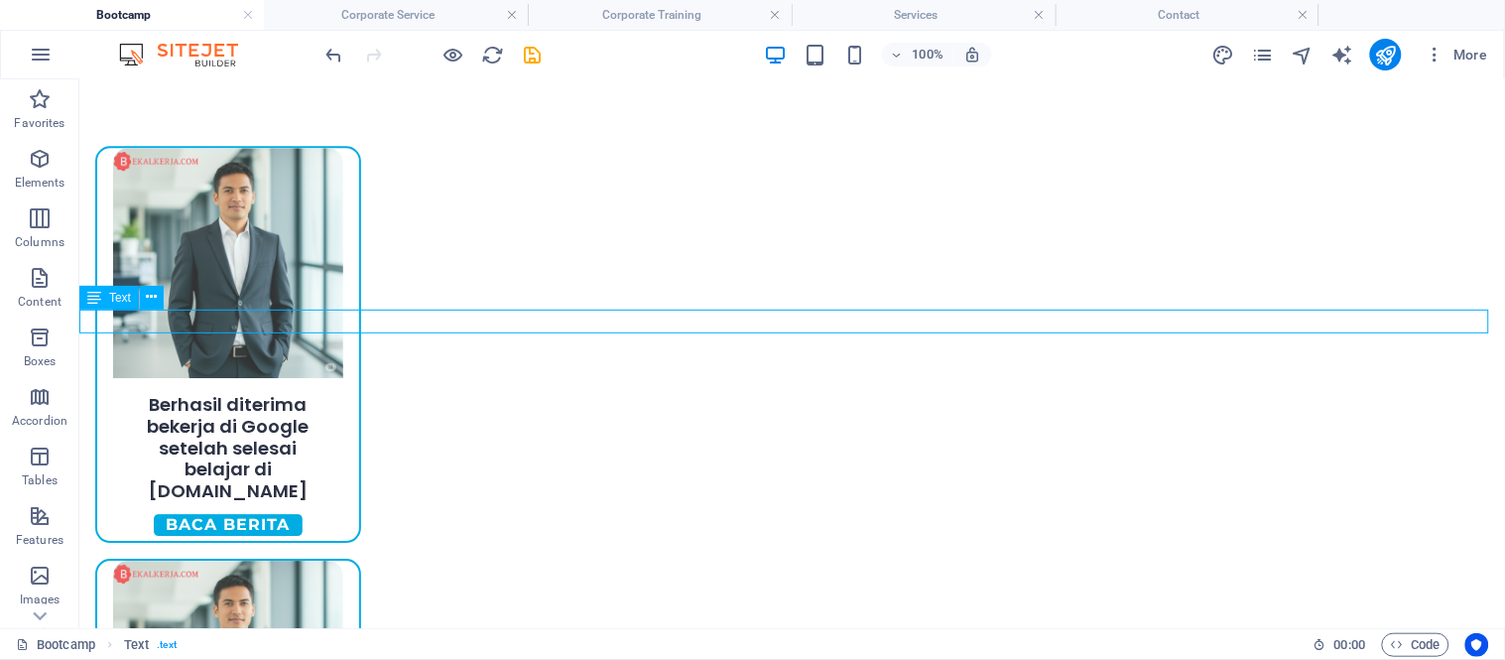
scroll to position [1301, 0]
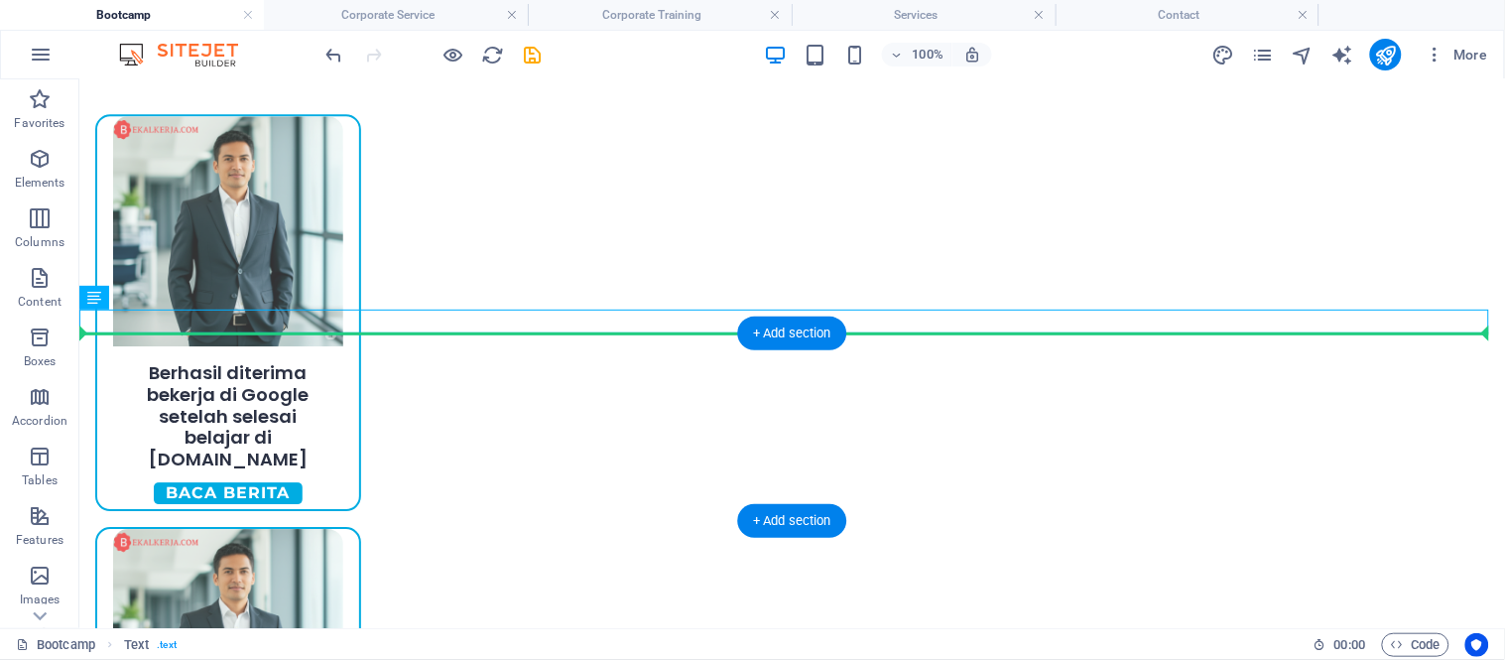
drag, startPoint x: 892, startPoint y: 368, endPoint x: 888, endPoint y: 379, distance: 11.6
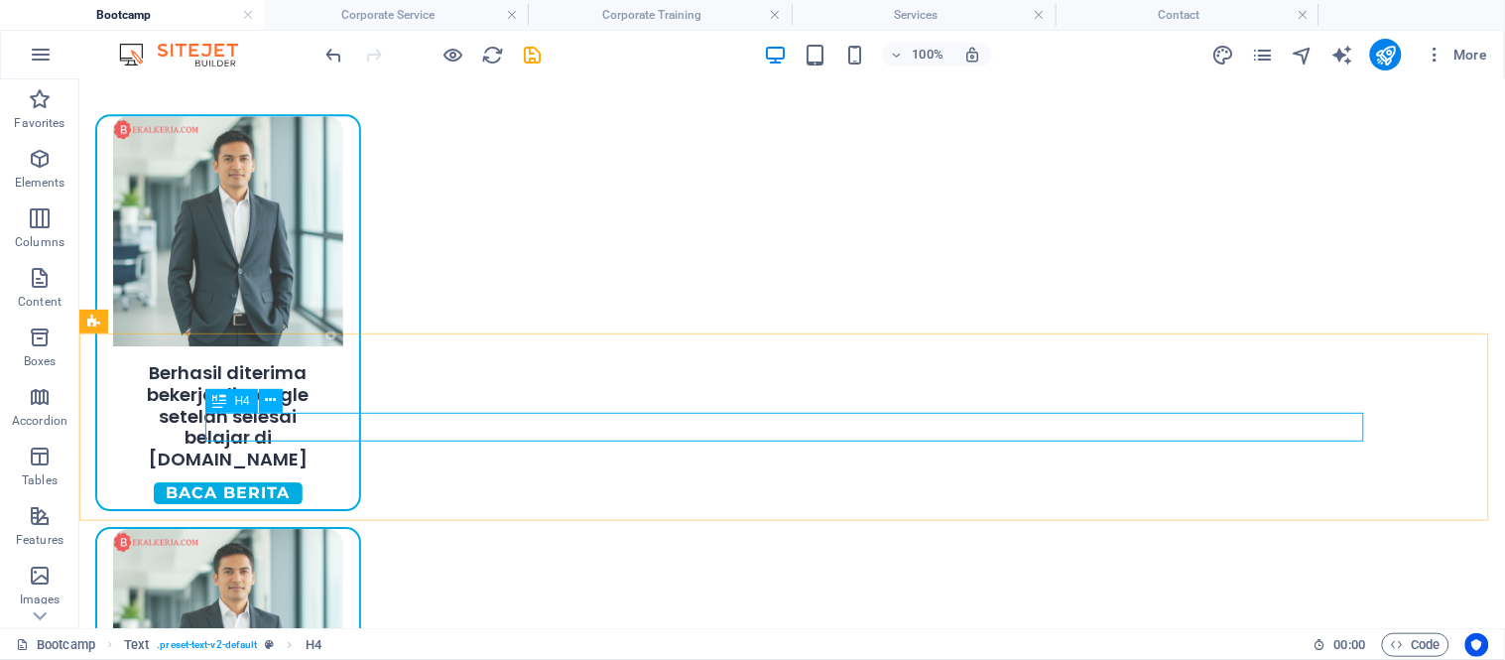
click at [230, 403] on div "H4" at bounding box center [231, 401] width 53 height 24
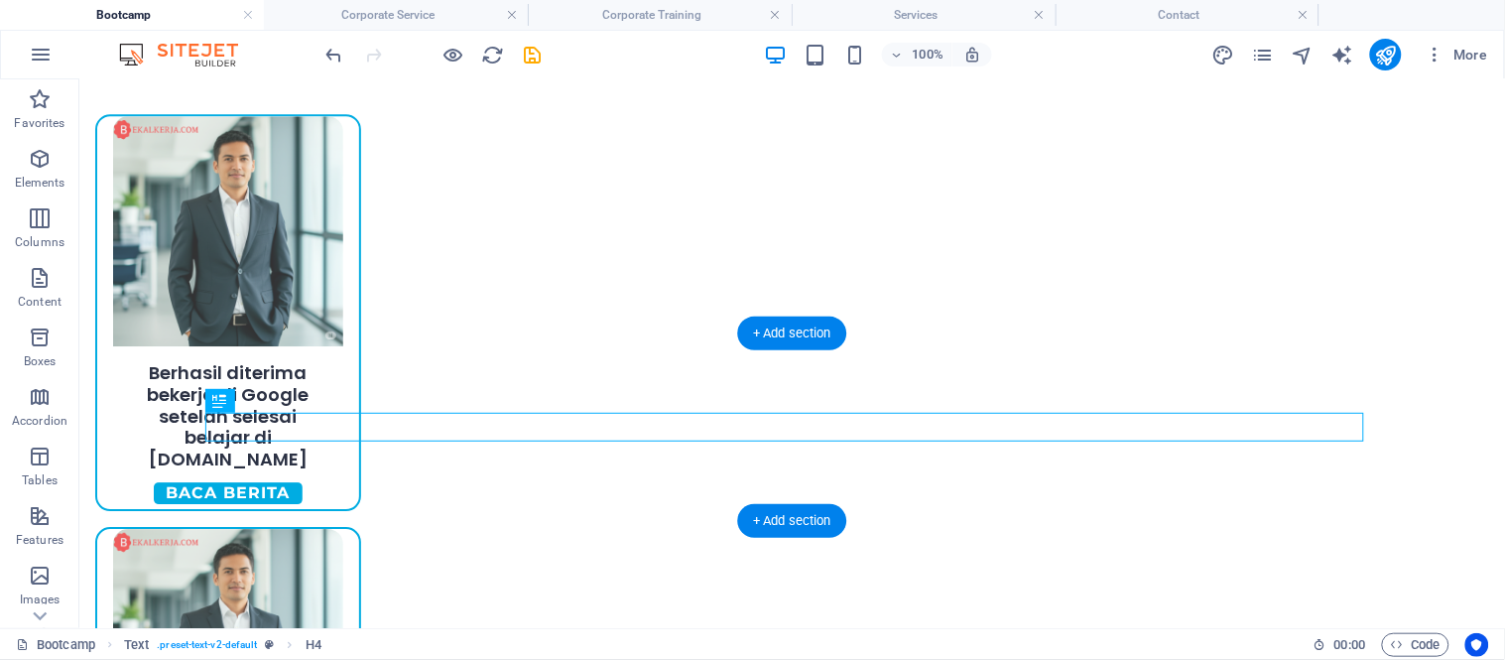
drag, startPoint x: 289, startPoint y: 475, endPoint x: 725, endPoint y: 432, distance: 438.5
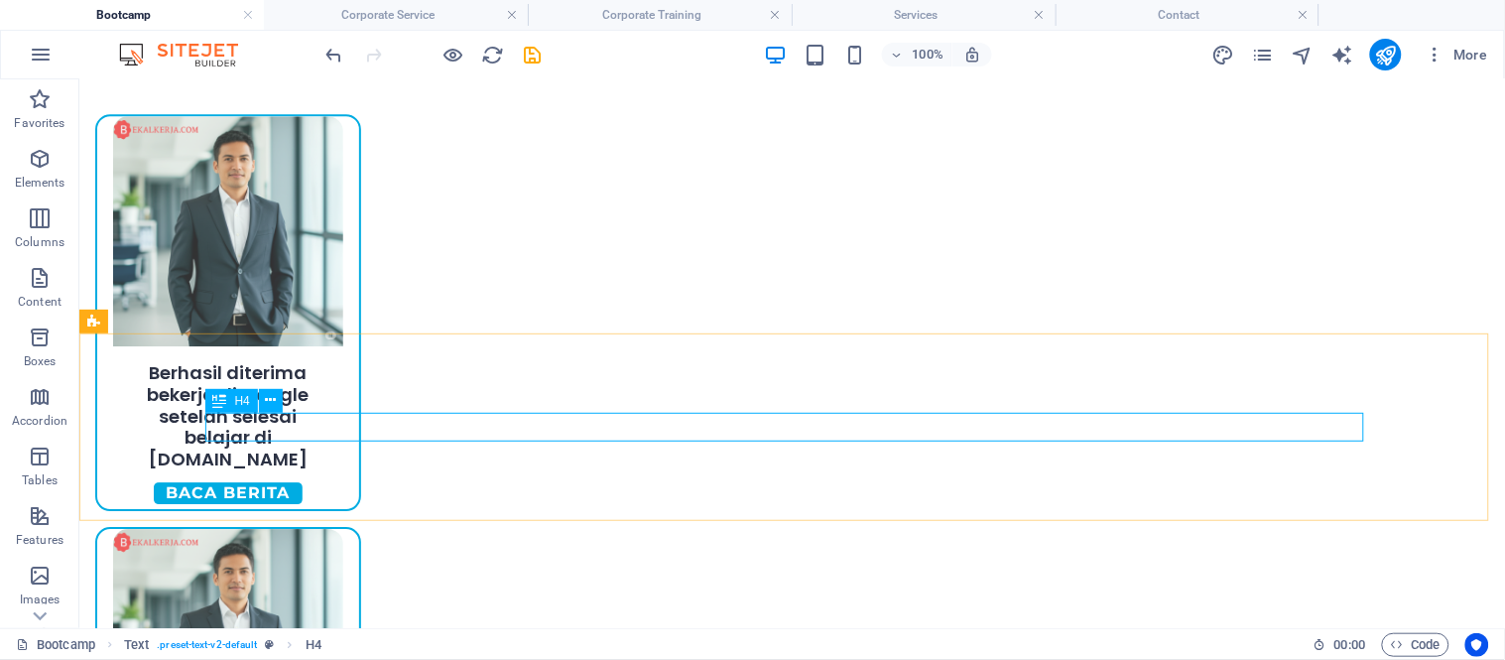
click at [231, 397] on div "H4" at bounding box center [231, 401] width 53 height 24
click at [226, 409] on div "H4" at bounding box center [231, 401] width 53 height 24
click at [226, 405] on div "H4" at bounding box center [231, 401] width 53 height 24
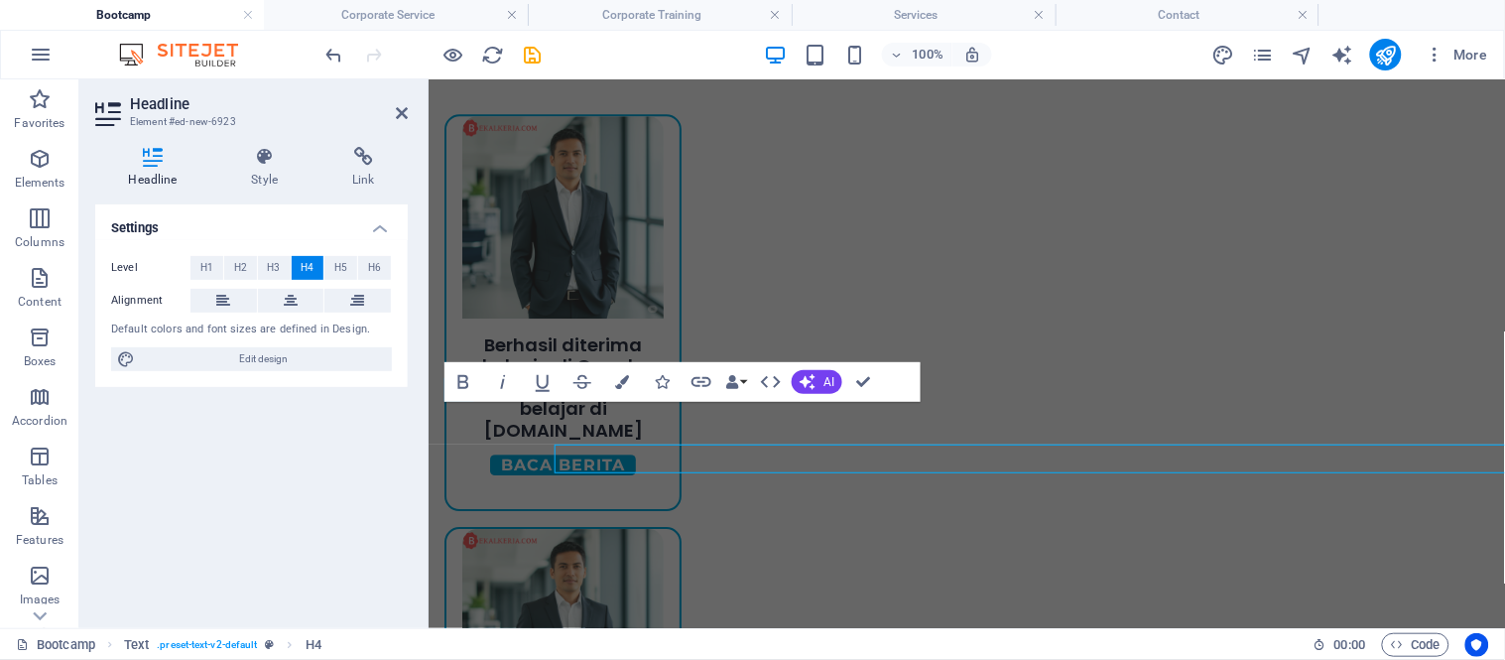
scroll to position [1270, 0]
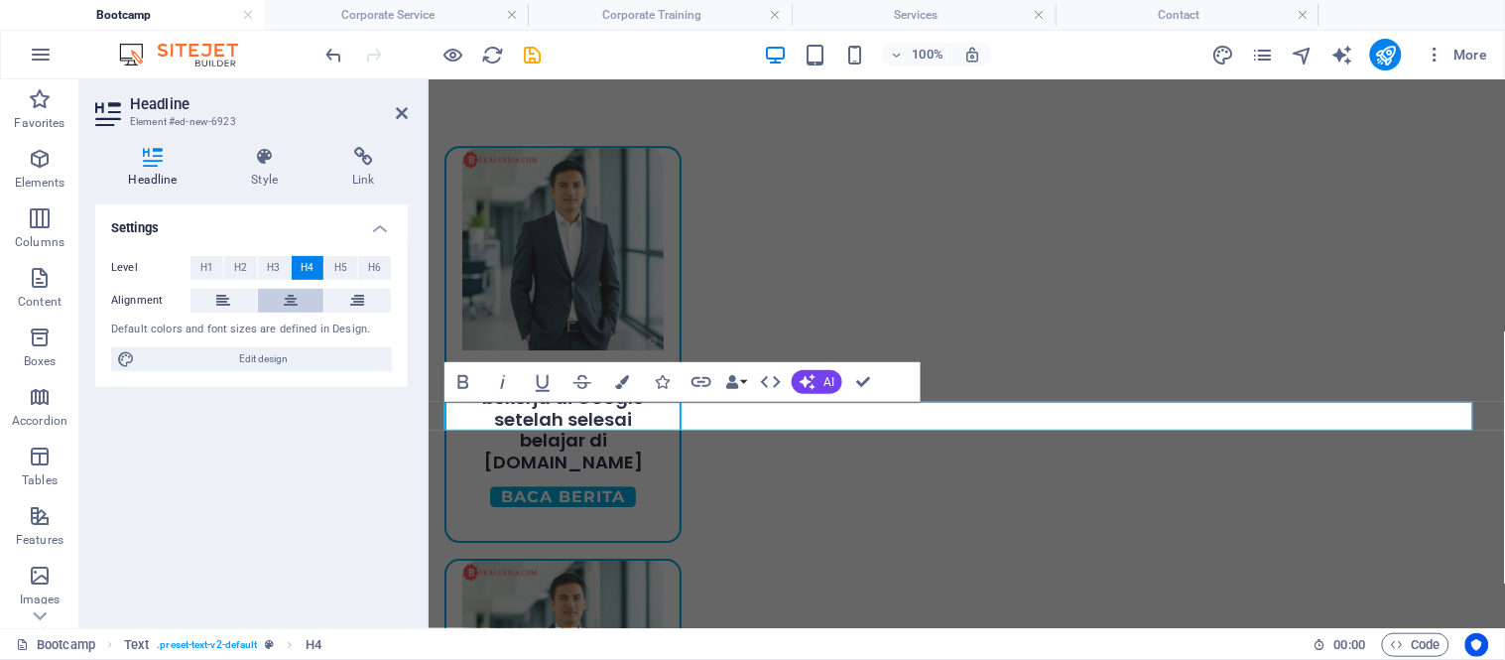
click at [273, 302] on button at bounding box center [291, 301] width 66 height 24
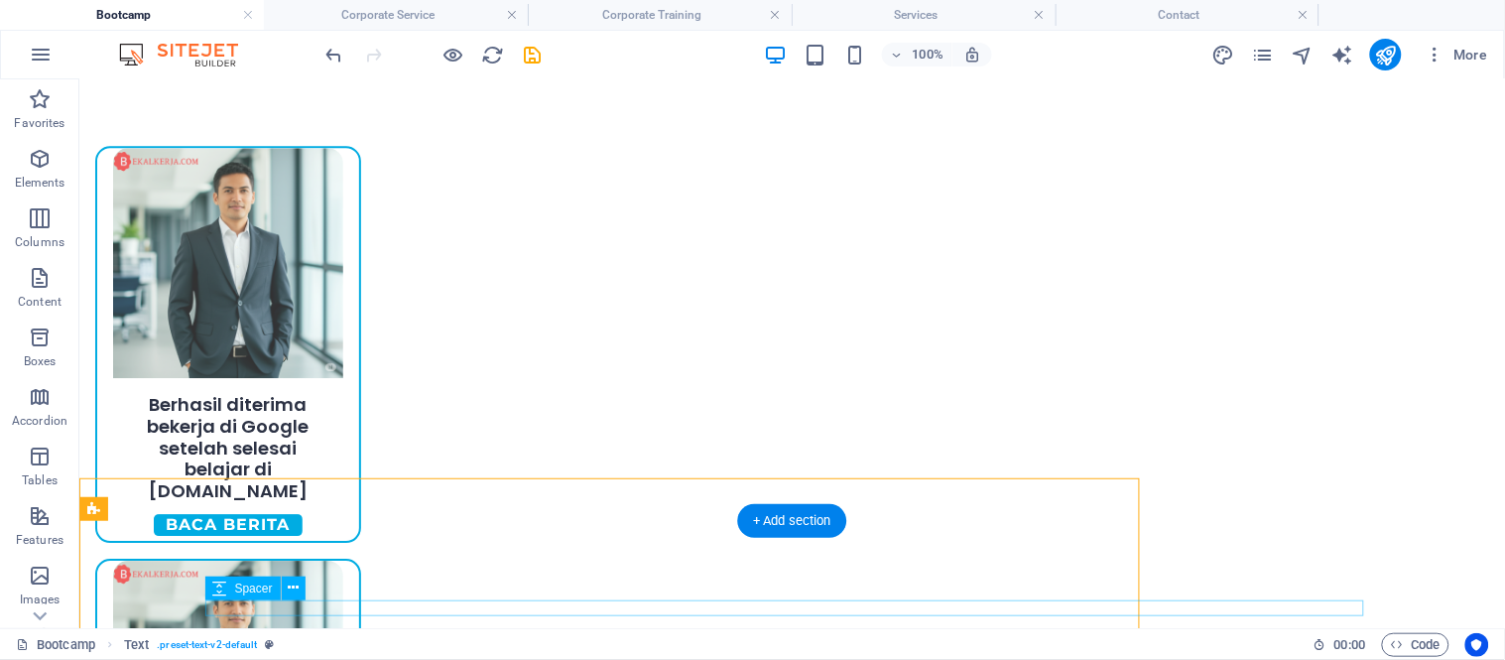
scroll to position [1301, 0]
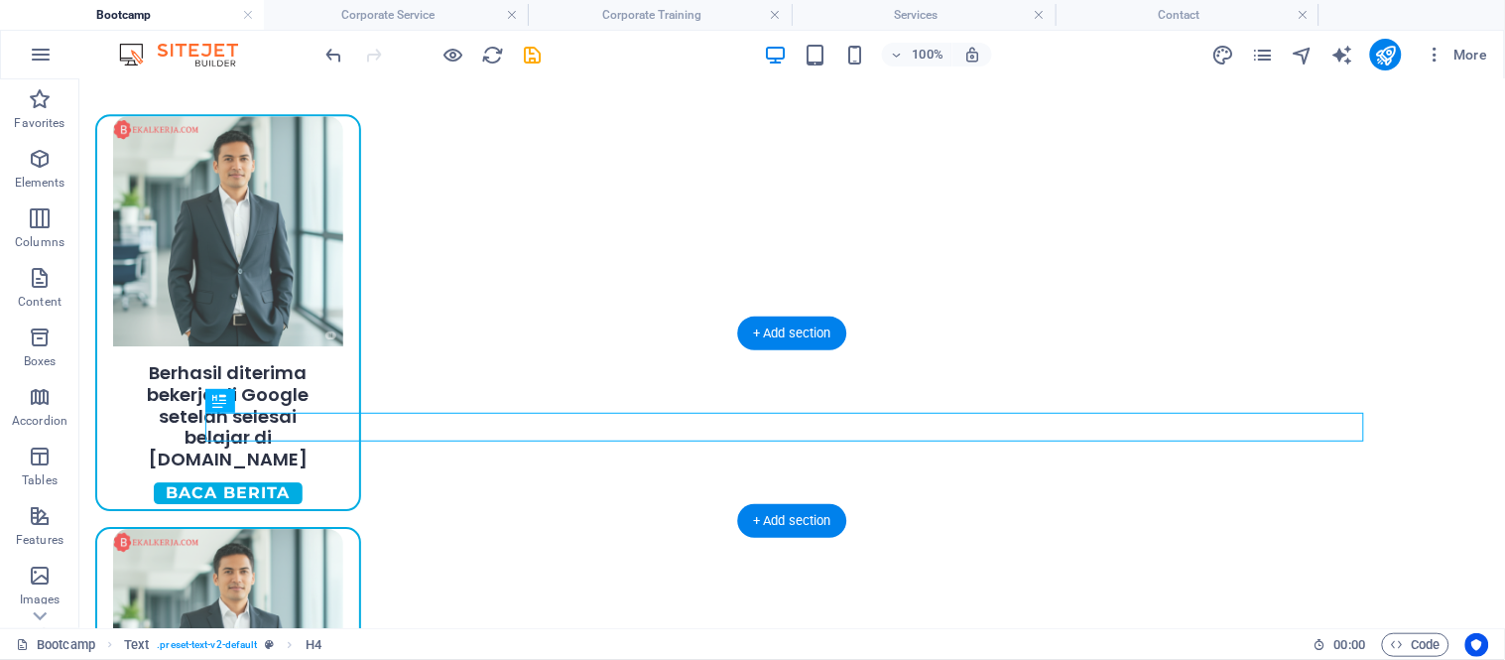
drag, startPoint x: 973, startPoint y: 422, endPoint x: 981, endPoint y: 369, distance: 53.2
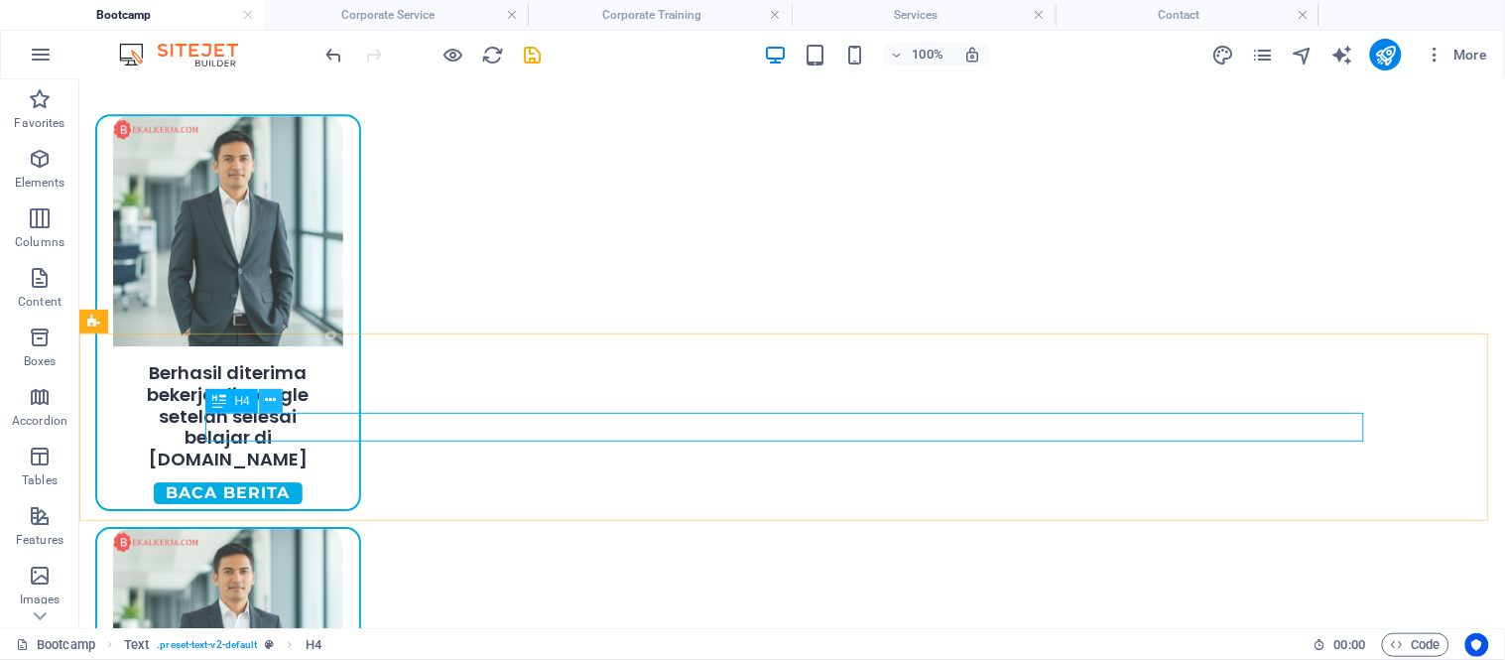
click at [268, 401] on icon at bounding box center [270, 400] width 11 height 21
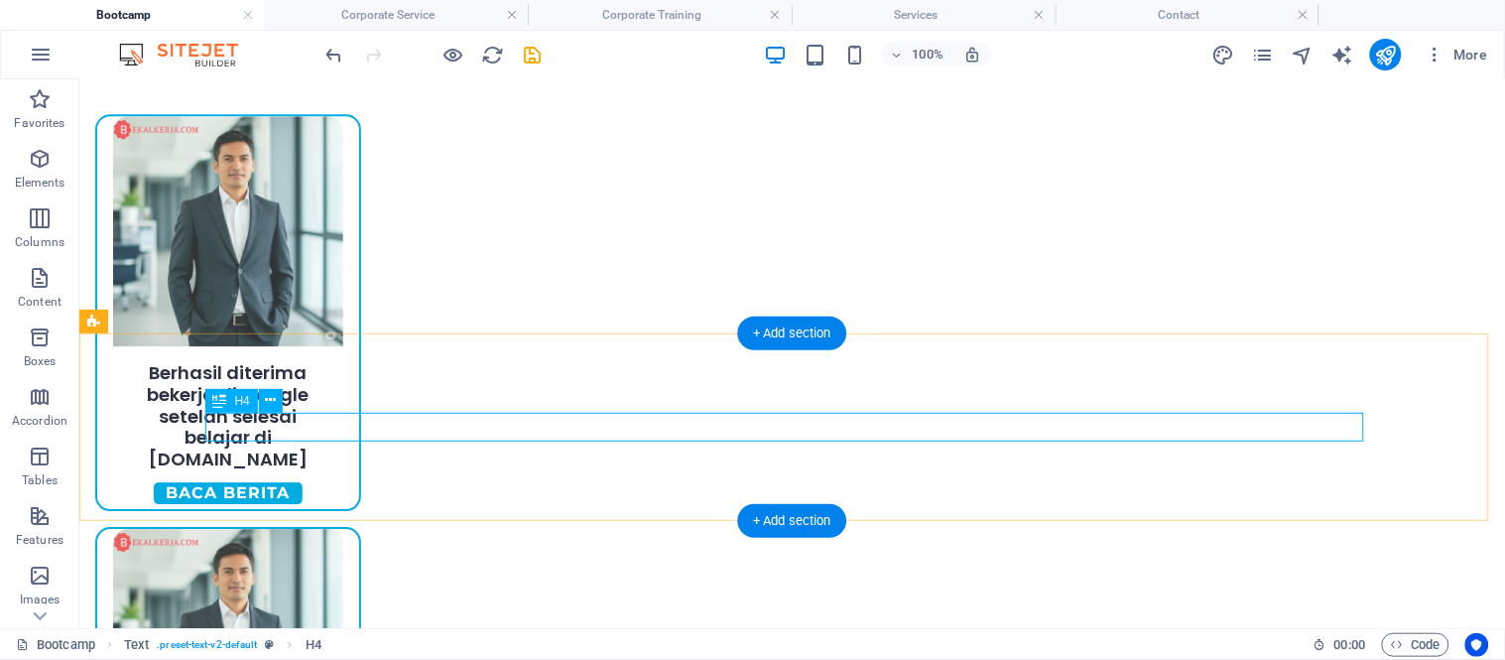
drag, startPoint x: 491, startPoint y: 425, endPoint x: 416, endPoint y: 414, distance: 76.3
drag, startPoint x: 480, startPoint y: 366, endPoint x: 133, endPoint y: 366, distance: 347.1
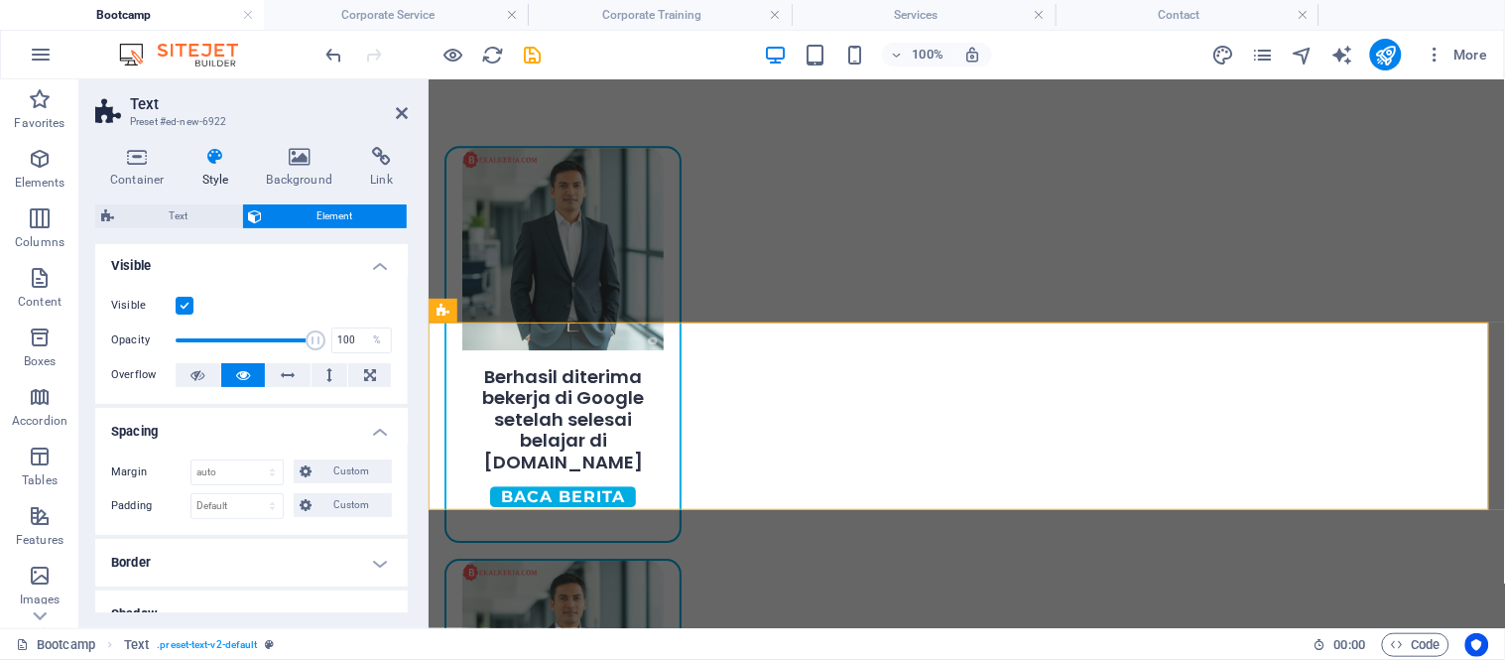
scroll to position [0, 0]
click at [238, 464] on select "Default auto px % rem vw vh Custom" at bounding box center [236, 475] width 91 height 24
click at [191, 463] on select "Default auto px % rem vw vh Custom" at bounding box center [236, 475] width 91 height 24
click at [244, 477] on select "Default auto px % rem vw vh Custom" at bounding box center [236, 475] width 91 height 24
select select "px"
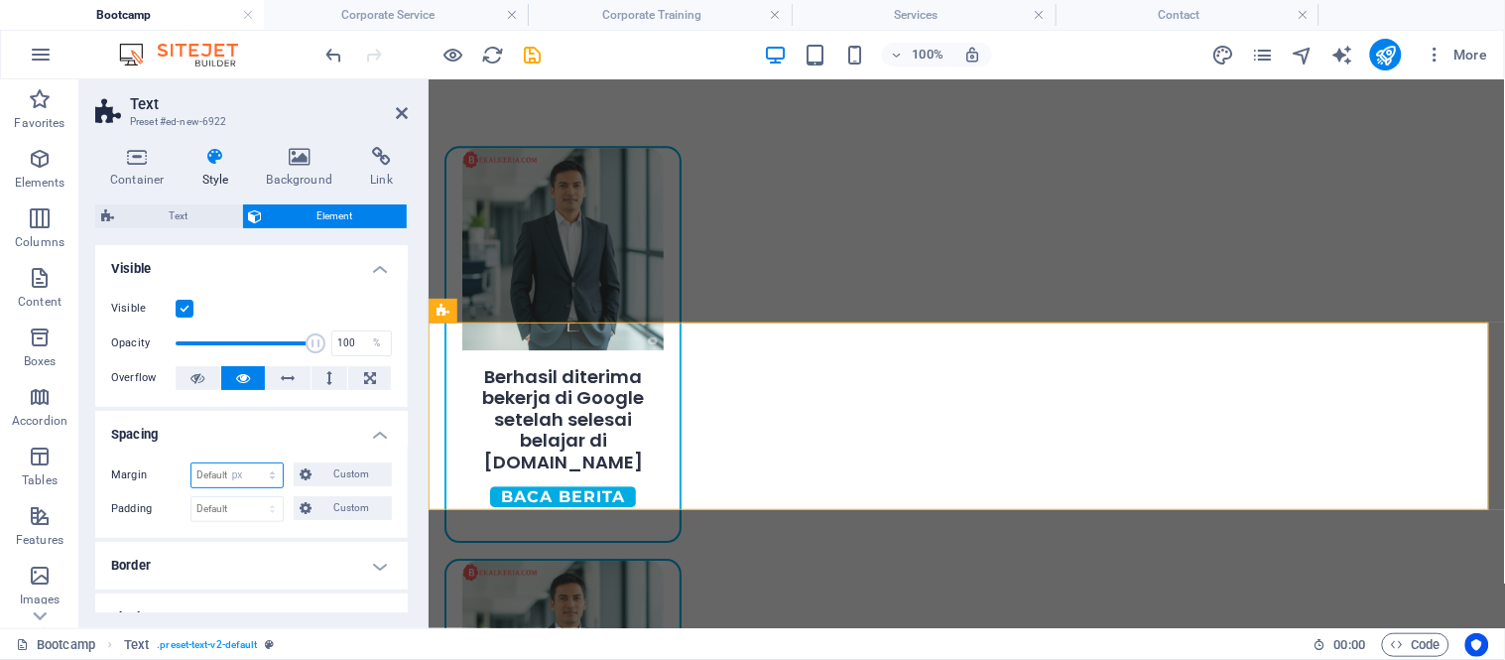
click at [253, 463] on select "Default auto px % rem vw vh Custom" at bounding box center [236, 475] width 91 height 24
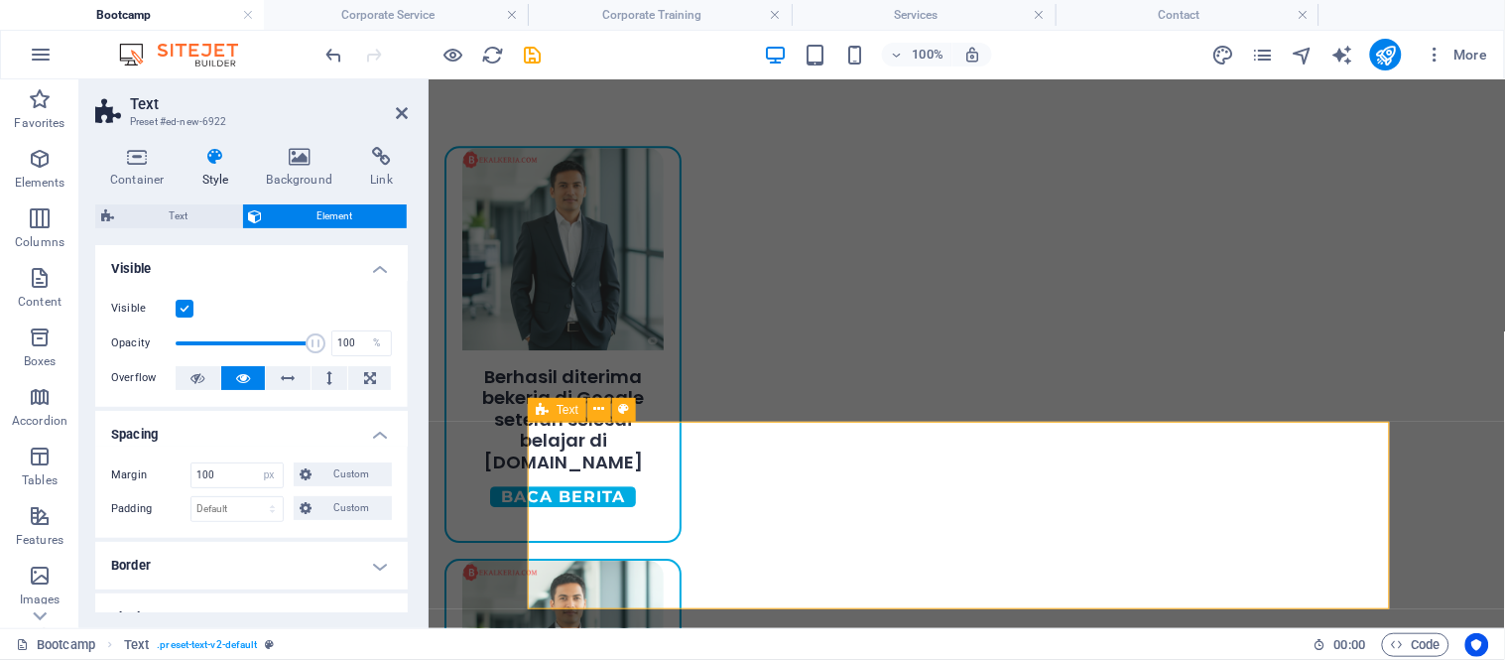
type input "0"
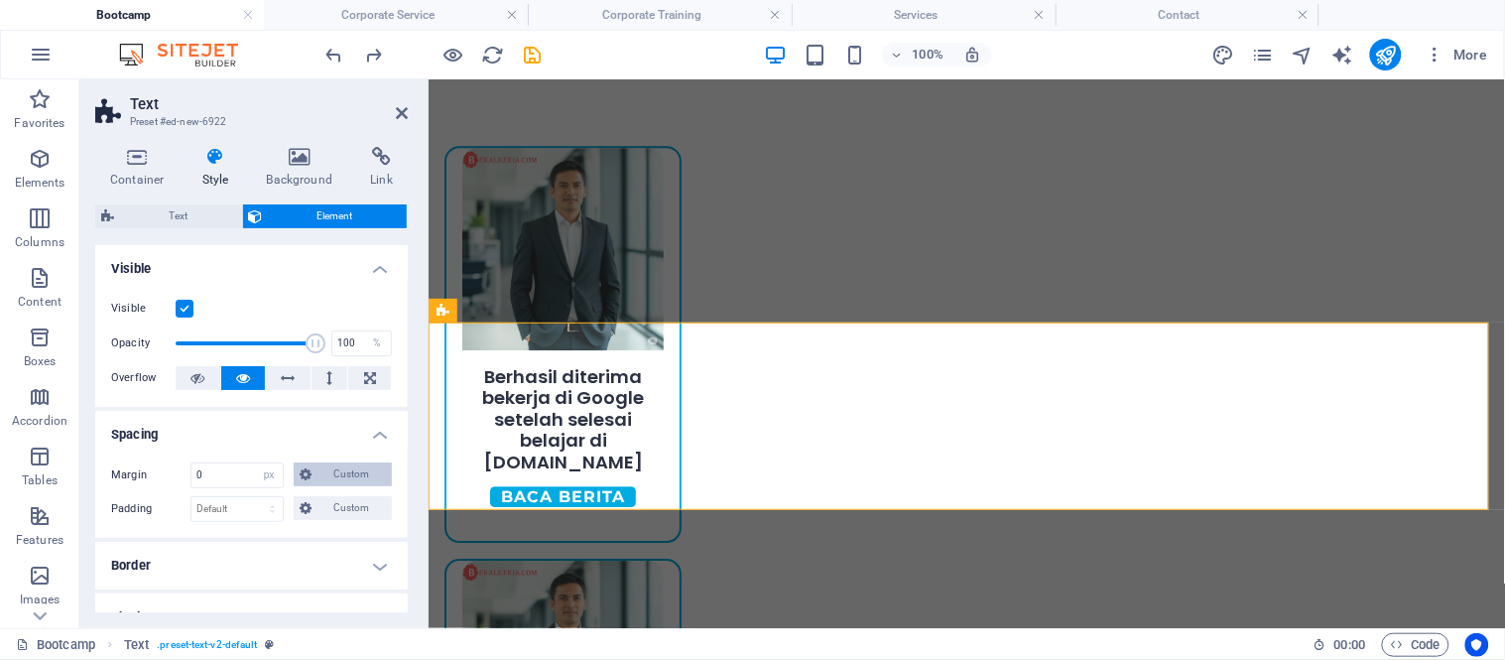
click at [360, 462] on span "Custom" at bounding box center [351, 474] width 68 height 24
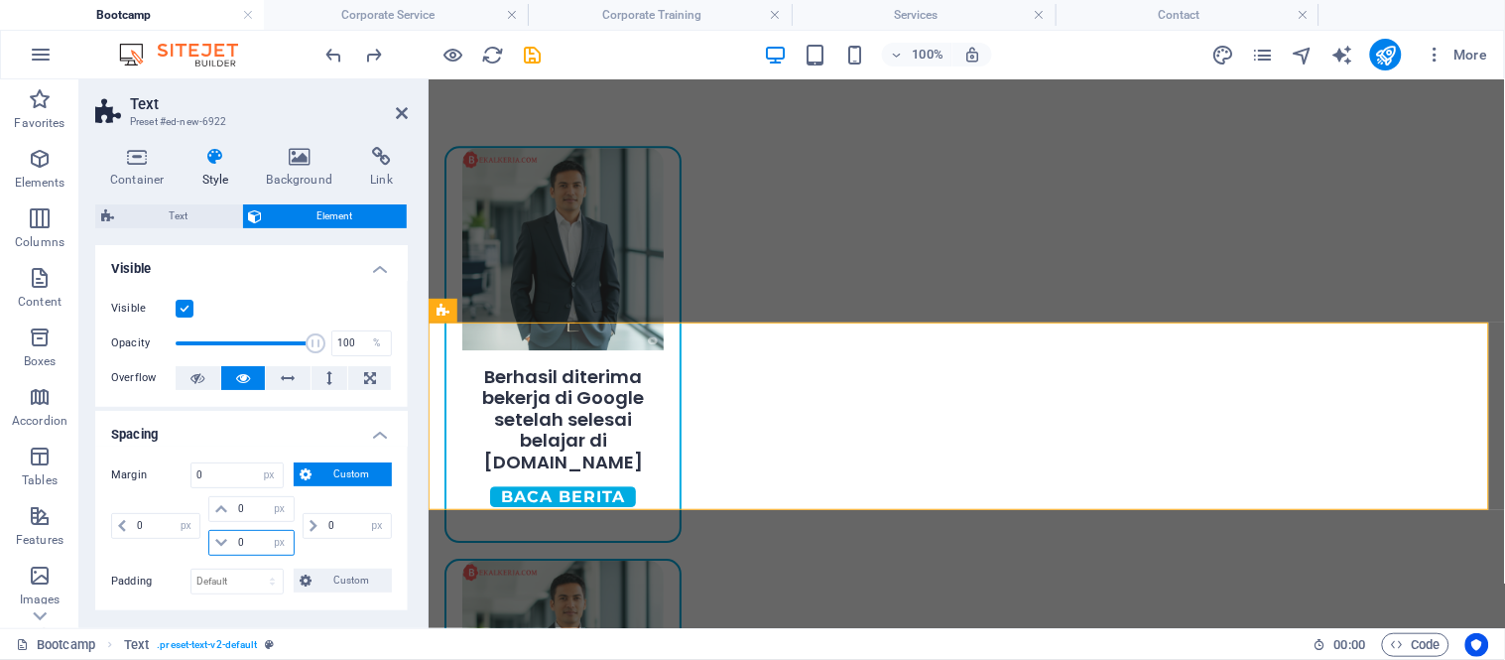
click at [244, 544] on input "0" at bounding box center [263, 543] width 60 height 24
type input "01"
select select "DISABLED_OPTION_VALUE"
type input "1"
type input "2"
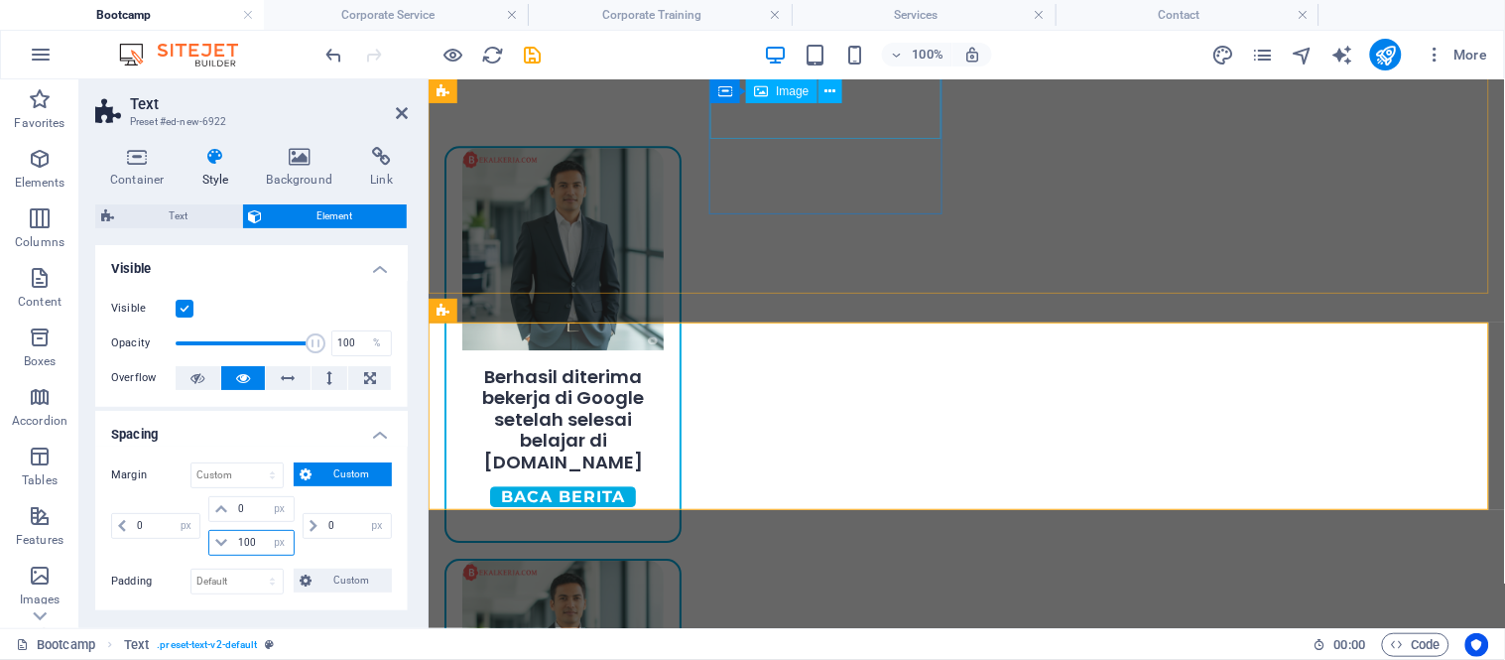
type input "100"
click at [234, 504] on input "0" at bounding box center [263, 509] width 60 height 24
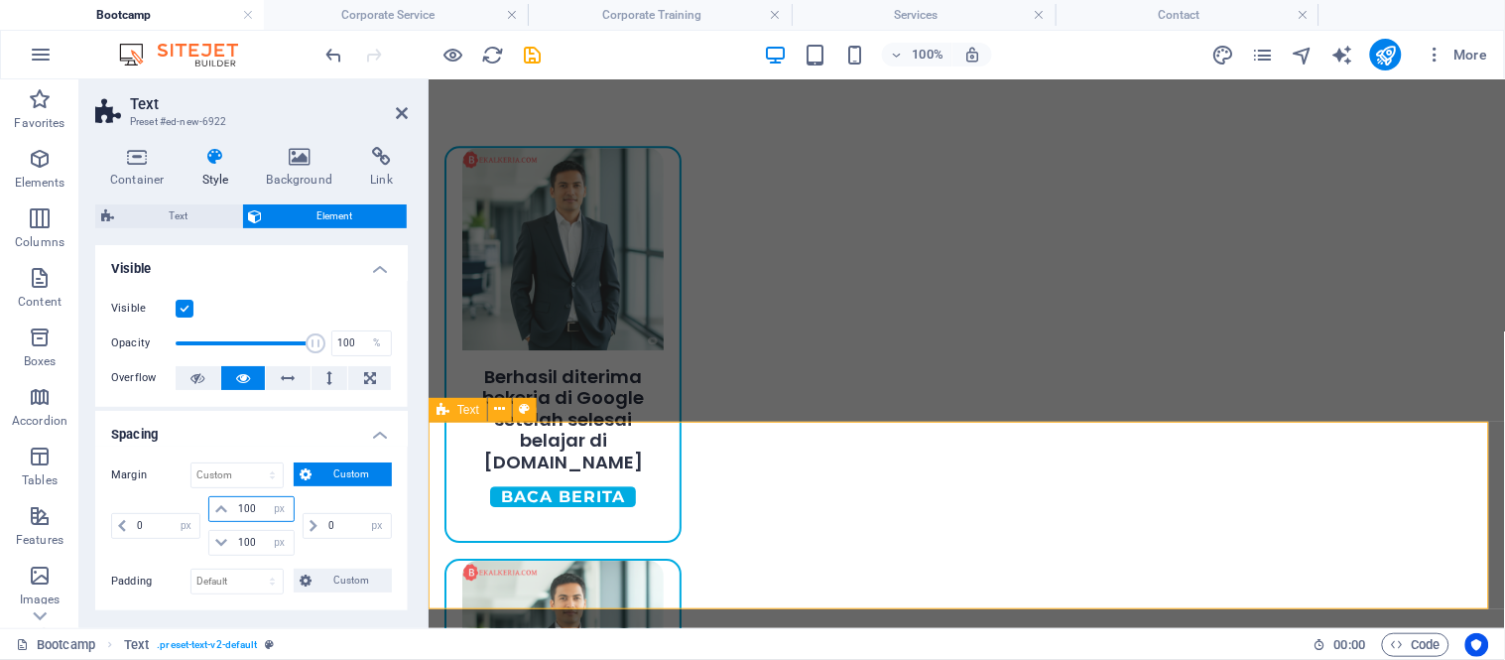
type input "0"
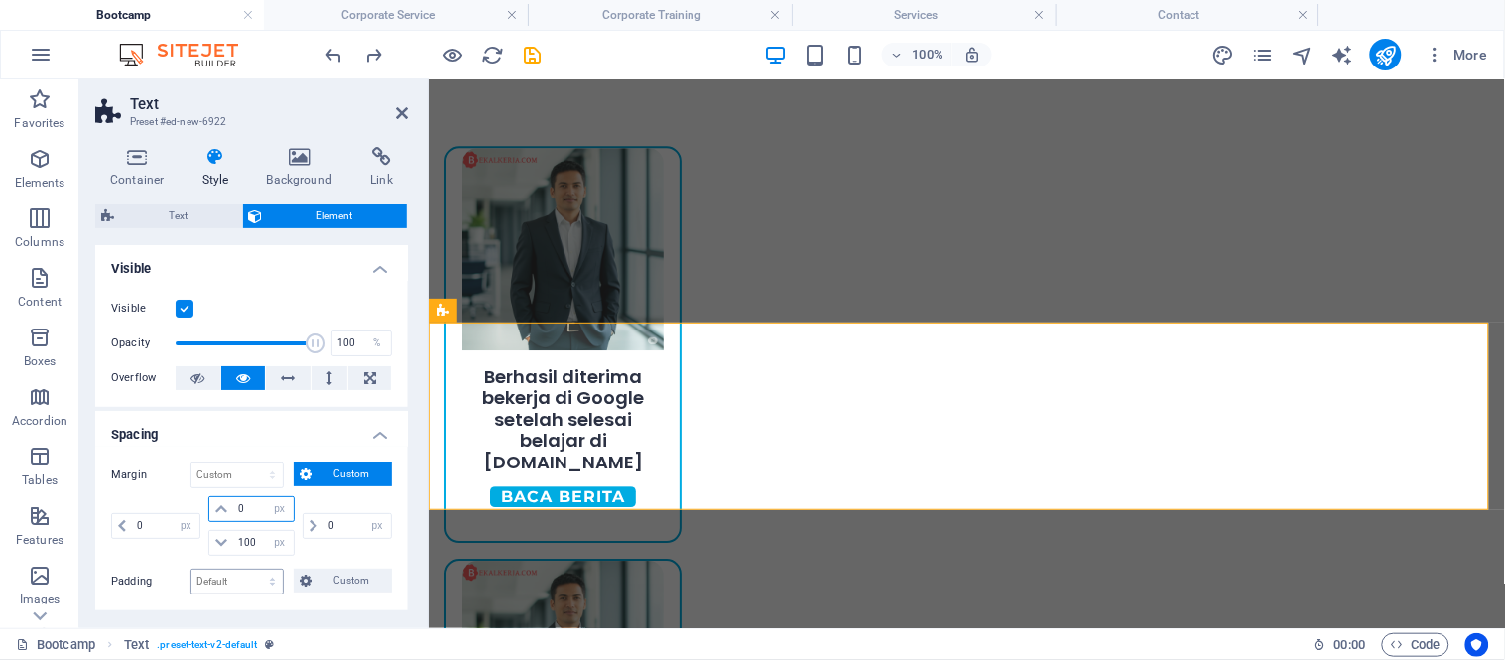
type input "1"
type input "0"
select select "px"
type input "0"
select select "DISABLED_OPTION_VALUE"
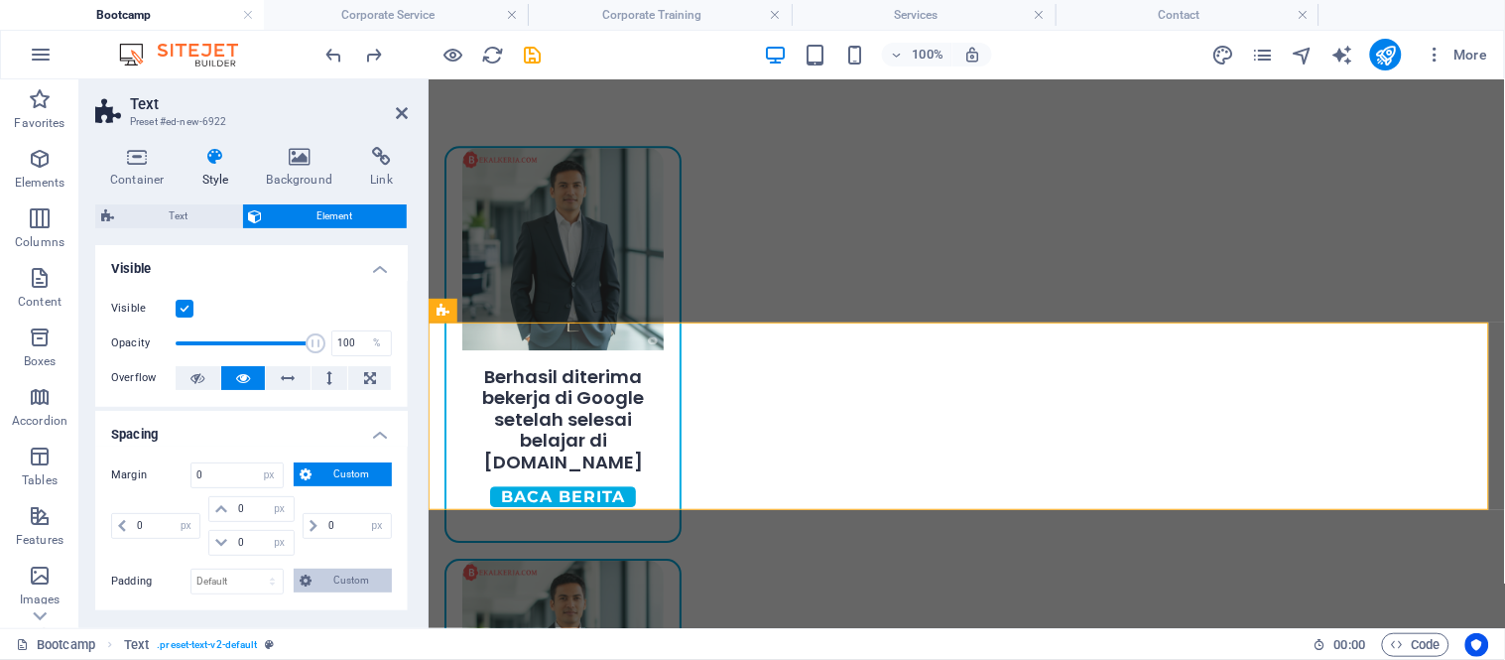
select select "DISABLED_OPTION_VALUE"
click at [233, 470] on select "Default auto px % rem vw vh Custom" at bounding box center [236, 475] width 91 height 24
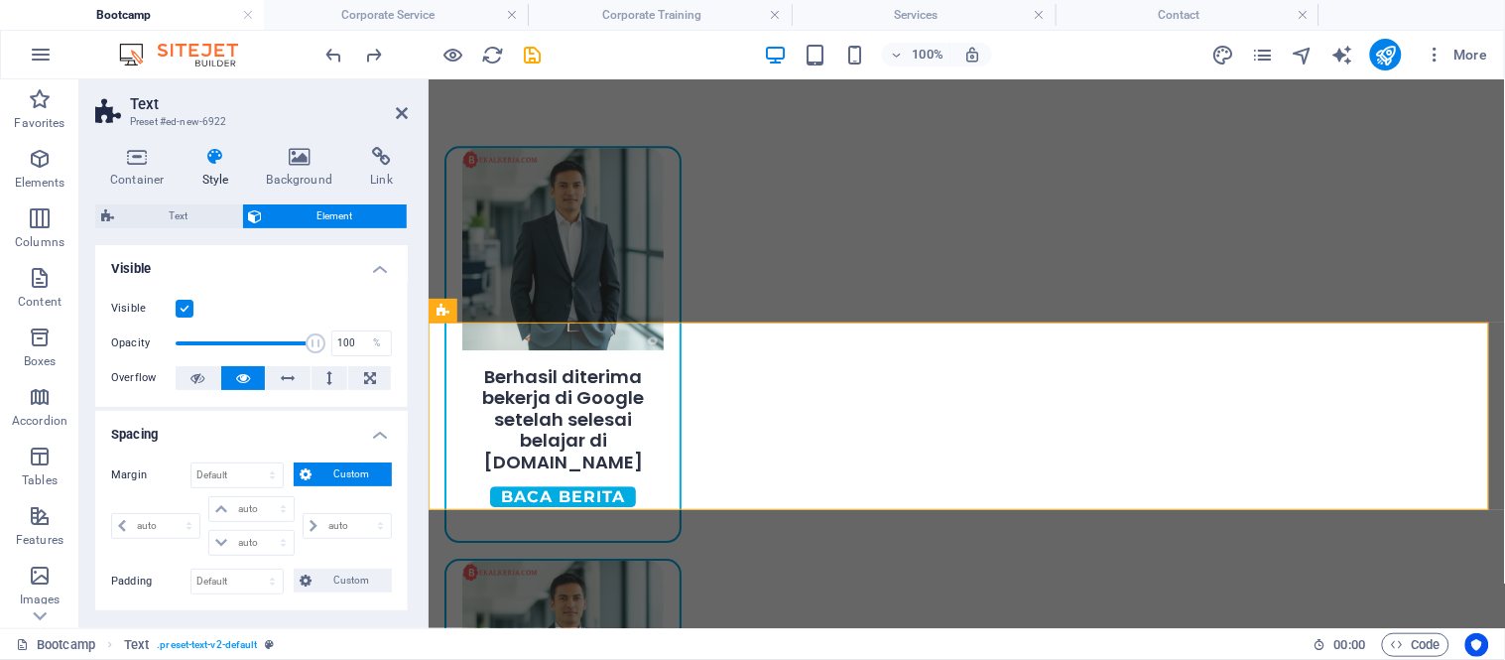
click at [362, 482] on span "Custom" at bounding box center [351, 474] width 68 height 24
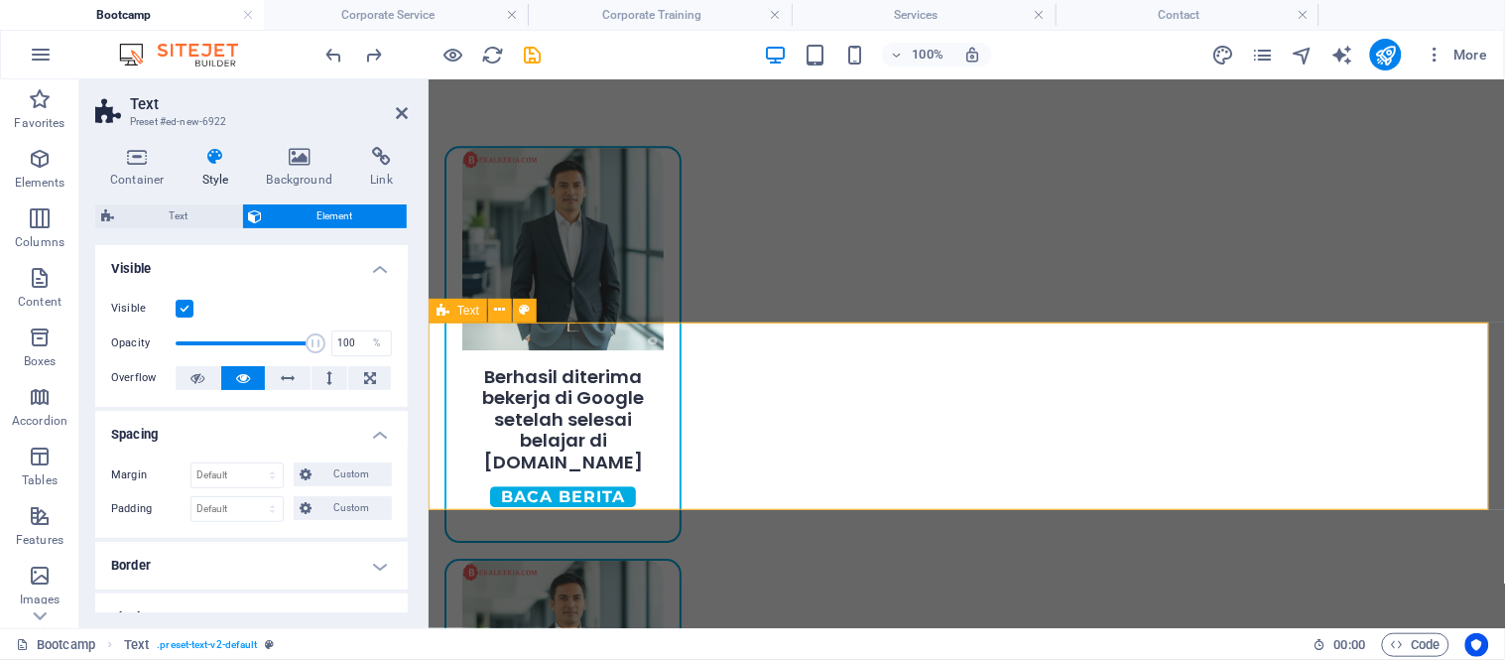
scroll to position [1158, 0]
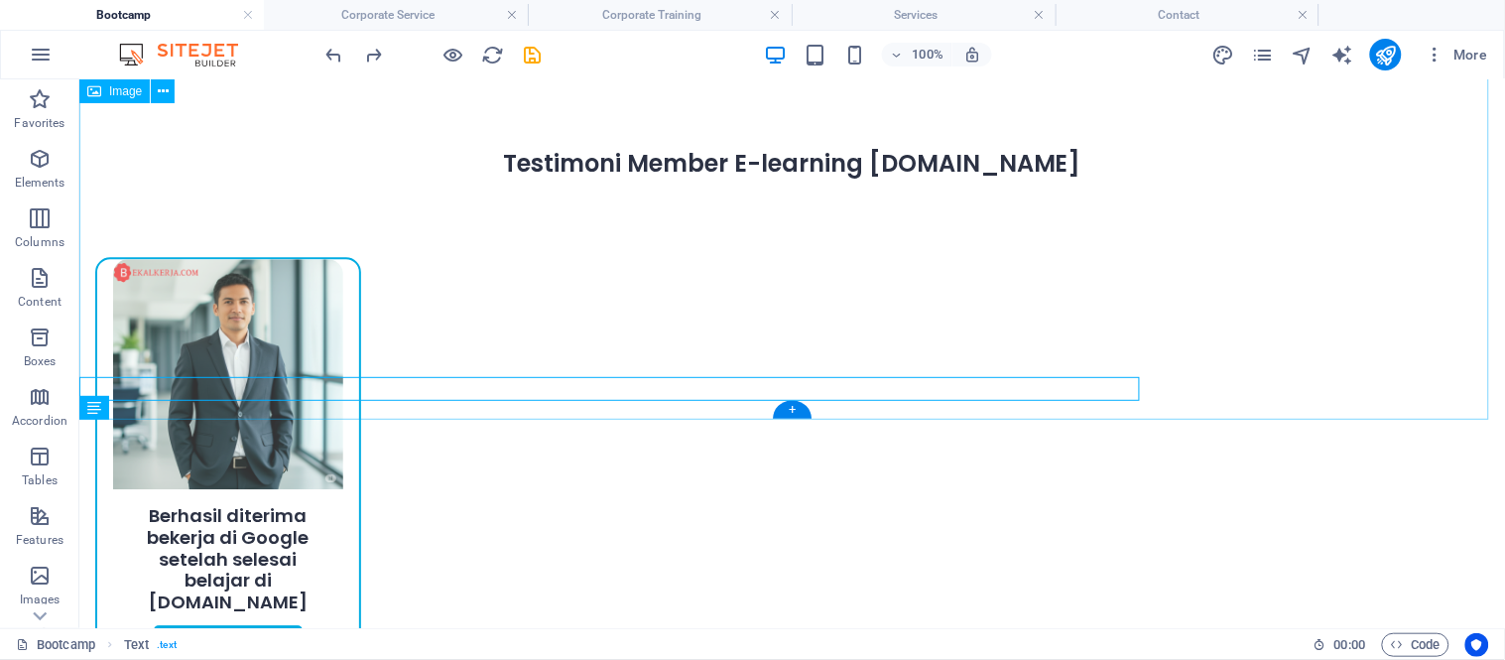
scroll to position [1191, 0]
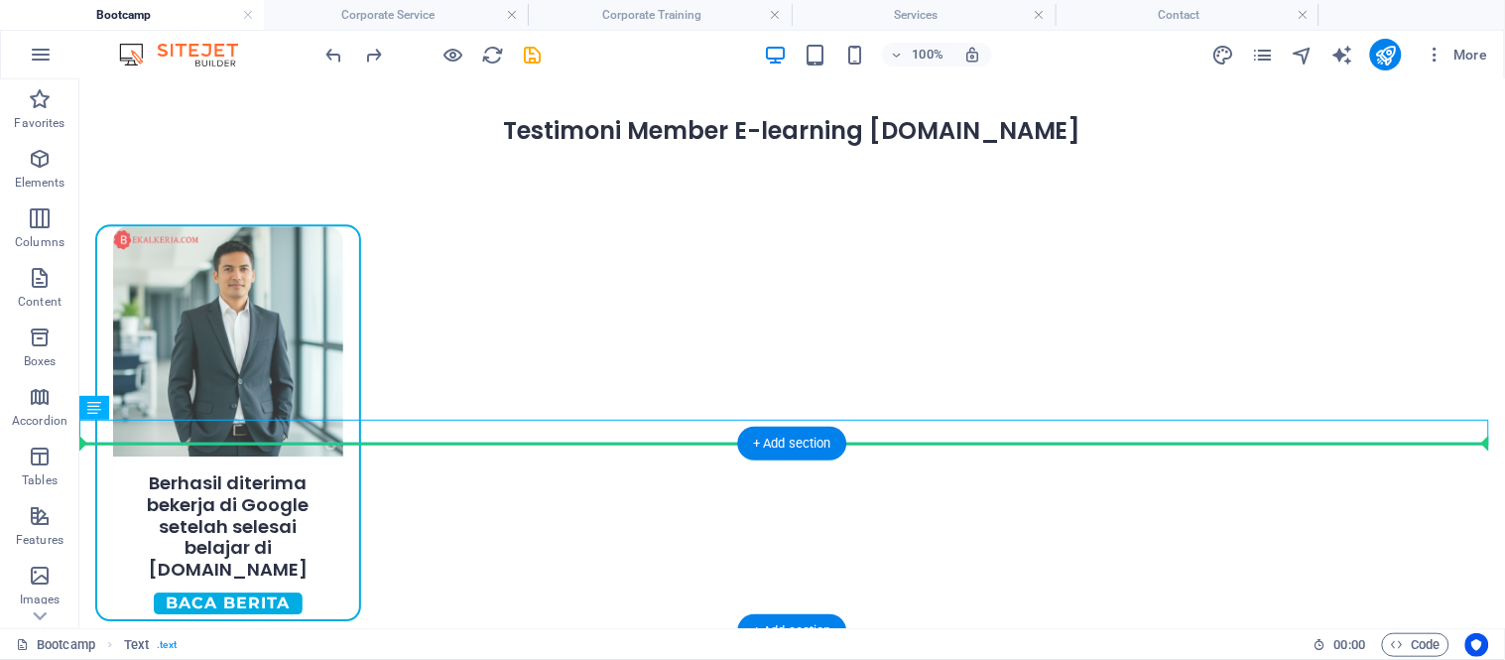
drag, startPoint x: 764, startPoint y: 418, endPoint x: 765, endPoint y: 488, distance: 70.4
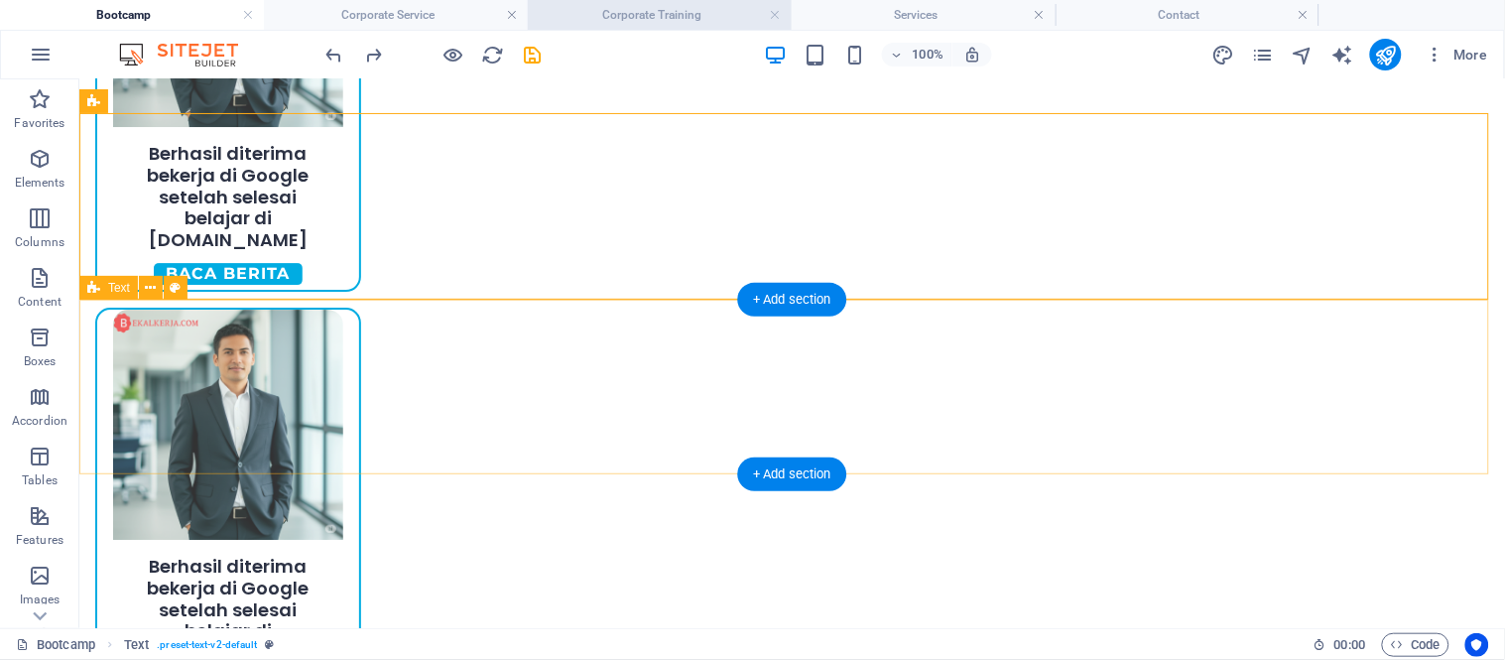
scroll to position [1301, 0]
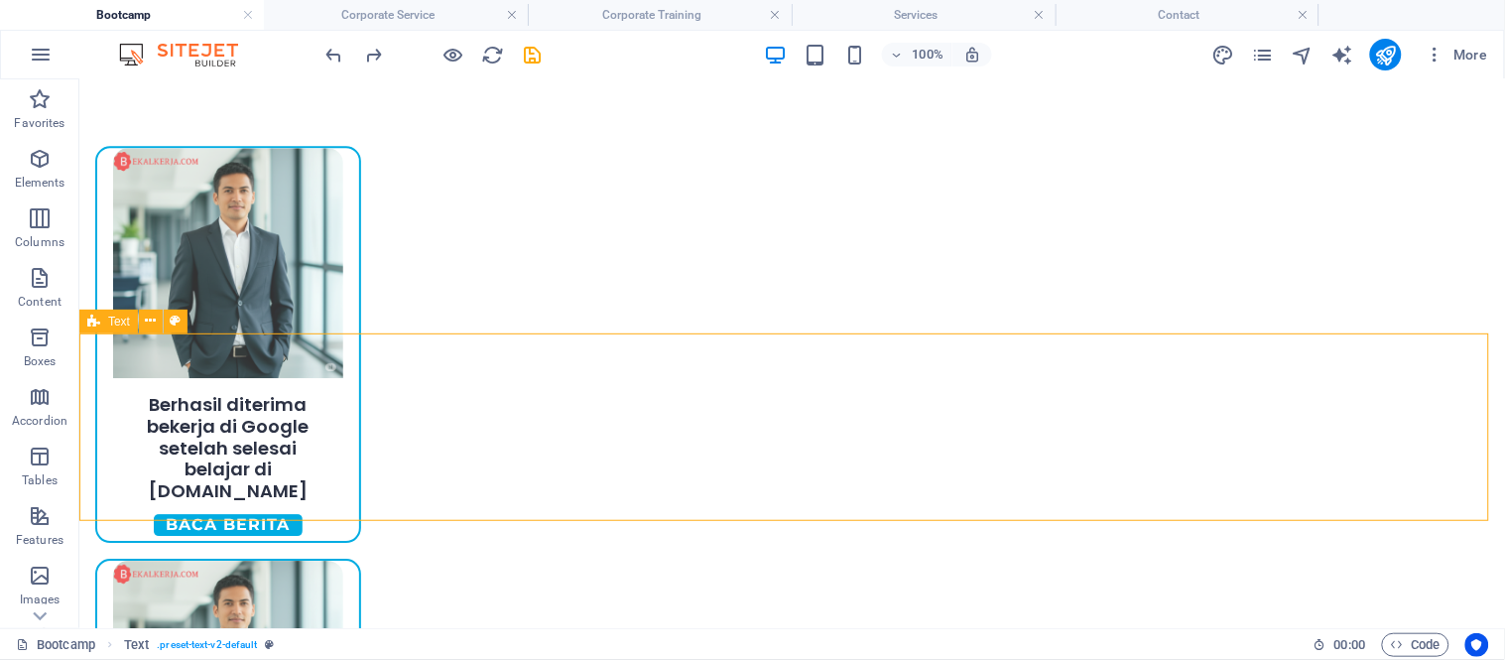
scroll to position [1301, 0]
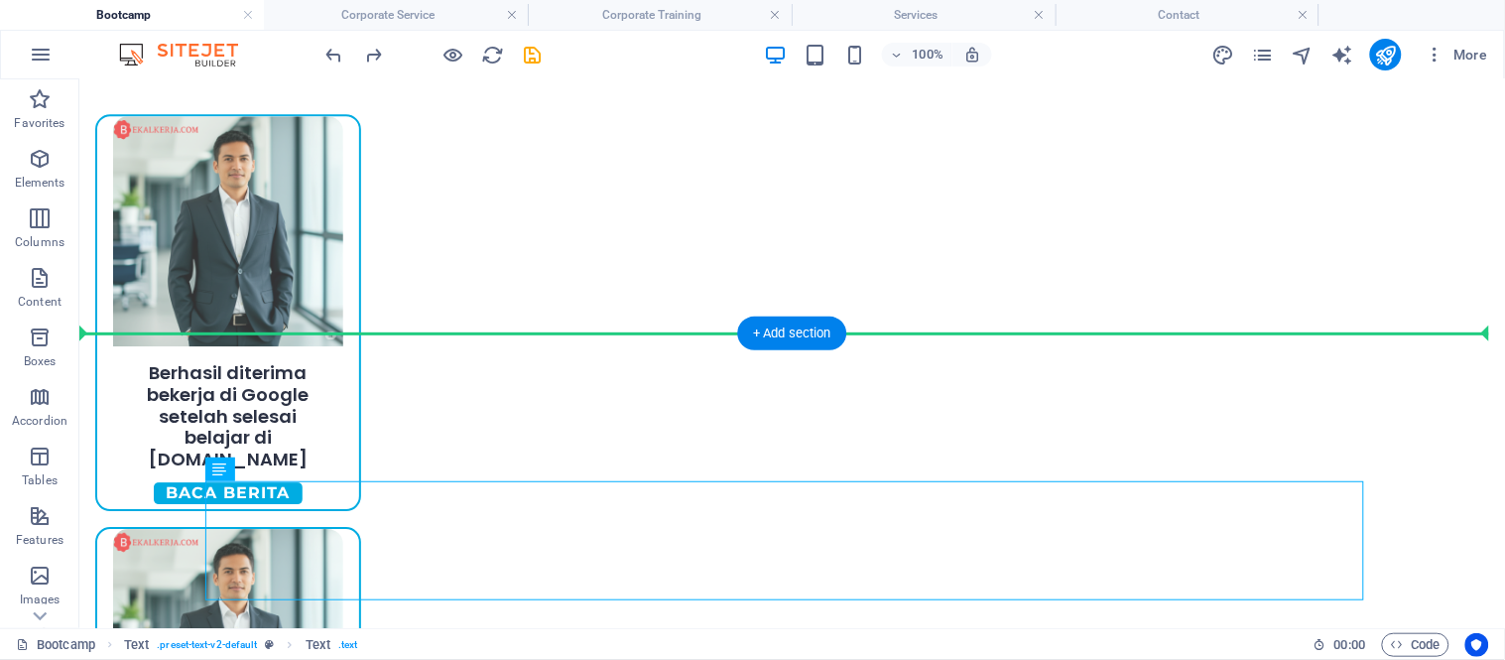
drag, startPoint x: 555, startPoint y: 451, endPoint x: 574, endPoint y: 408, distance: 47.5
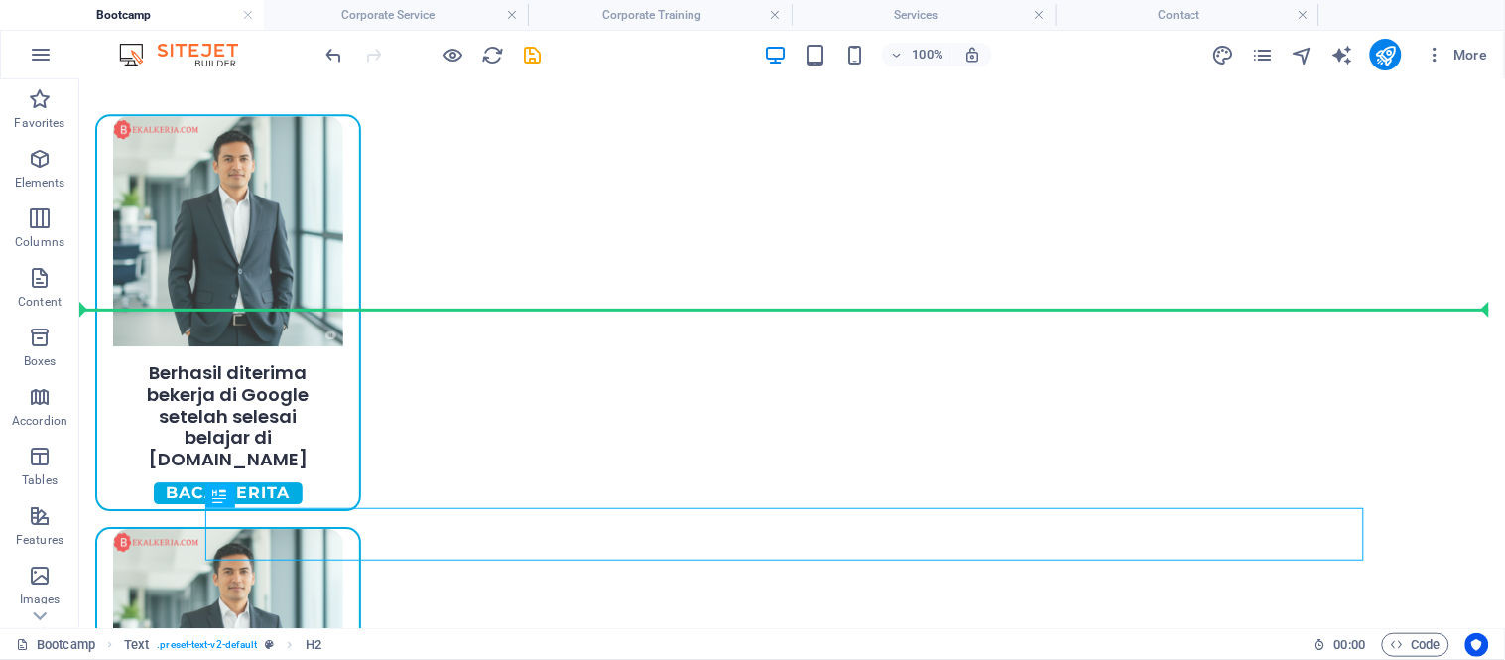
drag, startPoint x: 383, startPoint y: 542, endPoint x: 744, endPoint y: 328, distance: 419.3
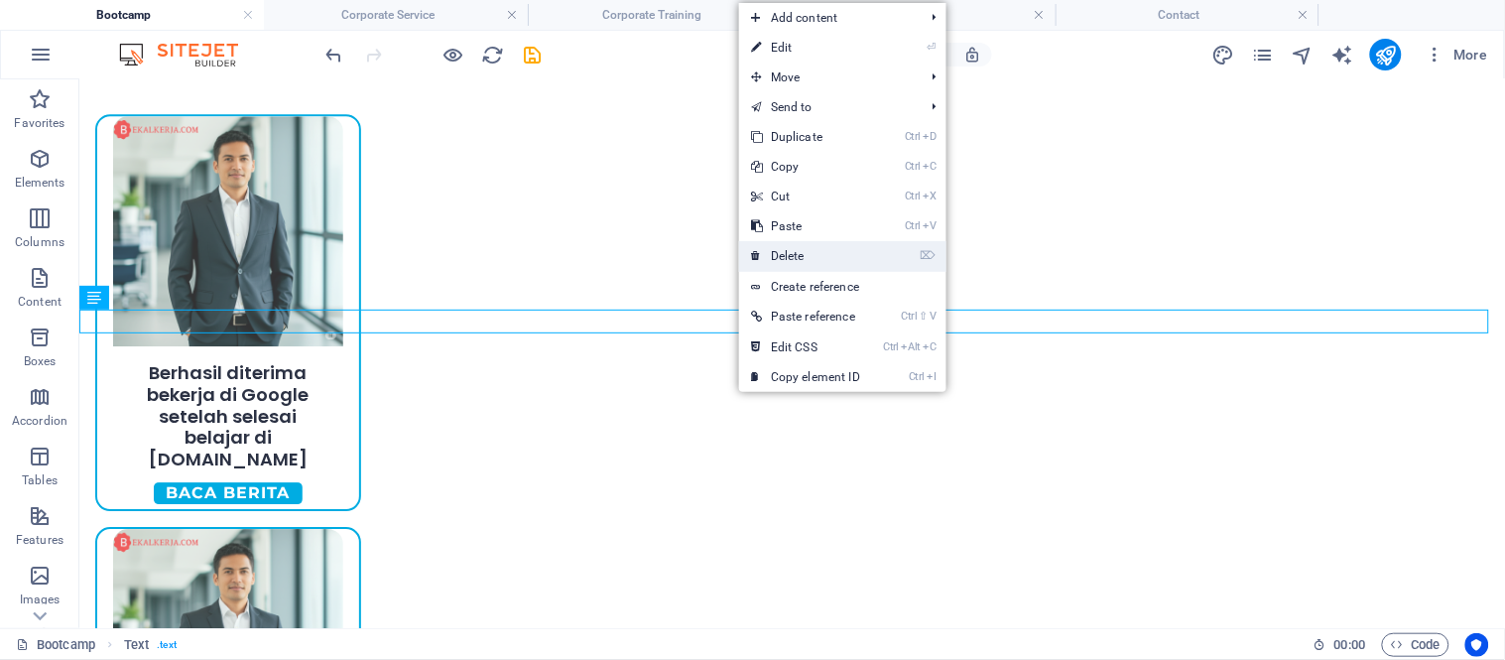
click at [837, 245] on link "⌦ Delete" at bounding box center [805, 256] width 133 height 30
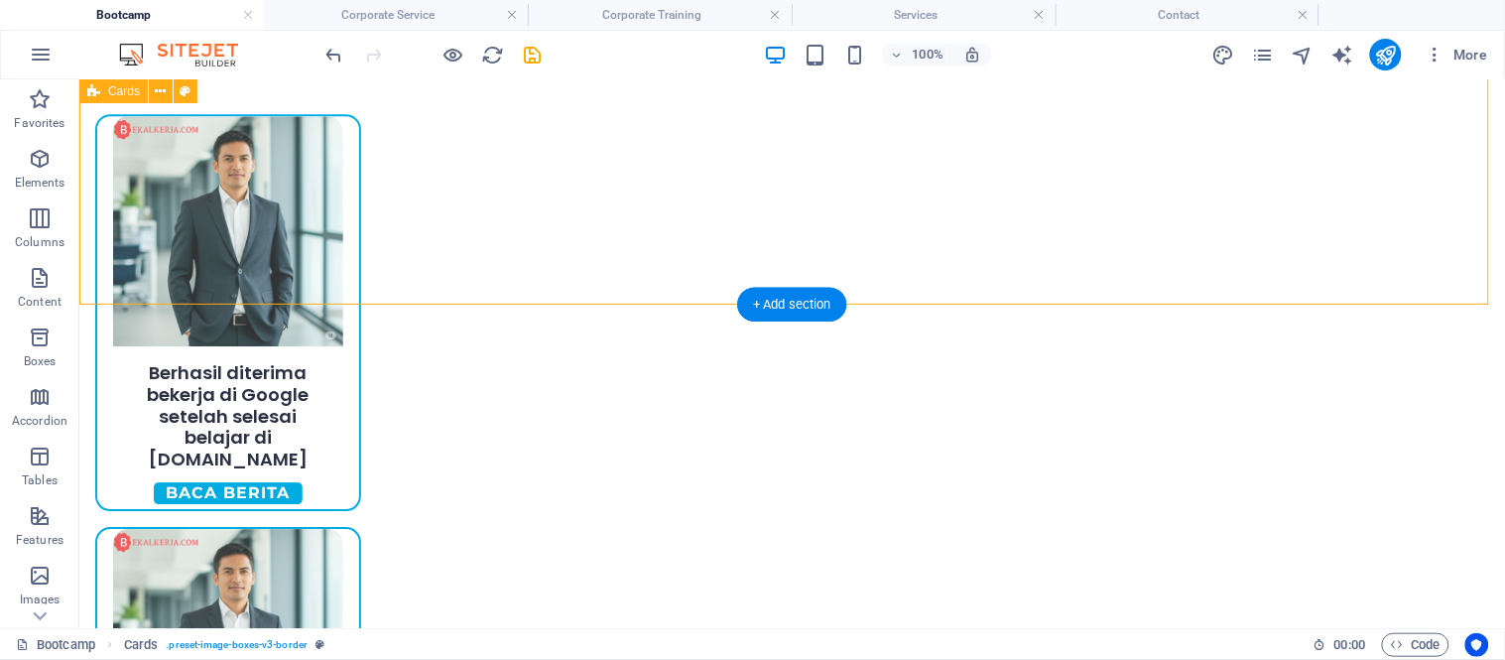
select select "px"
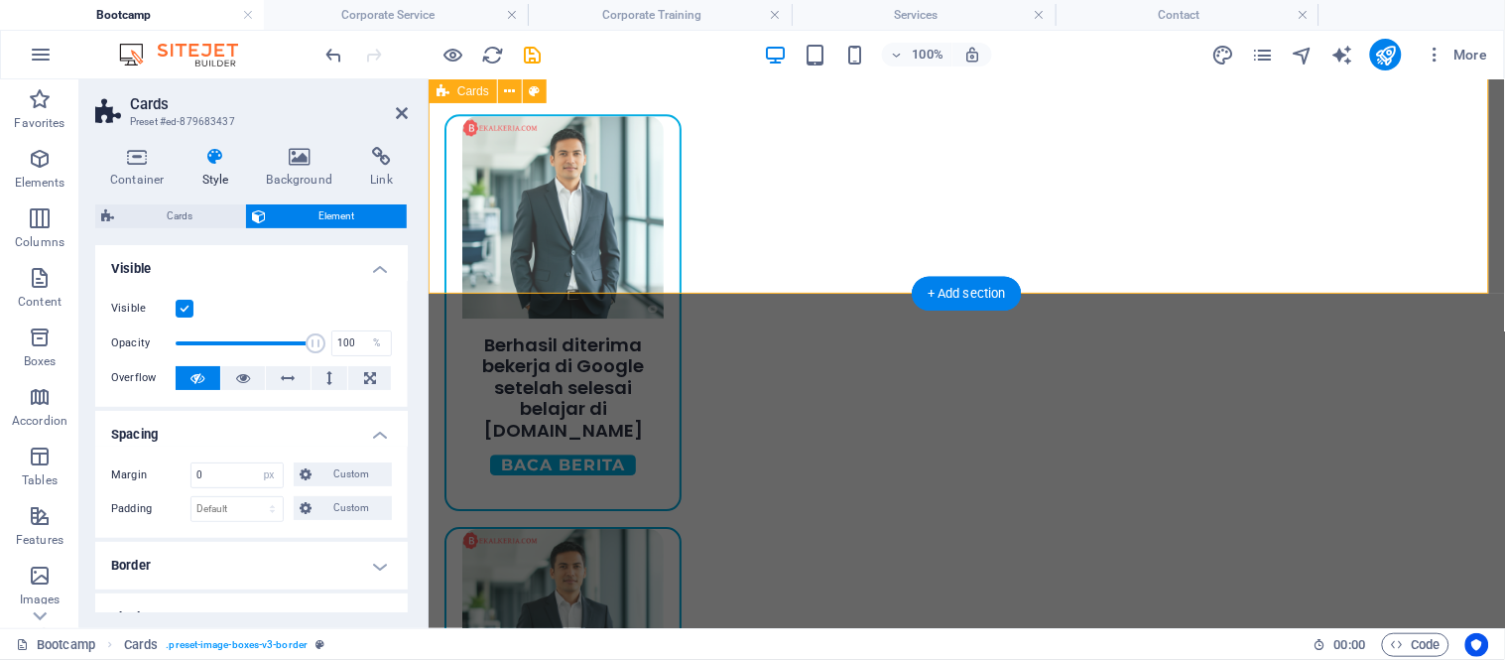
scroll to position [1270, 0]
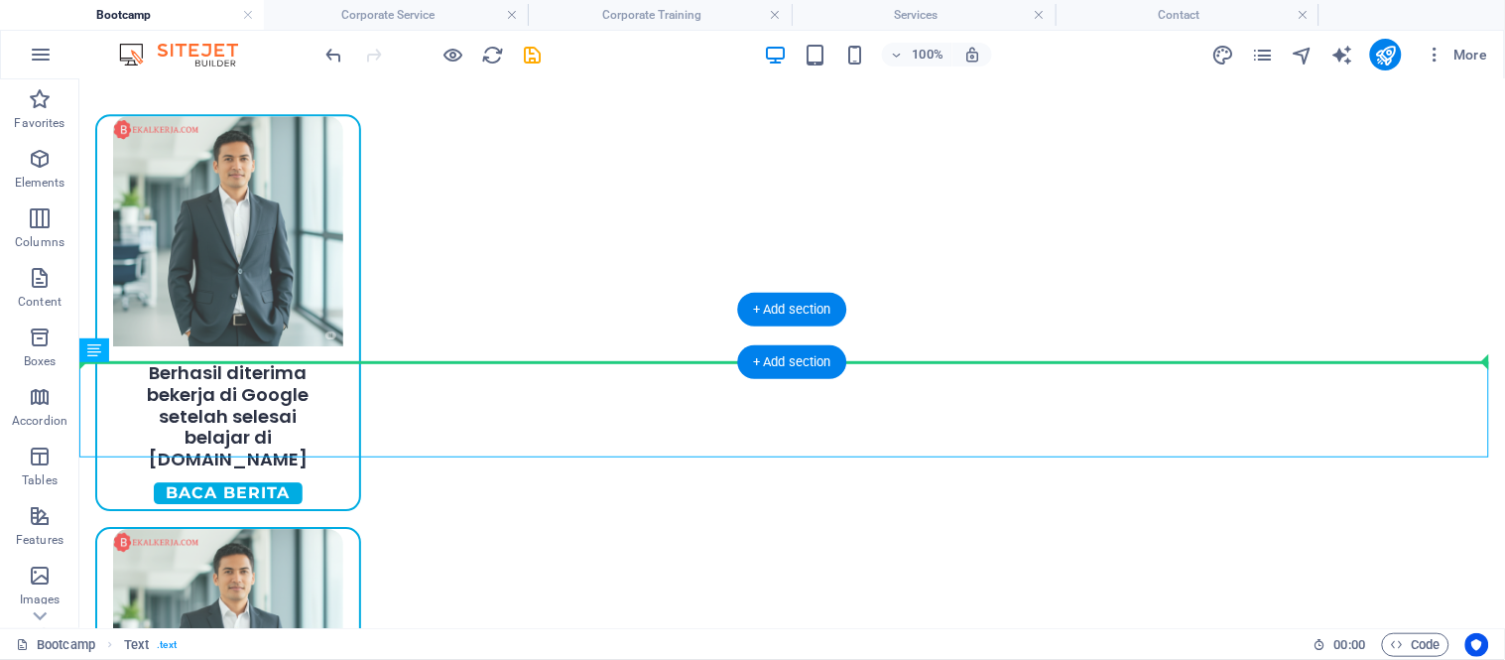
drag, startPoint x: 465, startPoint y: 412, endPoint x: 459, endPoint y: 349, distance: 62.8
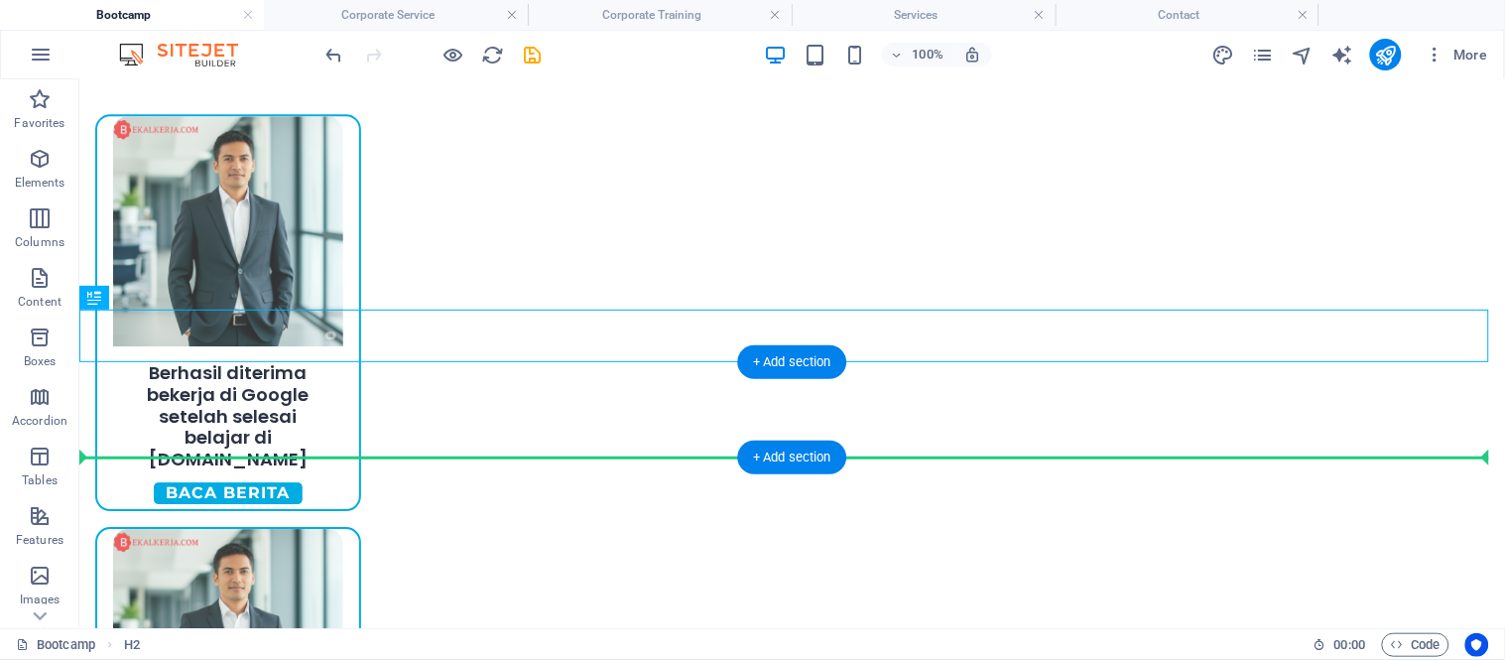
drag, startPoint x: 231, startPoint y: 341, endPoint x: 291, endPoint y: 438, distance: 114.0
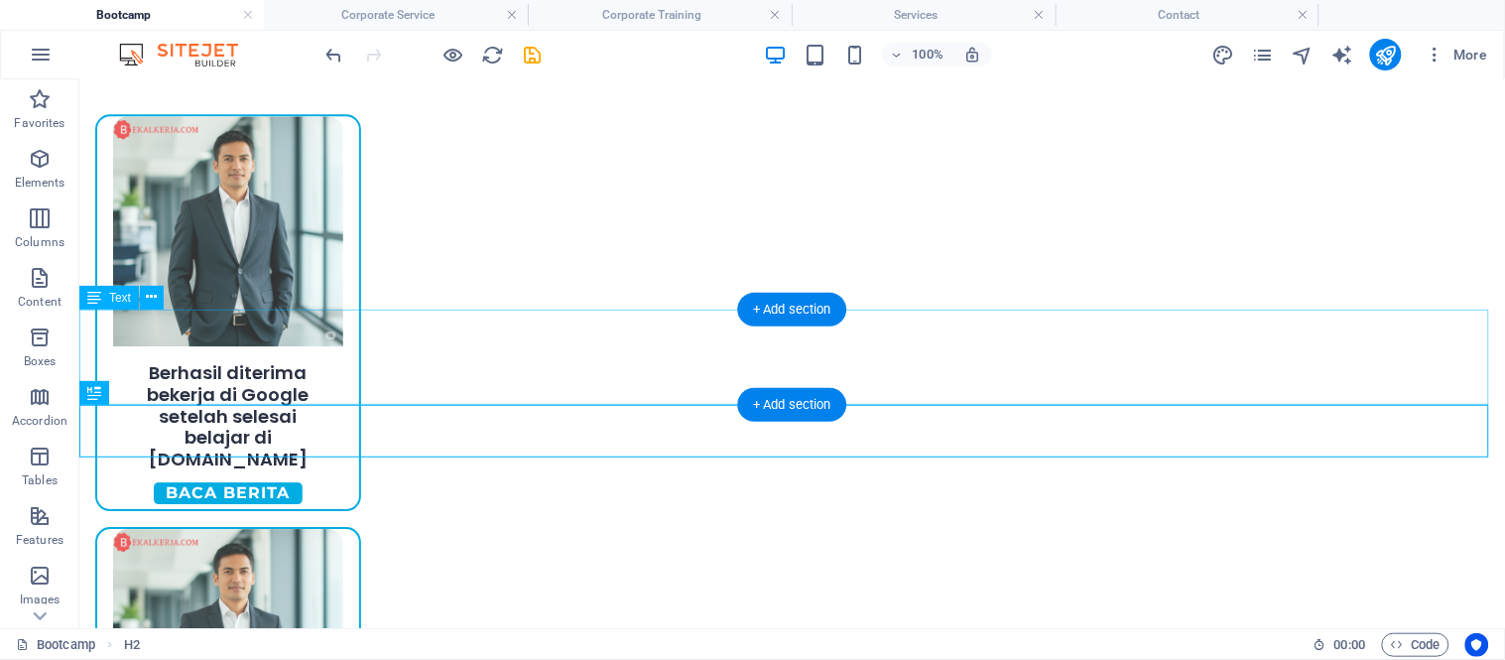
drag, startPoint x: 430, startPoint y: 398, endPoint x: 97, endPoint y: 372, distance: 334.2
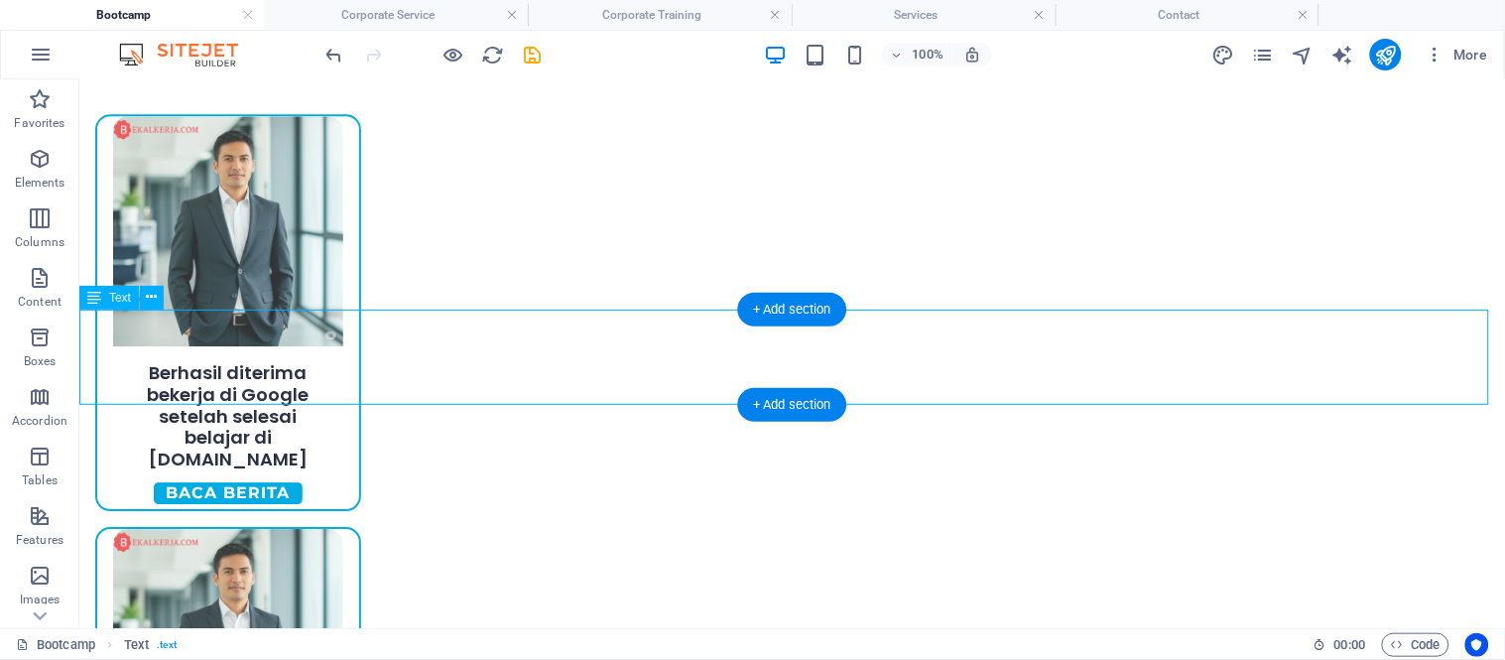
scroll to position [1270, 0]
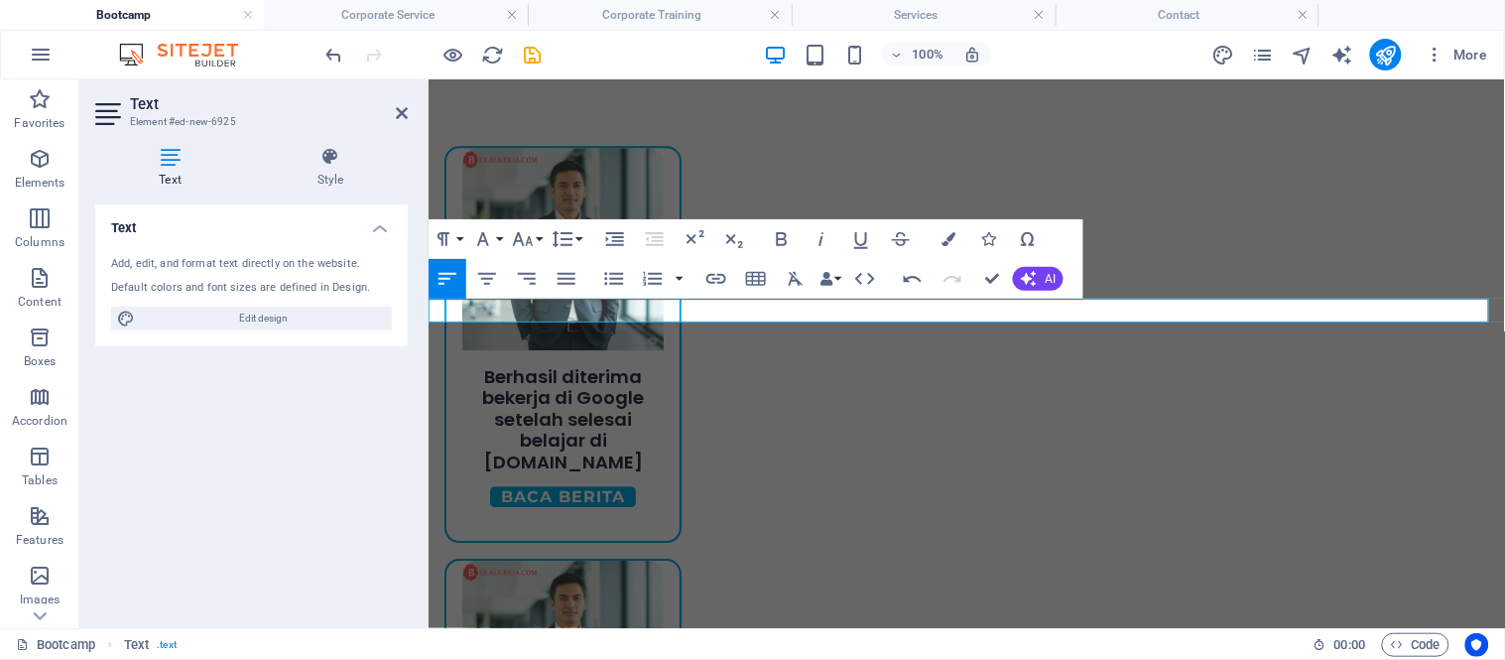
click at [489, 290] on icon "button" at bounding box center [487, 279] width 24 height 24
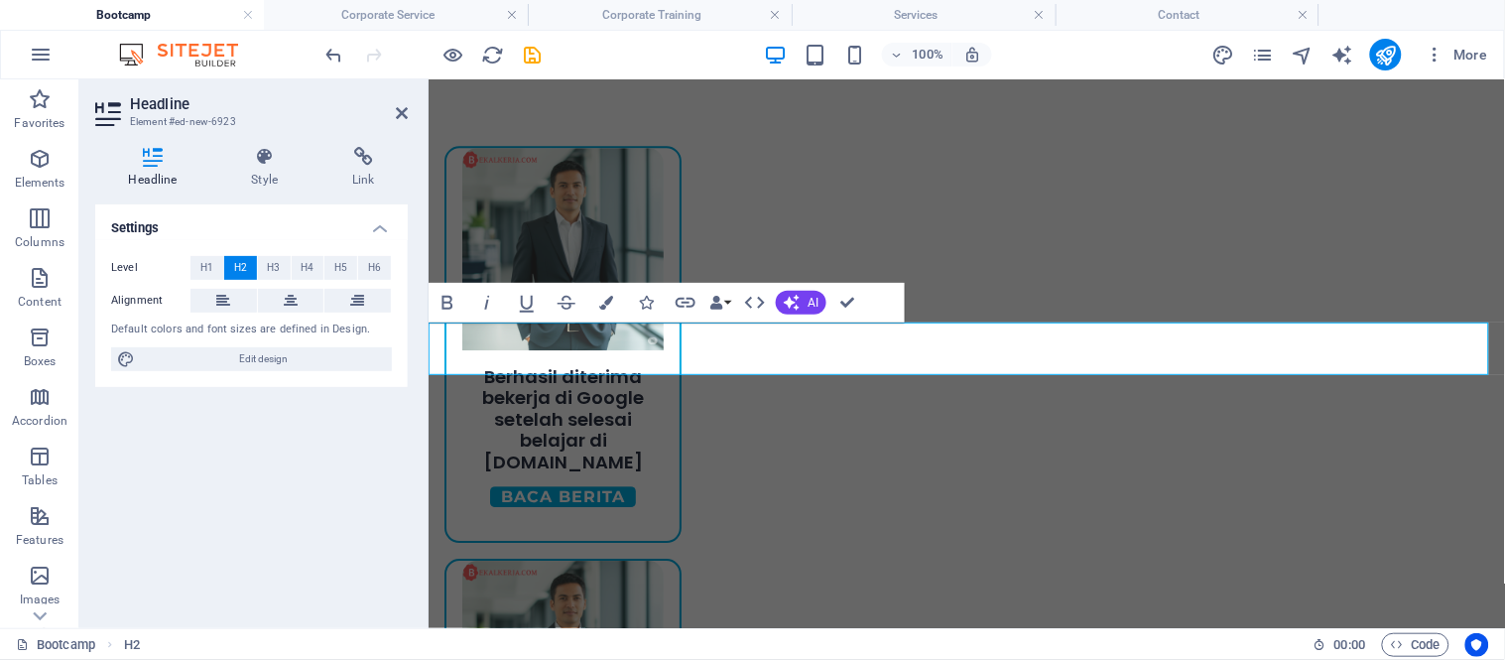
click at [232, 294] on button at bounding box center [223, 301] width 66 height 24
click at [320, 298] on button at bounding box center [291, 301] width 66 height 24
click at [321, 259] on button "H4" at bounding box center [308, 268] width 33 height 24
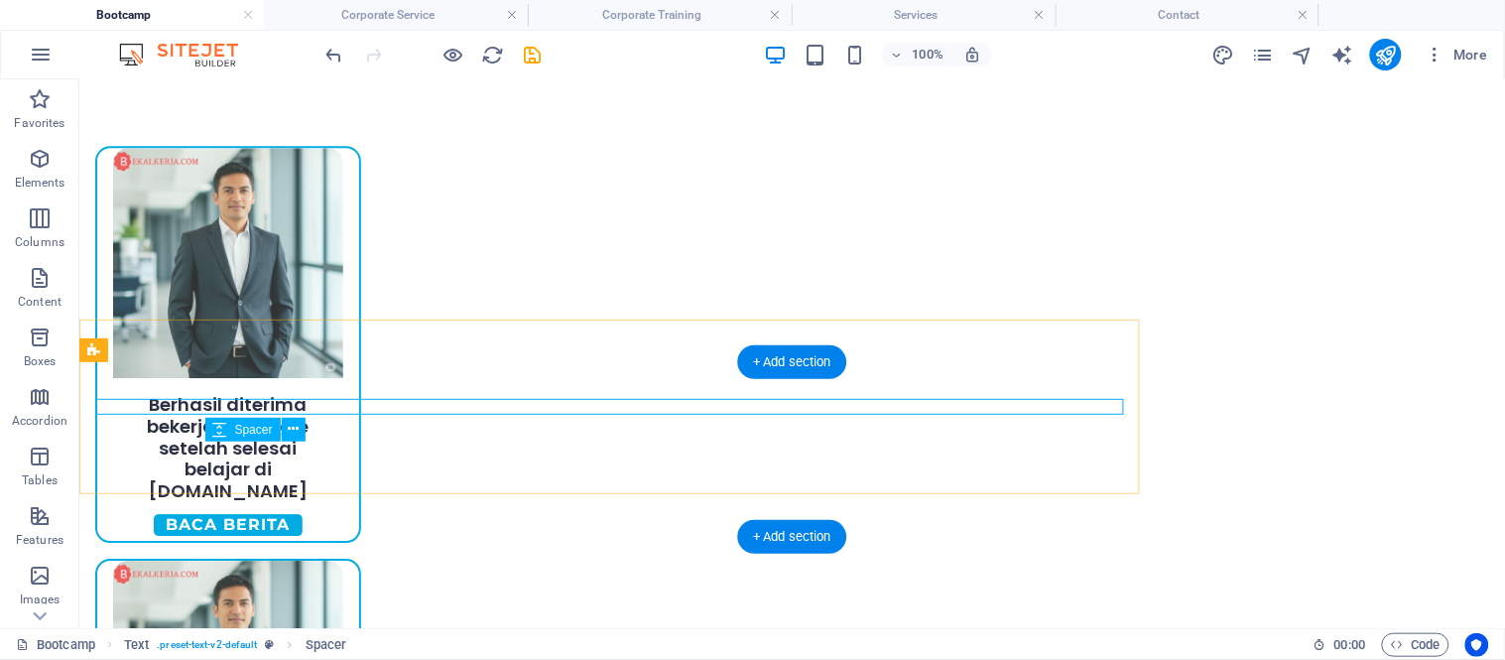
scroll to position [1301, 0]
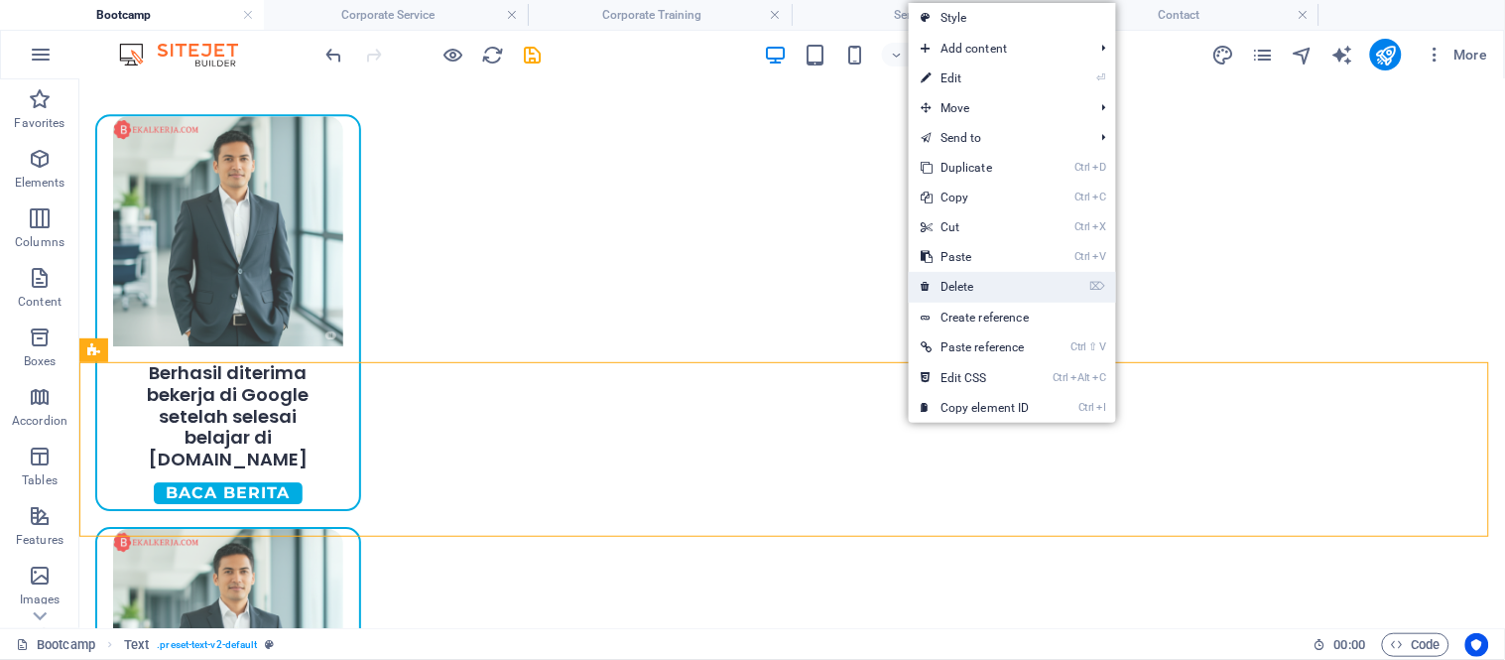
click at [973, 280] on link "⌦ Delete" at bounding box center [974, 287] width 133 height 30
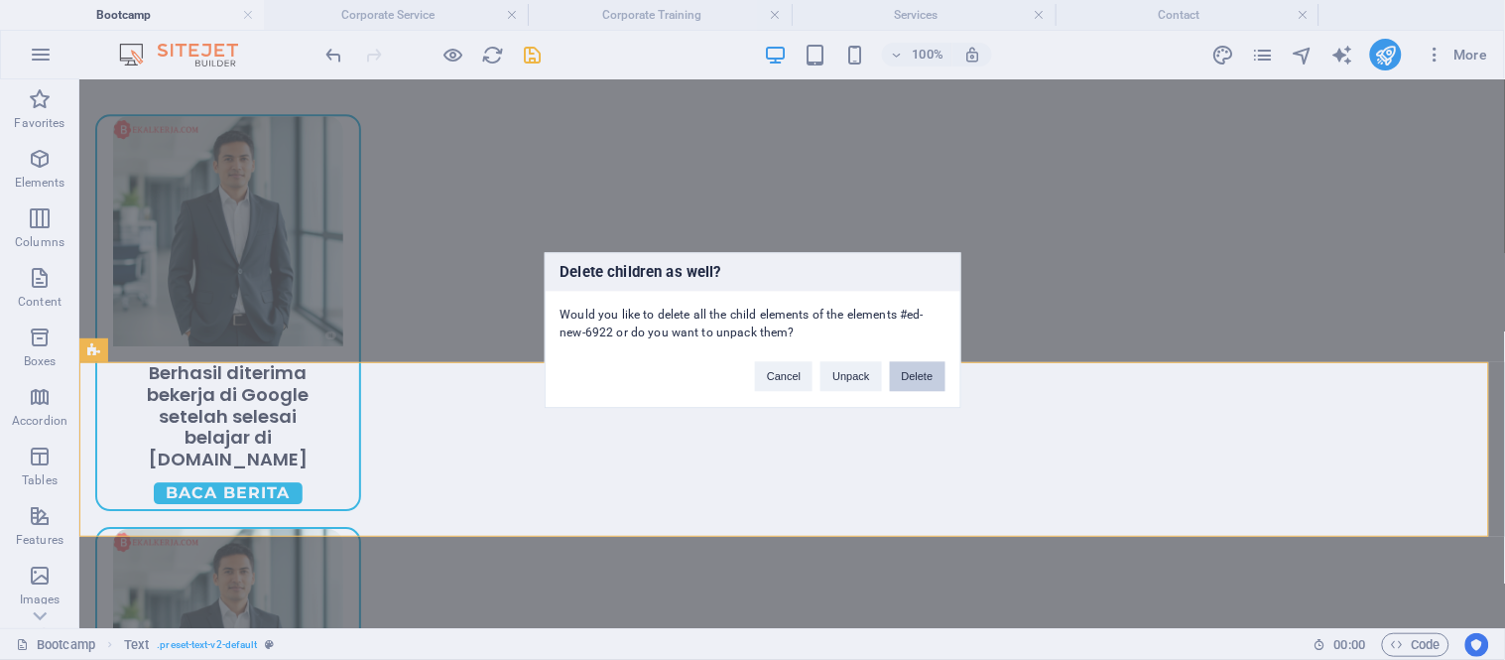
click at [920, 373] on button "Delete" at bounding box center [918, 376] width 56 height 30
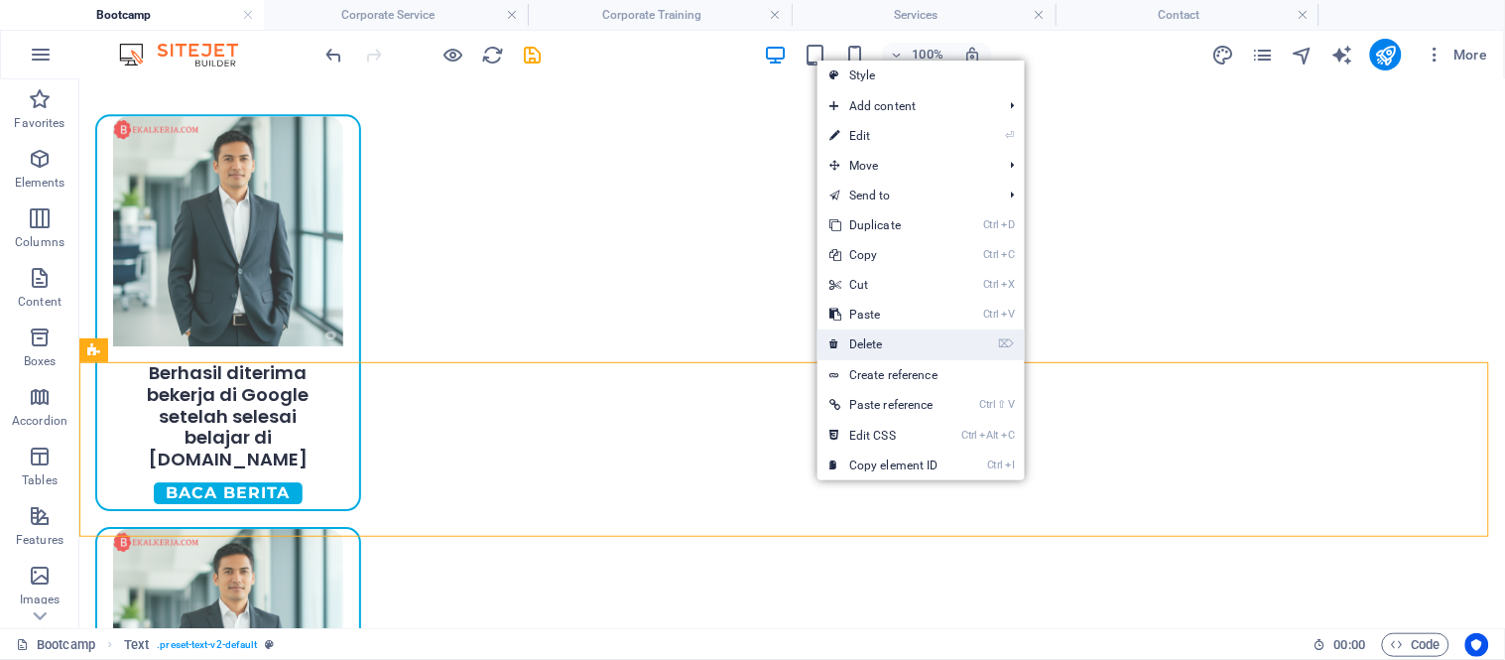
click at [912, 352] on link "⌦ Delete" at bounding box center [883, 344] width 133 height 30
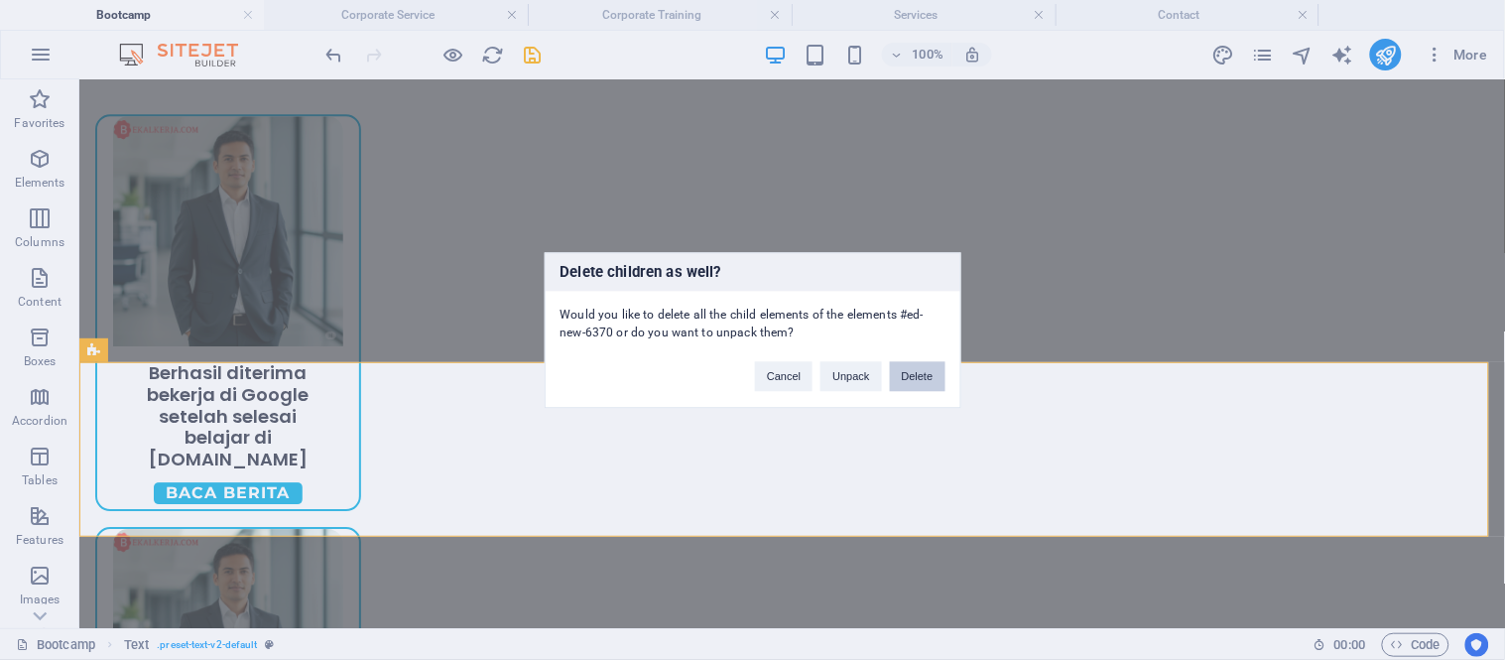
click at [898, 383] on button "Delete" at bounding box center [918, 376] width 56 height 30
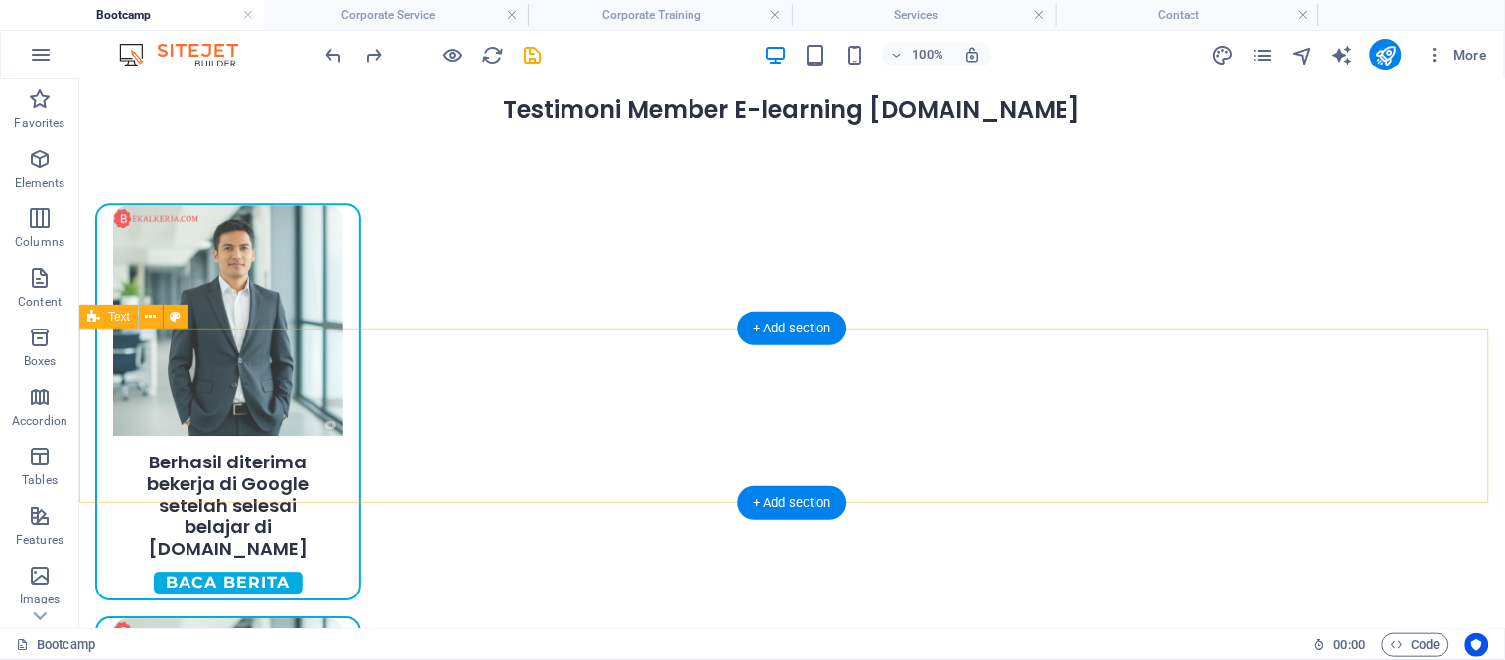
scroll to position [1542, 0]
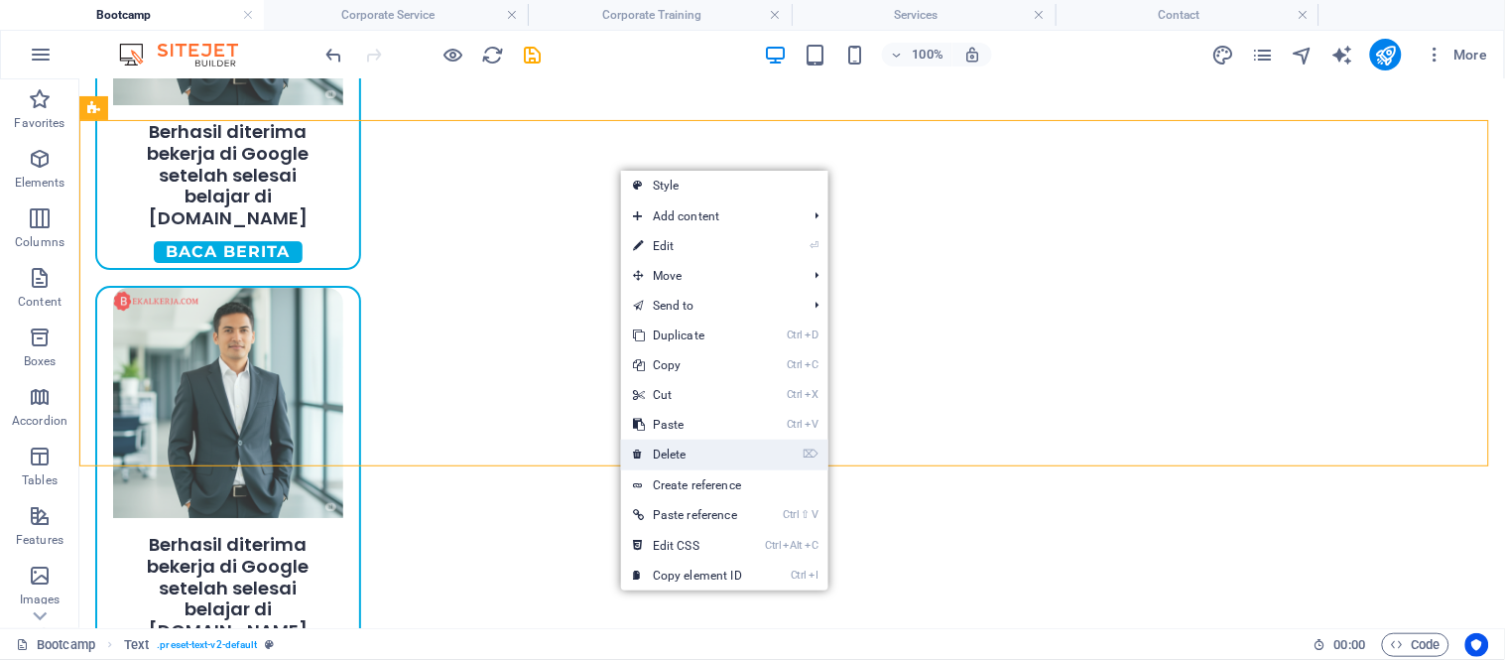
click at [718, 448] on link "⌦ Delete" at bounding box center [687, 454] width 133 height 30
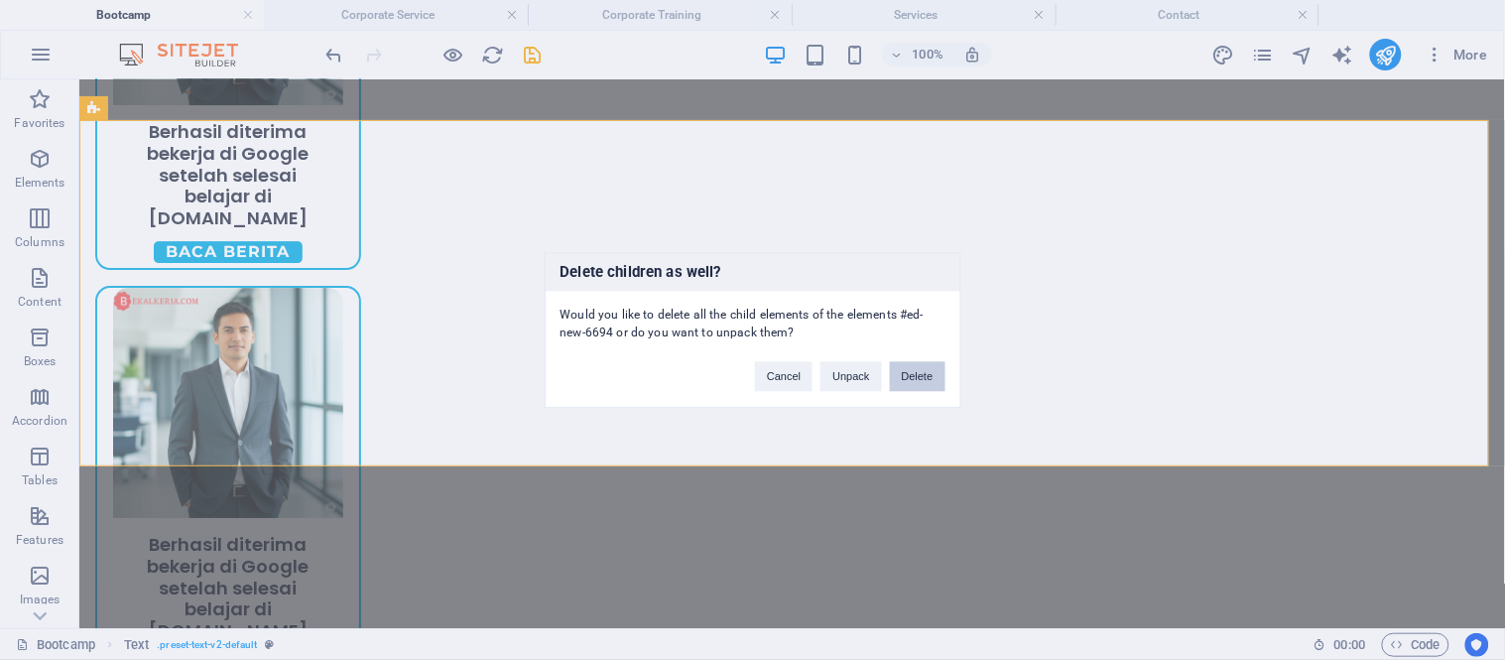
click at [906, 378] on button "Delete" at bounding box center [918, 376] width 56 height 30
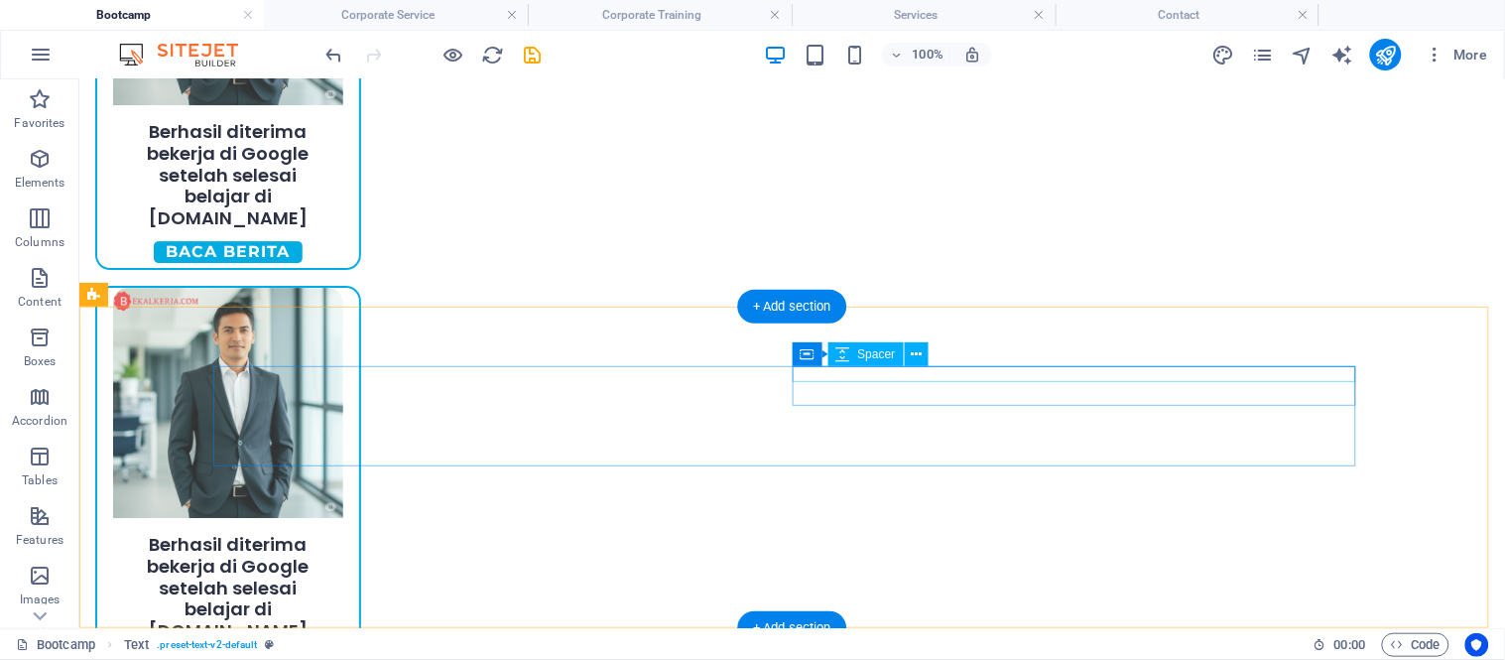
scroll to position [1356, 0]
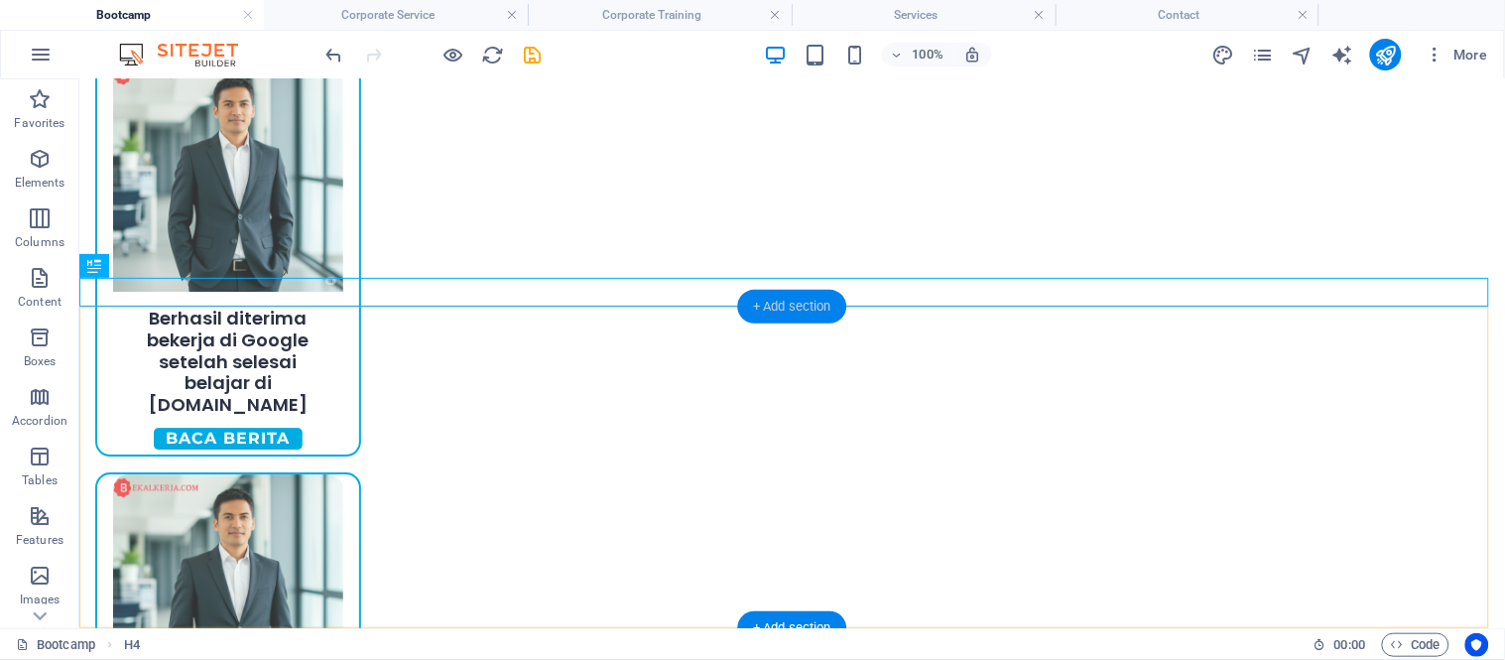
drag, startPoint x: 797, startPoint y: 301, endPoint x: 365, endPoint y: 216, distance: 440.6
click at [797, 301] on div "+ Add section" at bounding box center [792, 307] width 110 height 34
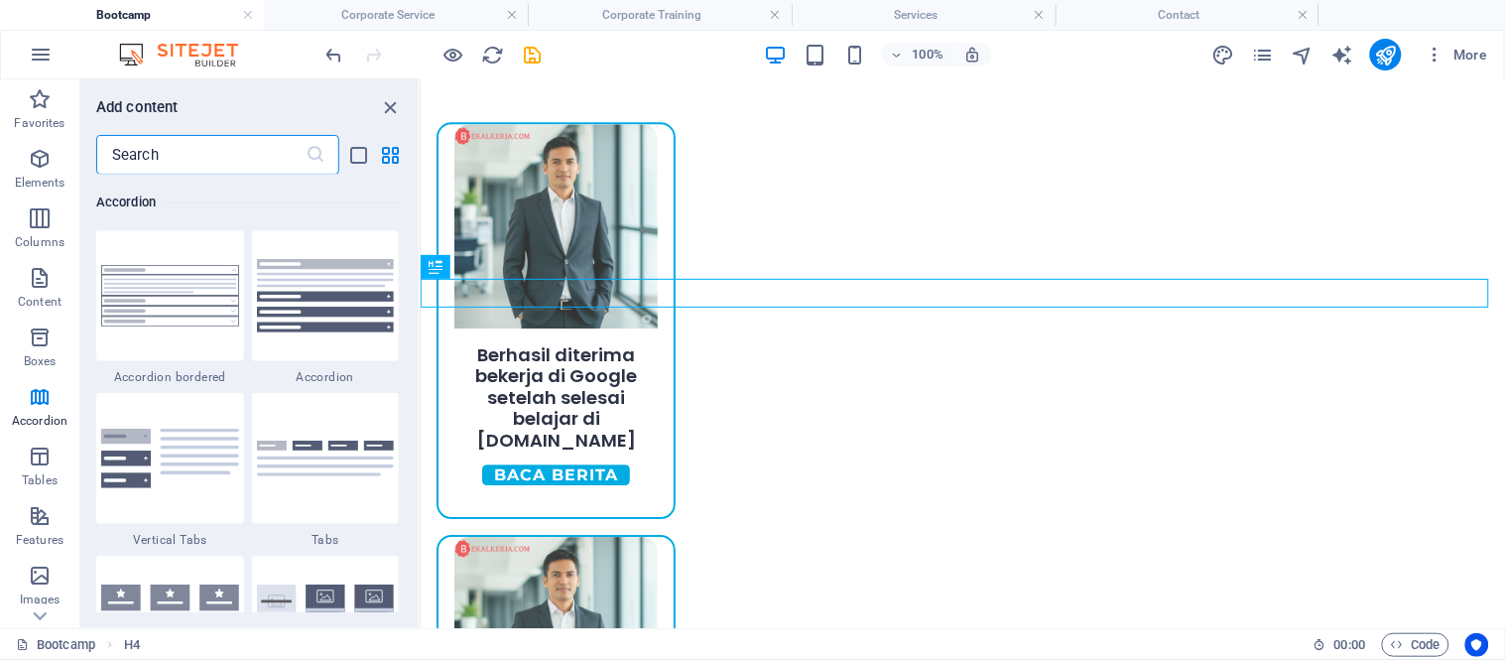
scroll to position [6444, 0]
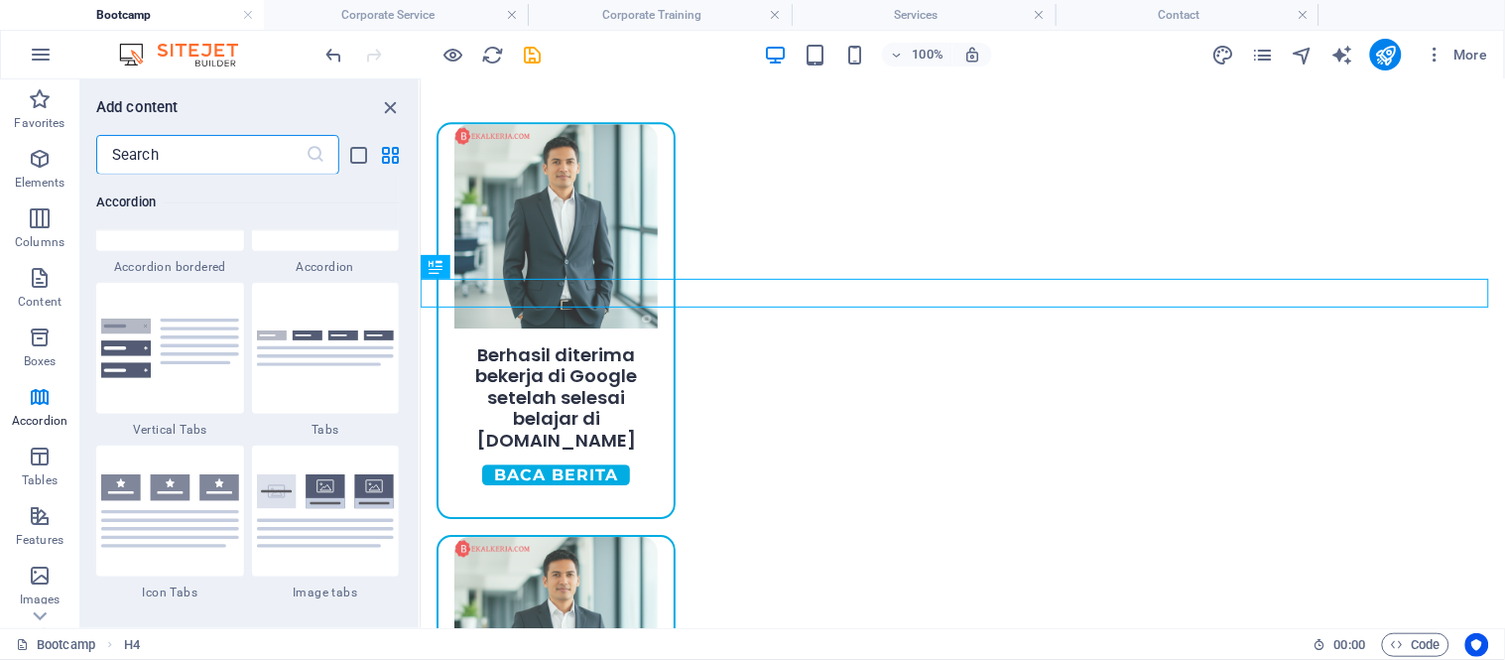
click at [219, 388] on div at bounding box center [170, 348] width 148 height 131
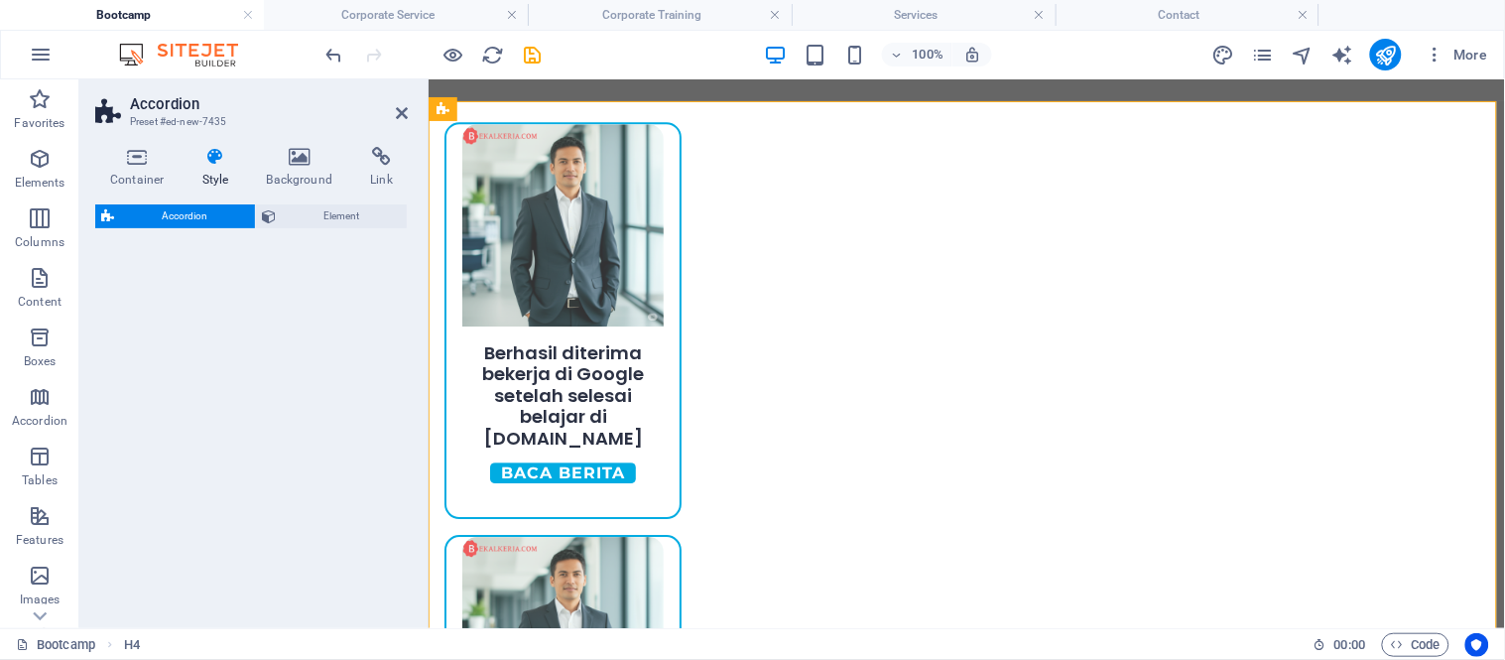
select select "rem"
select select "preset-accordion-v3-list-icon"
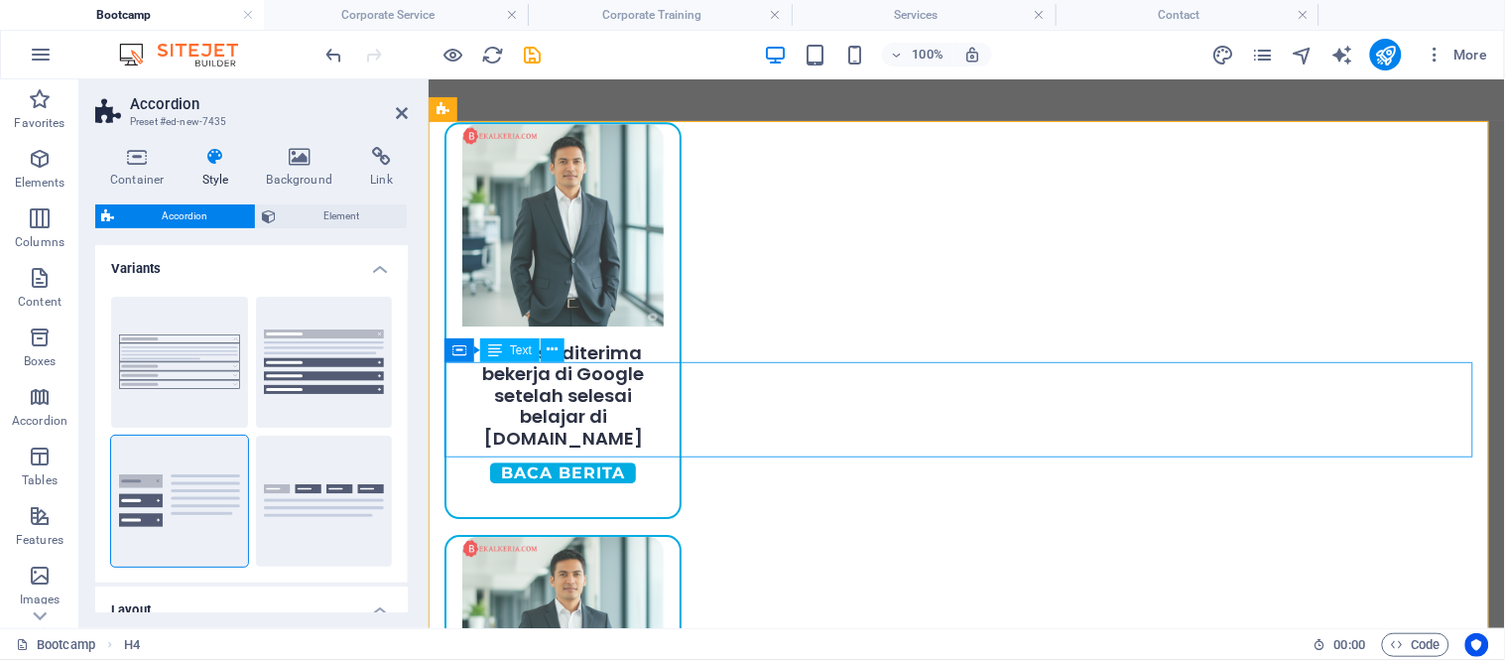
scroll to position [1500, 0]
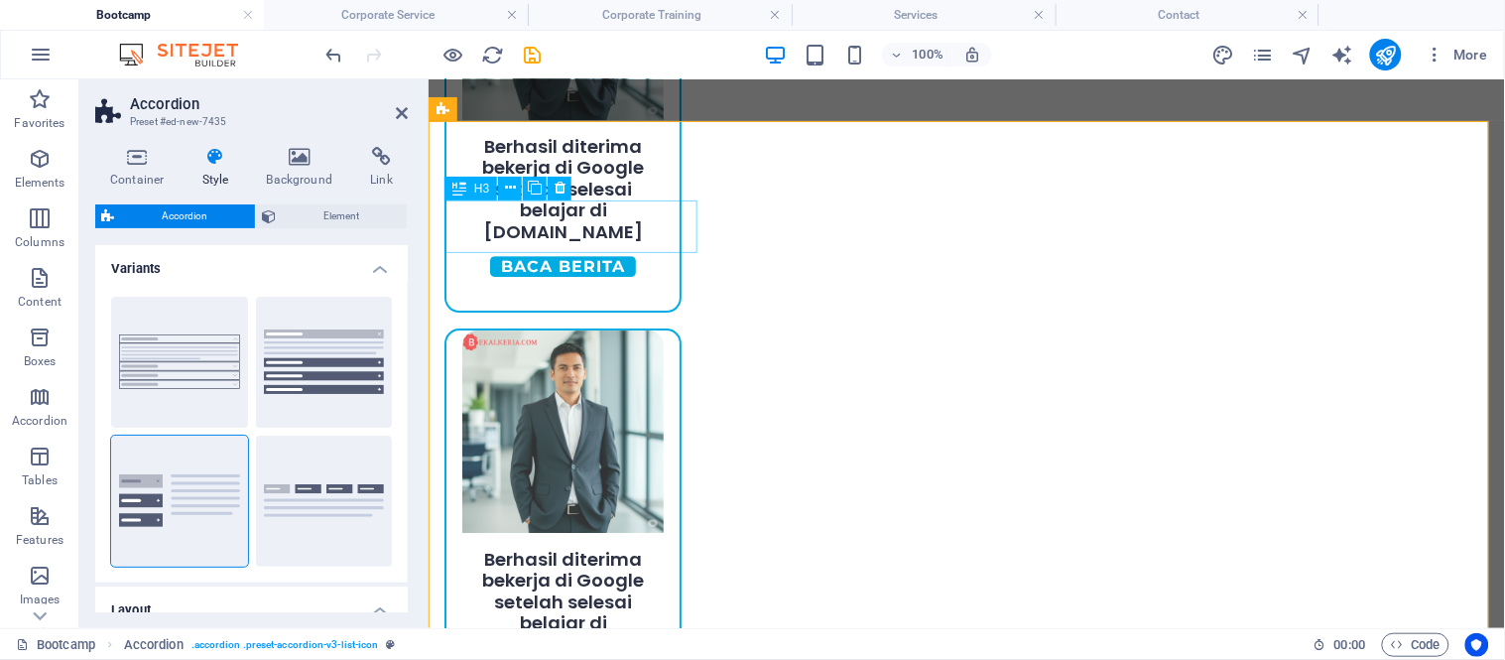
drag, startPoint x: 665, startPoint y: 223, endPoint x: 1011, endPoint y: 223, distance: 346.1
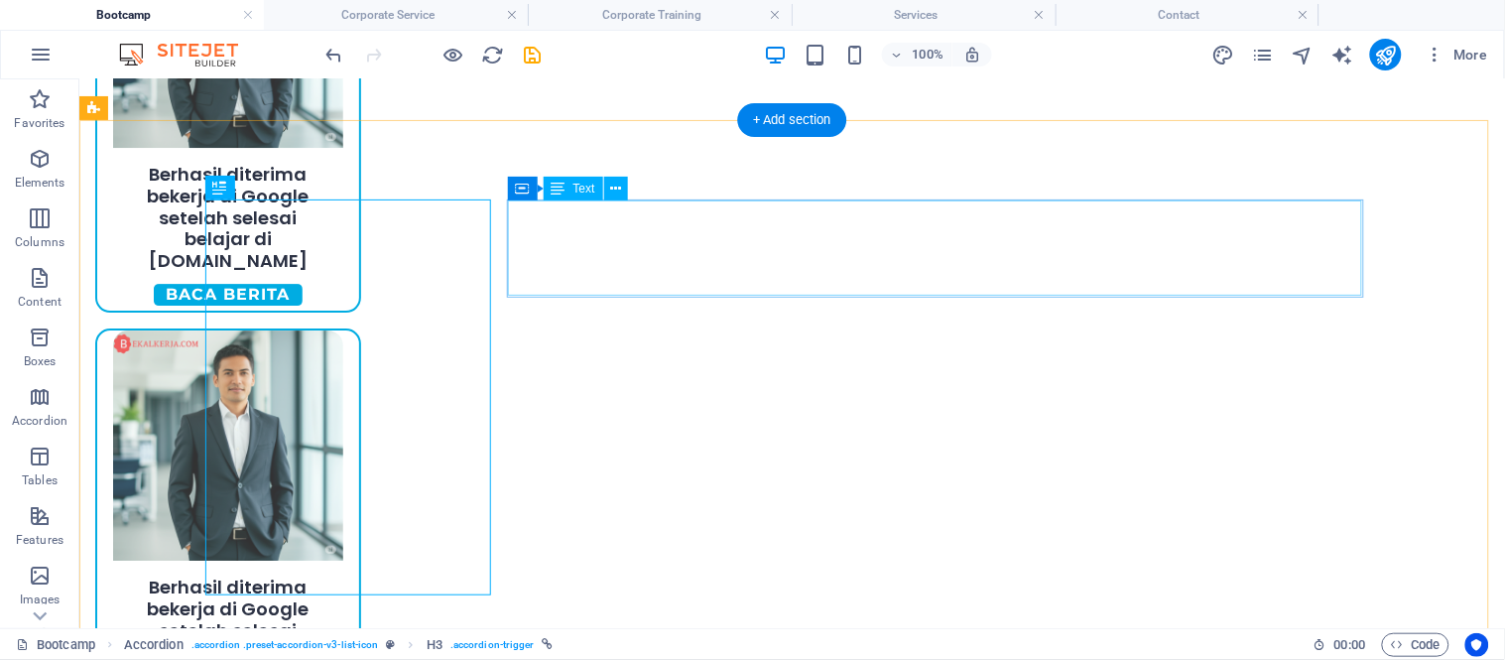
scroll to position [1542, 0]
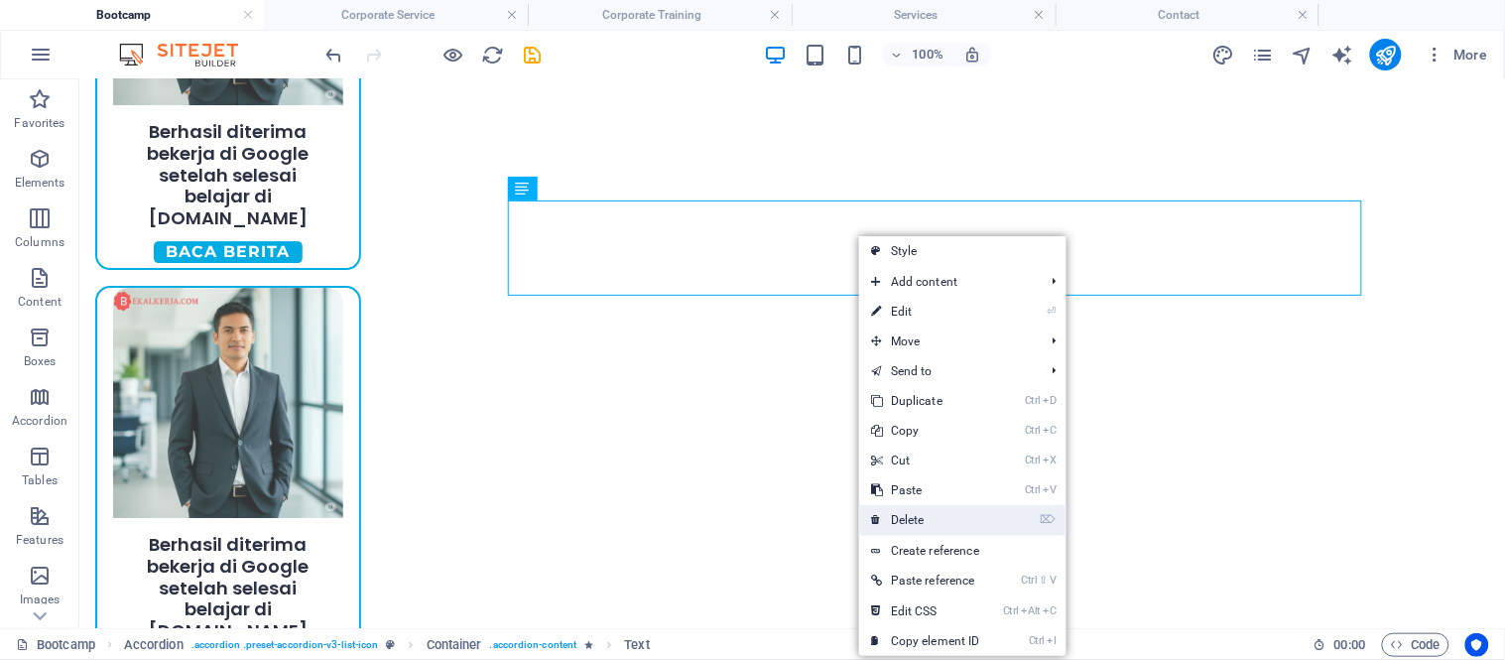
drag, startPoint x: 785, startPoint y: 431, endPoint x: 864, endPoint y: 511, distance: 112.2
click at [864, 511] on link "⌦ Delete" at bounding box center [925, 520] width 133 height 30
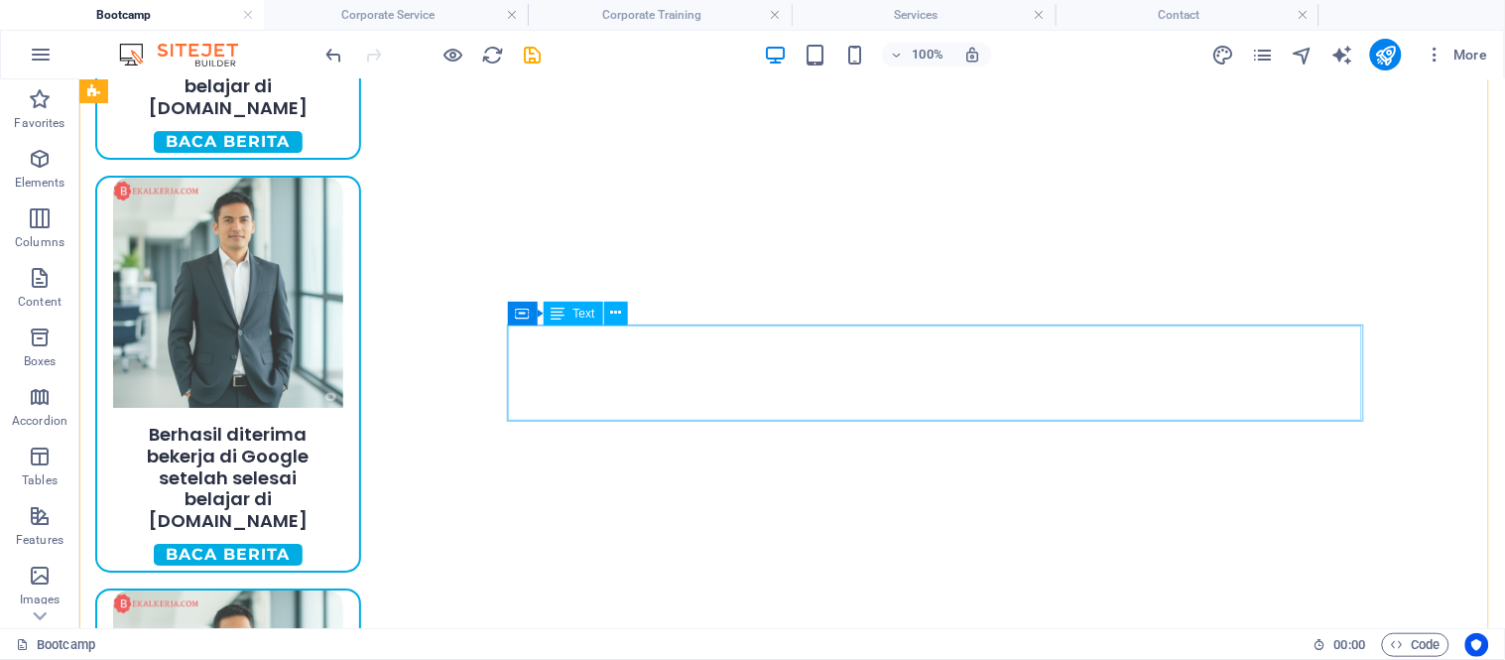
scroll to position [1984, 0]
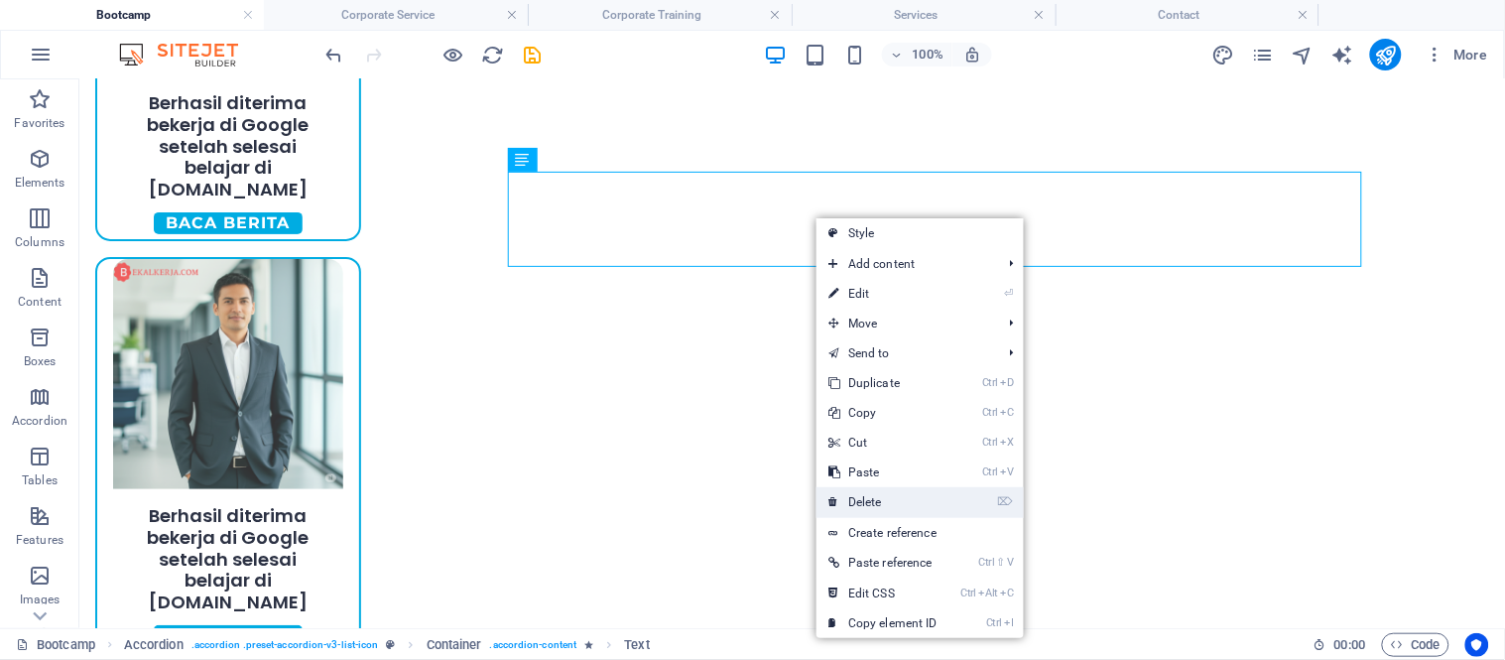
click at [835, 493] on icon at bounding box center [833, 502] width 10 height 30
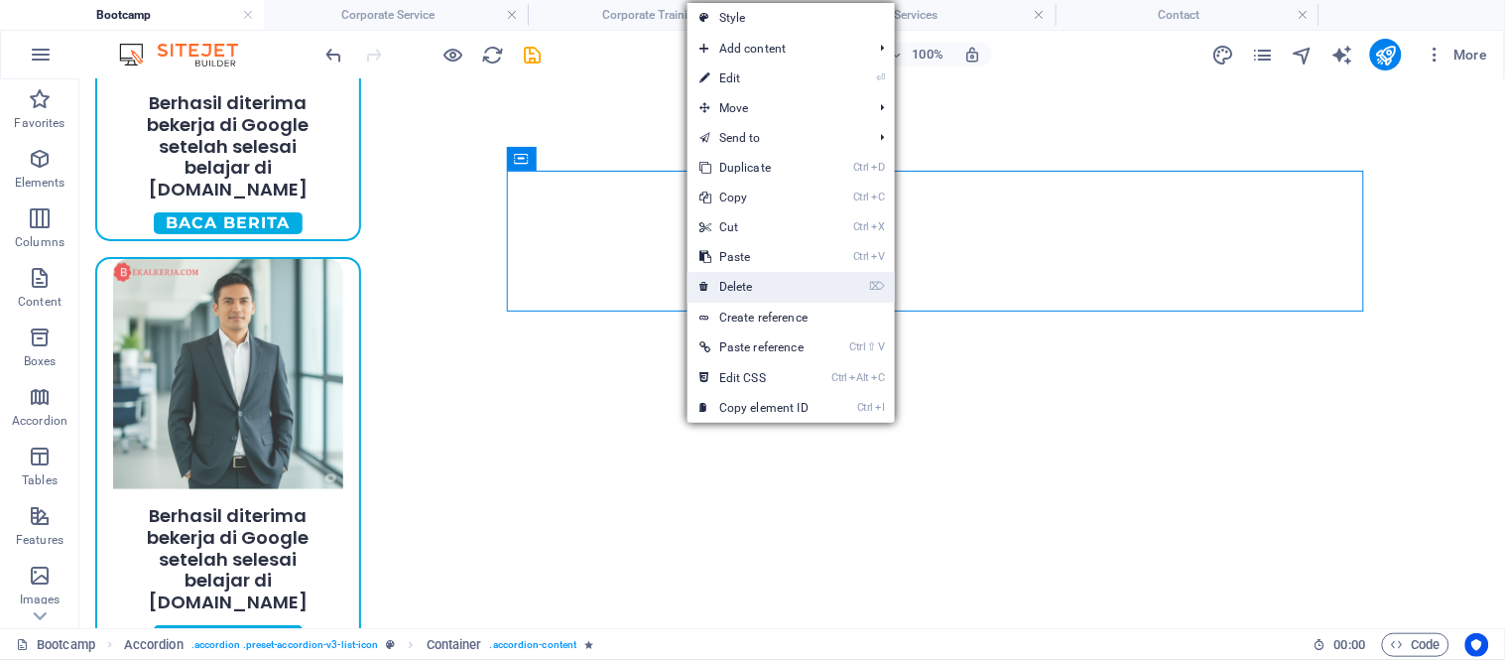
click at [736, 286] on link "⌦ Delete" at bounding box center [753, 287] width 133 height 30
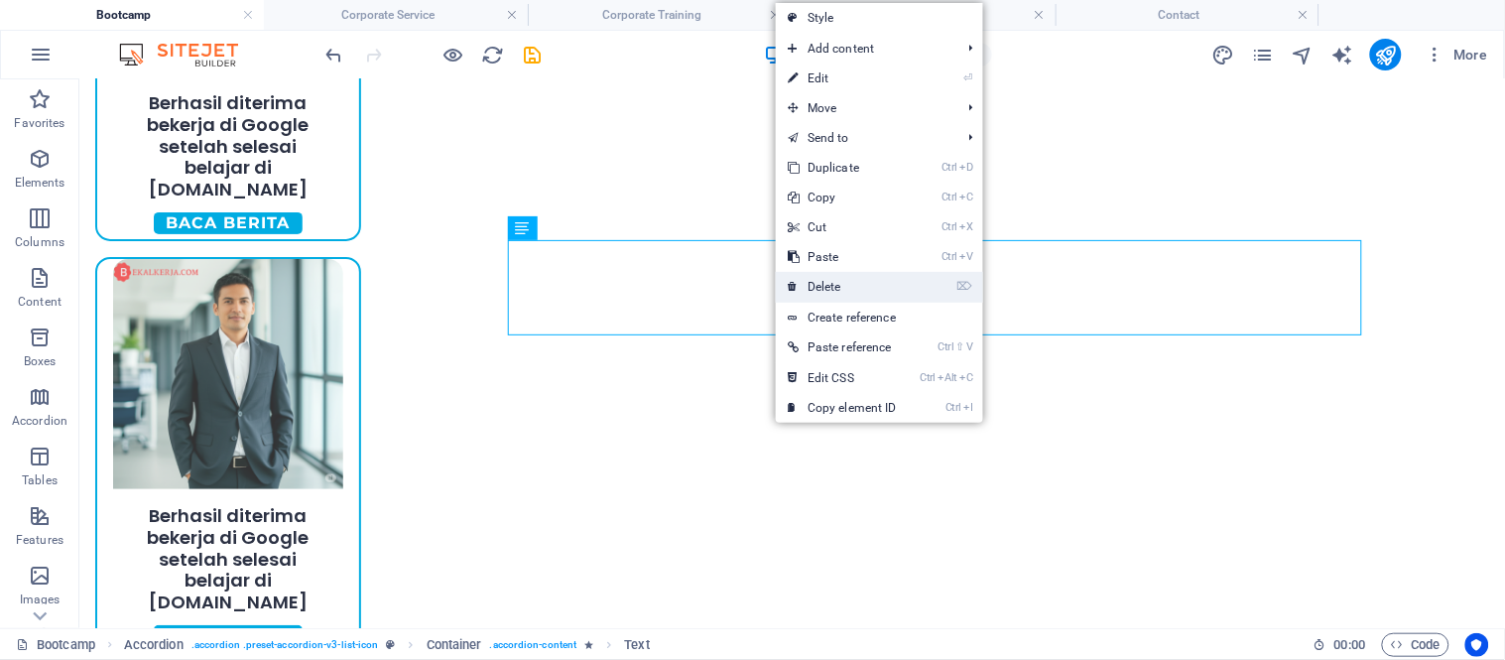
click at [825, 281] on link "⌦ Delete" at bounding box center [842, 287] width 133 height 30
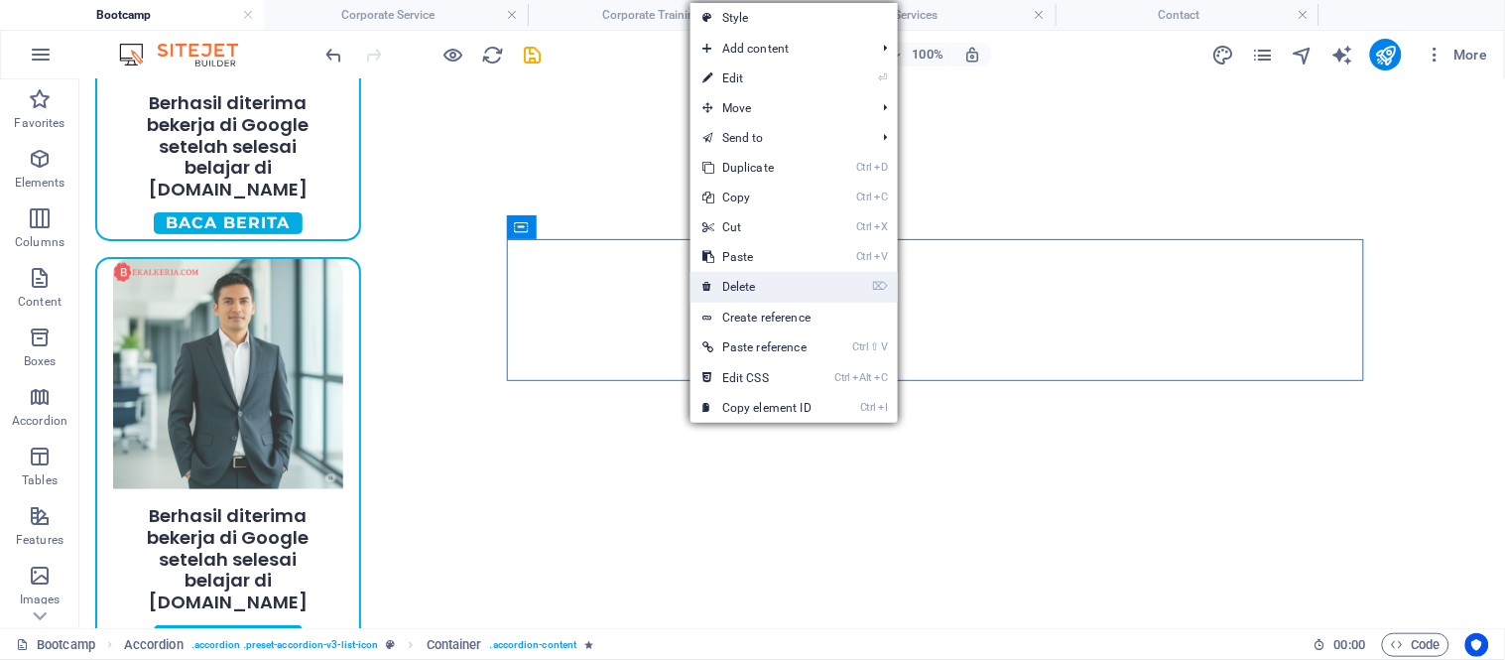
click at [785, 301] on link "⌦ Delete" at bounding box center [756, 287] width 133 height 30
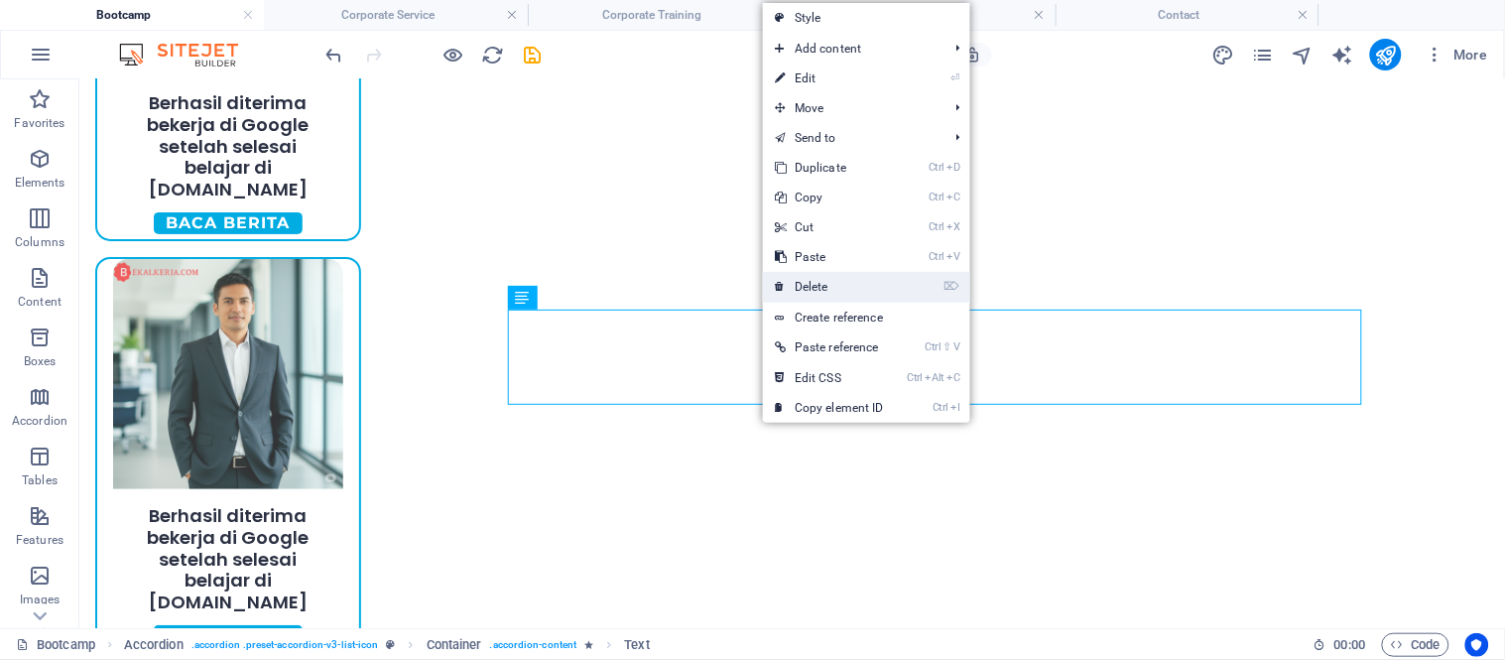
click at [808, 286] on link "⌦ Delete" at bounding box center [829, 287] width 133 height 30
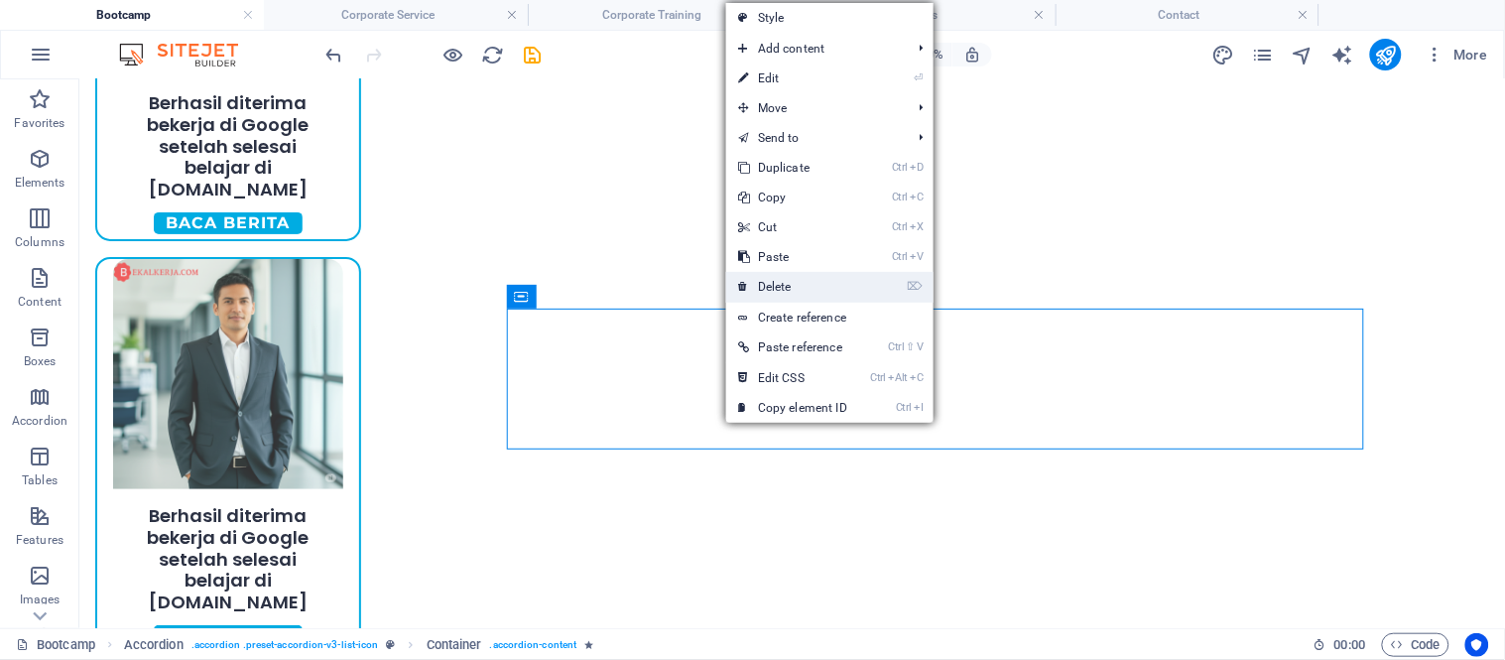
drag, startPoint x: 780, startPoint y: 276, endPoint x: 684, endPoint y: 216, distance: 112.3
click at [780, 276] on link "⌦ Delete" at bounding box center [792, 287] width 133 height 30
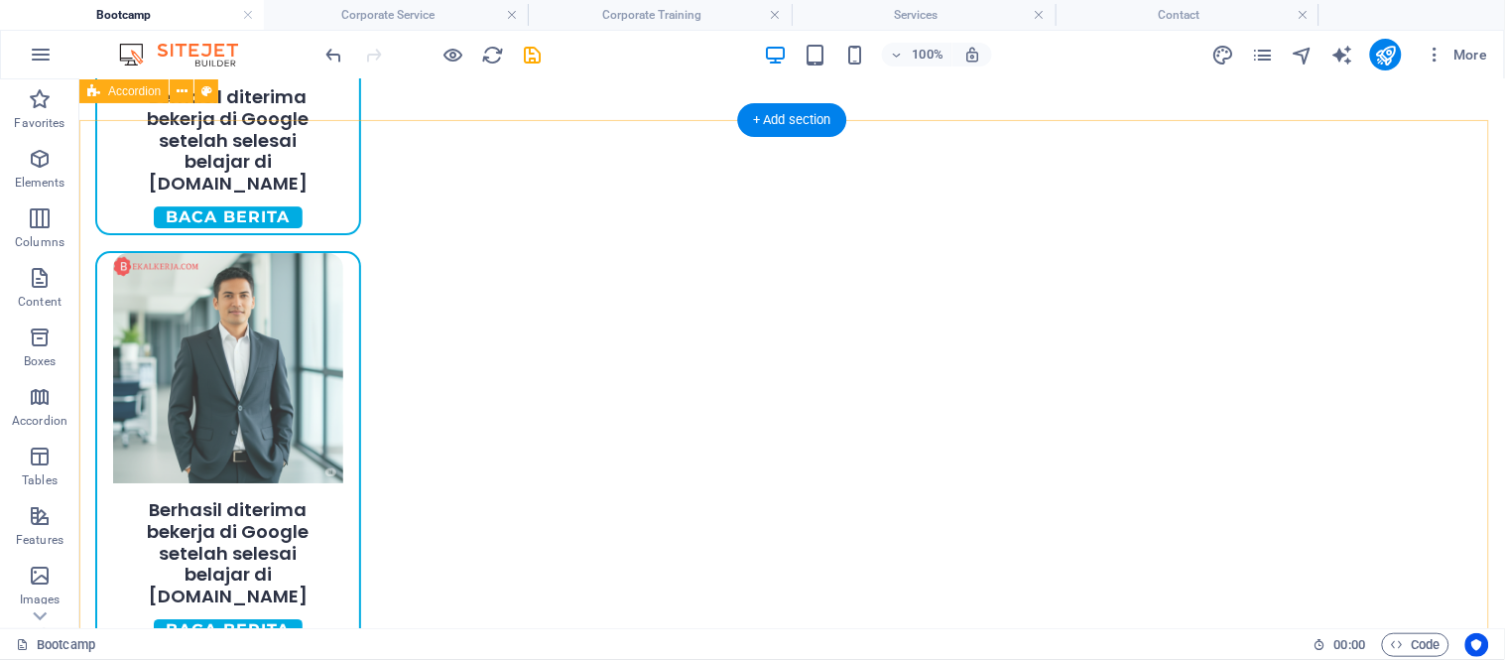
scroll to position [1542, 0]
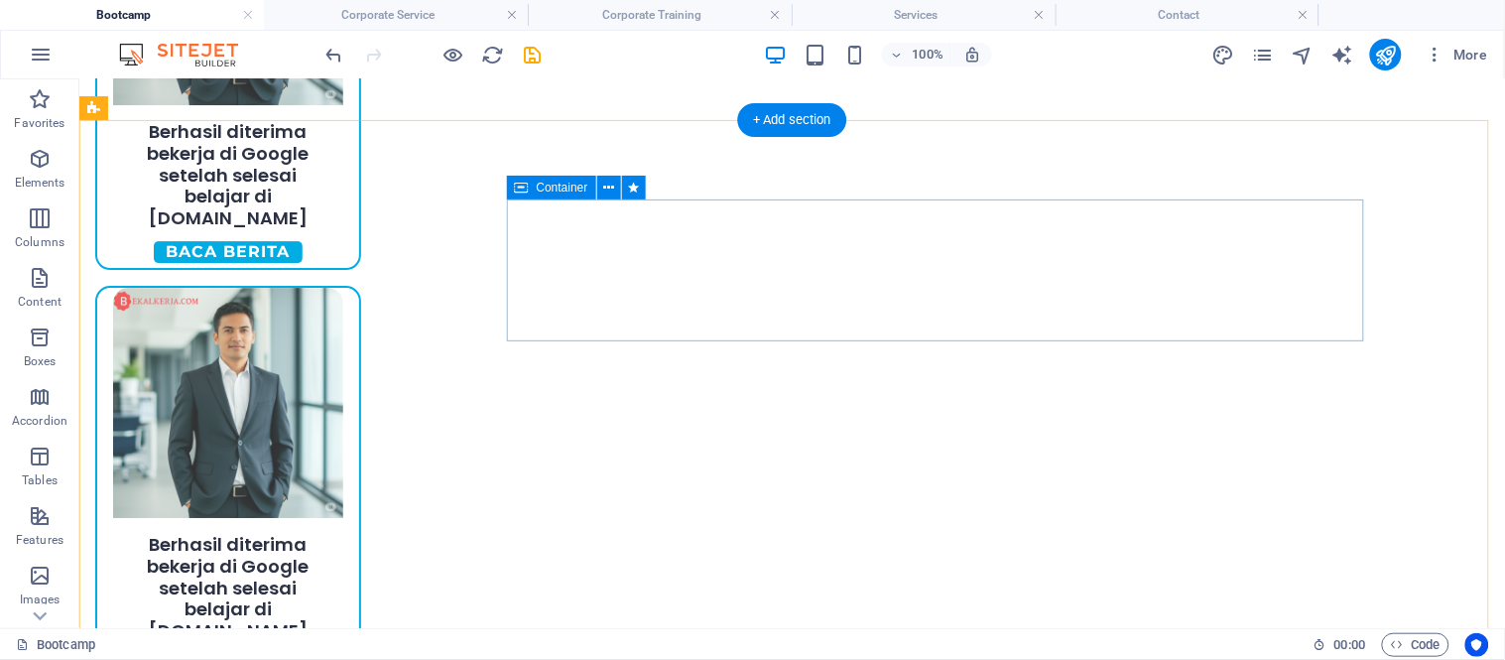
drag, startPoint x: 505, startPoint y: 261, endPoint x: 232, endPoint y: 262, distance: 272.7
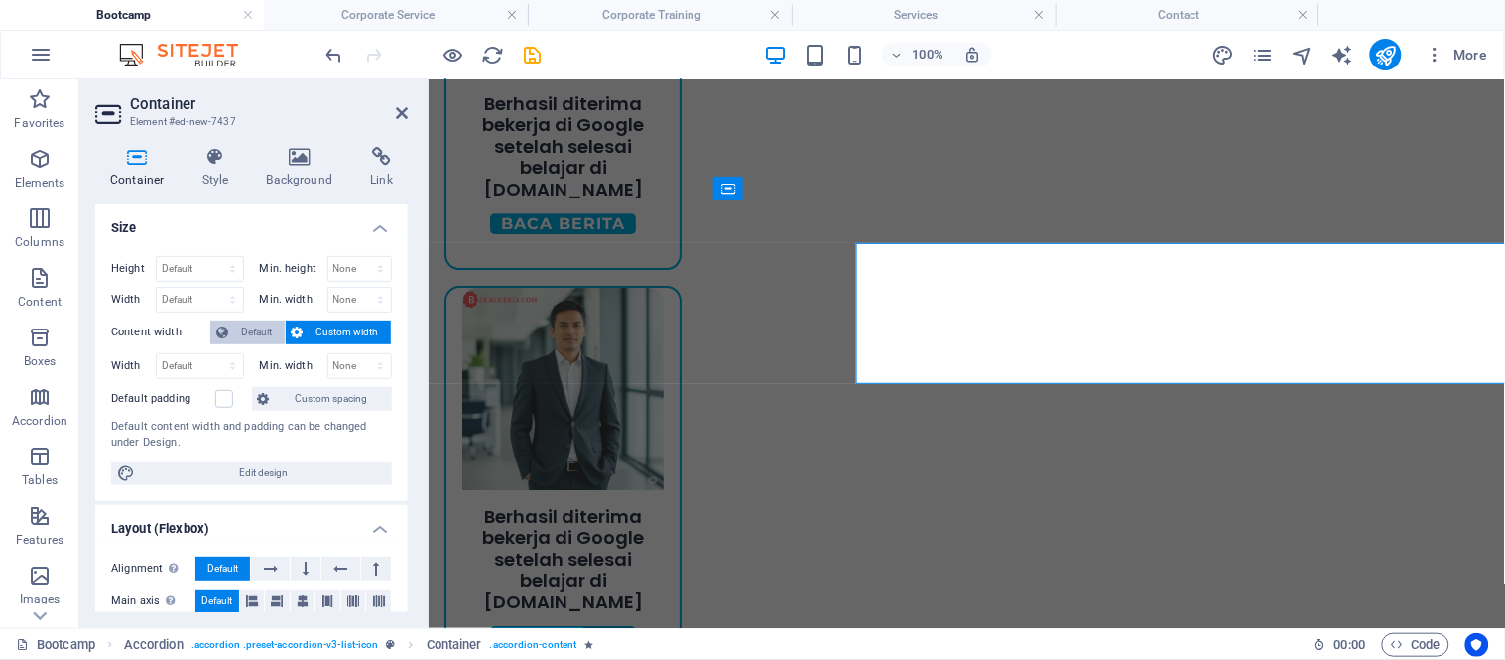
scroll to position [1500, 0]
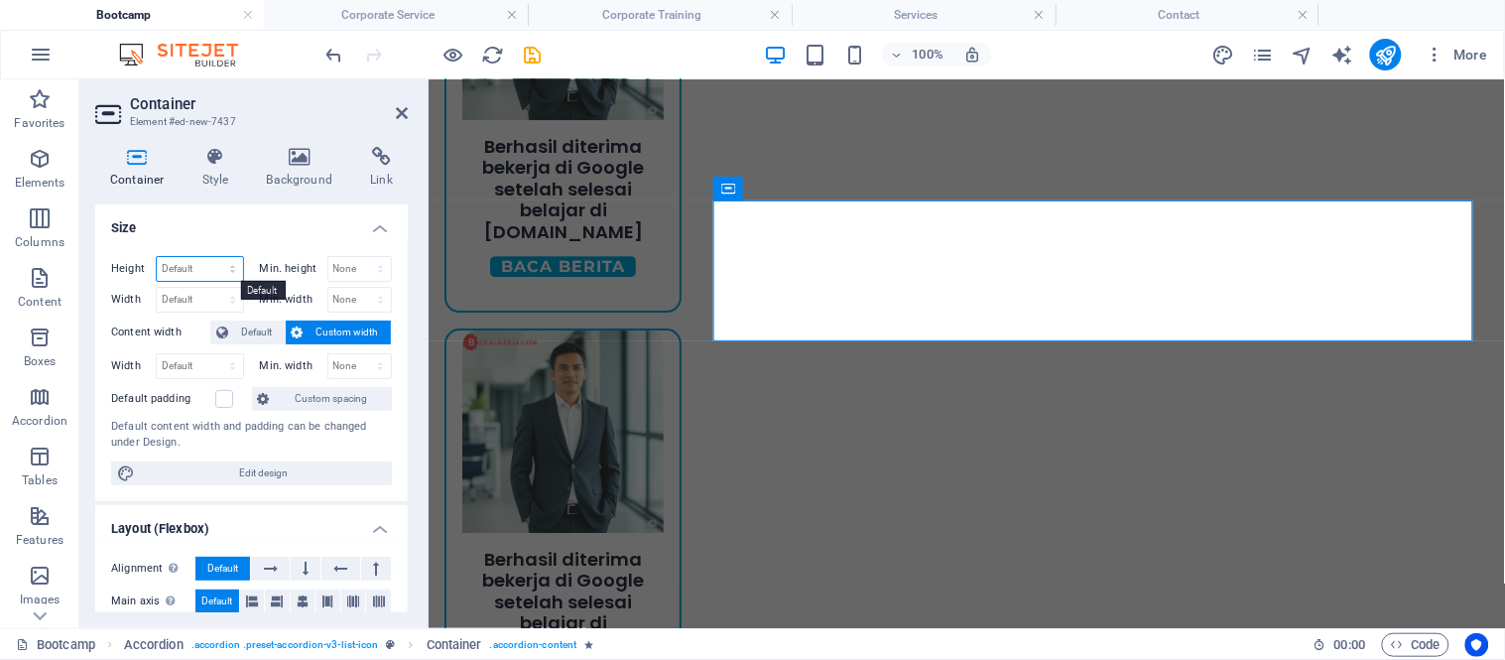
click at [198, 265] on select "Default px rem % vh vw" at bounding box center [200, 269] width 86 height 24
select select "px"
click at [212, 257] on select "Default px rem % vh vw" at bounding box center [200, 269] width 86 height 24
type input "140"
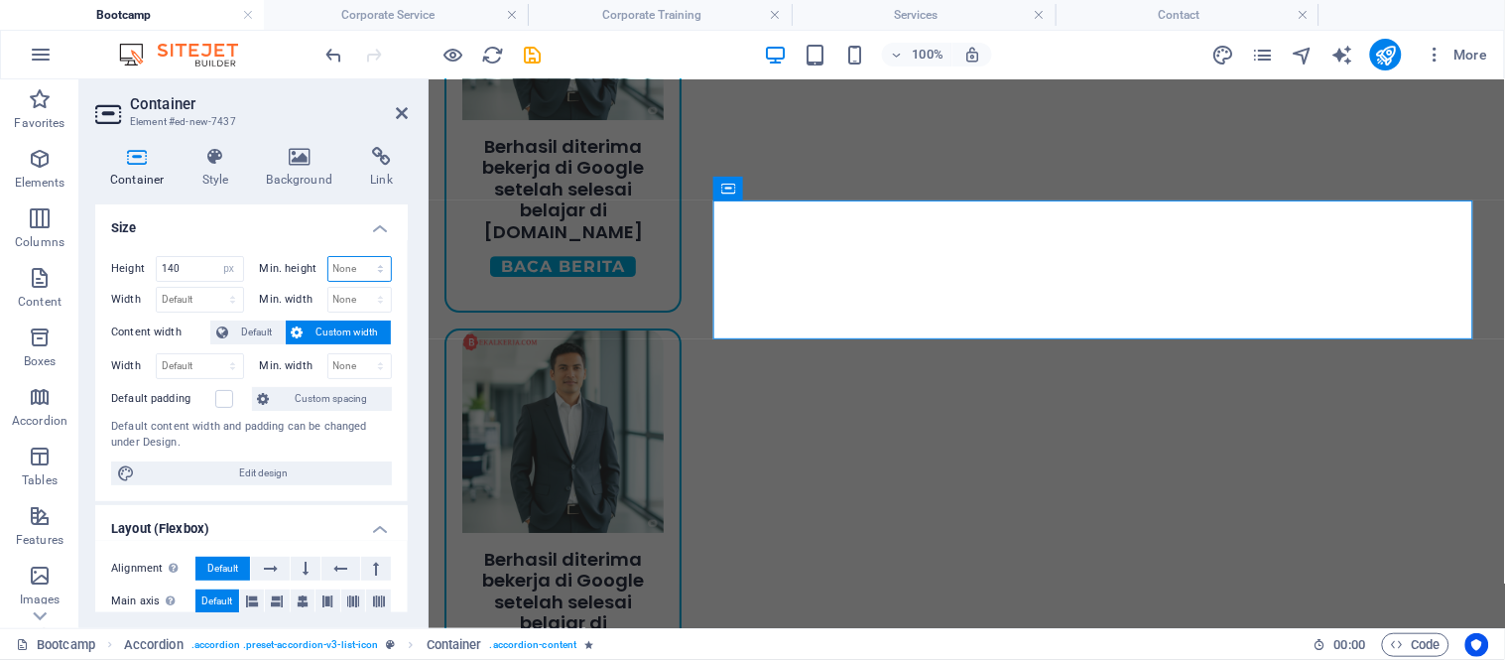
click at [342, 269] on select "None px rem % vh vw" at bounding box center [359, 269] width 63 height 24
click at [293, 307] on div "Min. width None px rem % vh vw" at bounding box center [326, 300] width 133 height 26
click at [345, 292] on select "None px rem % vh vw" at bounding box center [359, 300] width 63 height 24
select select "px"
click at [359, 288] on select "None px rem % vh vw" at bounding box center [359, 300] width 63 height 24
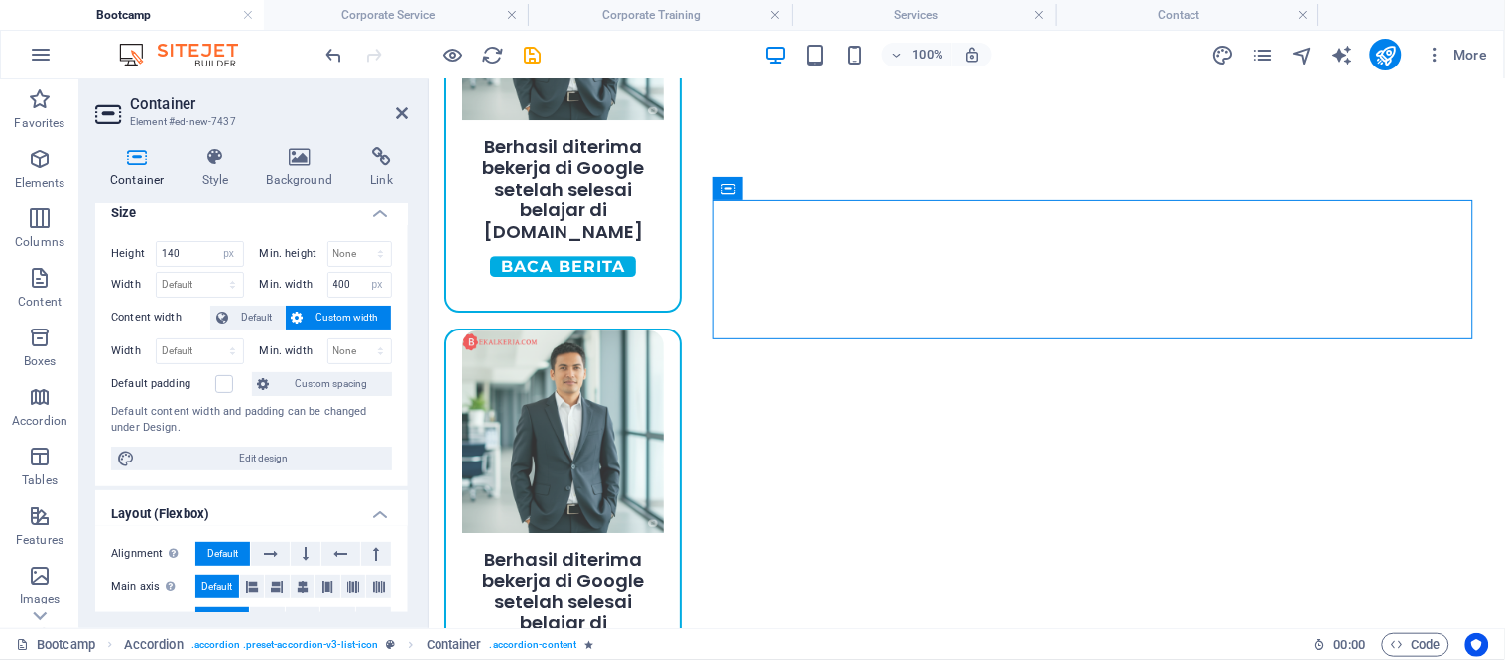
scroll to position [0, 0]
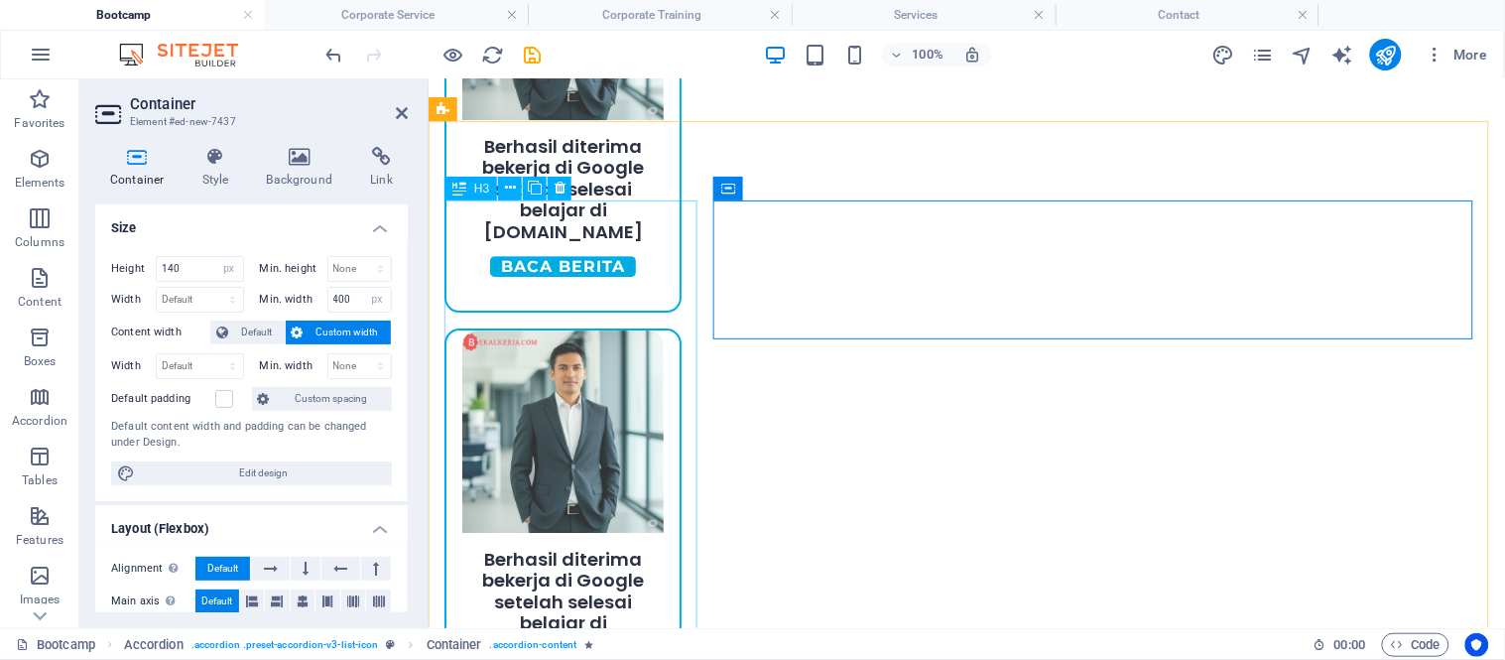
type input "0"
select select "DISABLED_OPTION_VALUE"
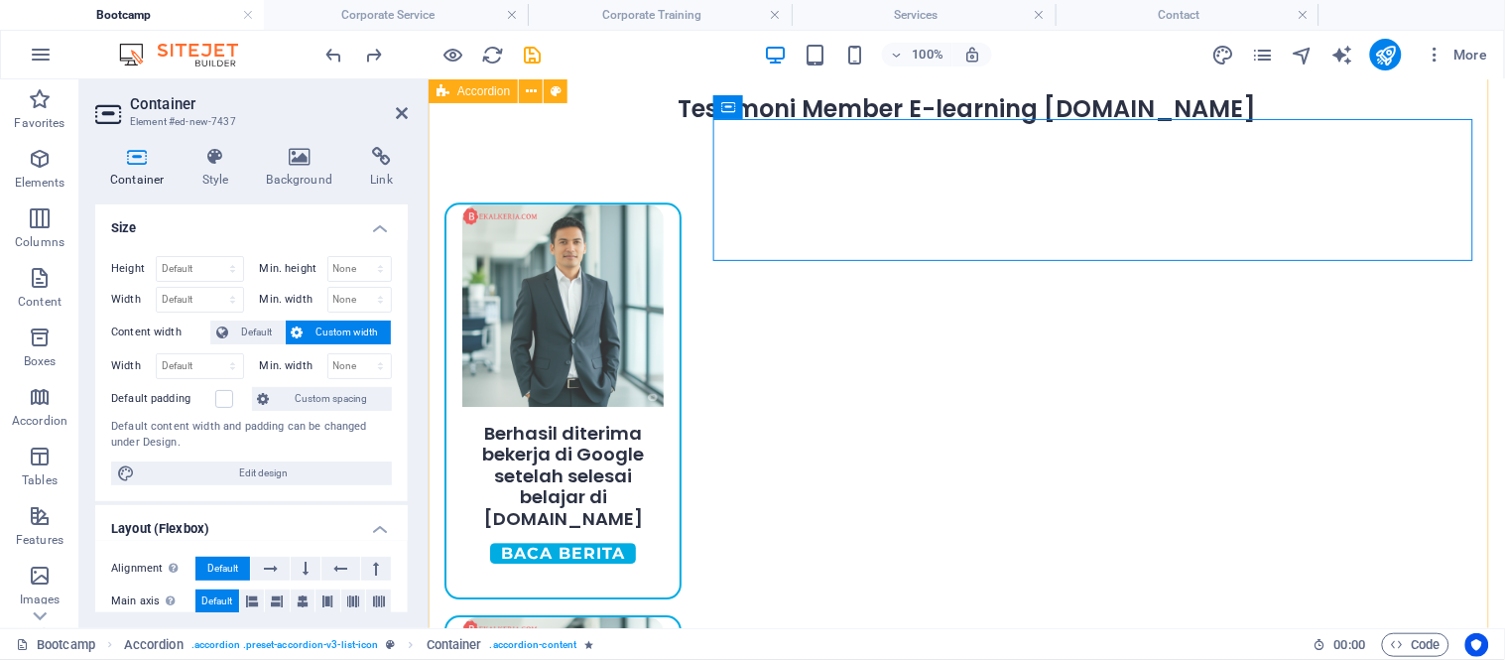
scroll to position [1160, 0]
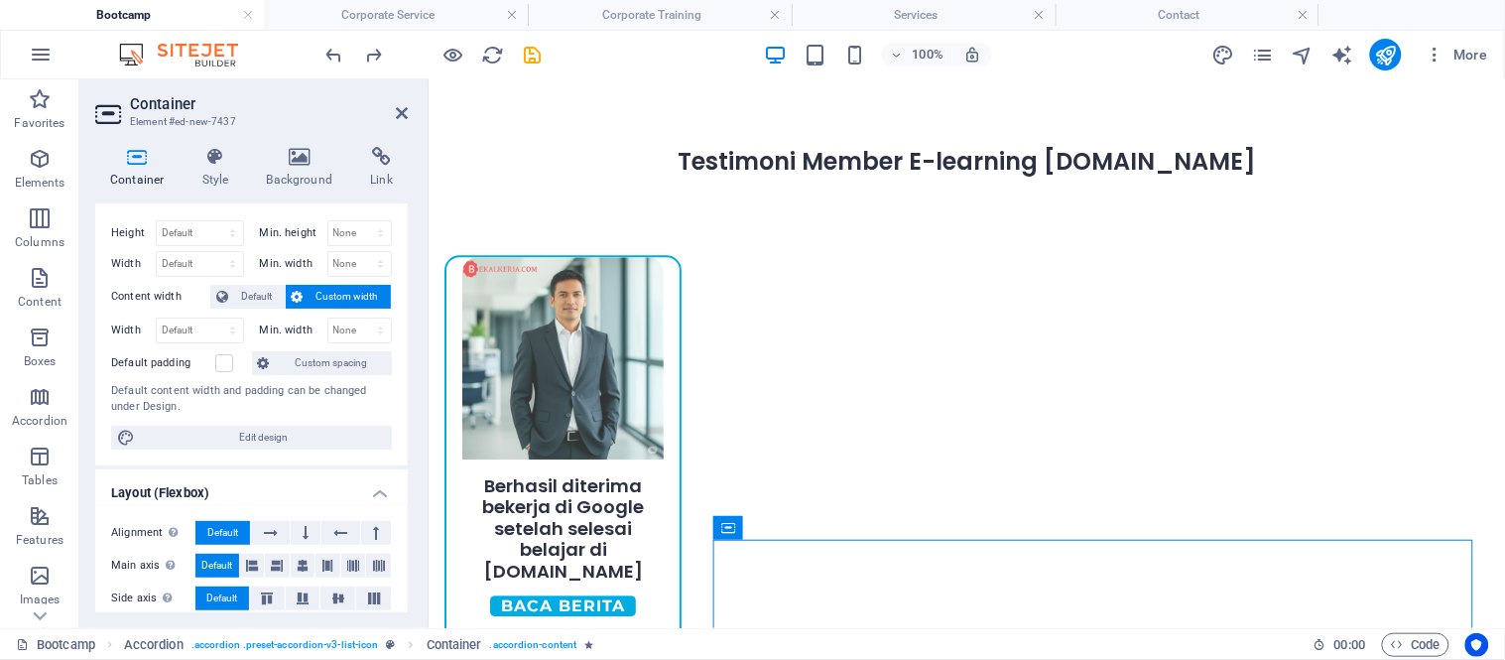
scroll to position [0, 0]
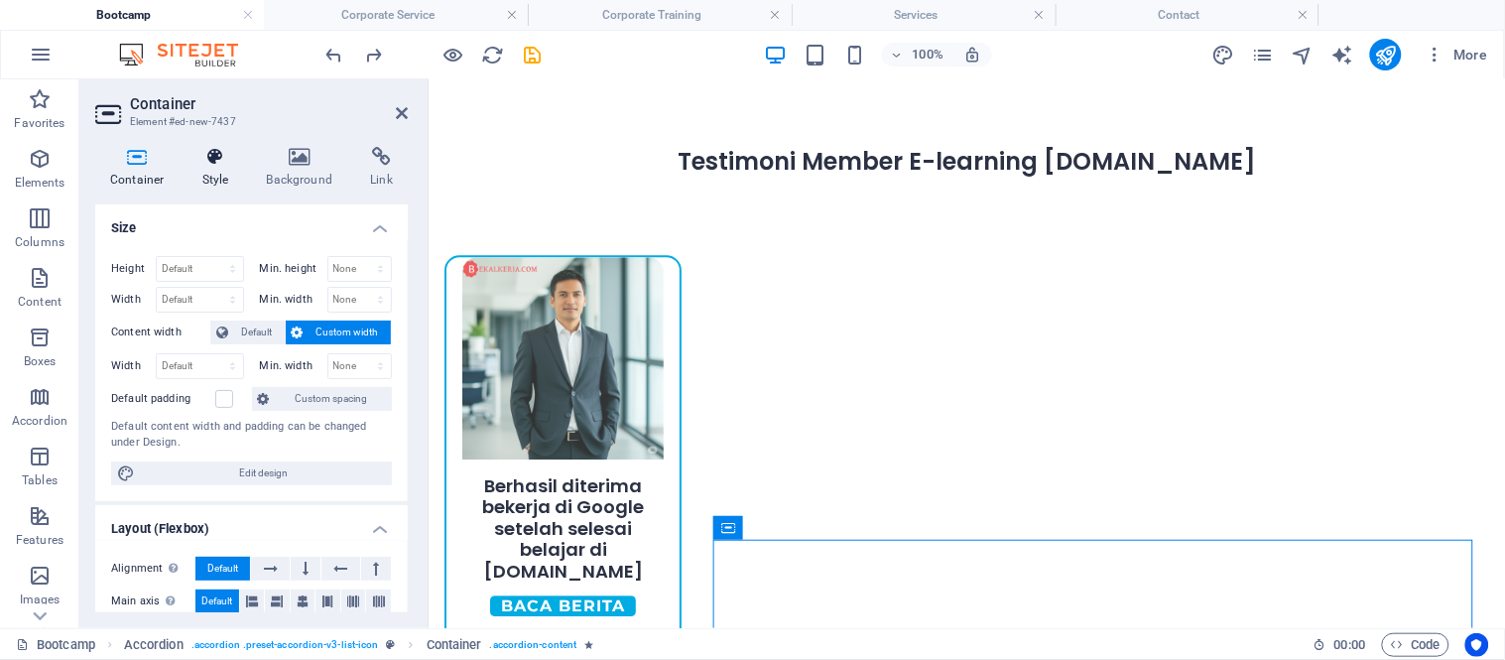
click at [230, 173] on h4 "Style" at bounding box center [219, 168] width 64 height 42
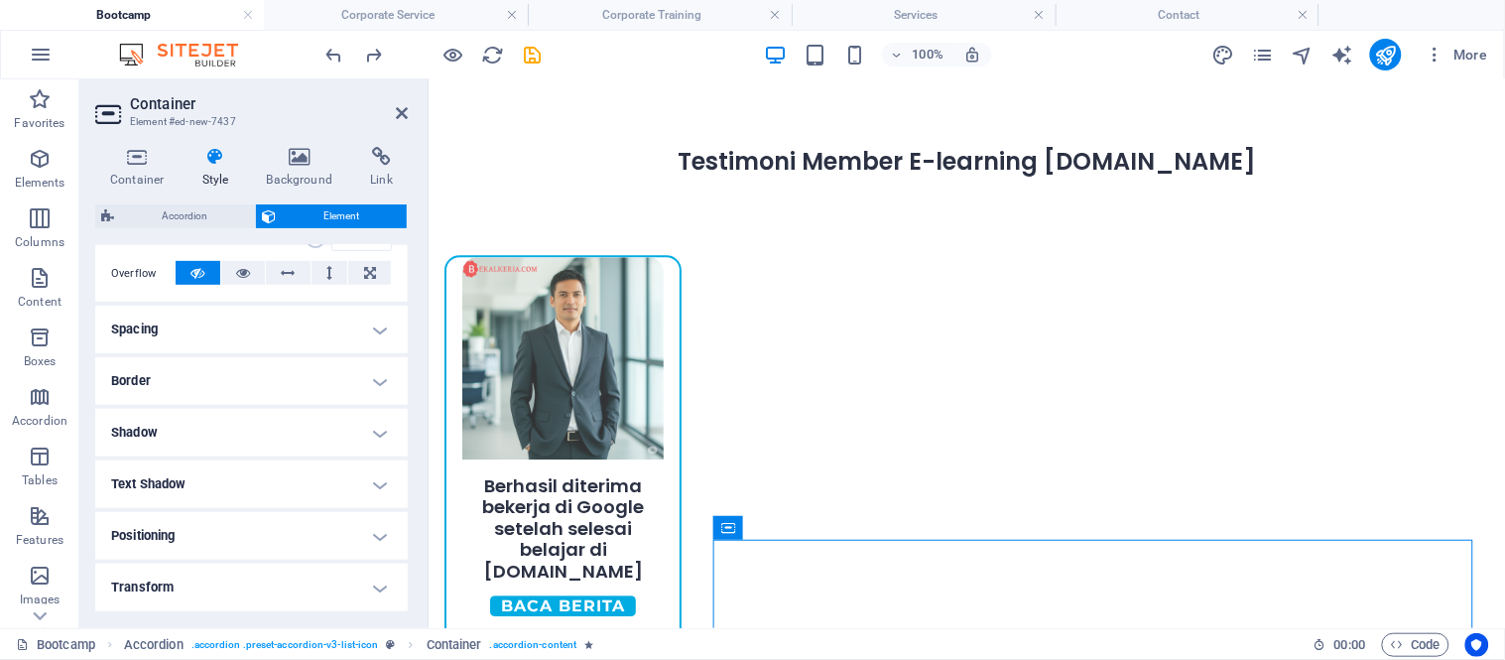
scroll to position [330, 0]
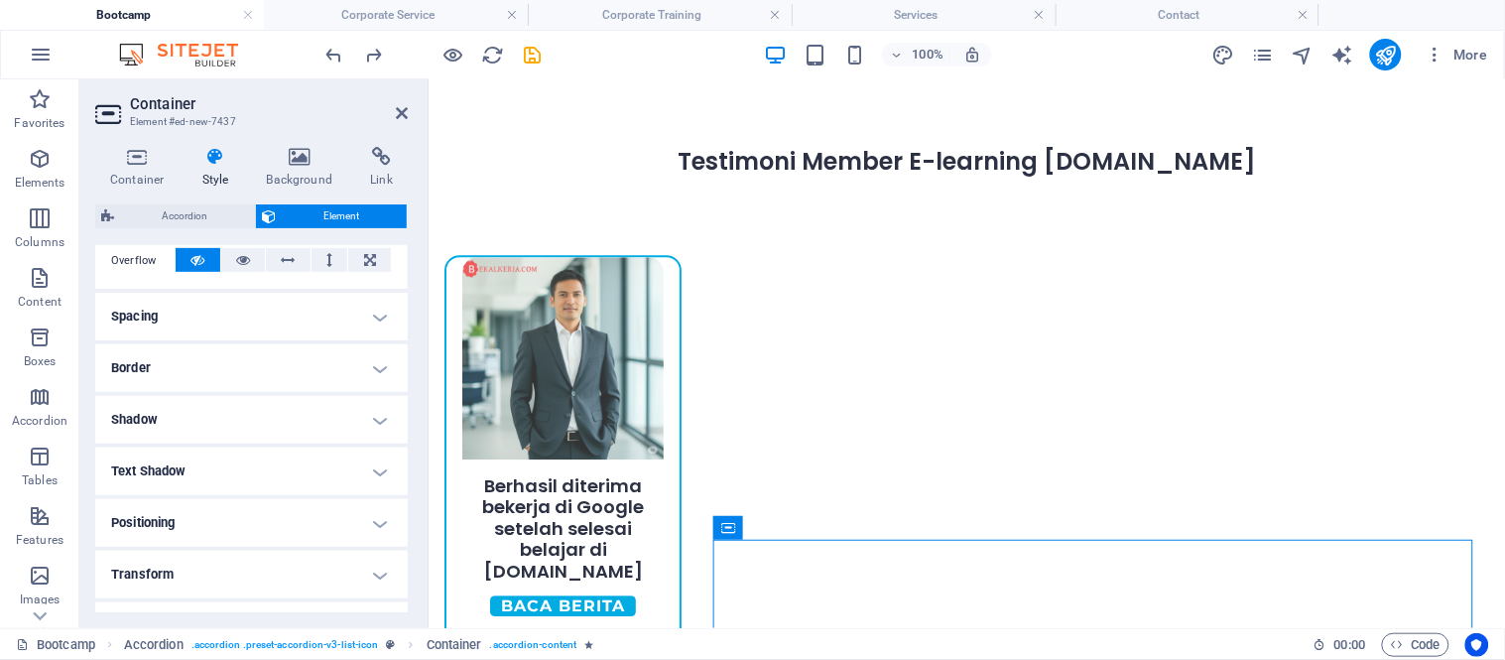
click at [179, 302] on h4 "Spacing" at bounding box center [251, 317] width 312 height 48
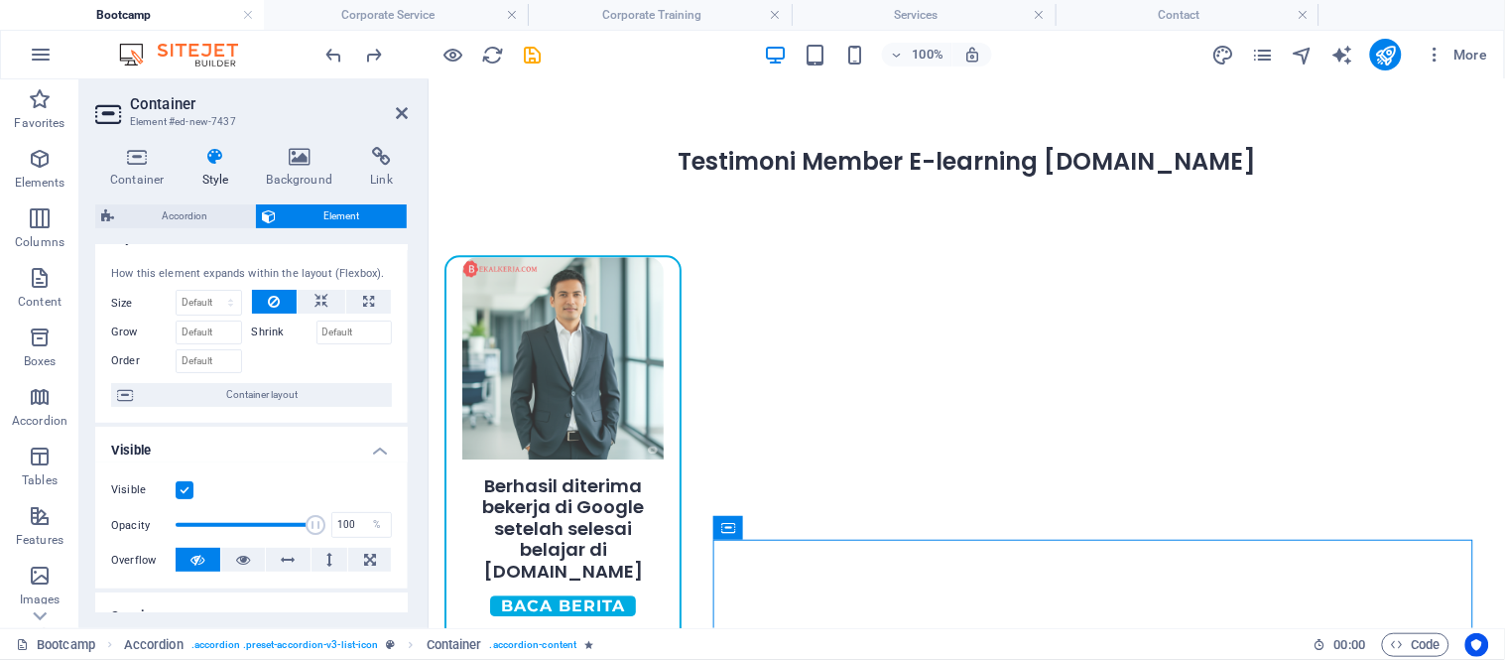
scroll to position [0, 0]
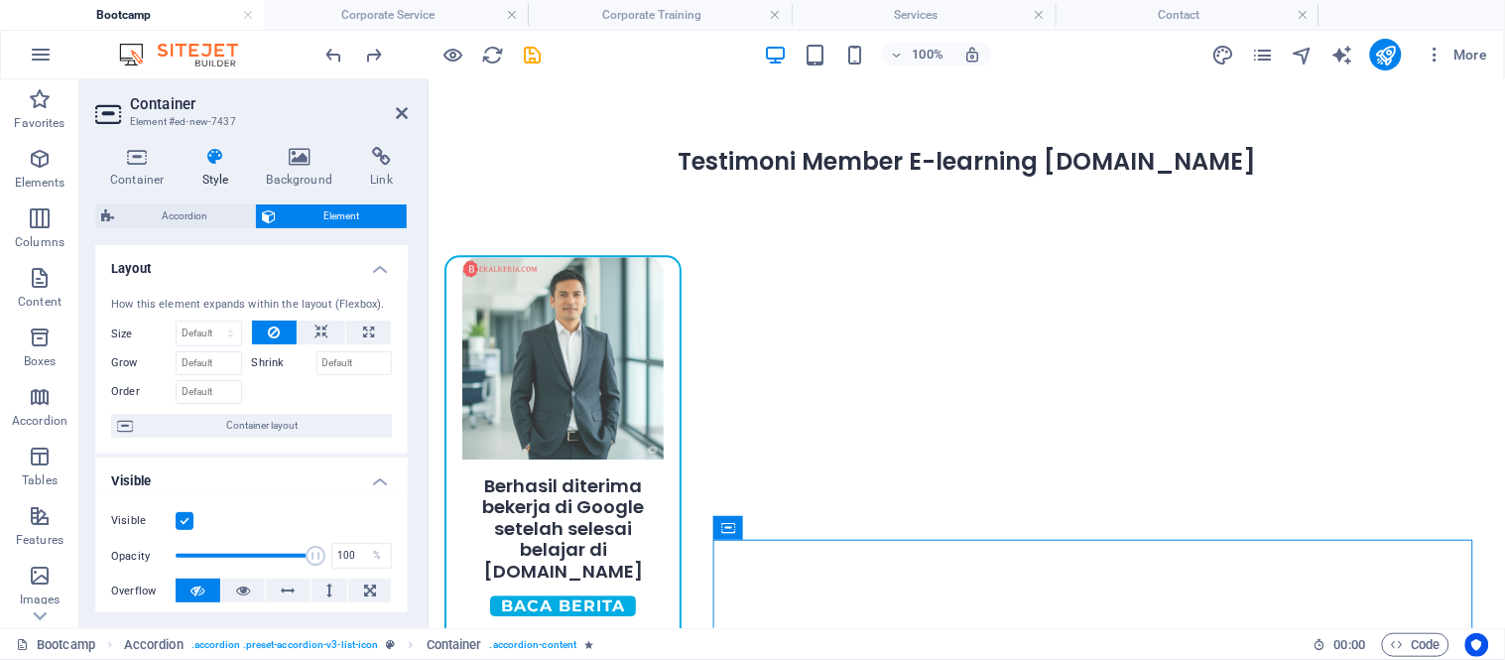
click at [199, 348] on div "Grow" at bounding box center [181, 360] width 141 height 29
click at [204, 342] on select "Default auto px % 1/1 1/2 1/3 1/4 1/5 1/6 1/7 1/8 1/9 1/10" at bounding box center [209, 333] width 64 height 24
click at [404, 383] on div "Layout How this element expands within the layout (Flexbox). Size Default auto …" at bounding box center [251, 428] width 312 height 367
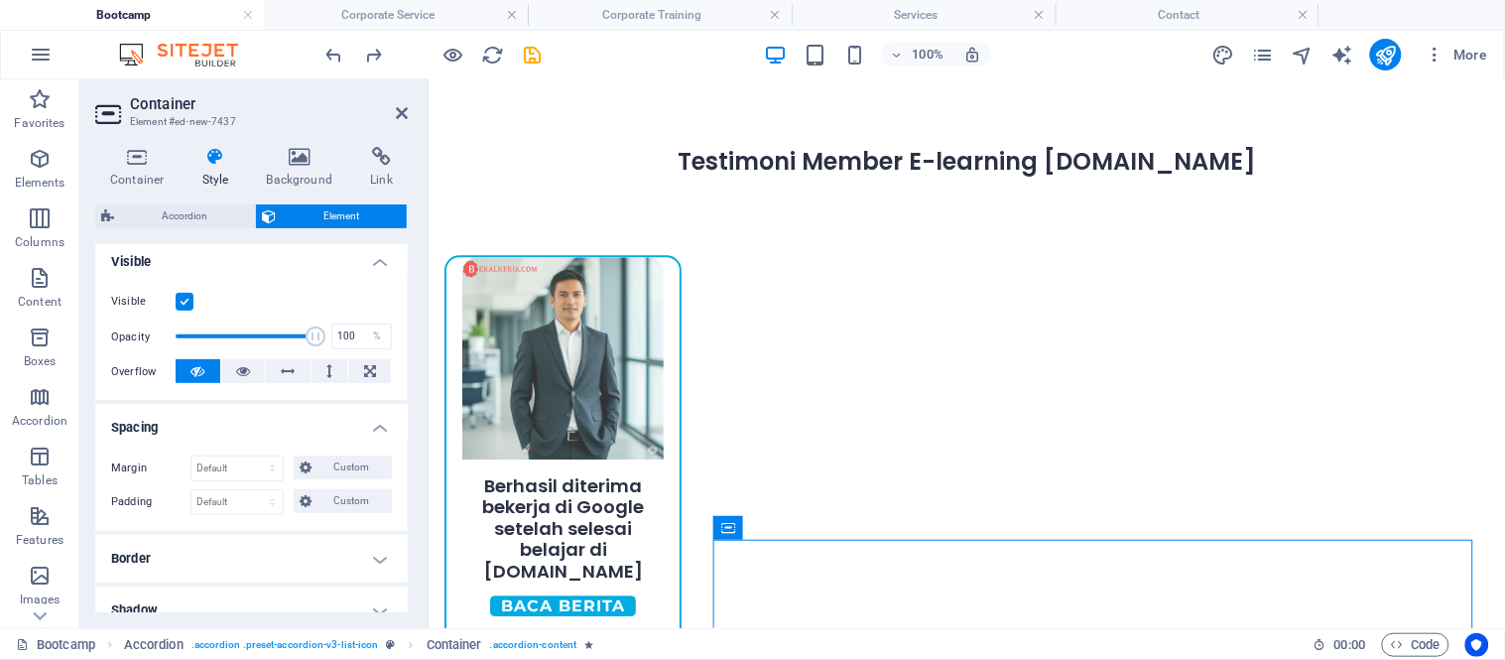
scroll to position [329, 0]
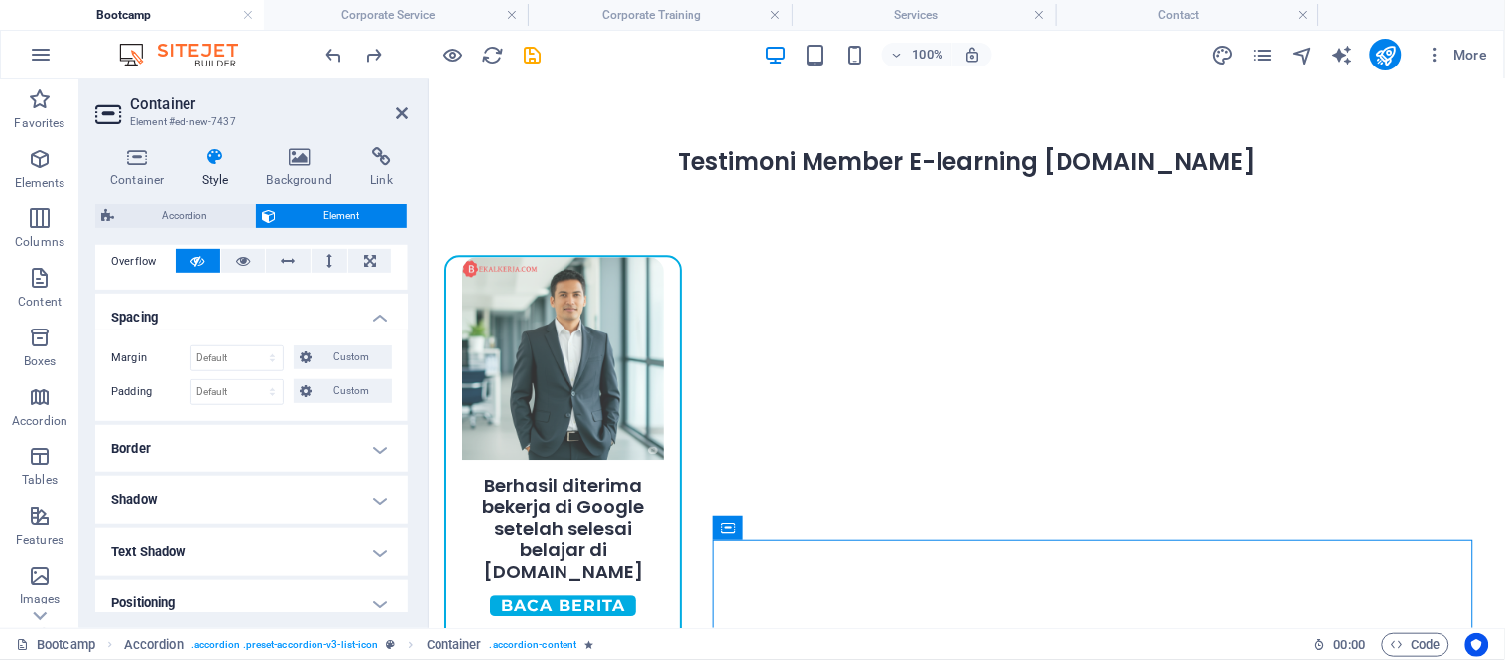
click at [208, 462] on h4 "Border" at bounding box center [251, 448] width 312 height 48
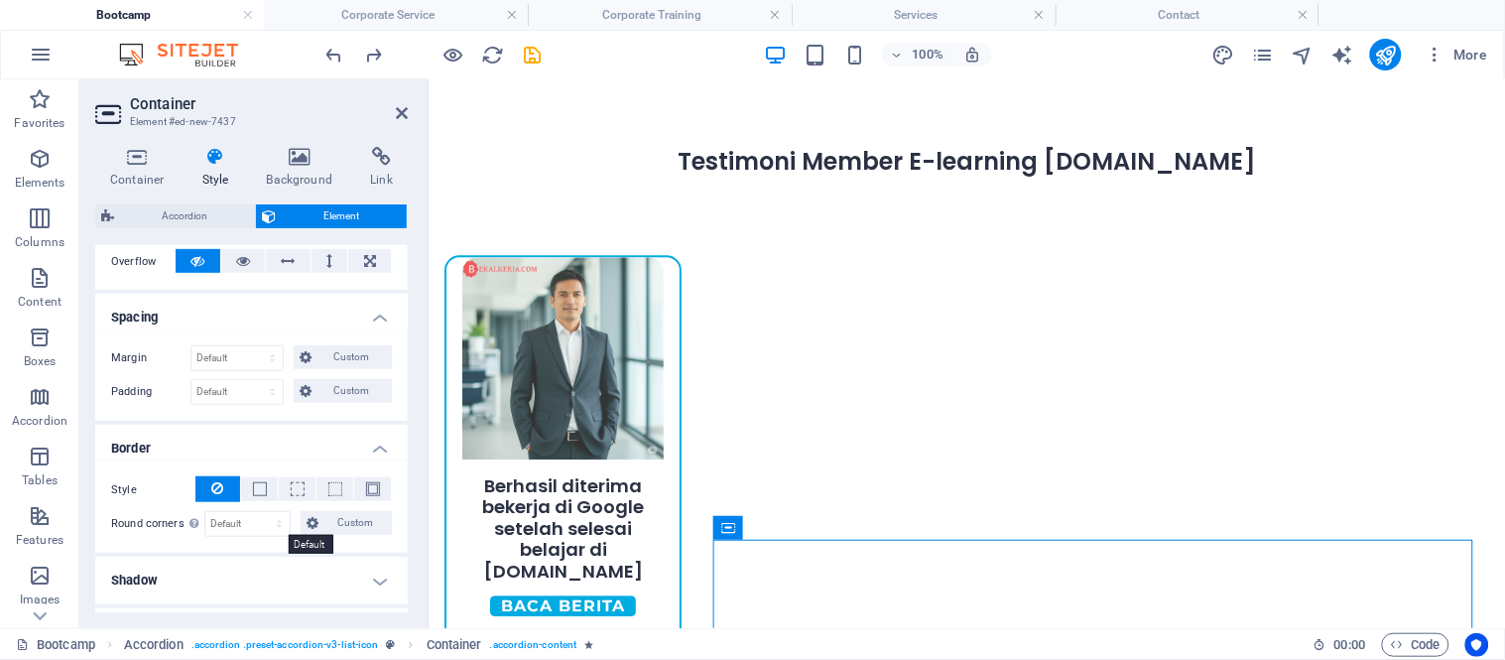
scroll to position [439, 0]
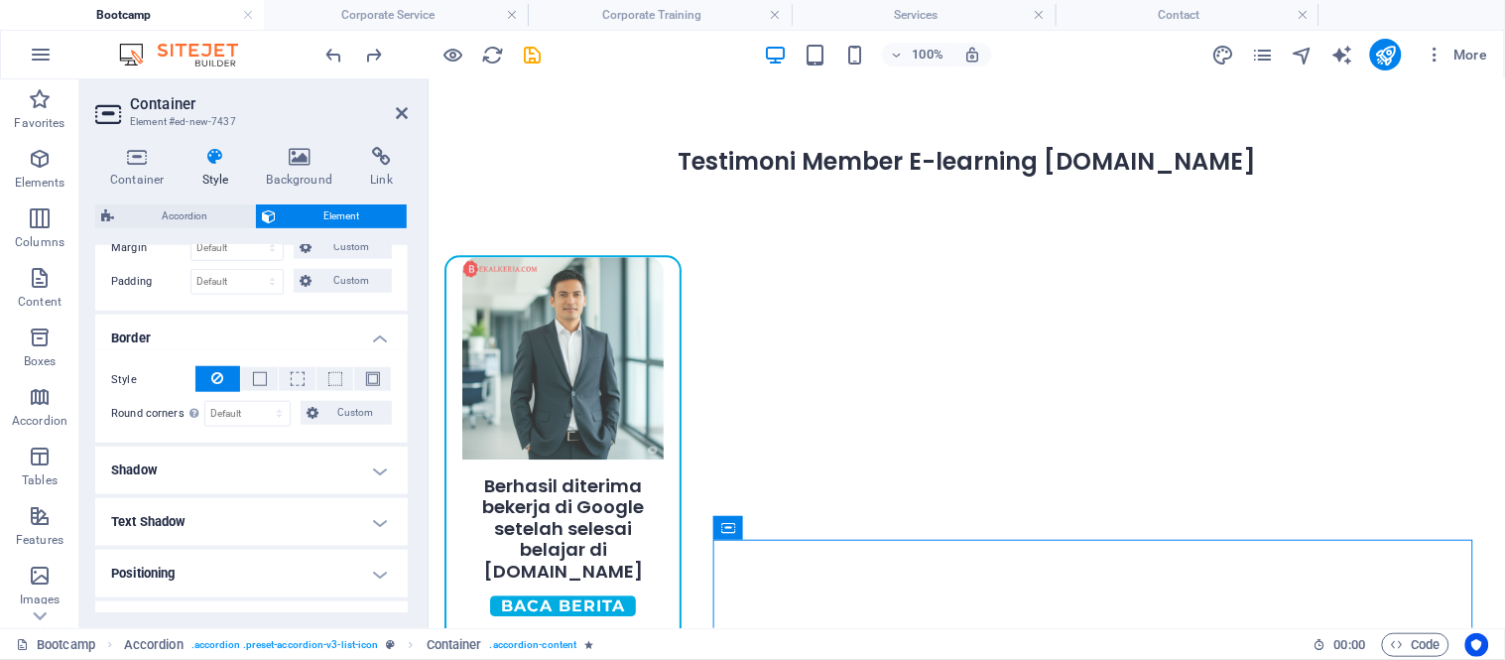
click at [253, 488] on h4 "Shadow" at bounding box center [251, 470] width 312 height 48
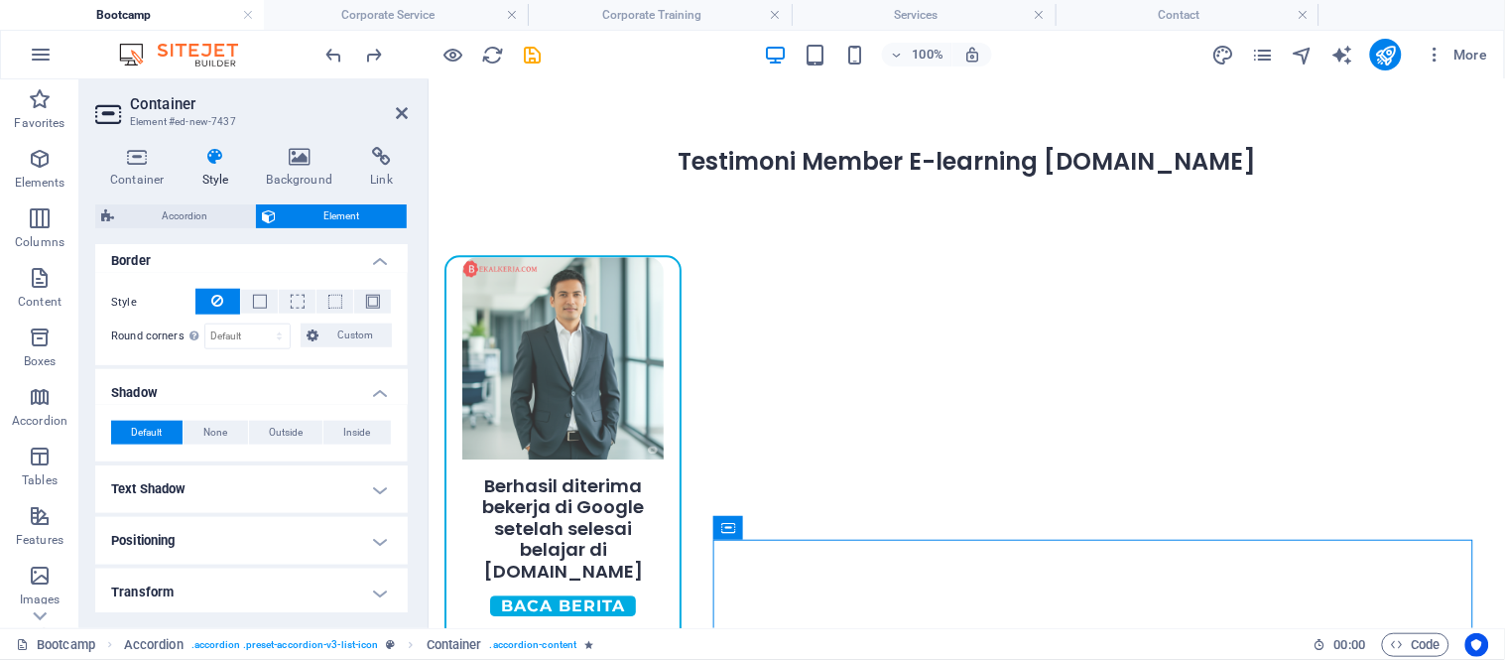
scroll to position [549, 0]
